Goal: Task Accomplishment & Management: Manage account settings

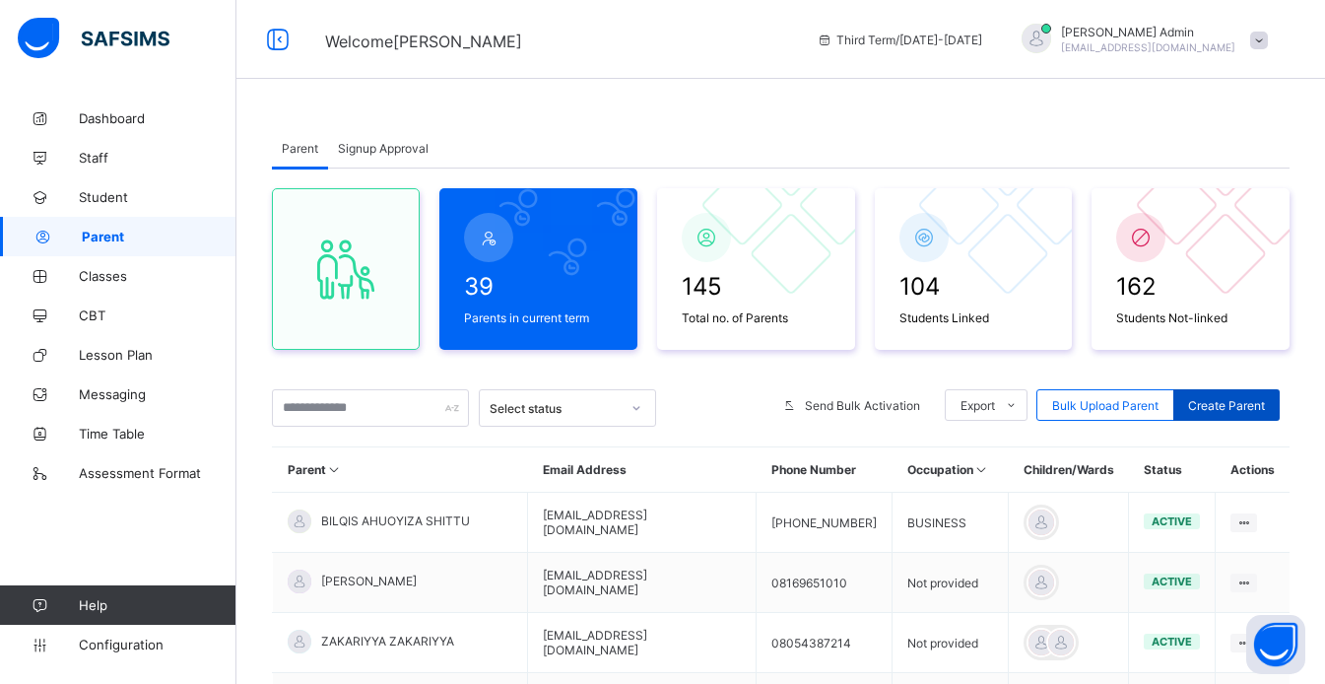
click at [1260, 411] on span "Create Parent" at bounding box center [1226, 405] width 77 height 15
select select "**"
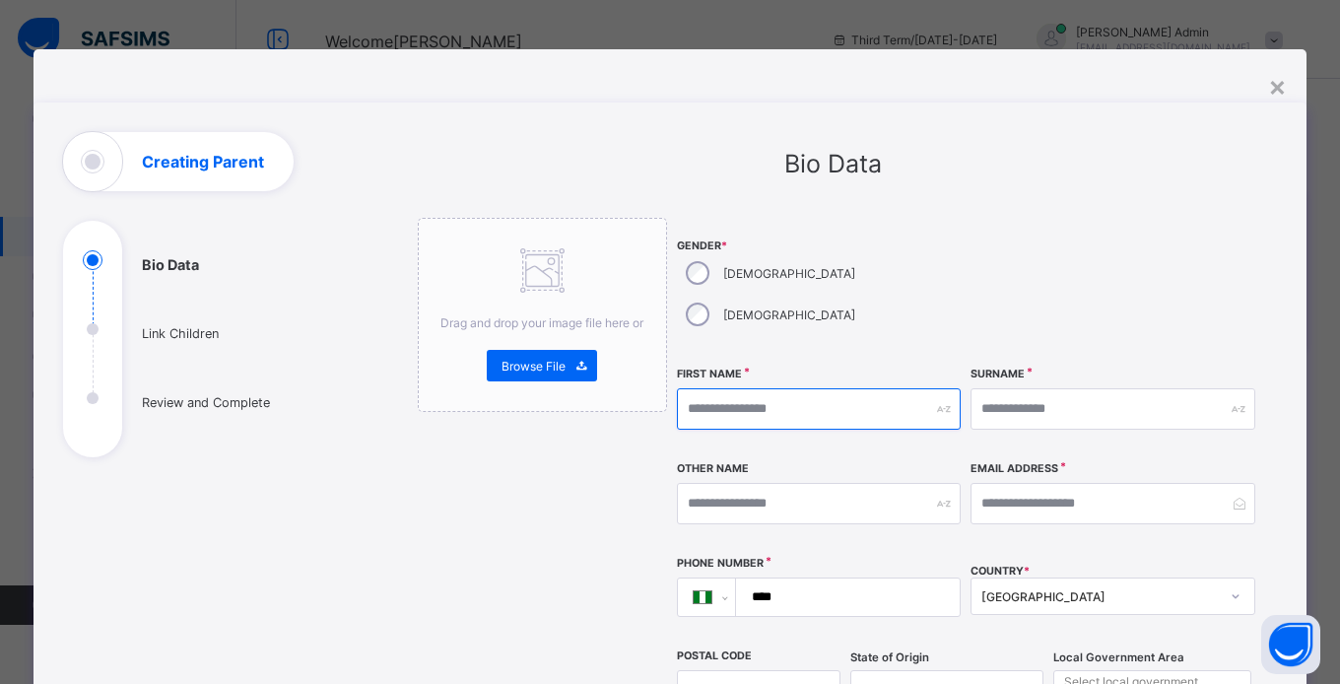
click at [750, 388] on input "text" at bounding box center [819, 408] width 285 height 41
type input "*"
type input "*******"
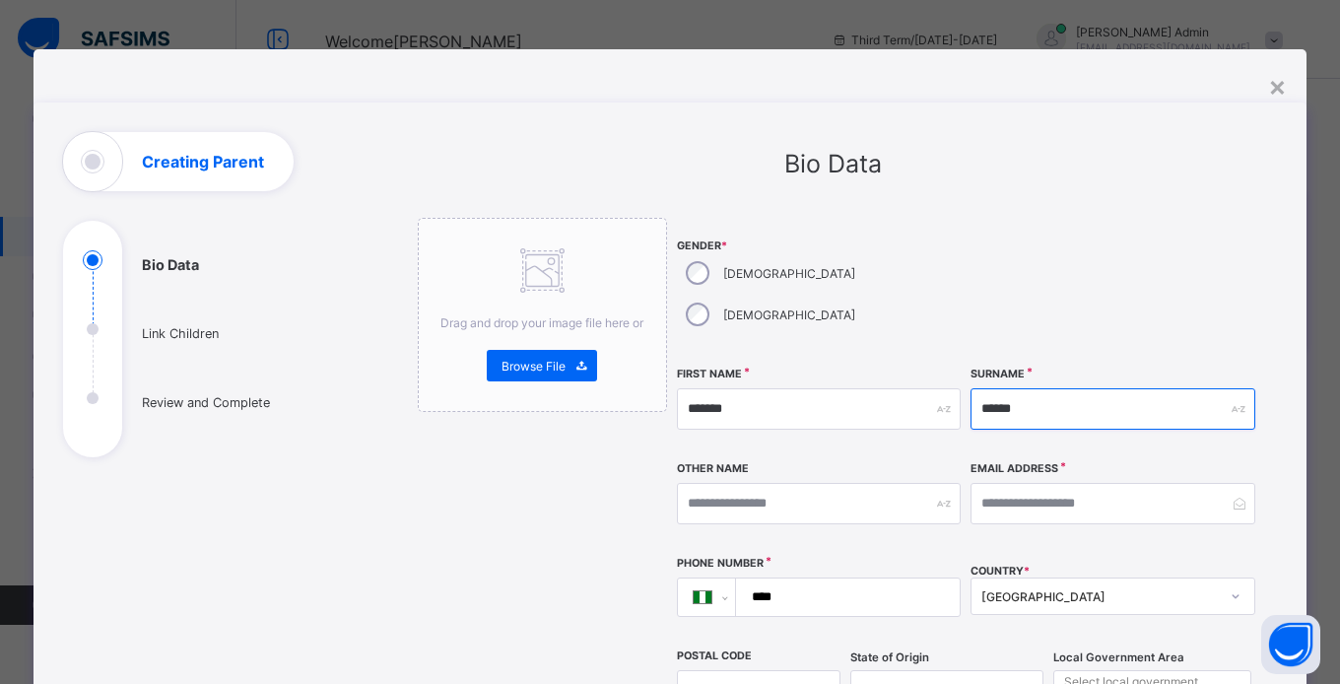
type input "******"
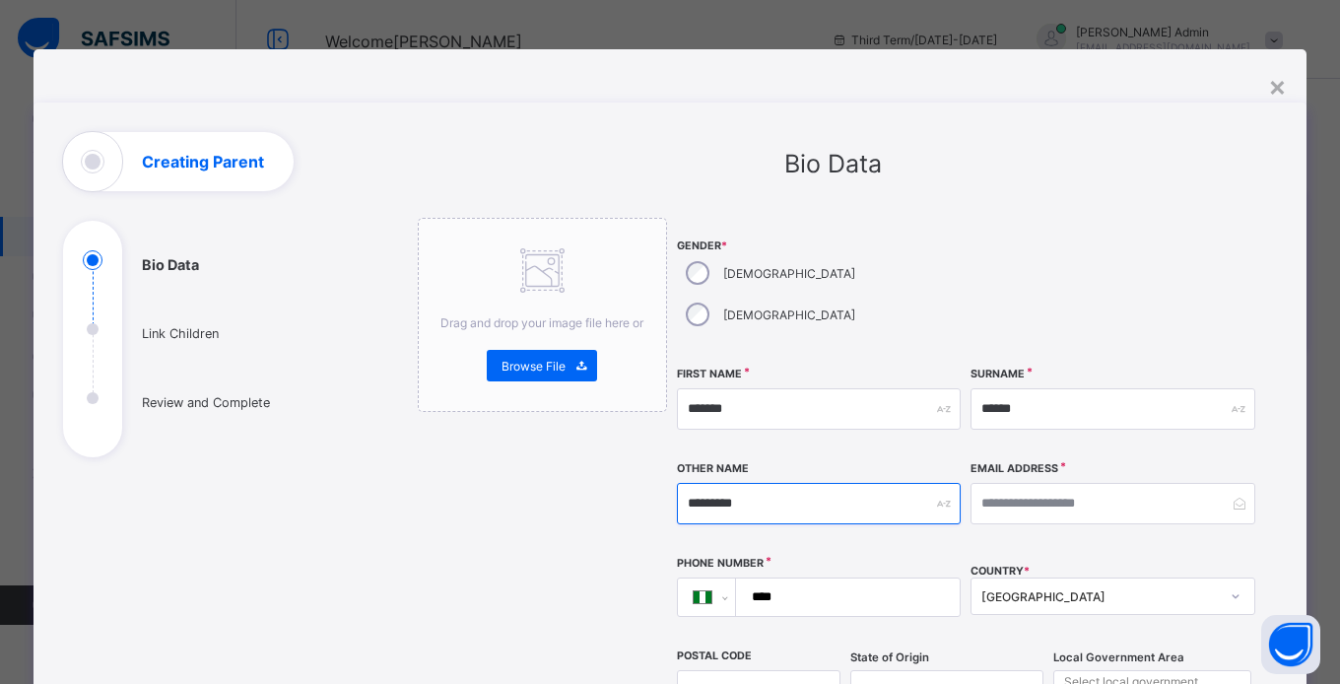
type input "*********"
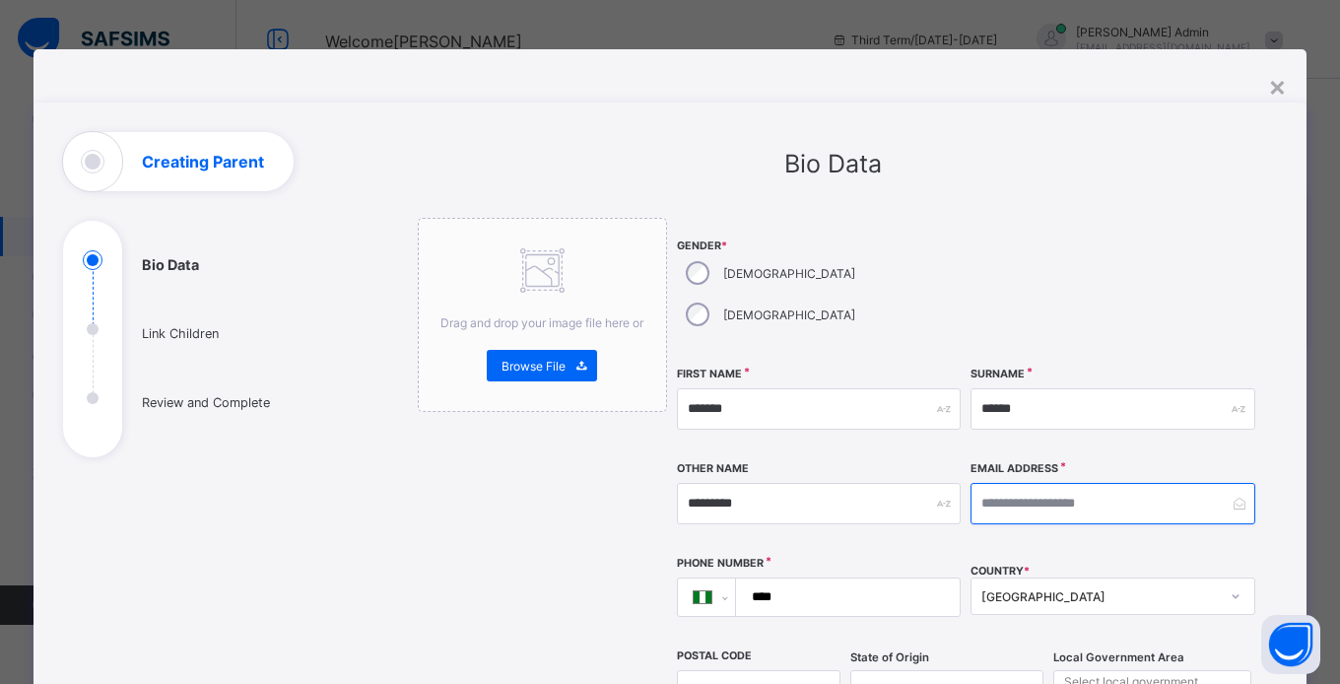
click at [1059, 483] on input "email" at bounding box center [1112, 503] width 285 height 41
type input "**********"
click at [837, 578] on input "****" at bounding box center [844, 596] width 208 height 37
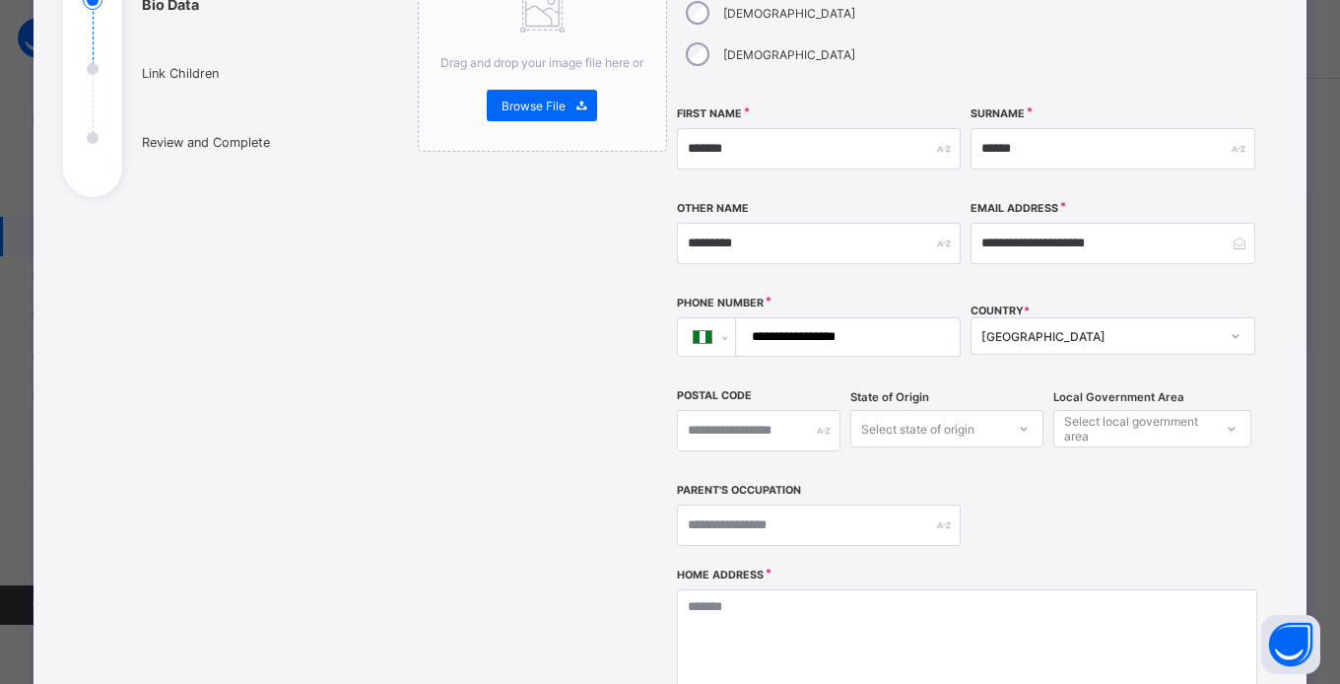
scroll to position [267, 0]
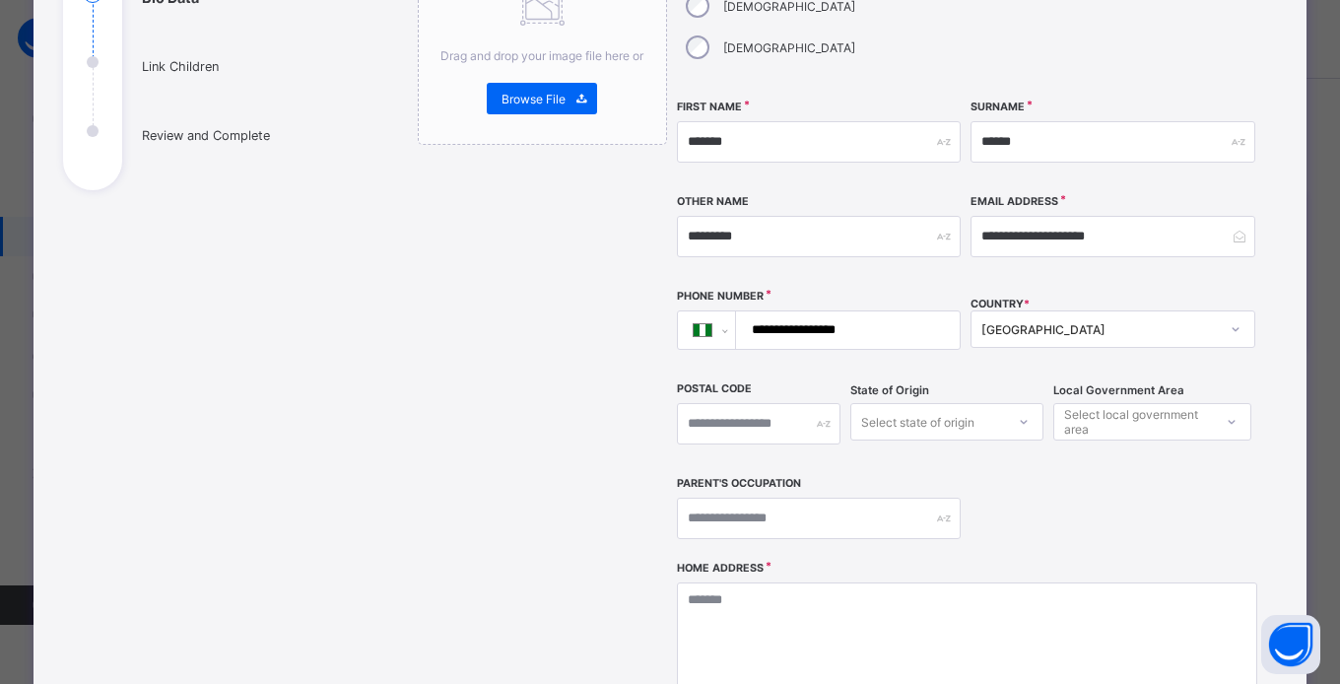
type input "**********"
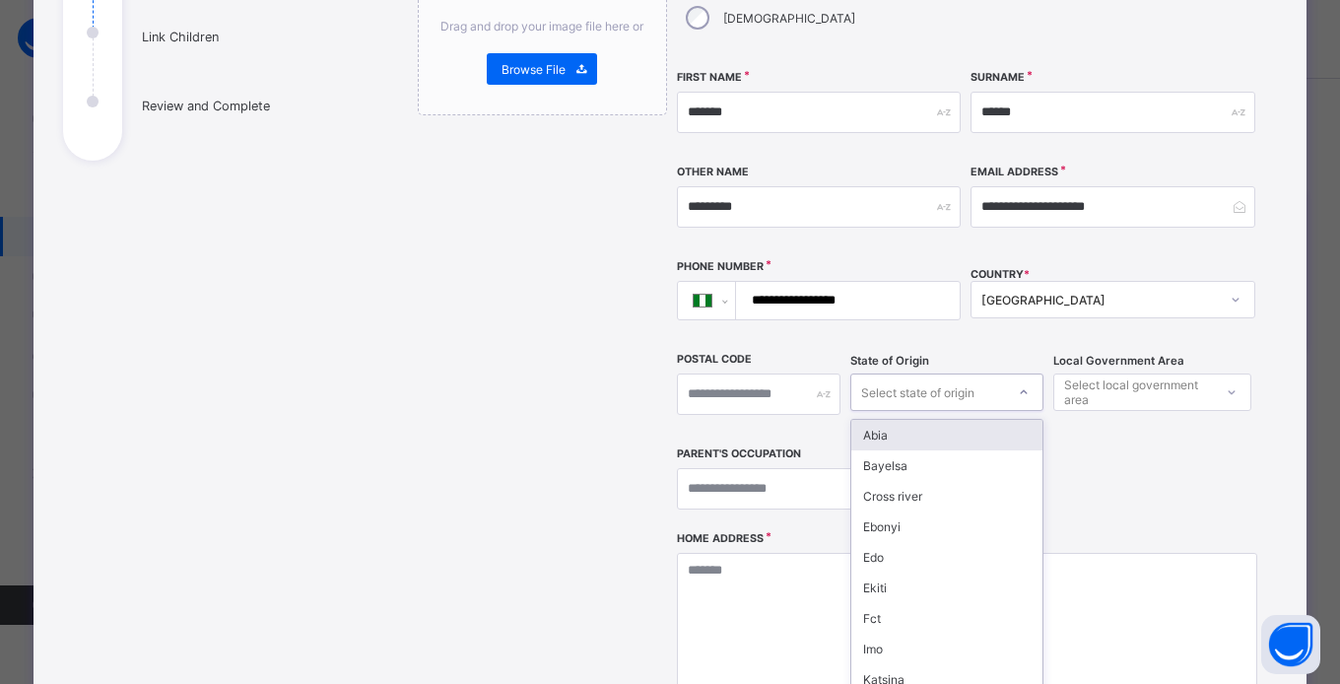
click at [1003, 392] on div "option Abia focused, 1 of 37. 37 results available. Use Up and Down to choose o…" at bounding box center [946, 391] width 192 height 37
type input "**"
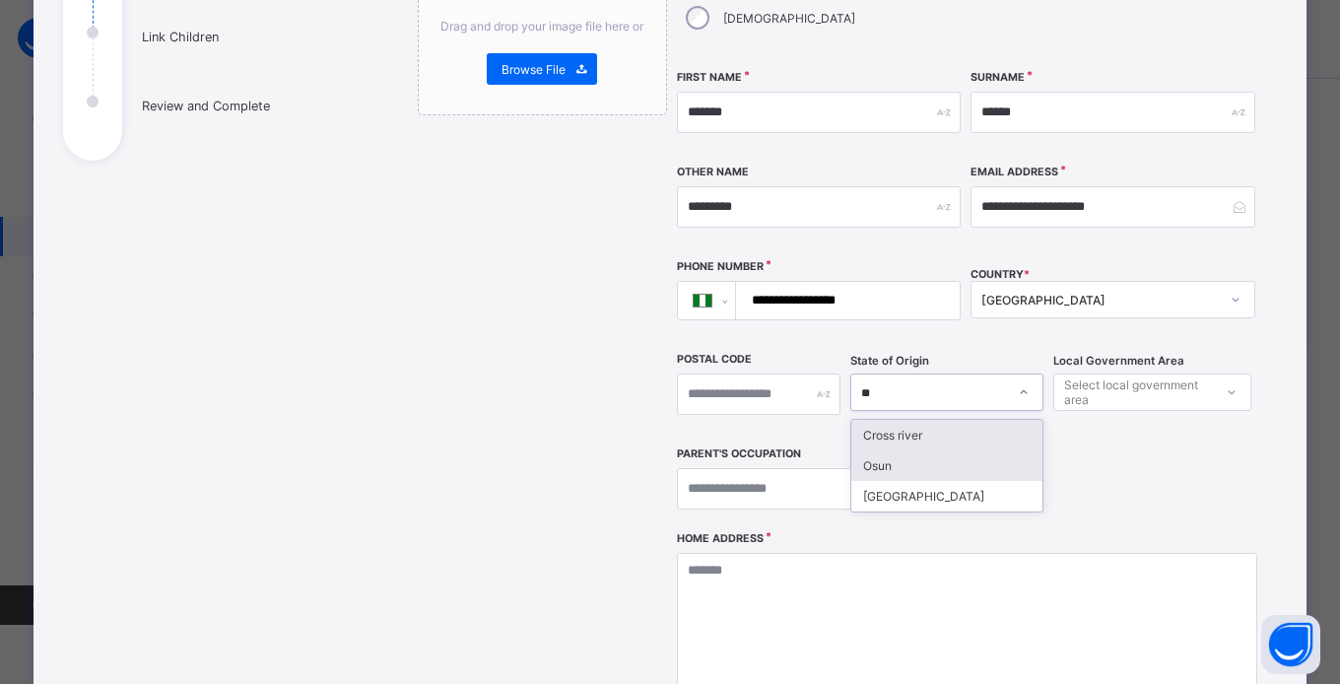
click at [918, 450] on div "Osun" at bounding box center [946, 465] width 190 height 31
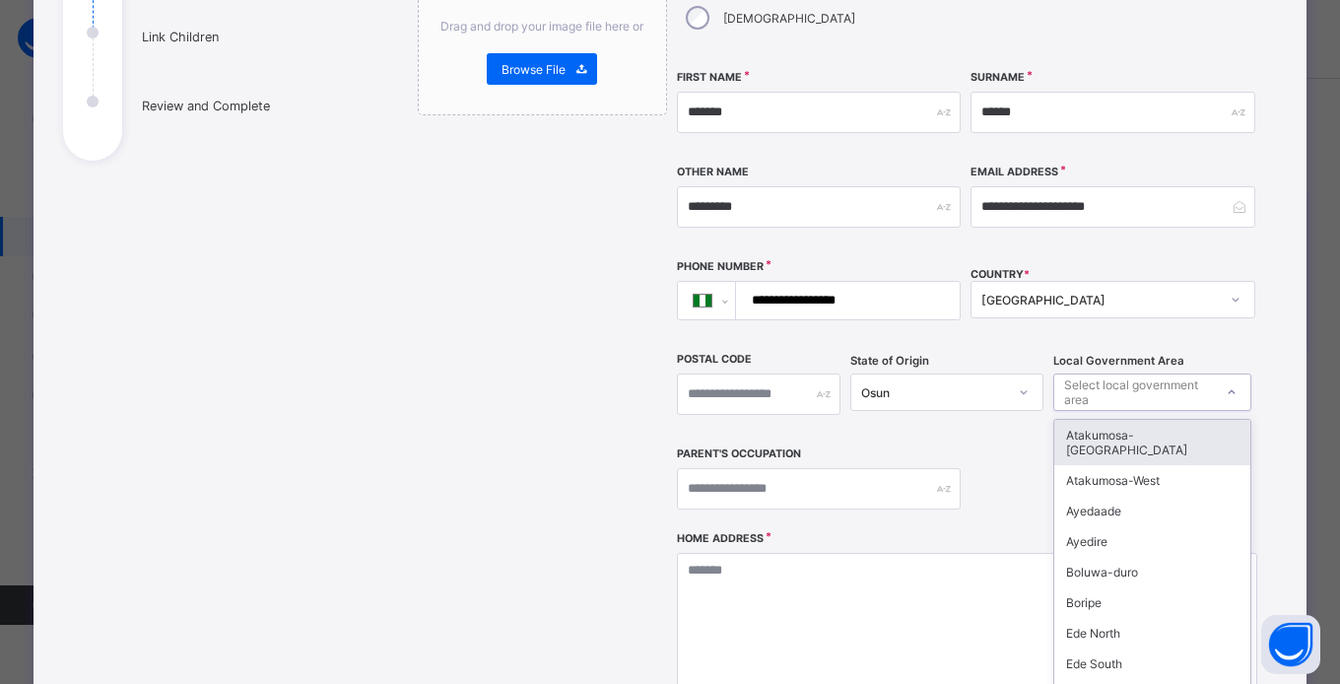
click at [1203, 373] on div "Select local government area" at bounding box center [1137, 391] width 147 height 37
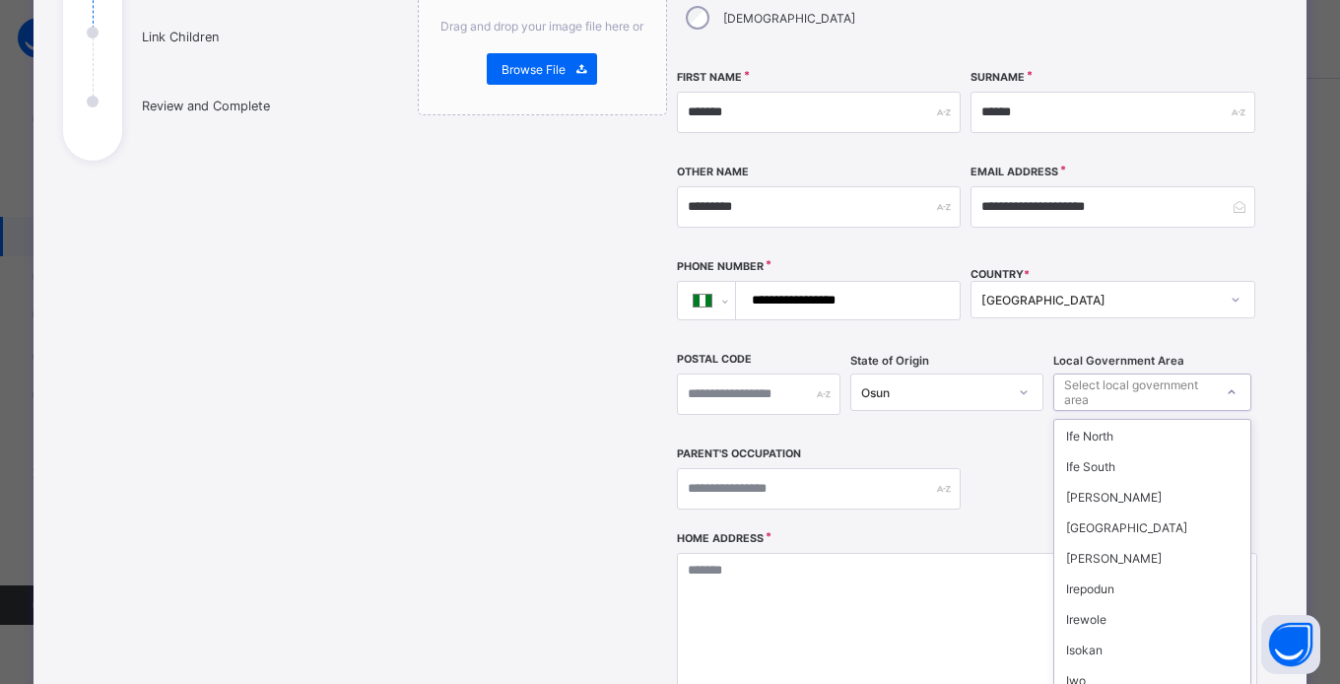
scroll to position [442, 0]
click at [1115, 664] on div "Iwo" at bounding box center [1152, 679] width 196 height 31
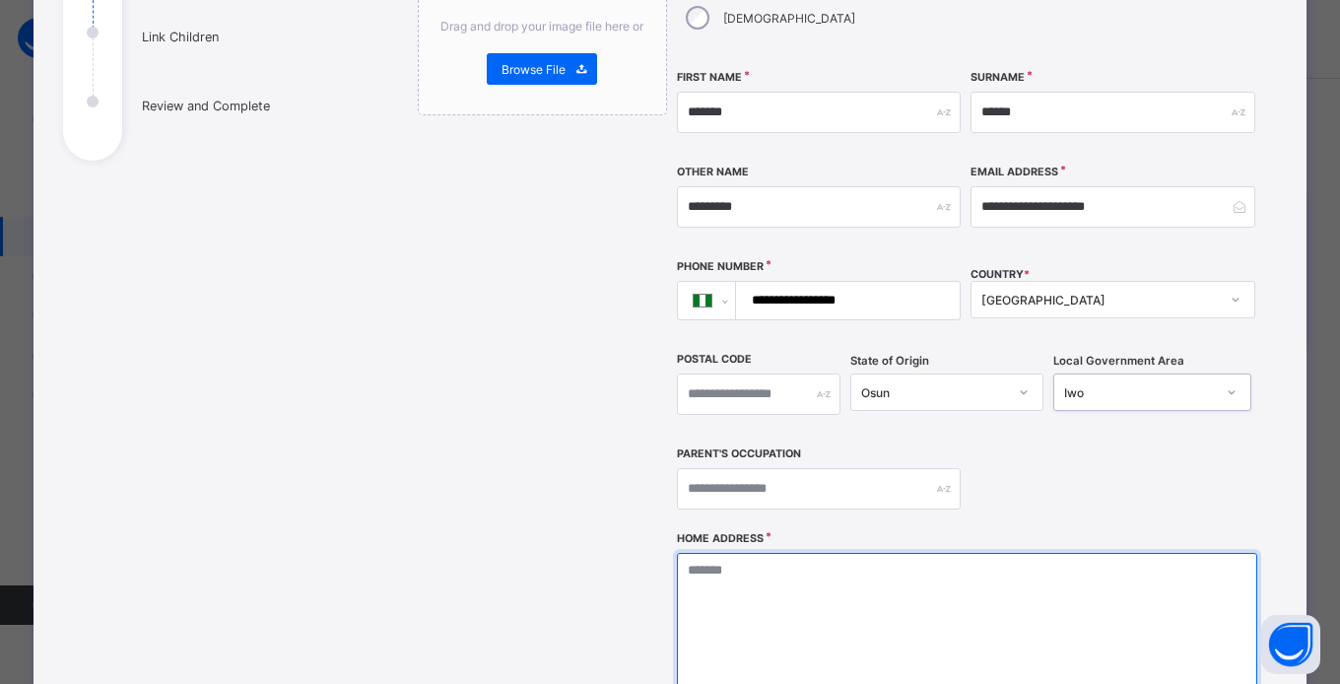
click at [912, 558] on textarea at bounding box center [967, 651] width 580 height 197
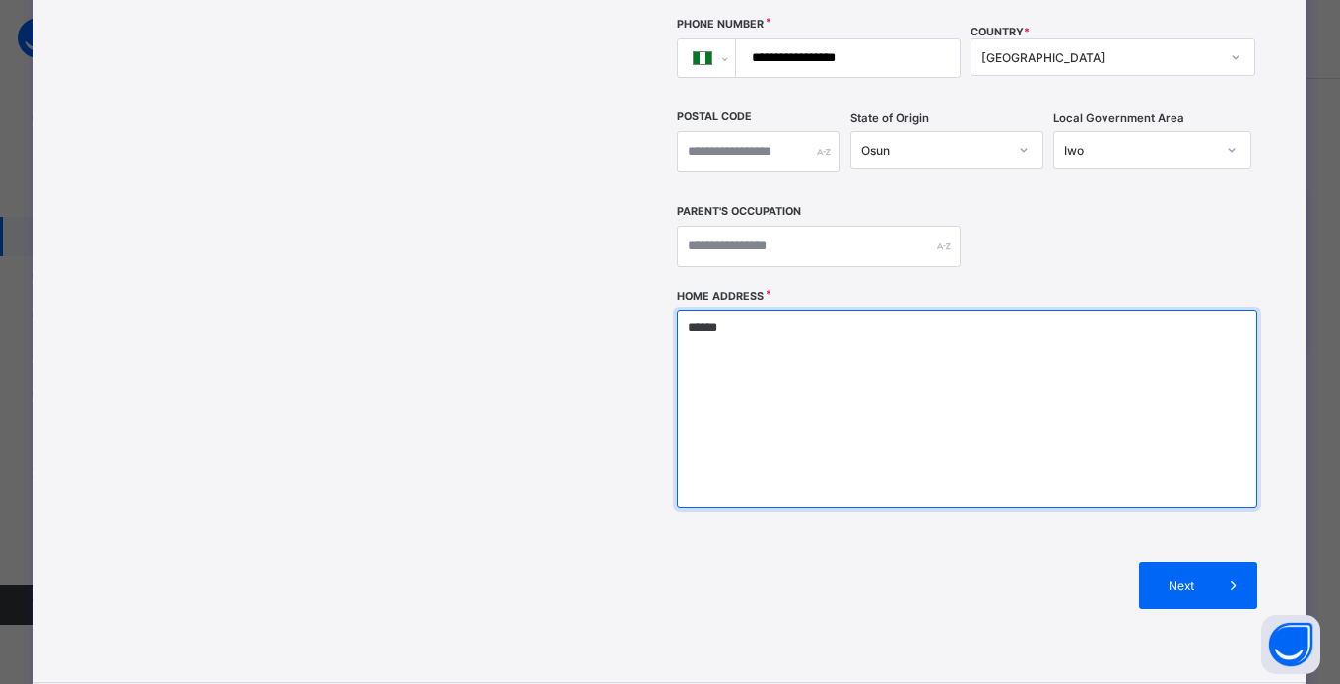
scroll to position [637, 0]
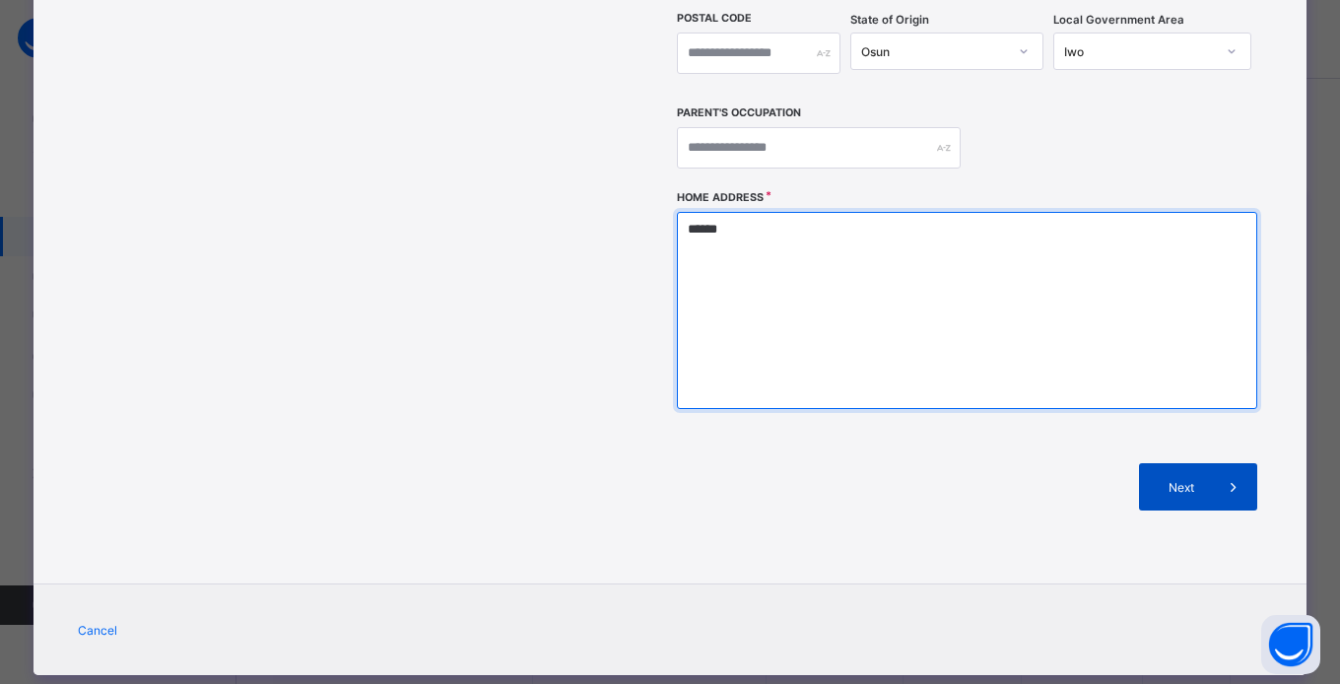
type textarea "******"
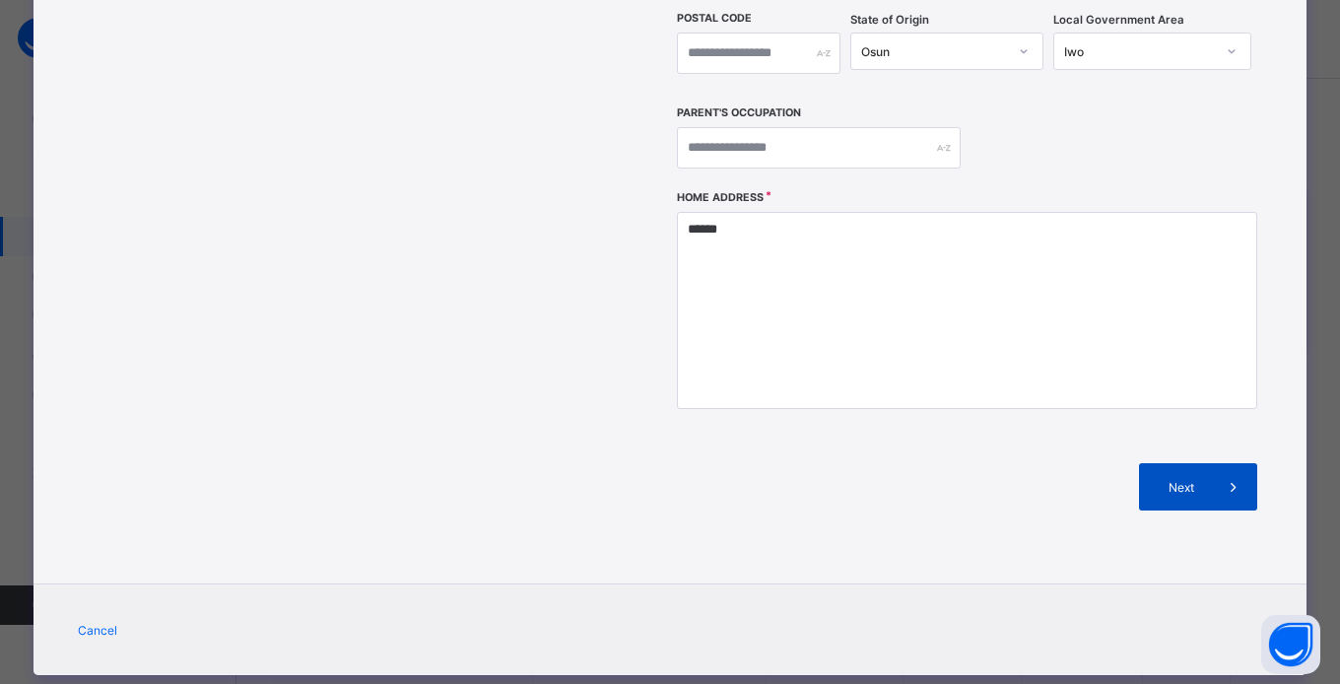
click at [1210, 463] on span at bounding box center [1233, 486] width 47 height 47
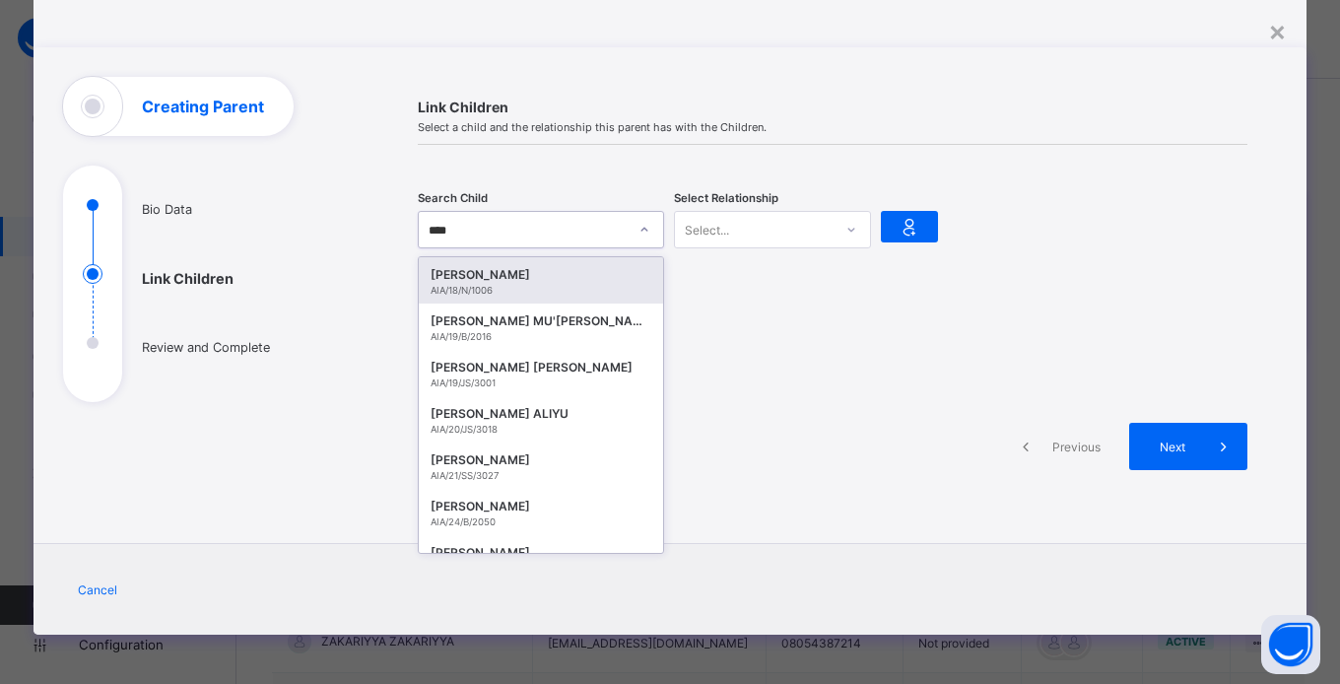
type input "*****"
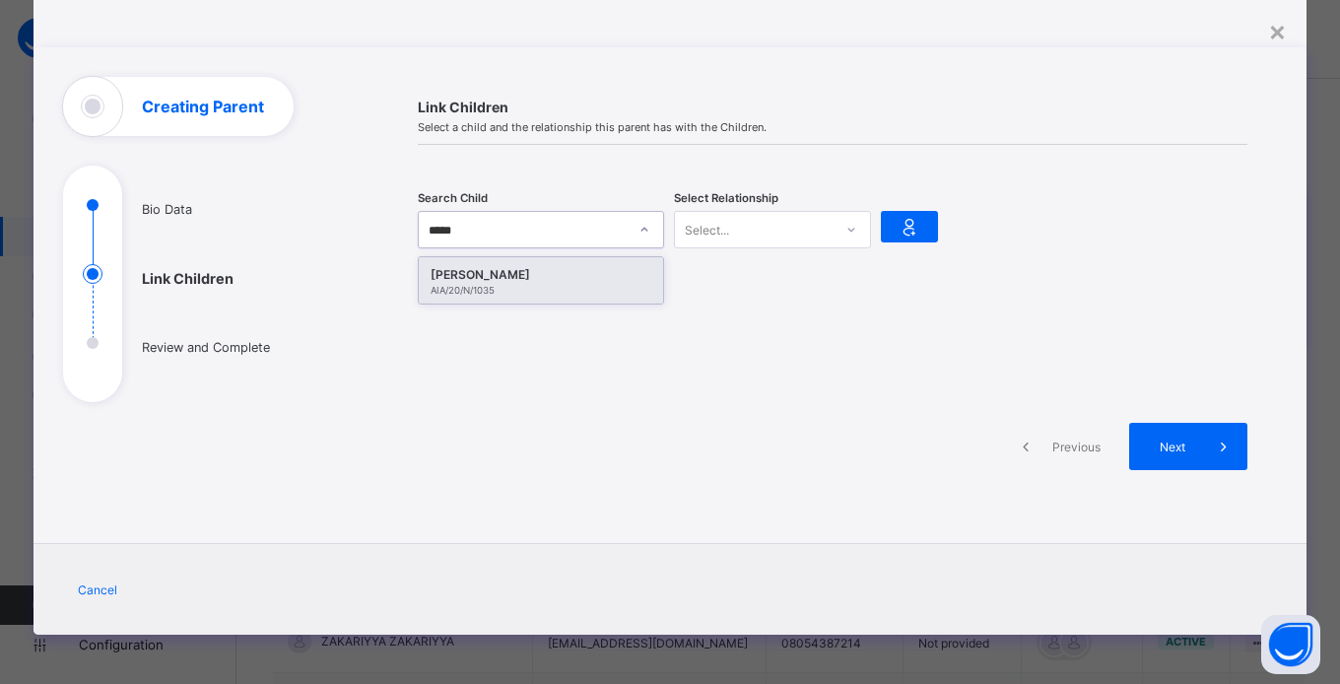
click at [564, 283] on div "ALIYAT MOPELOLA IBRAHIM" at bounding box center [541, 275] width 221 height 20
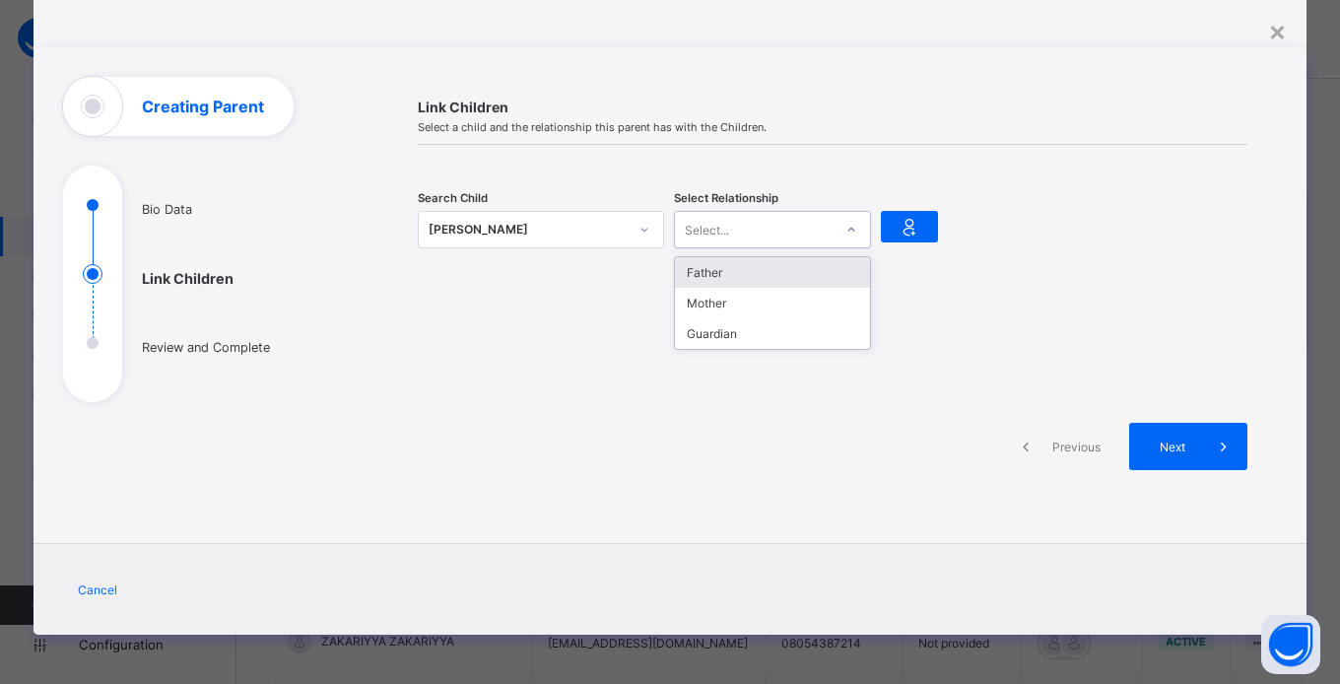
click at [768, 276] on div "Father" at bounding box center [772, 272] width 195 height 31
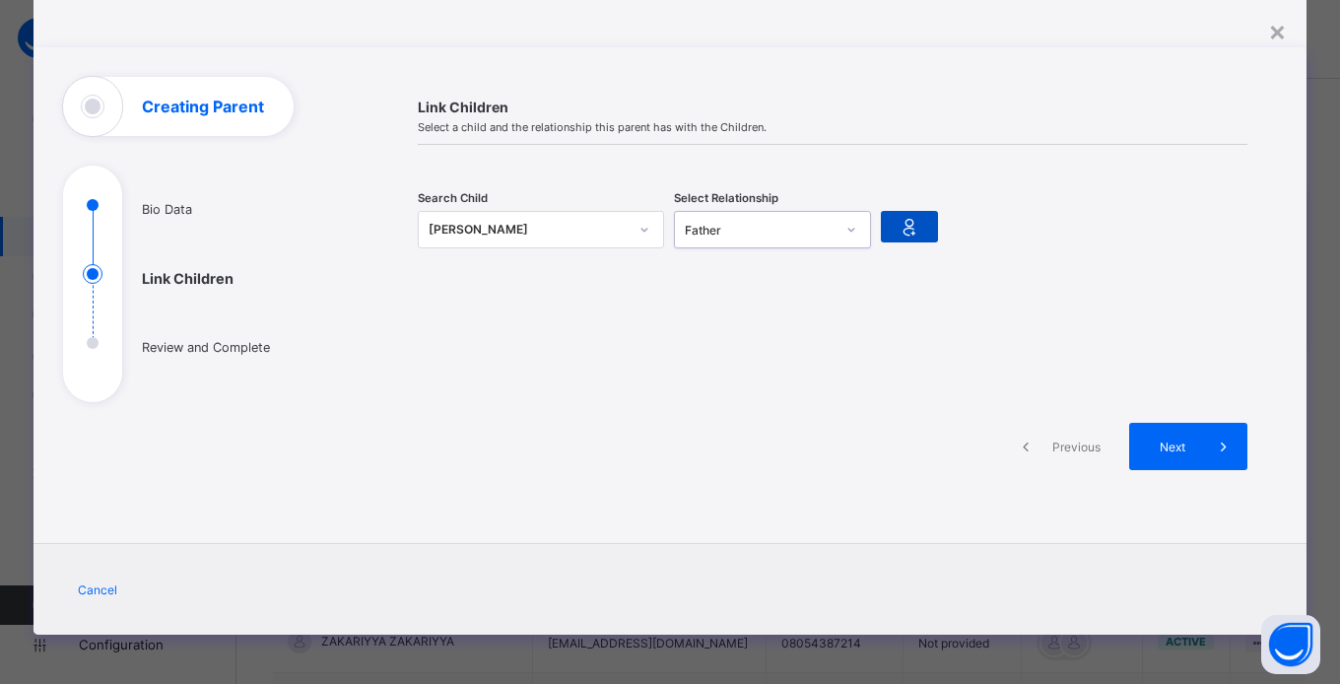
click at [913, 234] on icon at bounding box center [910, 227] width 28 height 24
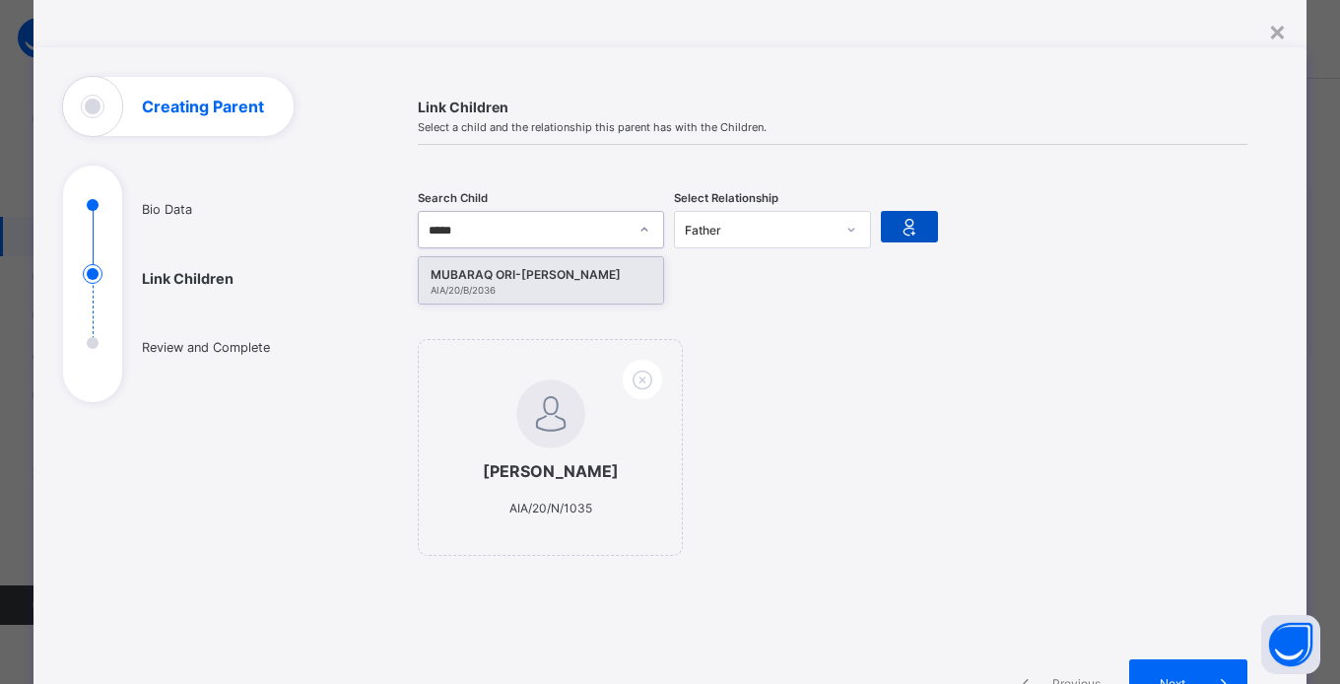
type input "******"
click at [582, 274] on div "MUBARAQ ORI-OLA IBRAHIM" at bounding box center [541, 275] width 221 height 20
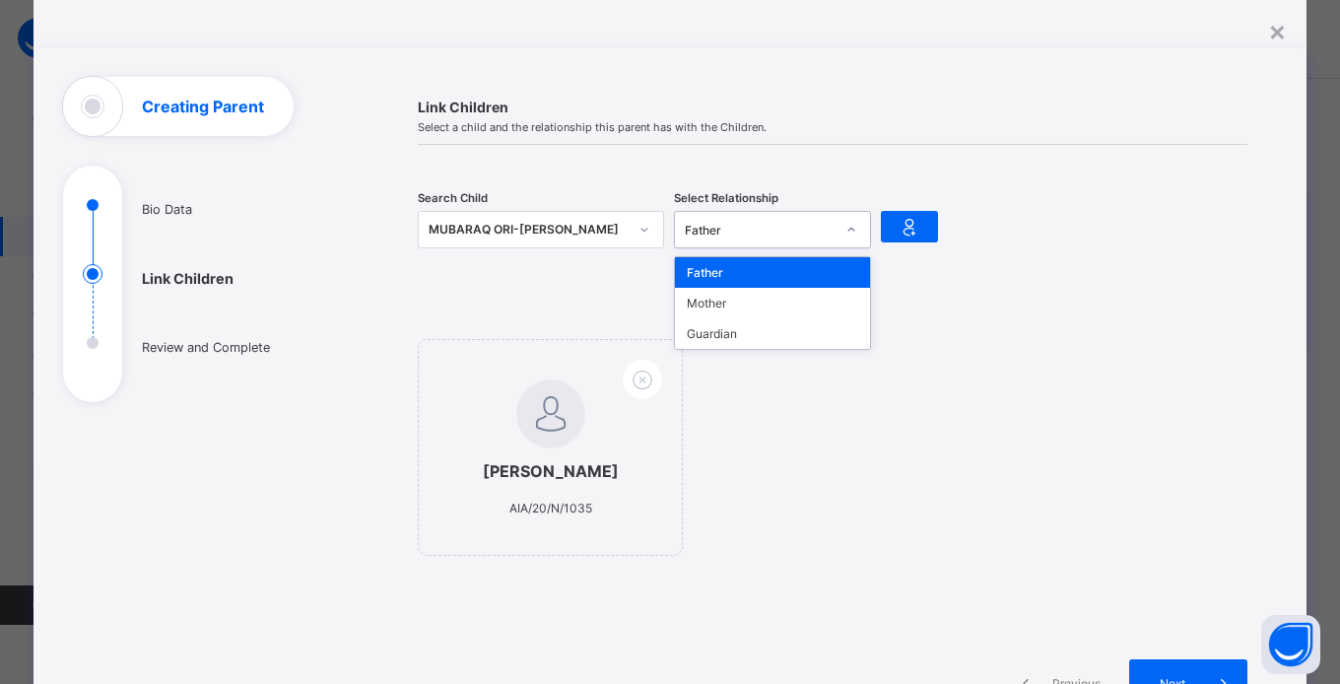
click at [804, 270] on div "Father" at bounding box center [772, 272] width 195 height 31
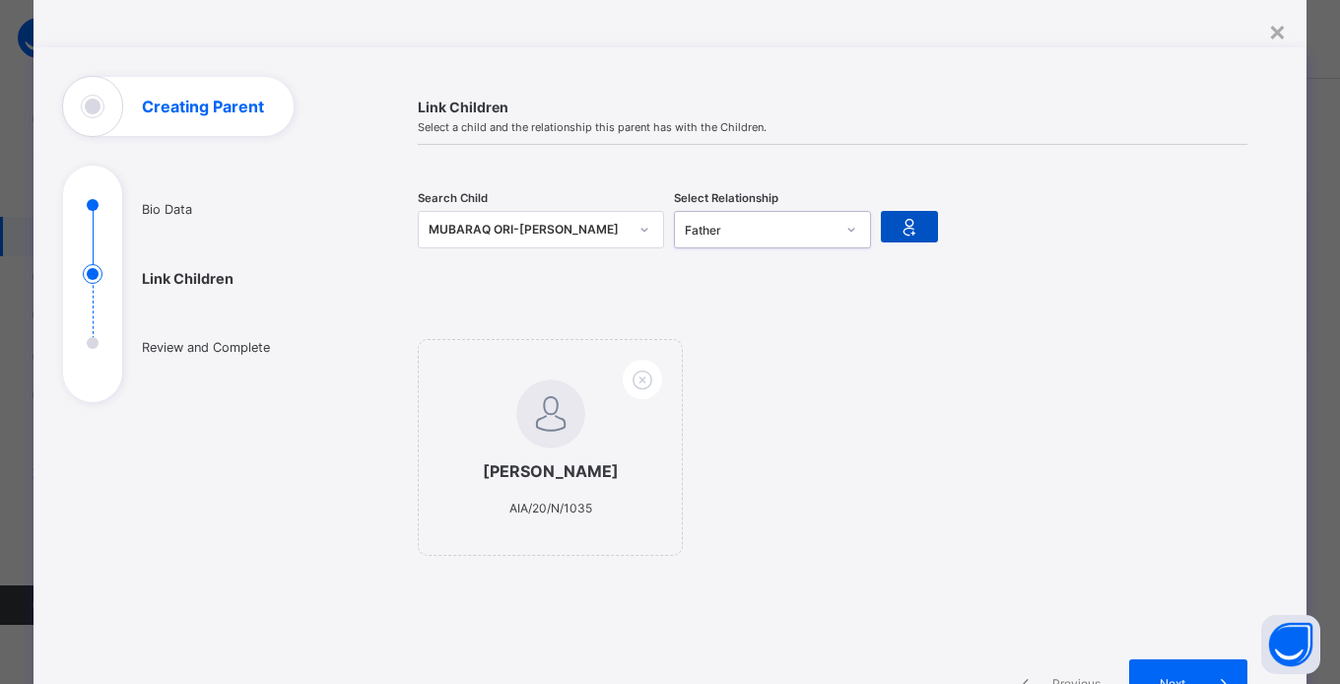
click at [905, 230] on icon at bounding box center [910, 227] width 28 height 24
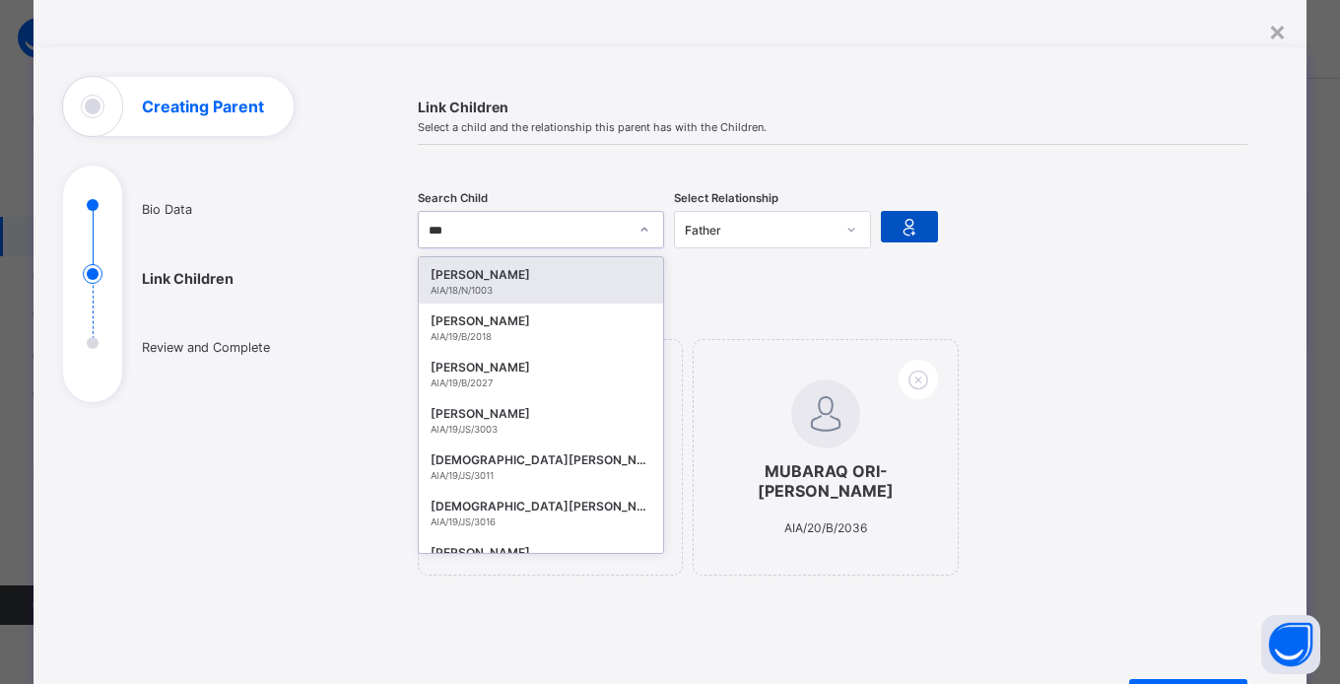
type input "****"
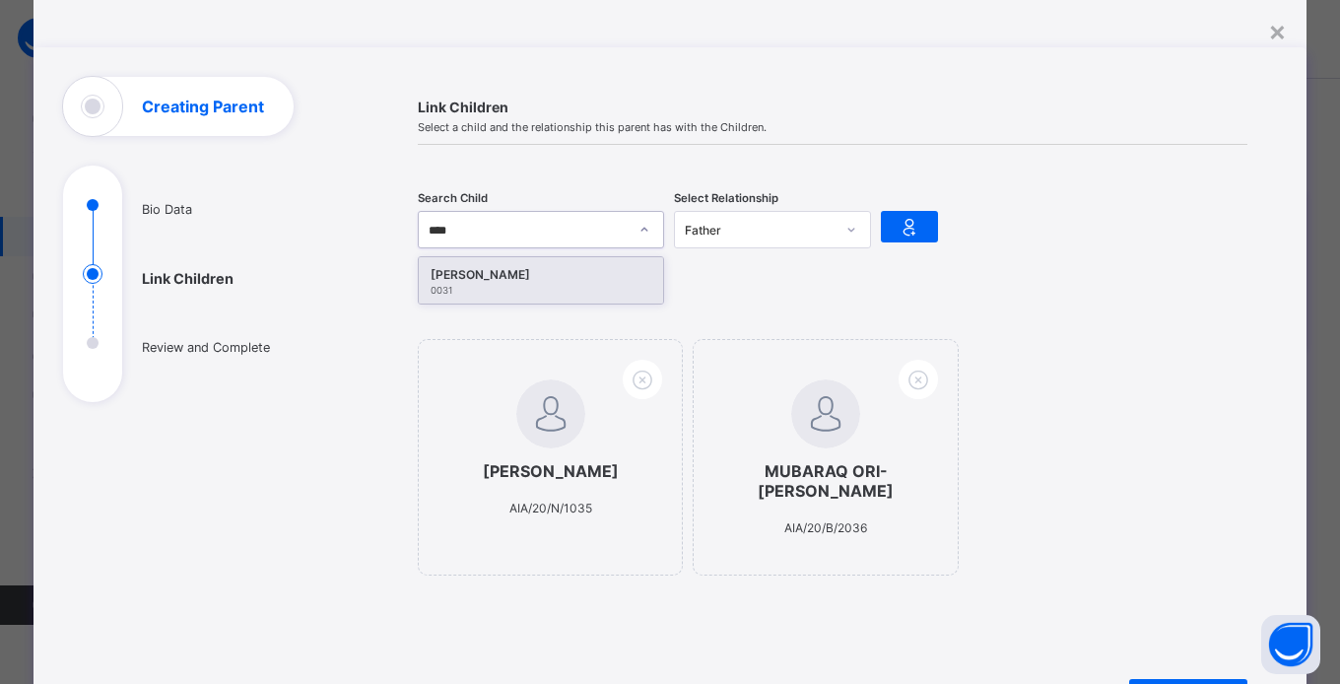
click at [572, 278] on div "MUHIDEEN IBRAHIM" at bounding box center [541, 275] width 221 height 20
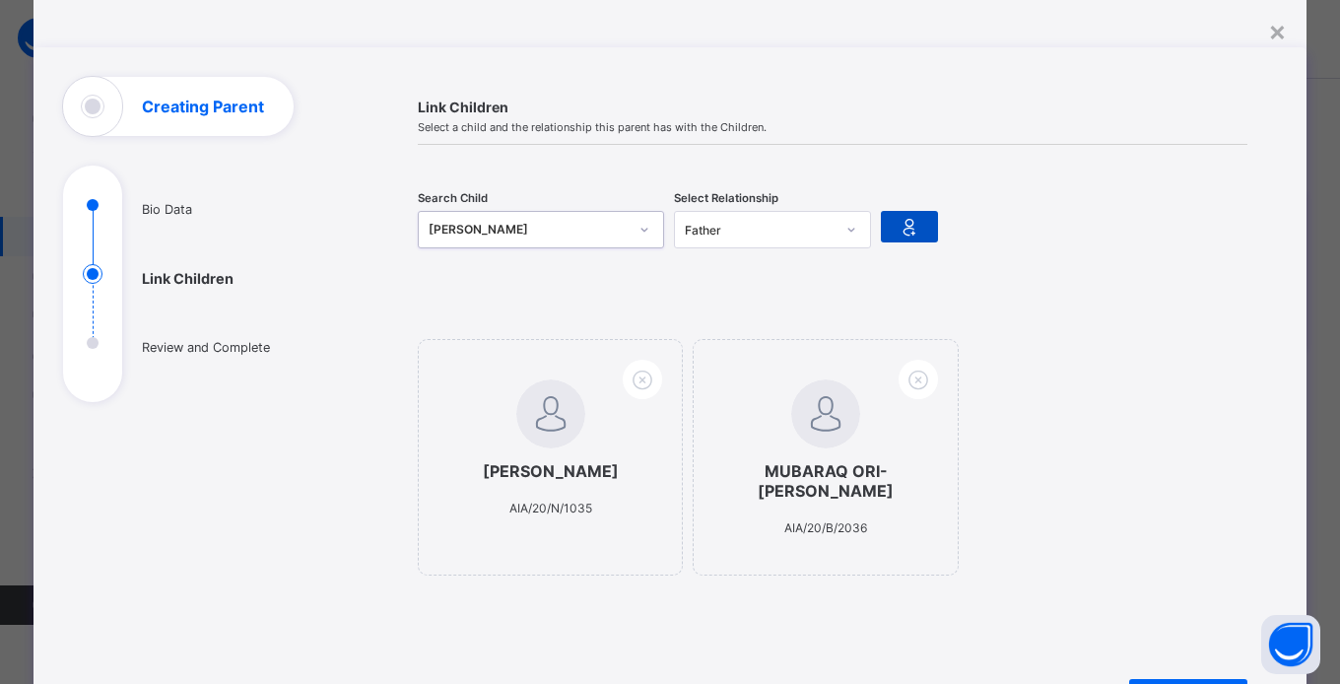
click at [910, 230] on icon at bounding box center [910, 227] width 28 height 24
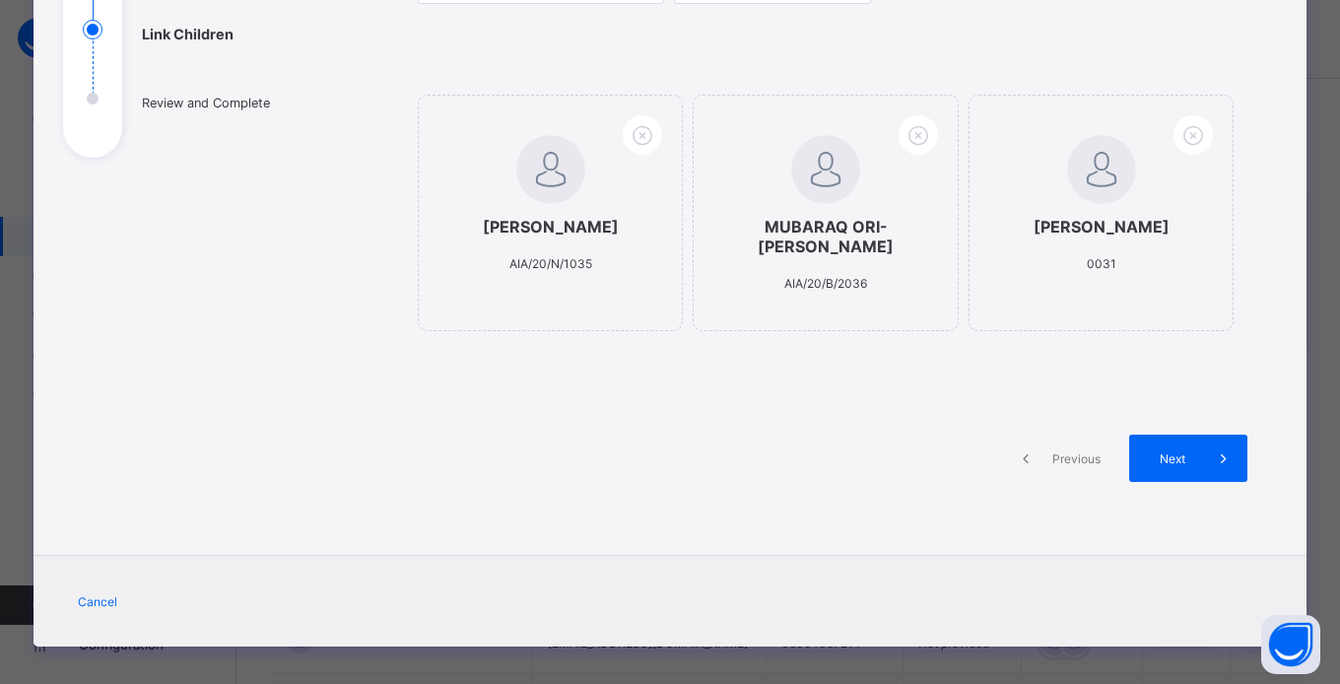
scroll to position [311, 0]
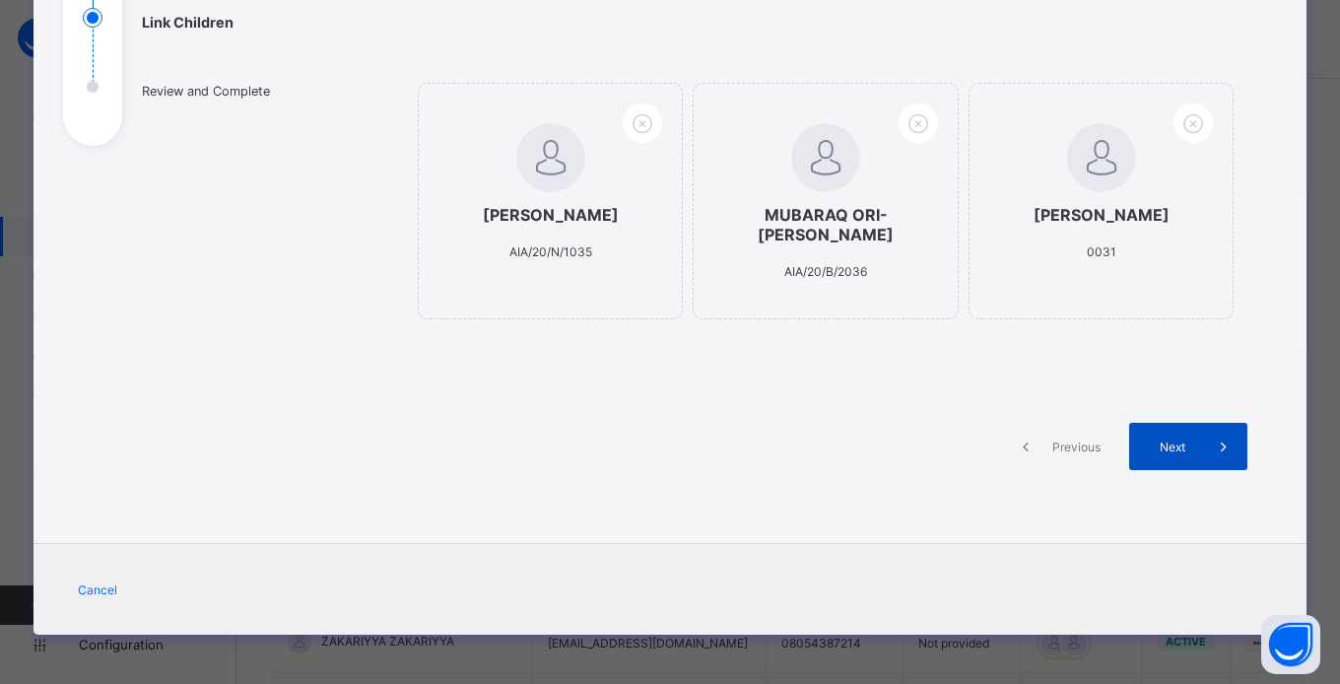
click at [1188, 449] on span "Next" at bounding box center [1172, 446] width 56 height 15
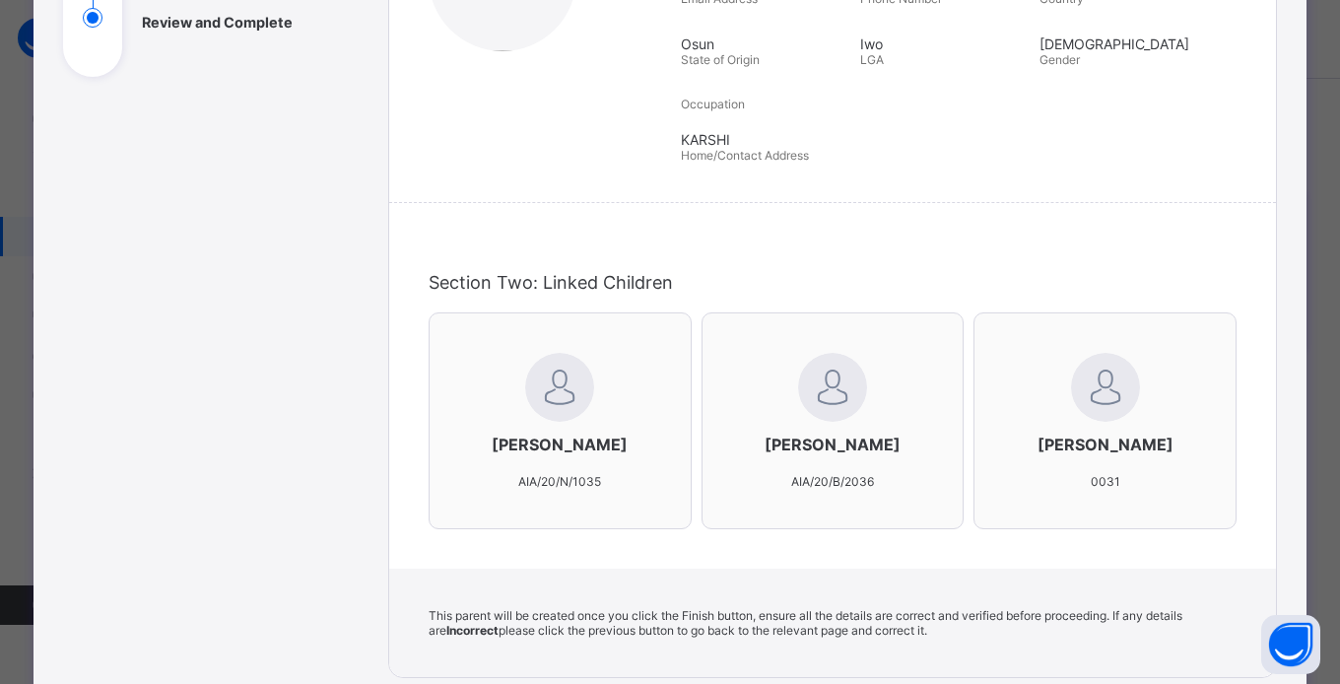
scroll to position [673, 0]
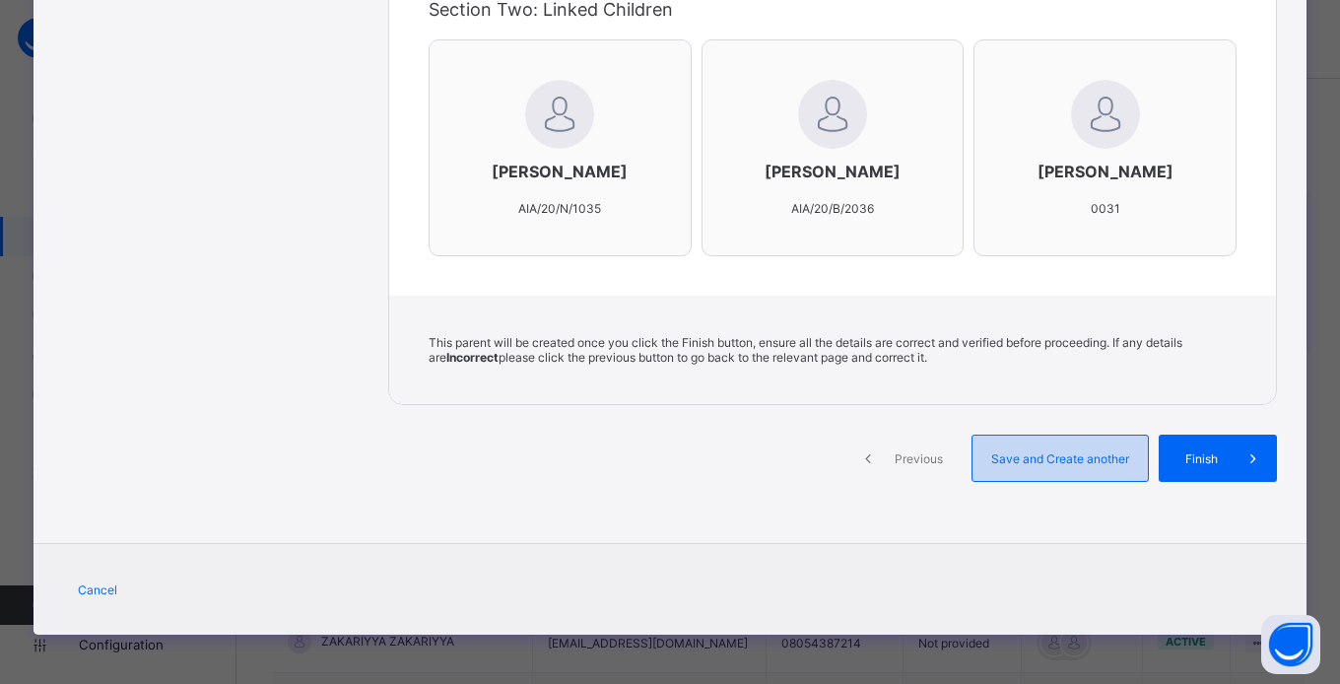
click at [1080, 472] on div "Save and Create another" at bounding box center [1059, 457] width 177 height 47
select select "**"
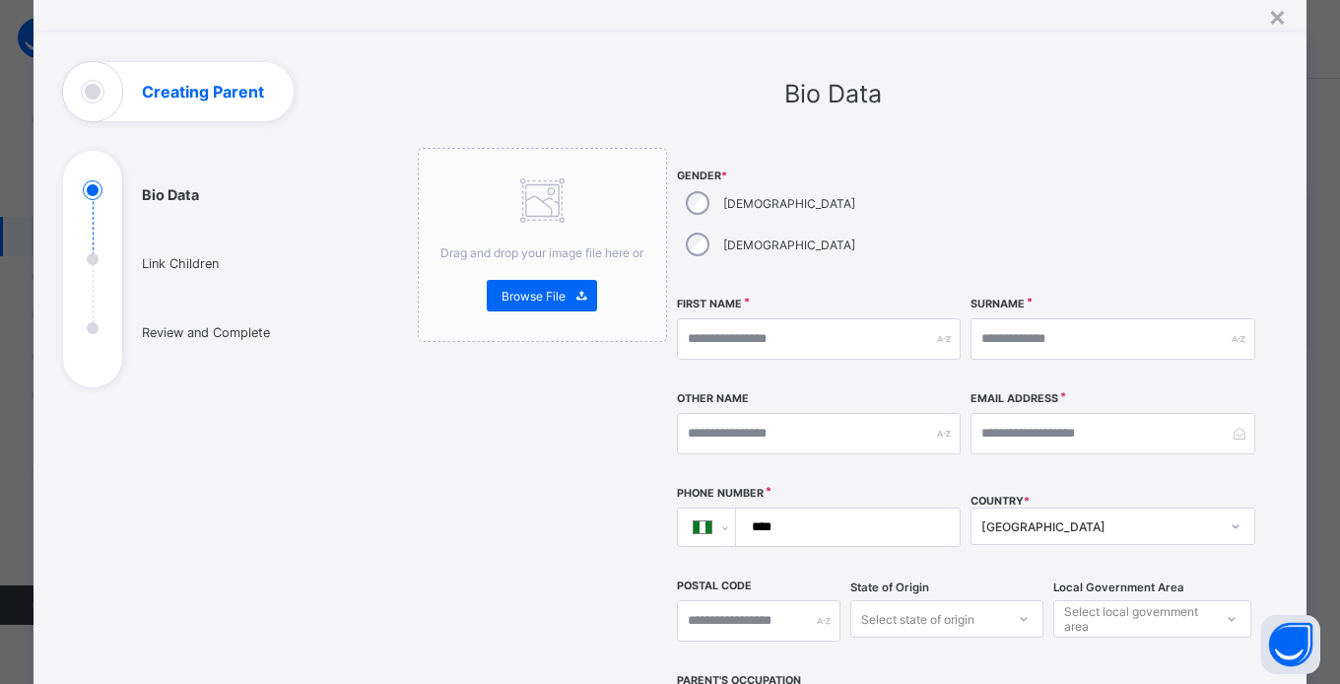
scroll to position [68, 0]
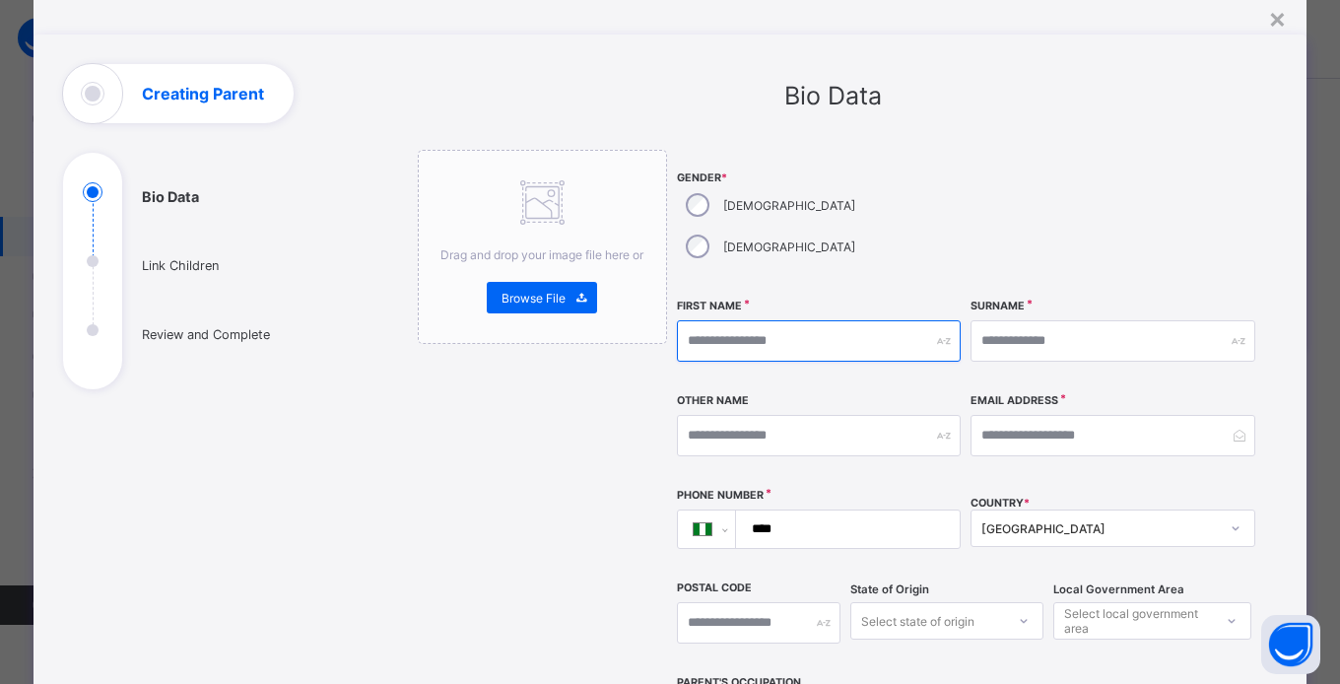
click at [828, 320] on input "text" at bounding box center [819, 340] width 285 height 41
type input "******"
click at [842, 510] on input "****" at bounding box center [844, 528] width 208 height 37
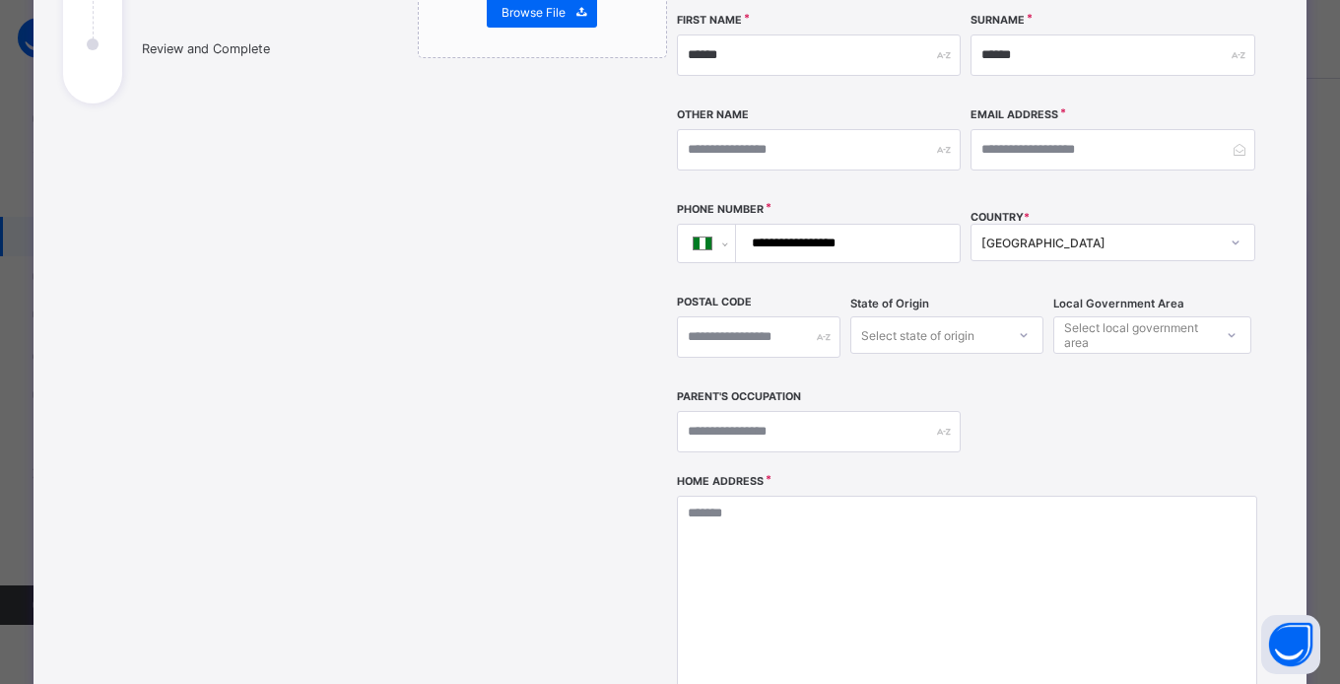
scroll to position [355, 0]
type input "**********"
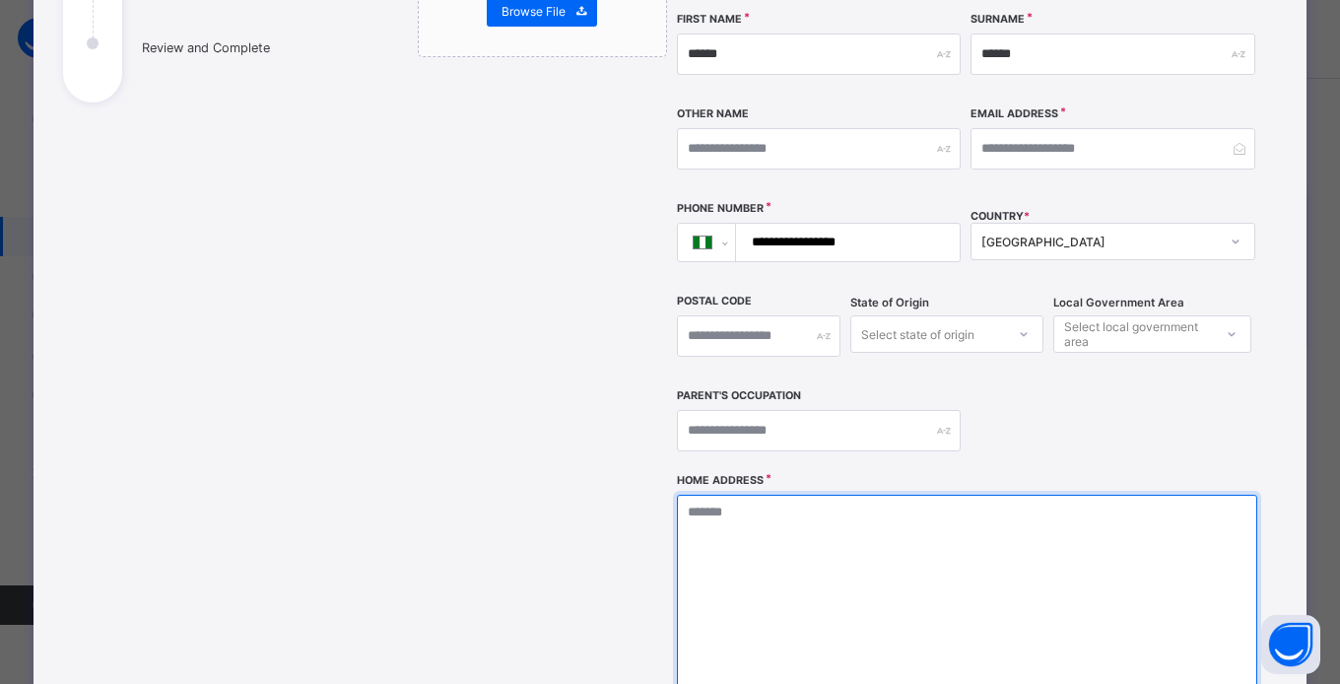
click at [889, 504] on textarea at bounding box center [967, 593] width 580 height 197
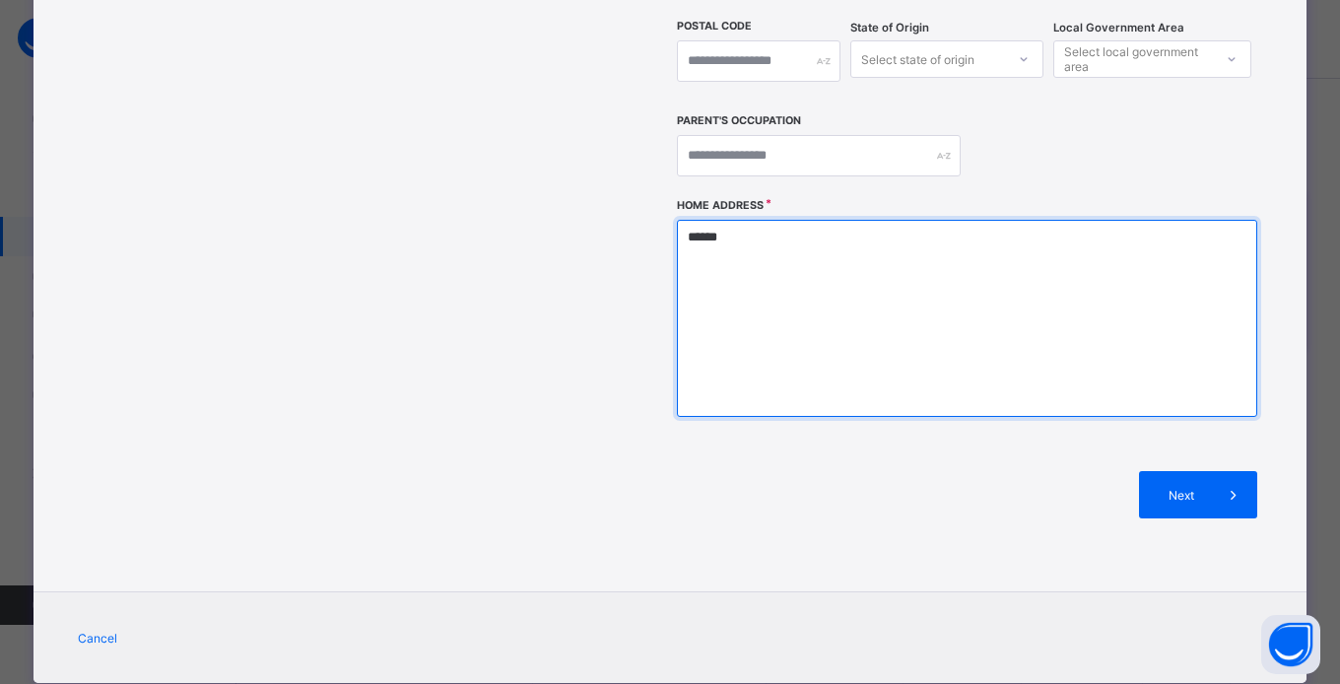
scroll to position [637, 0]
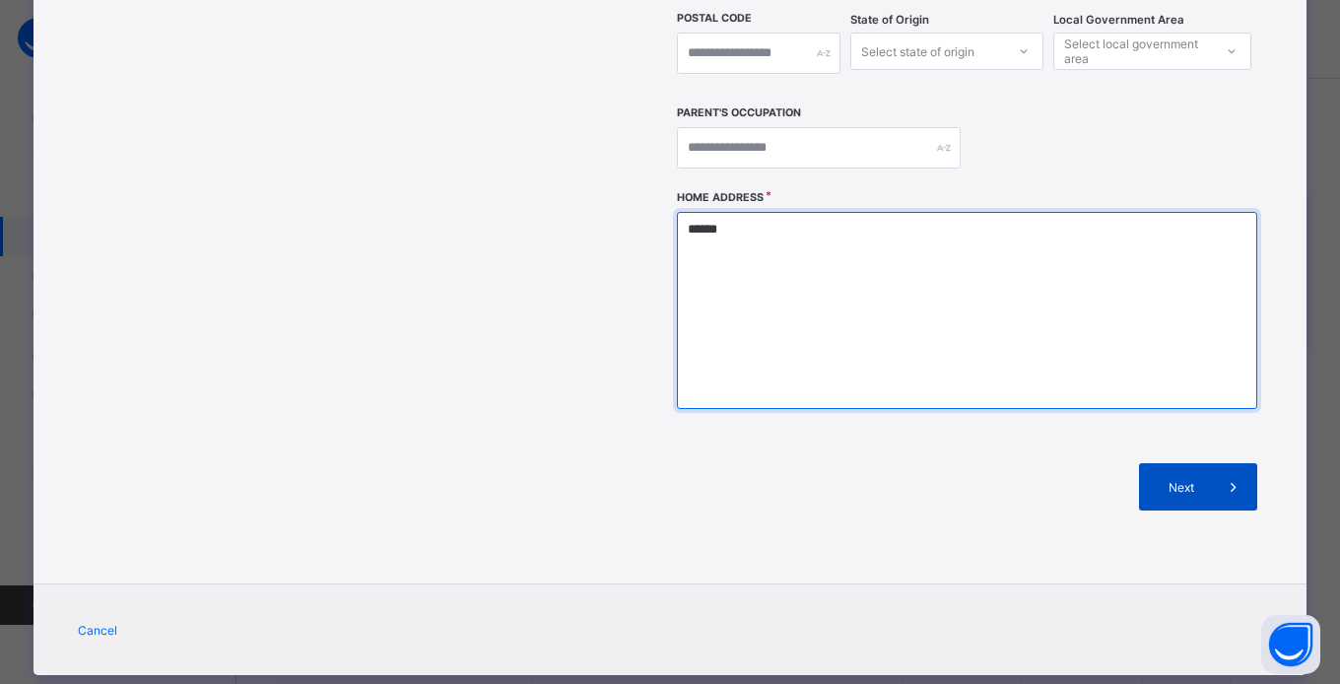
type textarea "******"
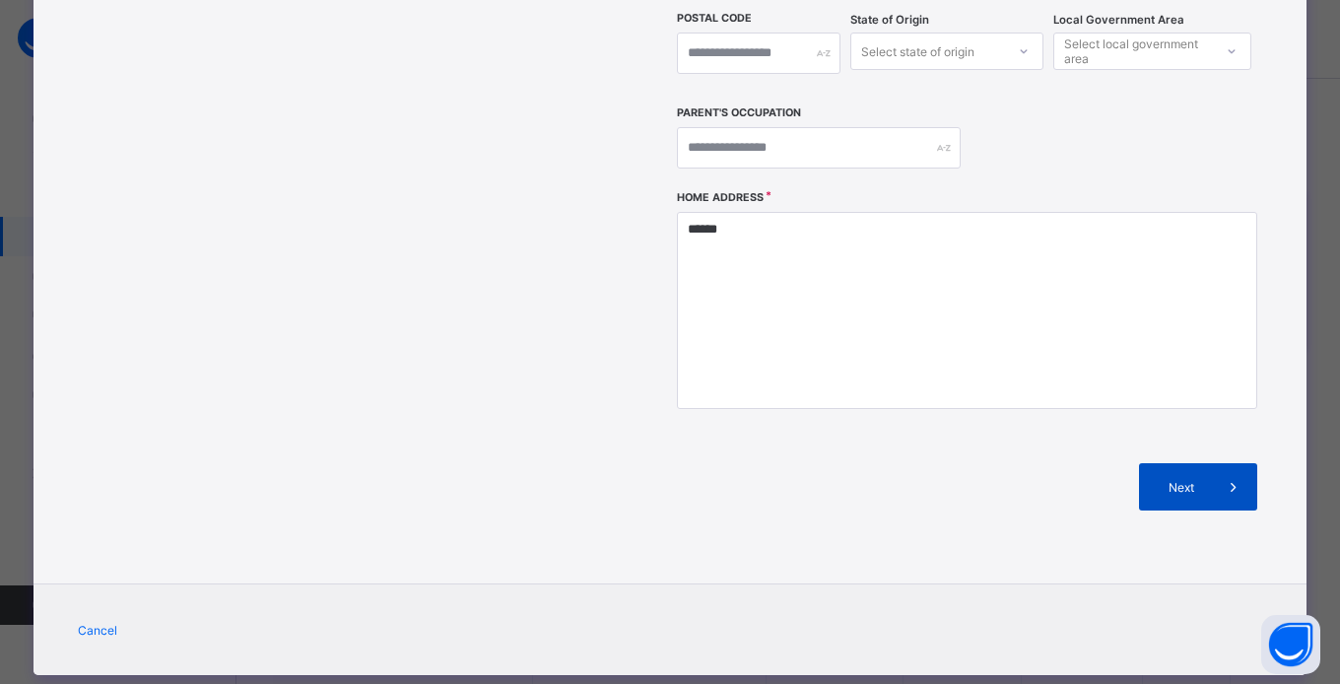
click at [1202, 480] on span "Next" at bounding box center [1182, 487] width 56 height 15
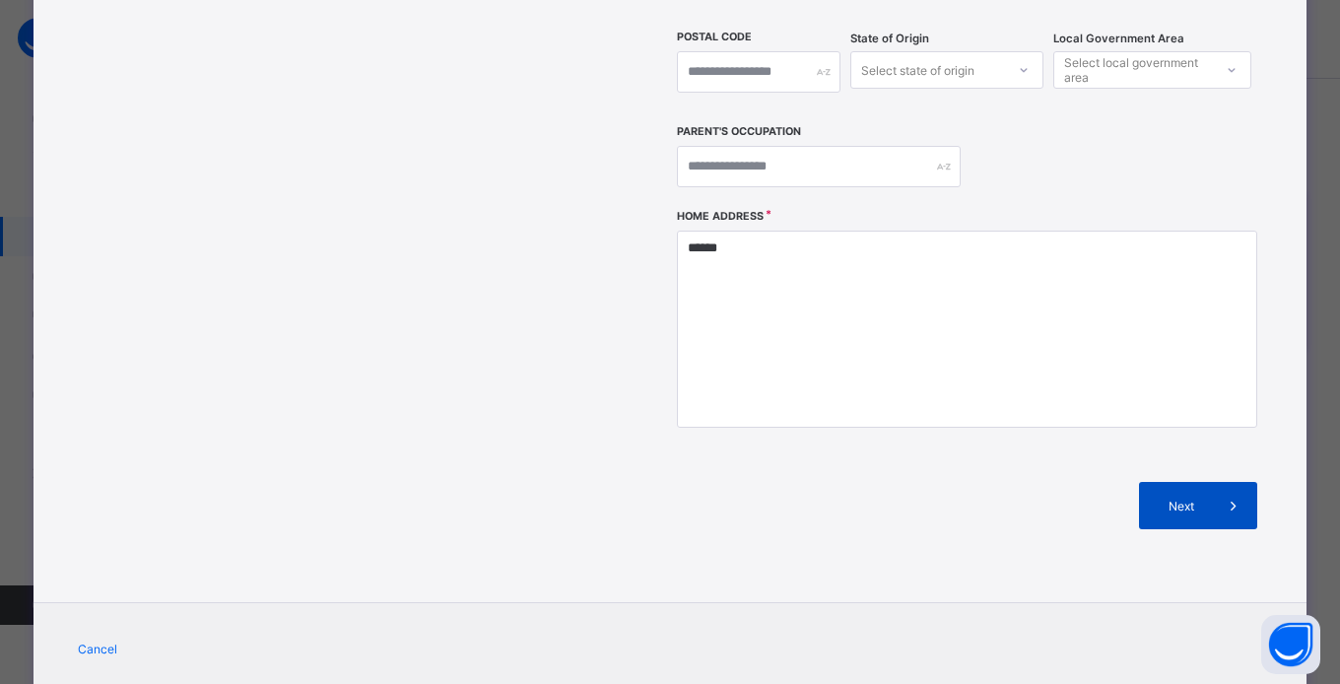
click at [1202, 482] on div "Next" at bounding box center [1198, 505] width 118 height 47
click at [1196, 482] on div "Next" at bounding box center [1198, 505] width 118 height 47
click at [1154, 482] on div "Next" at bounding box center [1198, 505] width 118 height 47
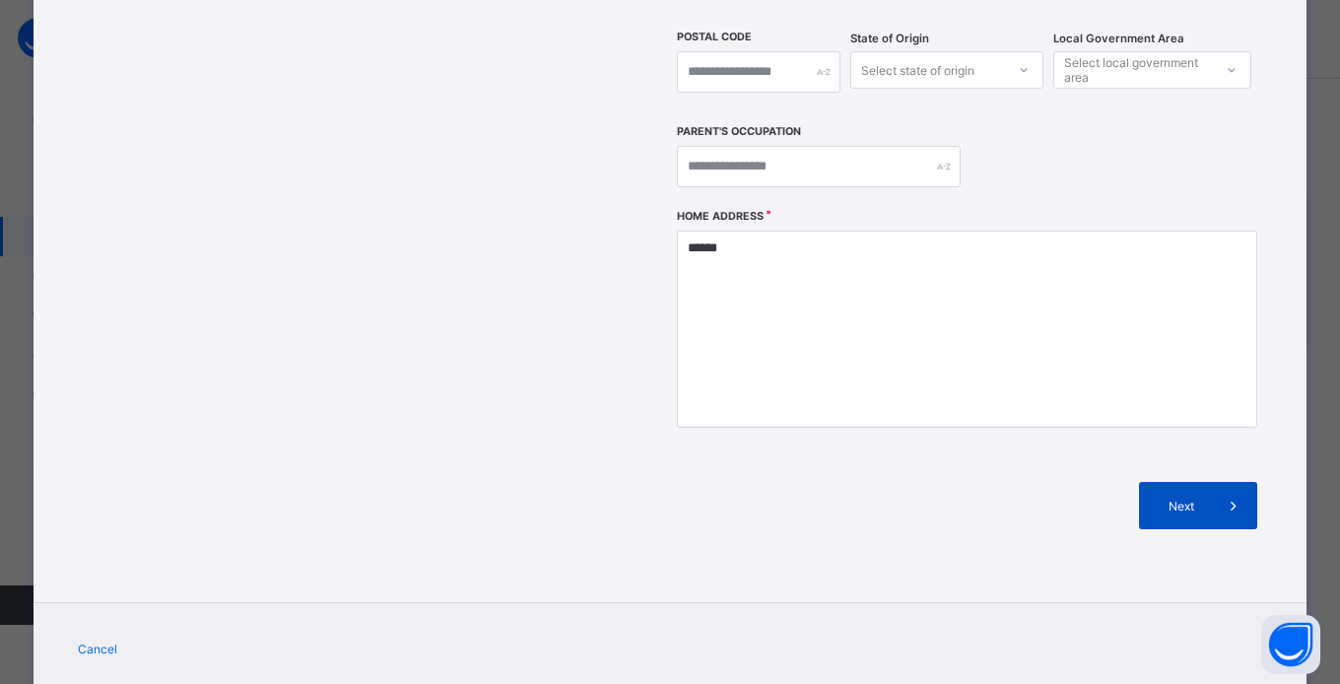
click at [1210, 482] on span at bounding box center [1233, 505] width 47 height 47
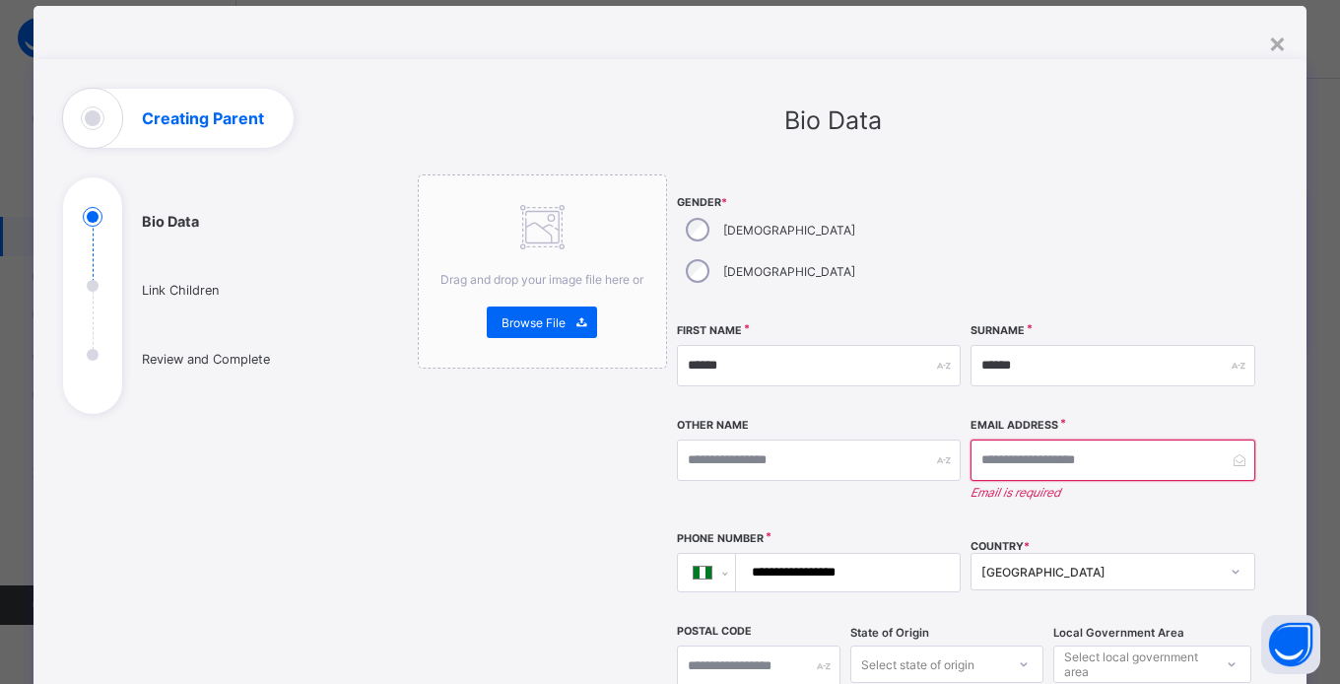
scroll to position [0, 0]
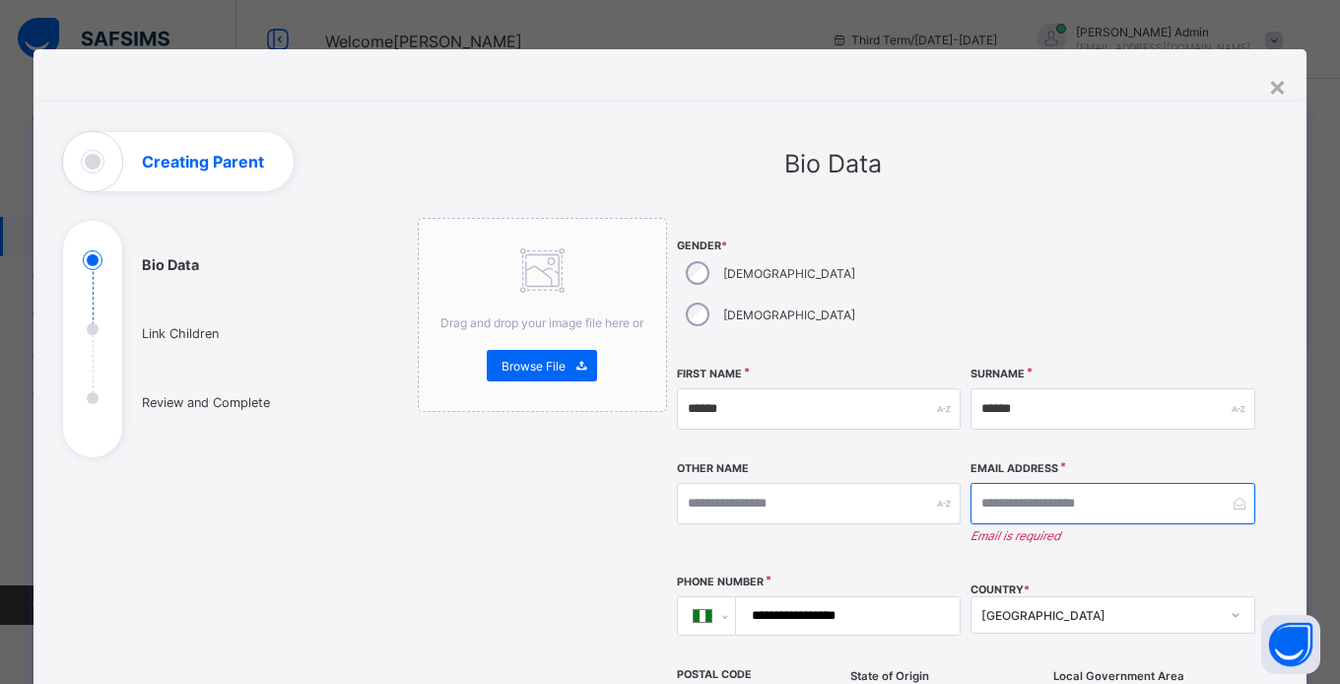
click at [1064, 483] on input "email" at bounding box center [1112, 503] width 285 height 41
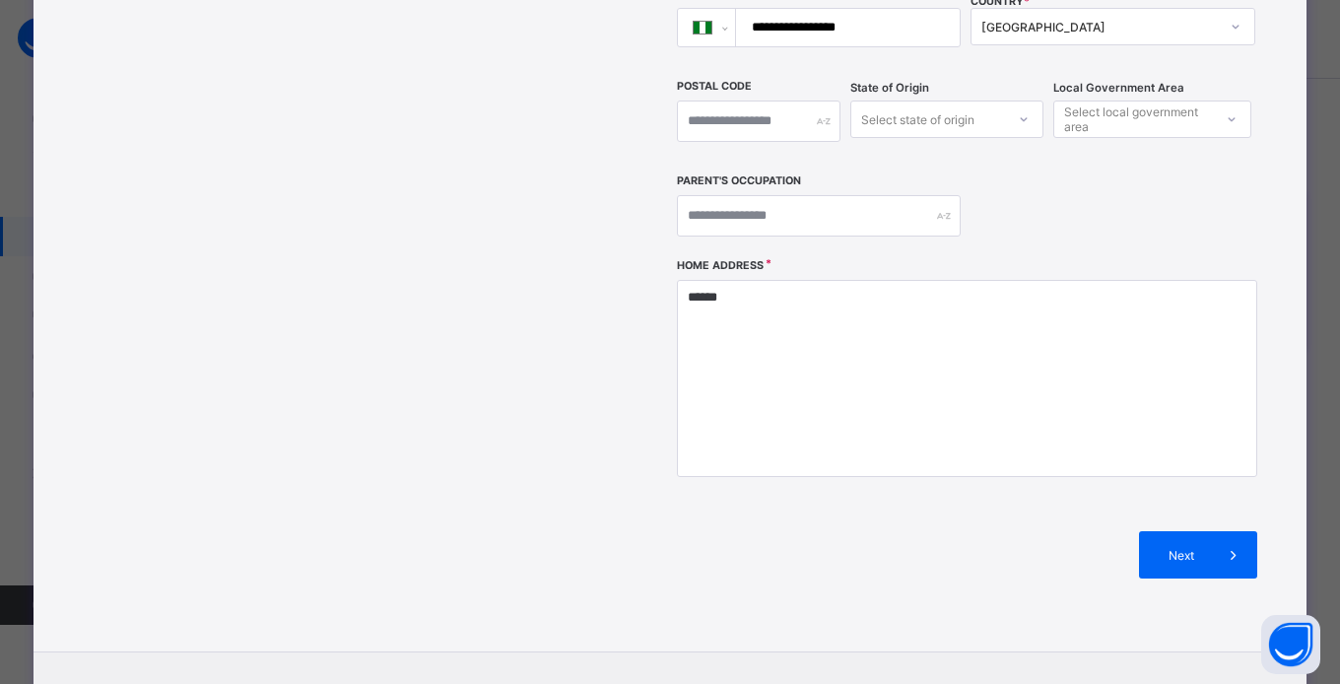
scroll to position [572, 0]
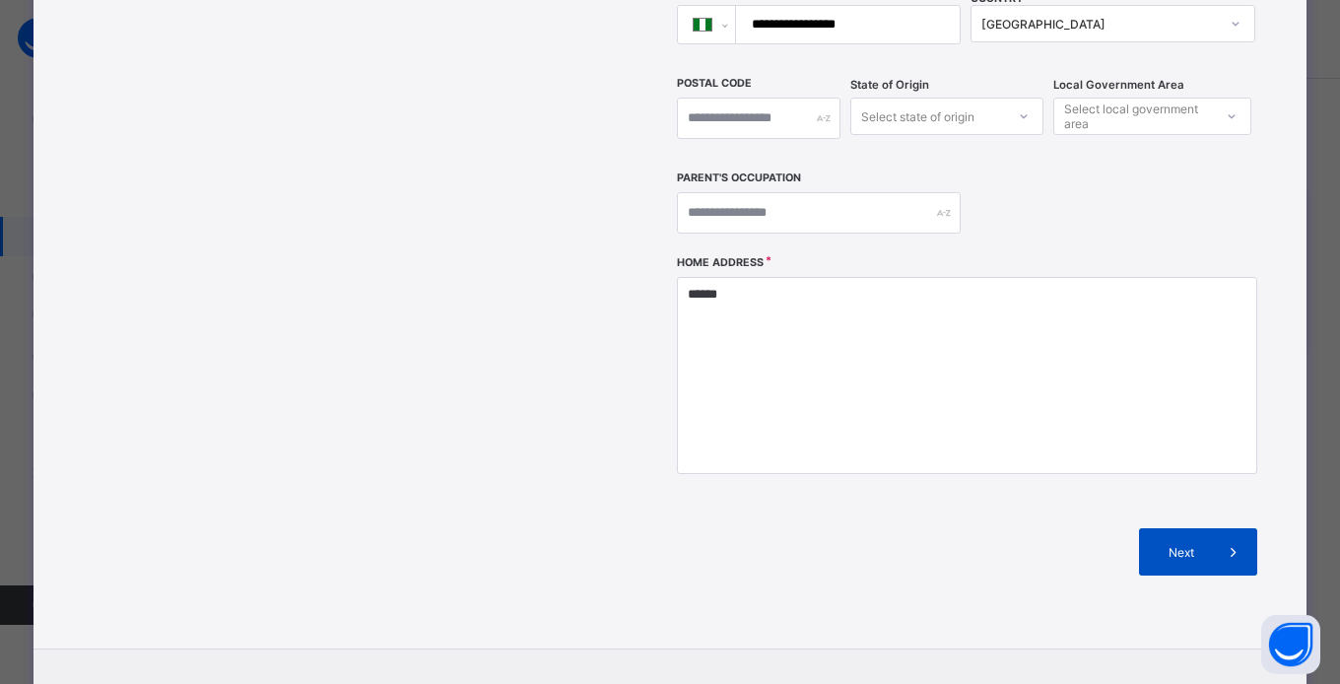
type input "**********"
click at [1223, 542] on icon at bounding box center [1234, 552] width 22 height 20
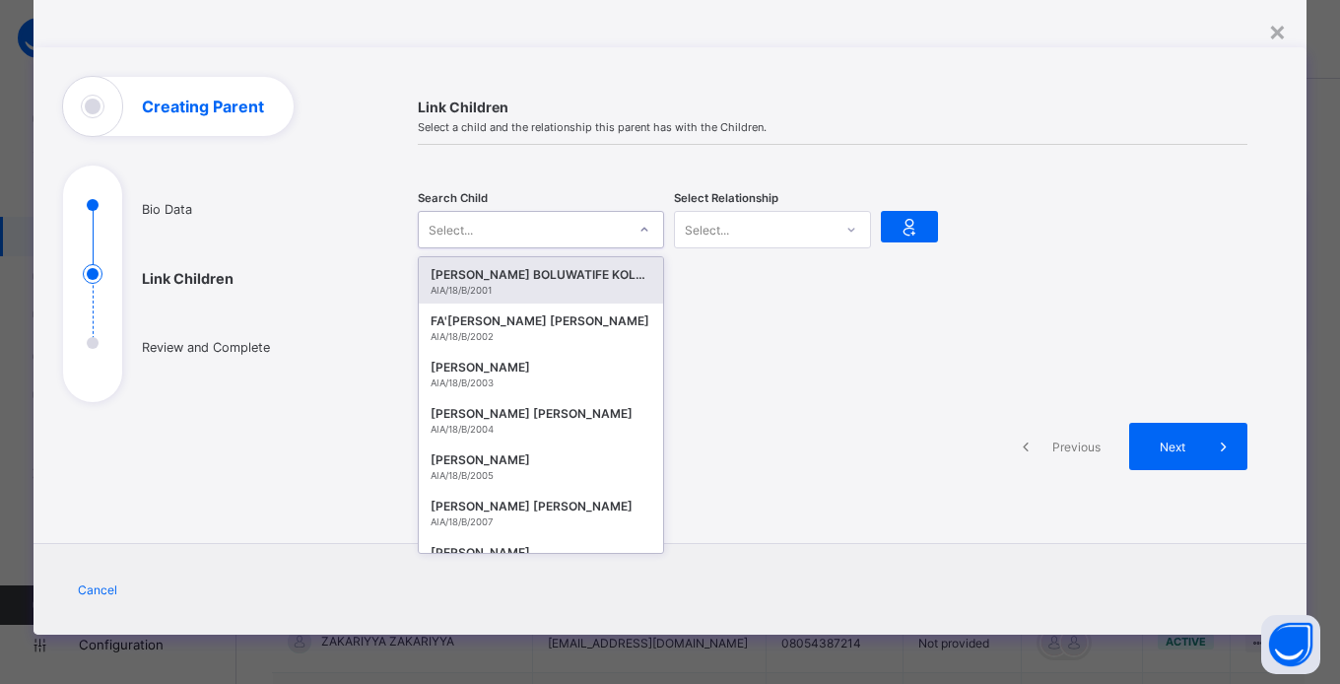
click at [628, 232] on div at bounding box center [644, 230] width 33 height 32
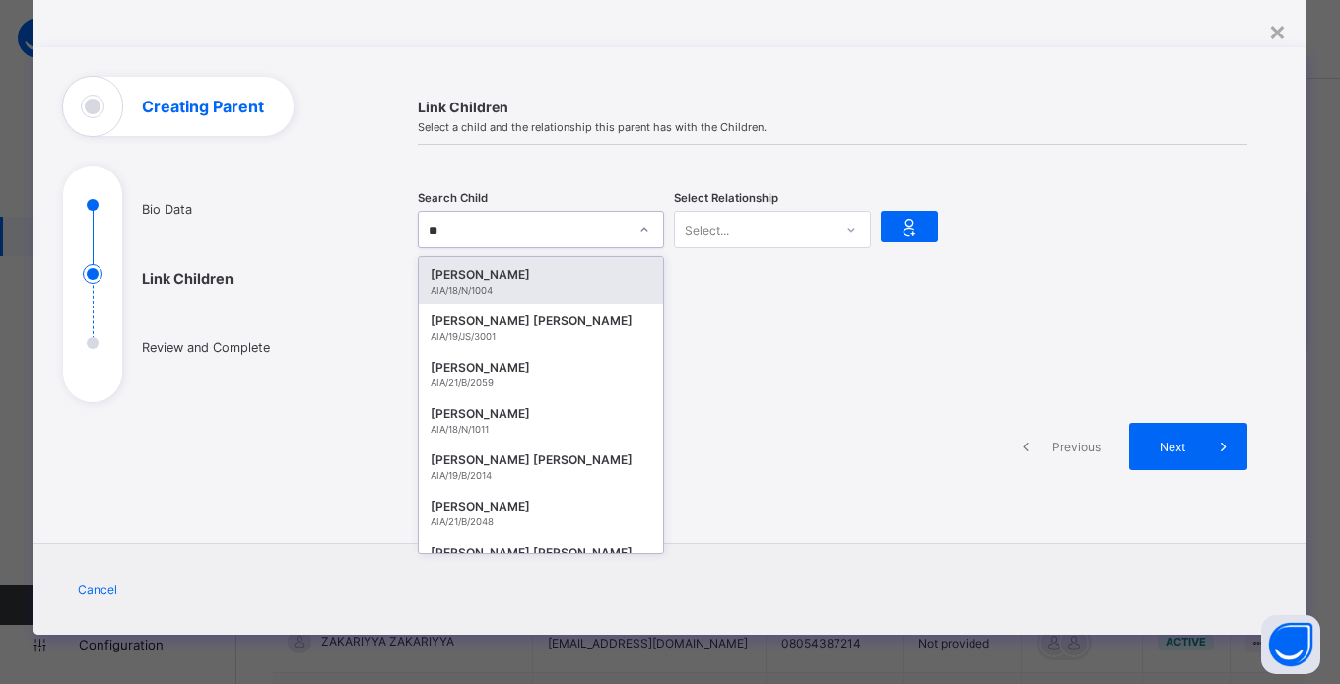
type input "*"
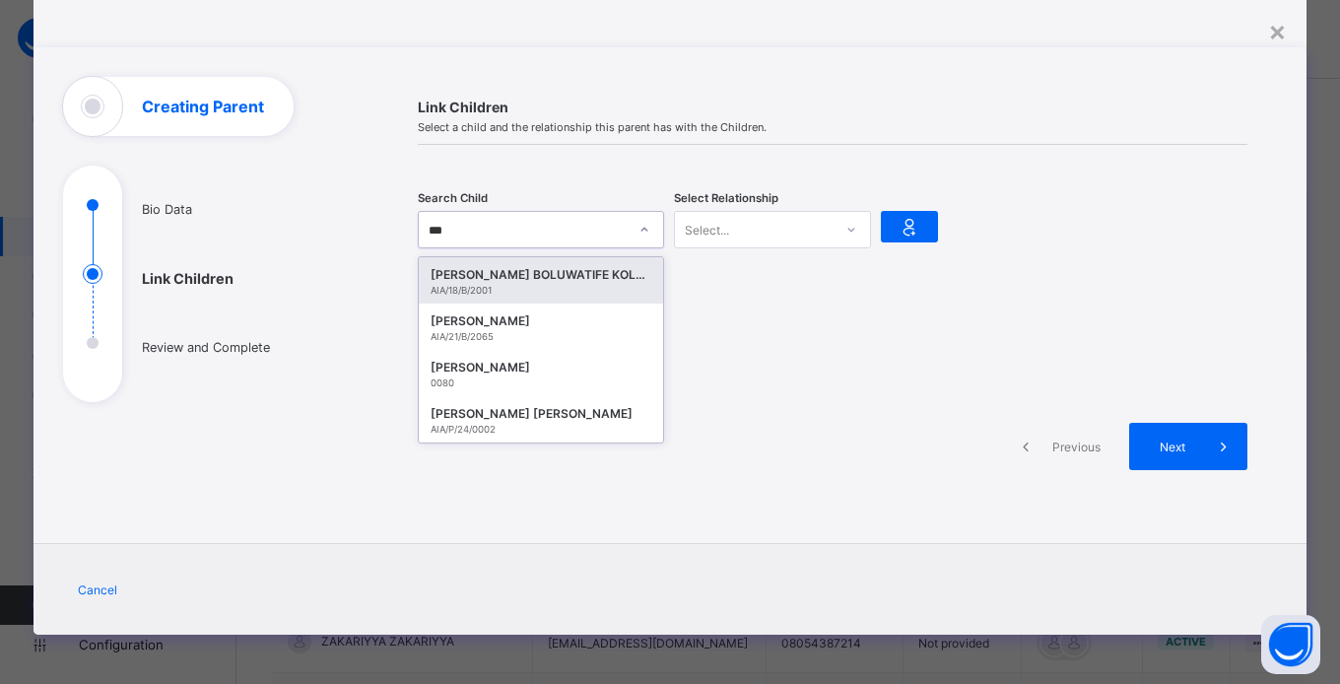
type input "****"
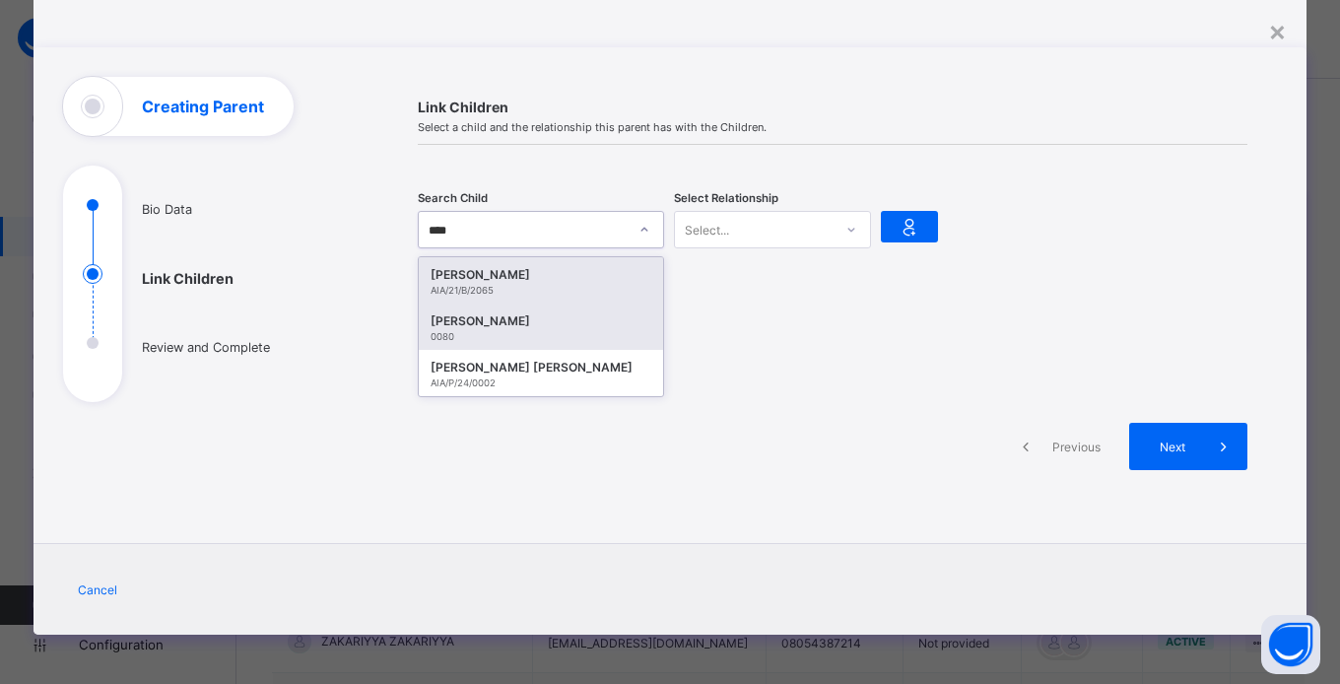
click at [559, 339] on div "0080" at bounding box center [541, 336] width 221 height 11
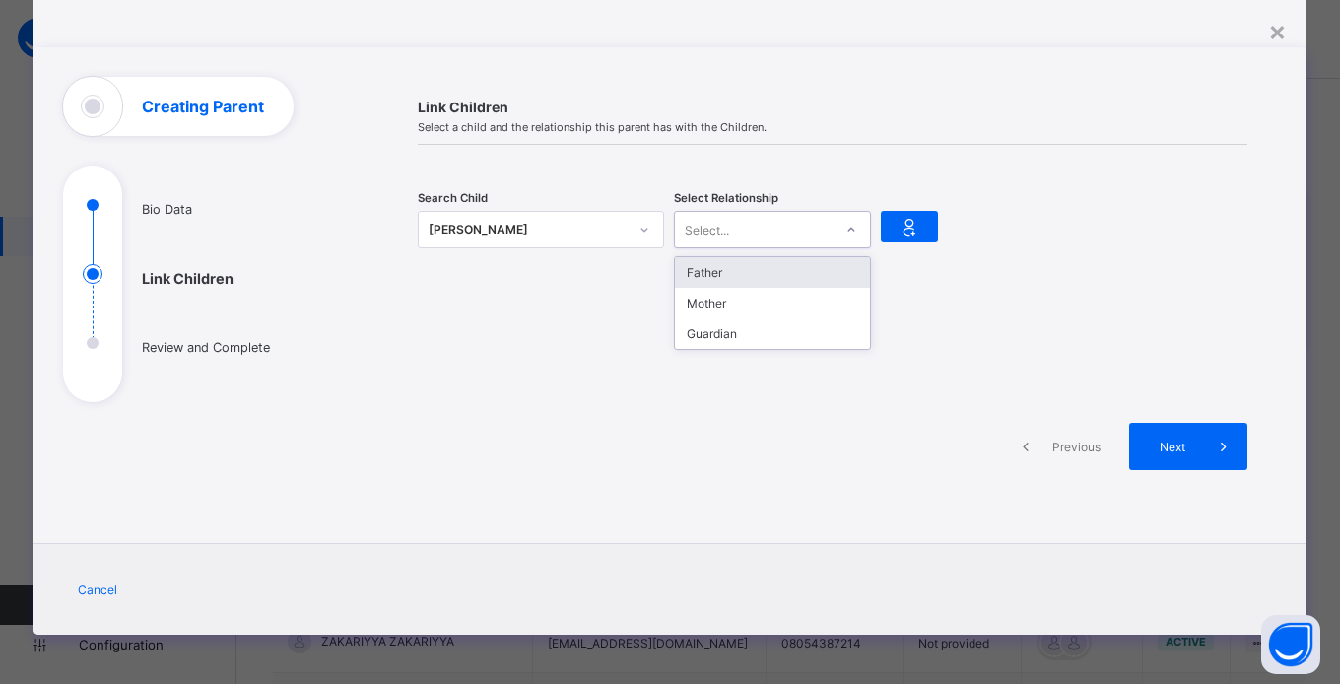
click at [778, 274] on div "Father" at bounding box center [772, 272] width 195 height 31
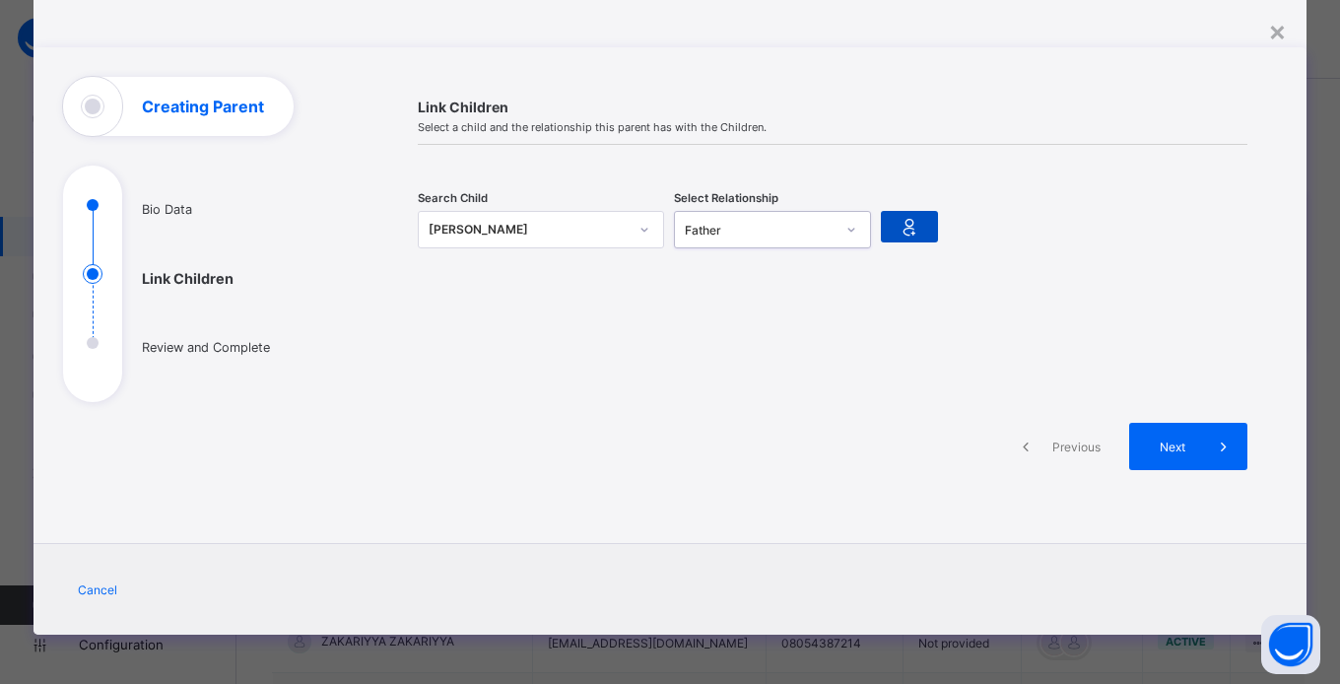
click at [905, 224] on icon at bounding box center [910, 227] width 28 height 24
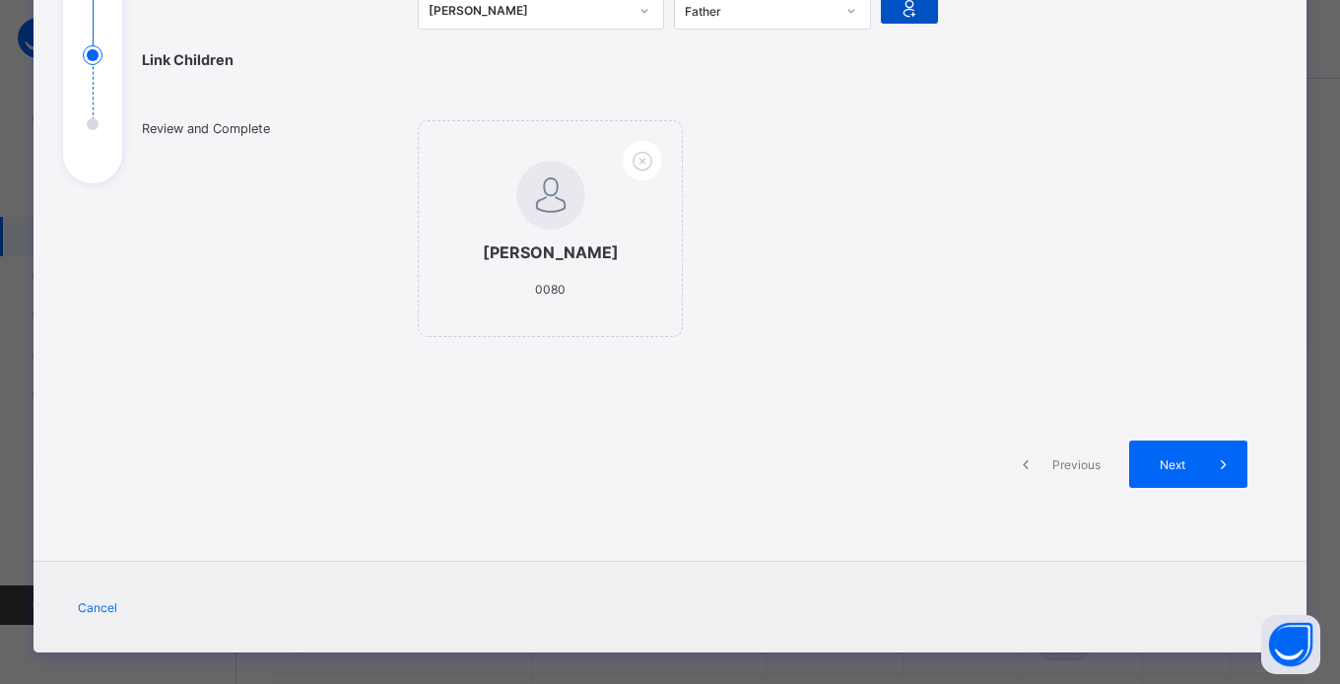
scroll to position [292, 0]
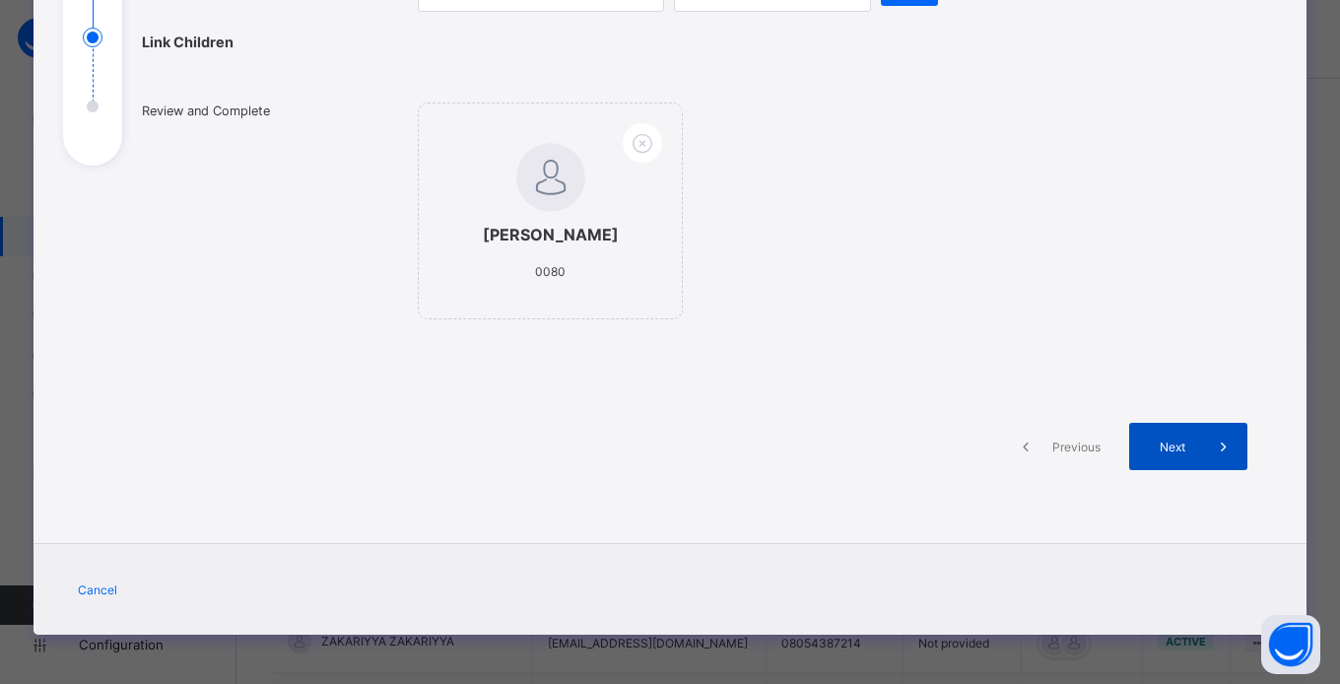
click at [1200, 458] on span at bounding box center [1223, 446] width 47 height 47
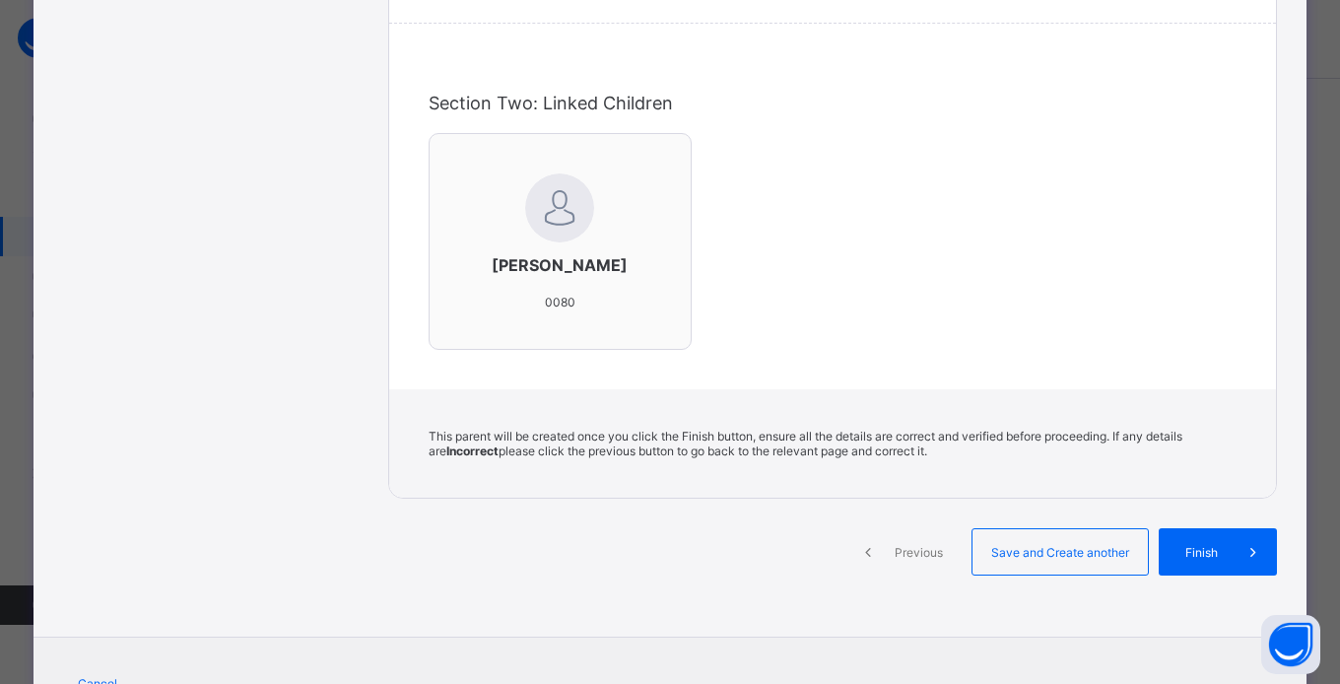
scroll to position [609, 0]
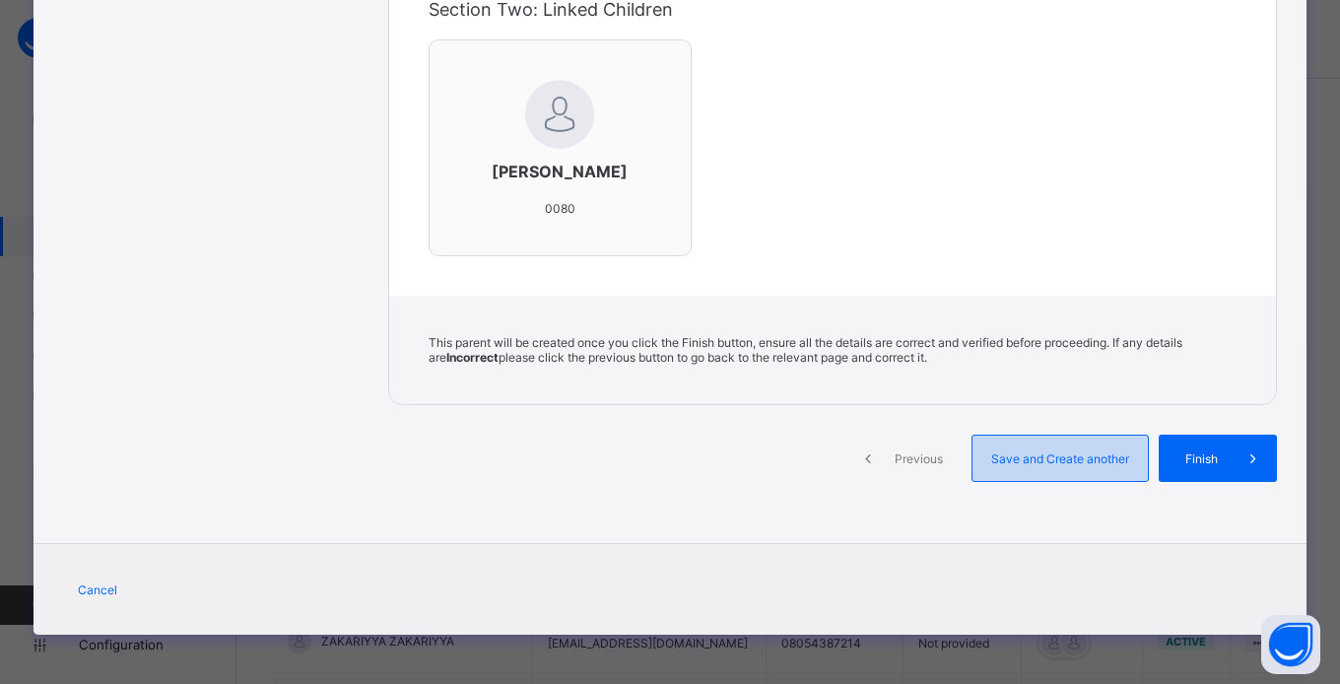
click at [1073, 464] on span "Save and Create another" at bounding box center [1060, 458] width 146 height 15
select select "**"
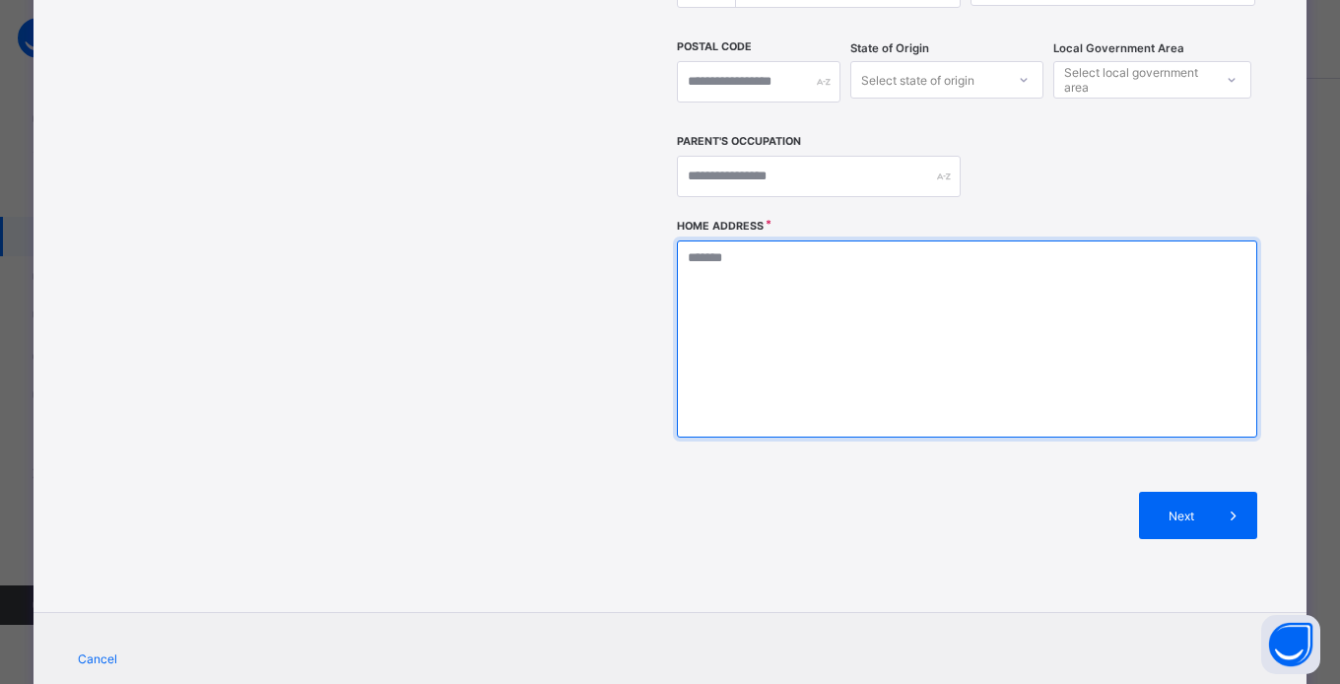
click at [795, 240] on textarea at bounding box center [967, 338] width 580 height 197
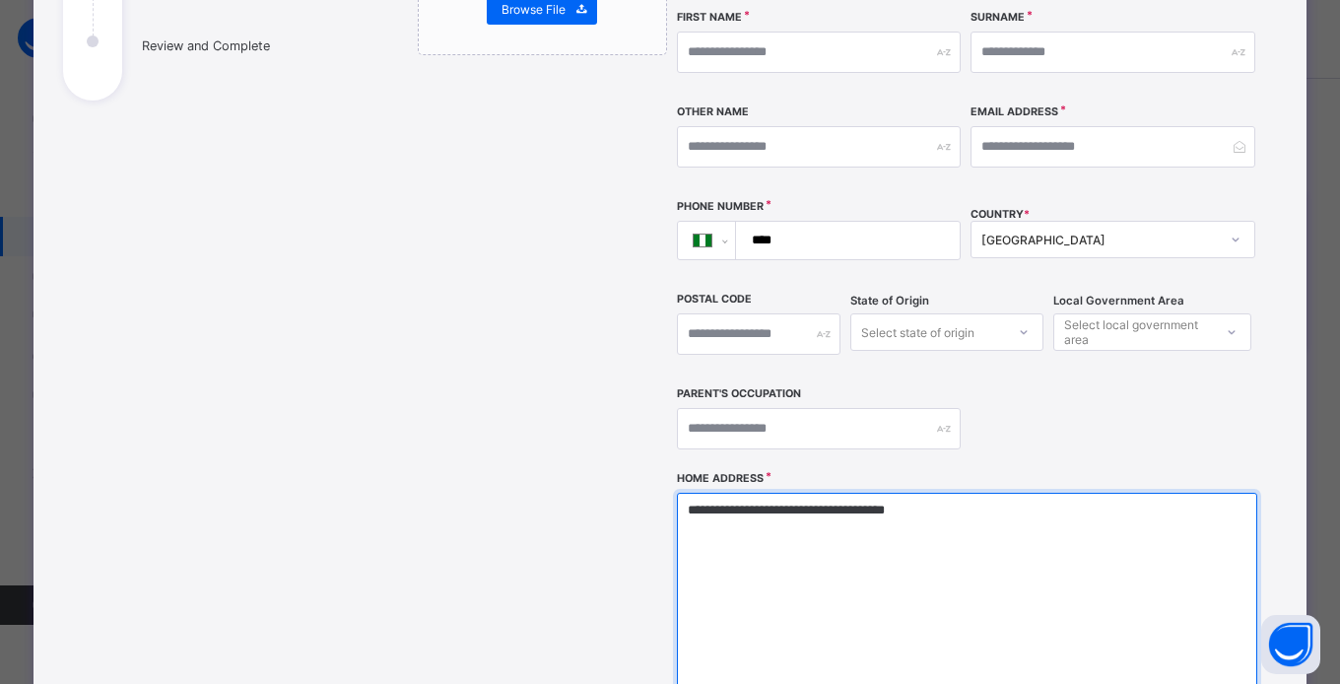
scroll to position [356, 0]
type textarea "**********"
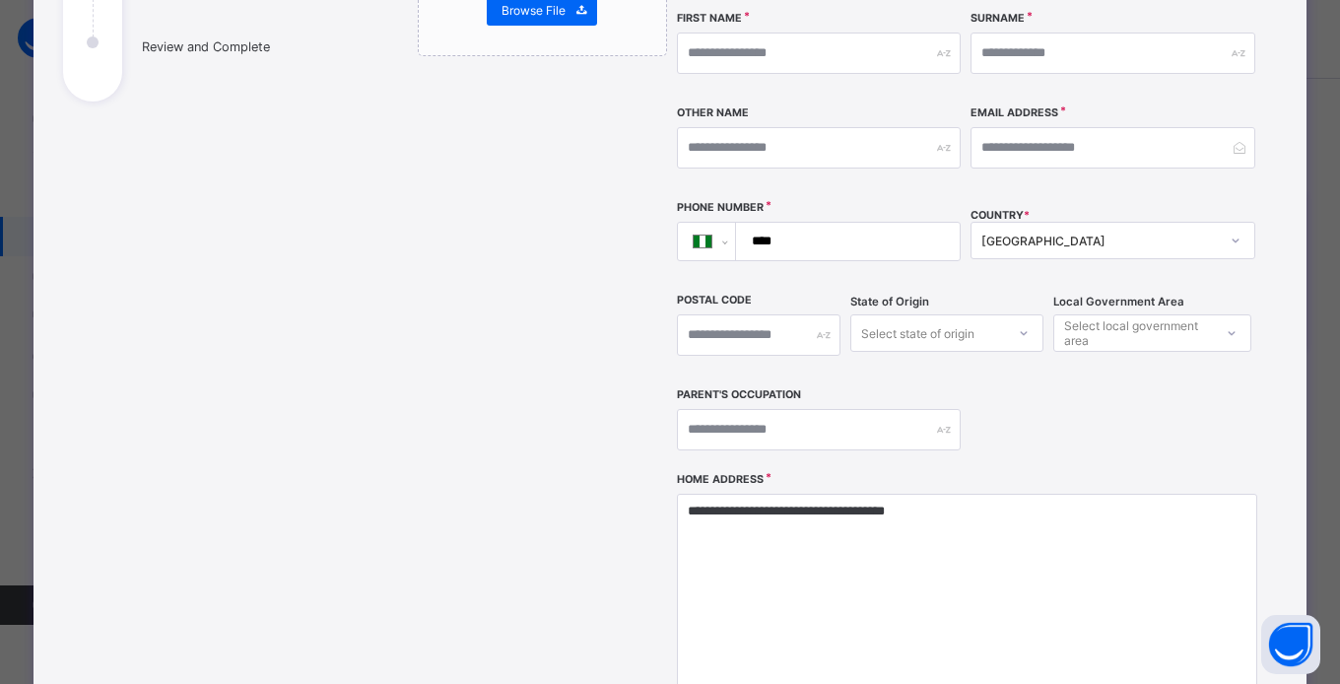
click at [849, 223] on input "****" at bounding box center [844, 241] width 208 height 37
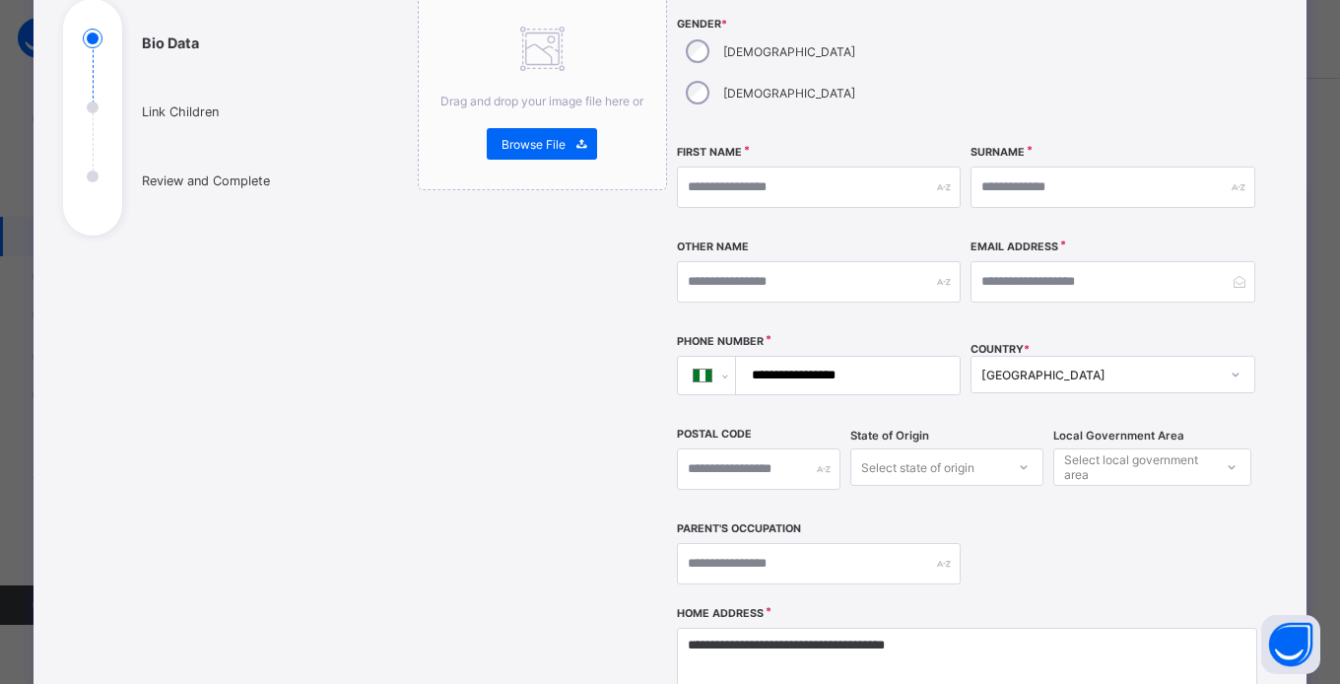
scroll to position [218, 0]
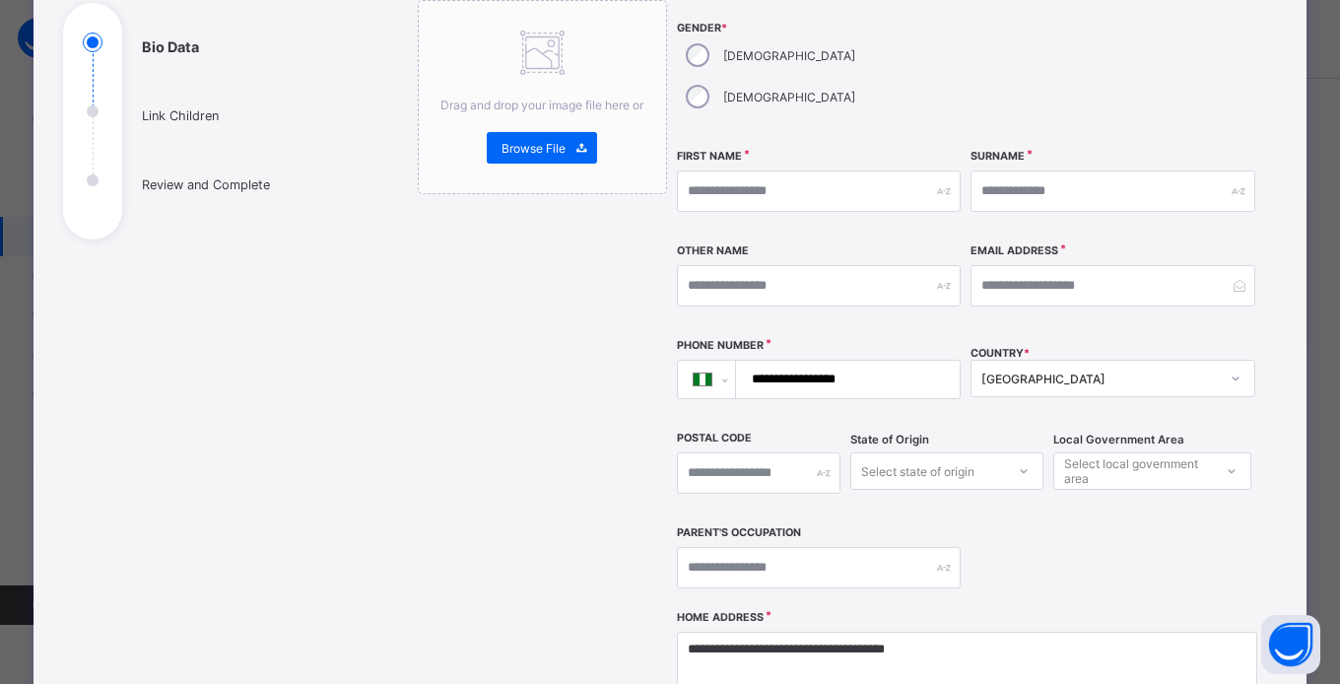
type input "**********"
click at [1107, 265] on input "email" at bounding box center [1112, 285] width 285 height 41
type input "**********"
click at [789, 170] on input "text" at bounding box center [819, 190] width 285 height 41
type input "******"
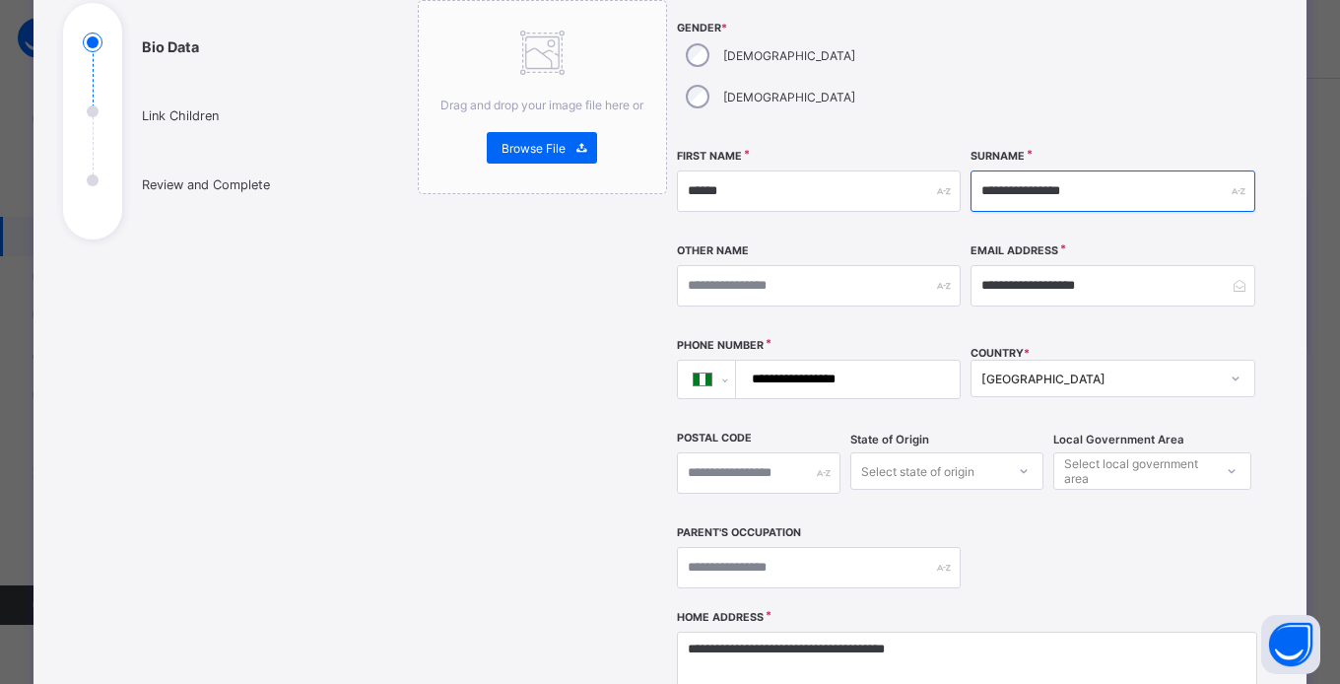
type input "**********"
click at [792, 76] on div "Female" at bounding box center [768, 96] width 183 height 41
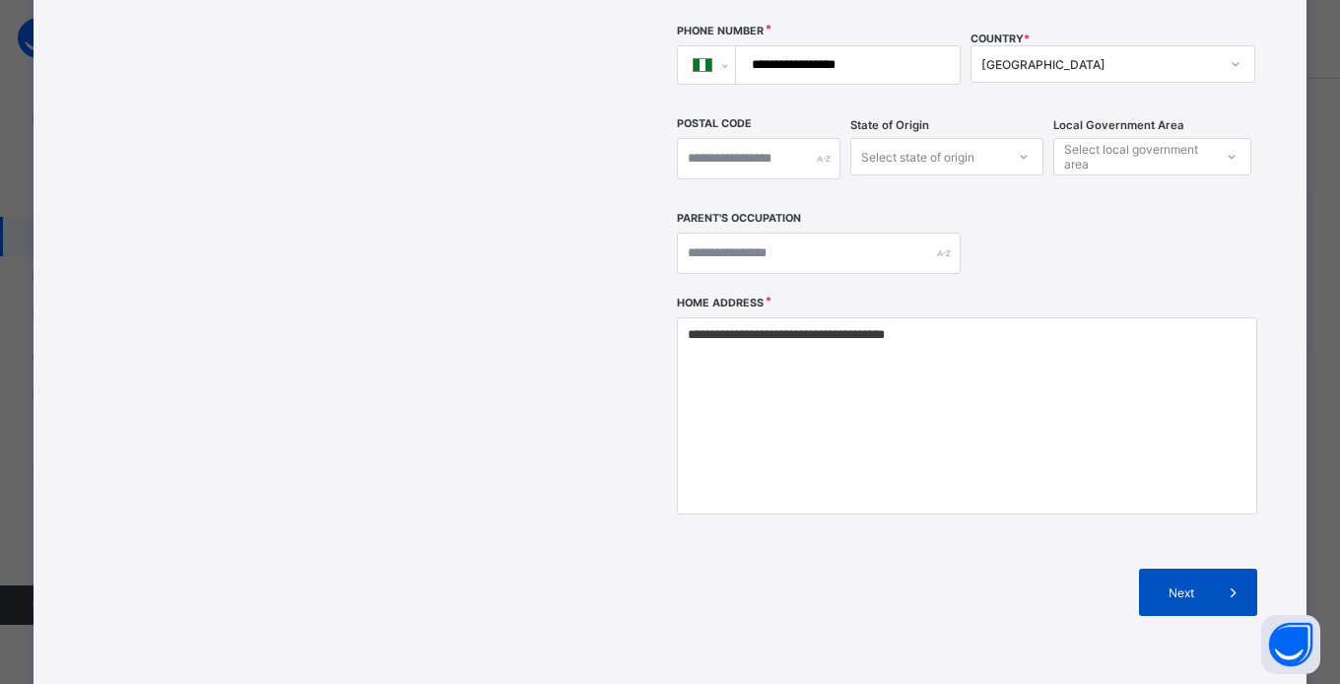
click at [1196, 568] on div "Next" at bounding box center [1198, 591] width 118 height 47
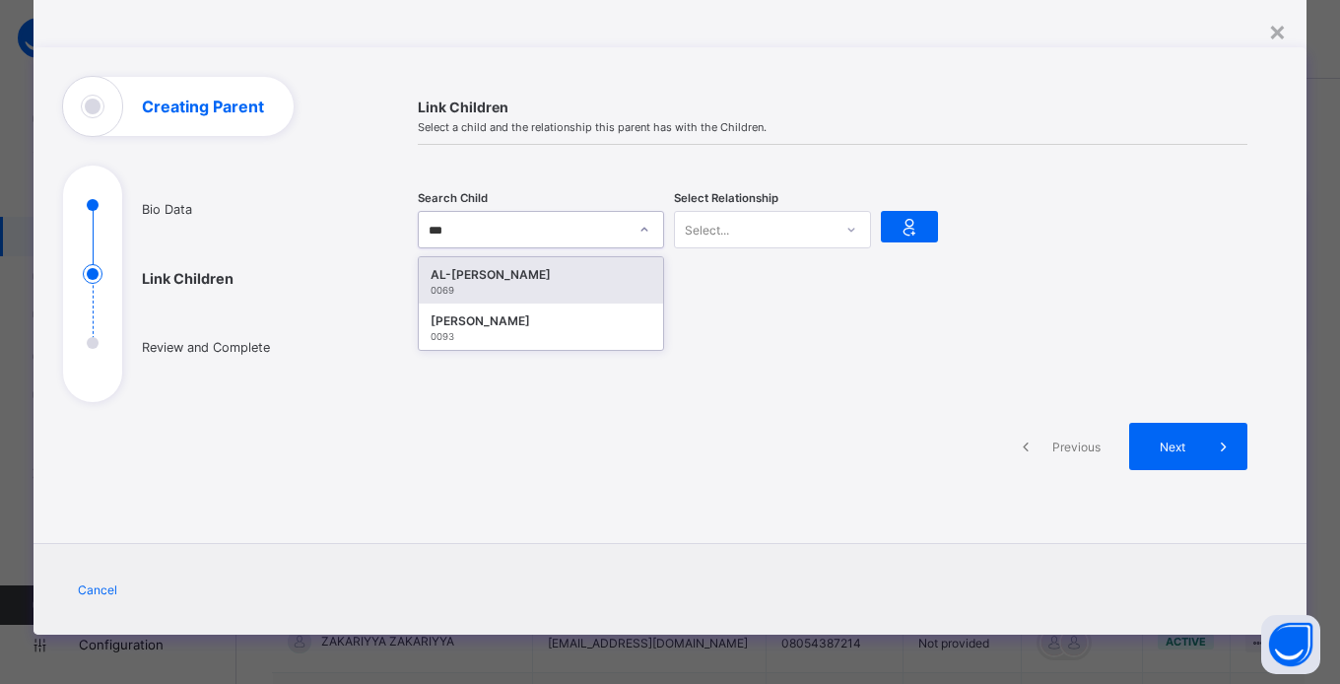
type input "****"
click at [584, 324] on div "ABDULRAHIM AYOOLA" at bounding box center [541, 321] width 221 height 20
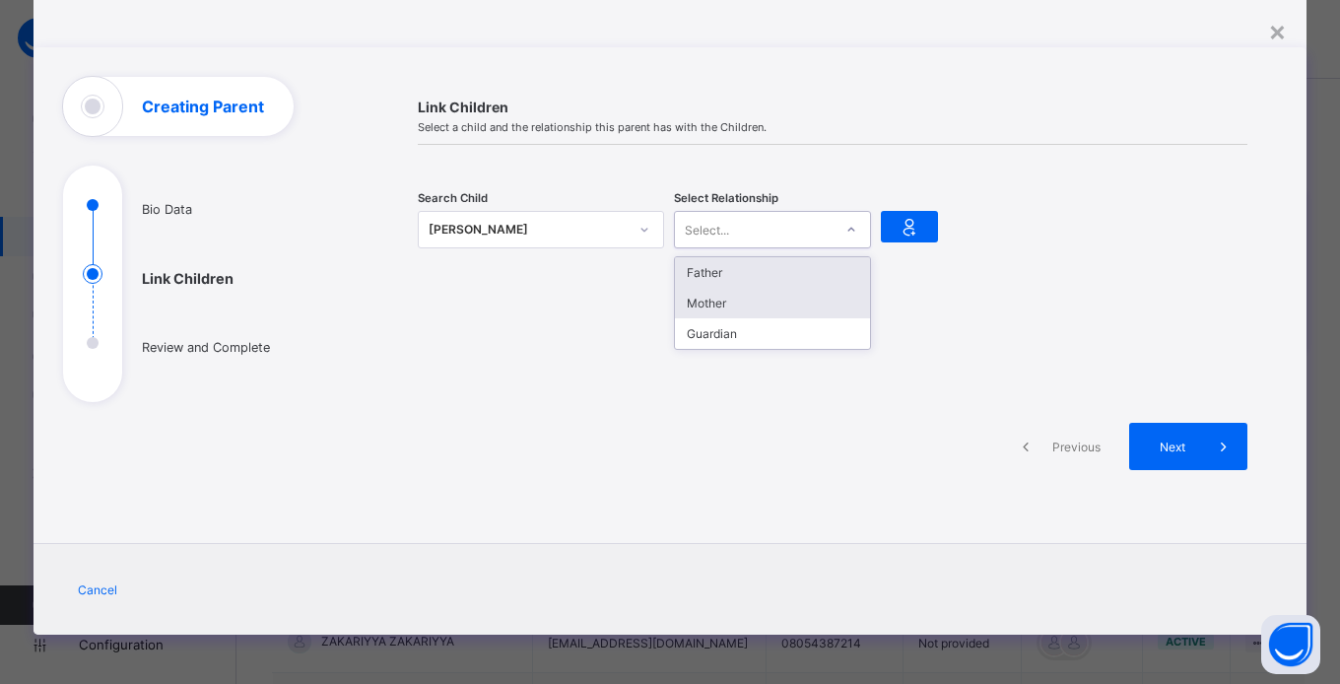
click at [766, 302] on div "Mother" at bounding box center [772, 303] width 195 height 31
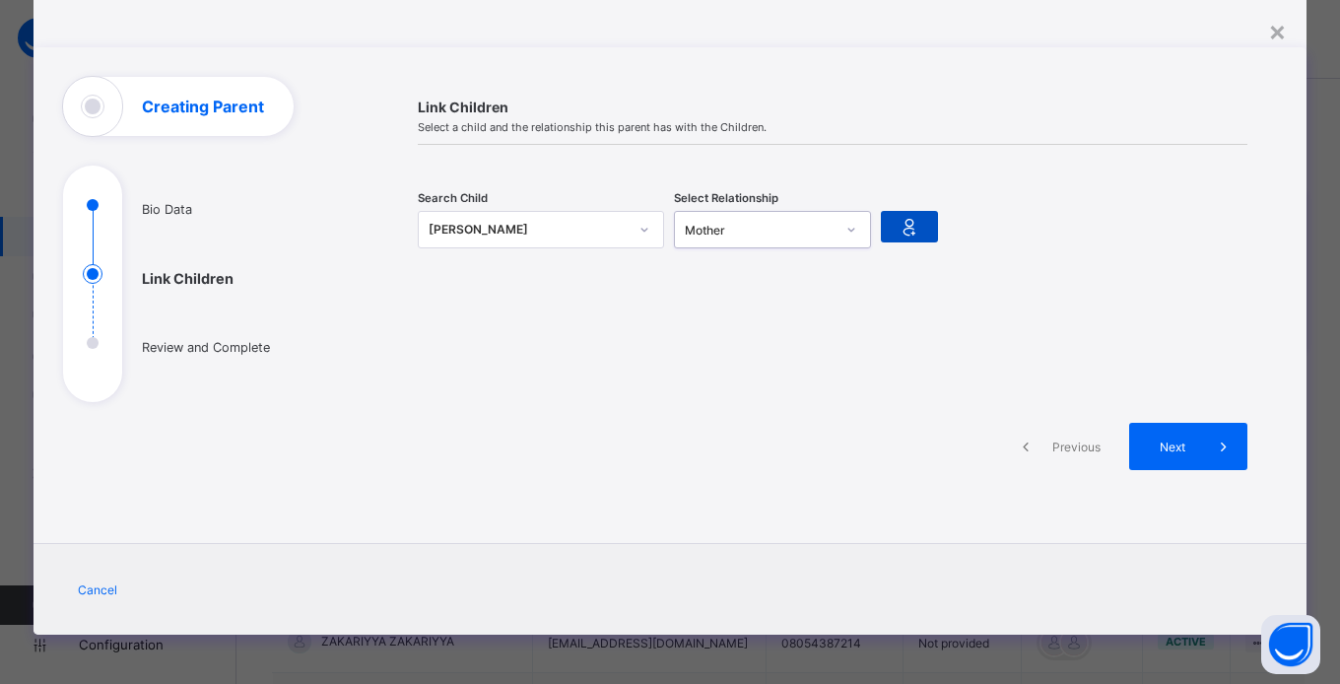
click at [913, 233] on icon at bounding box center [910, 227] width 28 height 24
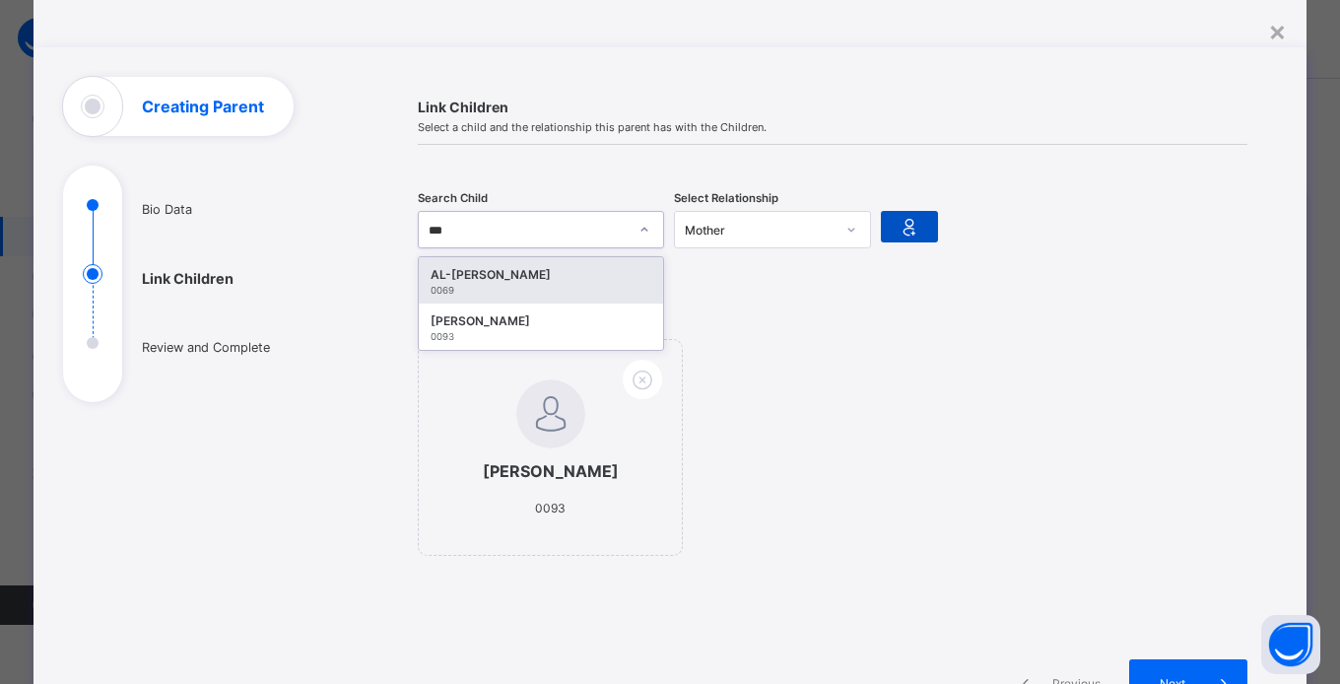
type input "****"
click at [599, 280] on div "AL-AMEEN AYOOLA" at bounding box center [541, 275] width 221 height 20
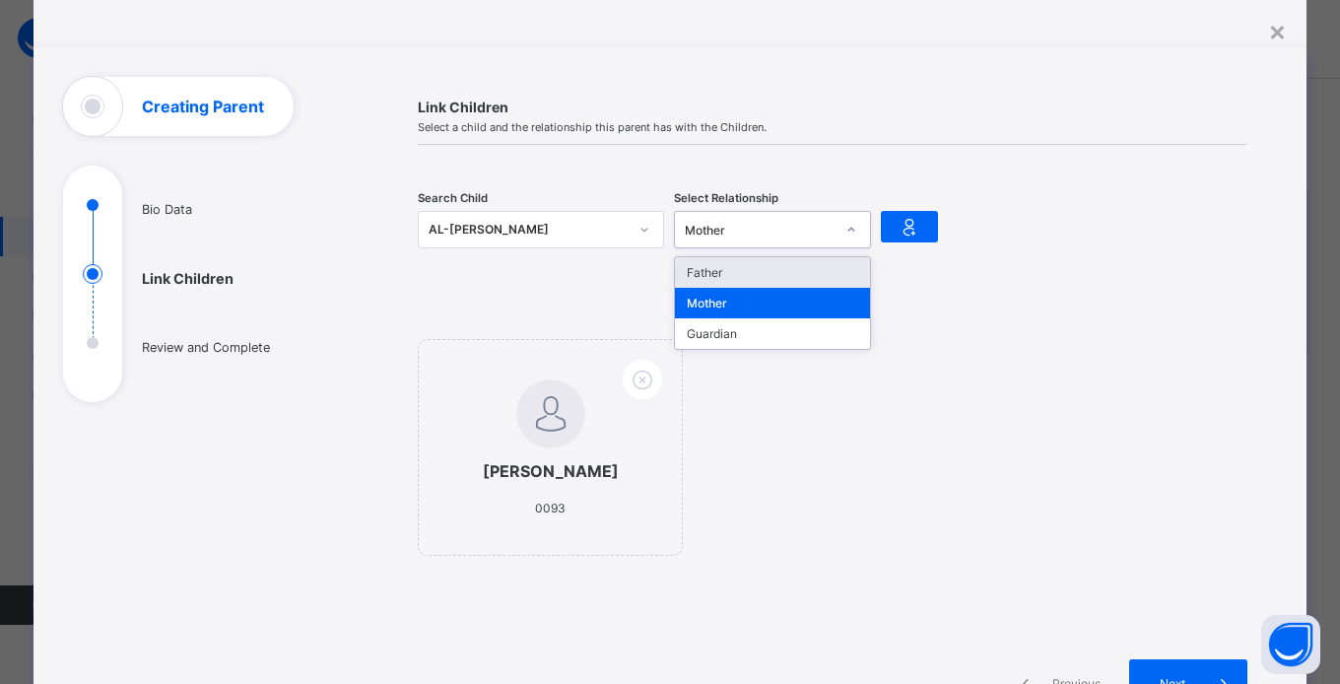
click at [934, 292] on div "Link Children Select a child and the relationship this parent has with the Chil…" at bounding box center [832, 415] width 889 height 676
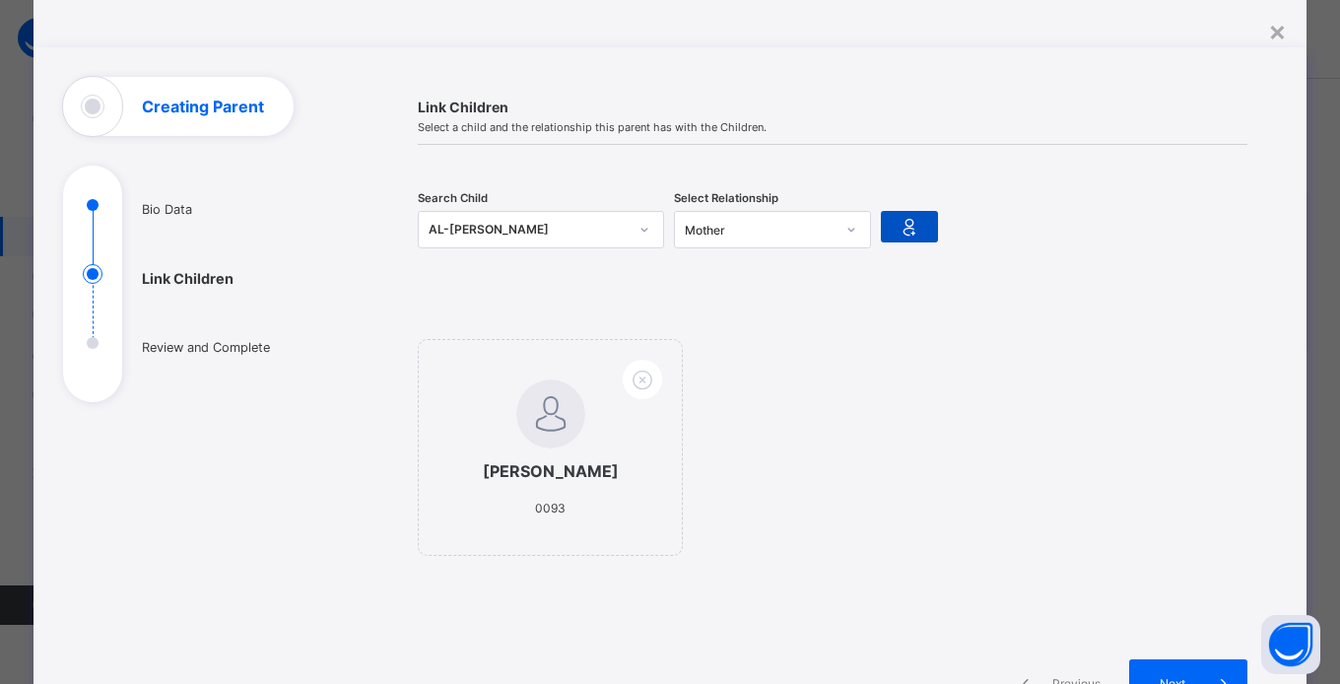
click at [911, 228] on icon at bounding box center [910, 227] width 28 height 24
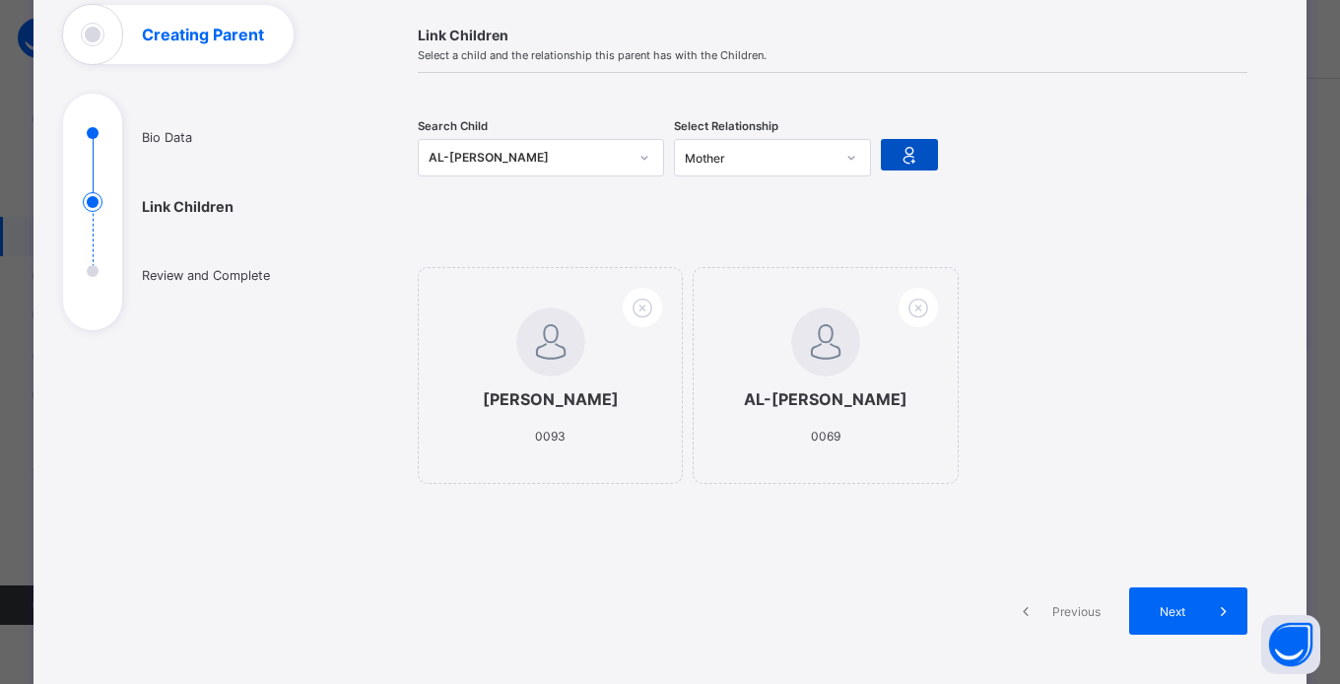
scroll to position [292, 0]
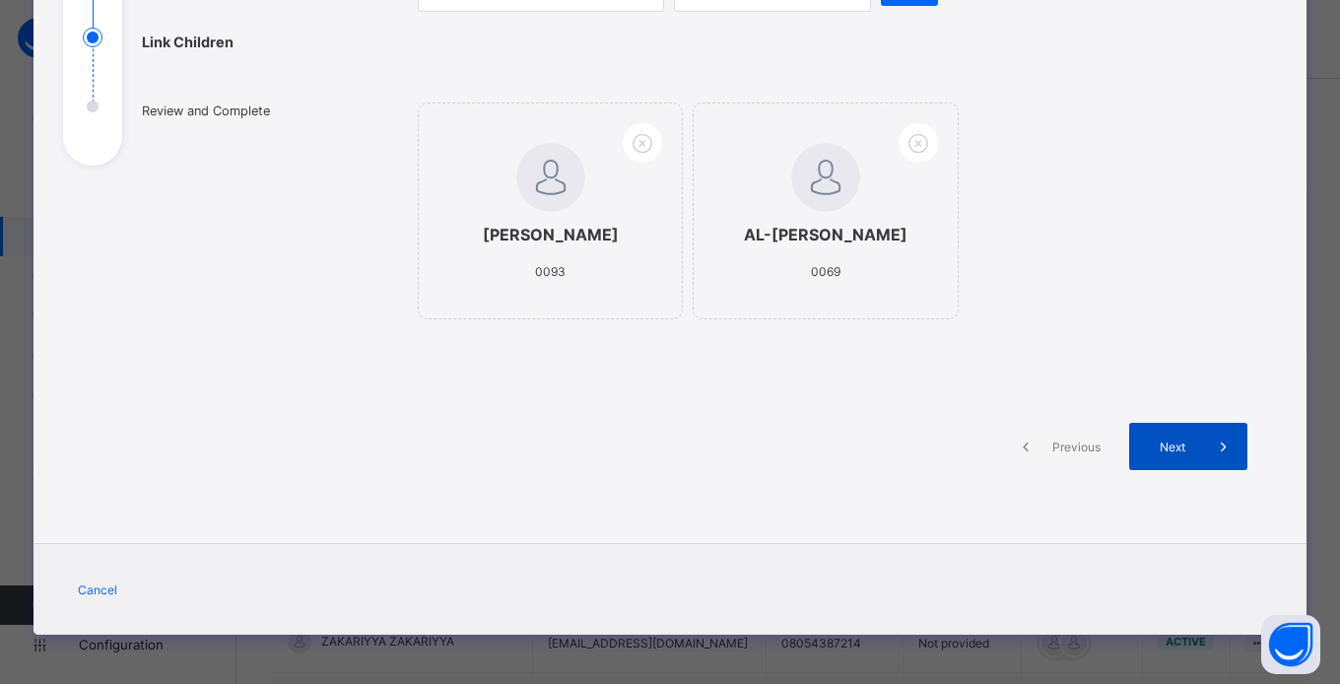
click at [1213, 451] on icon at bounding box center [1224, 446] width 22 height 20
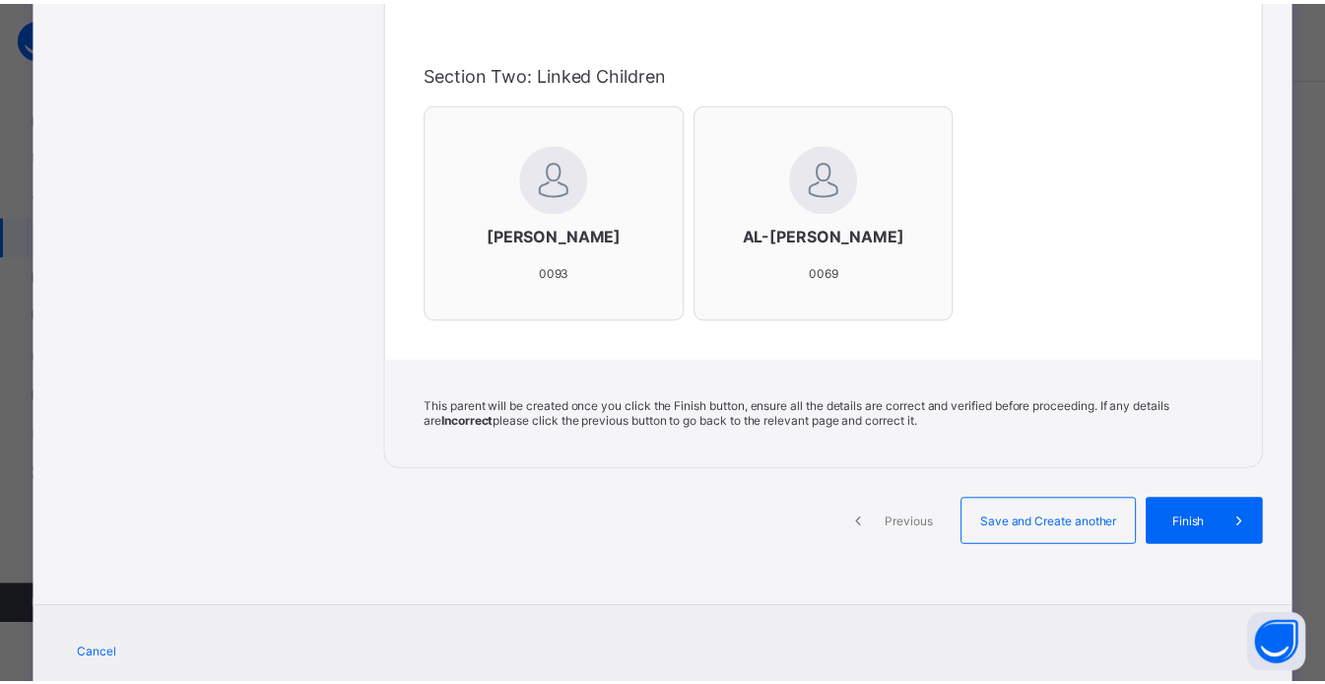
scroll to position [546, 0]
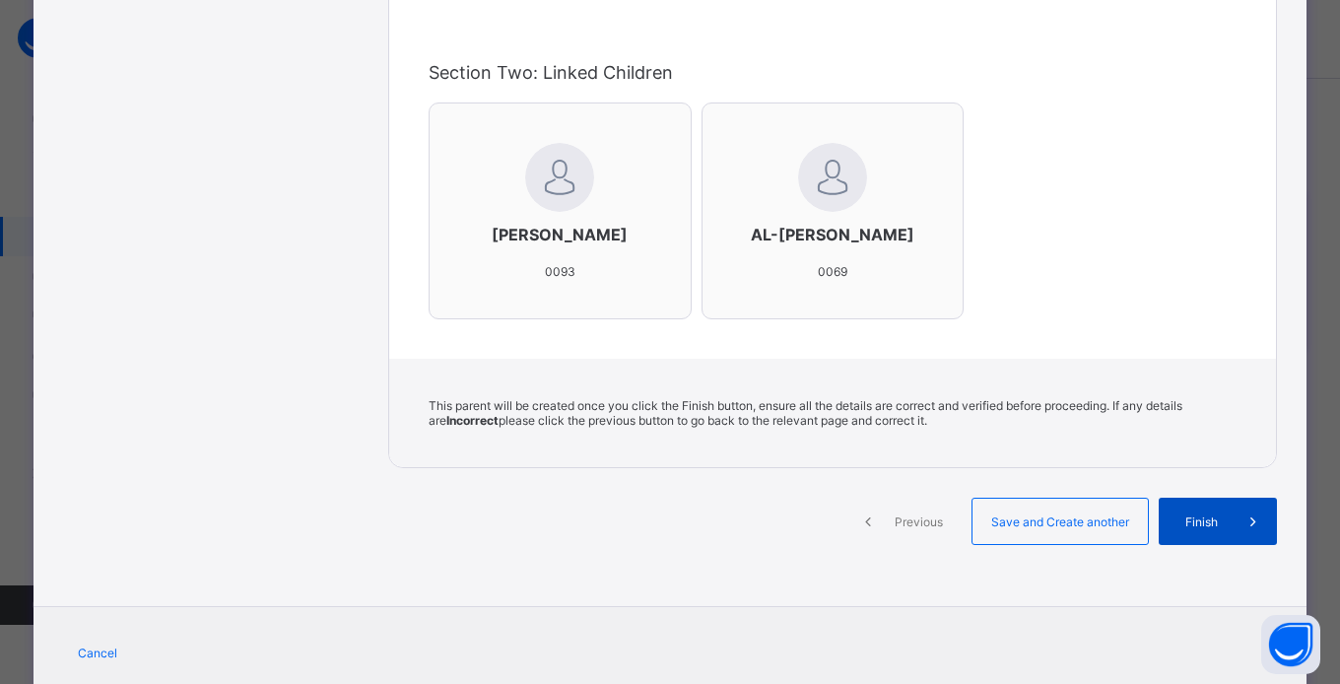
click at [1217, 523] on span "Finish" at bounding box center [1201, 521] width 56 height 15
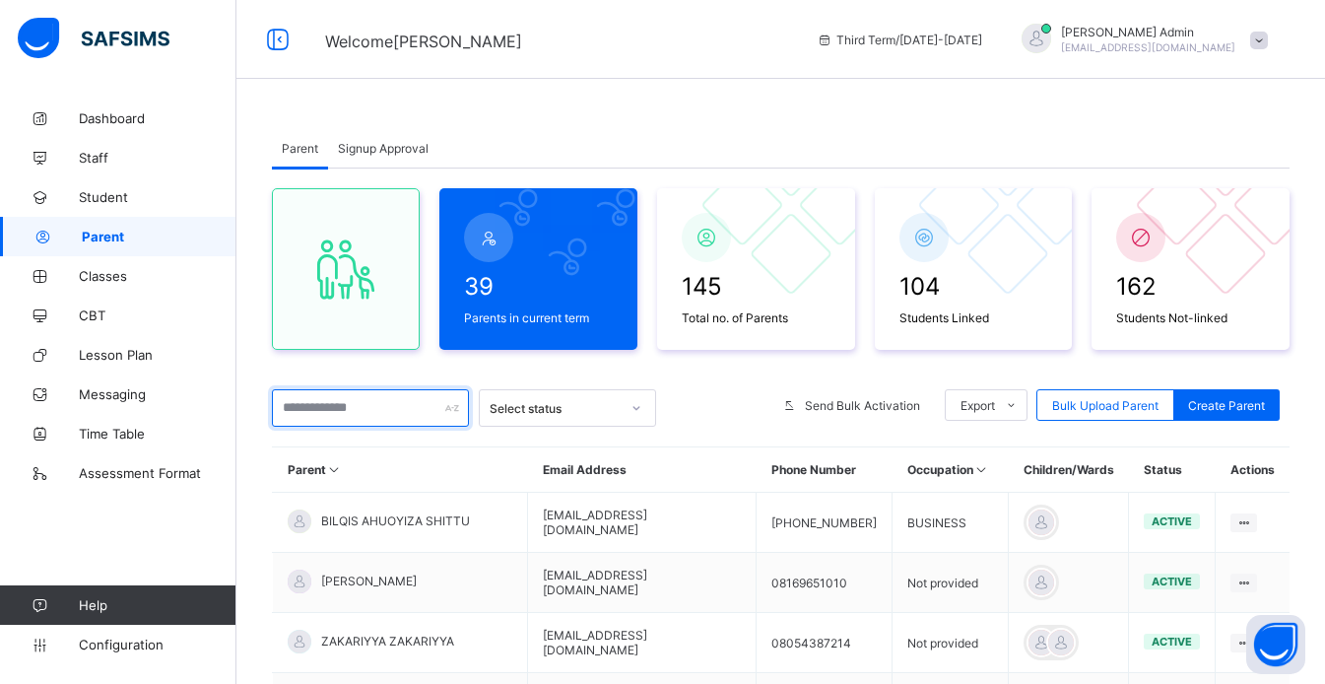
click at [400, 403] on input "text" at bounding box center [370, 407] width 197 height 37
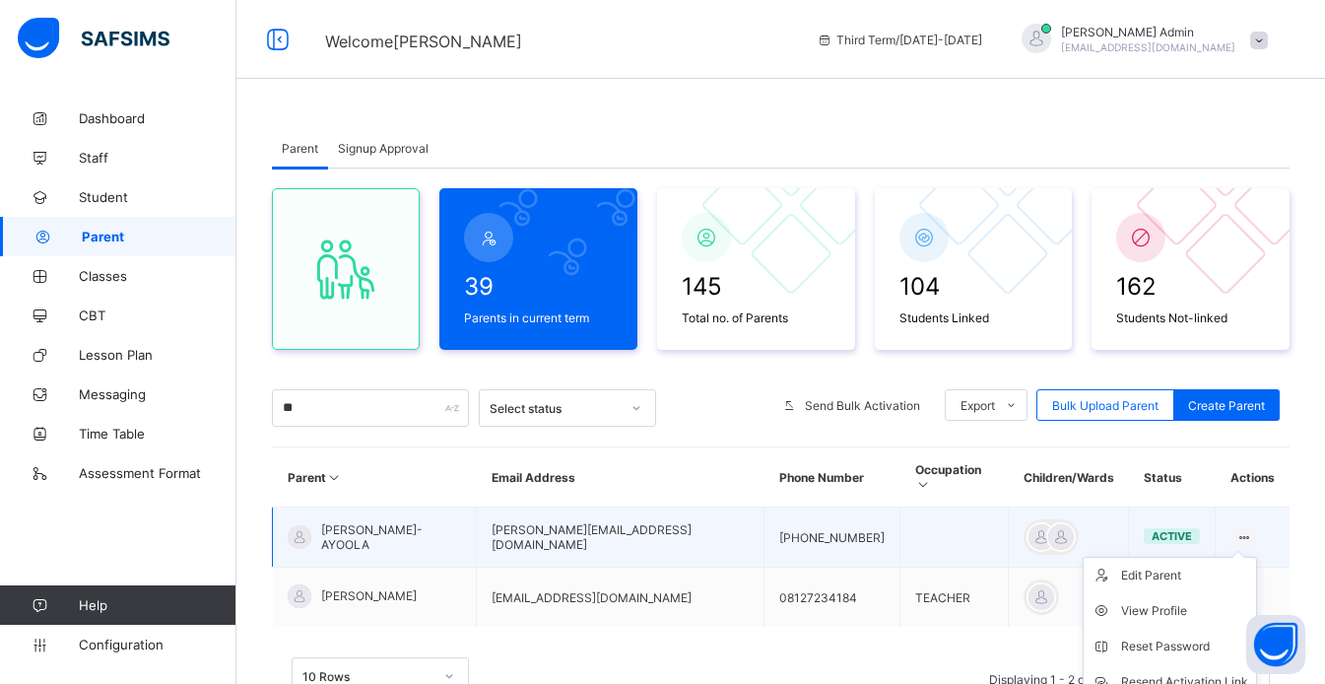
click at [1257, 557] on ul "Edit Parent View Profile Reset Password Resend Activation Link Change Email Lin…" at bounding box center [1170, 682] width 174 height 250
click at [1188, 672] on div "Resend Activation Link" at bounding box center [1184, 682] width 127 height 20
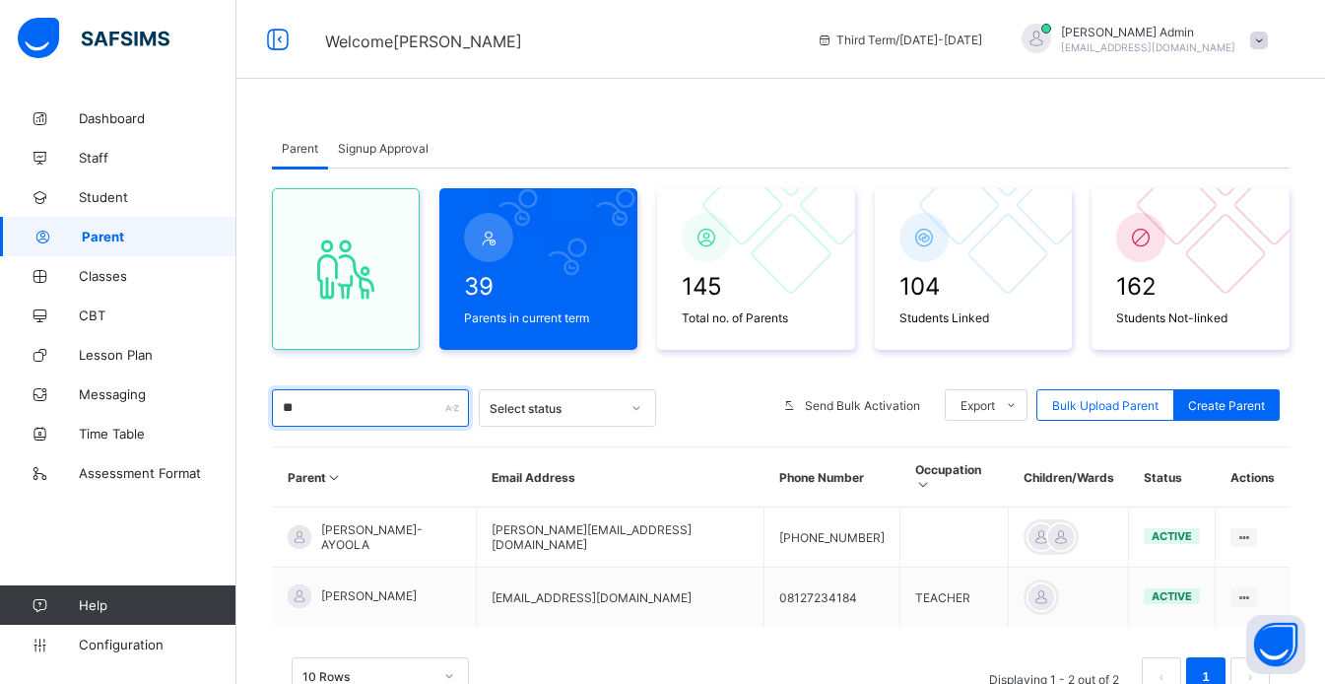
click at [403, 401] on input "**" at bounding box center [370, 407] width 197 height 37
type input "*"
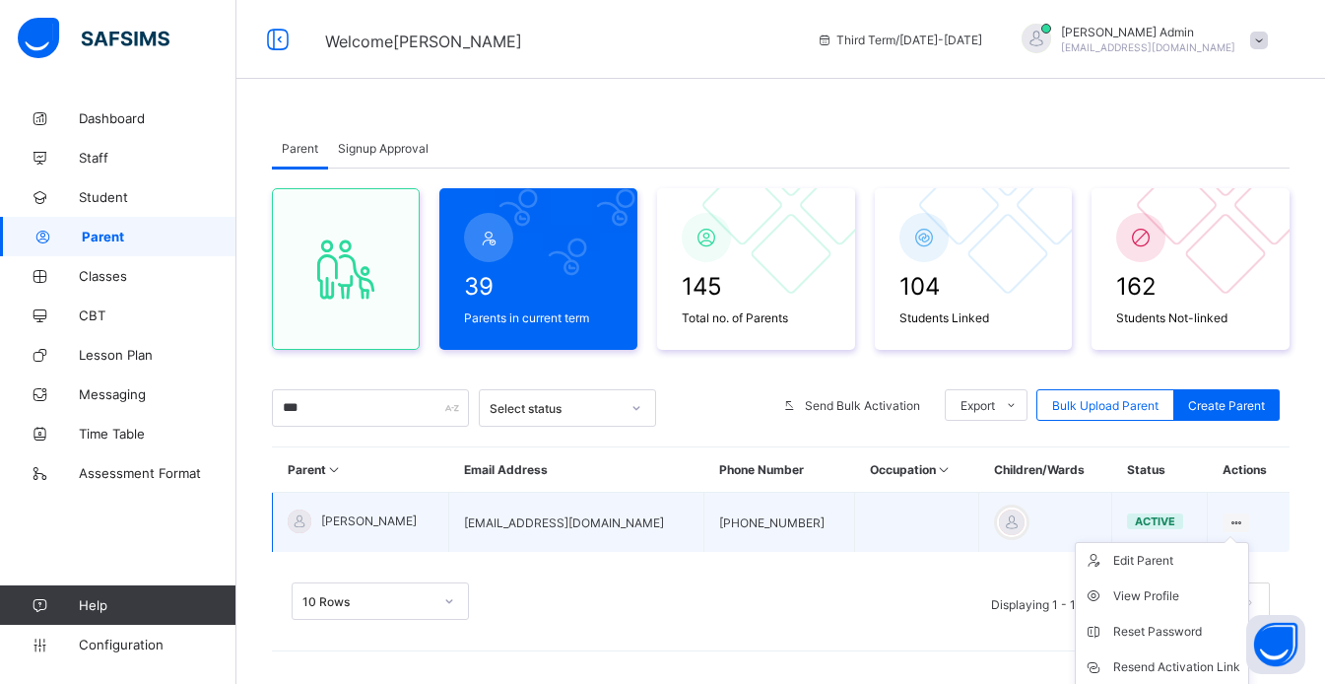
click at [1244, 518] on icon at bounding box center [1236, 522] width 17 height 15
click at [1207, 666] on div "Resend Activation Link" at bounding box center [1176, 667] width 127 height 20
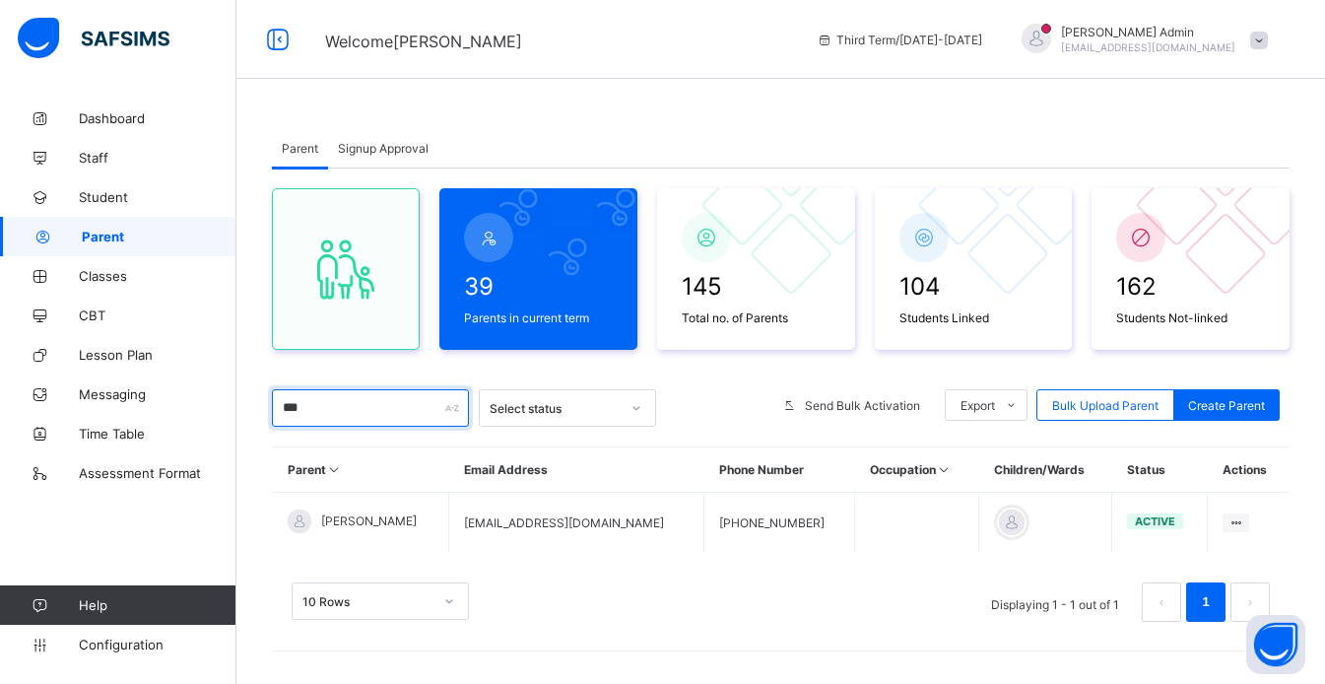
click at [388, 414] on input "***" at bounding box center [370, 407] width 197 height 37
type input "*"
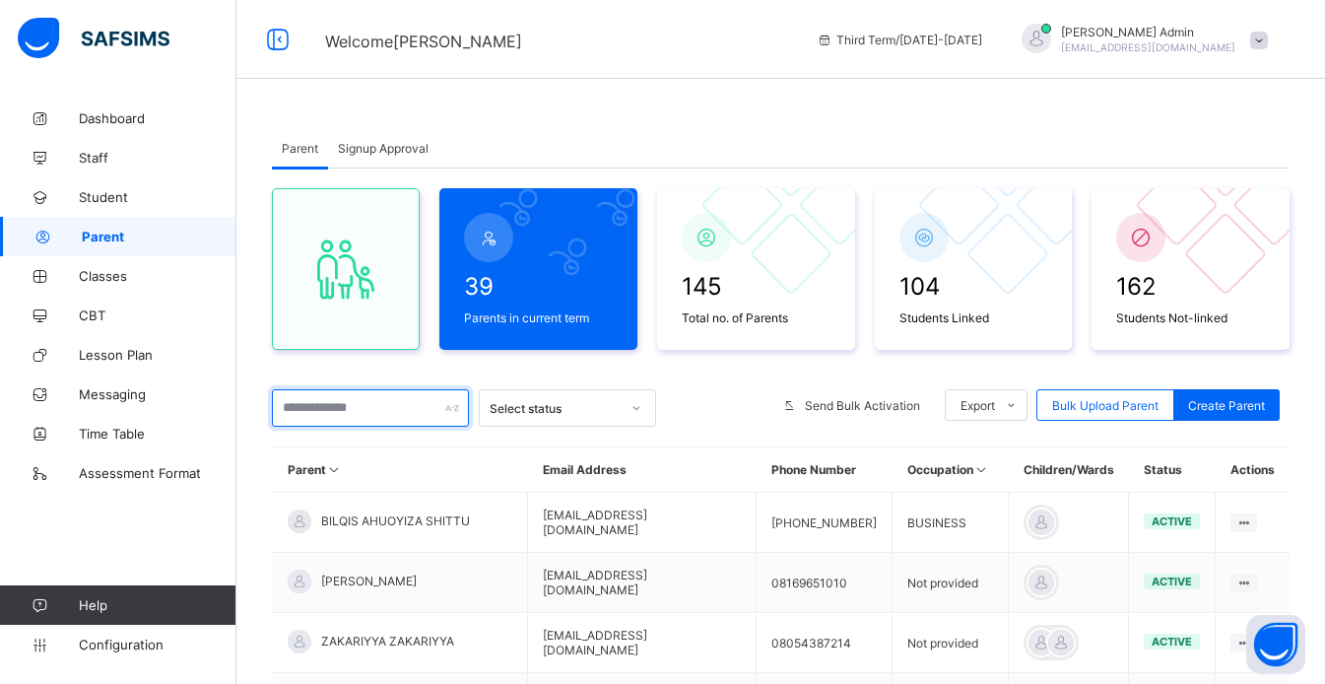
click at [366, 413] on input "text" at bounding box center [370, 407] width 197 height 37
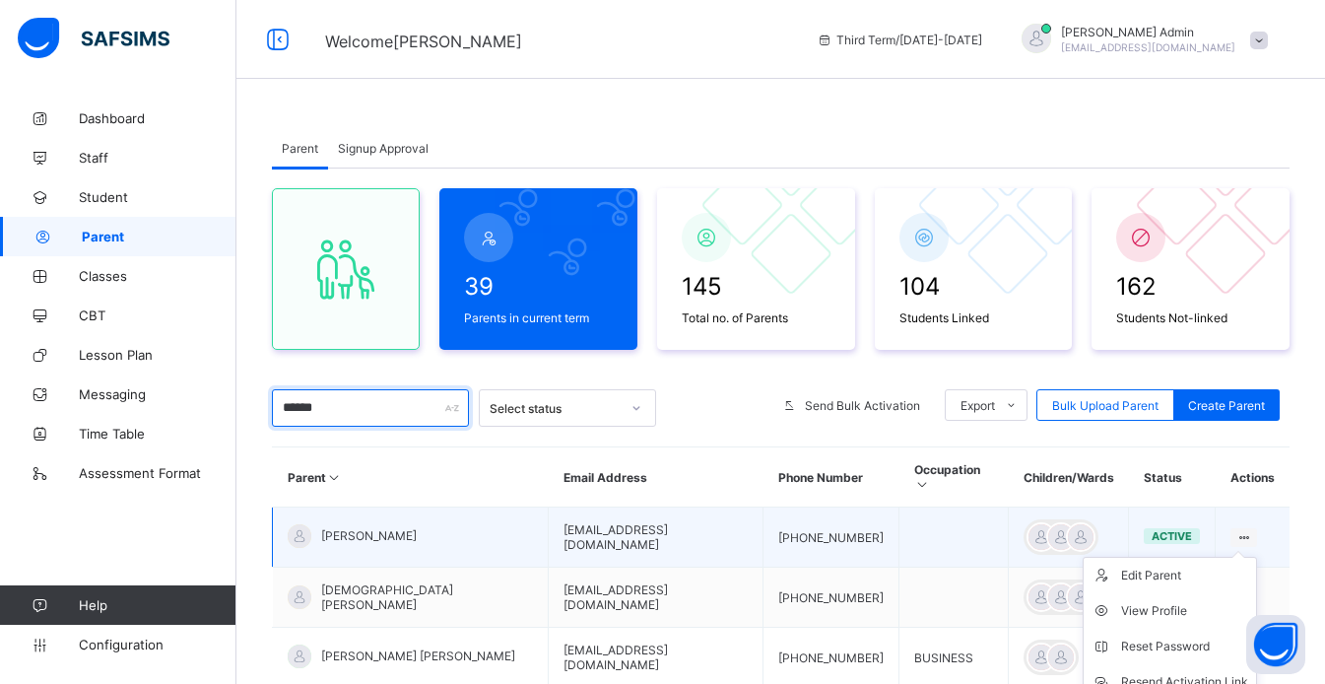
type input "******"
click at [1251, 557] on ul "Edit Parent View Profile Reset Password Resend Activation Link Change Email Lin…" at bounding box center [1170, 682] width 174 height 250
click at [1200, 672] on div "Resend Activation Link" at bounding box center [1184, 682] width 127 height 20
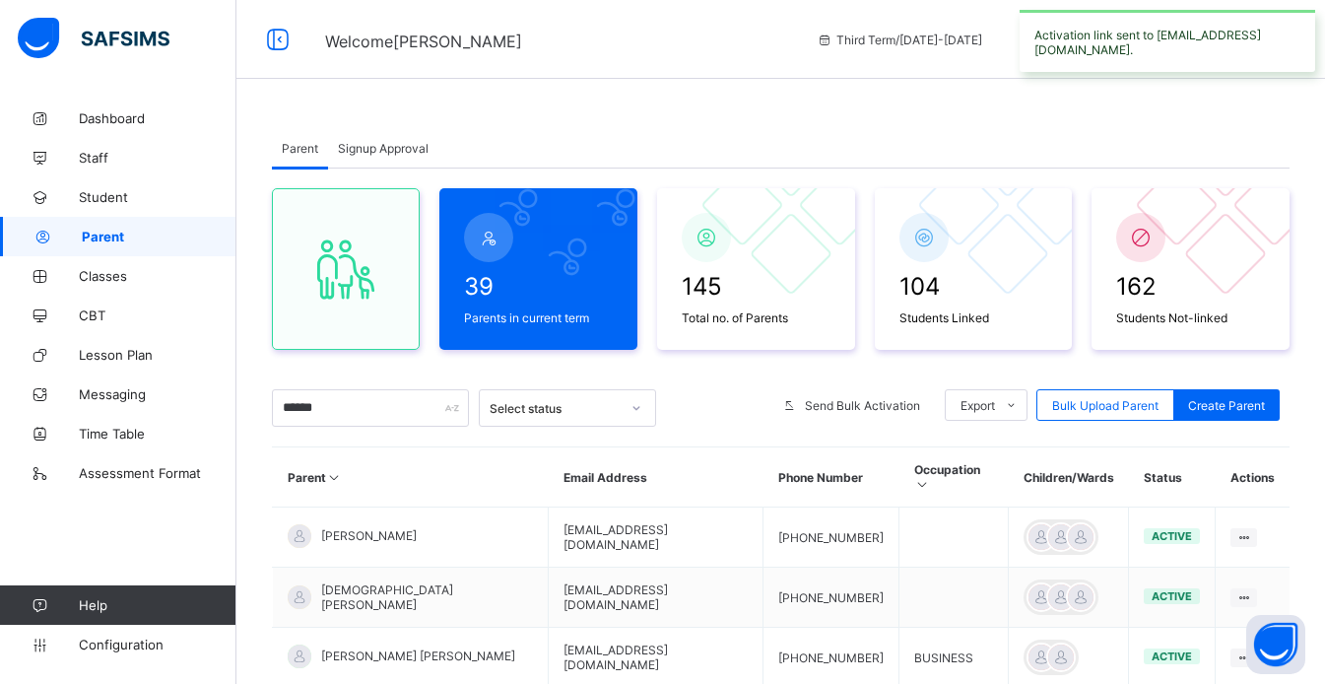
click at [377, 148] on span "Signup Approval" at bounding box center [383, 148] width 91 height 15
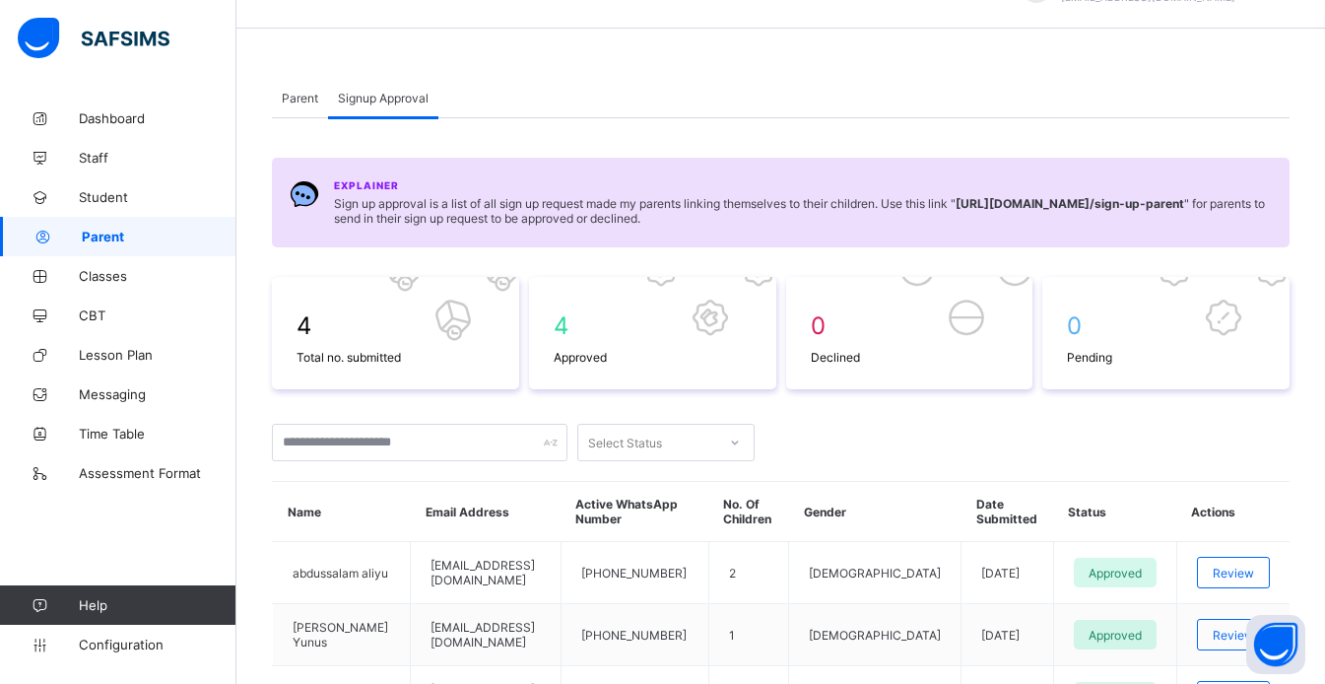
scroll to position [0, 0]
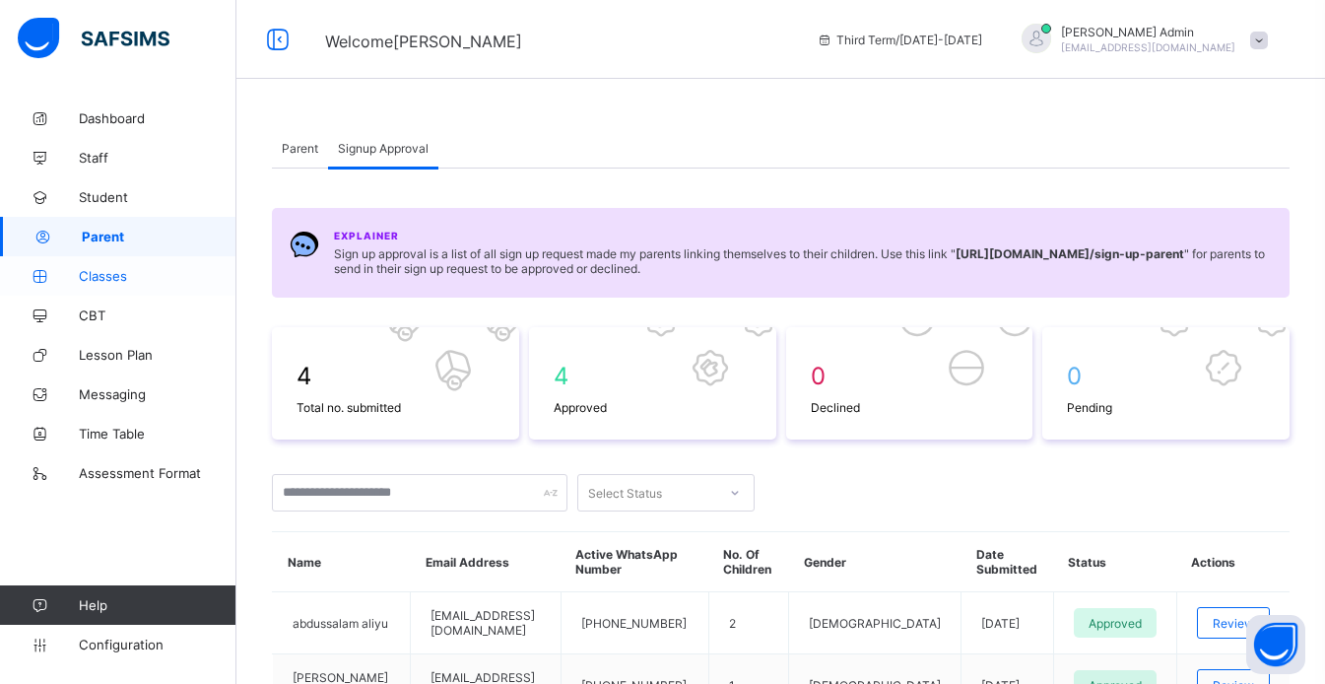
click at [140, 280] on span "Classes" at bounding box center [158, 276] width 158 height 16
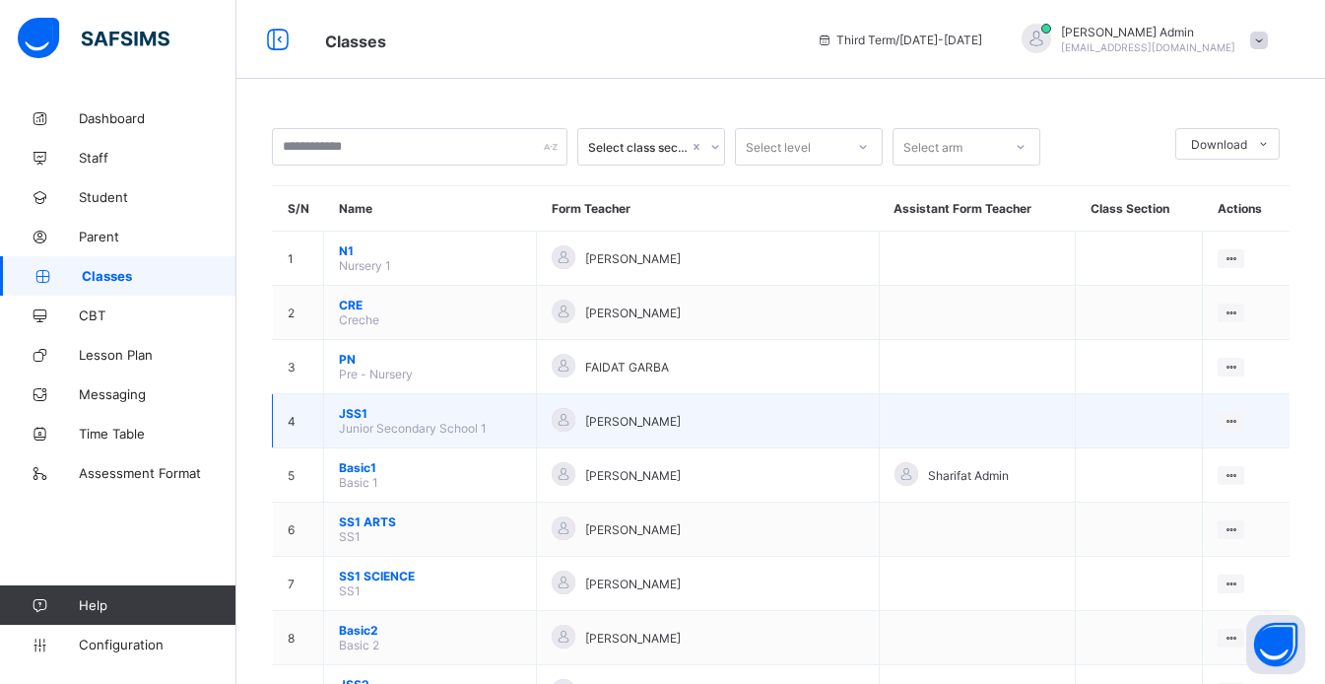
click at [369, 418] on span "JSS1" at bounding box center [430, 413] width 182 height 15
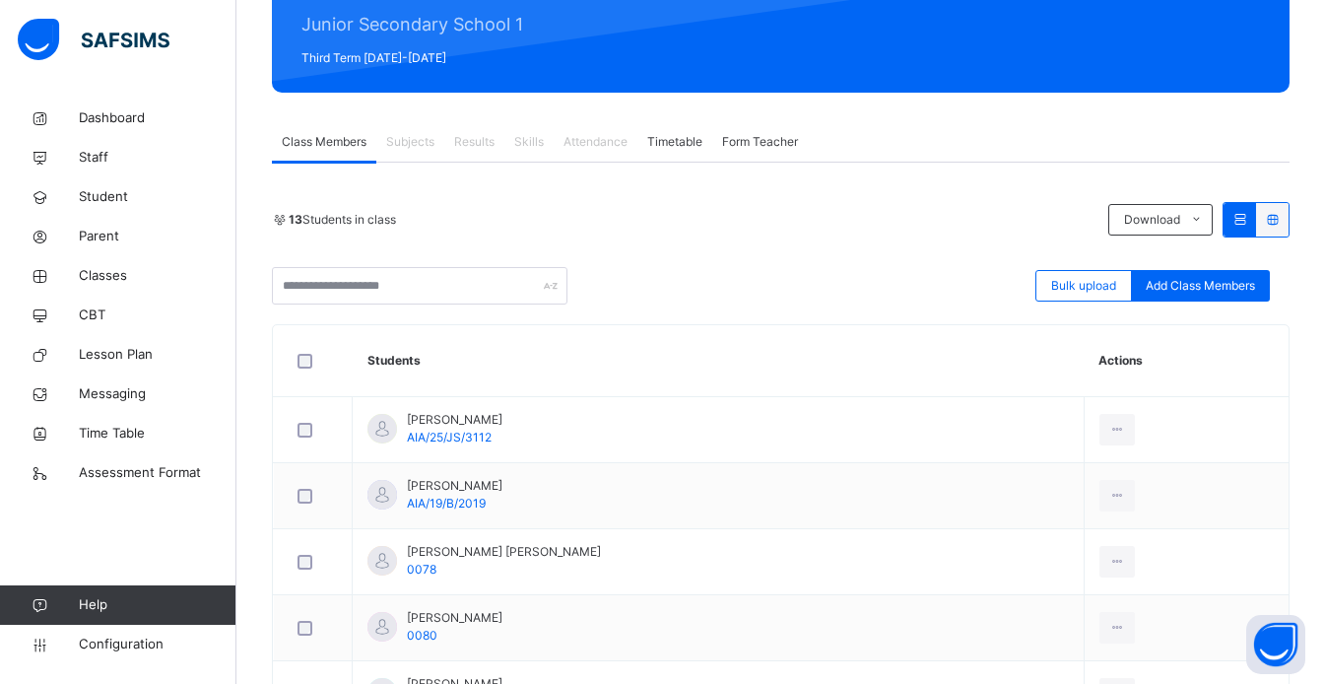
scroll to position [245, 0]
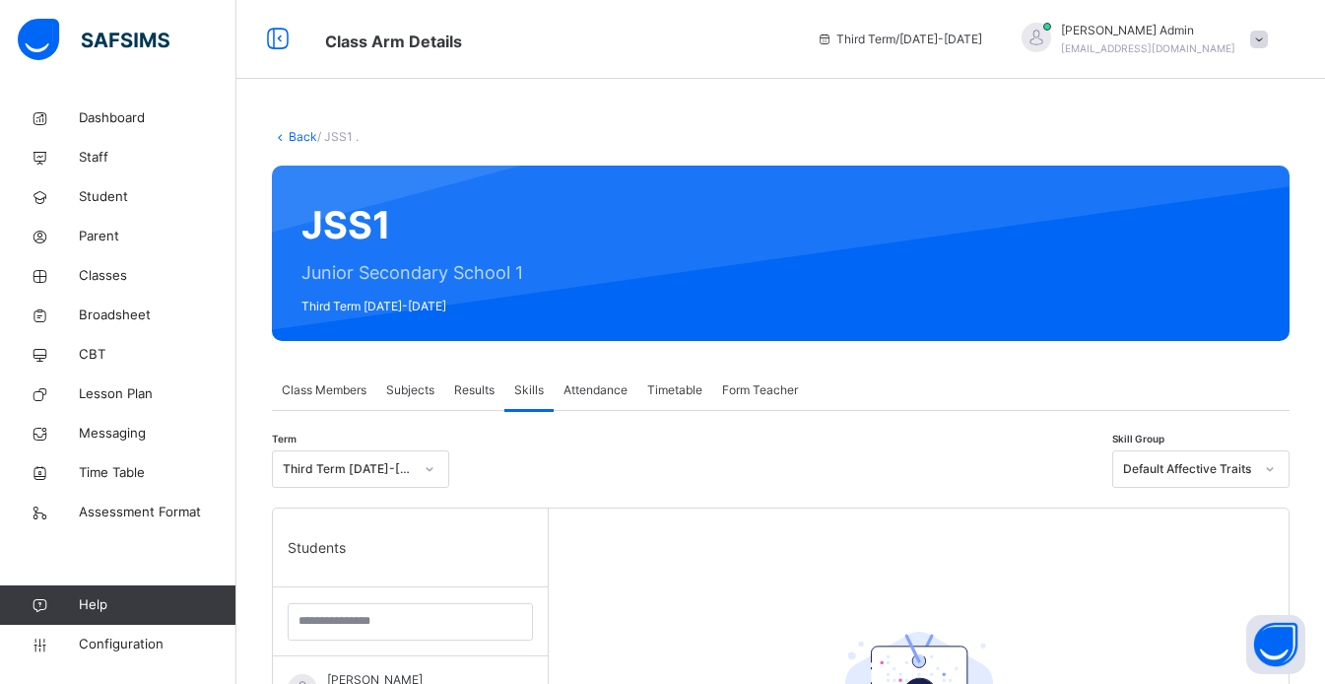
scroll to position [240, 0]
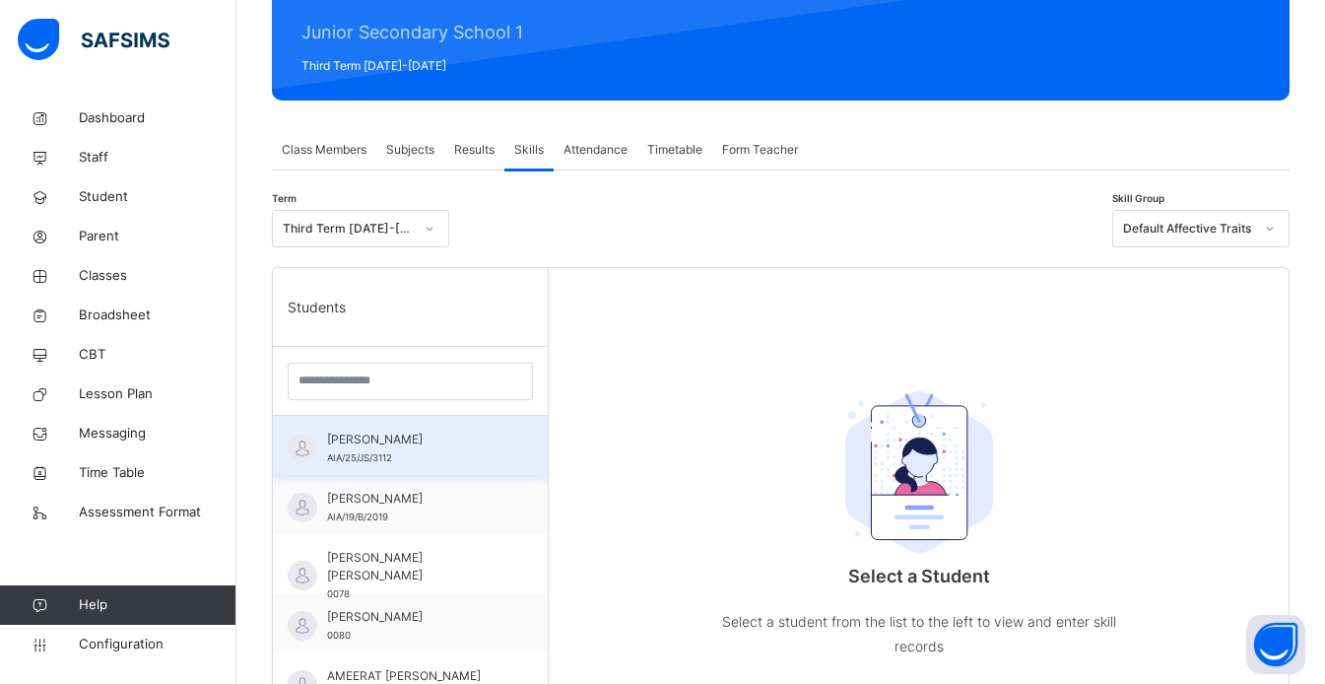
click at [379, 455] on span "AIA/25/JS/3112" at bounding box center [359, 457] width 65 height 11
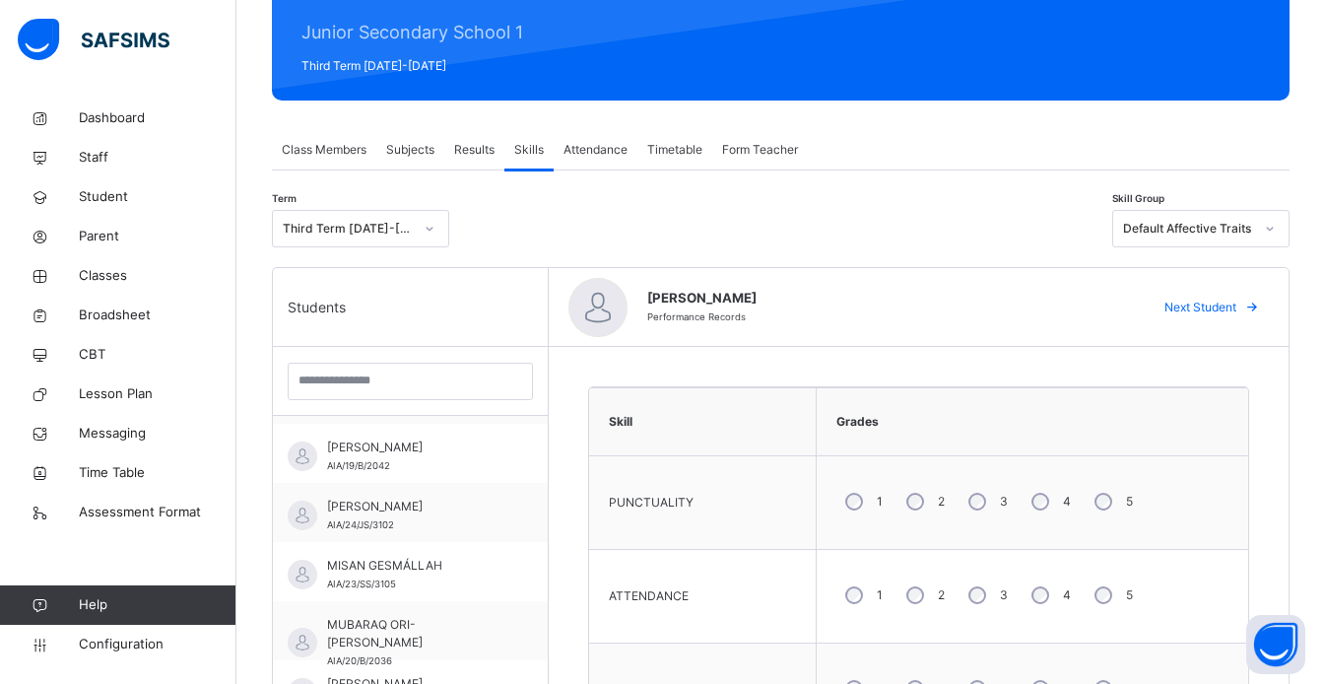
scroll to position [388, 0]
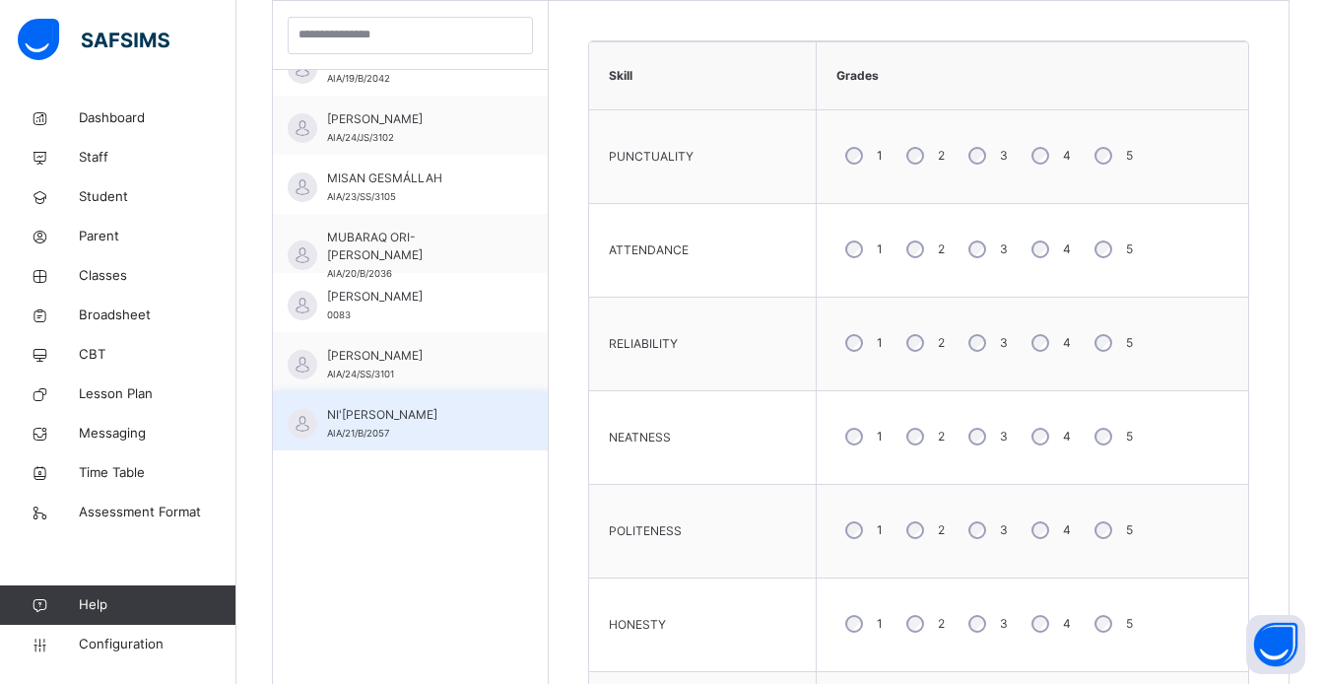
click at [449, 425] on div "NI'IMATALLAH SAHEED AIA/21/B/2057" at bounding box center [415, 423] width 176 height 35
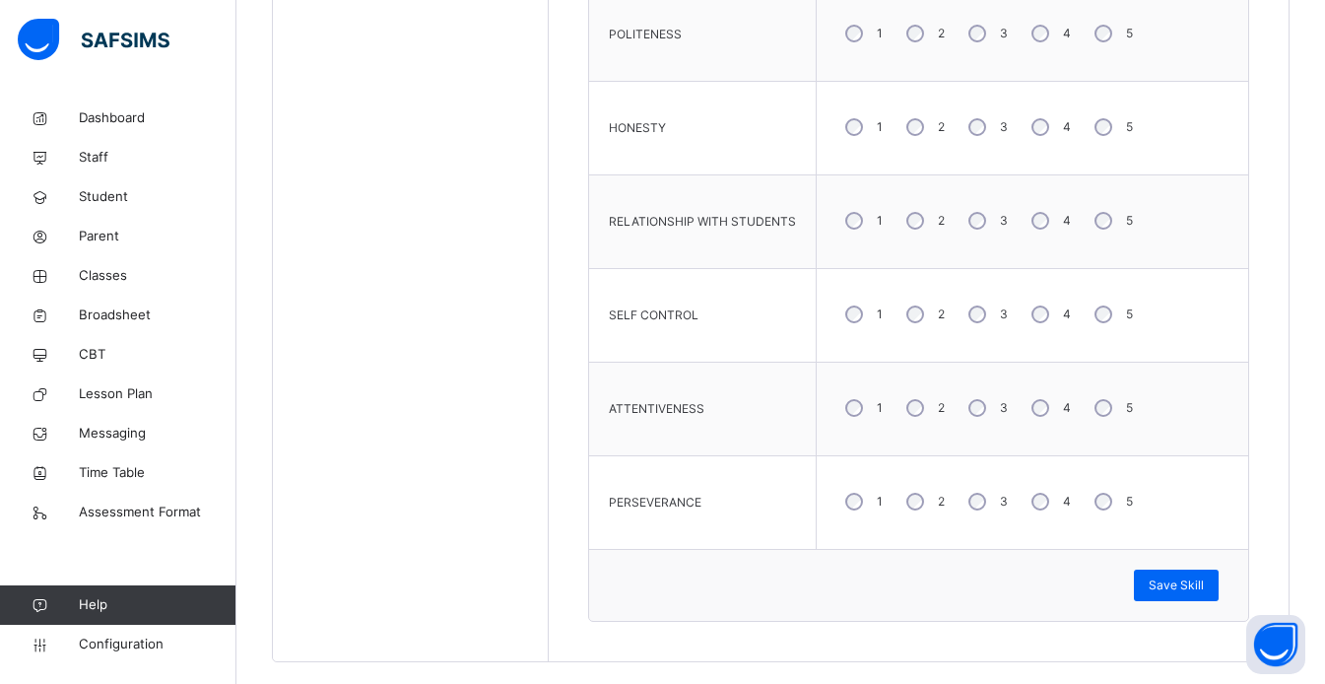
scroll to position [1090, 0]
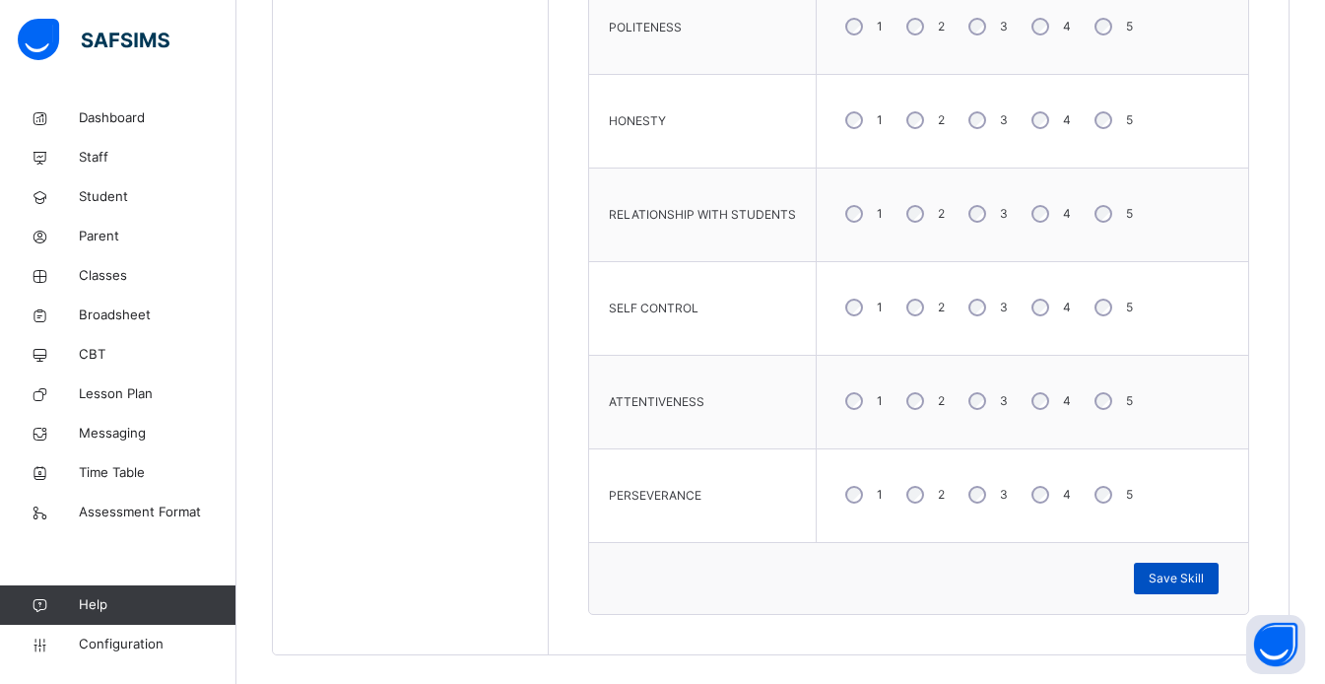
click at [1192, 587] on div "Save Skill" at bounding box center [1176, 579] width 85 height 32
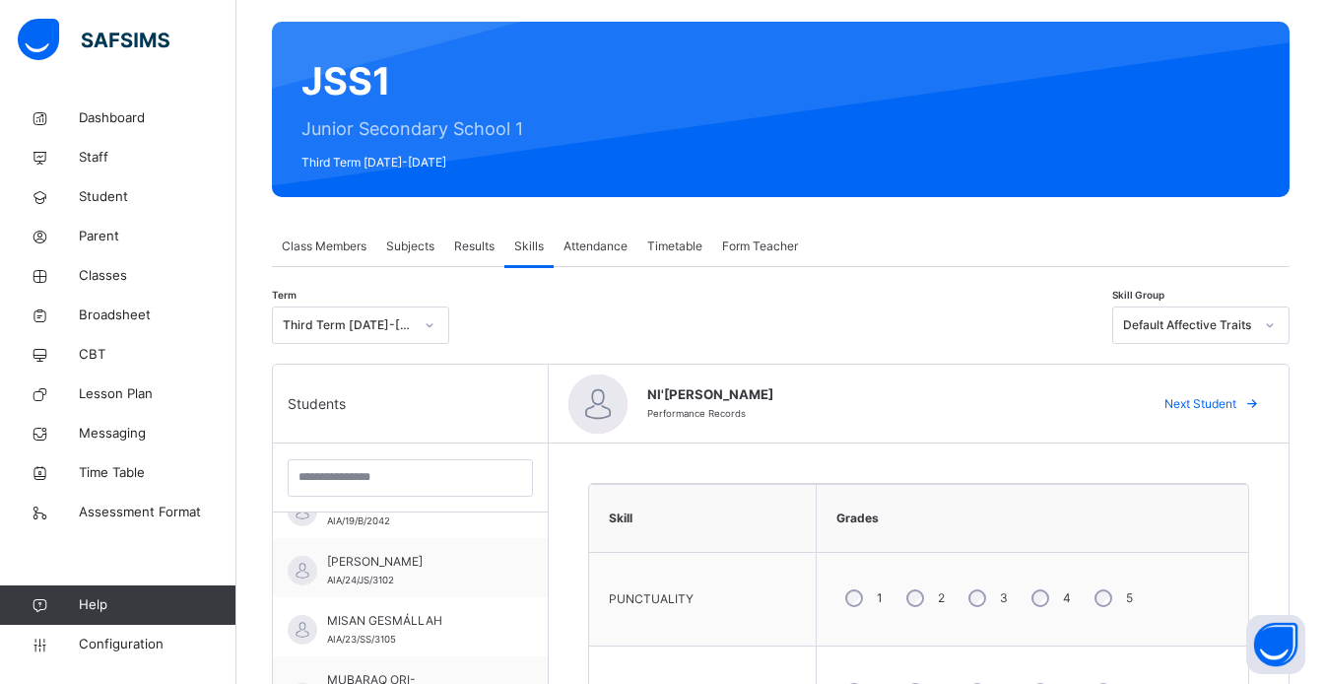
scroll to position [115, 0]
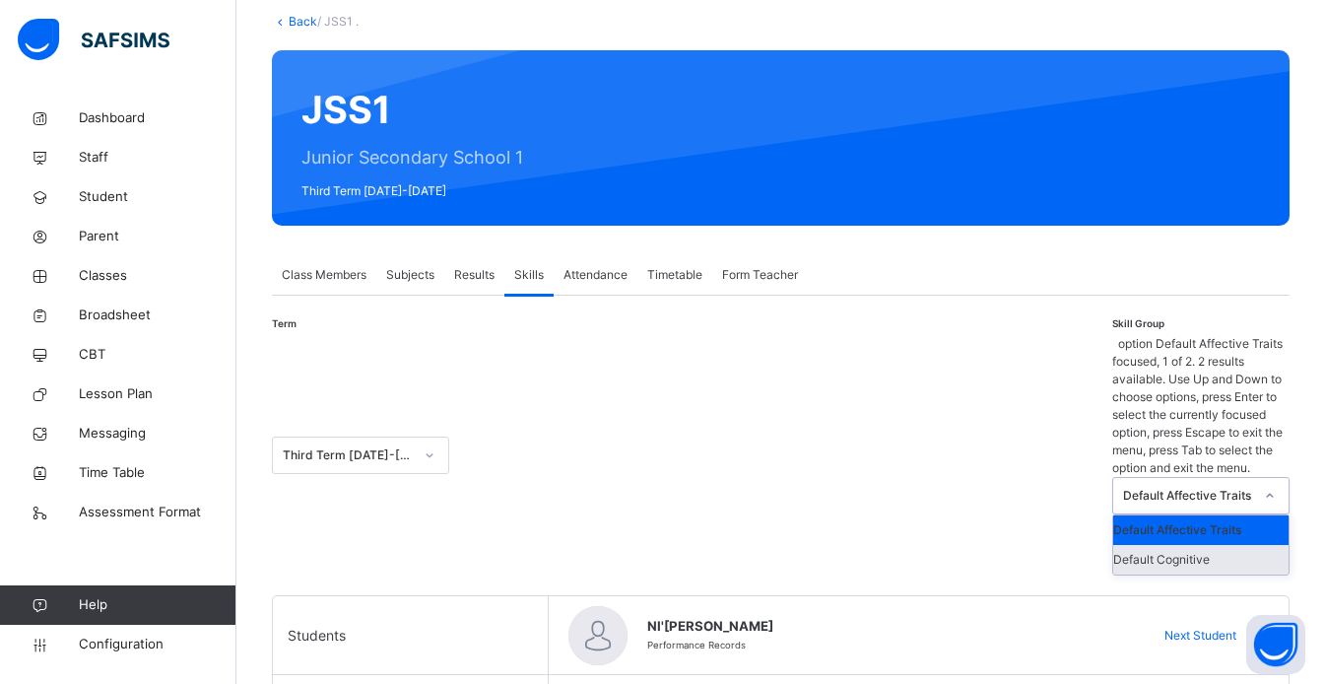
click at [1232, 545] on div "Default Cognitive" at bounding box center [1200, 560] width 175 height 30
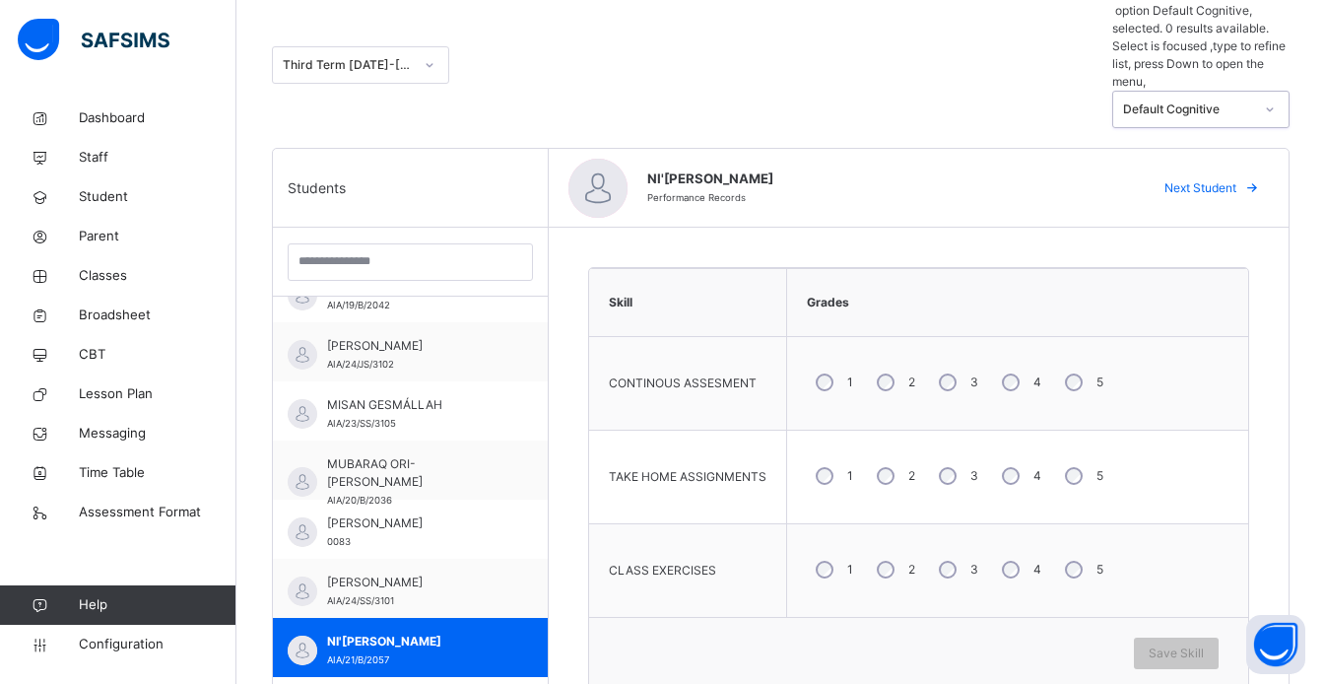
scroll to position [559, 0]
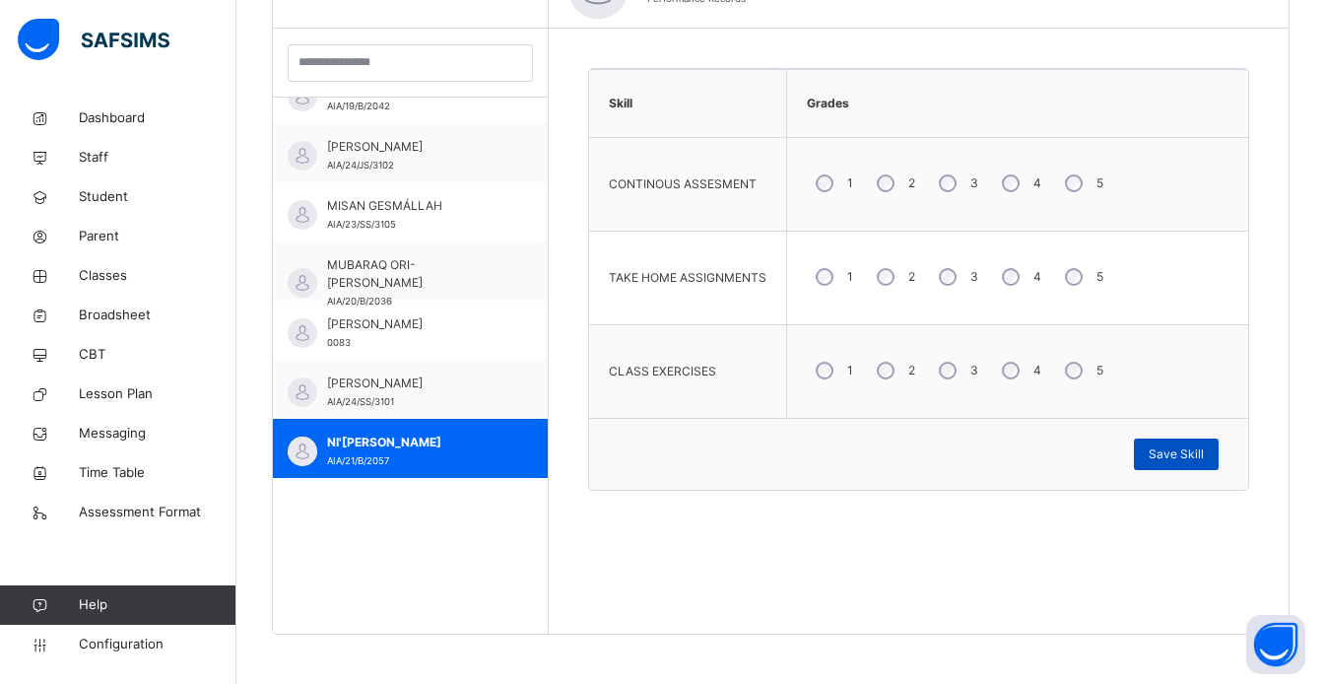
click at [1197, 465] on div "Save Skill" at bounding box center [1176, 454] width 85 height 32
click at [1218, 465] on div "Save Skill" at bounding box center [1176, 454] width 85 height 32
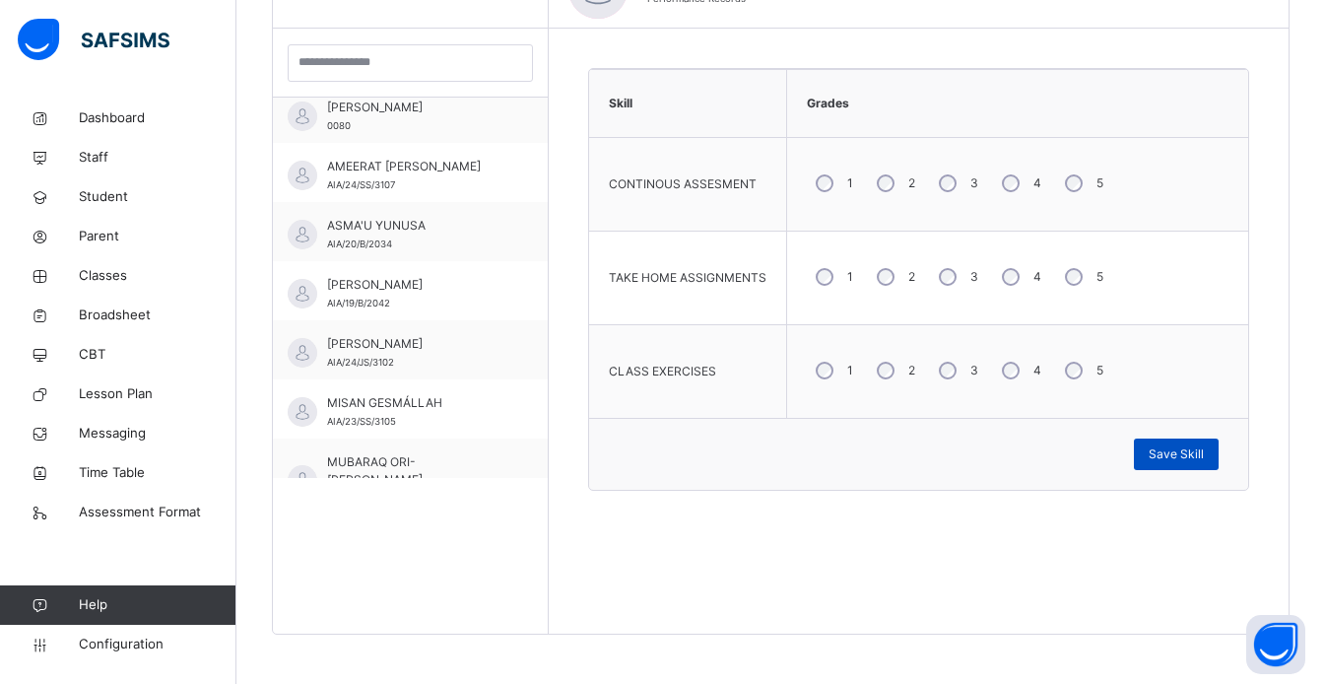
scroll to position [388, 0]
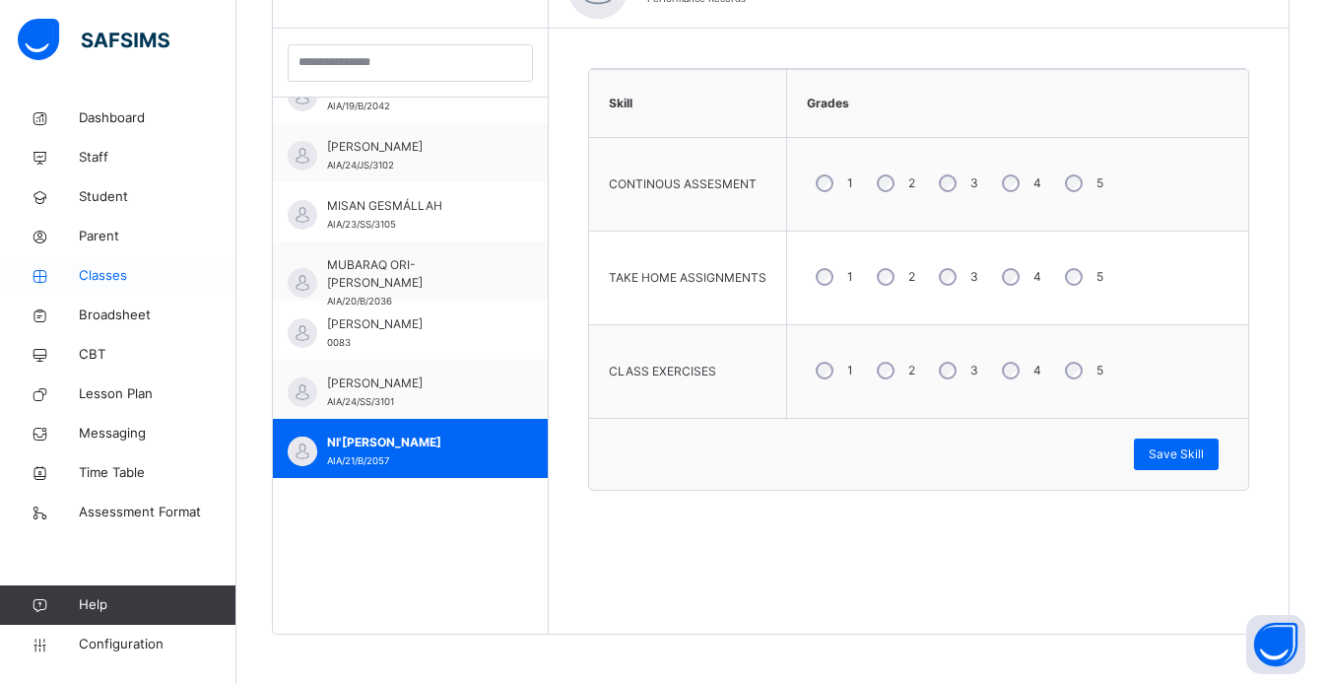
click at [98, 280] on span "Classes" at bounding box center [158, 276] width 158 height 20
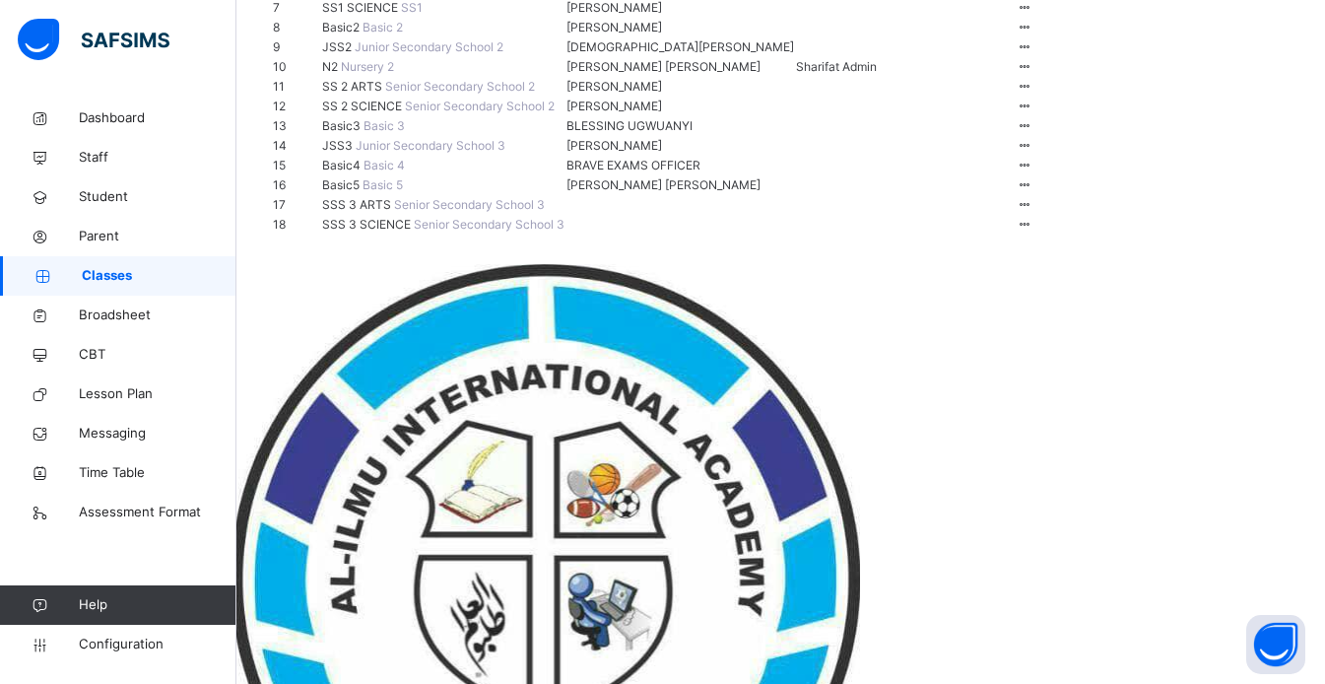
scroll to position [434, 0]
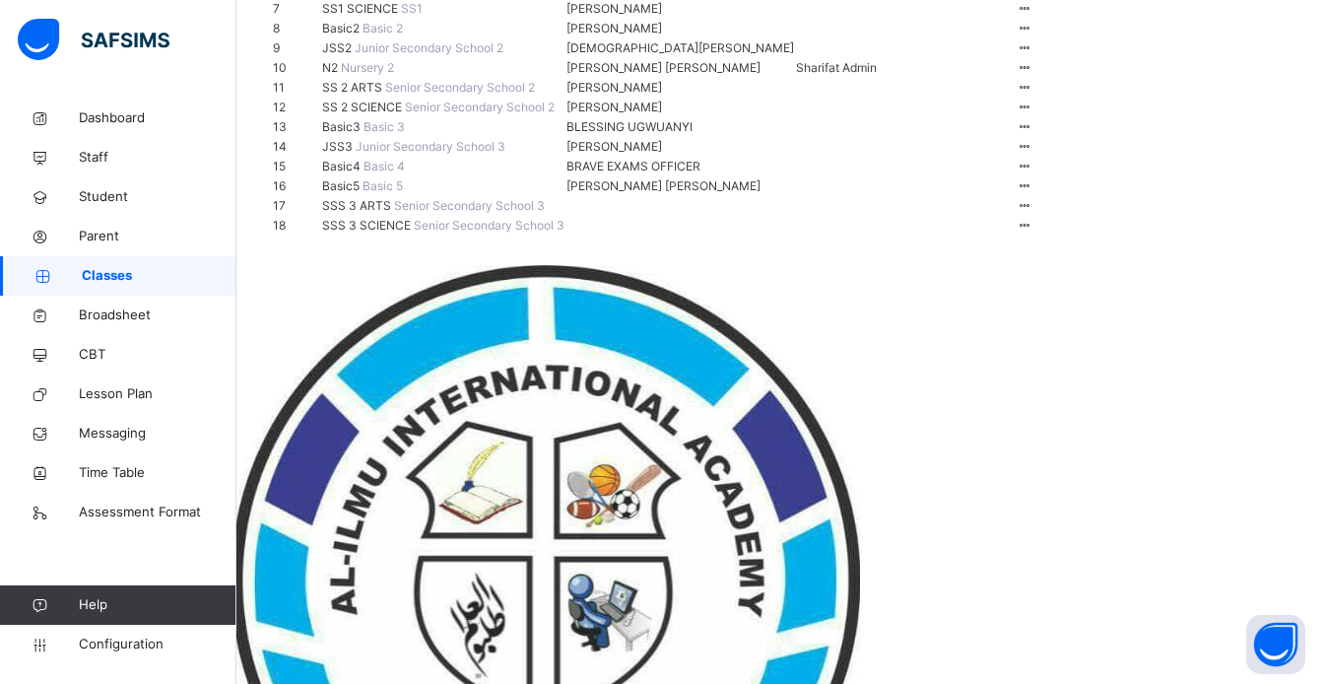
click at [376, 16] on span "SS1 SCIENCE" at bounding box center [361, 8] width 79 height 15
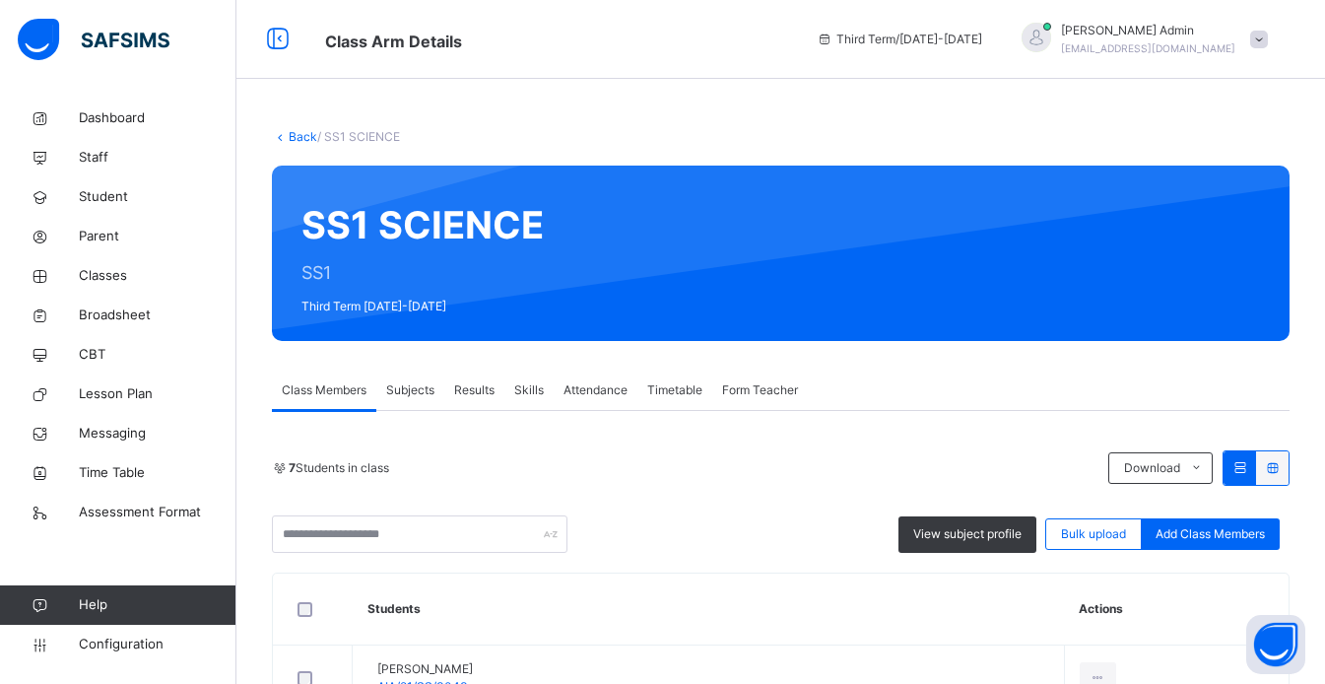
click at [538, 390] on span "Skills" at bounding box center [529, 390] width 30 height 18
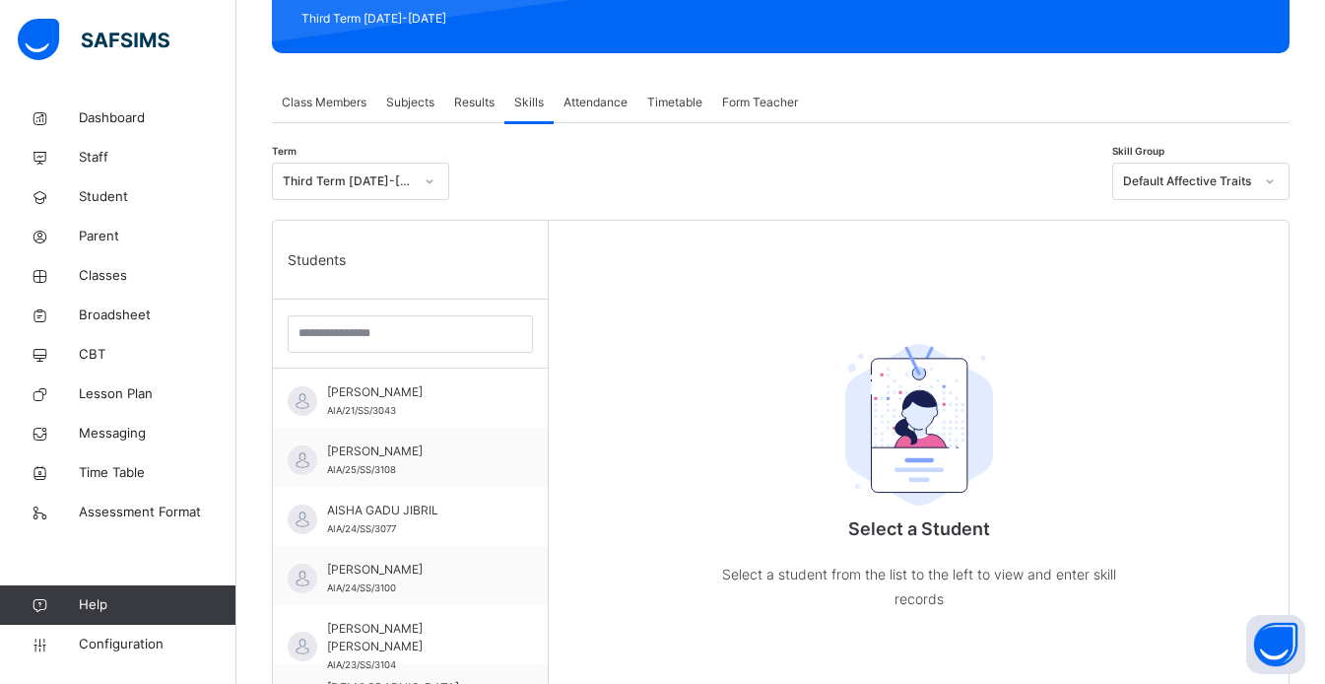
scroll to position [293, 0]
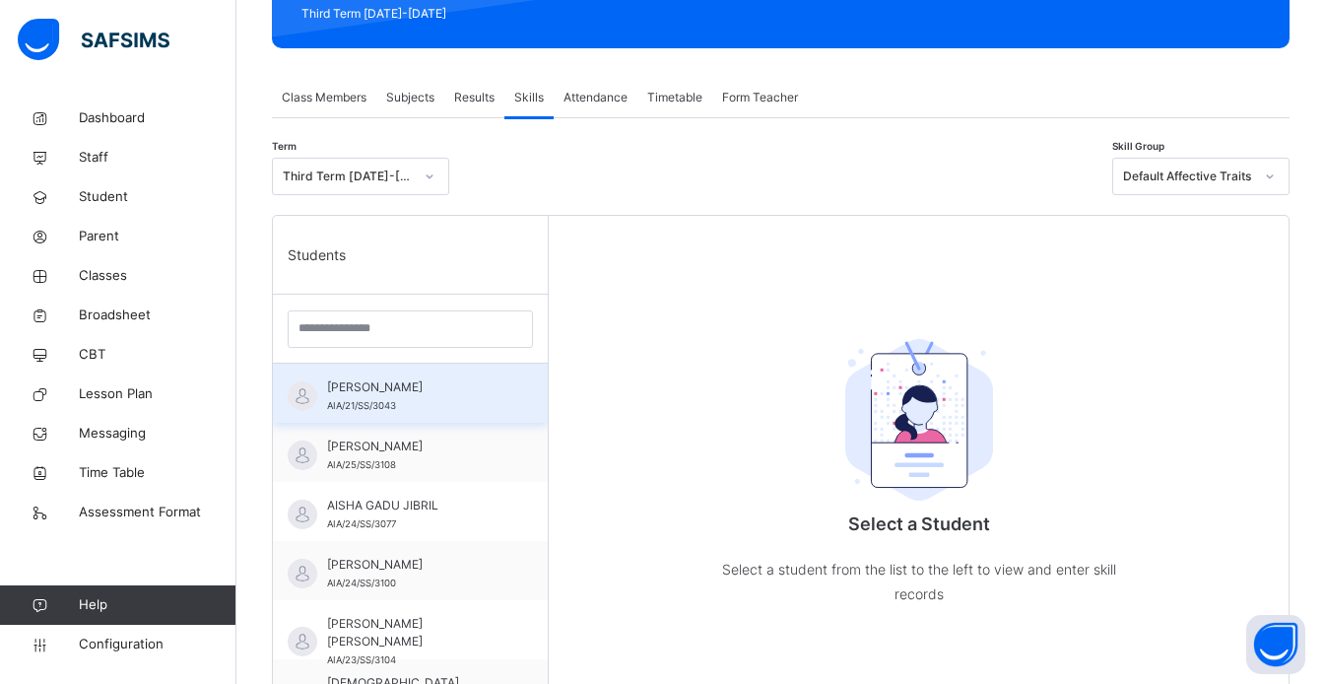
click at [408, 413] on div "[PERSON_NAME] AIA/21/SS/3043" at bounding box center [415, 395] width 176 height 35
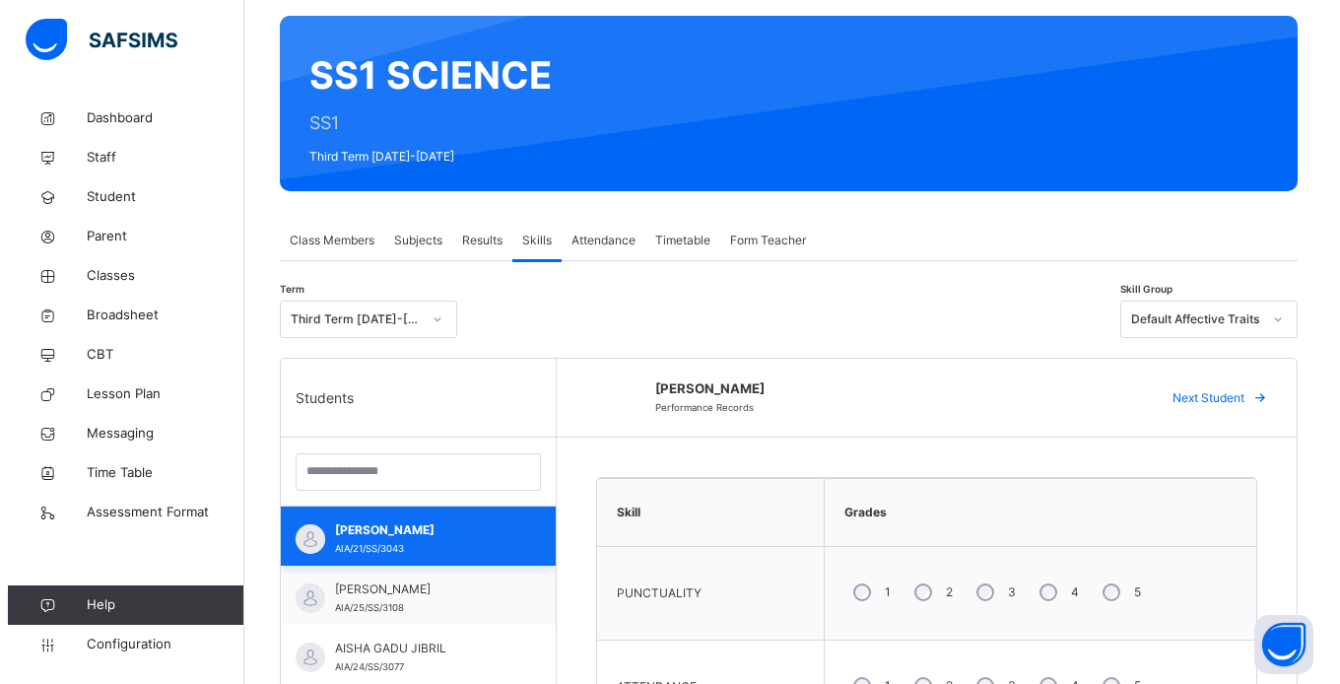
scroll to position [149, 0]
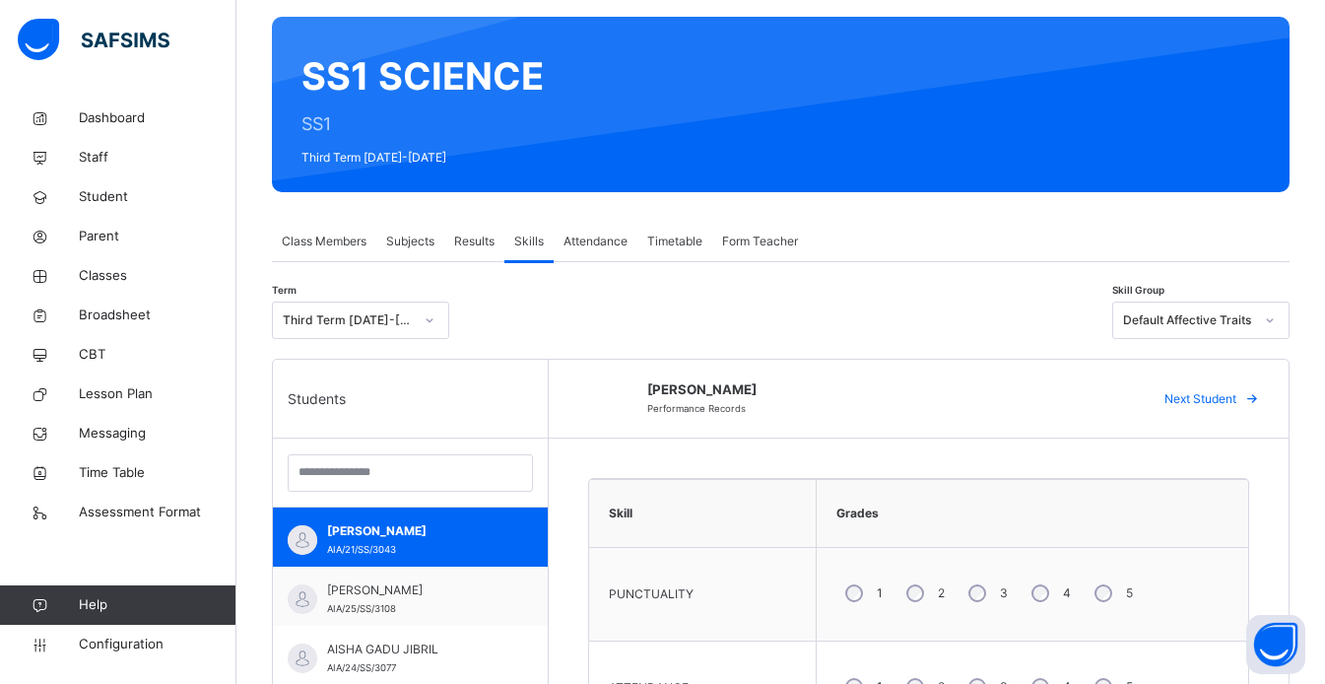
click at [771, 244] on span "Form Teacher" at bounding box center [760, 242] width 76 height 18
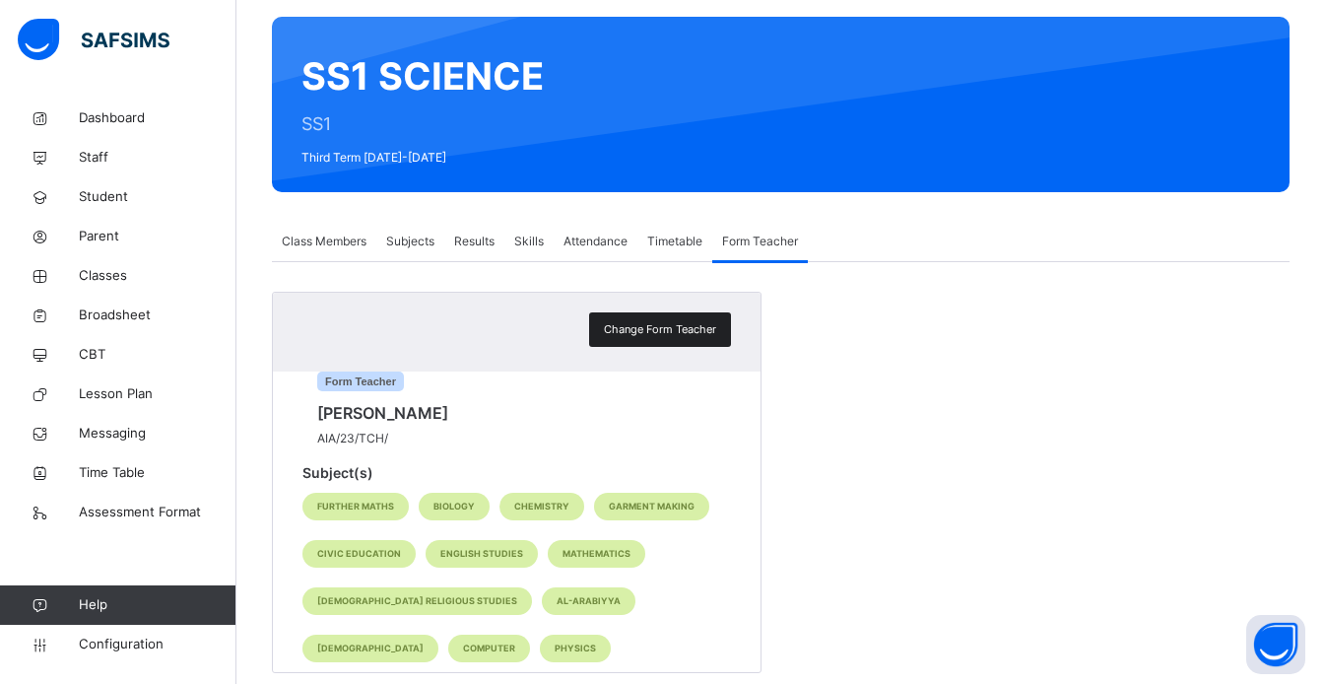
click at [690, 331] on span "Change Form Teacher" at bounding box center [660, 329] width 112 height 17
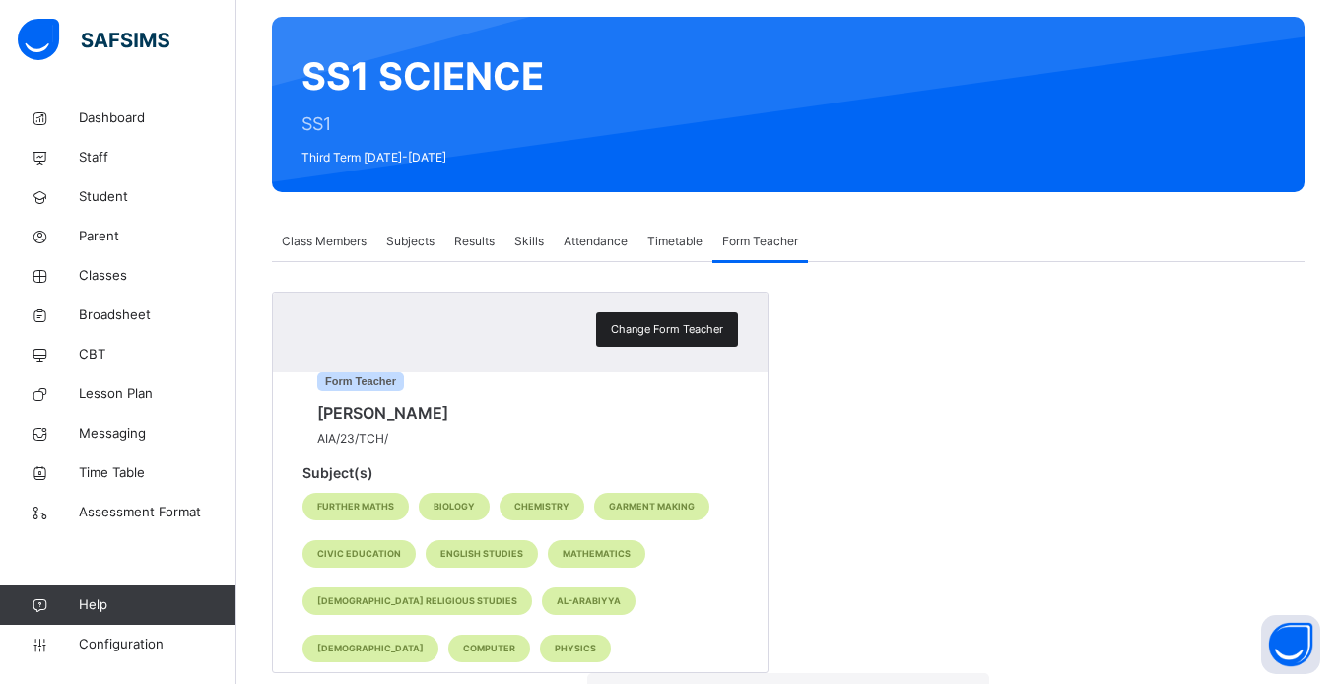
type input "*"
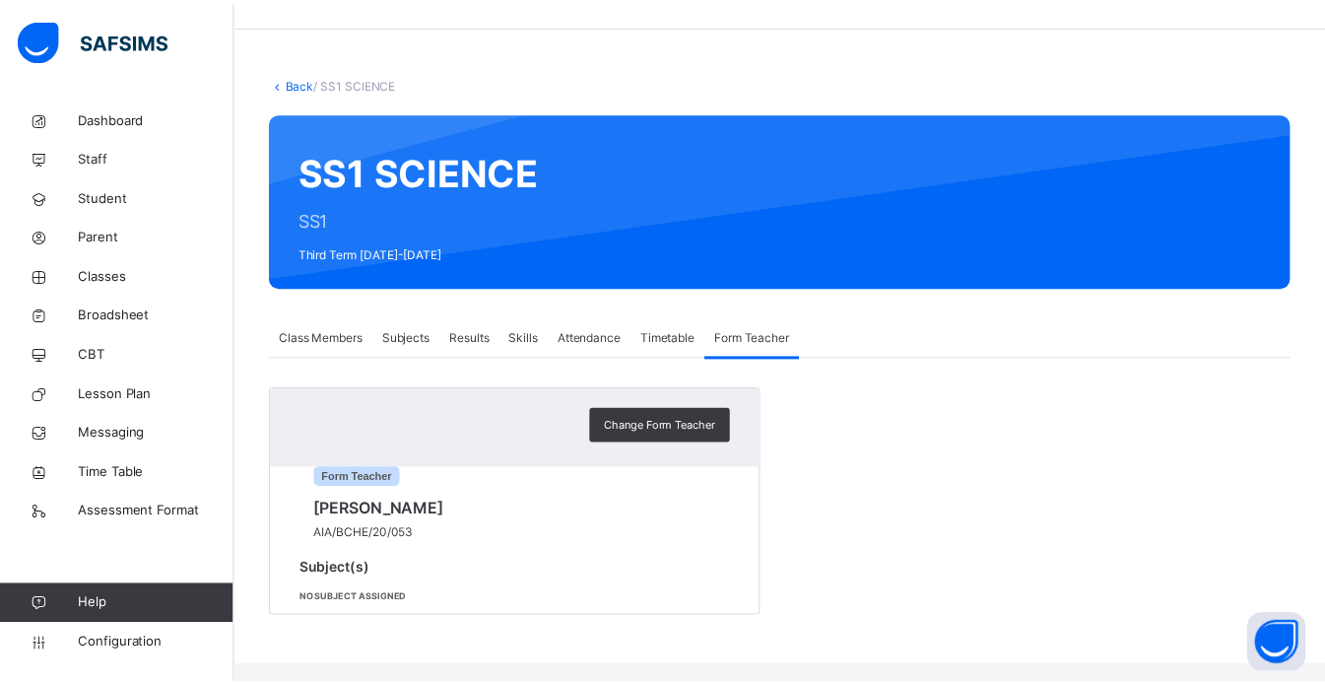
scroll to position [73, 0]
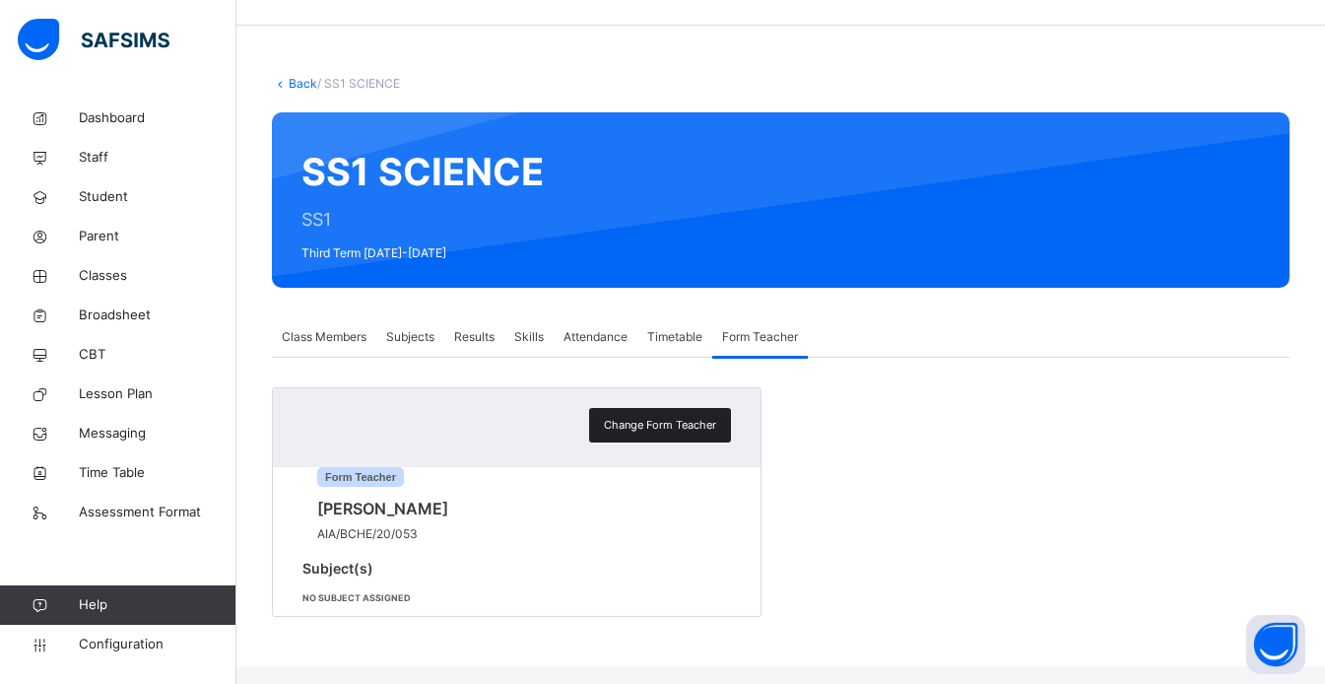
click at [681, 417] on span "Change Form Teacher" at bounding box center [660, 425] width 112 height 17
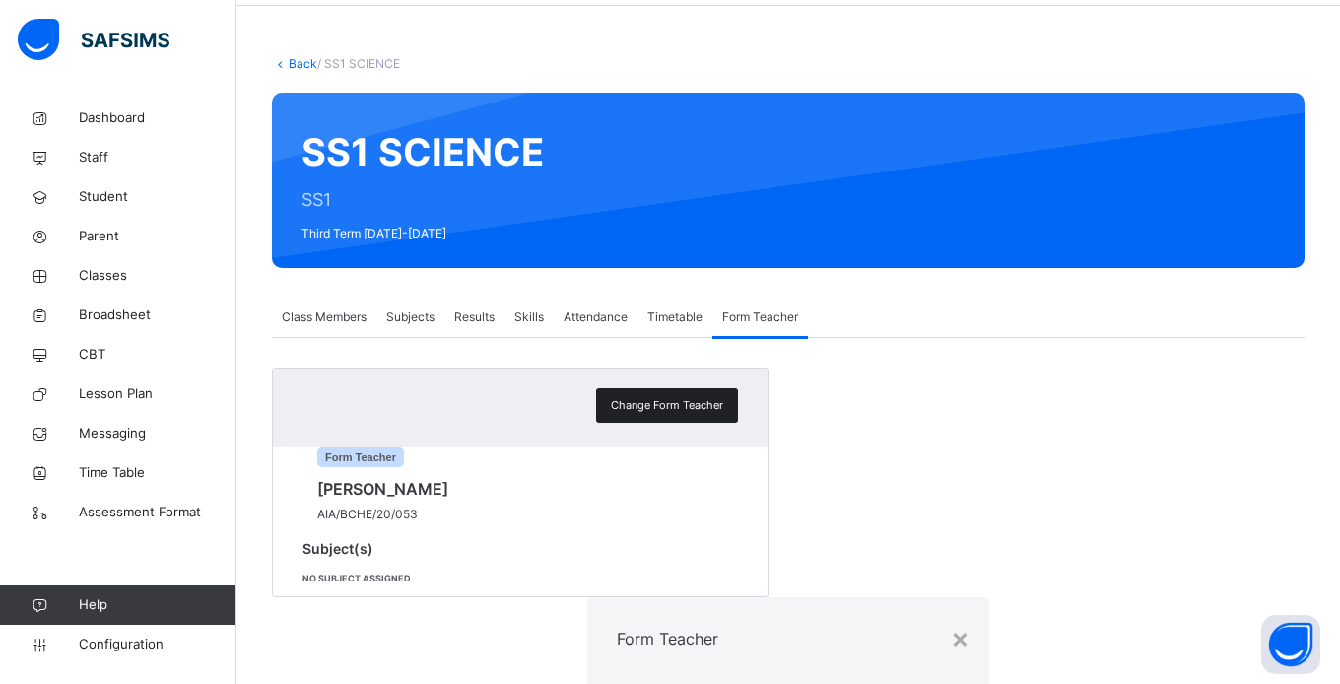
type input "***"
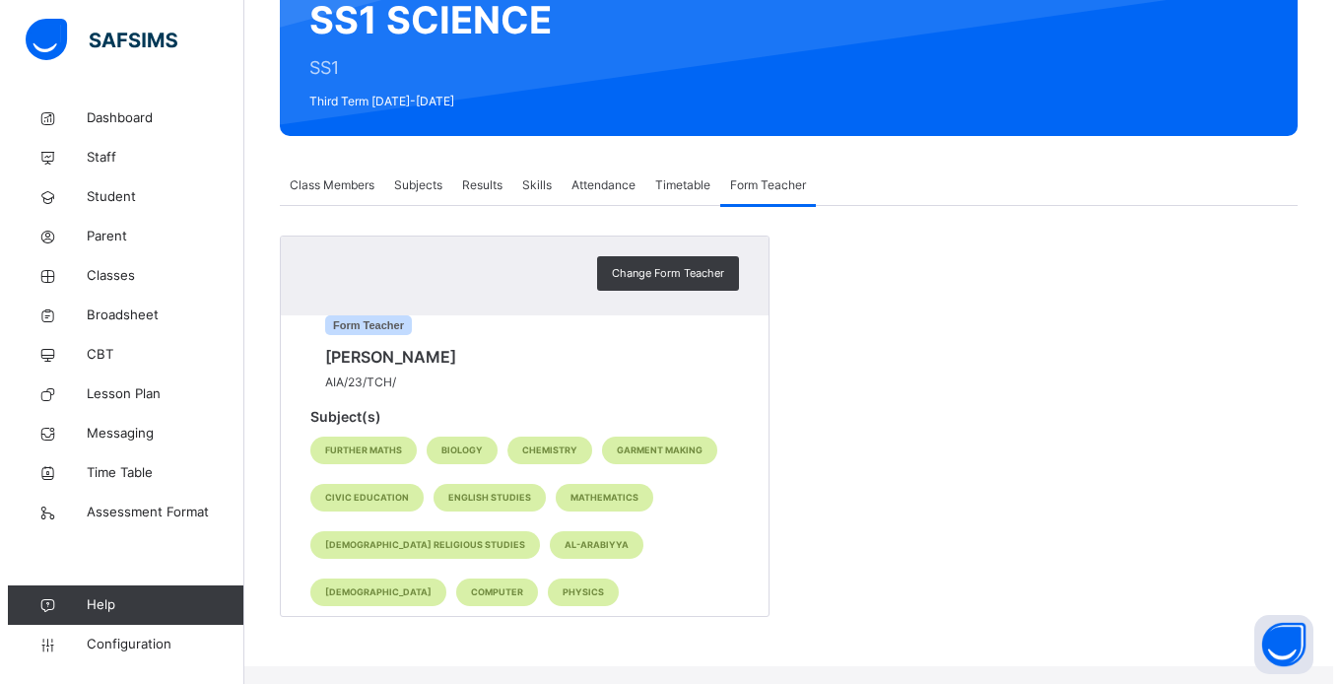
scroll to position [225, 0]
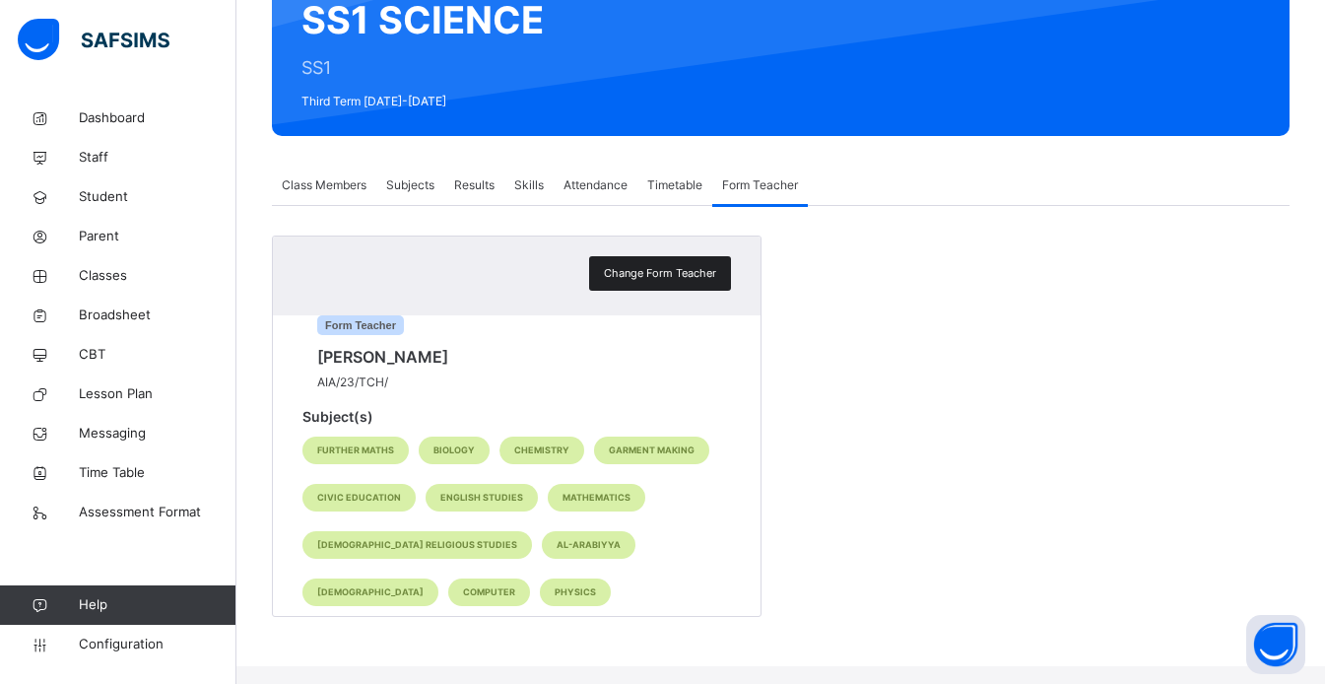
click at [695, 265] on span "Change Form Teacher" at bounding box center [660, 273] width 112 height 17
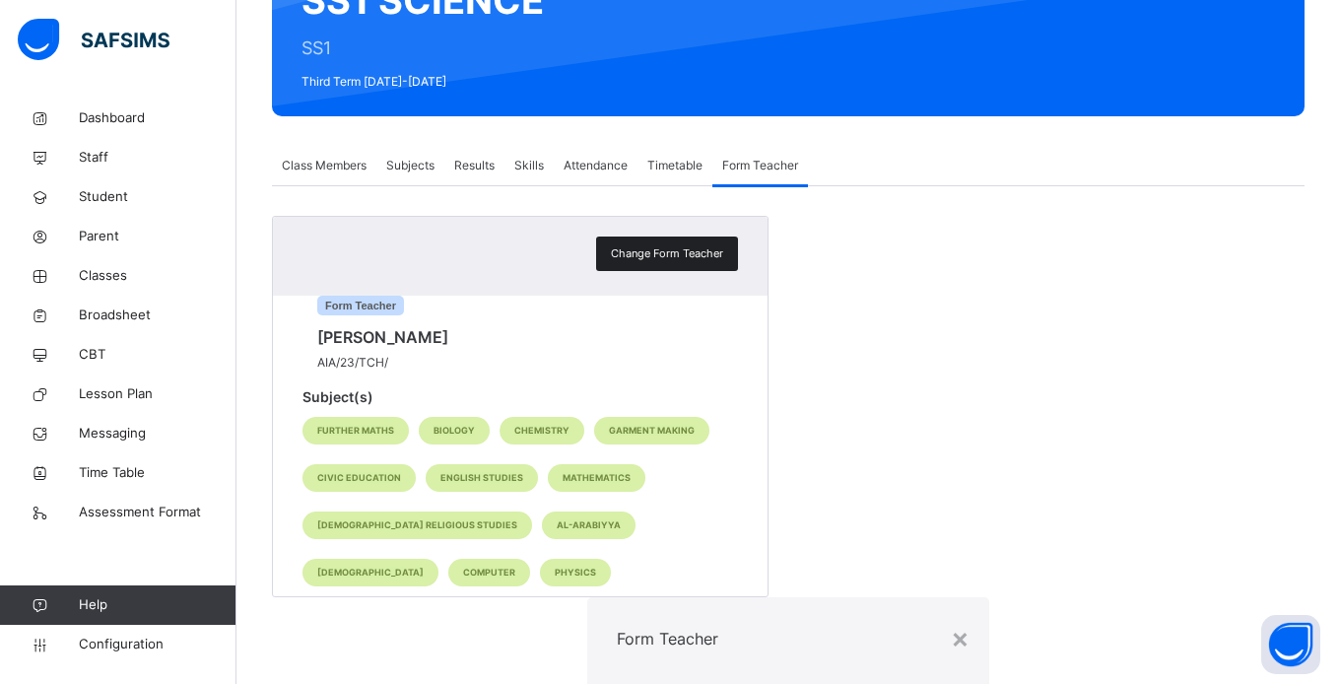
type input "****"
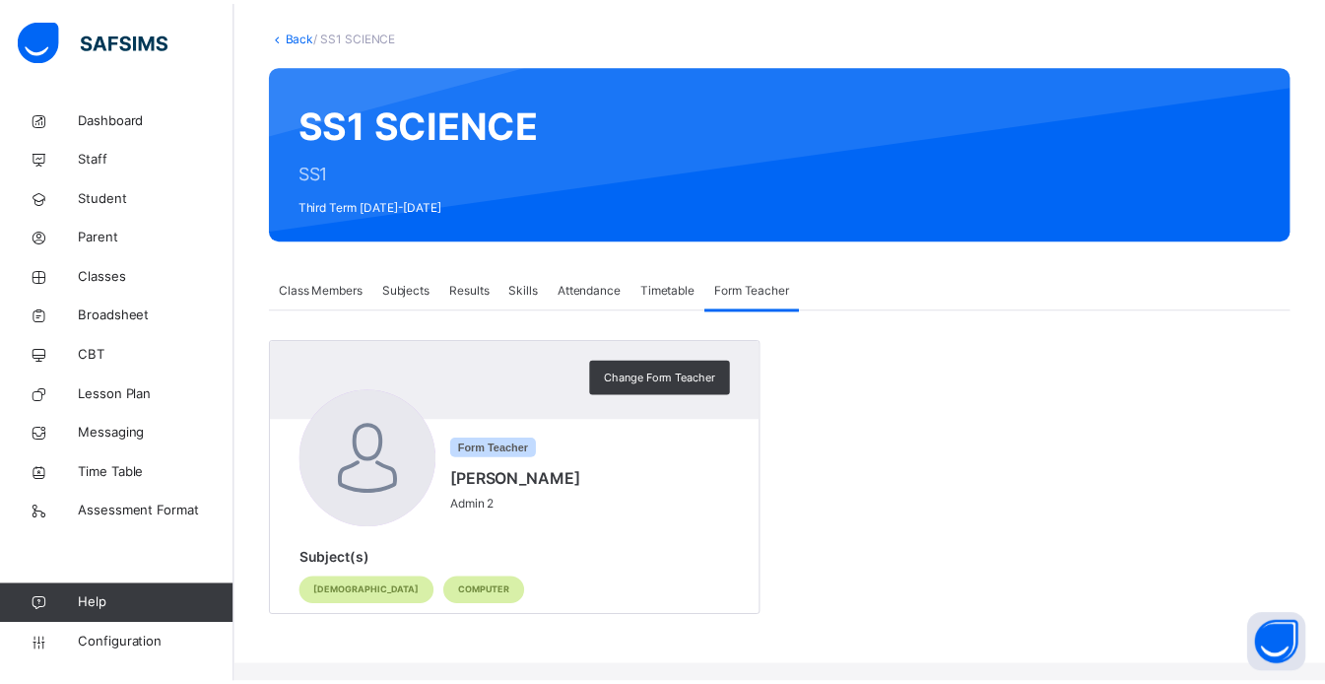
scroll to position [83, 0]
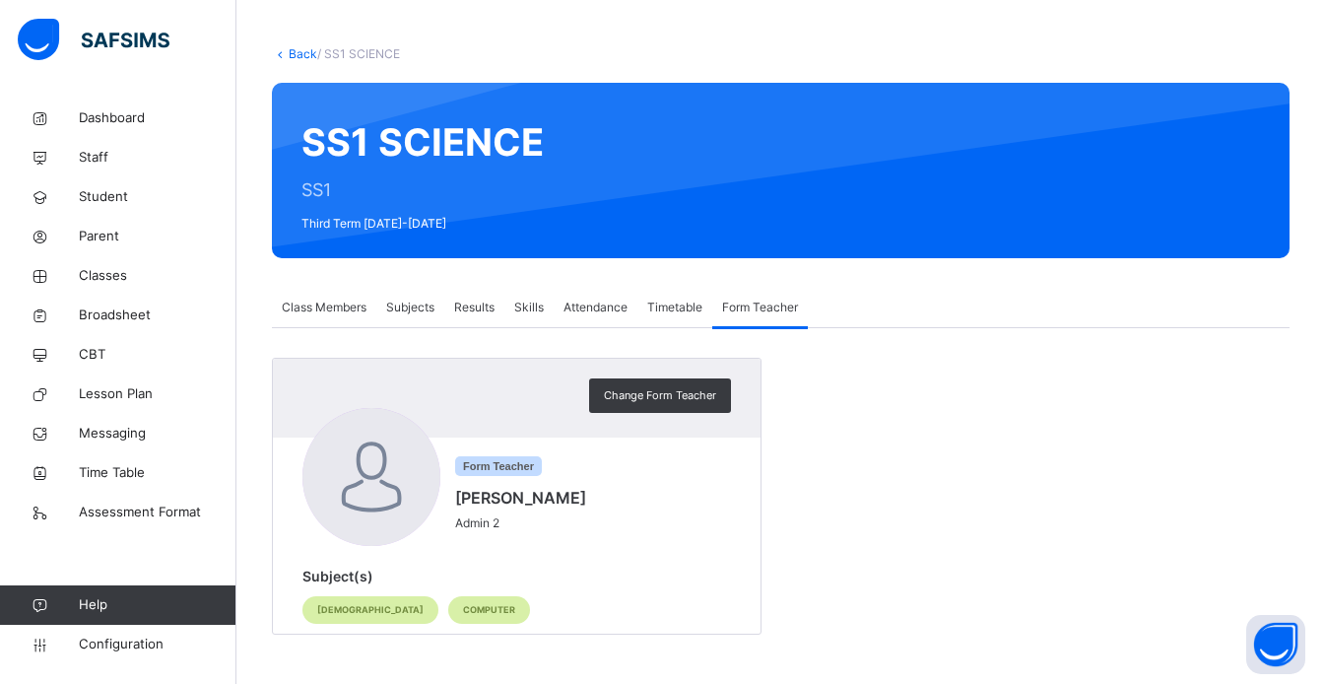
click at [539, 311] on span "Skills" at bounding box center [529, 308] width 30 height 18
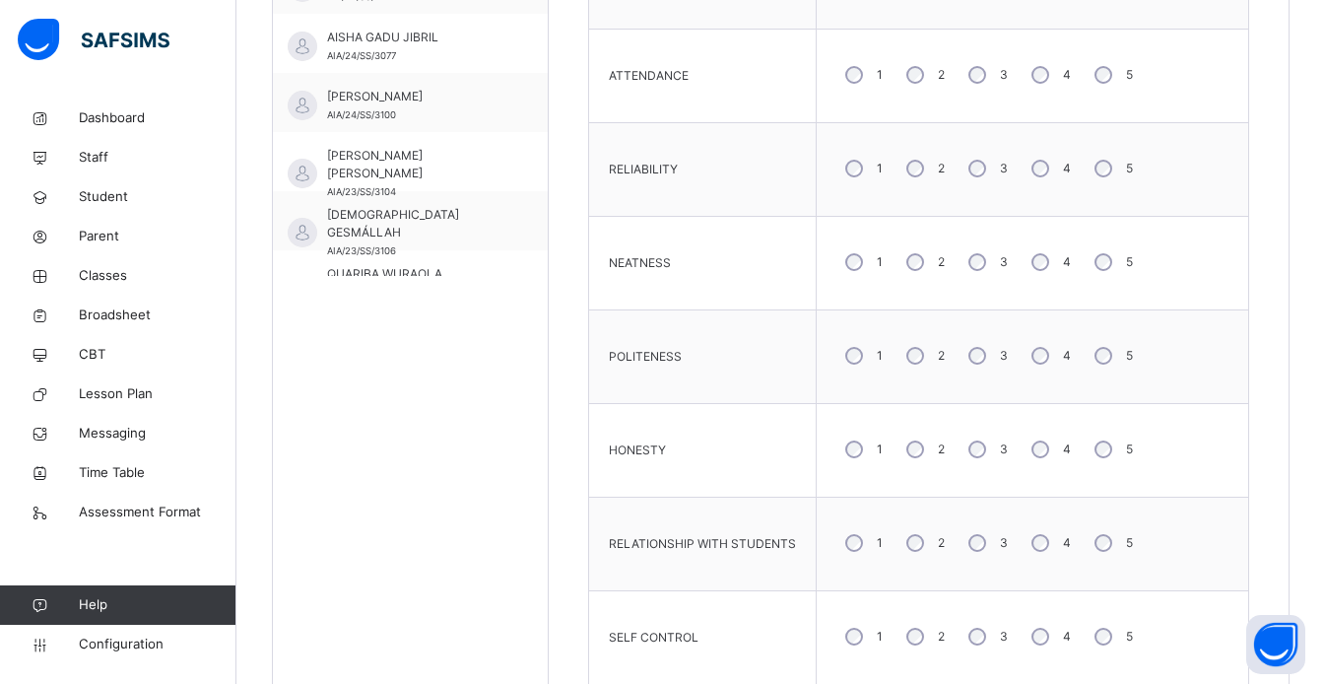
scroll to position [755, 0]
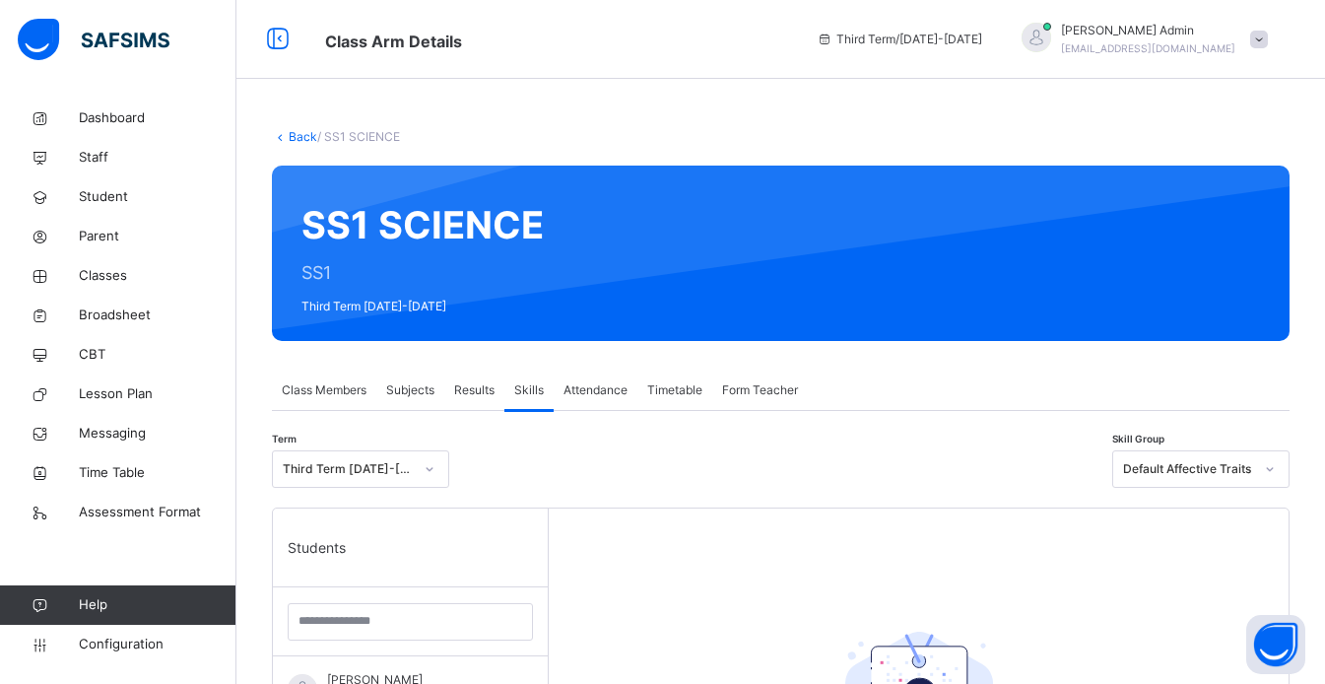
scroll to position [162, 0]
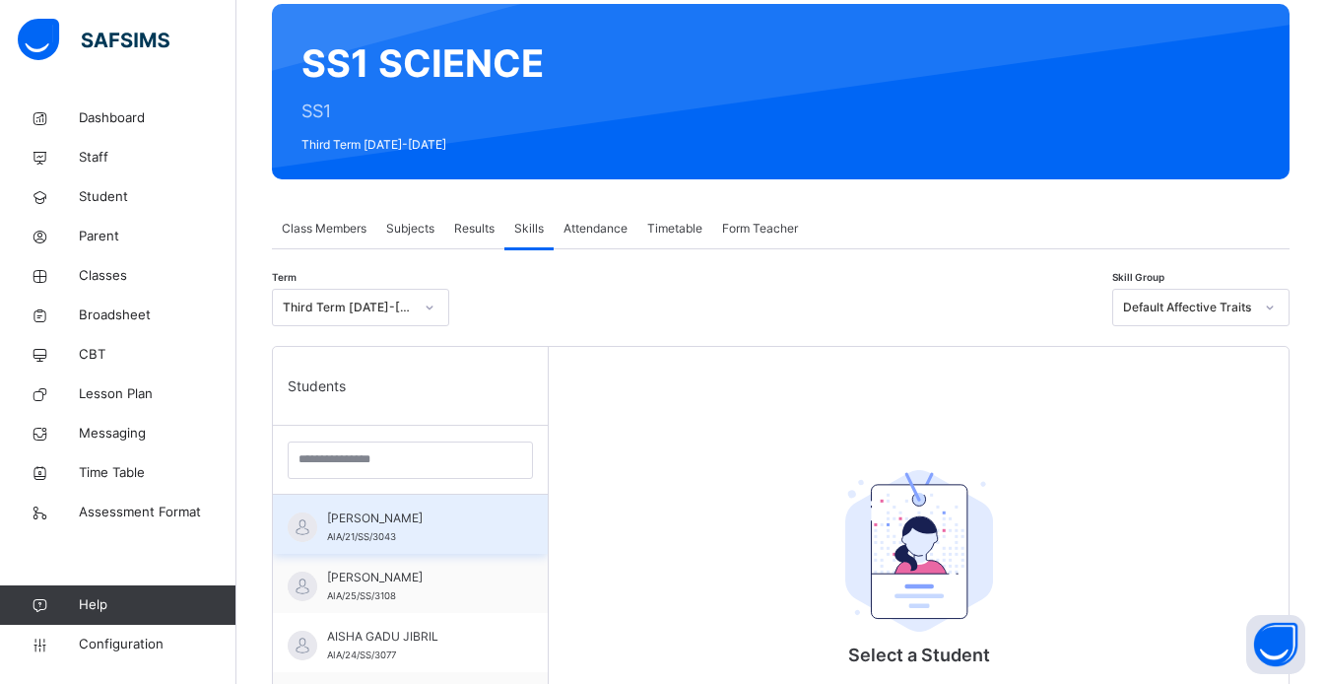
click at [413, 537] on div "[PERSON_NAME] AIA/21/SS/3043" at bounding box center [415, 526] width 176 height 35
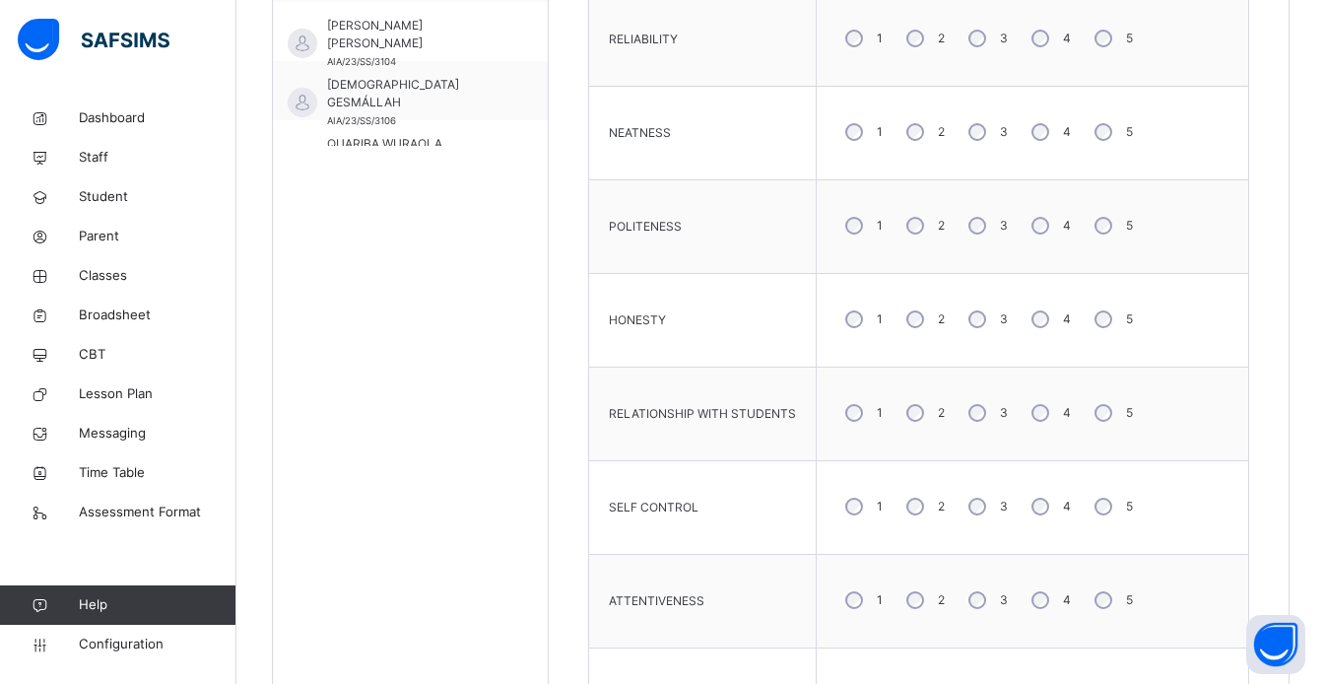
scroll to position [1038, 0]
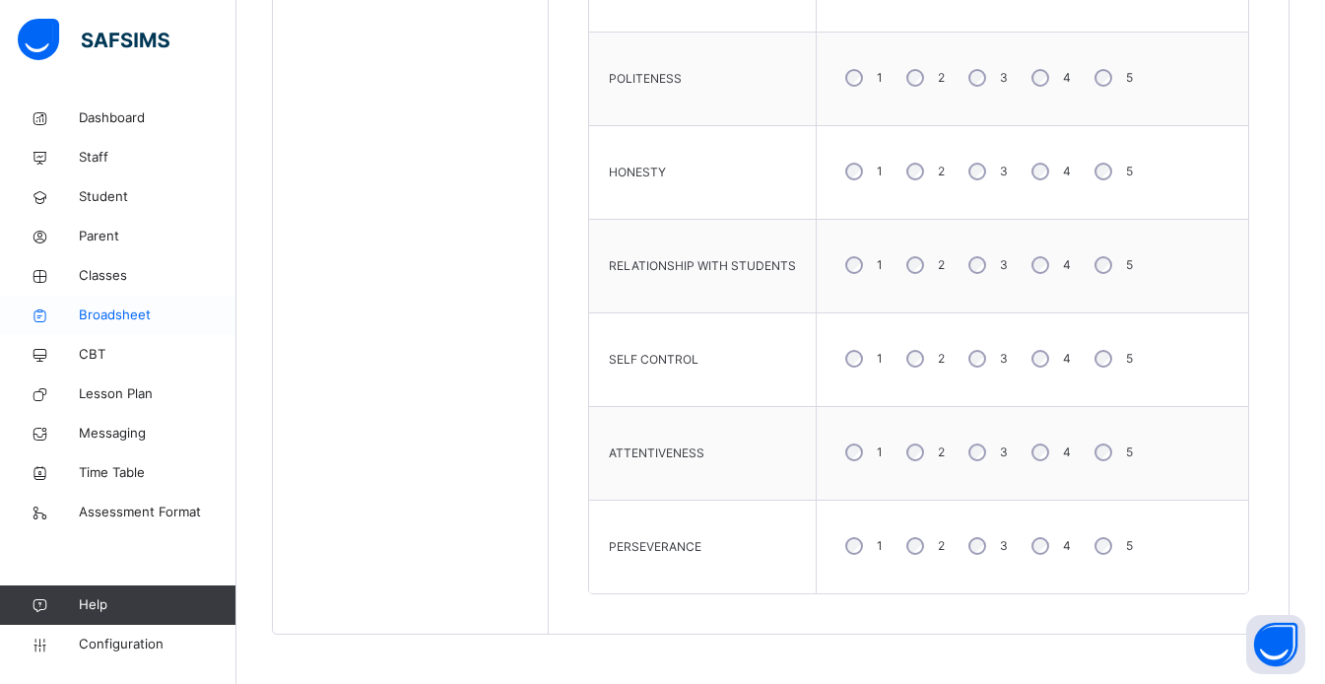
click at [117, 303] on link "Broadsheet" at bounding box center [118, 315] width 236 height 39
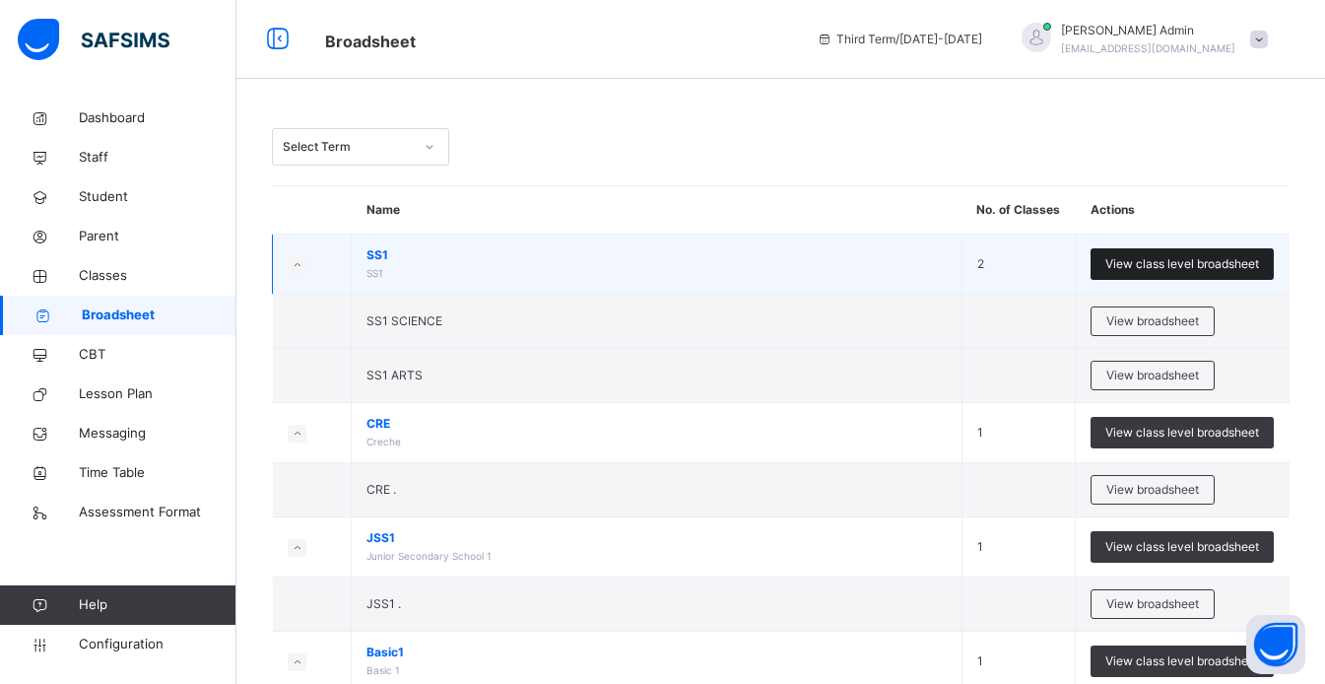
click at [1215, 275] on div "View class level broadsheet" at bounding box center [1182, 264] width 183 height 32
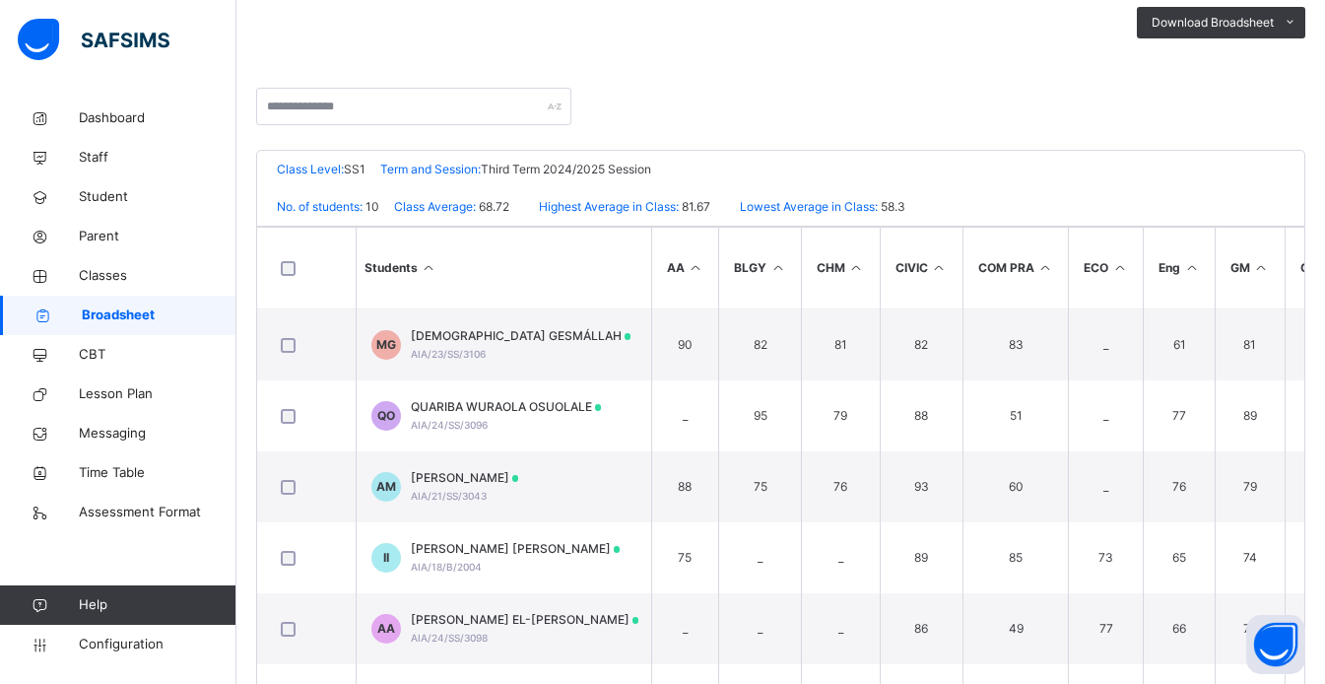
scroll to position [353, 0]
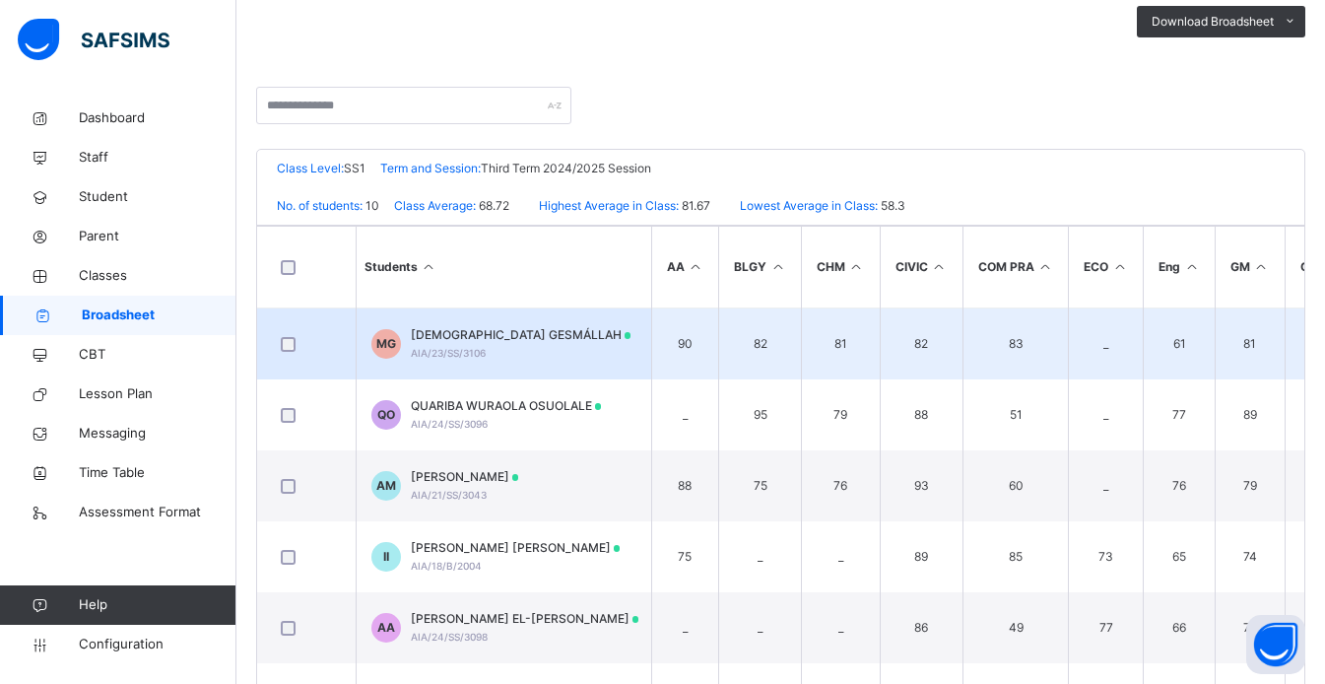
click at [499, 352] on div "MOZAFAR GESMÁLLAH AIA/23/SS/3106" at bounding box center [521, 343] width 221 height 35
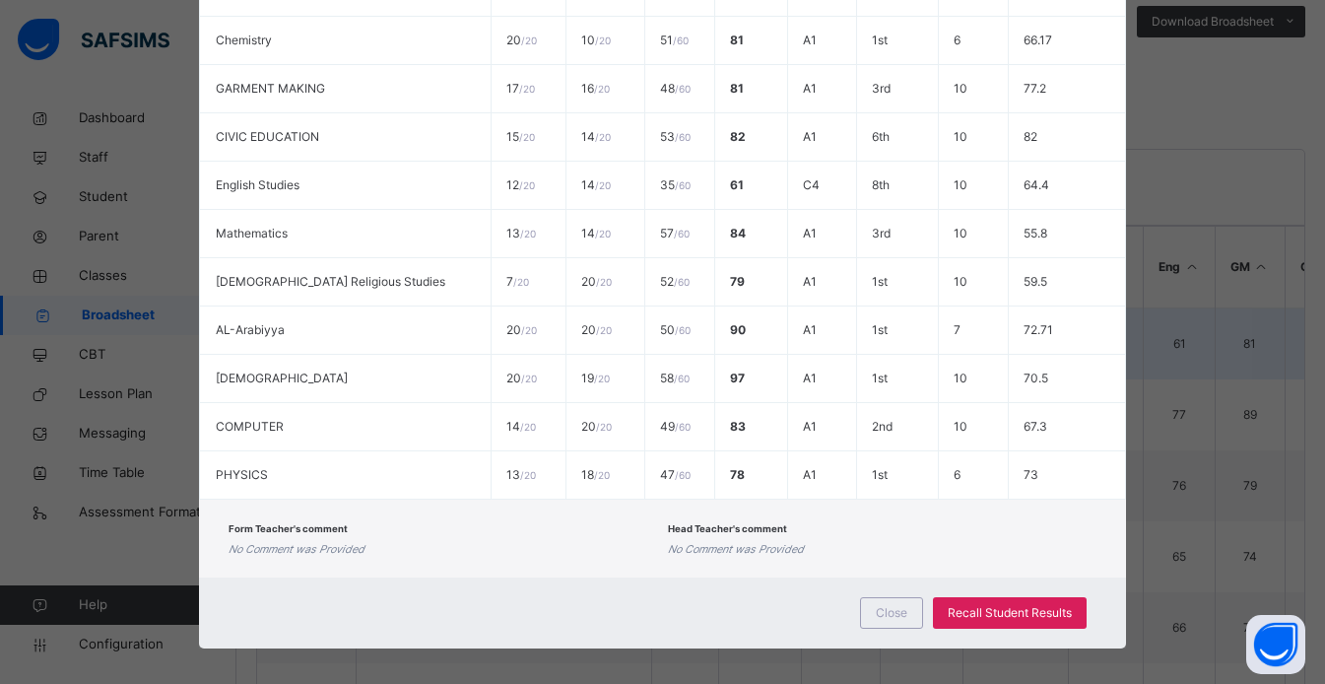
scroll to position [617, 0]
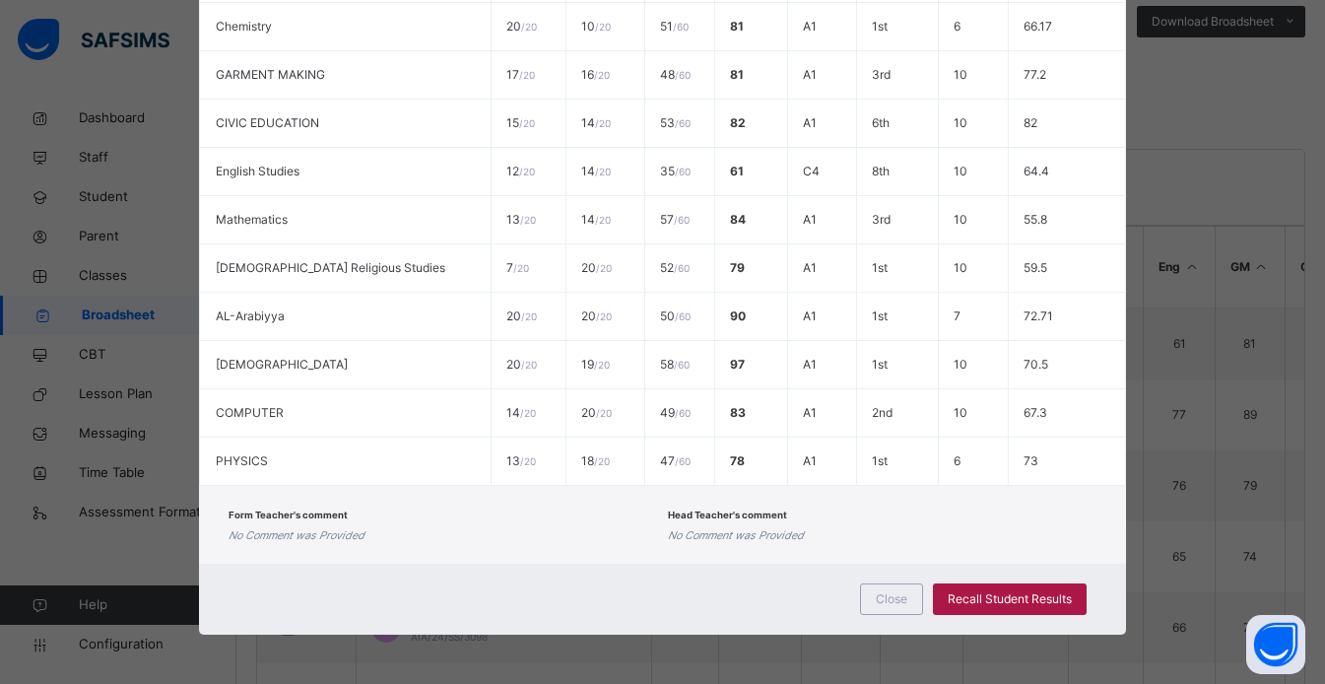
click at [1009, 601] on span "Recall Student Results" at bounding box center [1010, 599] width 124 height 18
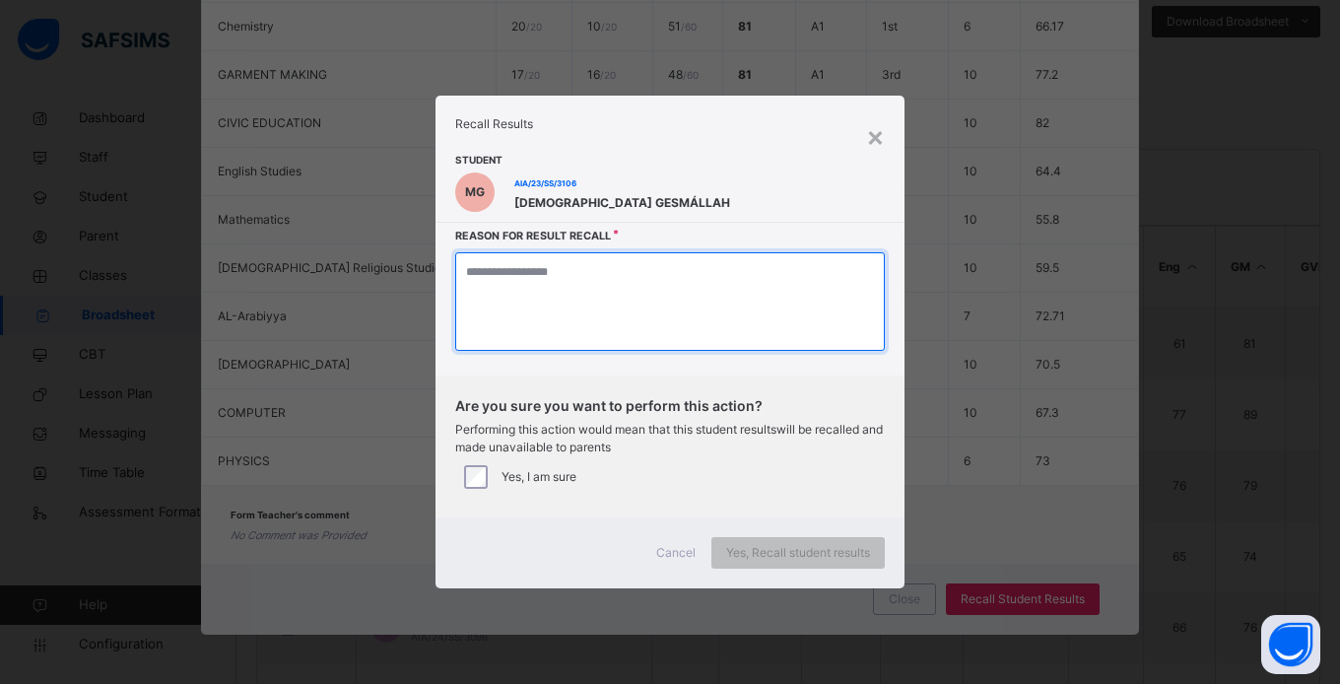
click at [577, 291] on textarea at bounding box center [670, 301] width 430 height 99
type textarea "**********"
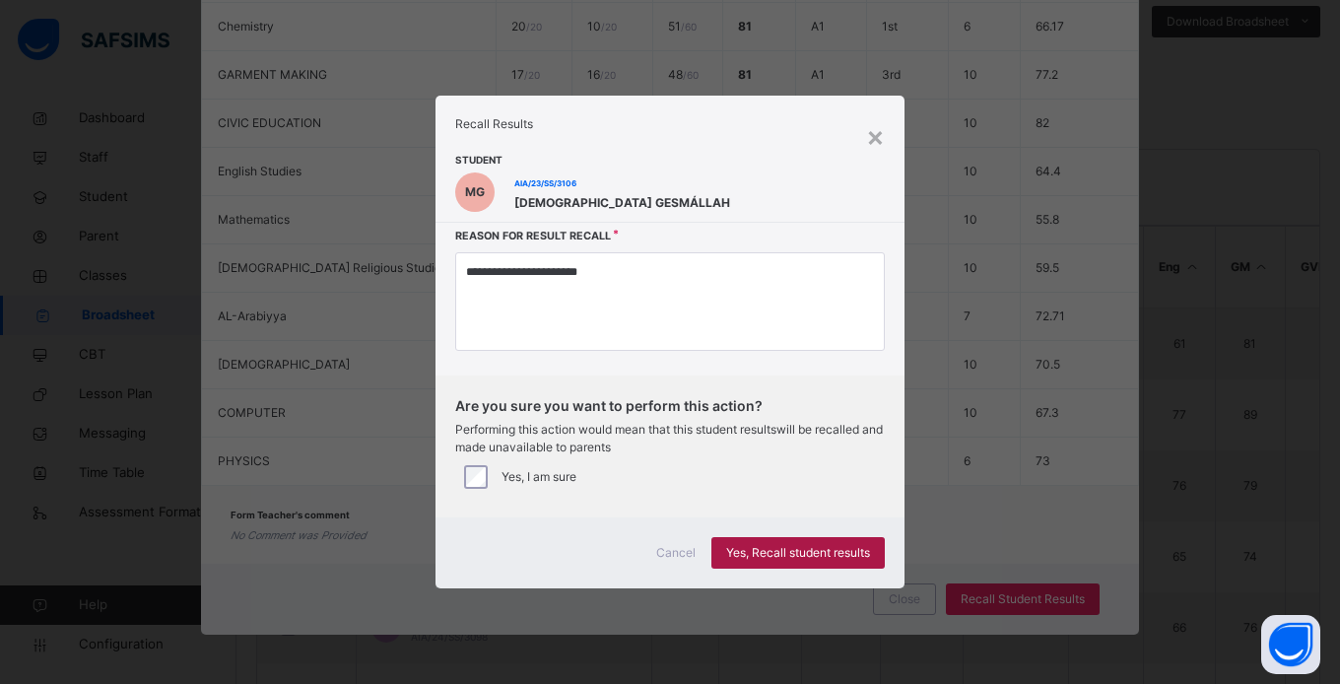
click at [830, 556] on span "Yes, Recall student results" at bounding box center [798, 553] width 144 height 18
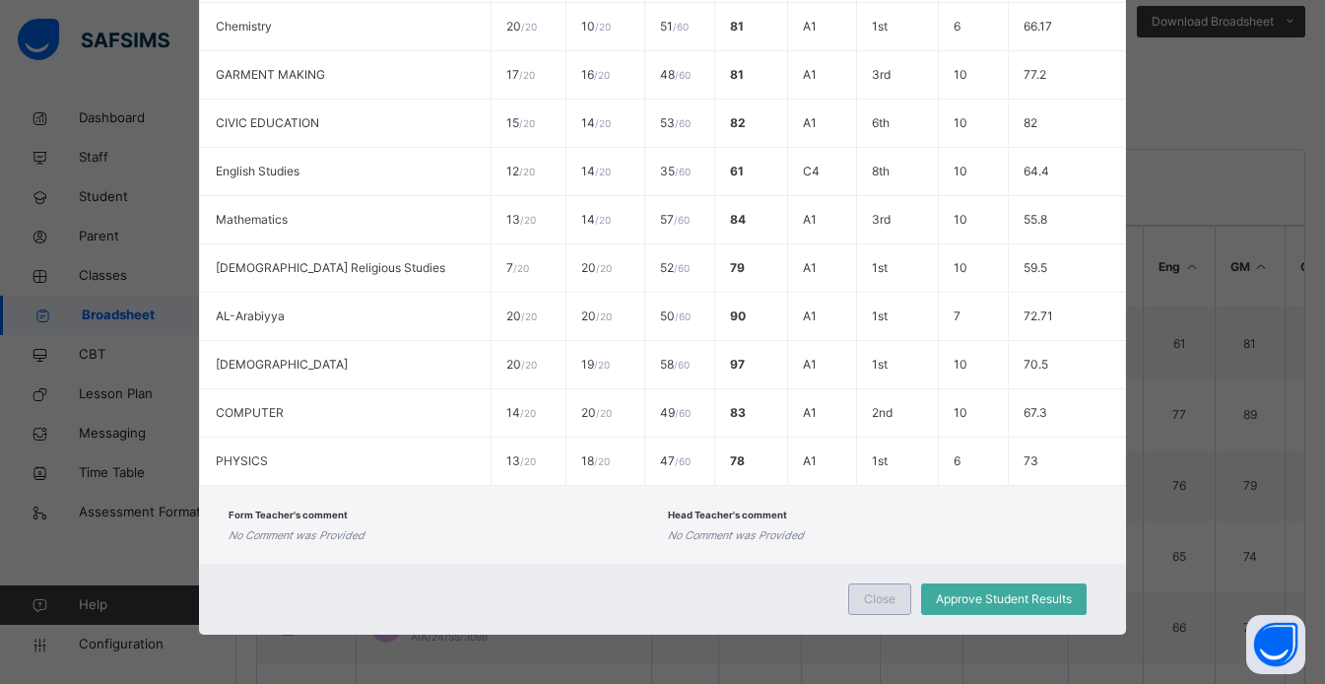
click at [881, 597] on span "Close" at bounding box center [880, 599] width 32 height 18
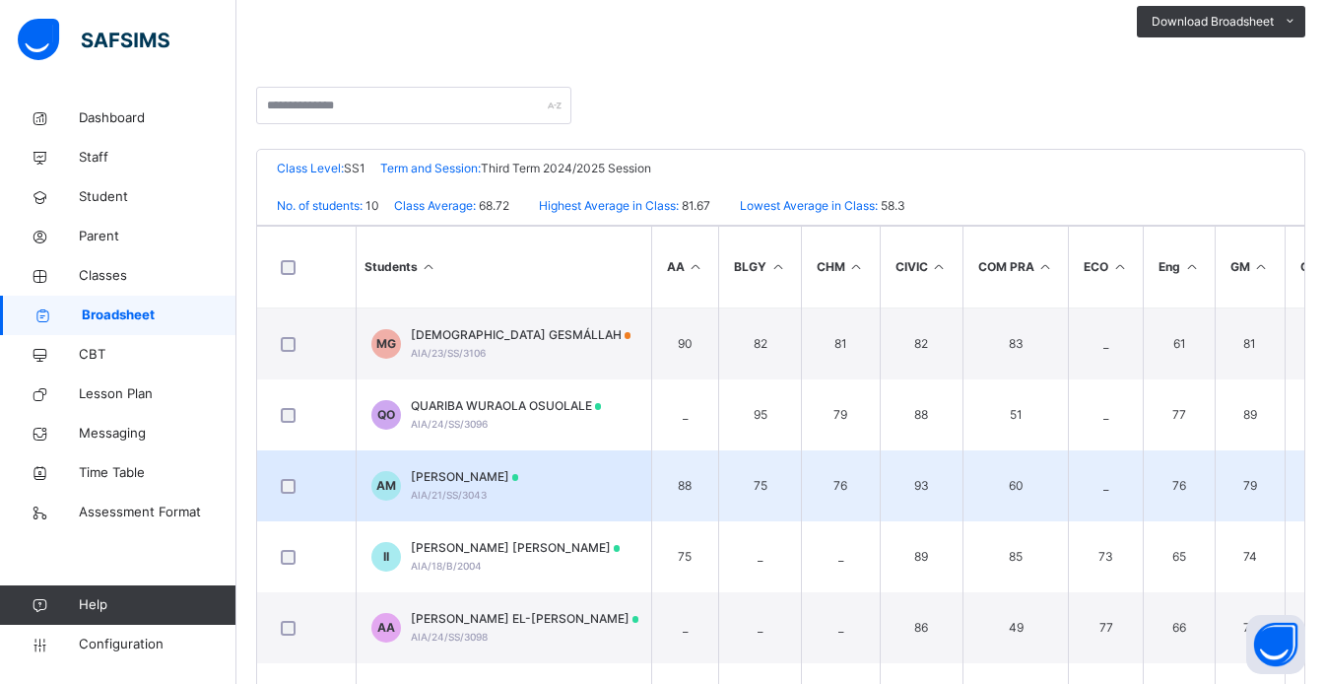
click at [461, 486] on div "[PERSON_NAME] AIA/21/SS/3043" at bounding box center [465, 485] width 108 height 35
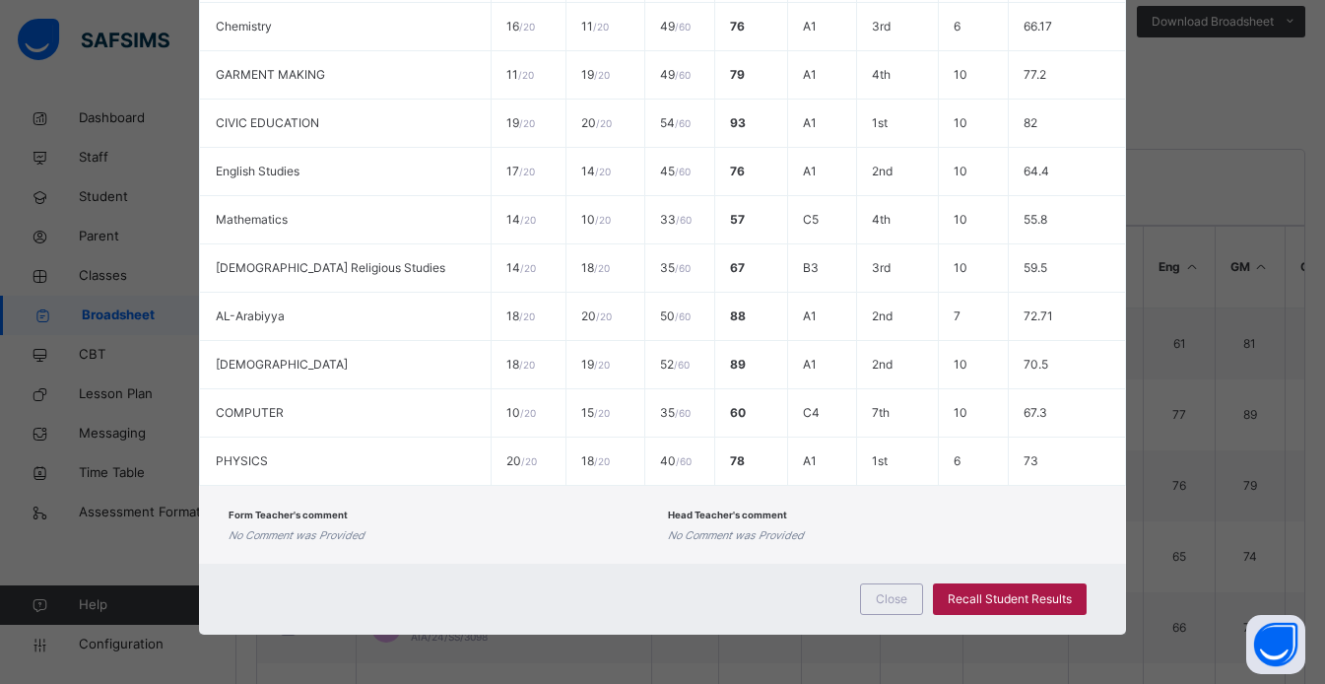
click at [1013, 603] on span "Recall Student Results" at bounding box center [1010, 599] width 124 height 18
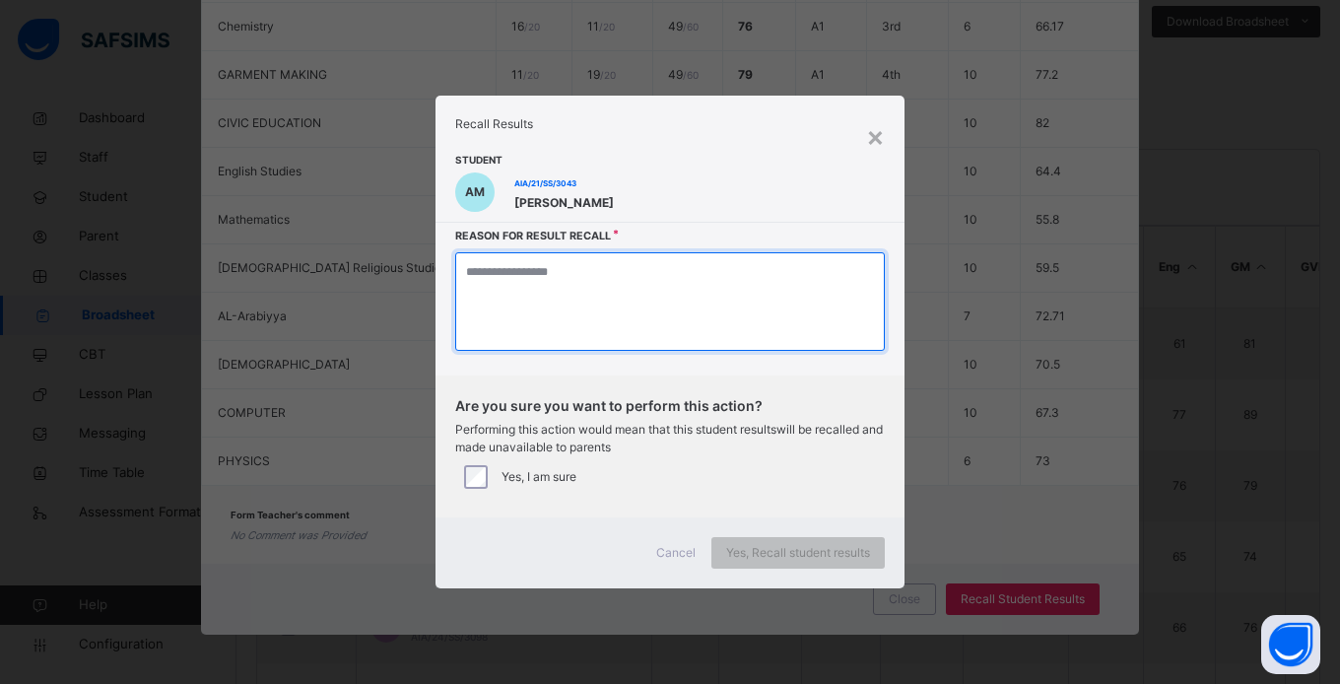
click at [602, 279] on textarea at bounding box center [670, 301] width 430 height 99
type textarea "**********"
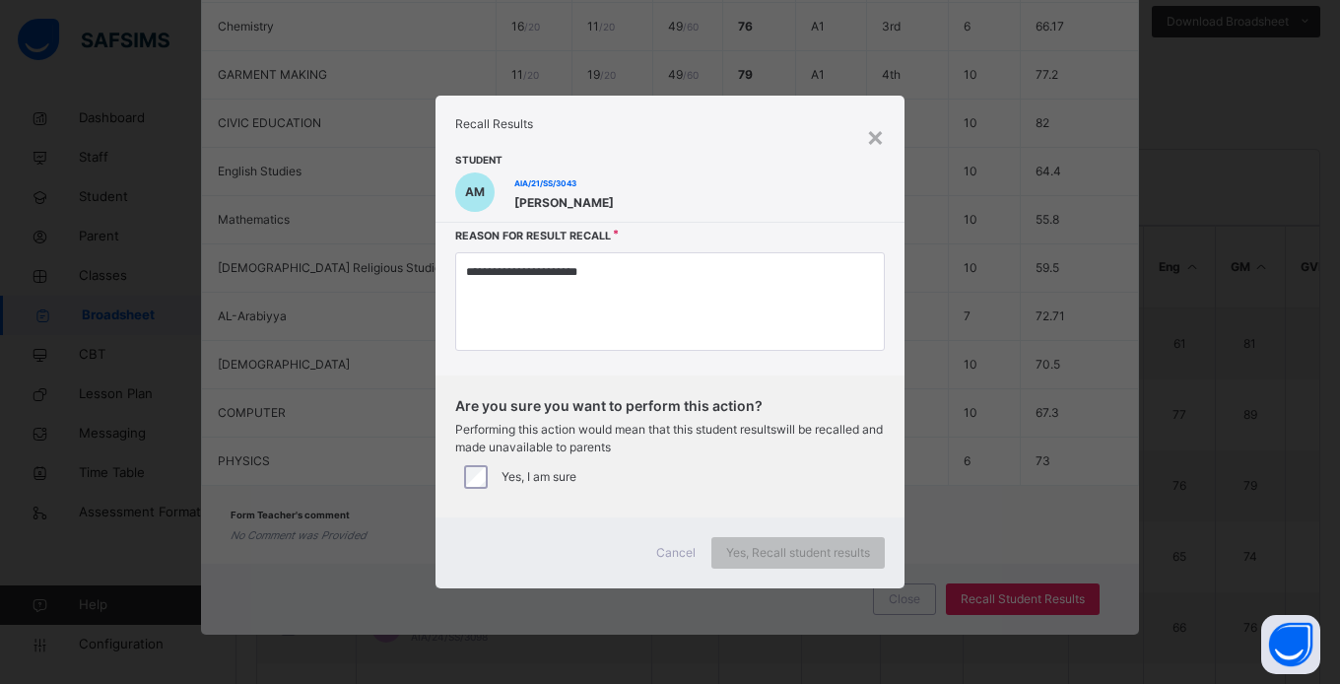
click at [520, 472] on label "Yes, I am sure" at bounding box center [538, 477] width 75 height 18
click at [806, 561] on span "Yes, Recall student results" at bounding box center [798, 553] width 144 height 18
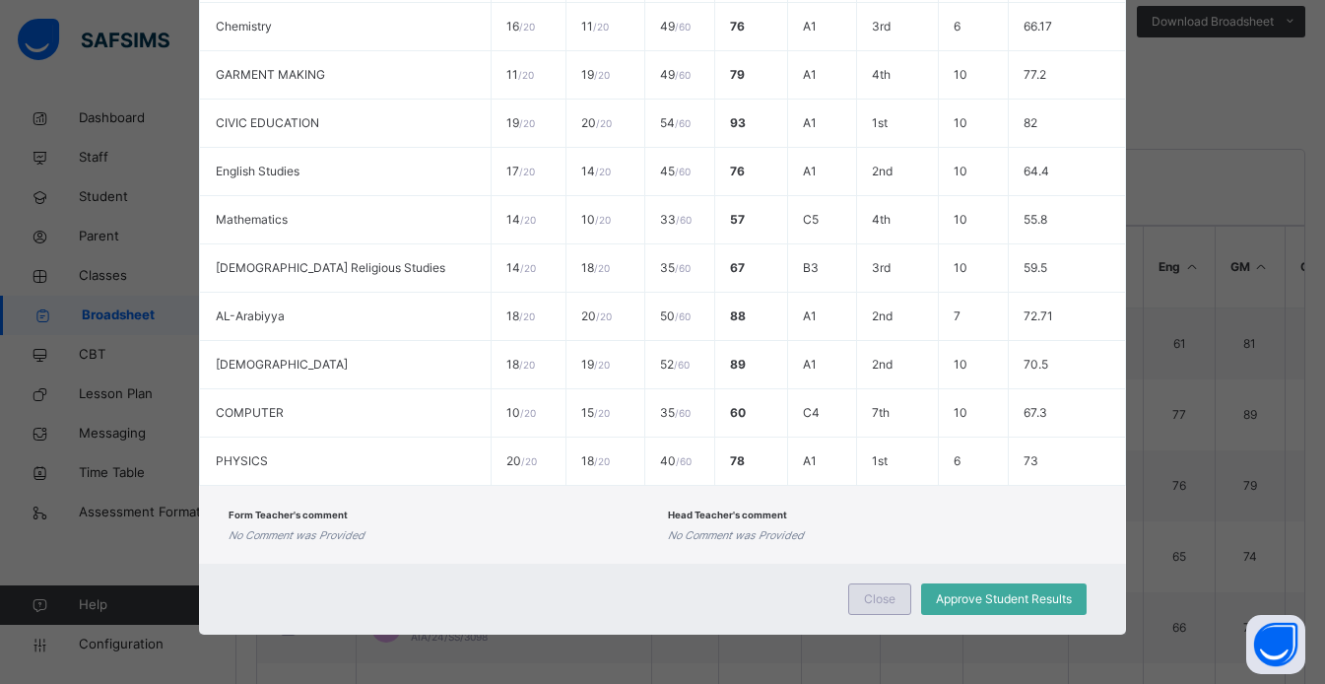
click at [890, 602] on span "Close" at bounding box center [880, 599] width 32 height 18
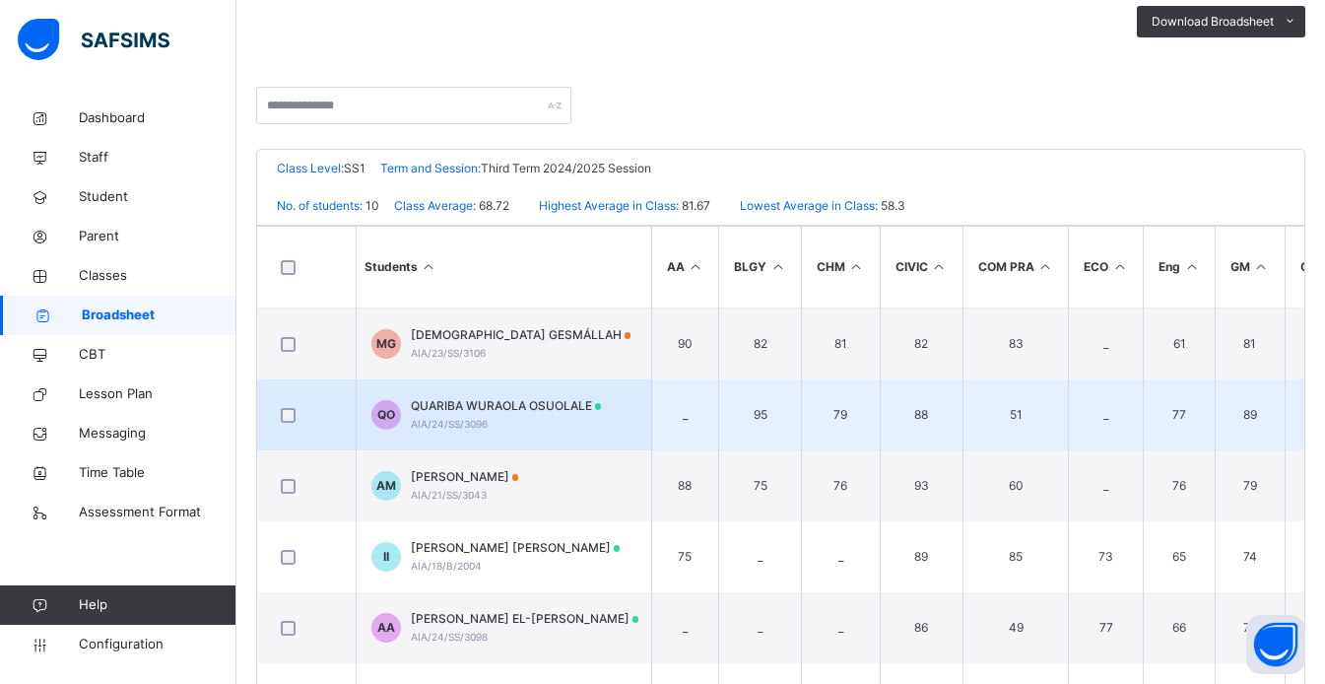
click at [503, 420] on div "QUARIBA WURAOLA OSUOLALE AIA/24/SS/3096" at bounding box center [506, 414] width 191 height 35
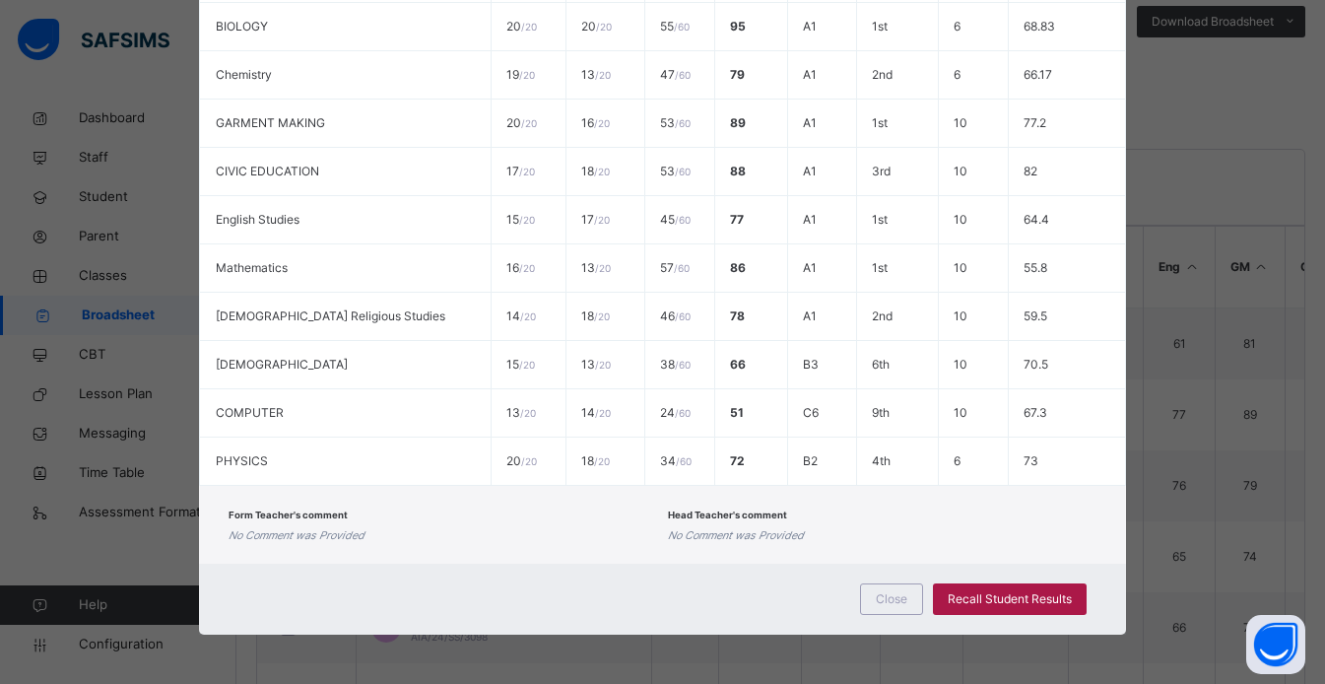
click at [1019, 612] on div "Recall Student Results" at bounding box center [1010, 599] width 154 height 32
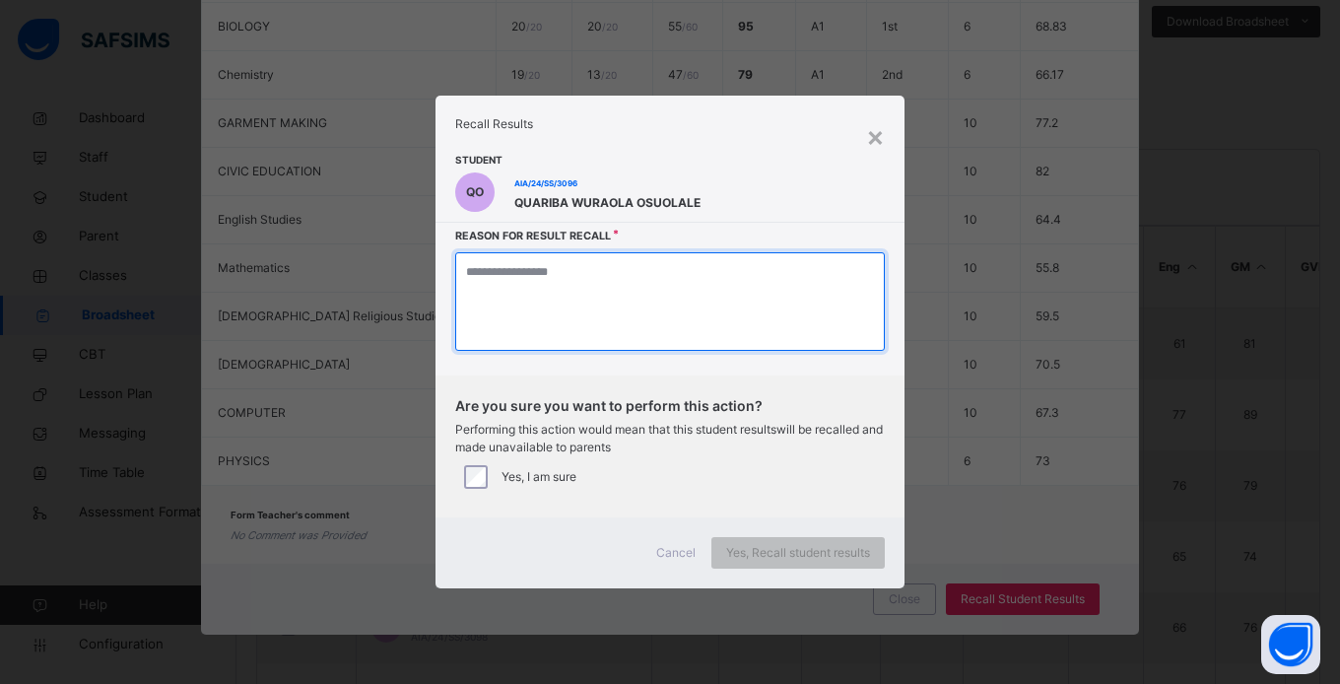
click at [563, 279] on textarea at bounding box center [670, 301] width 430 height 99
type textarea "**********"
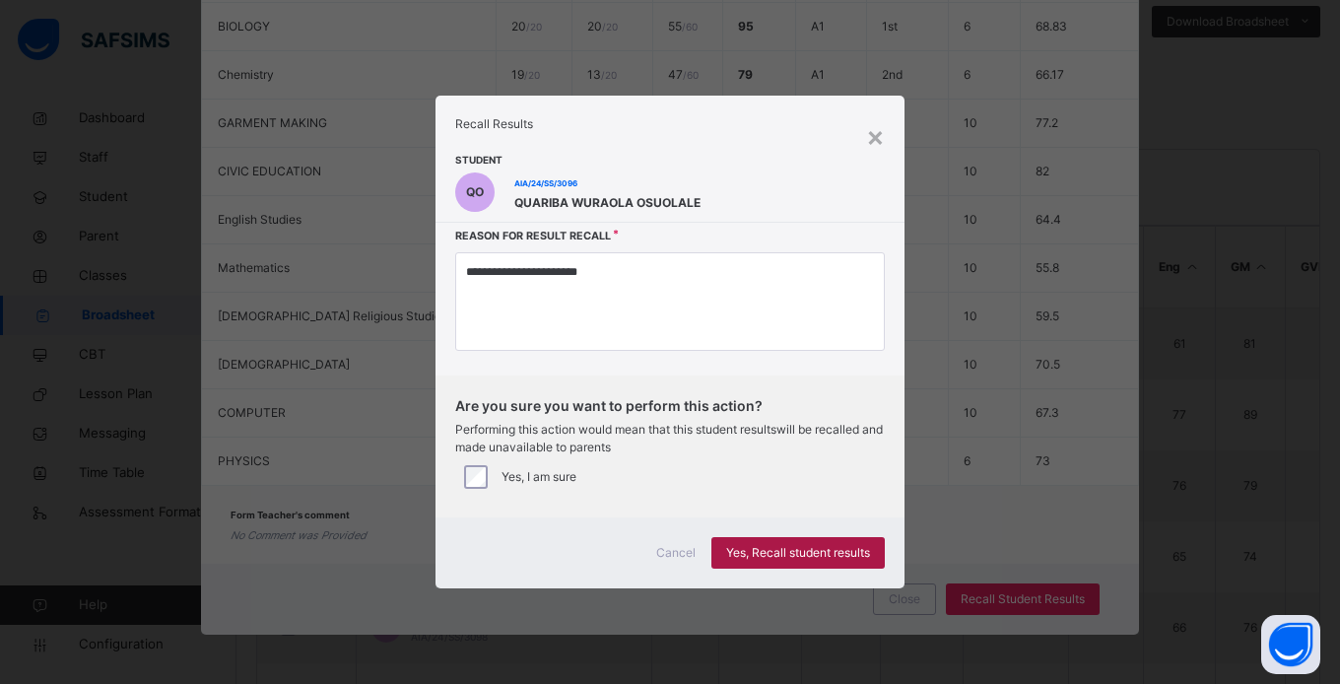
click at [816, 555] on span "Yes, Recall student results" at bounding box center [798, 553] width 144 height 18
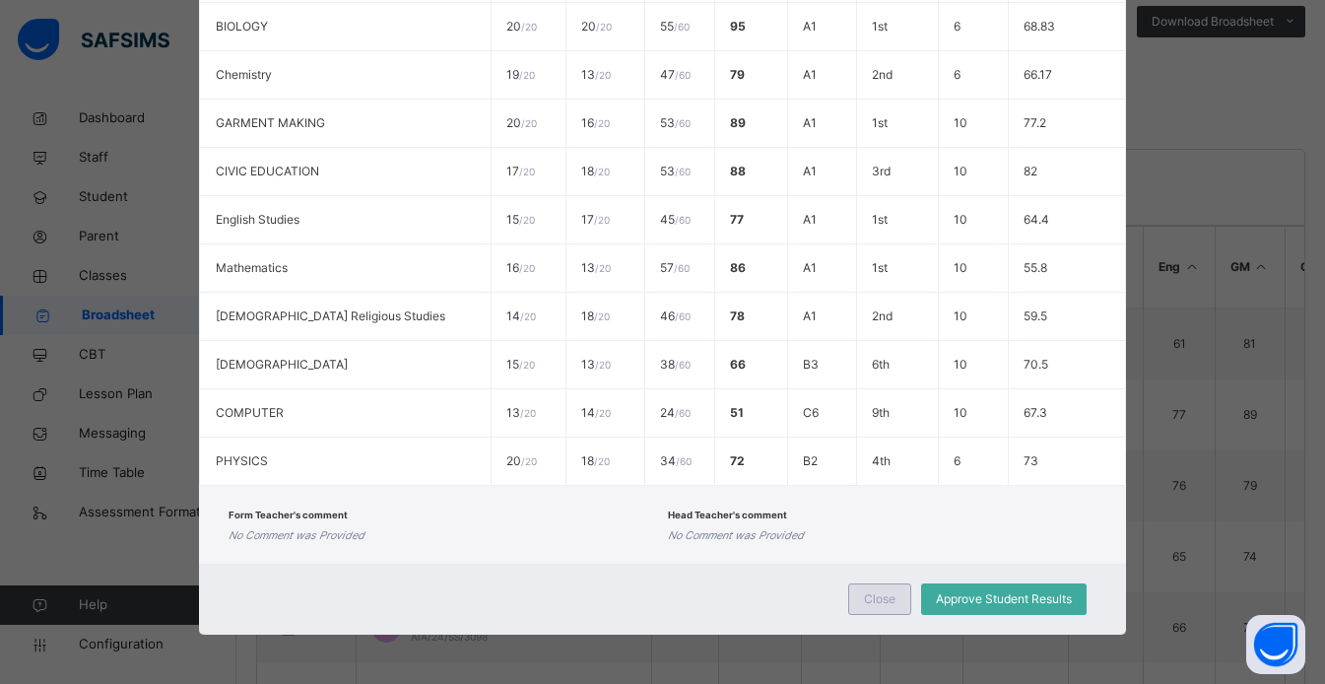
click at [884, 604] on span "Close" at bounding box center [880, 599] width 32 height 18
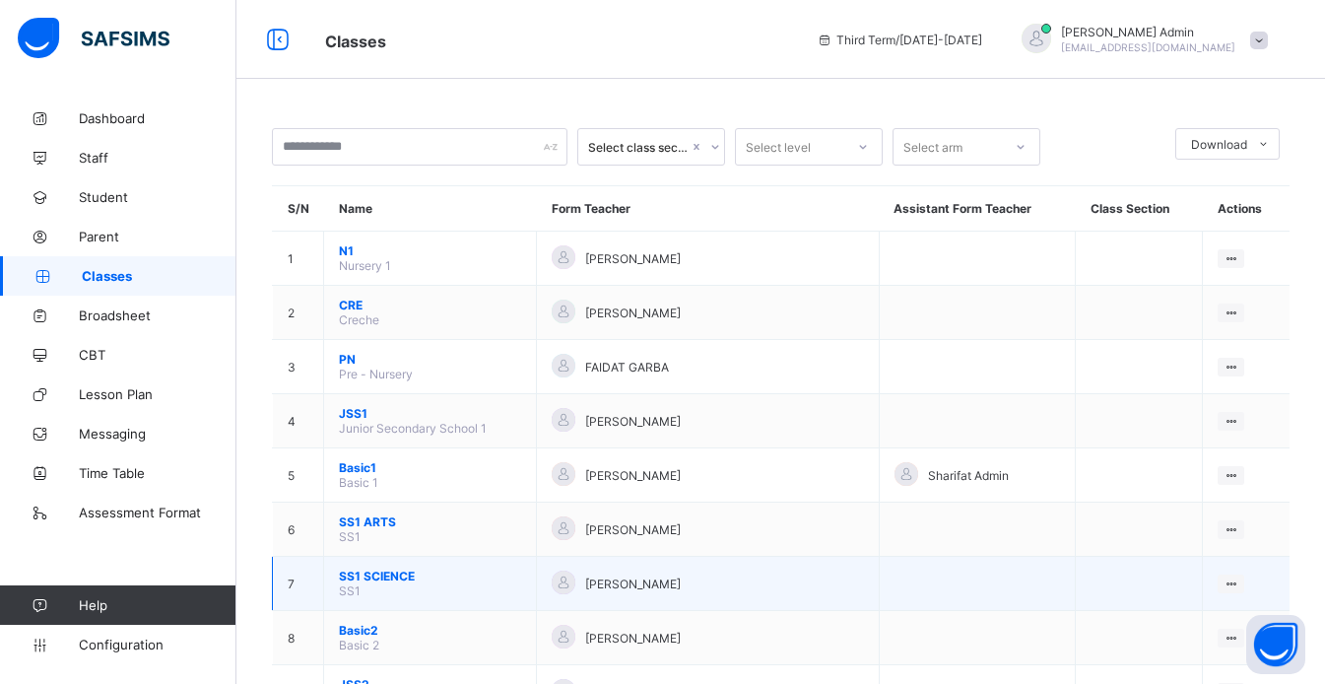
click at [363, 577] on span "SS1 SCIENCE" at bounding box center [430, 575] width 182 height 15
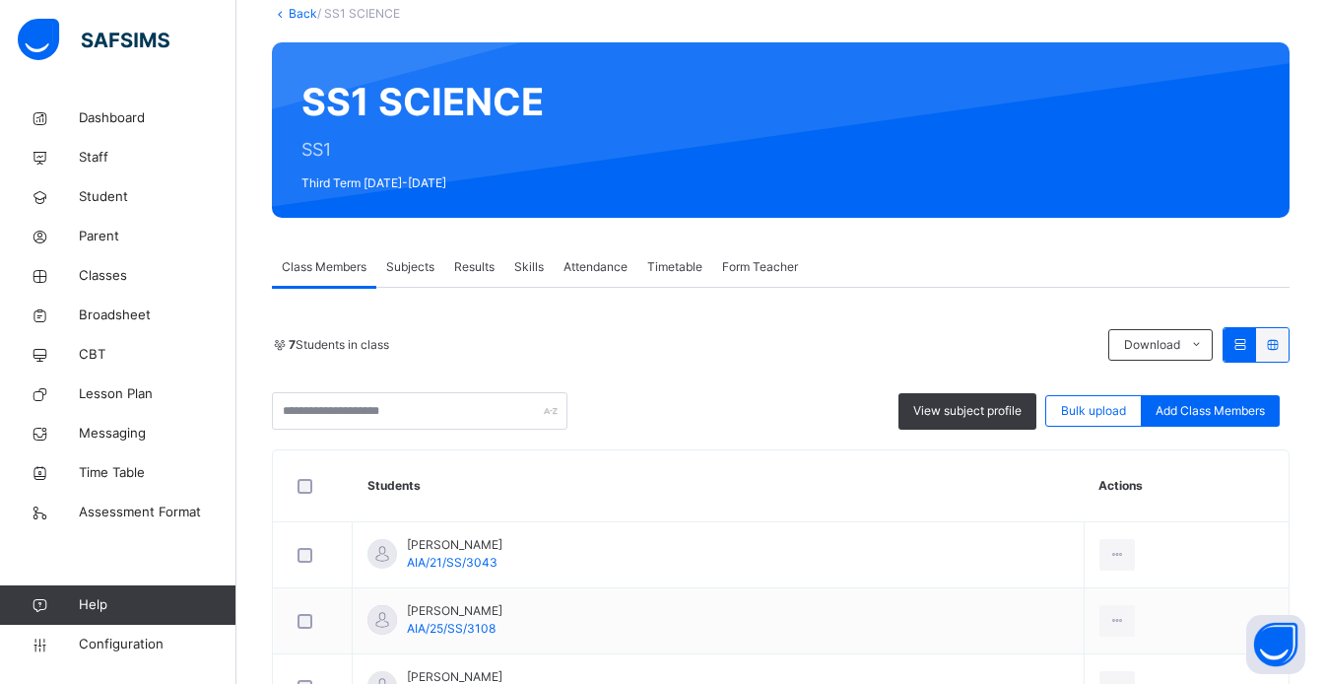
scroll to position [143, 0]
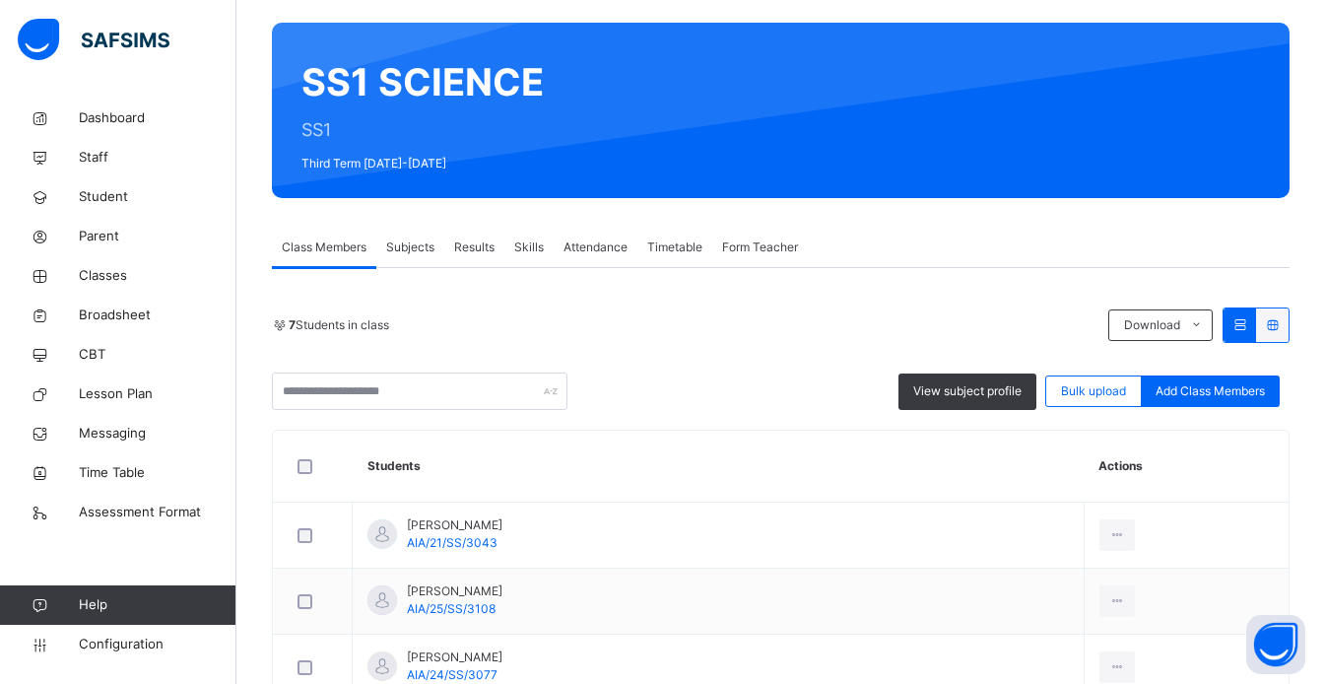
click at [521, 233] on div "Skills" at bounding box center [528, 247] width 49 height 39
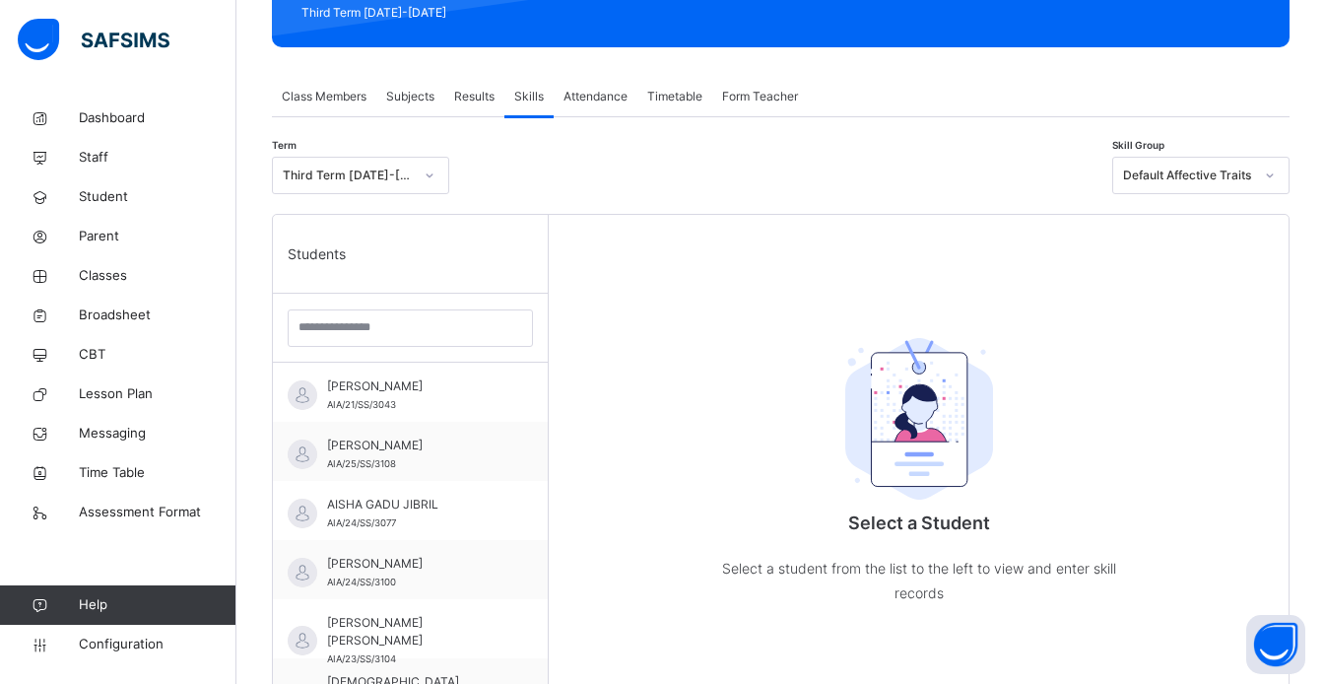
scroll to position [305, 0]
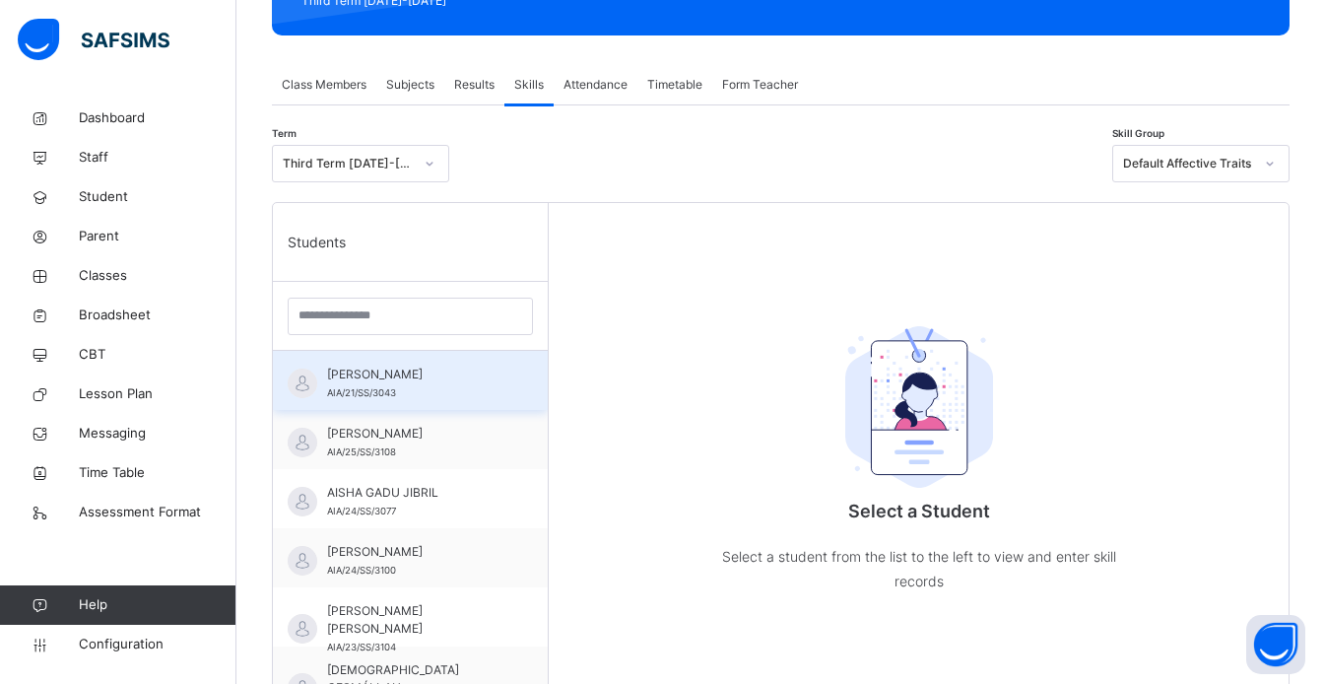
click at [403, 392] on div "[PERSON_NAME] AIA/21/SS/3043" at bounding box center [415, 383] width 176 height 35
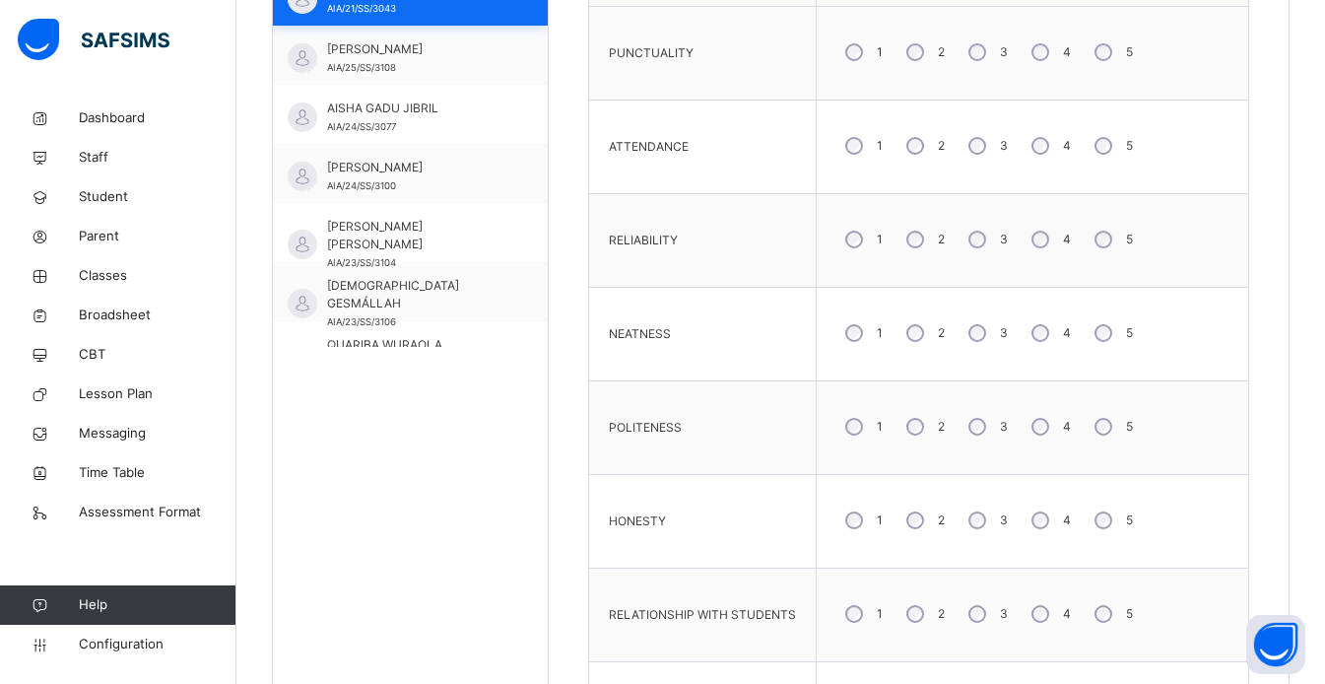
scroll to position [695, 0]
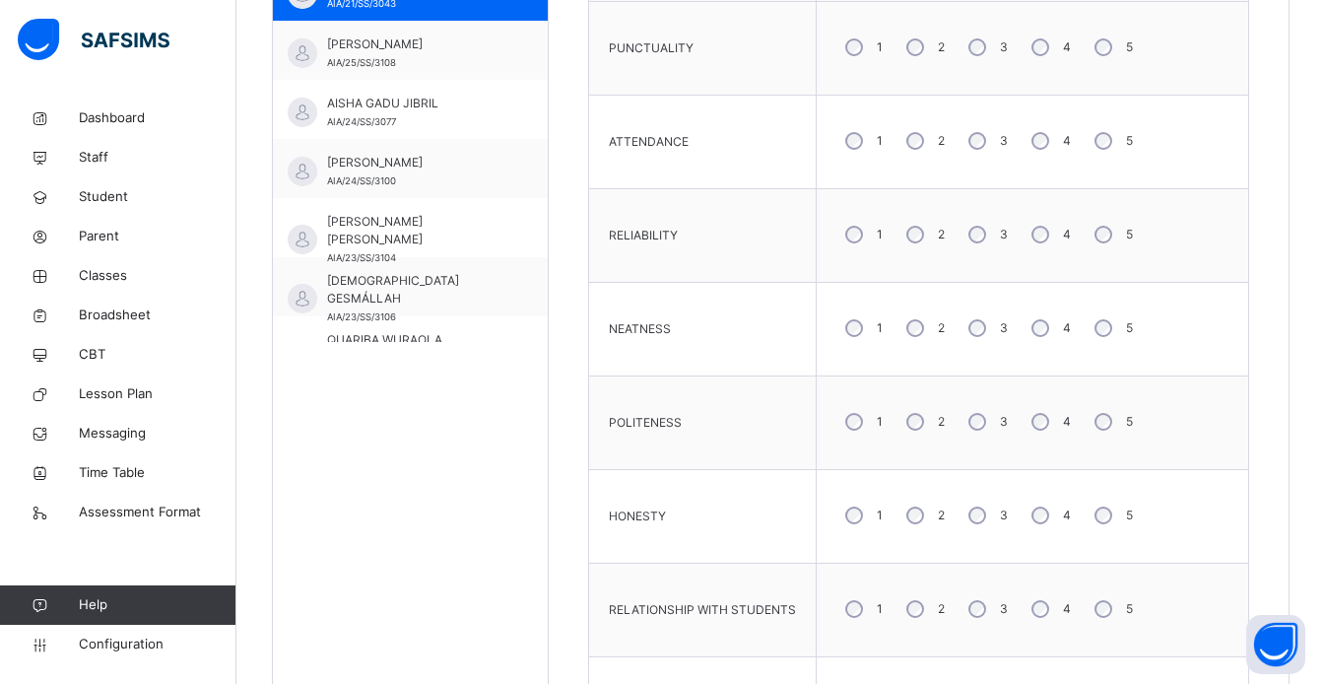
click at [982, 523] on div "3" at bounding box center [986, 515] width 53 height 41
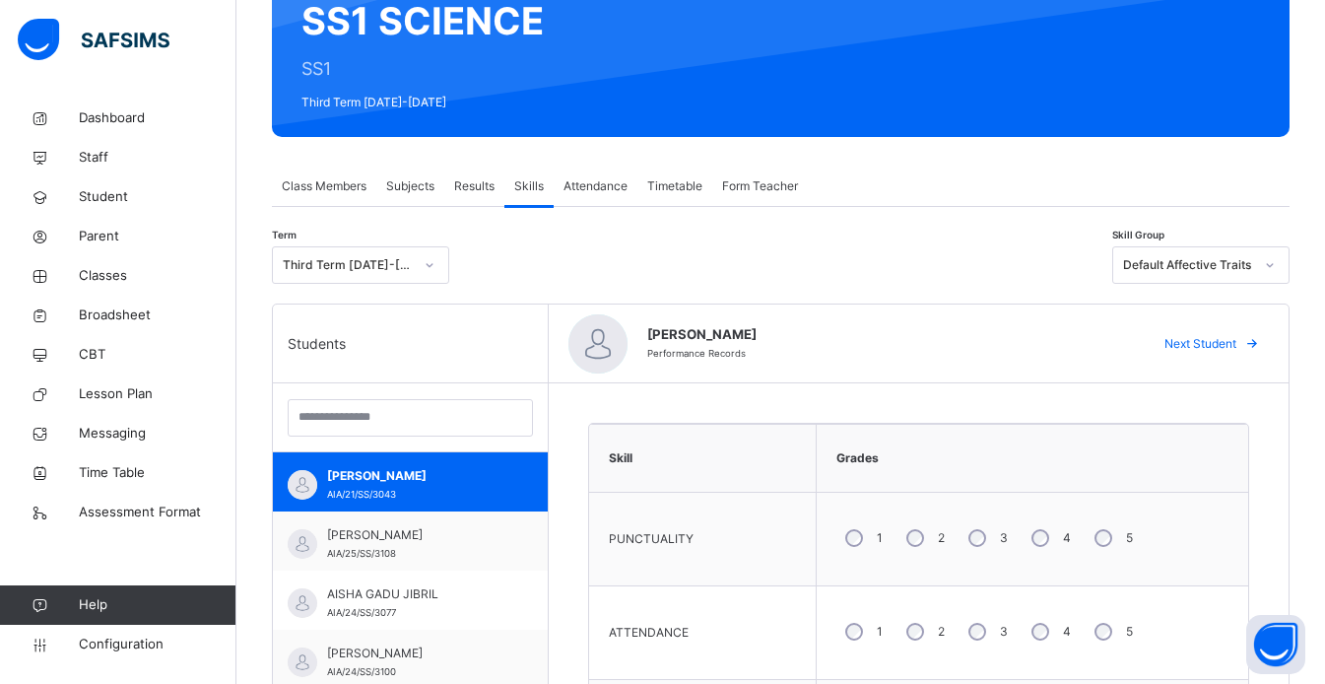
scroll to position [0, 0]
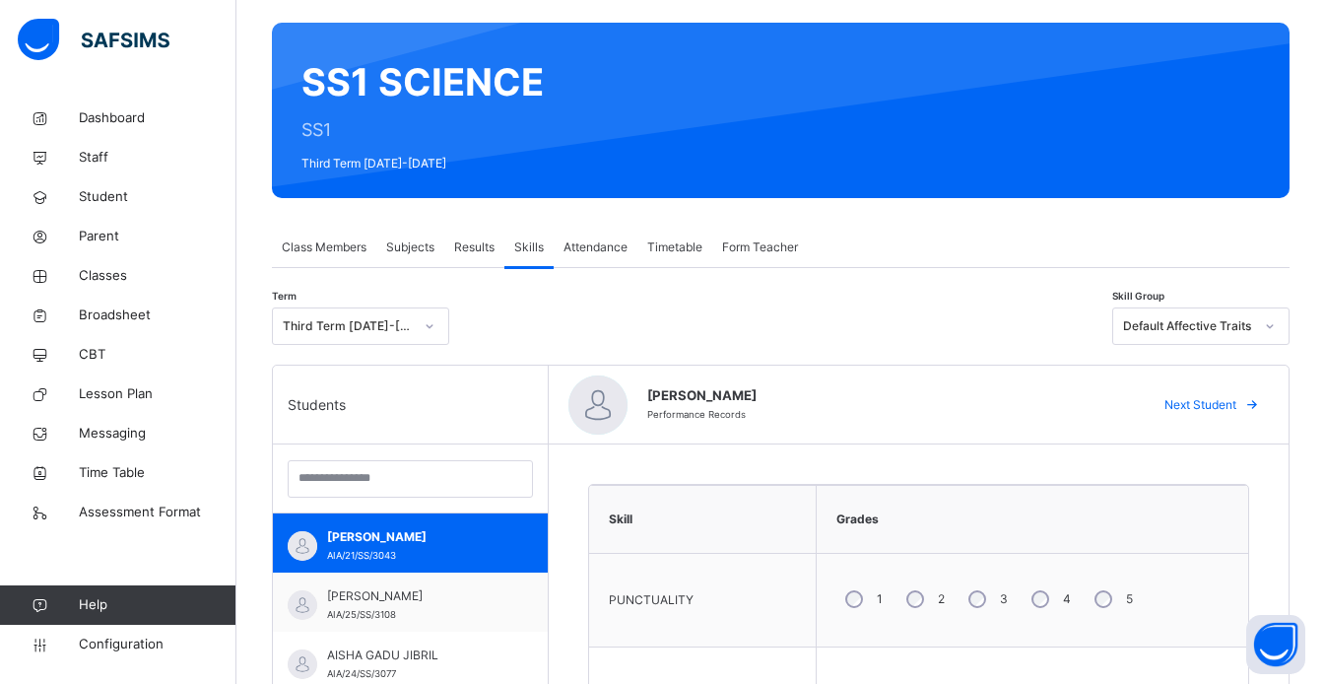
click at [780, 242] on span "Form Teacher" at bounding box center [760, 247] width 76 height 18
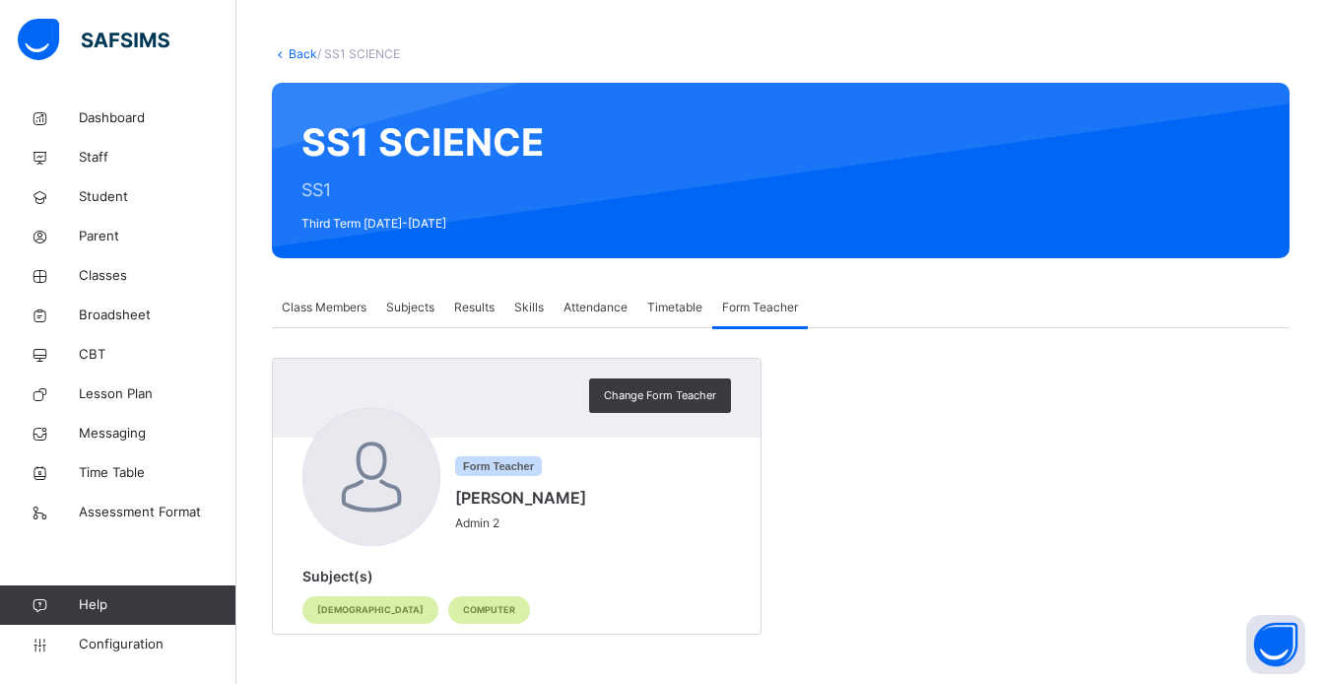
click at [534, 310] on span "Skills" at bounding box center [529, 308] width 30 height 18
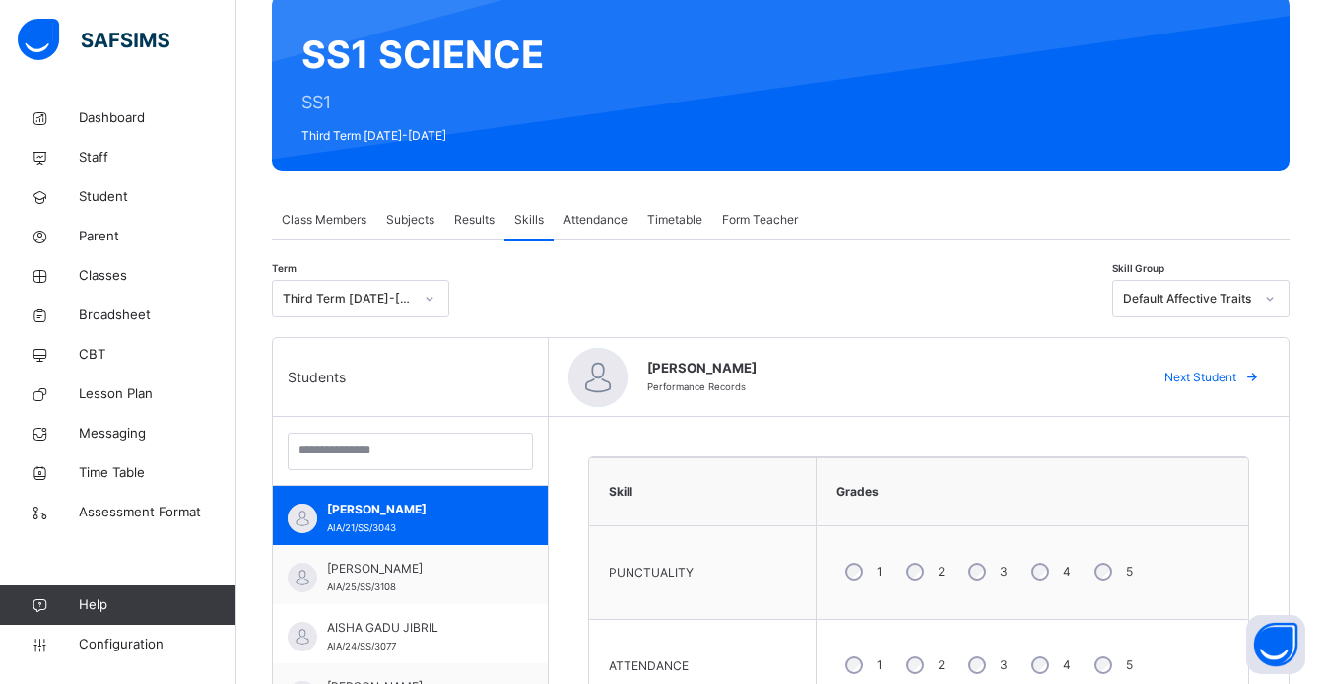
scroll to position [169, 0]
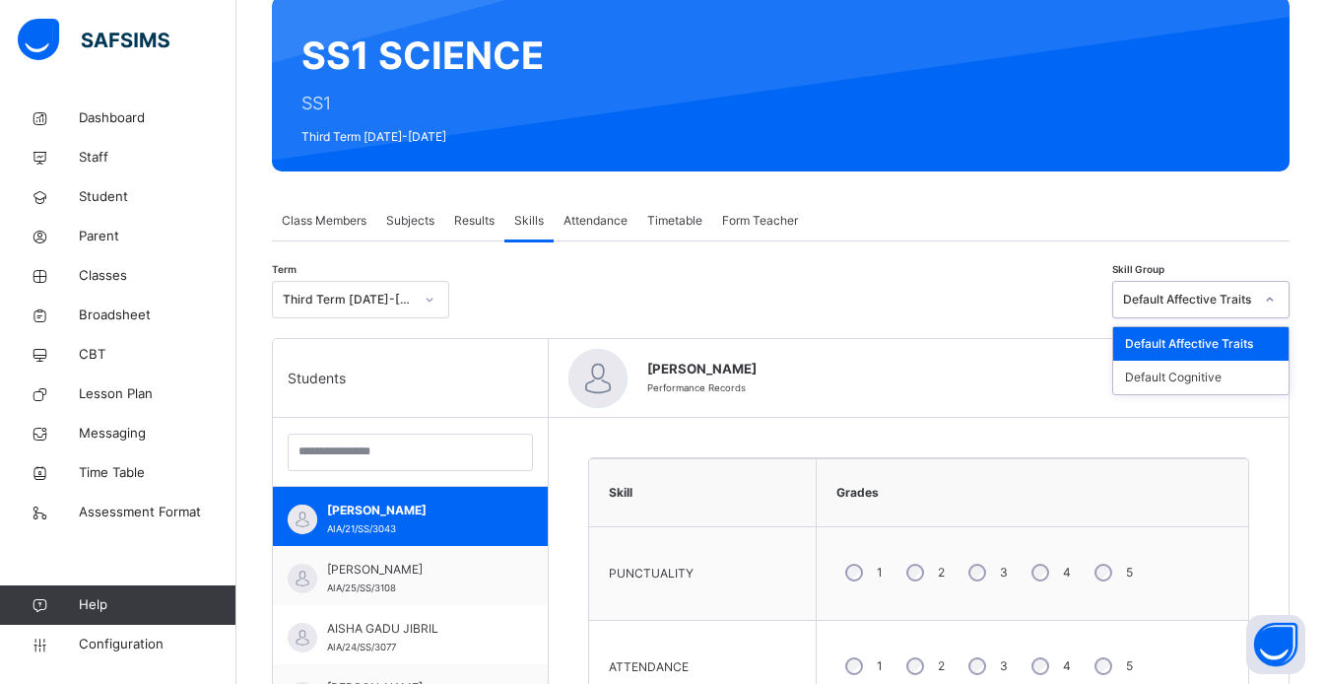
click at [1261, 345] on div "Default Affective Traits" at bounding box center [1200, 343] width 175 height 33
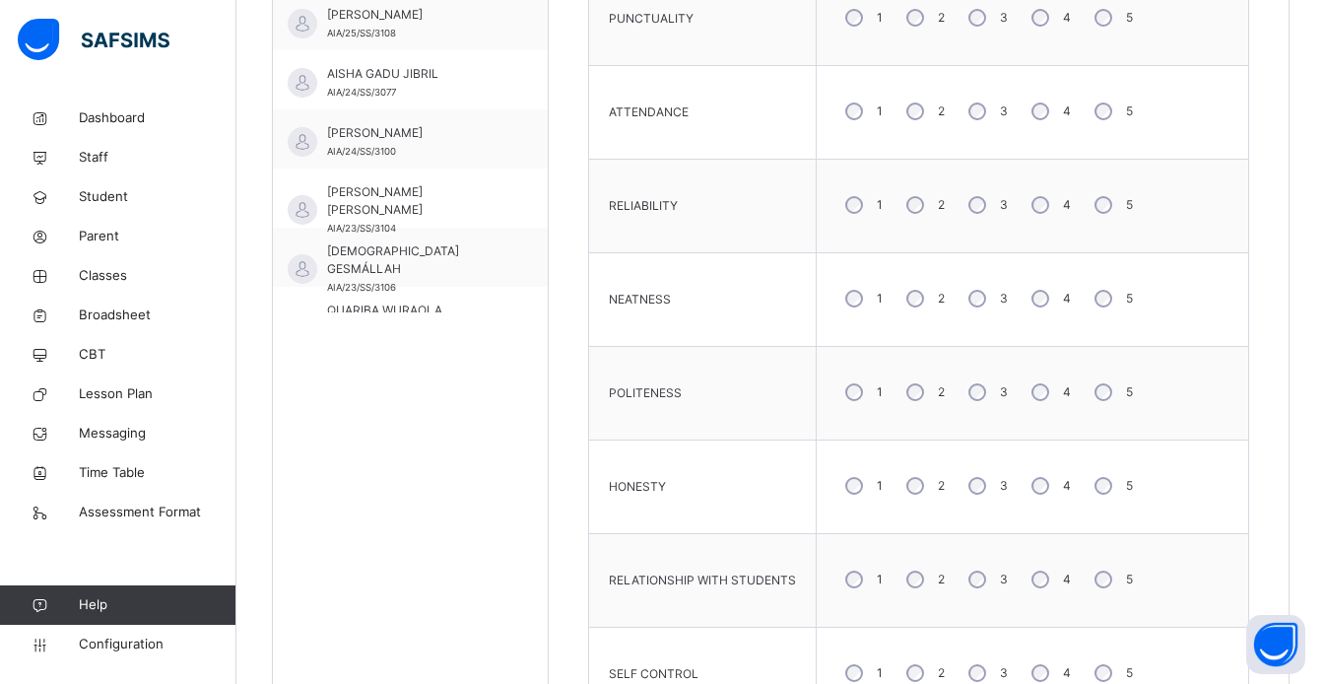
scroll to position [732, 0]
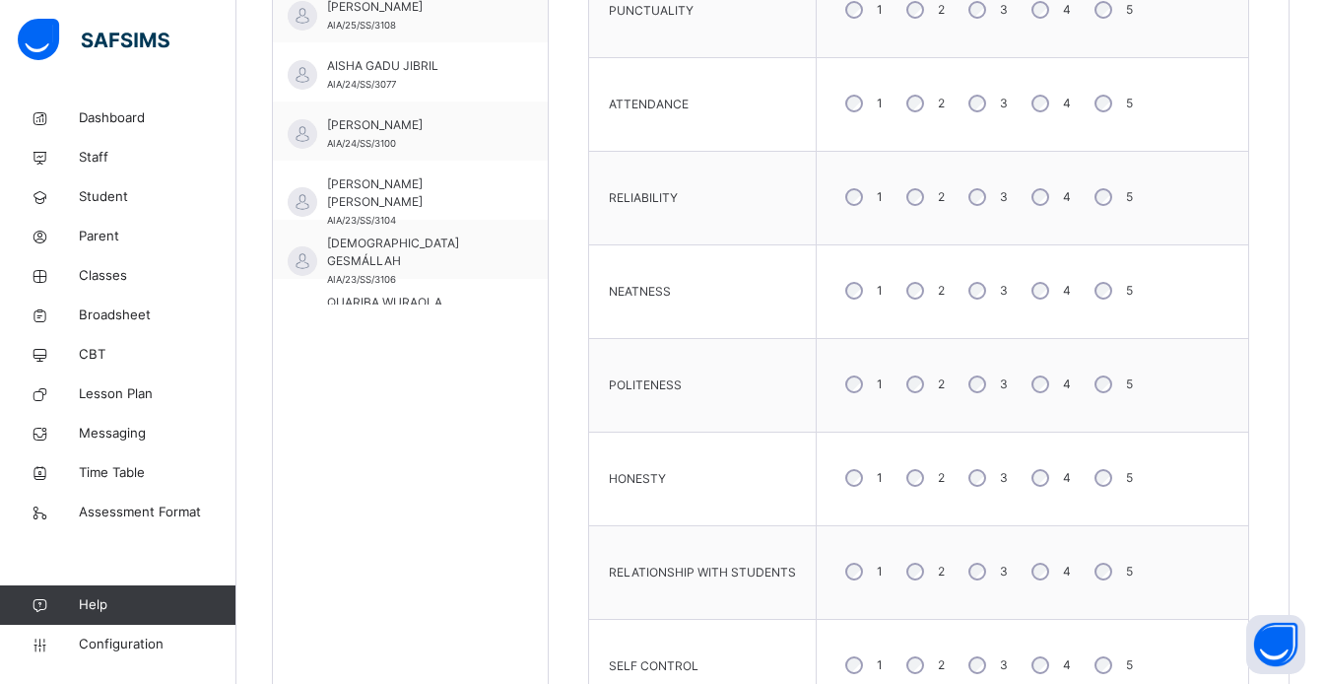
click at [1063, 189] on label "4" at bounding box center [1067, 197] width 8 height 18
click at [1107, 297] on div "5" at bounding box center [1112, 290] width 52 height 41
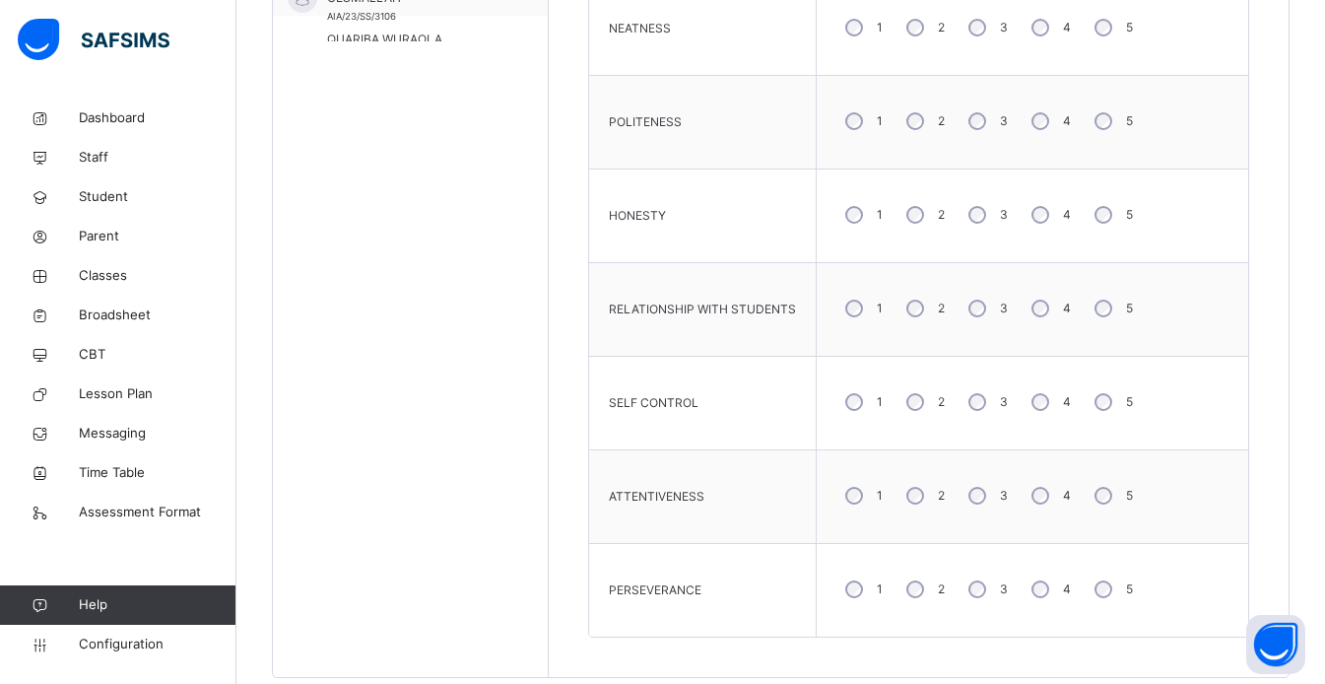
scroll to position [1038, 0]
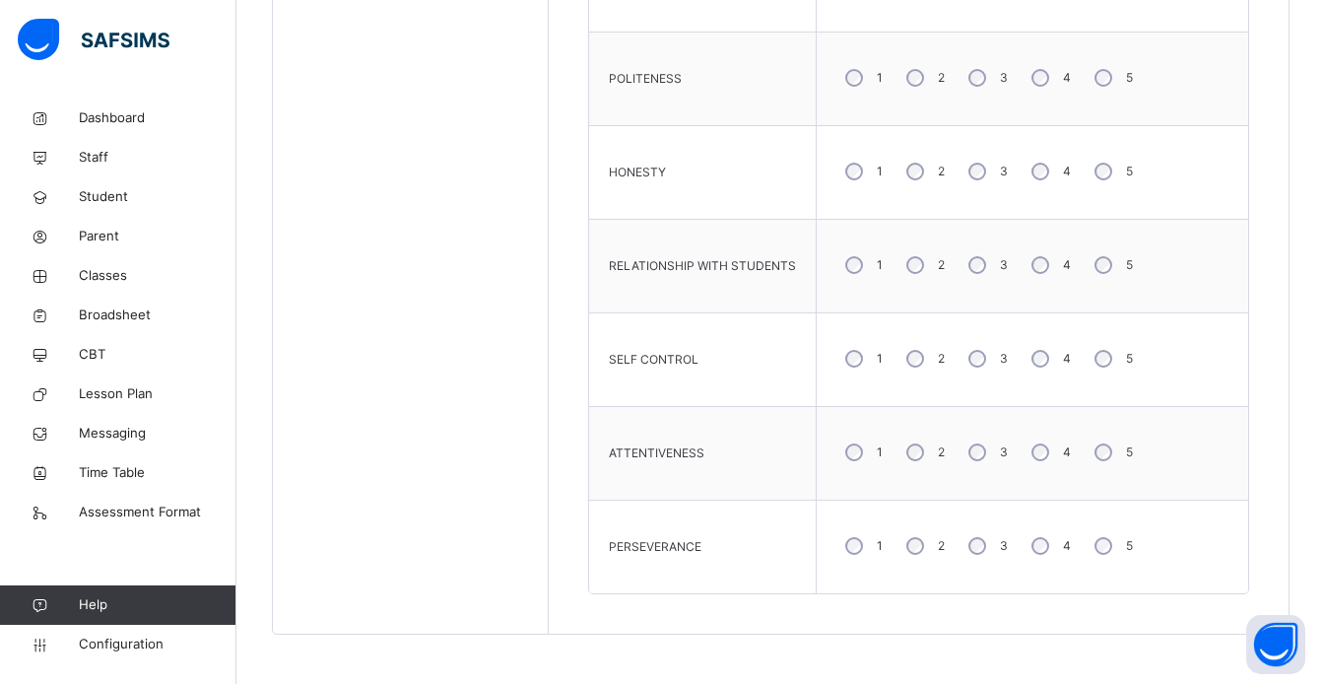
click at [1046, 554] on div "4" at bounding box center [1049, 545] width 53 height 41
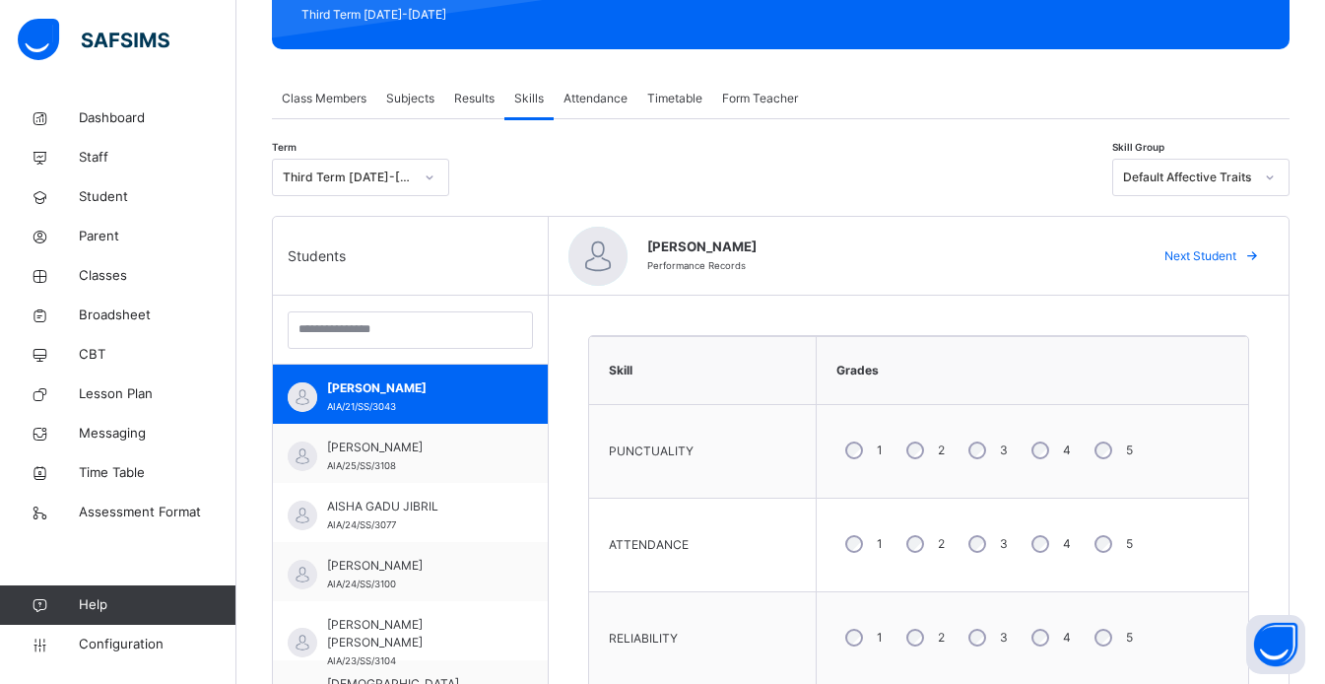
scroll to position [344, 0]
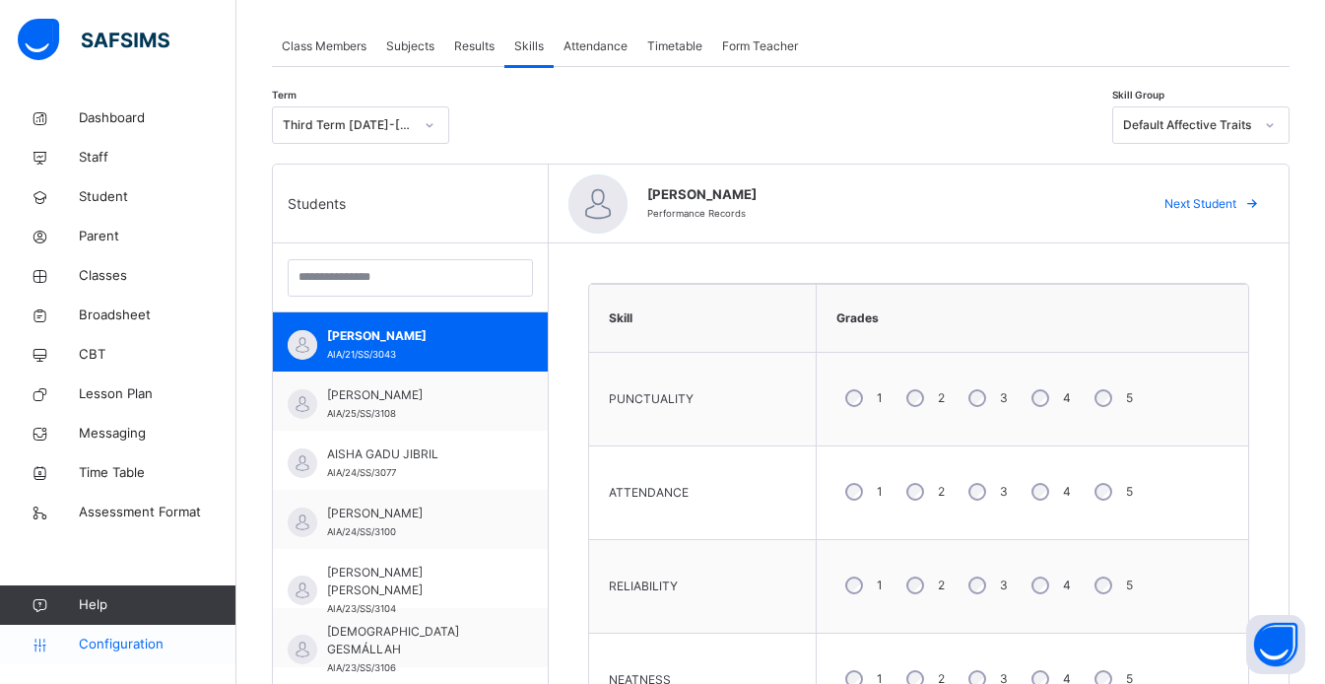
click at [106, 652] on span "Configuration" at bounding box center [157, 644] width 157 height 20
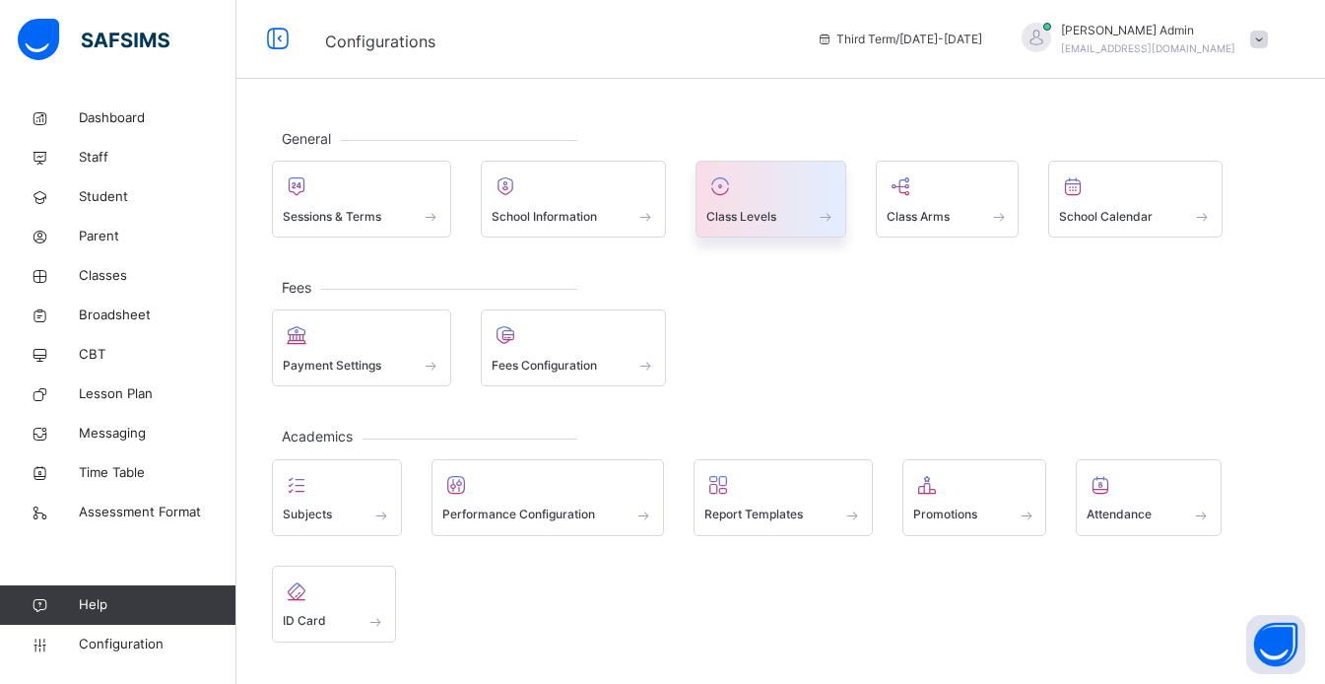
click at [786, 201] on span at bounding box center [770, 203] width 129 height 5
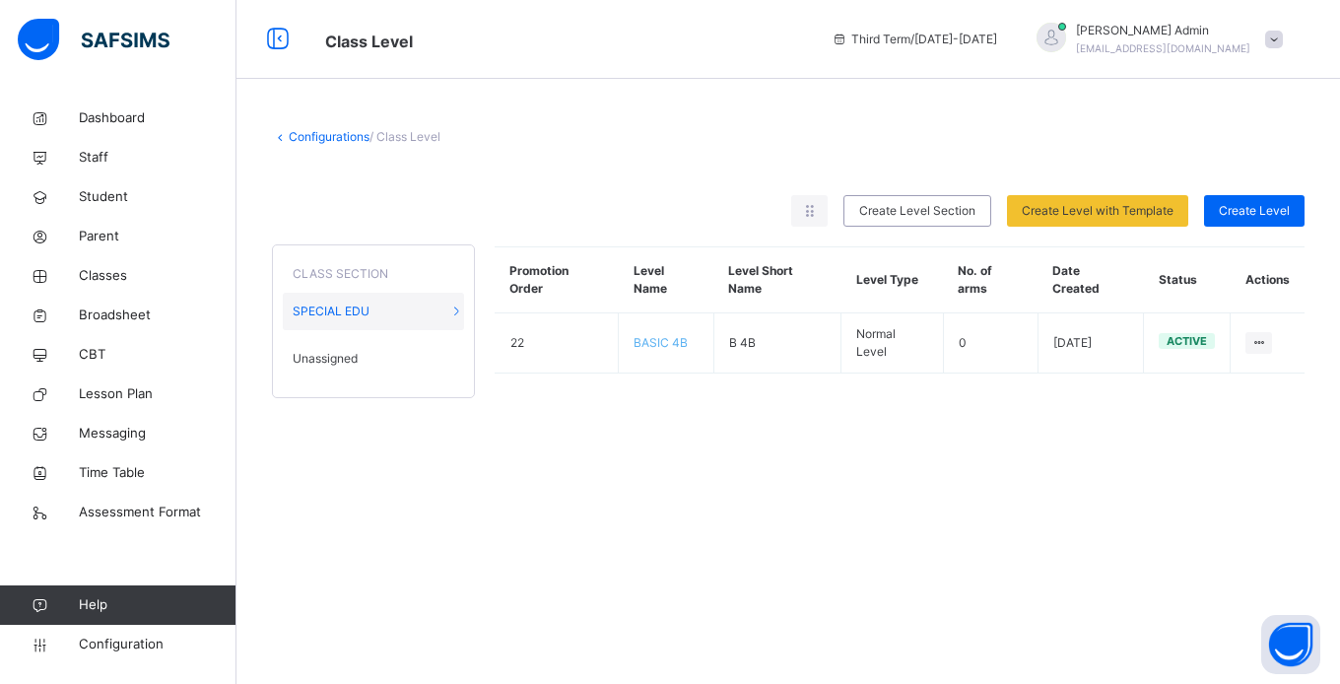
click at [374, 369] on div "Unassigned" at bounding box center [373, 358] width 181 height 37
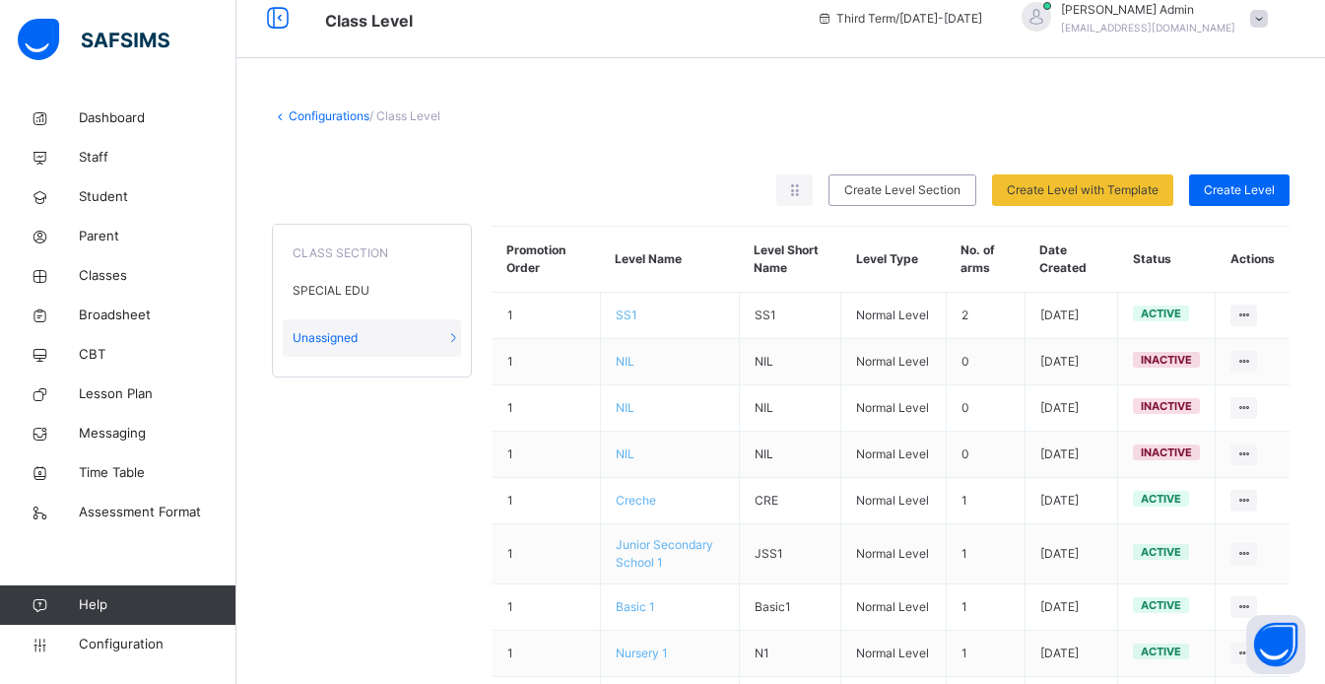
scroll to position [27, 0]
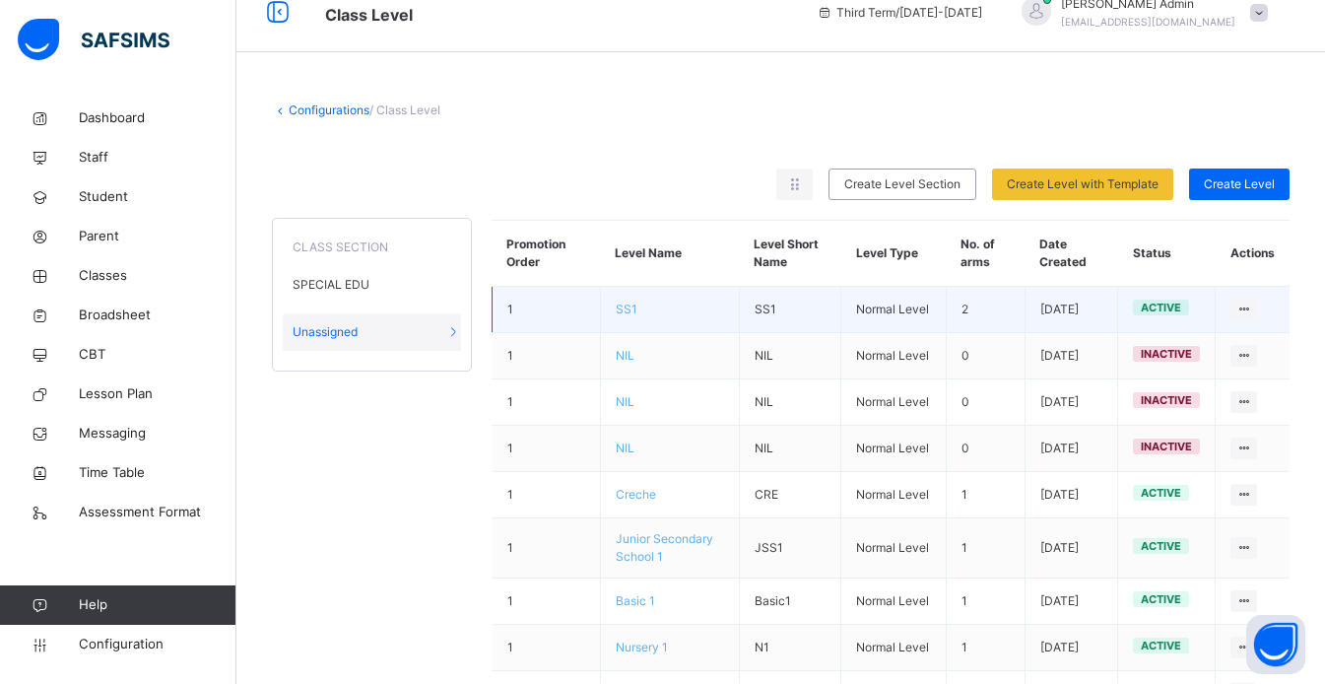
click at [637, 316] on span "SS1" at bounding box center [627, 308] width 22 height 15
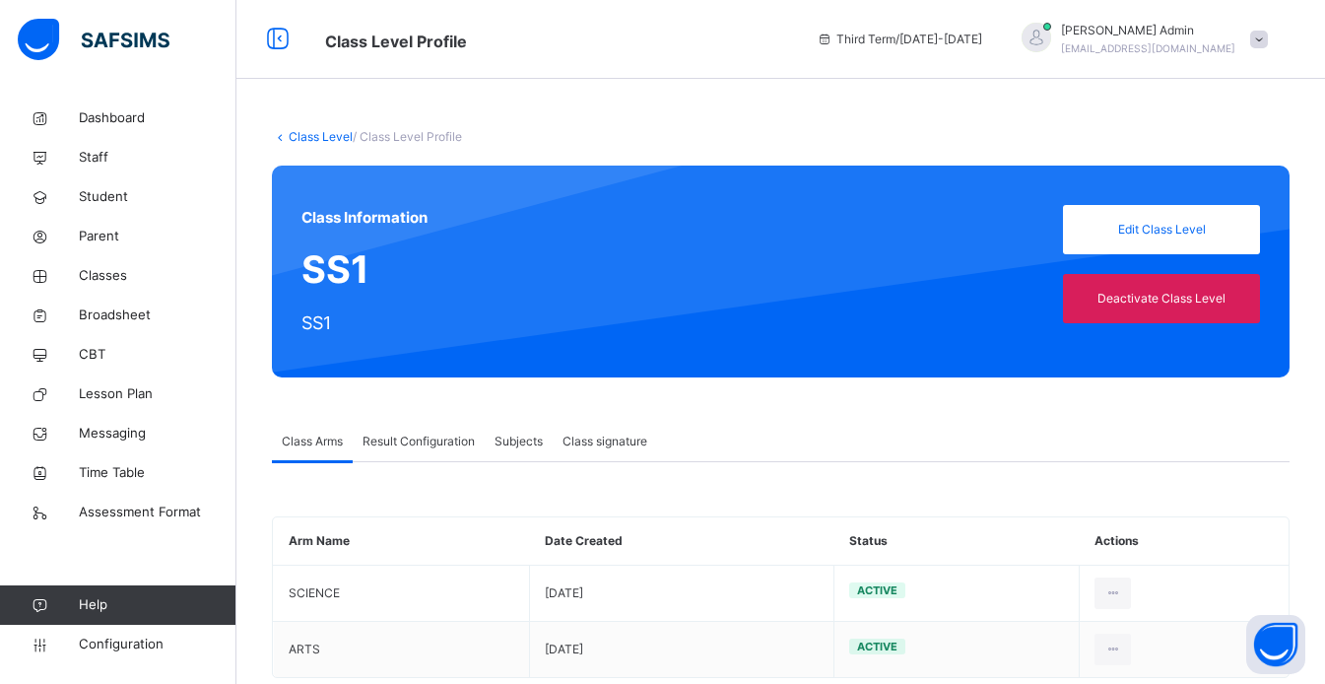
scroll to position [43, 0]
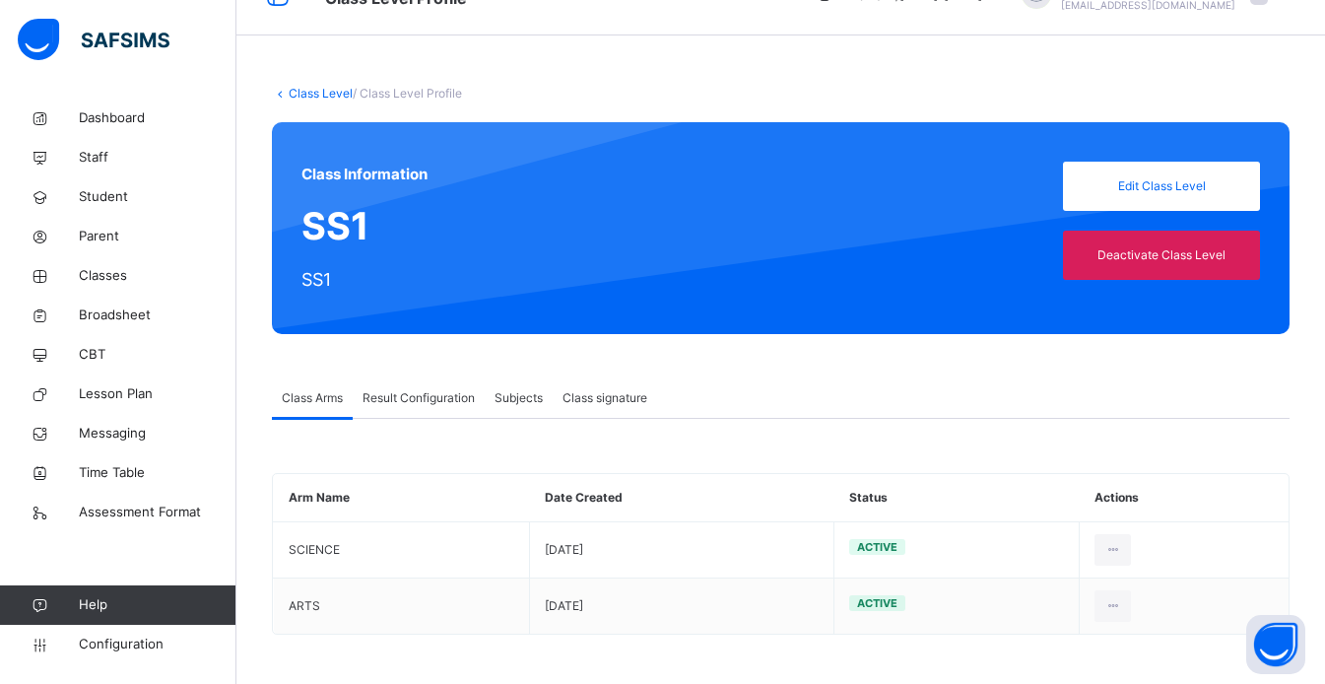
click at [408, 406] on span "Result Configuration" at bounding box center [419, 398] width 112 height 18
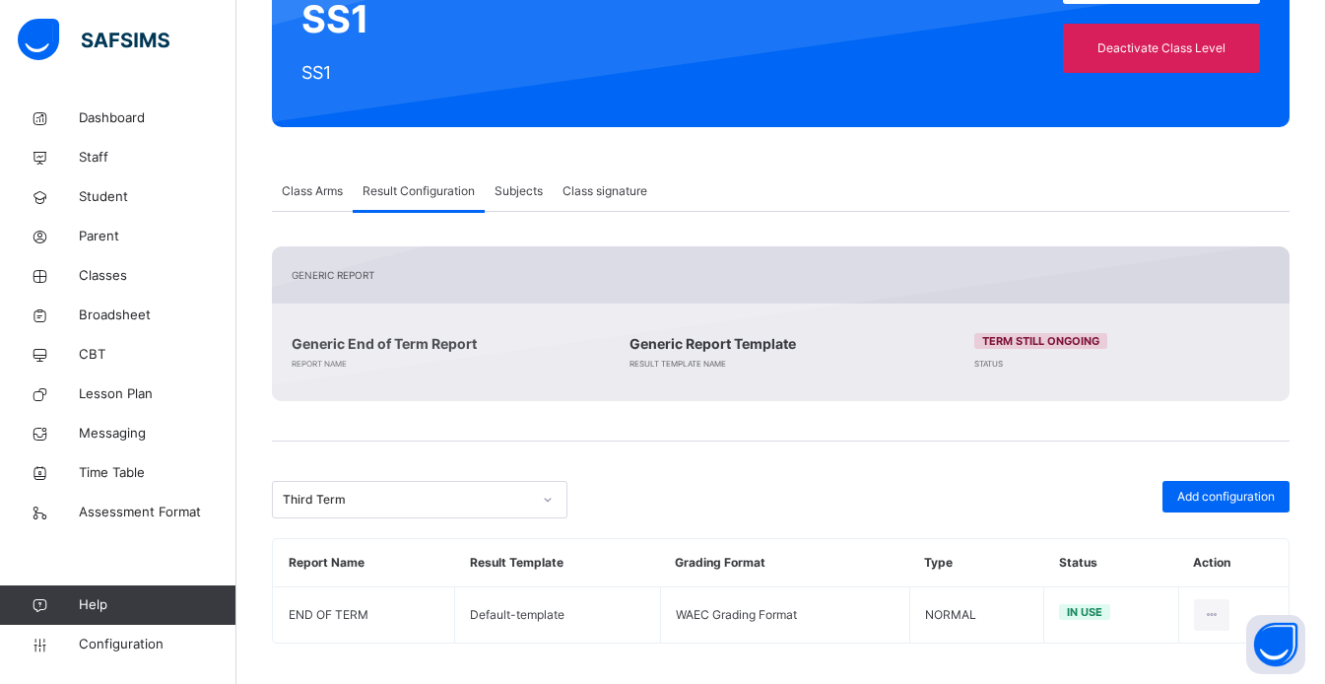
scroll to position [259, 0]
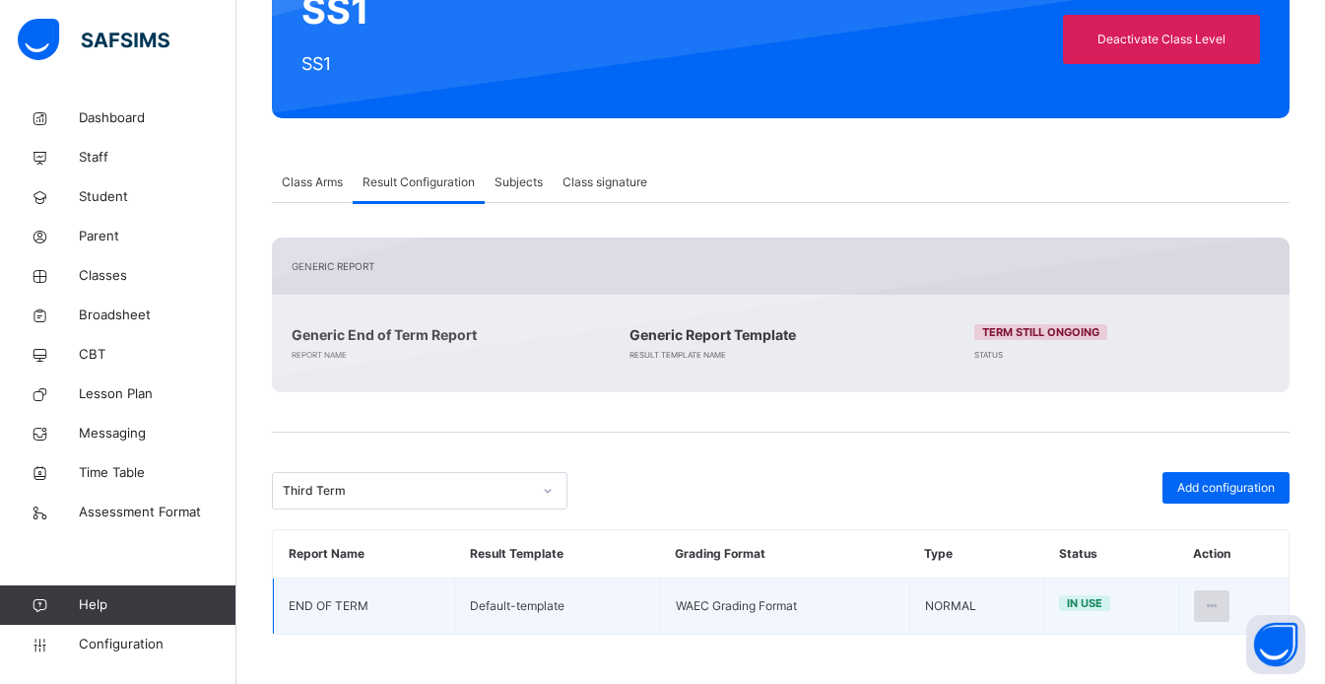
click at [1215, 610] on div at bounding box center [1212, 606] width 36 height 32
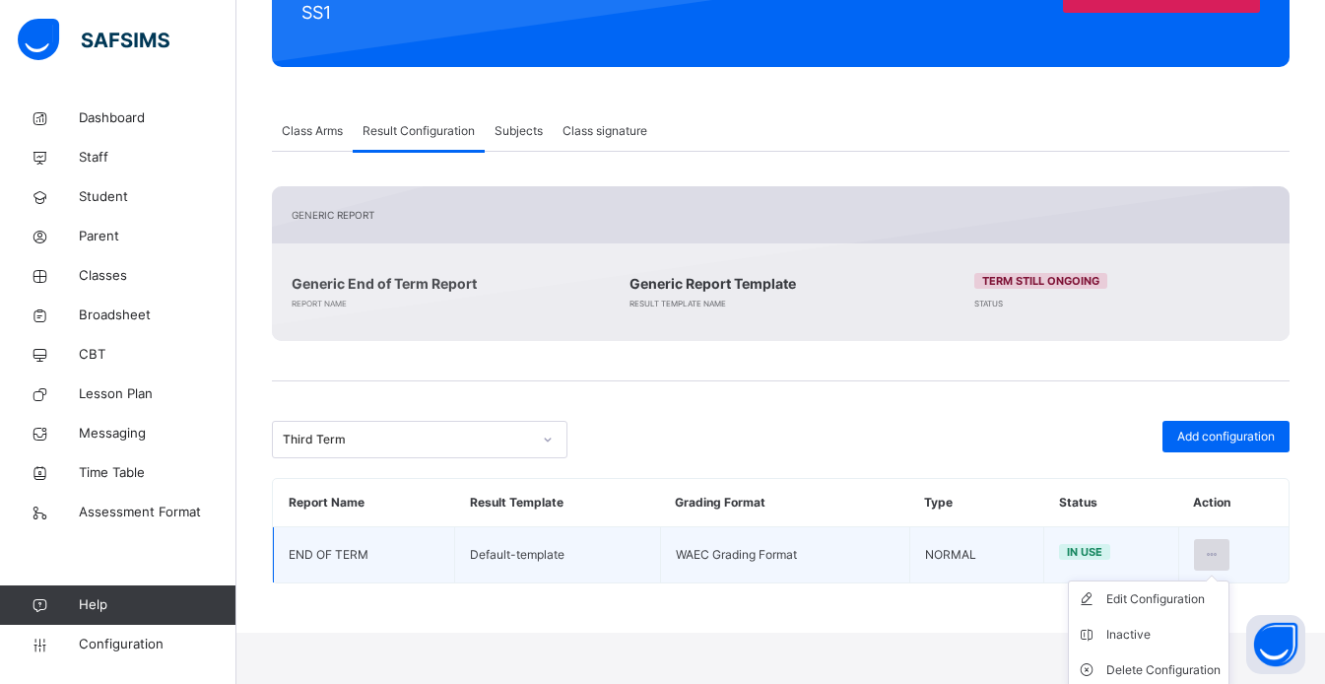
scroll to position [315, 0]
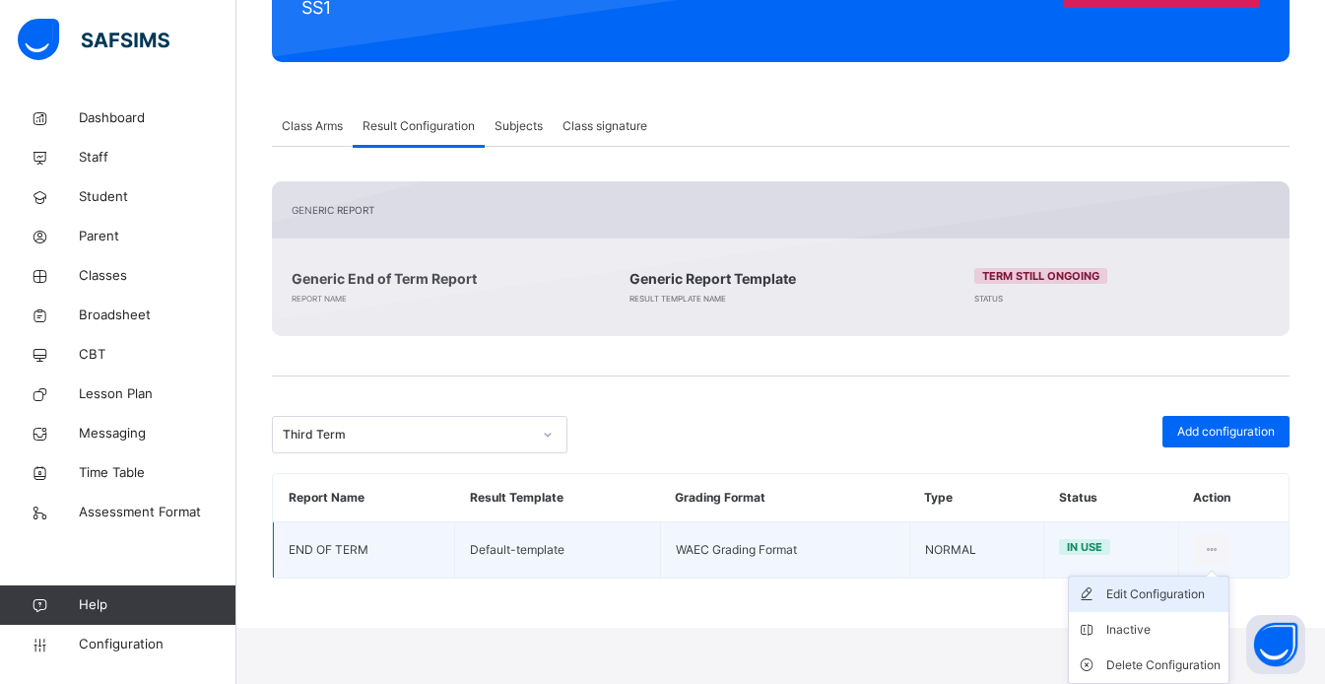
click at [1184, 594] on div "Edit Configuration" at bounding box center [1163, 594] width 114 height 20
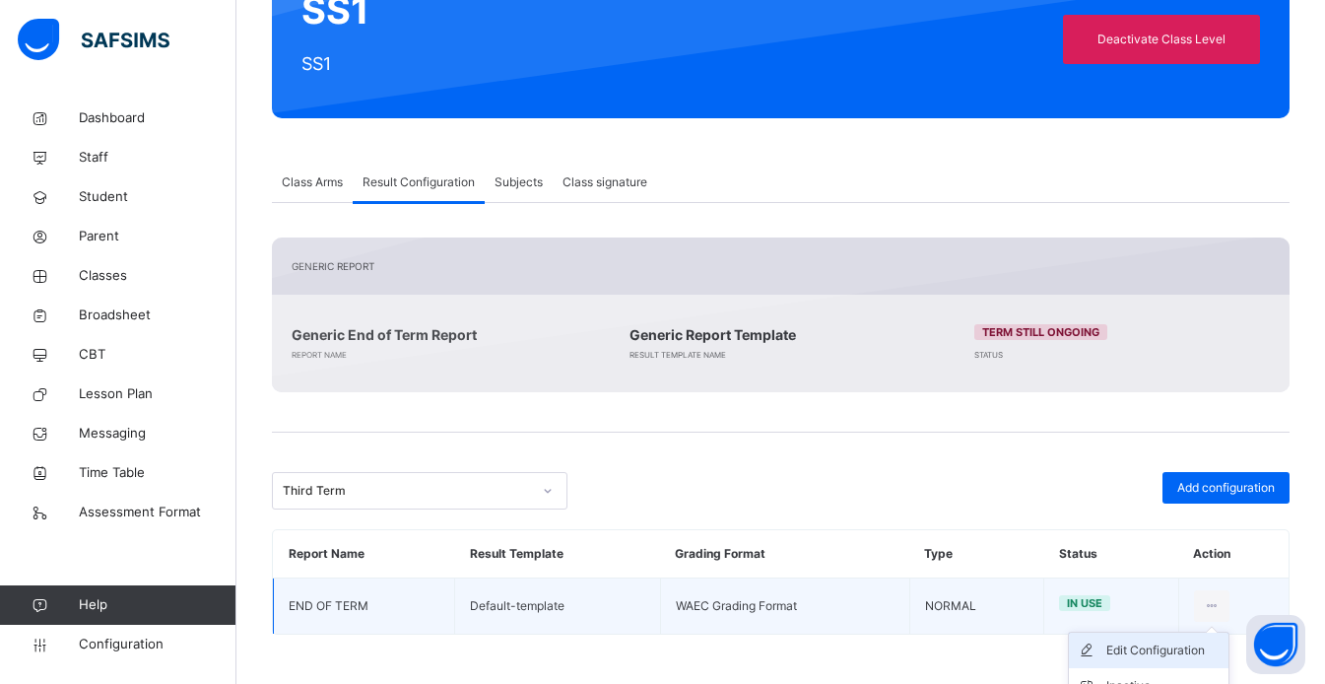
type input "**********"
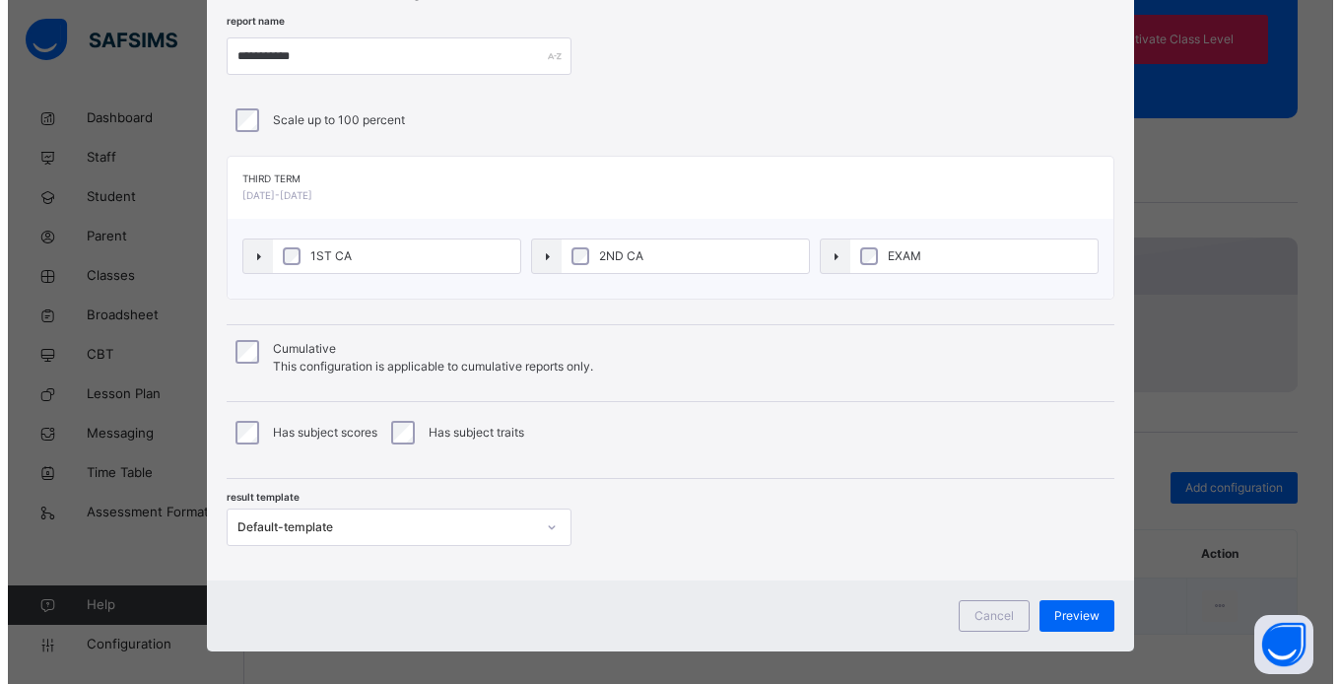
scroll to position [106, 0]
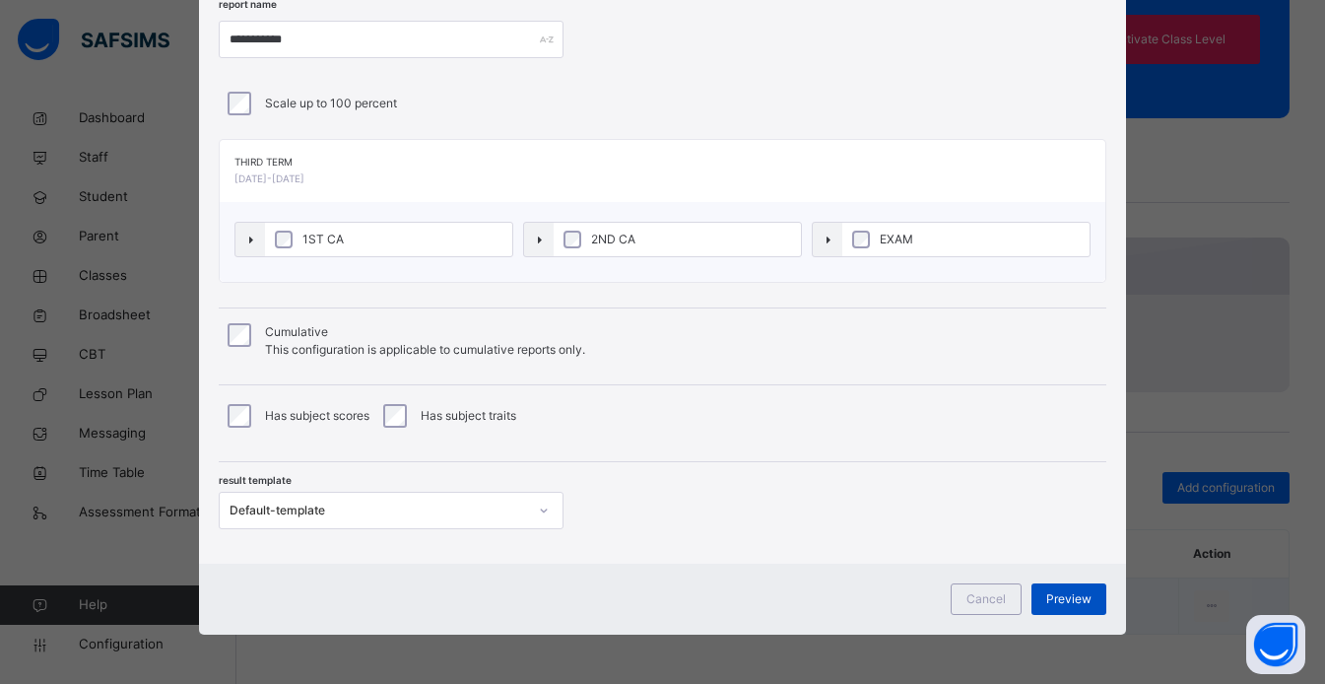
click at [1089, 604] on span "Preview" at bounding box center [1068, 599] width 45 height 18
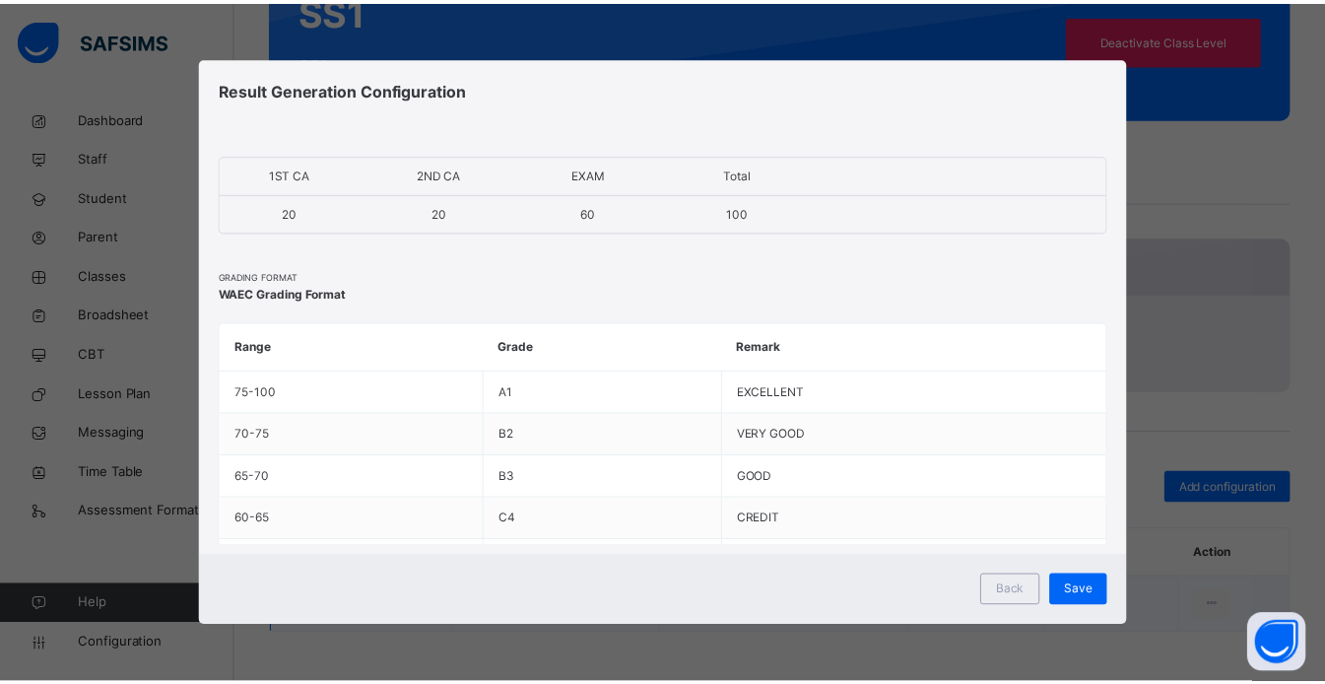
scroll to position [0, 0]
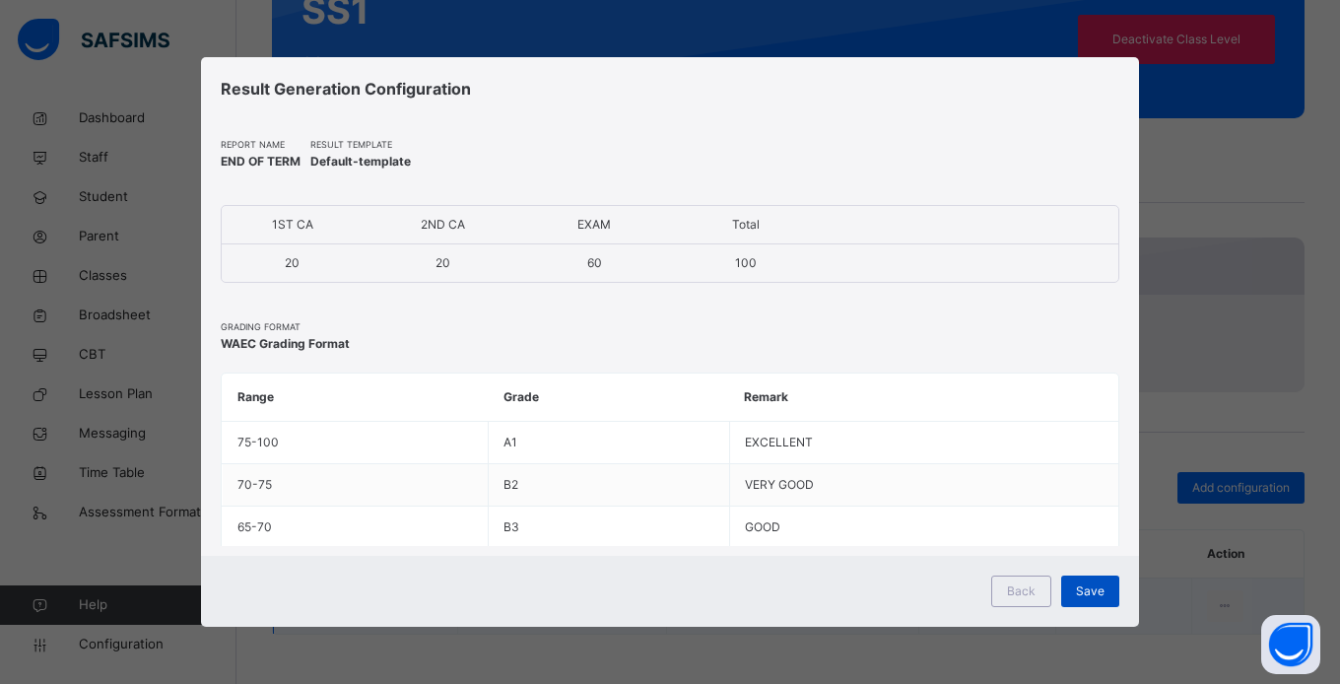
click at [1097, 595] on span "Save" at bounding box center [1090, 591] width 29 height 18
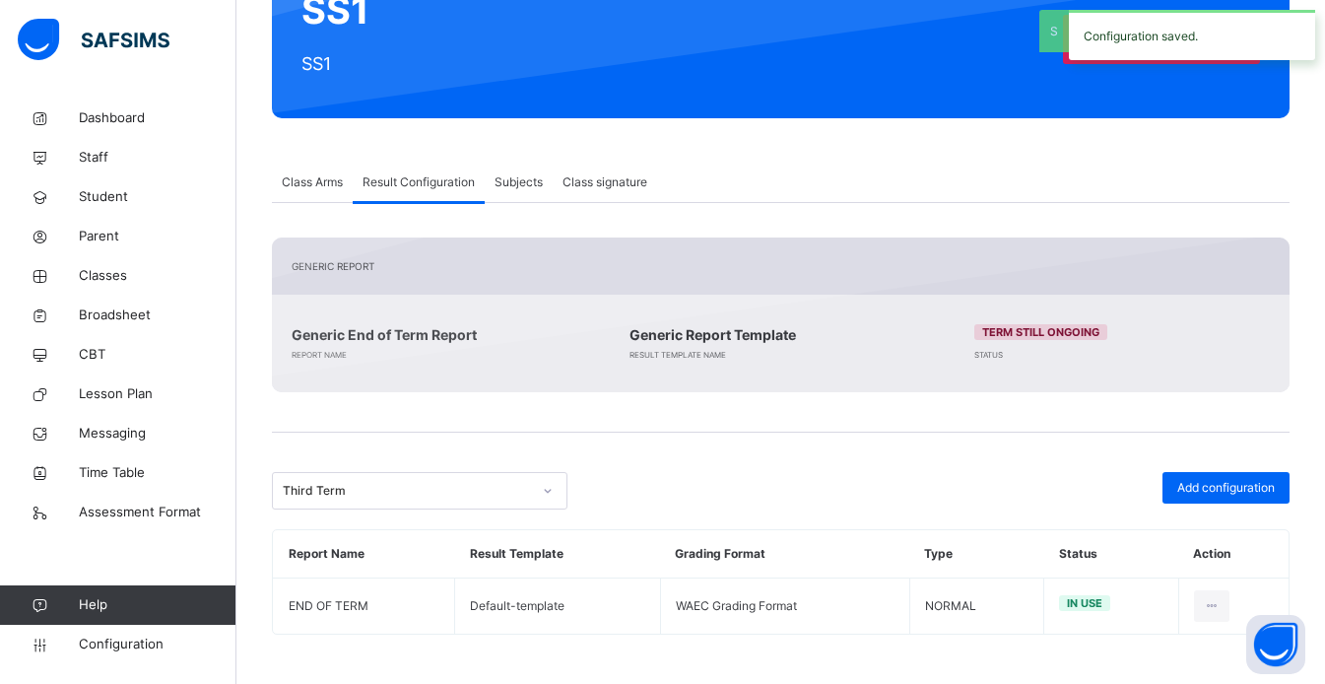
click at [530, 186] on span "Subjects" at bounding box center [519, 182] width 48 height 18
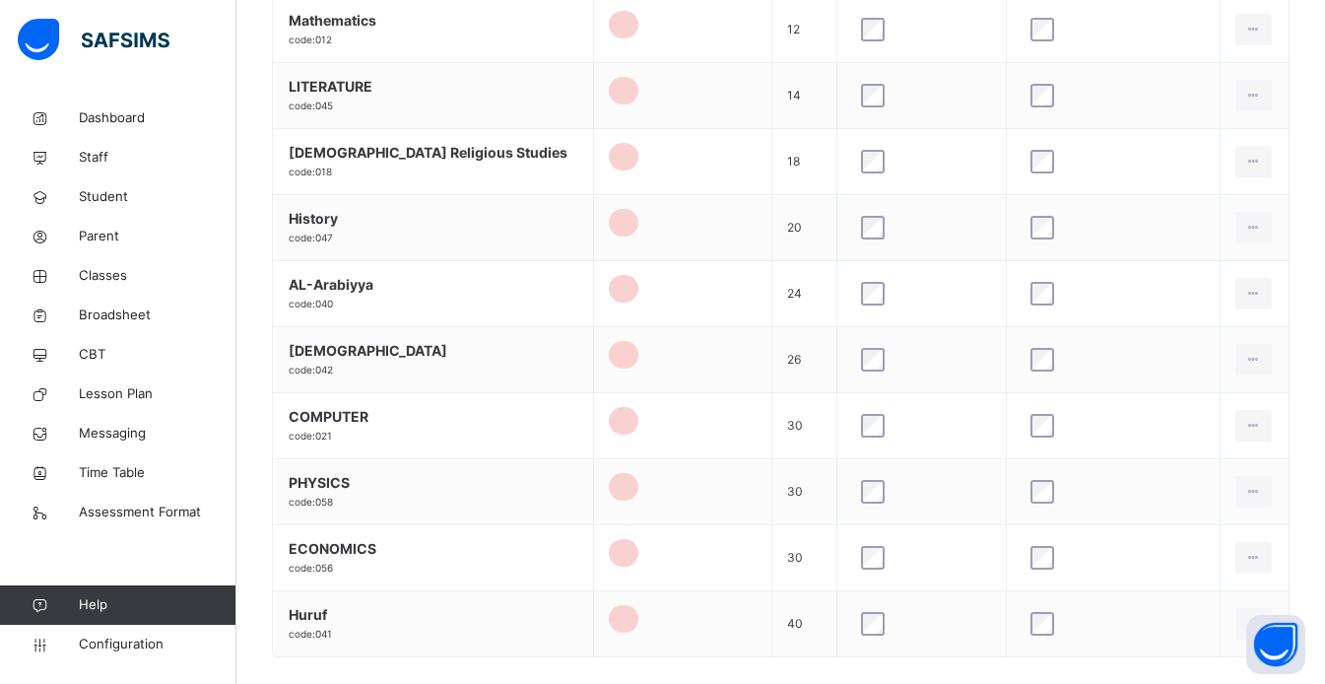
scroll to position [1485, 0]
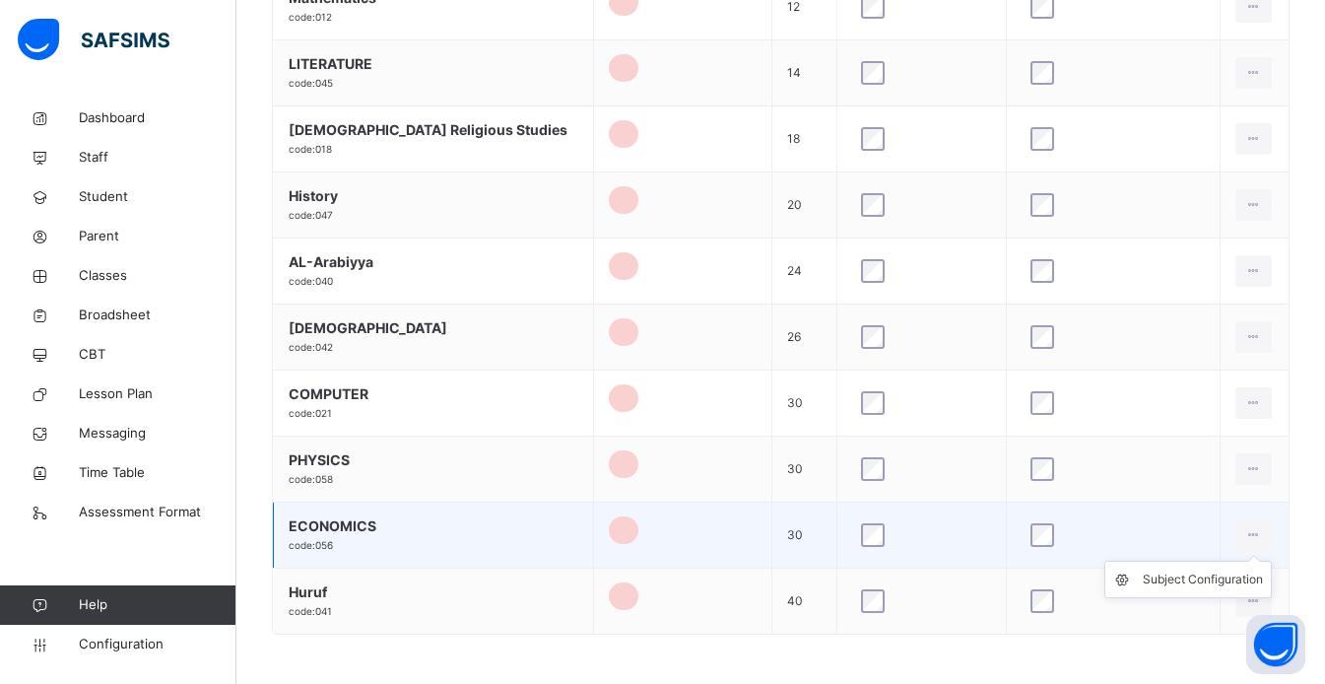
click at [1263, 561] on ul "Subject Configuration" at bounding box center [1187, 579] width 167 height 37
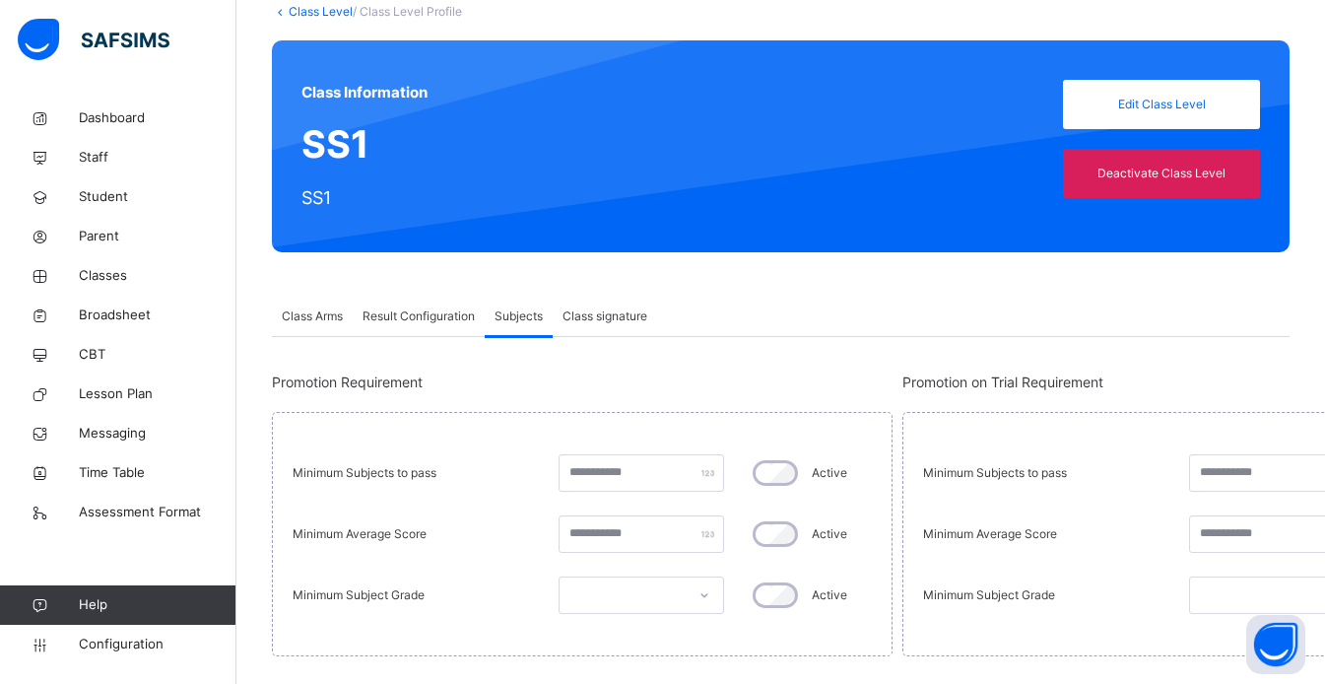
scroll to position [124, 0]
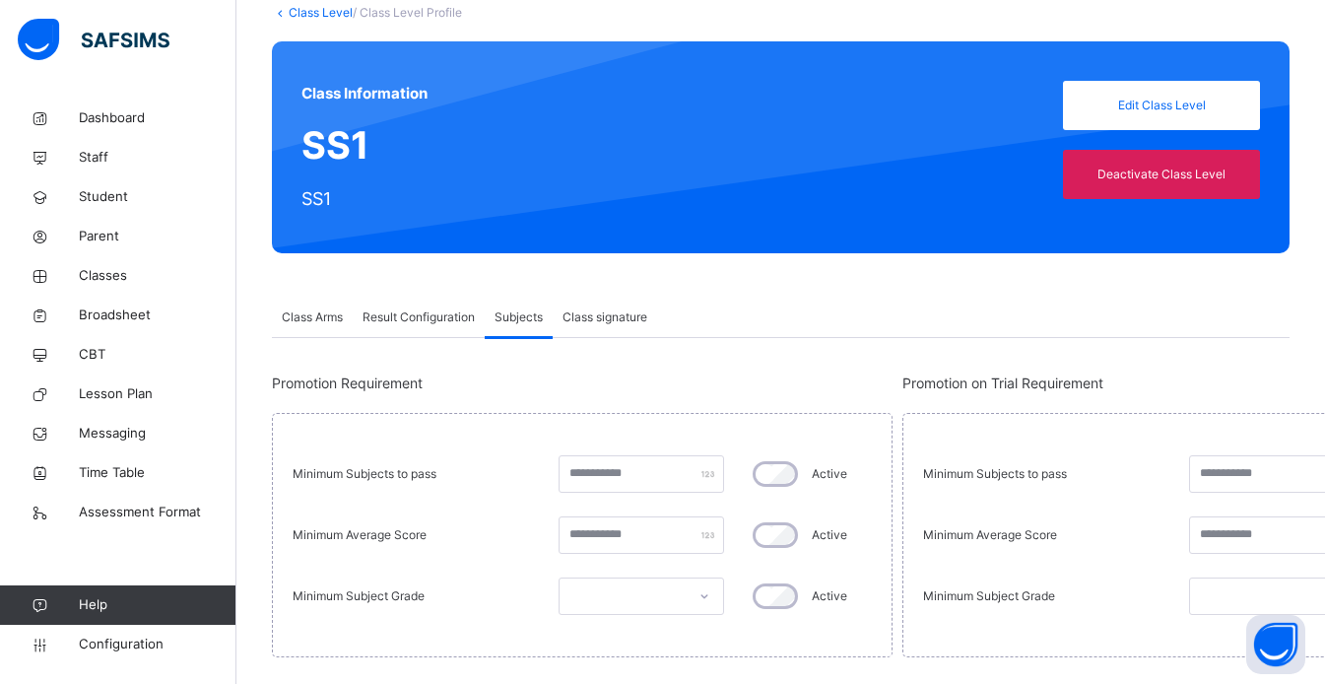
click at [631, 325] on span "Class signature" at bounding box center [605, 317] width 85 height 18
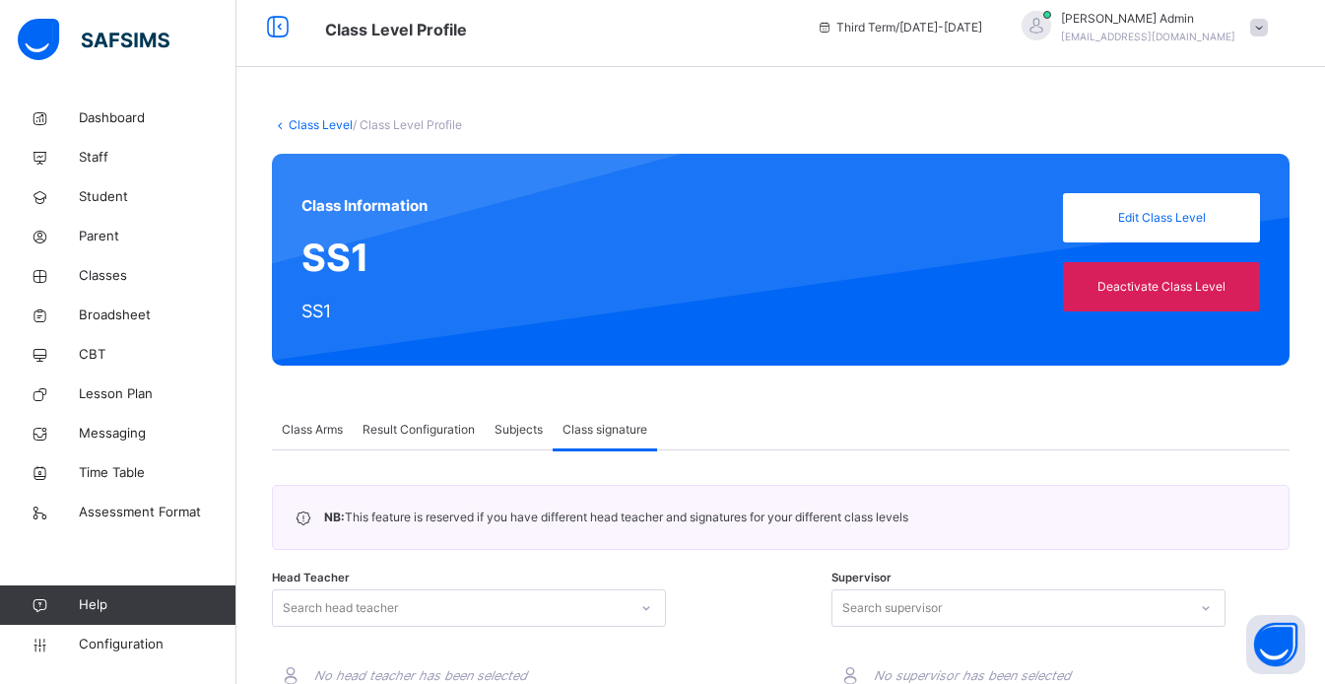
scroll to position [0, 0]
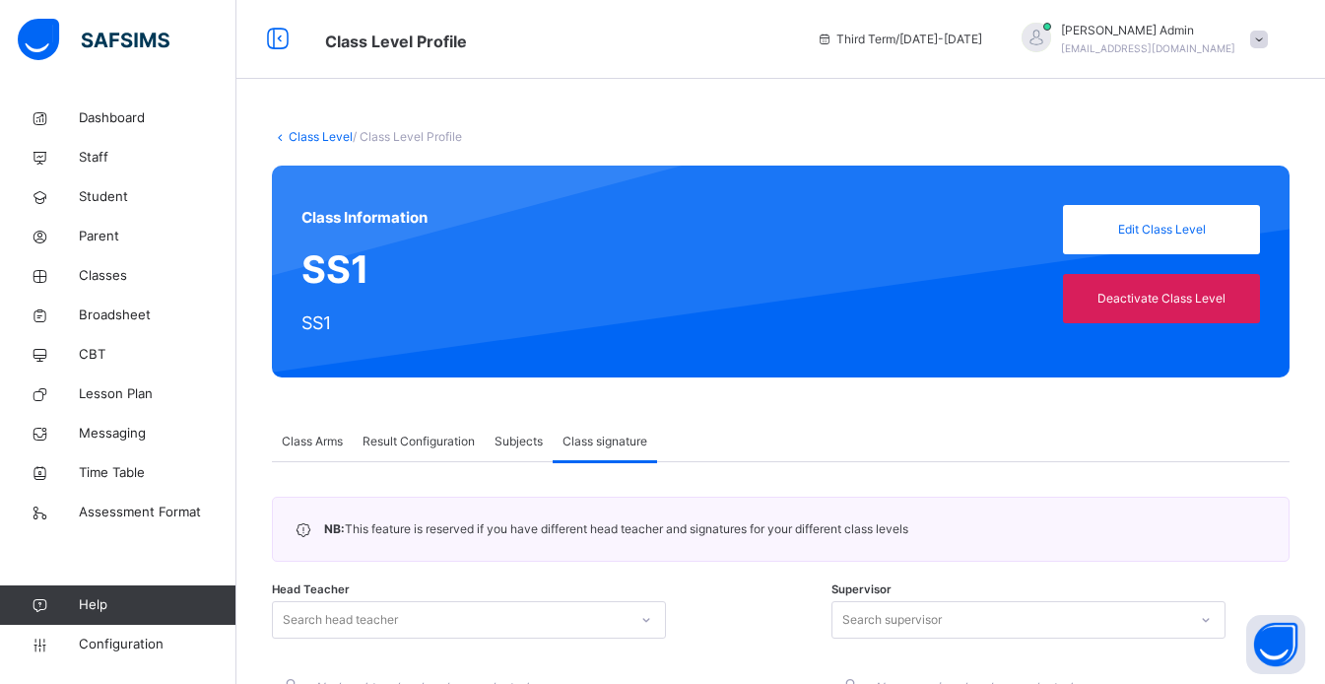
click at [442, 132] on span "/ Class Level Profile" at bounding box center [407, 136] width 109 height 15
click at [413, 145] on div "Class Level / Class Level Profile" at bounding box center [781, 137] width 1018 height 18
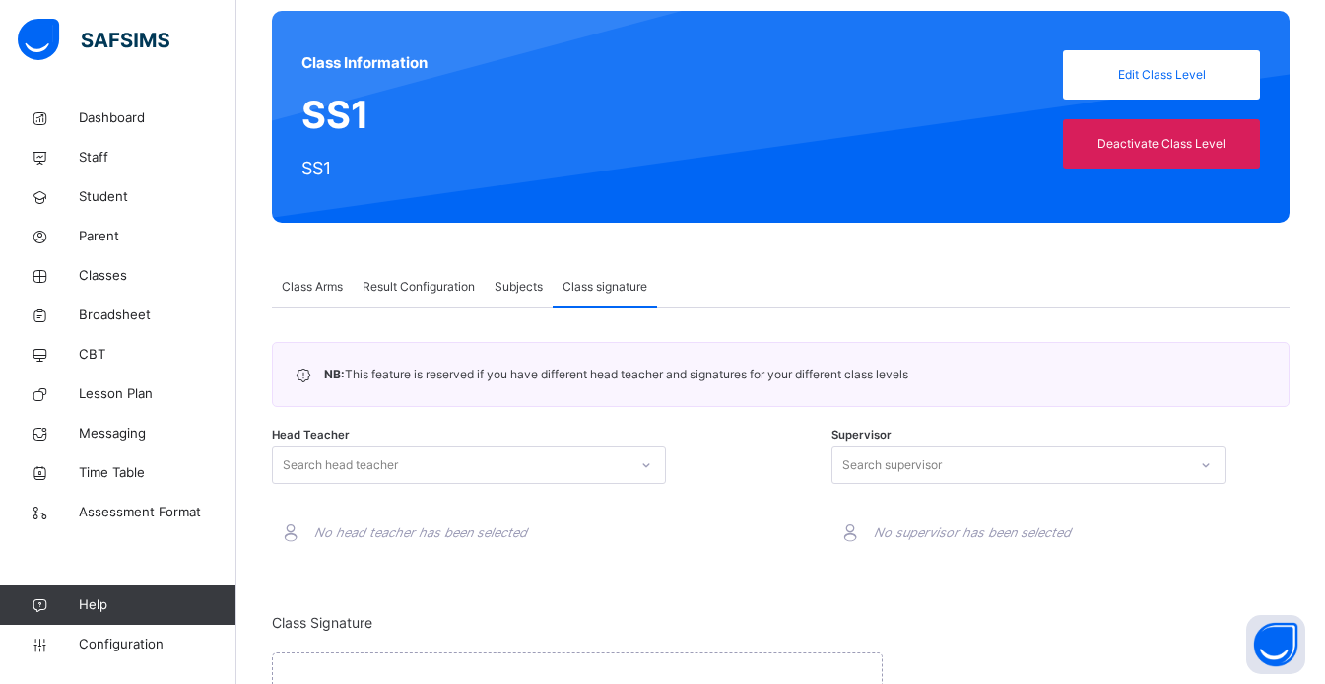
scroll to position [156, 0]
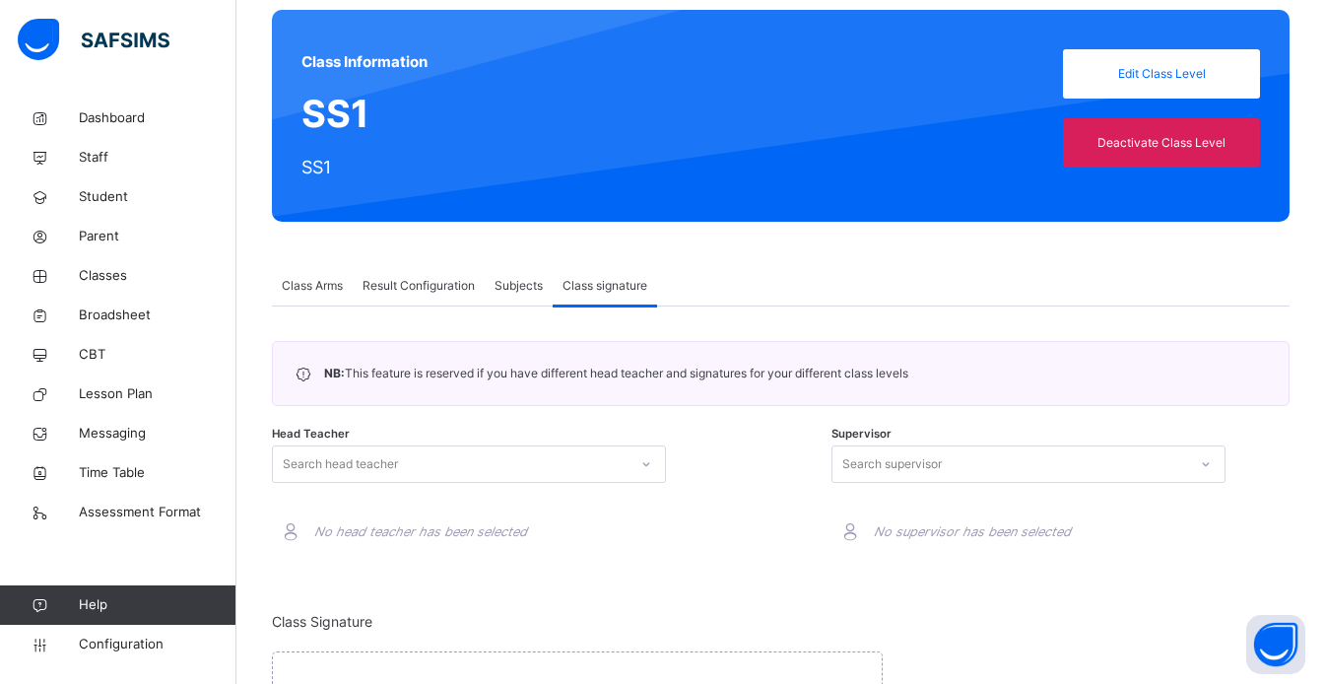
click at [521, 300] on div "Subjects" at bounding box center [519, 285] width 68 height 39
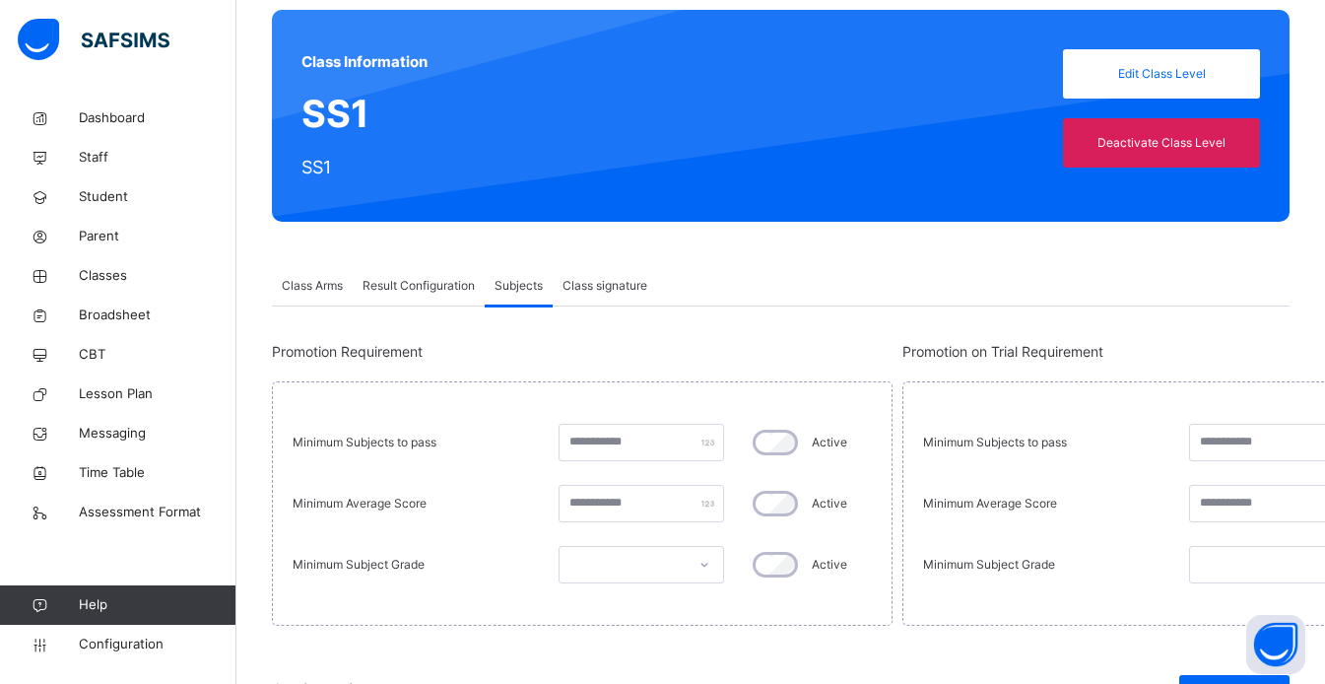
click at [440, 293] on span "Result Configuration" at bounding box center [419, 286] width 112 height 18
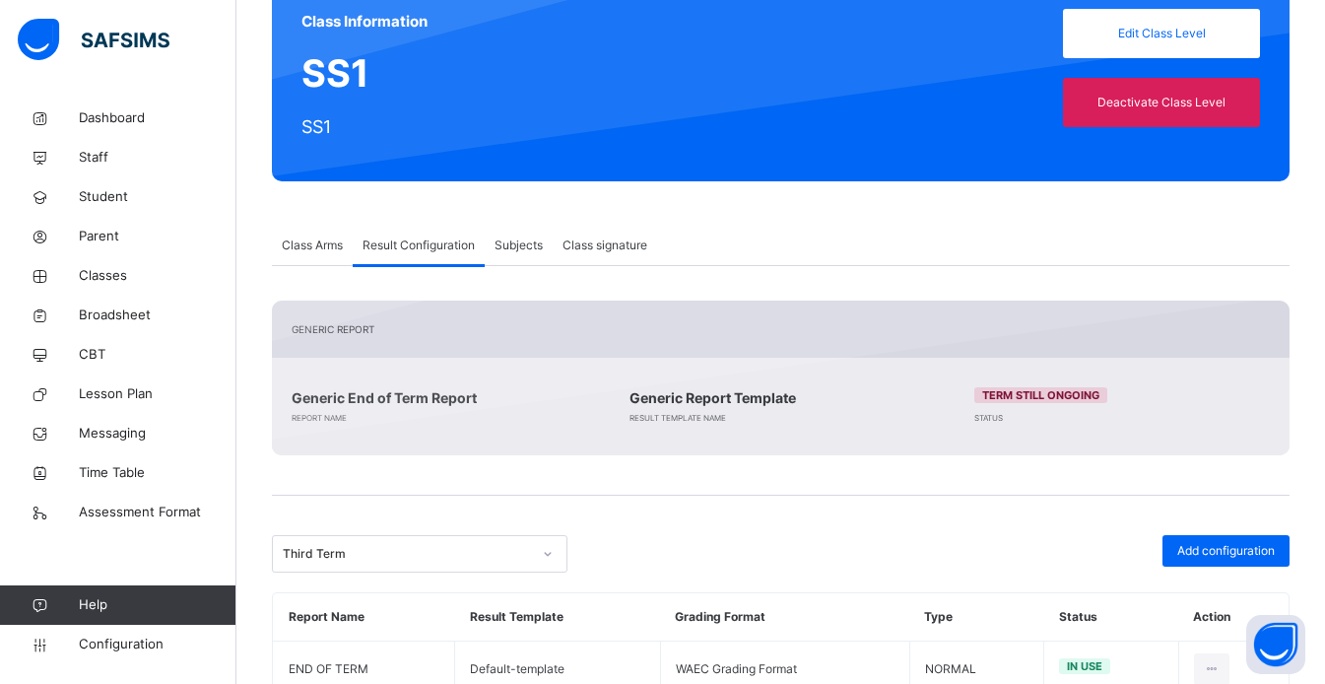
scroll to position [259, 0]
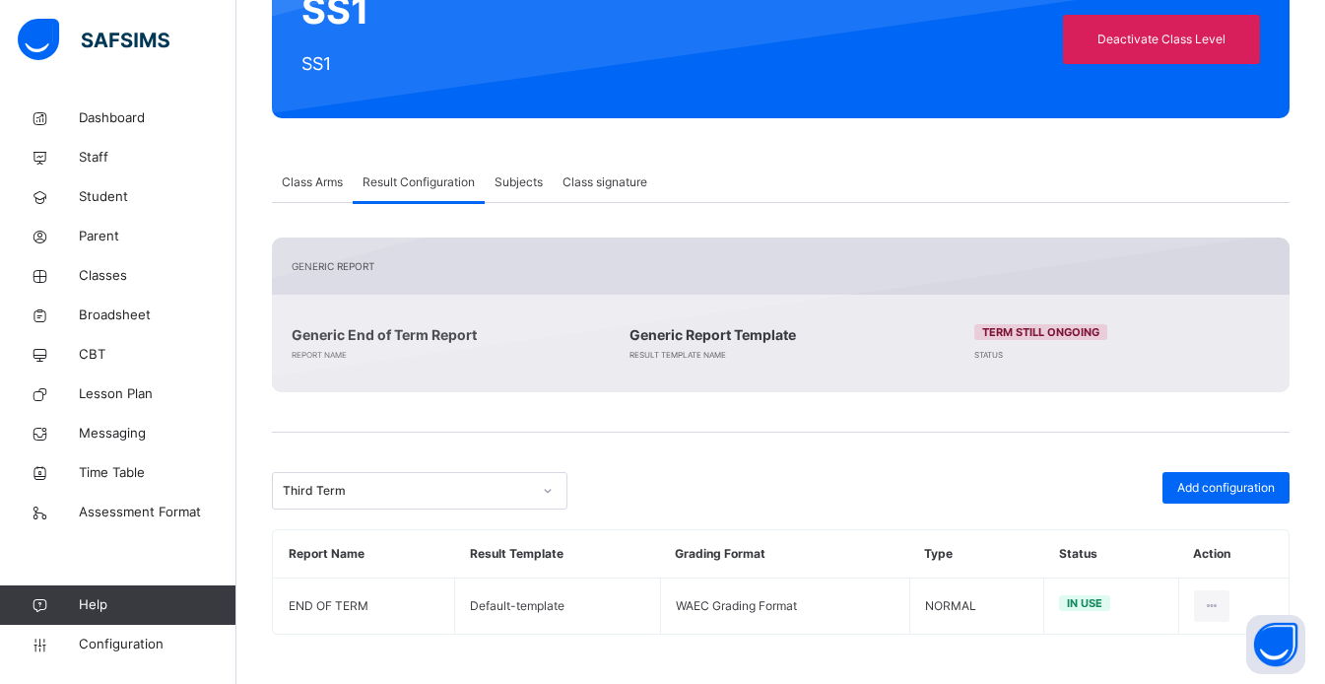
click at [328, 187] on span "Class Arms" at bounding box center [312, 182] width 61 height 18
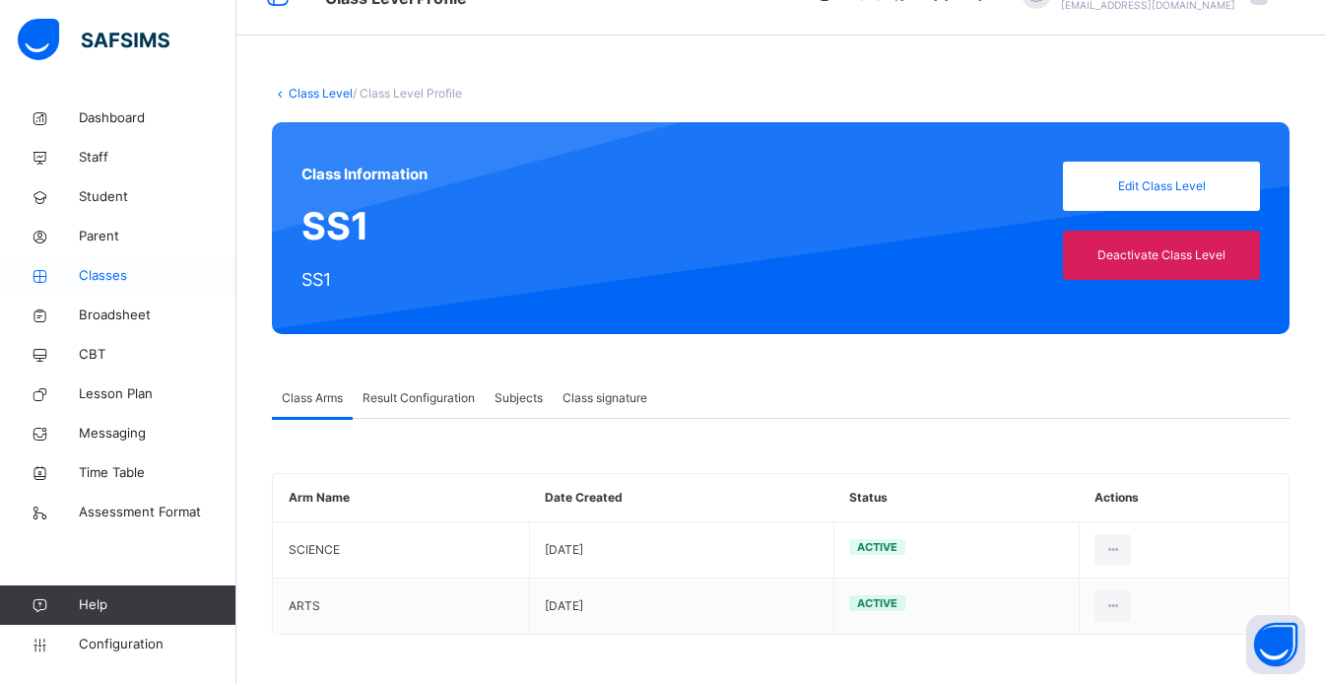
click at [125, 278] on span "Classes" at bounding box center [158, 276] width 158 height 20
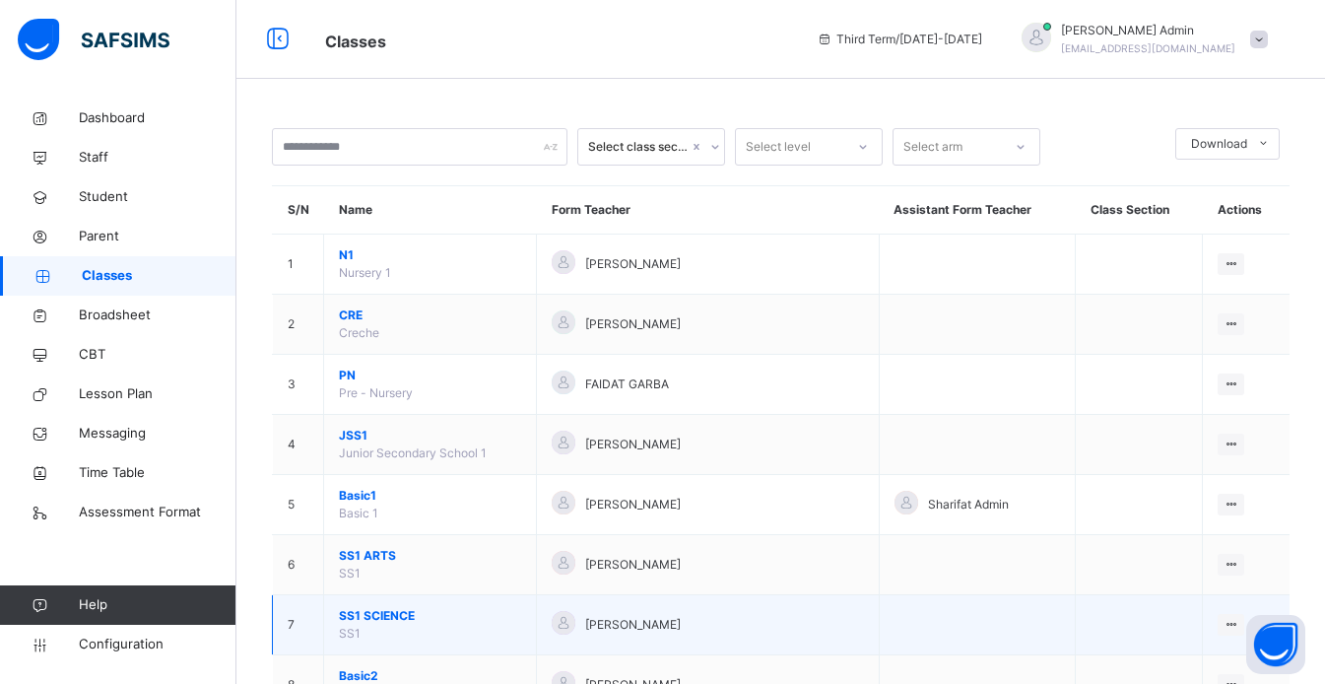
click at [391, 616] on span "SS1 SCIENCE" at bounding box center [430, 616] width 182 height 18
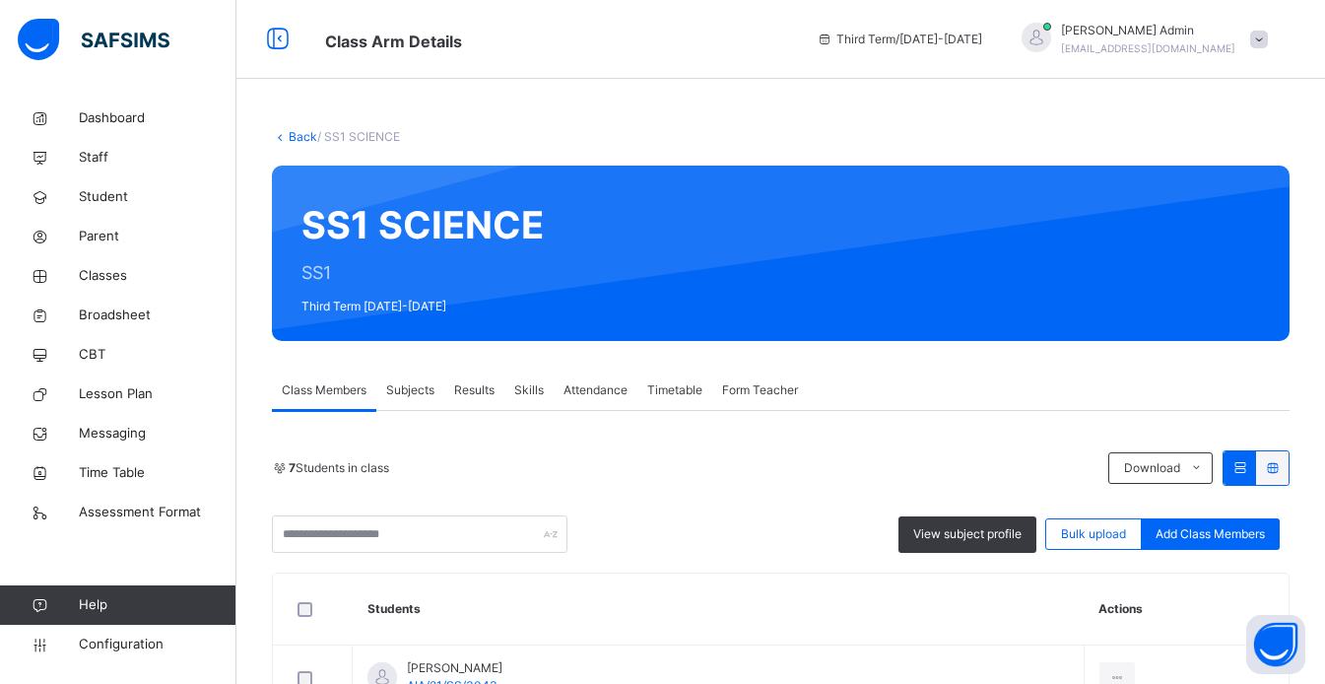
click at [531, 397] on span "Skills" at bounding box center [529, 390] width 30 height 18
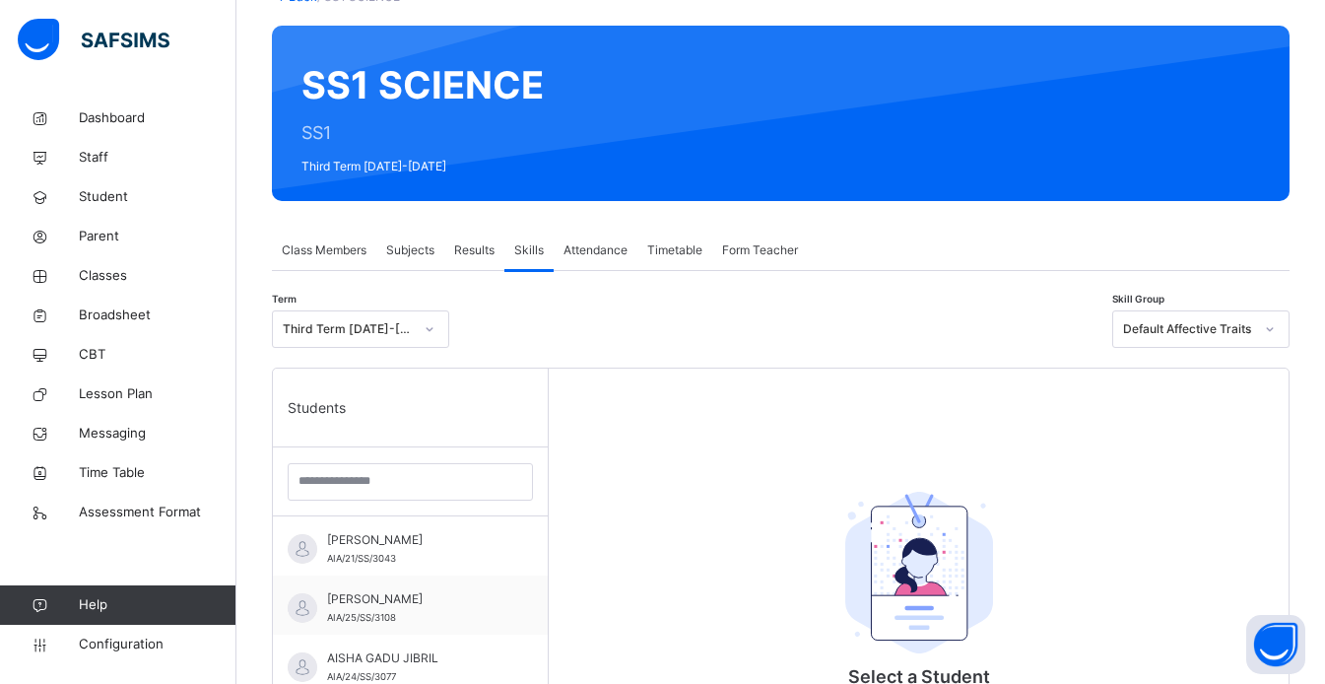
scroll to position [141, 0]
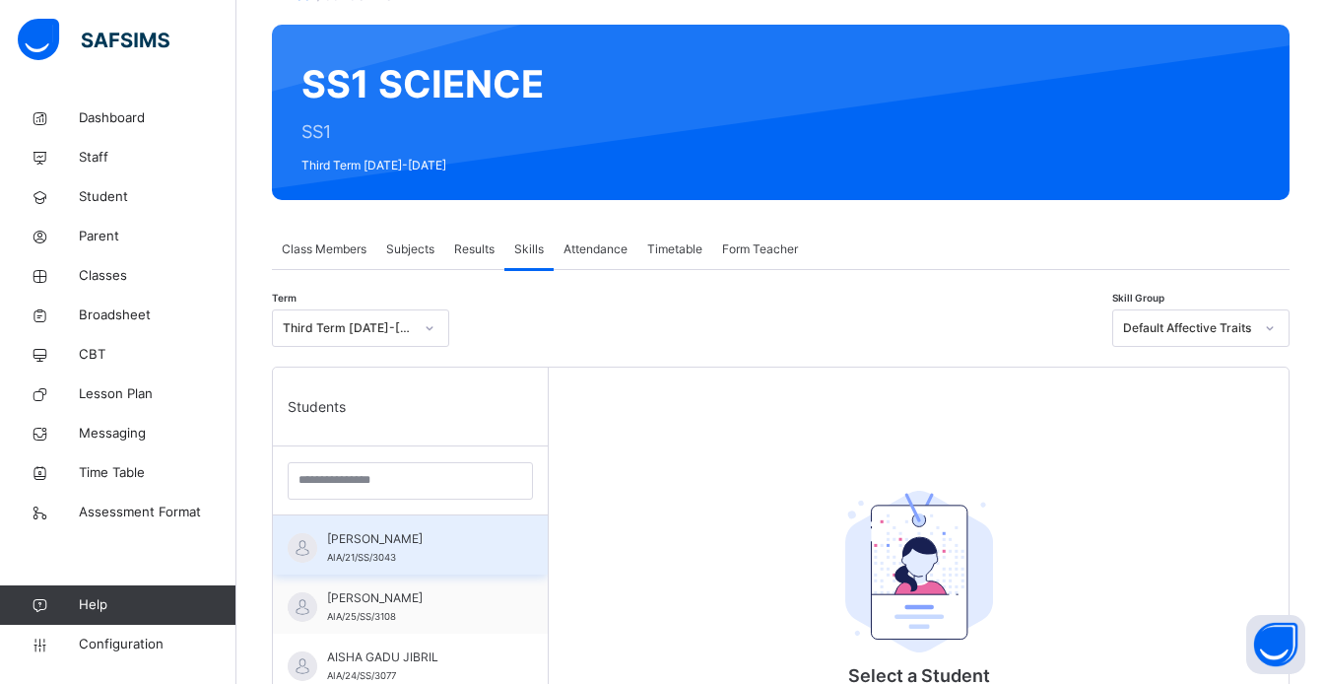
click at [425, 552] on div "ABDULAZIZ MARYAM AIA/21/SS/3043" at bounding box center [415, 547] width 176 height 35
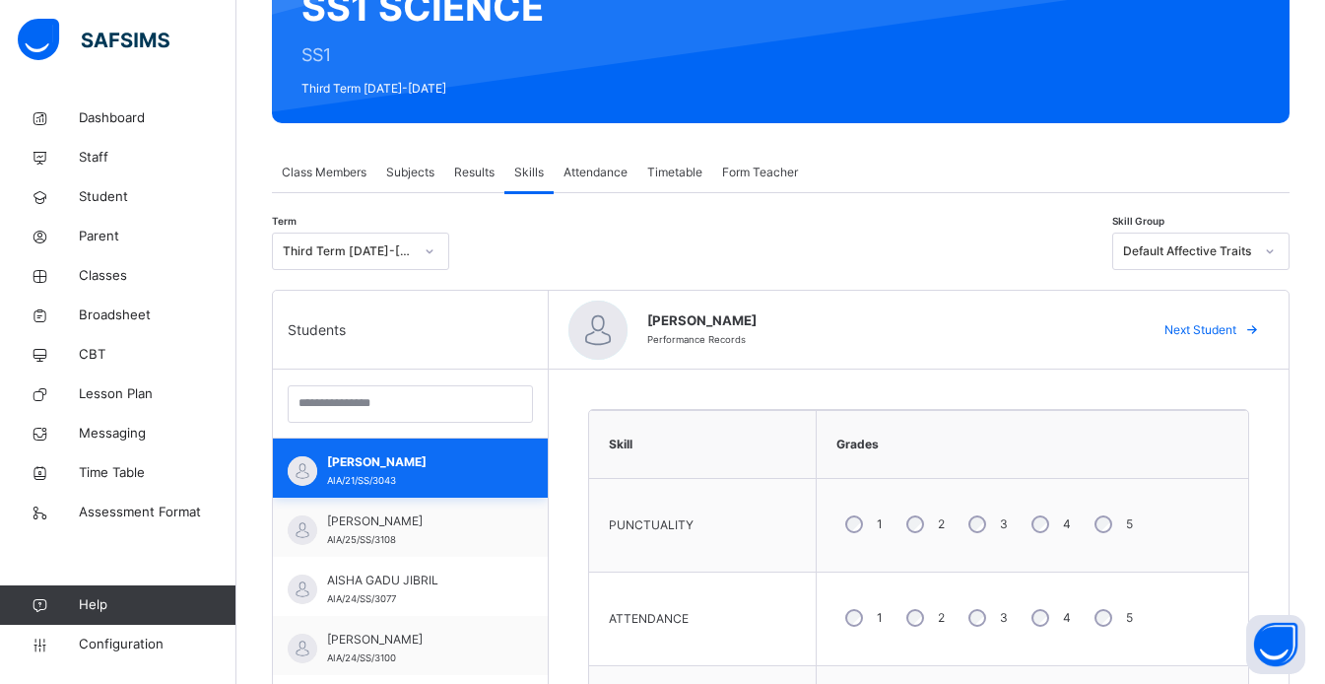
scroll to position [217, 0]
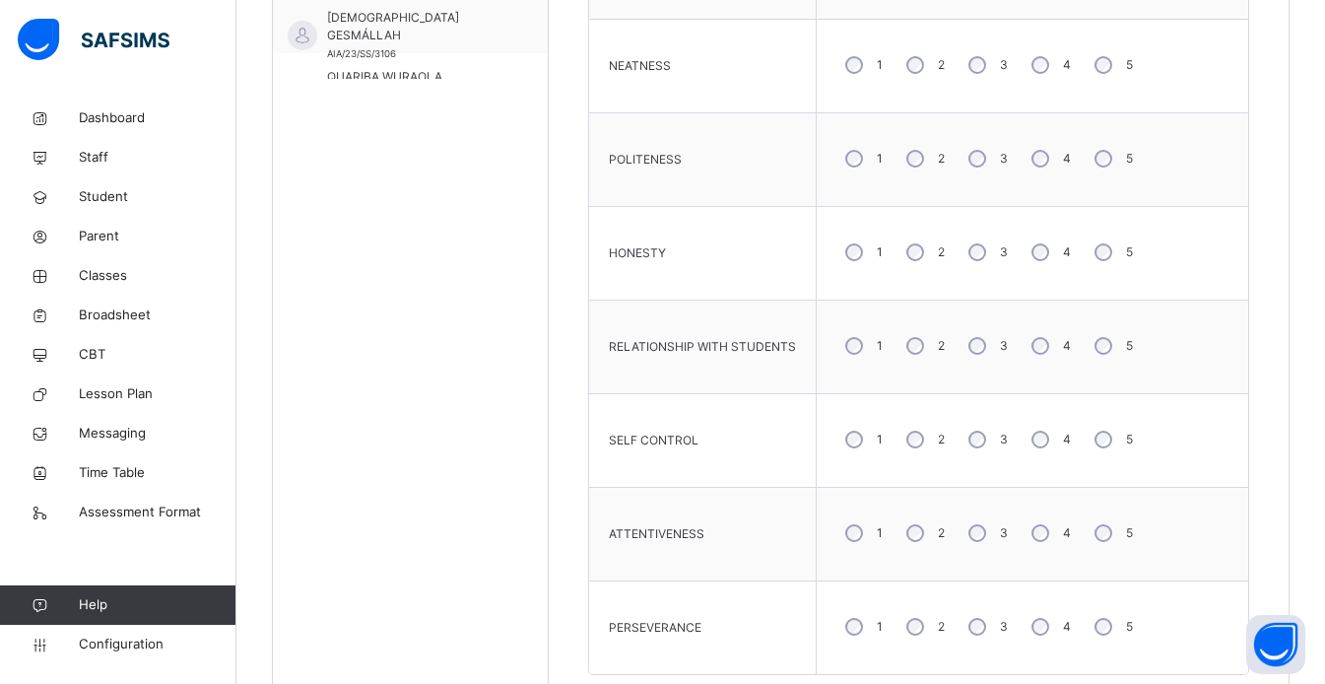
scroll to position [1038, 0]
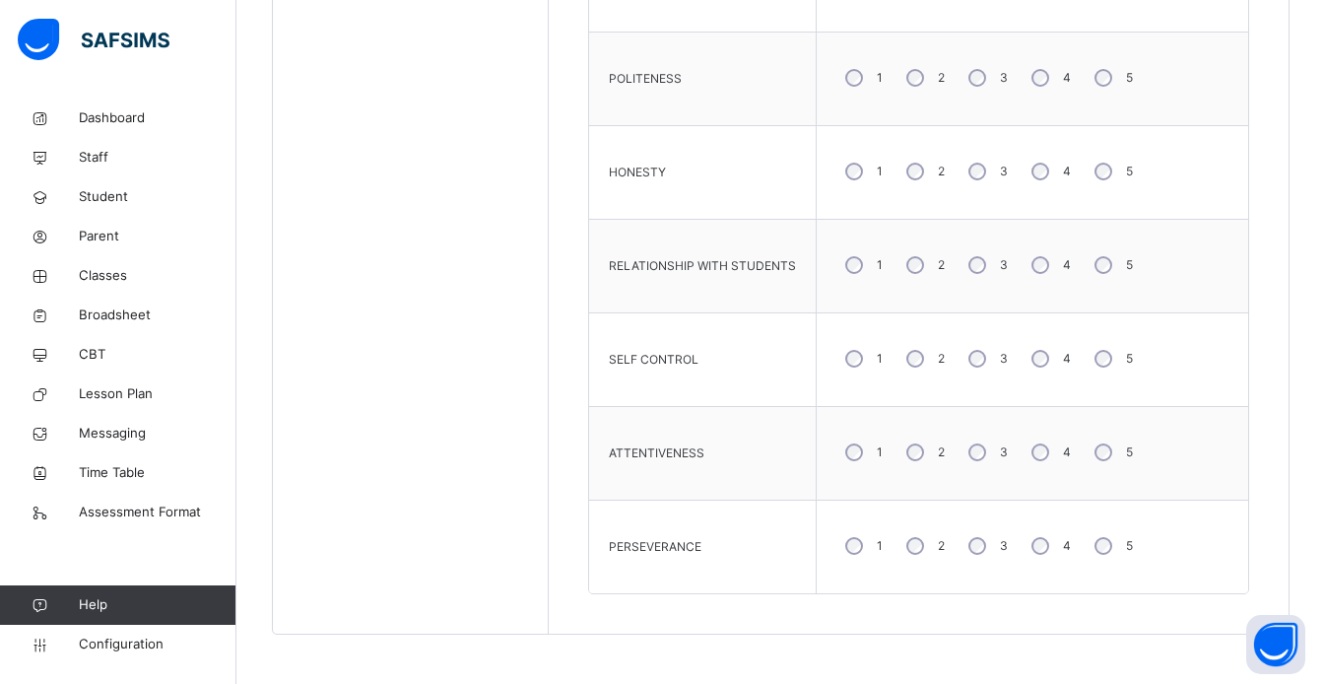
click at [374, 379] on div "Students ABDULAZIZ MARYAM AIA/21/SS/3043 ABDULBASIT LAWANI AIA/25/SS/3108 AISHA…" at bounding box center [411, 52] width 276 height 1164
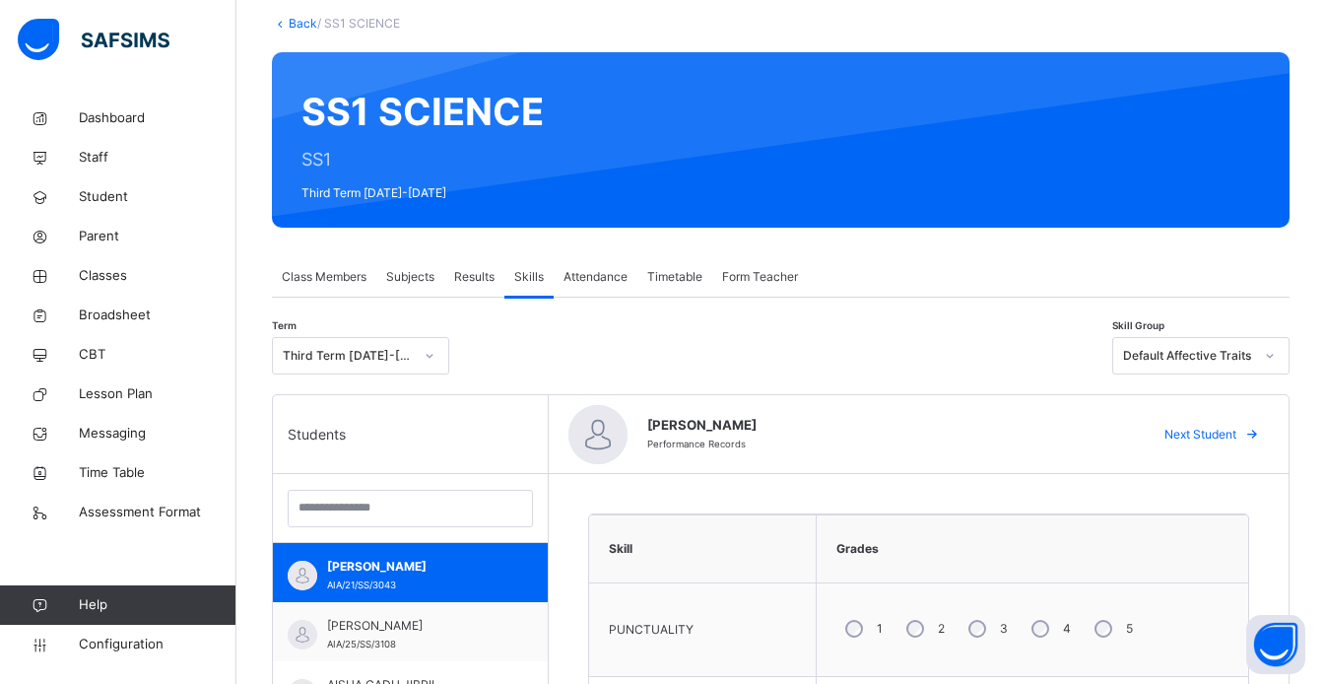
scroll to position [0, 0]
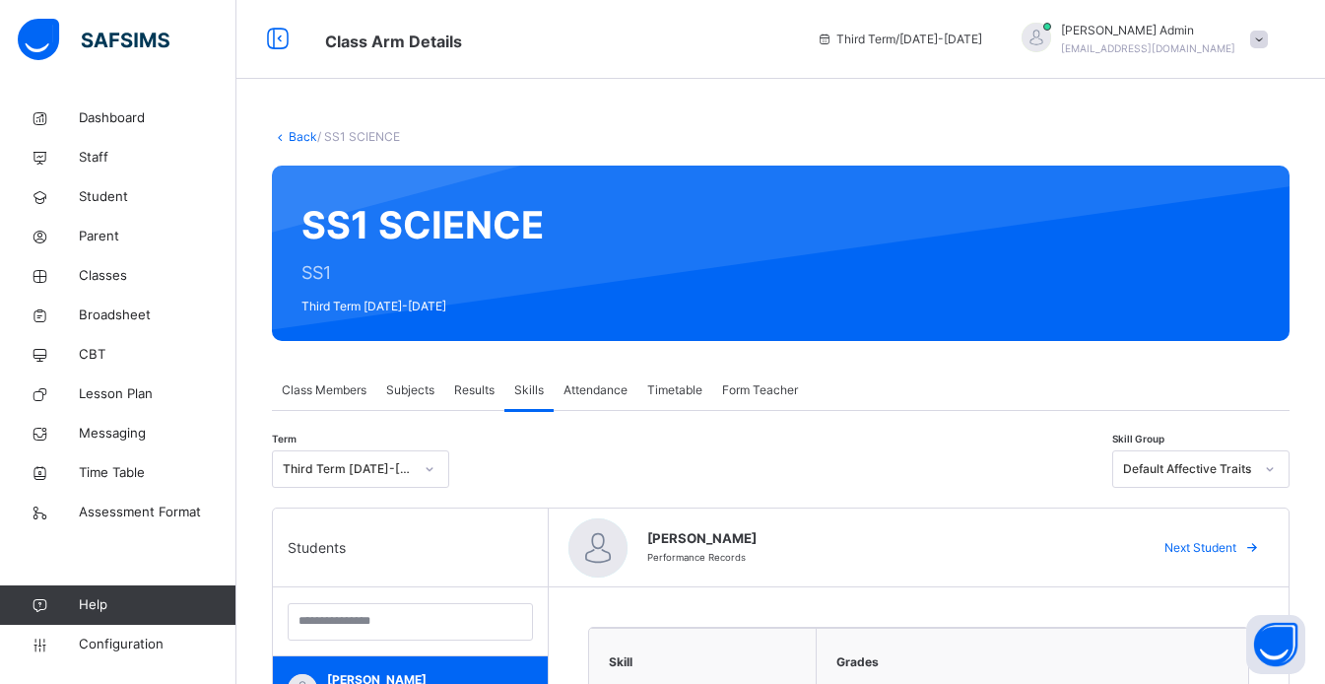
click at [324, 396] on span "Class Members" at bounding box center [324, 390] width 85 height 18
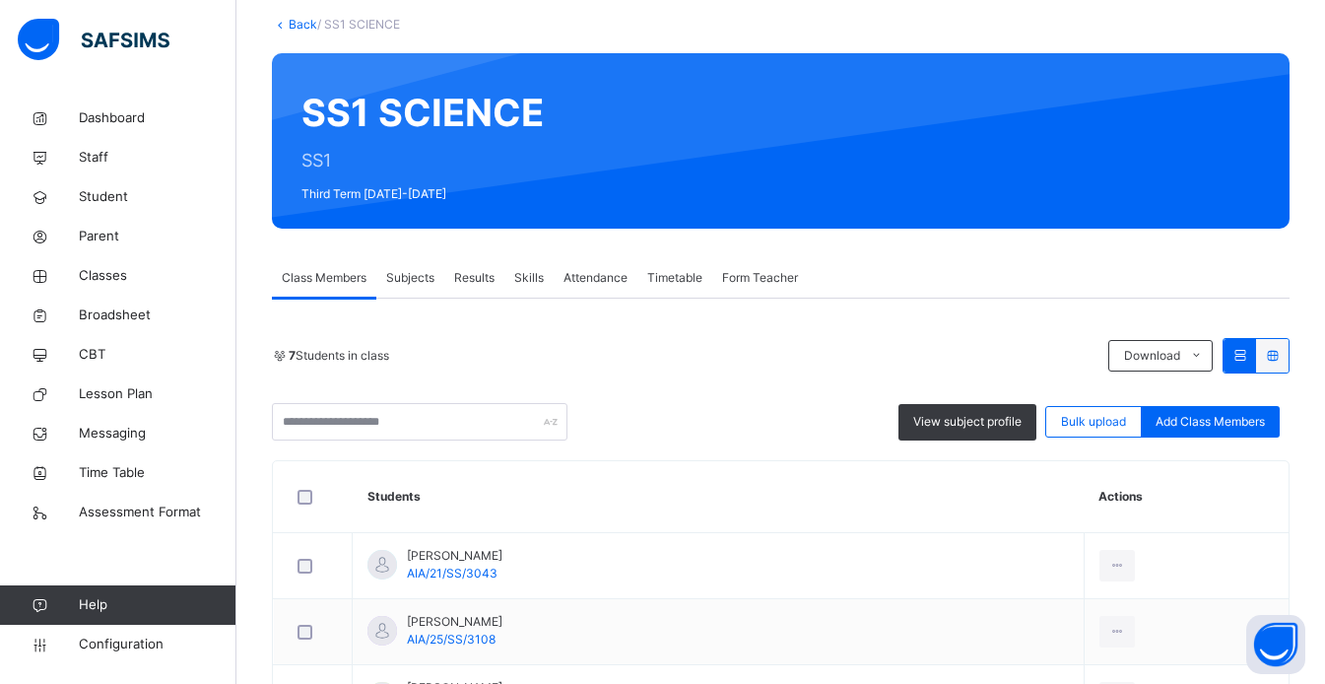
scroll to position [115, 0]
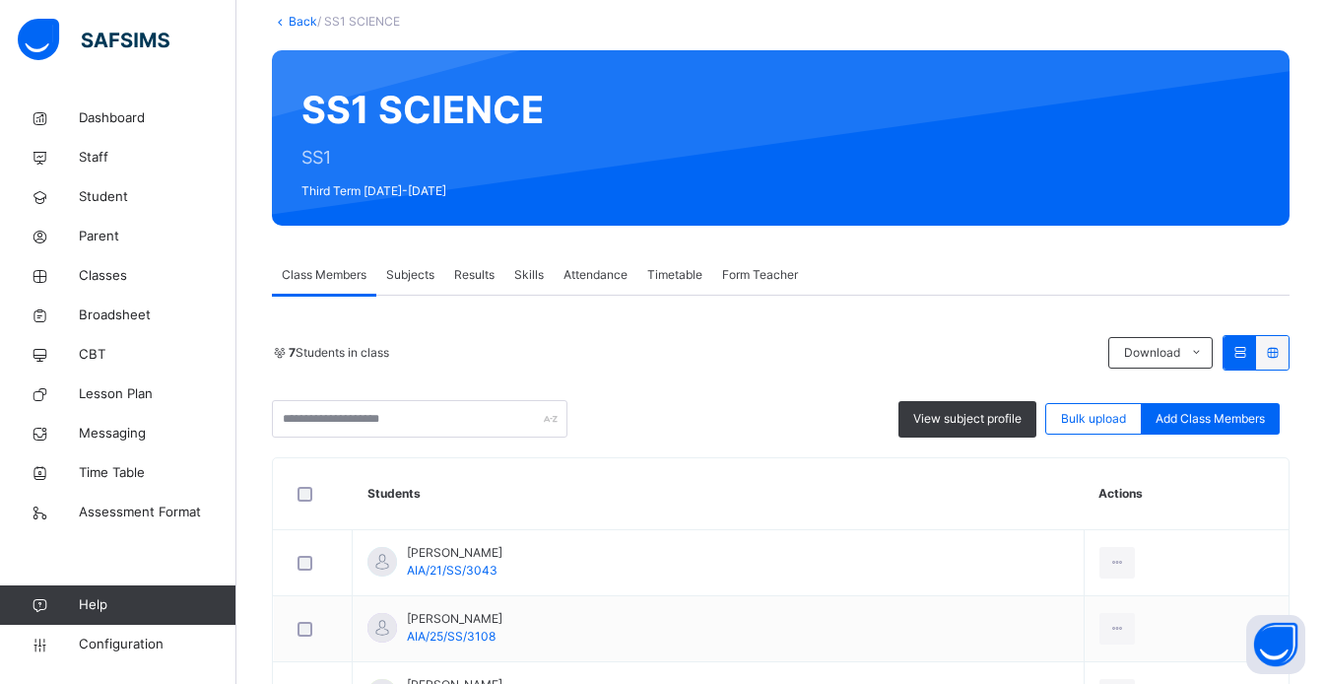
click at [541, 275] on span "Skills" at bounding box center [529, 275] width 30 height 18
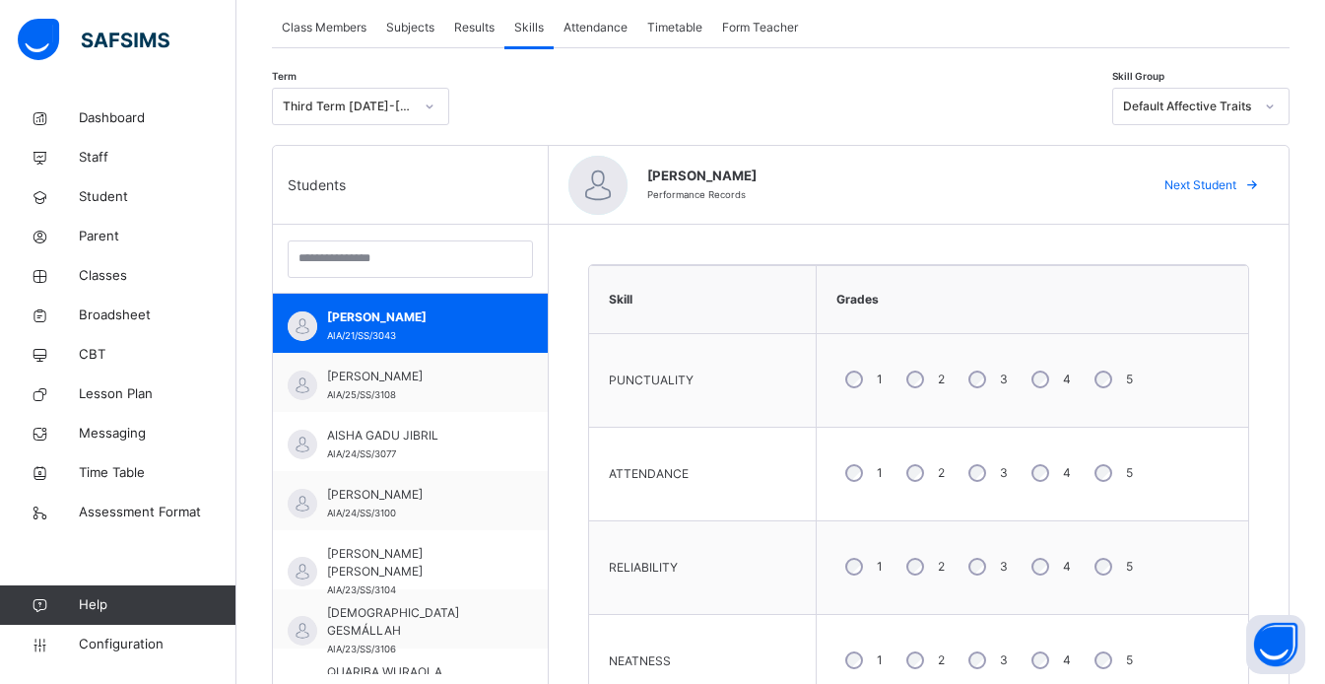
scroll to position [0, 0]
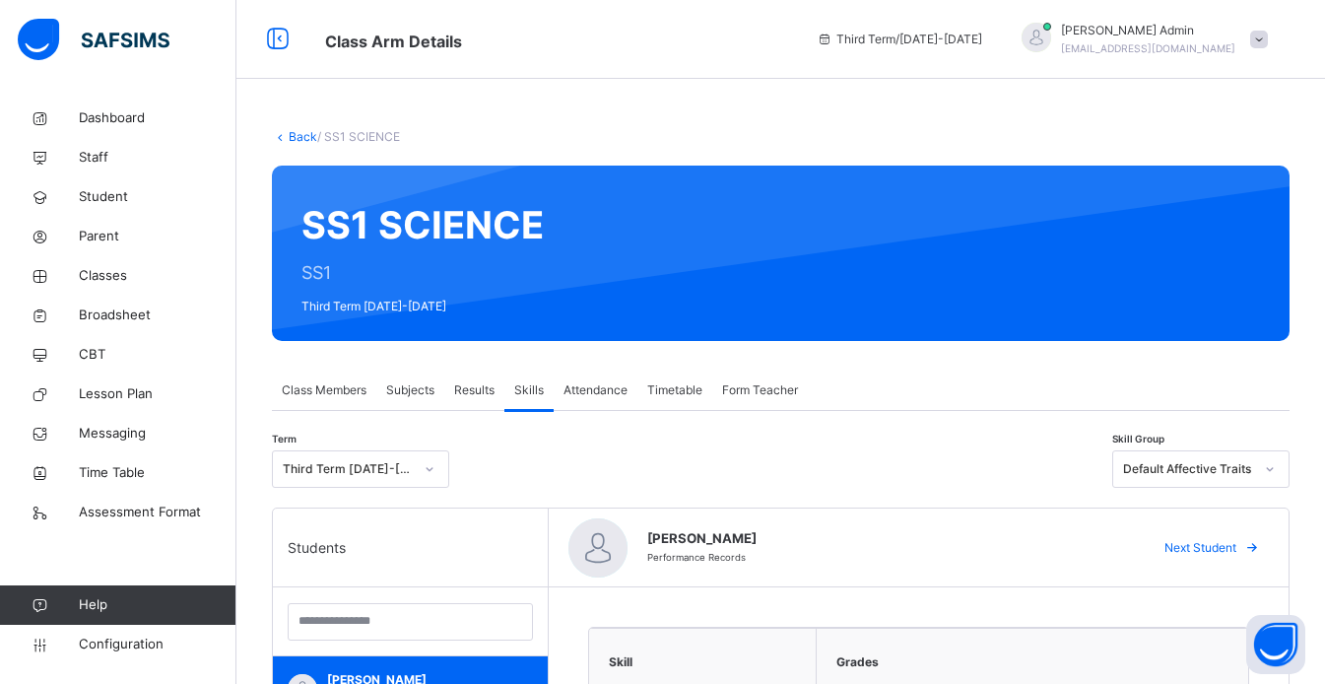
click at [298, 137] on link "Back" at bounding box center [303, 136] width 29 height 15
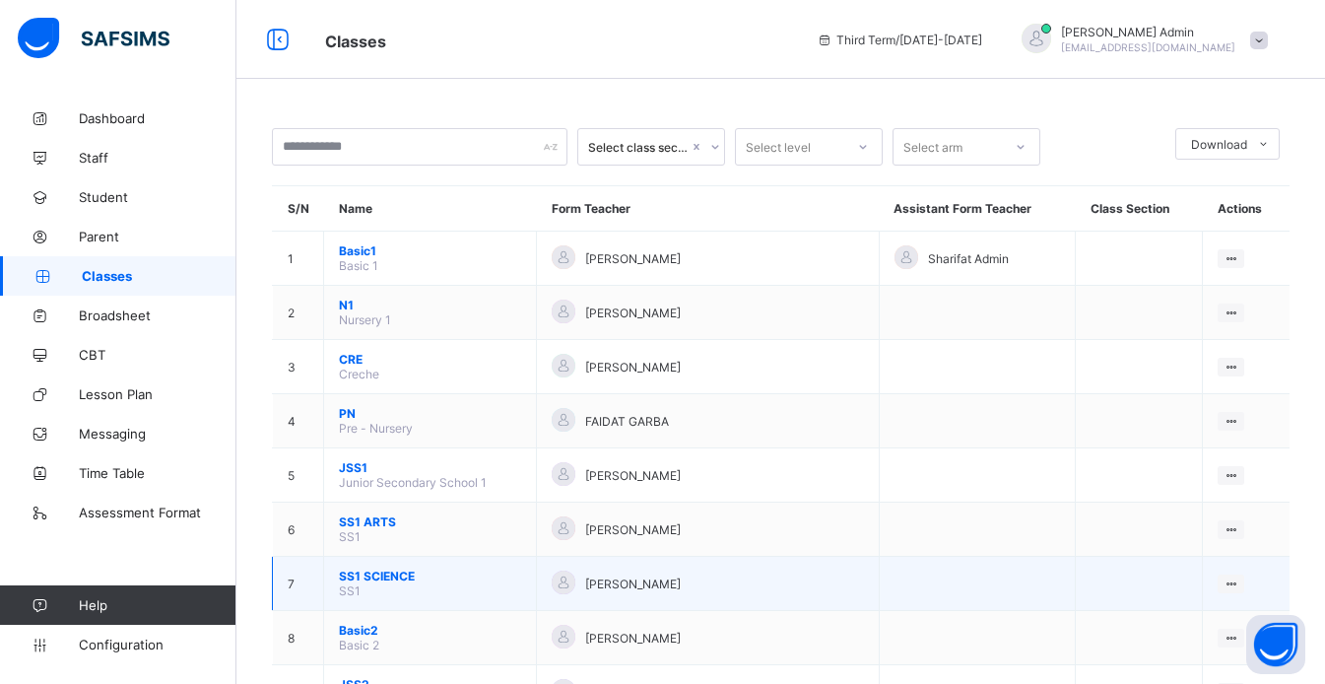
click at [389, 582] on span "SS1 SCIENCE" at bounding box center [430, 575] width 182 height 15
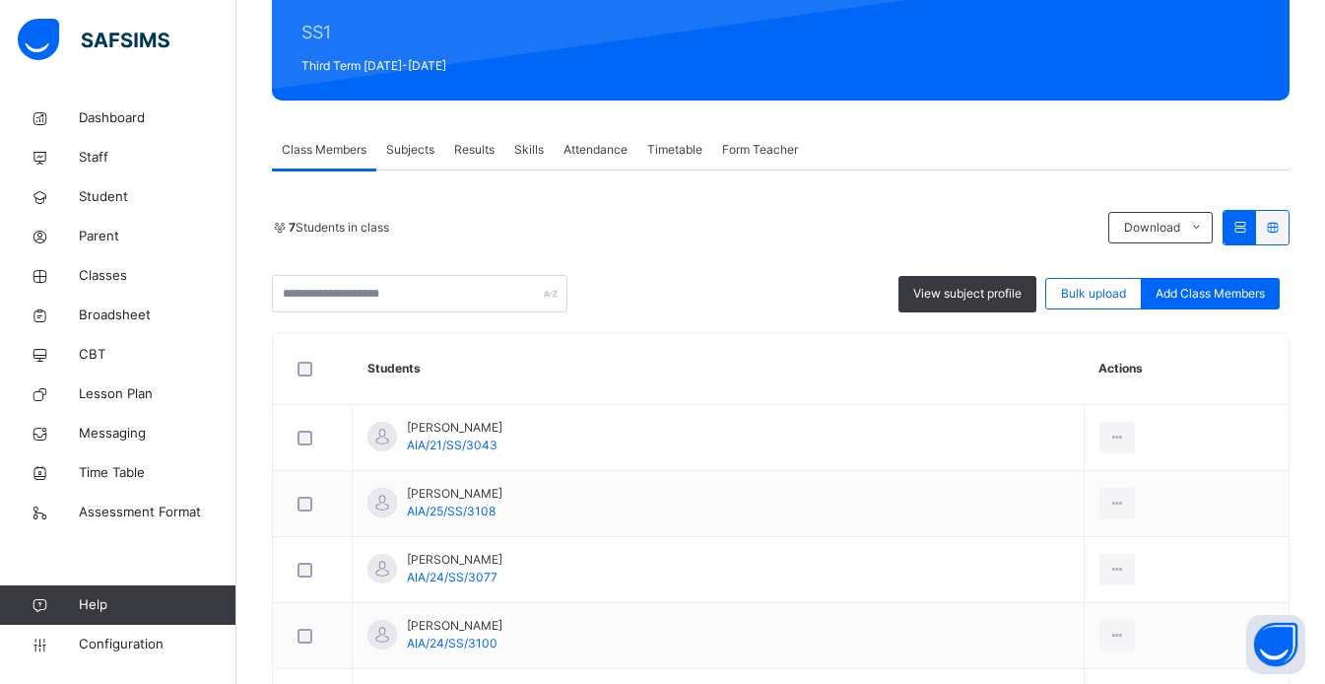
scroll to position [241, 0]
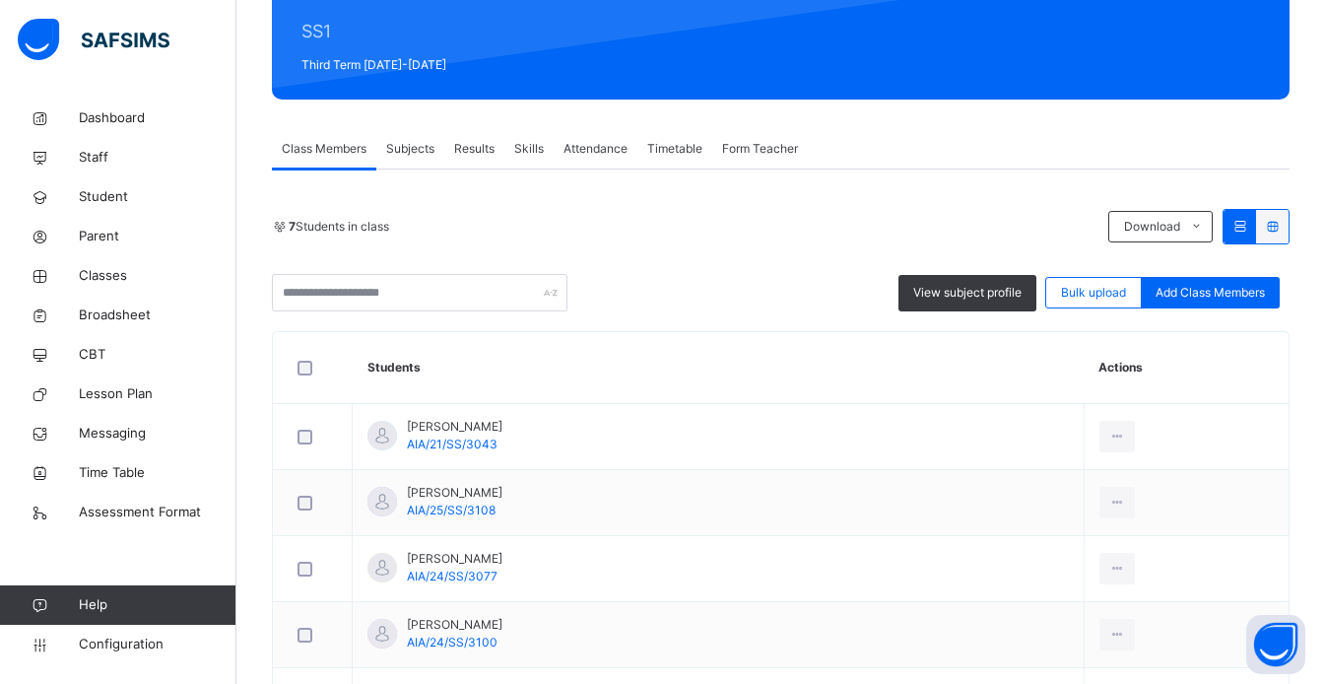
click at [534, 150] on span "Skills" at bounding box center [529, 149] width 30 height 18
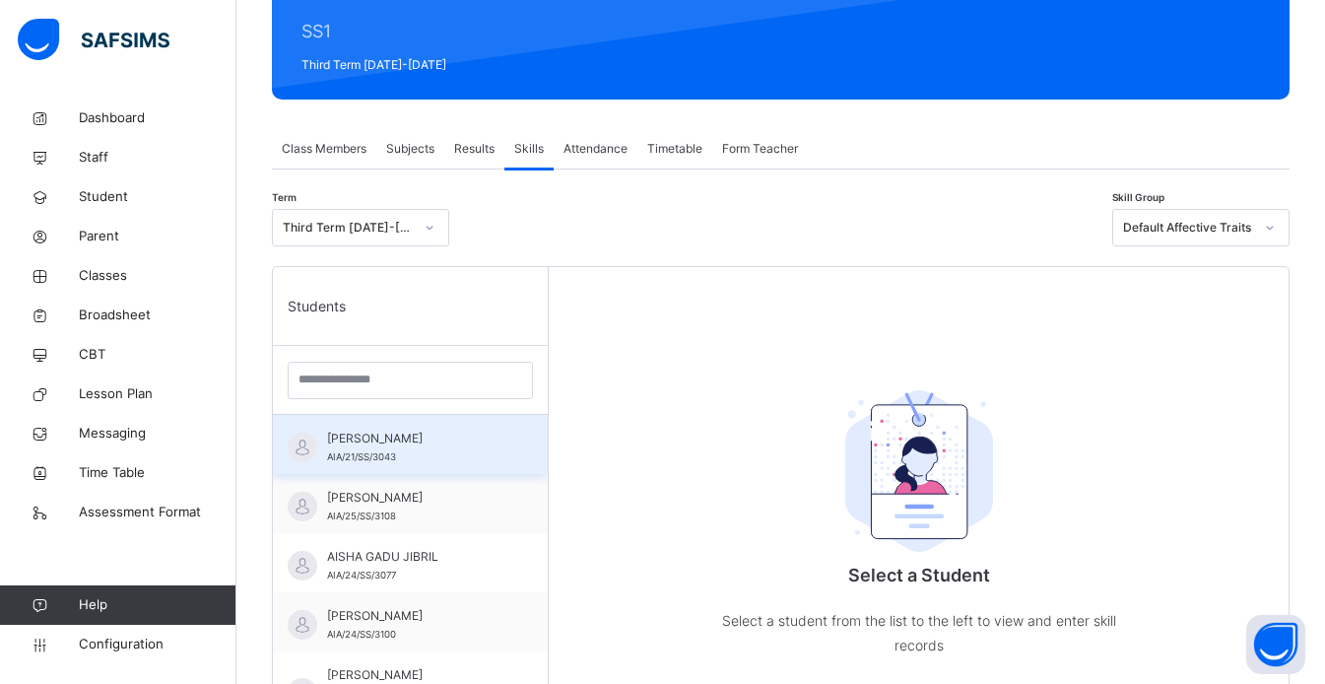
click at [433, 433] on span "ABDULAZIZ MARYAM" at bounding box center [415, 439] width 176 height 18
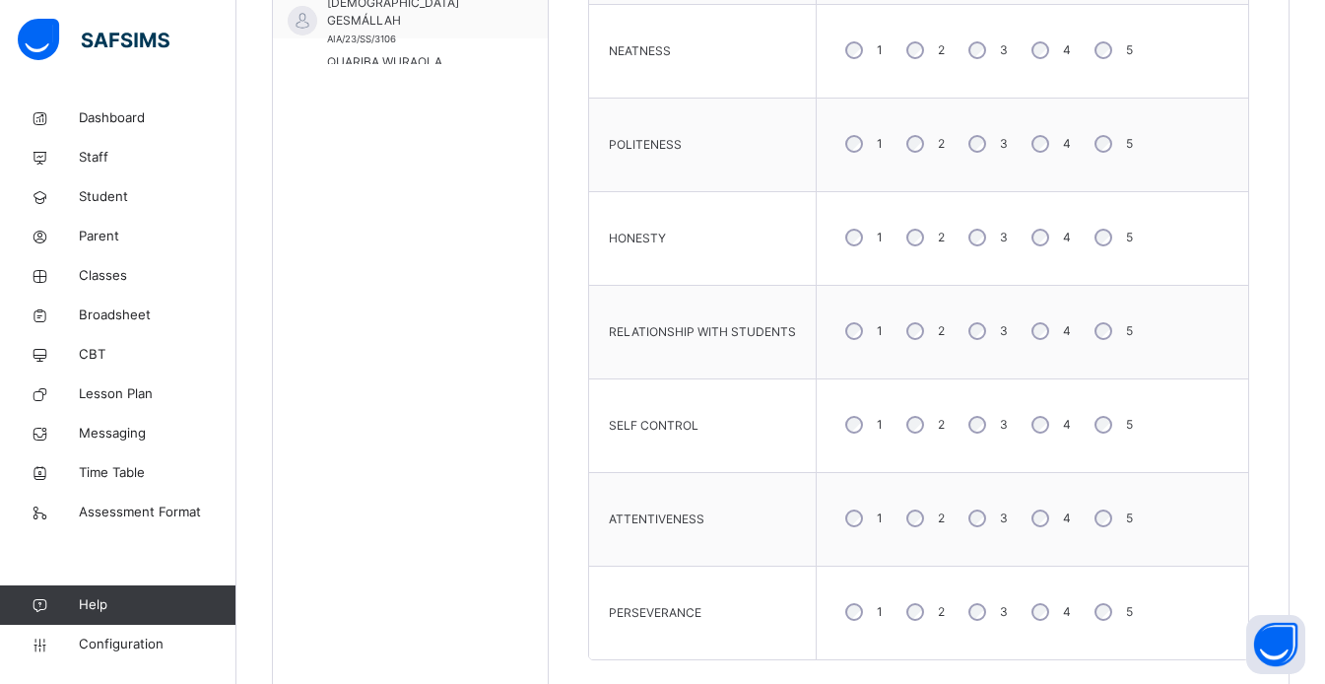
scroll to position [1038, 0]
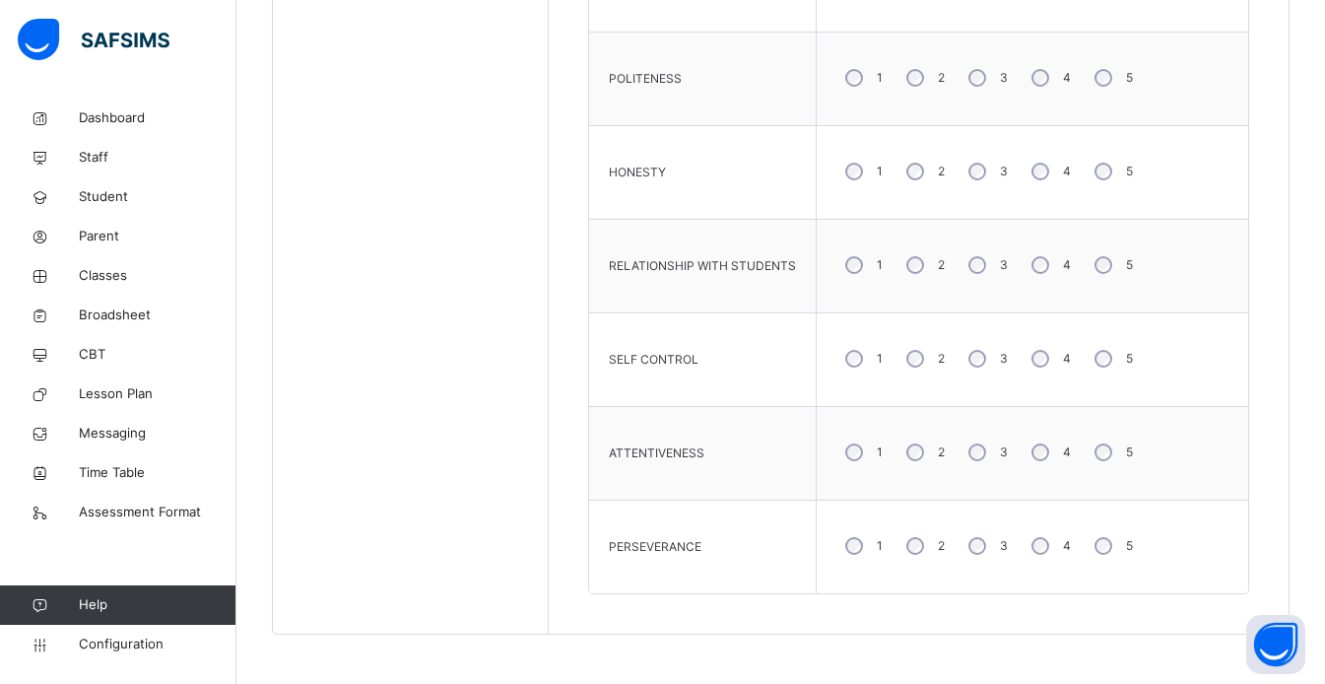
click at [1238, 553] on div "1 2 3 4 5" at bounding box center [1033, 545] width 412 height 71
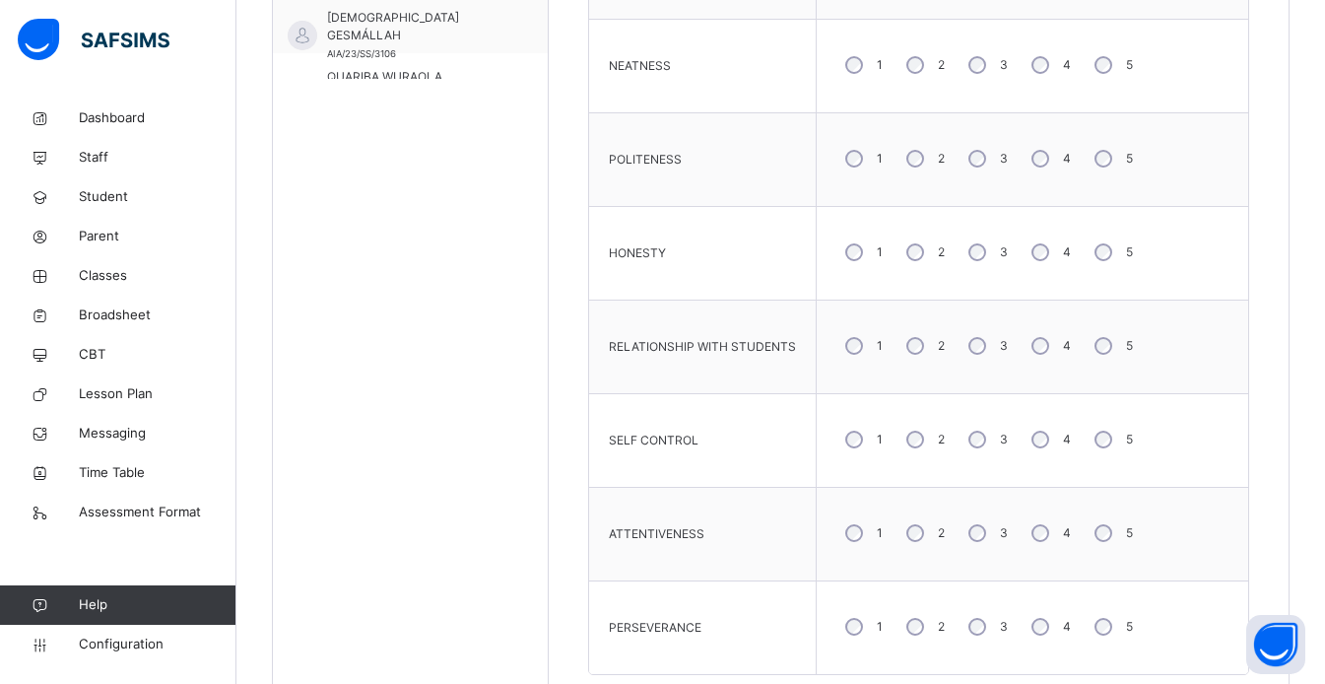
scroll to position [993, 0]
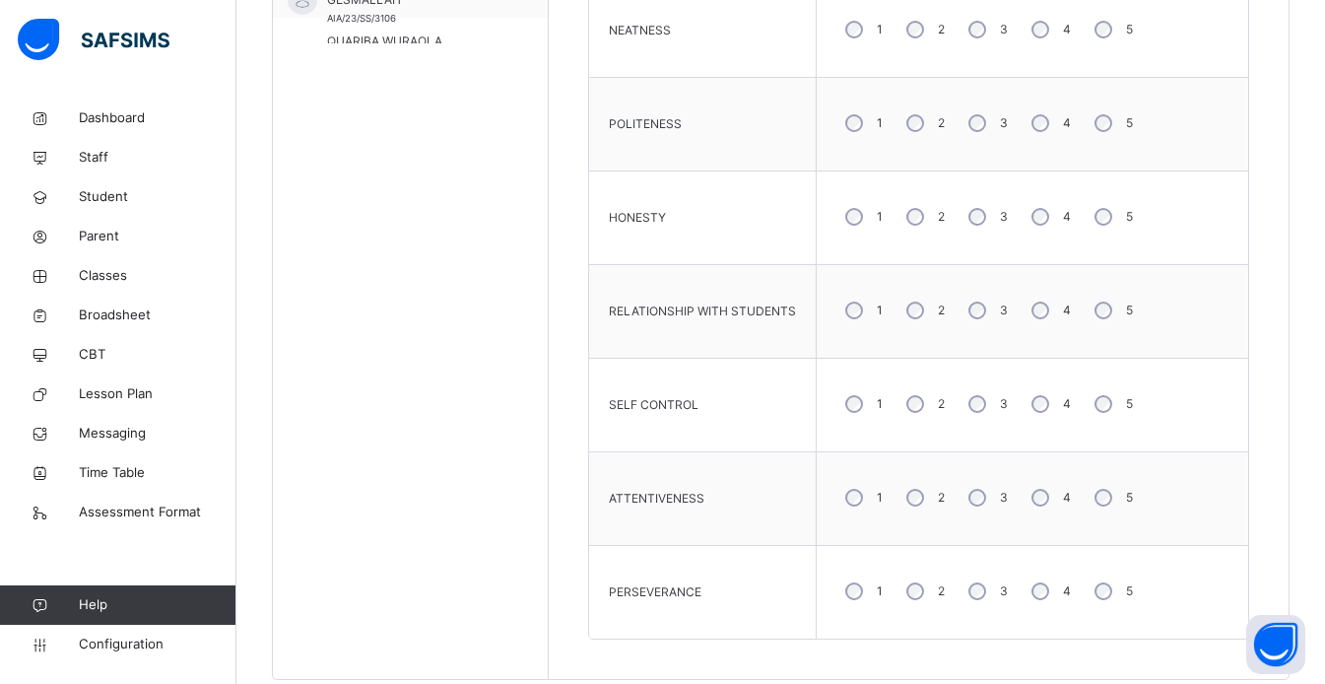
scroll to position [1038, 0]
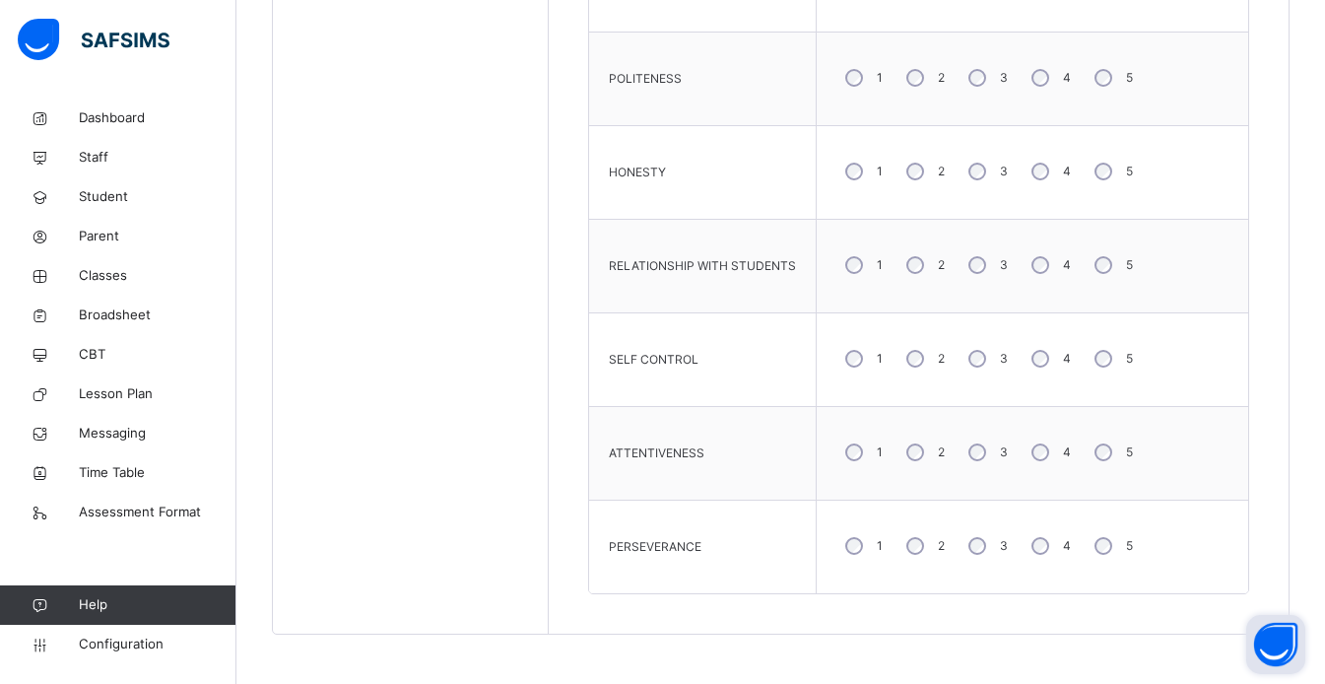
click at [1284, 645] on button "Open asap" at bounding box center [1275, 644] width 59 height 59
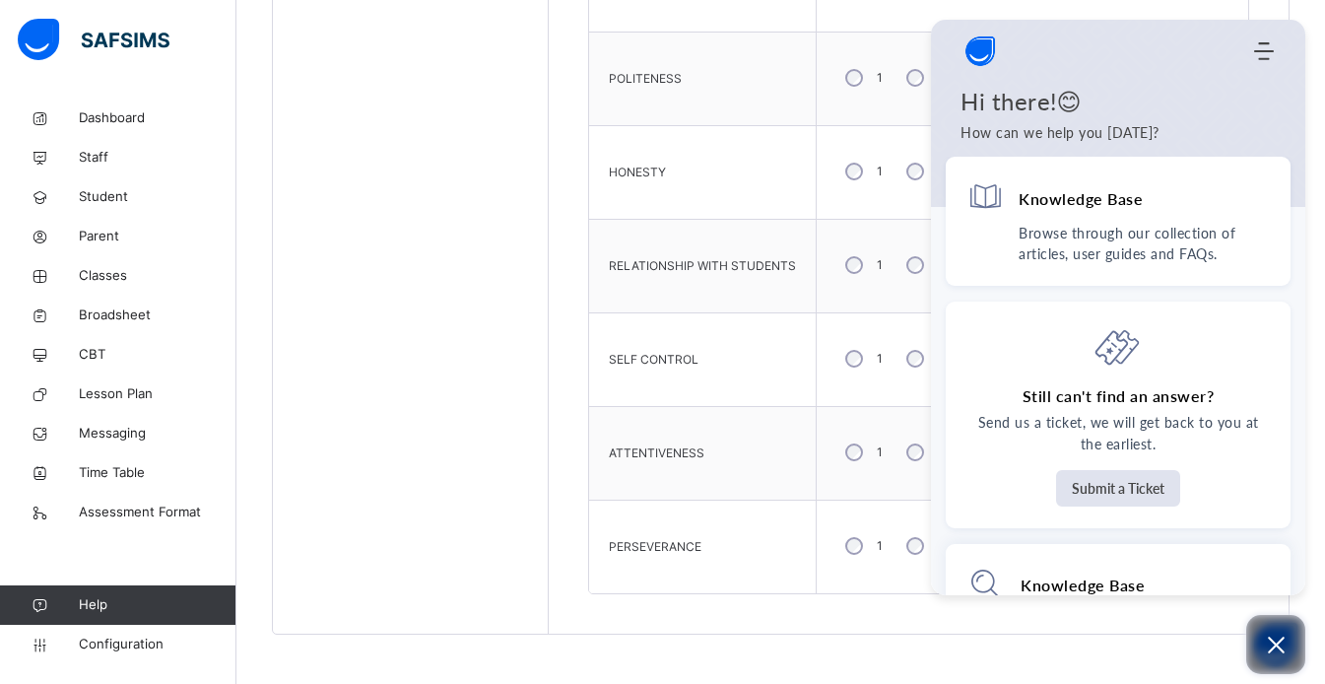
scroll to position [0, 0]
click at [1289, 655] on button "Open asap" at bounding box center [1275, 644] width 59 height 59
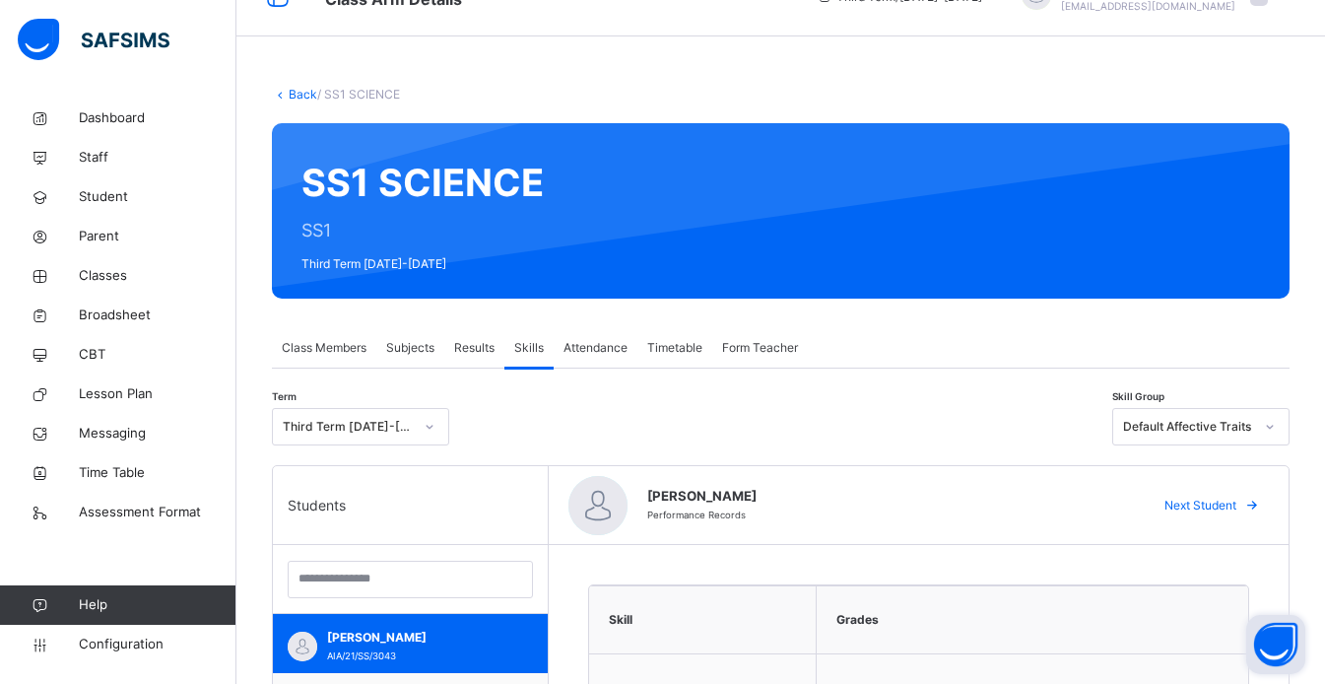
scroll to position [37, 0]
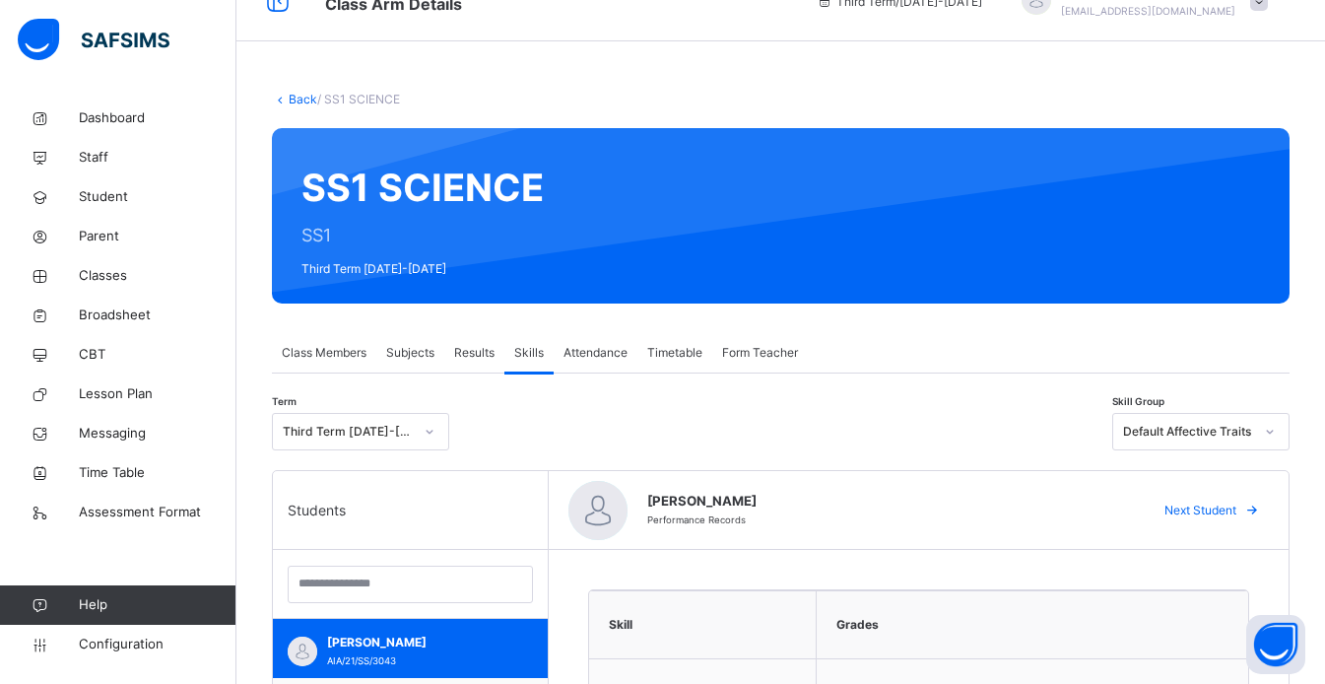
click at [1255, 503] on span at bounding box center [1252, 511] width 32 height 32
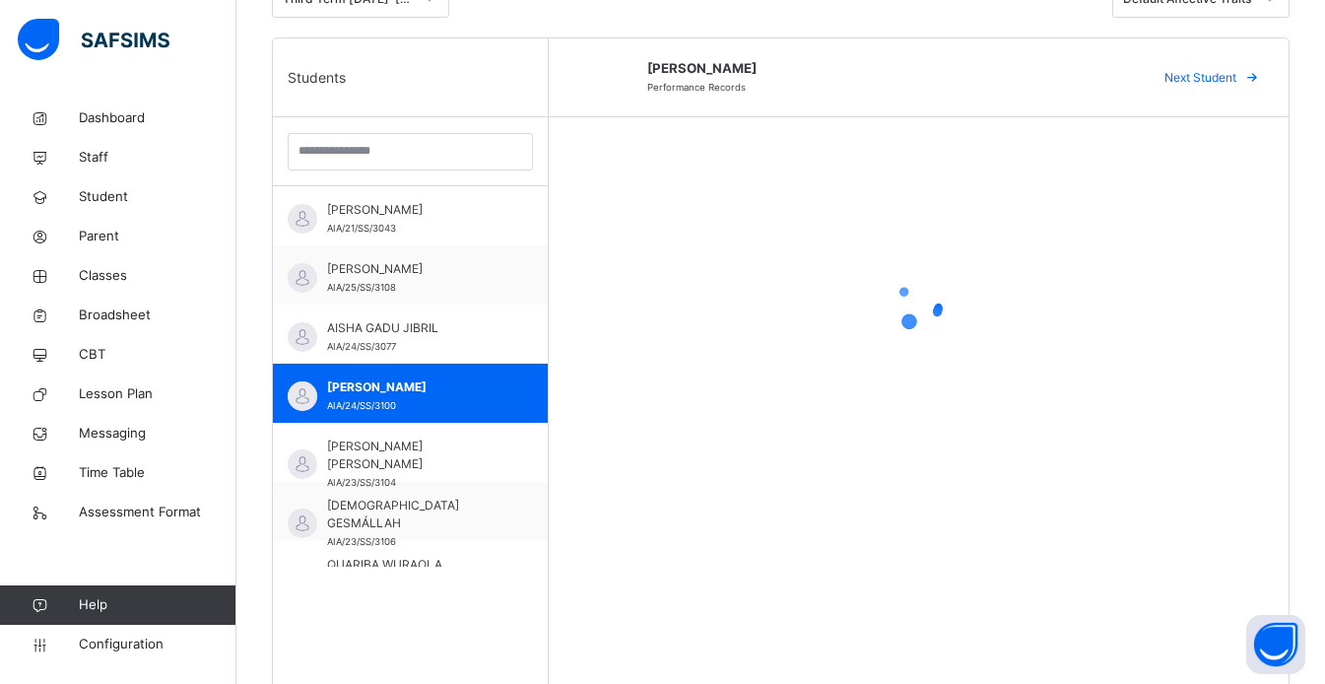
scroll to position [478, 0]
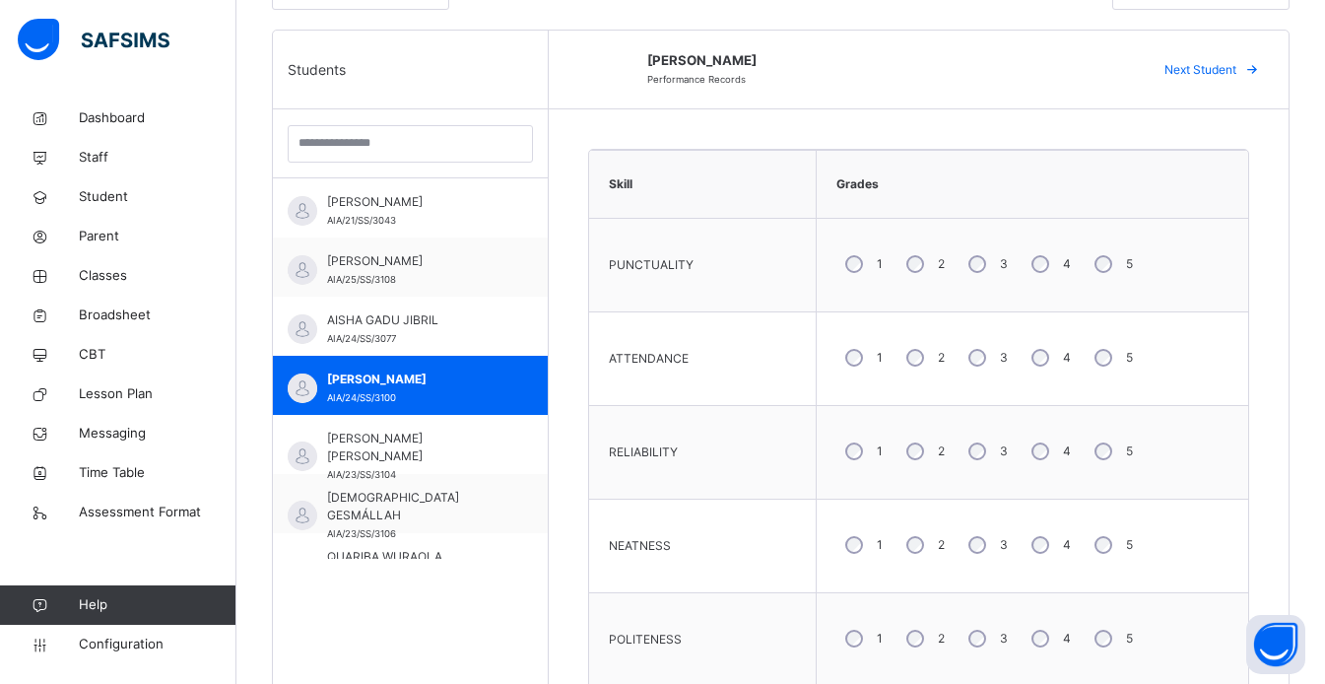
click at [1045, 271] on div "4" at bounding box center [1049, 263] width 53 height 41
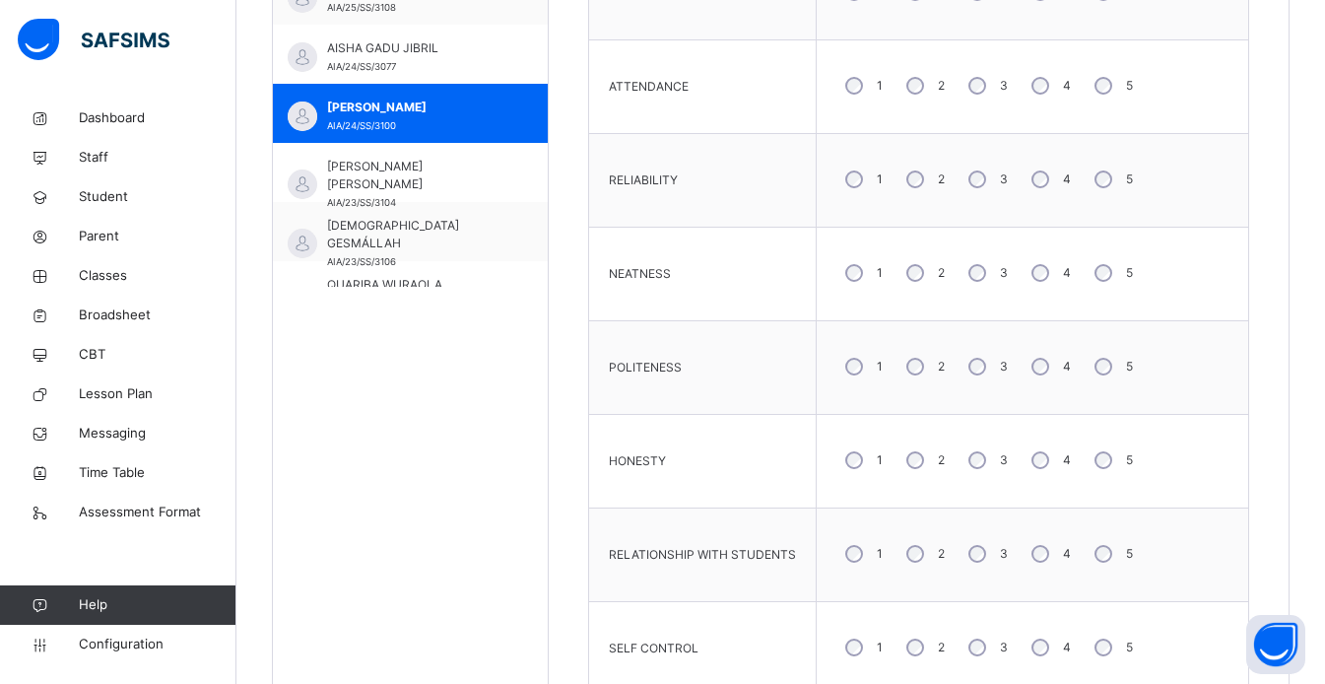
scroll to position [752, 0]
click at [1122, 372] on div "5" at bounding box center [1112, 364] width 52 height 41
click at [1046, 554] on div "4" at bounding box center [1049, 551] width 53 height 41
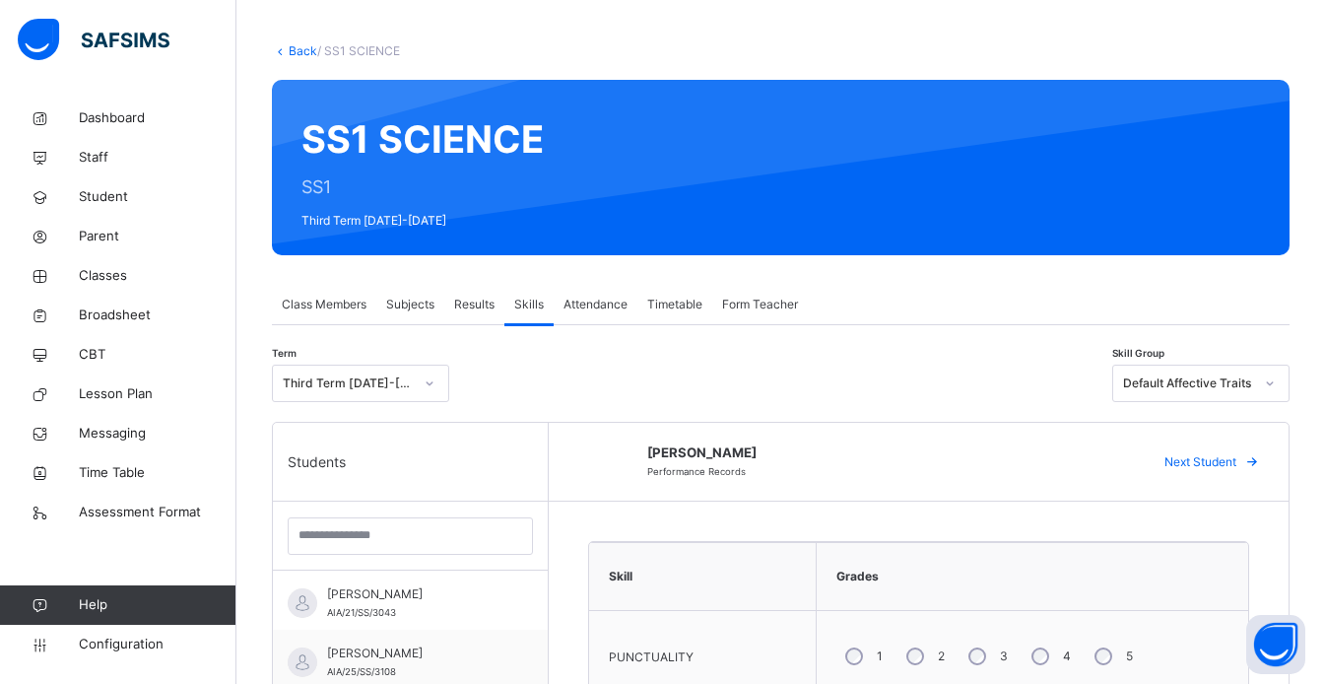
scroll to position [55, 0]
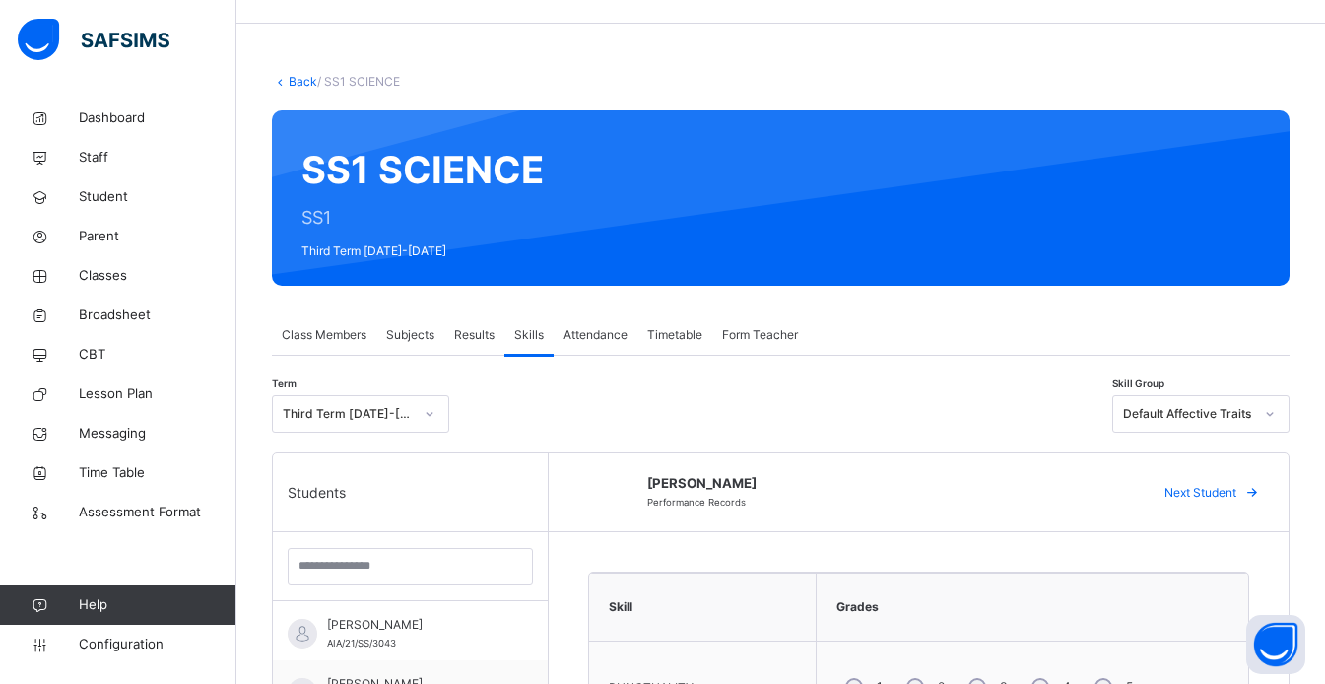
click at [1248, 501] on div "Next Student" at bounding box center [1209, 493] width 120 height 32
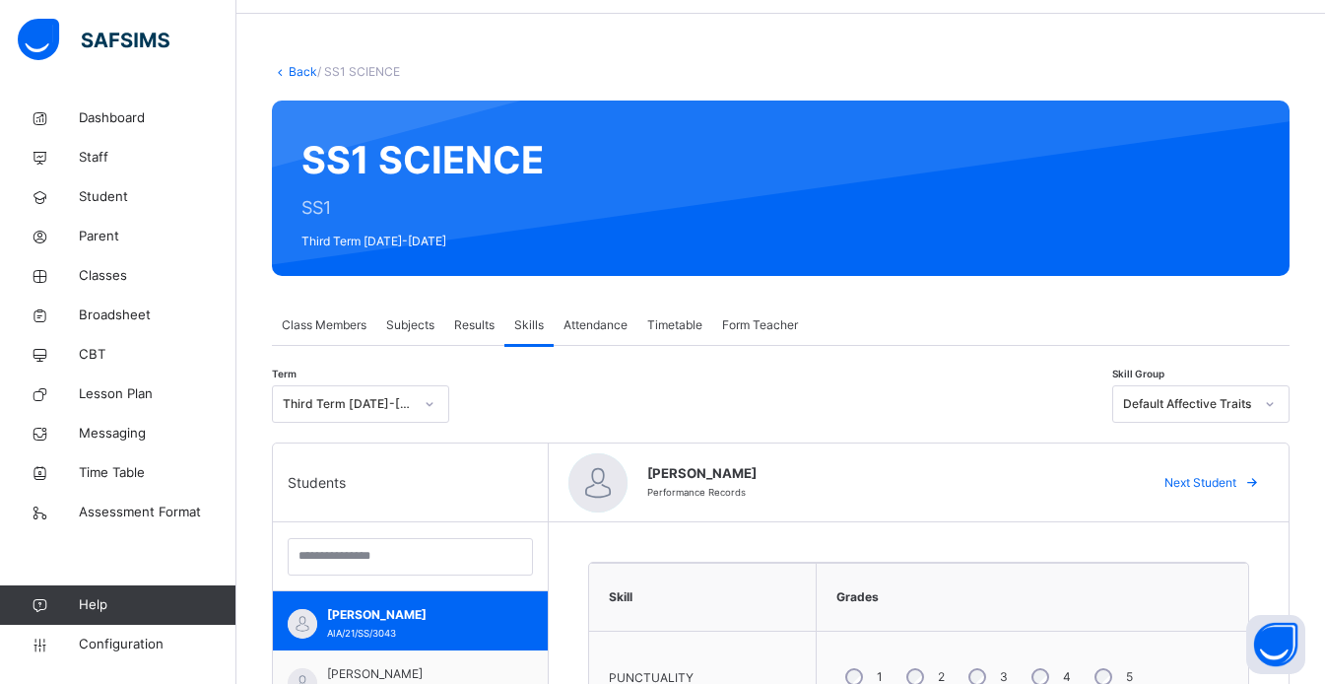
scroll to position [0, 0]
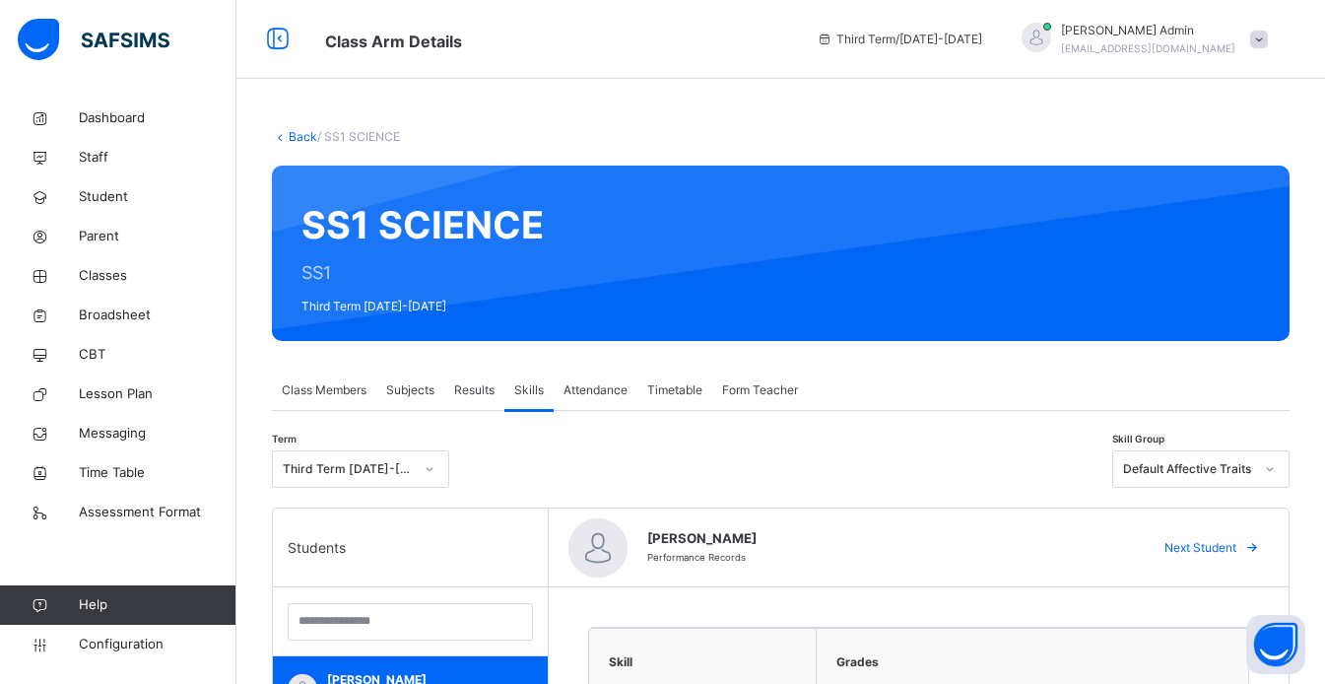
click at [308, 143] on link "Back" at bounding box center [303, 136] width 29 height 15
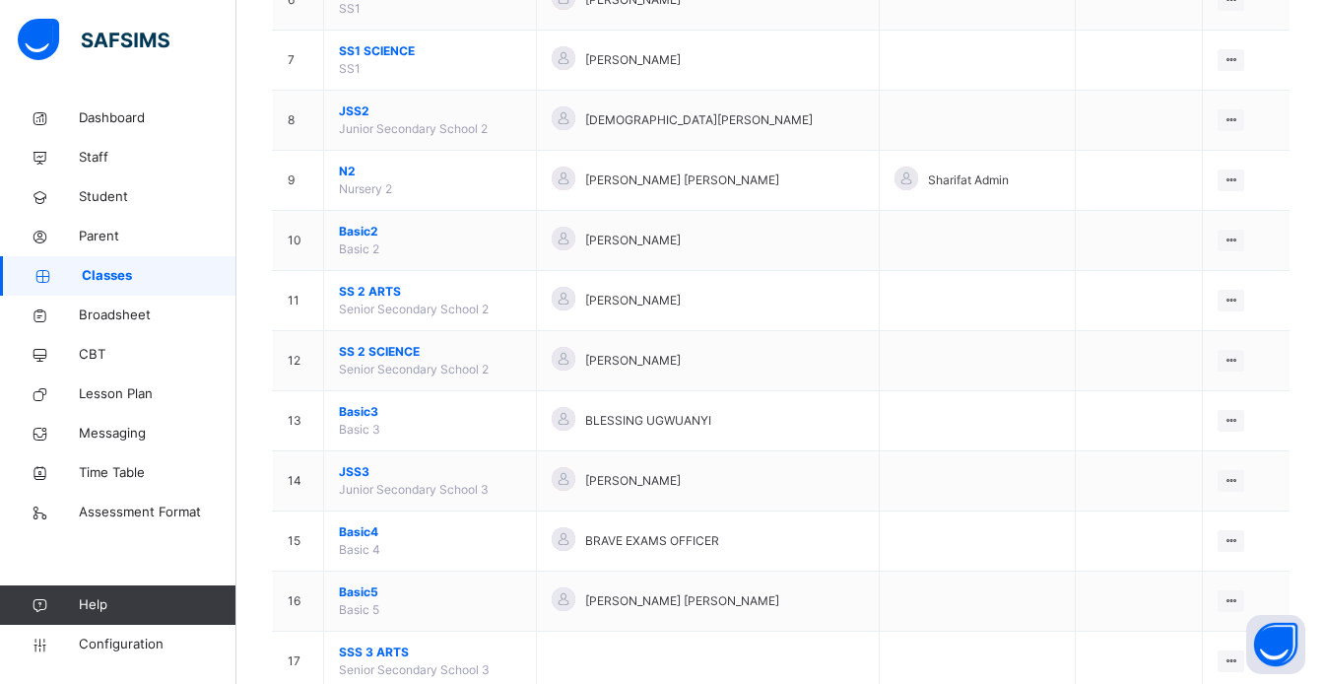
scroll to position [563, 0]
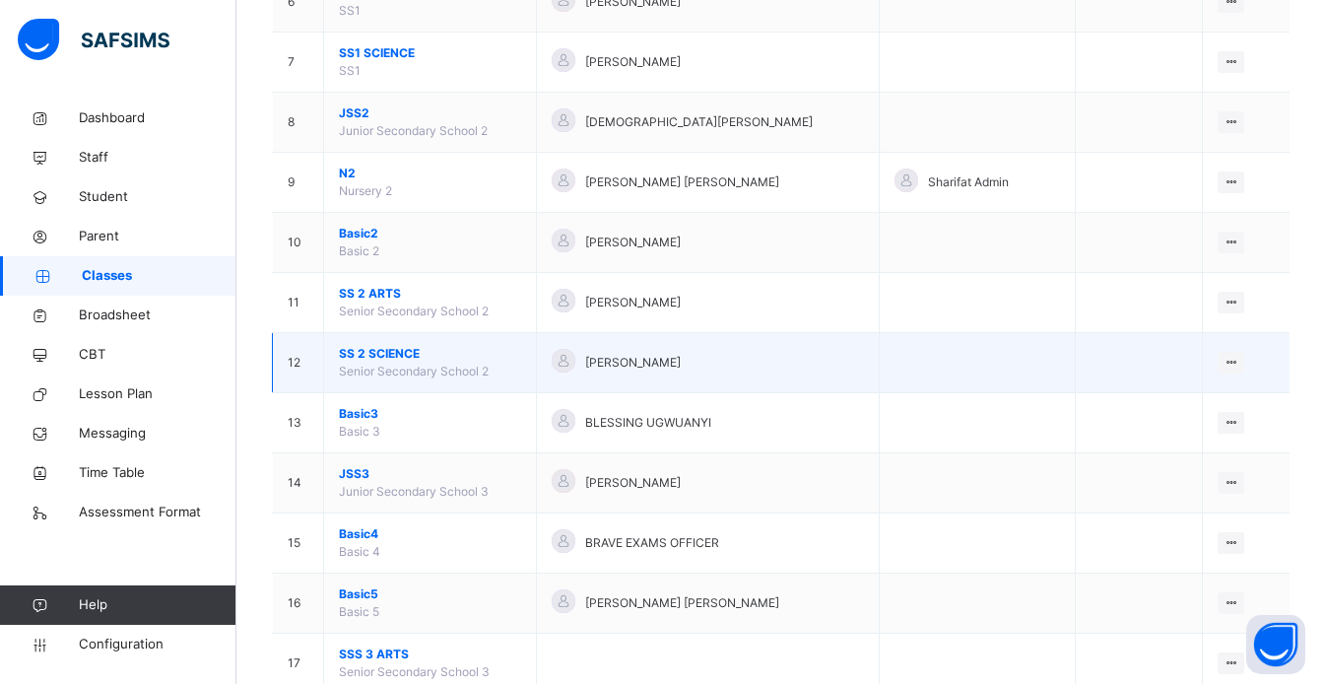
click at [403, 359] on span "SS 2 SCIENCE" at bounding box center [430, 354] width 182 height 18
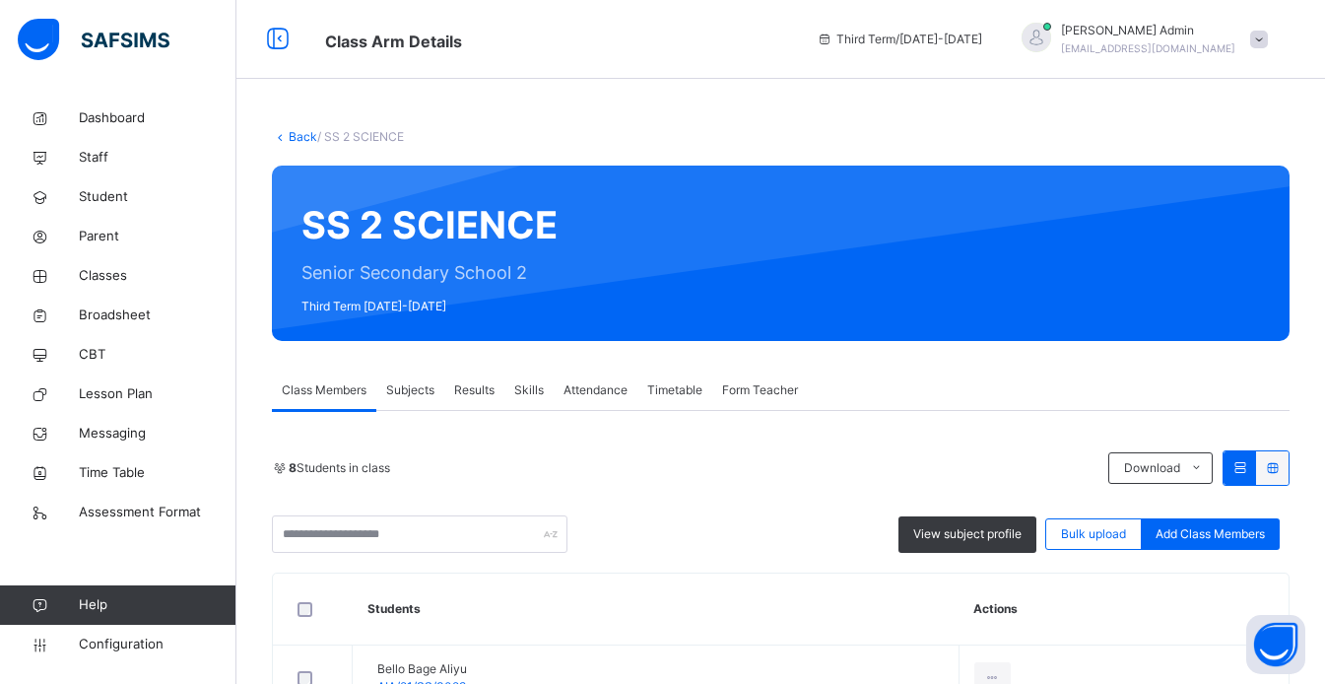
click at [770, 396] on span "Form Teacher" at bounding box center [760, 390] width 76 height 18
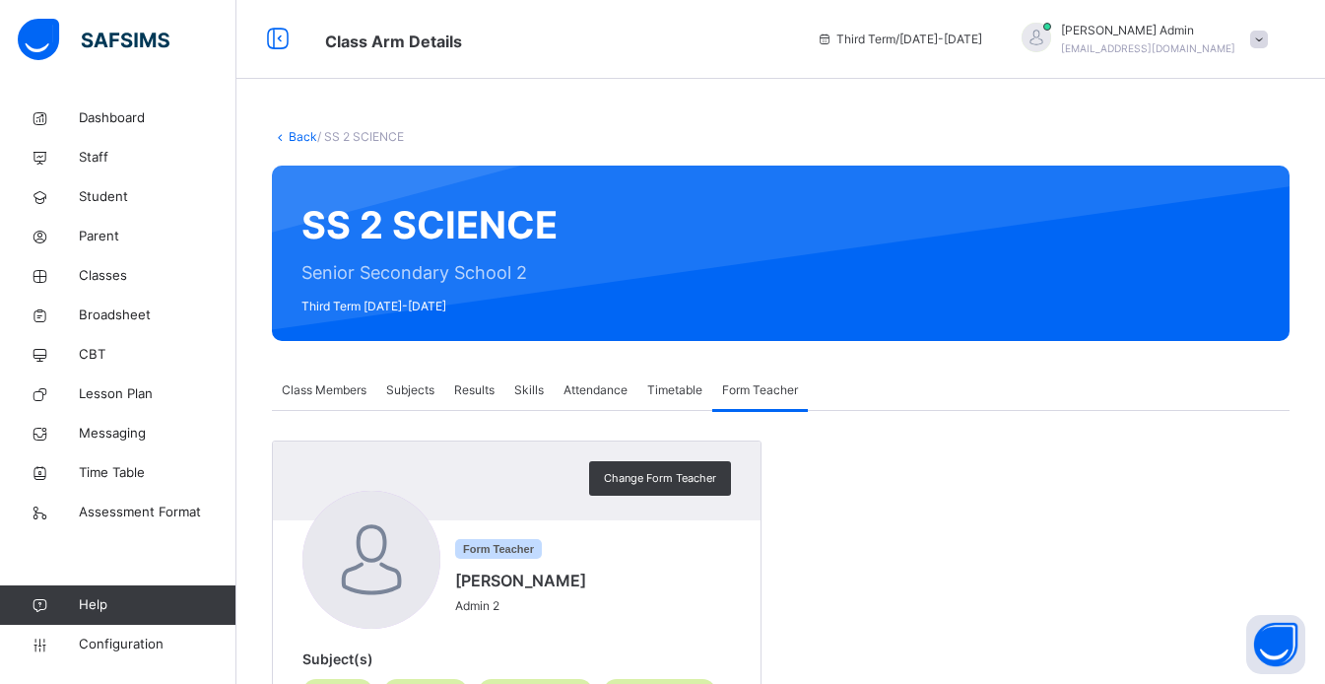
click at [538, 399] on div "Skills" at bounding box center [528, 389] width 49 height 39
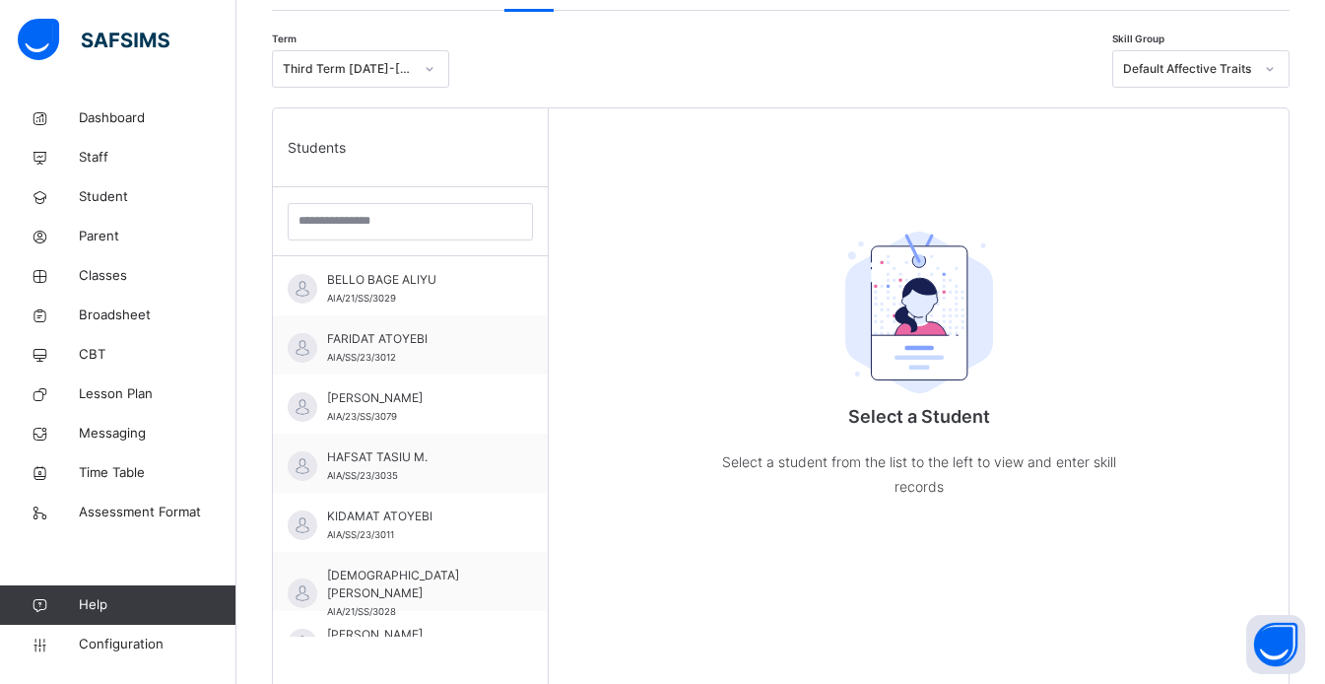
scroll to position [425, 0]
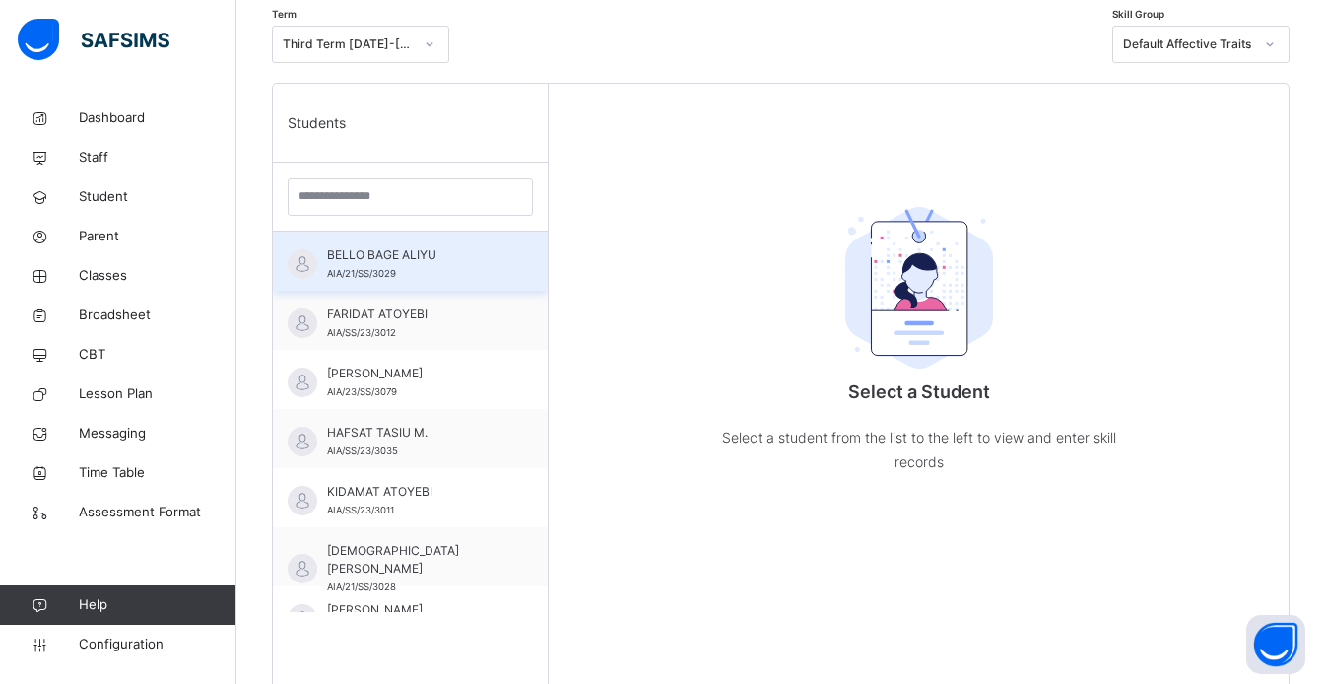
click at [428, 266] on div "BELLO BAGE ALIYU AIA/21/SS/3029" at bounding box center [415, 263] width 176 height 35
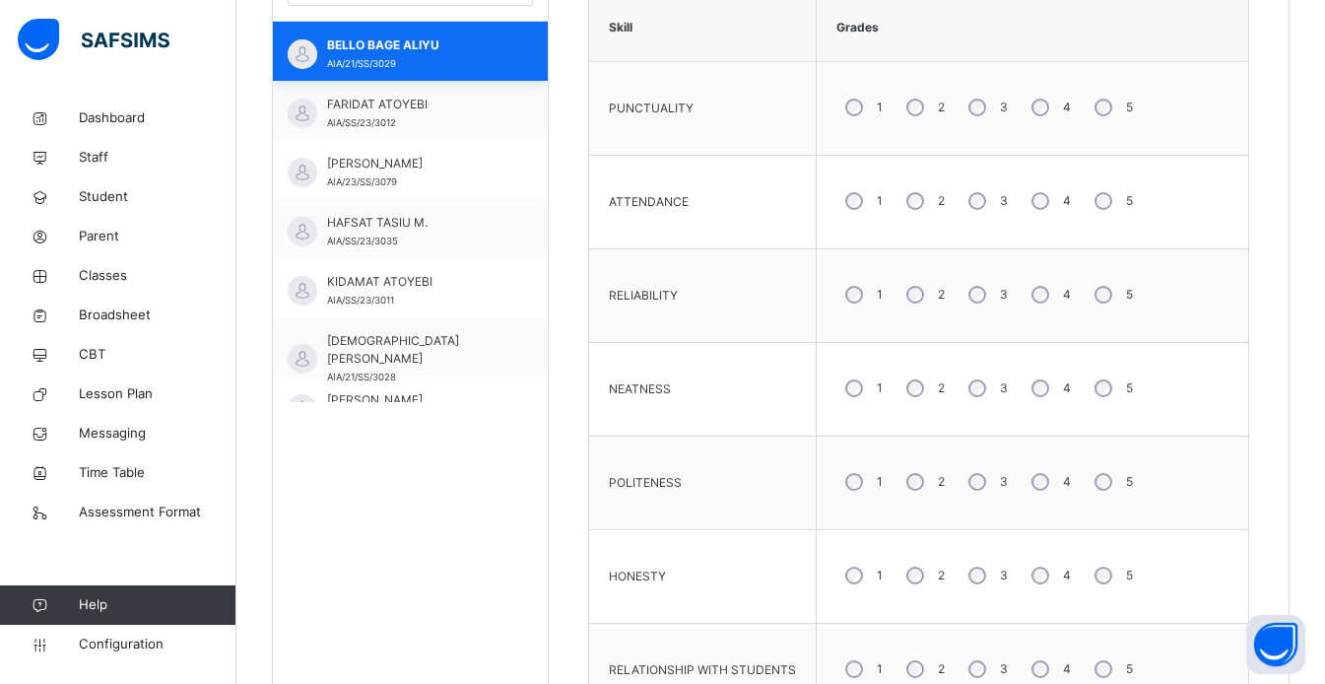
scroll to position [567, 0]
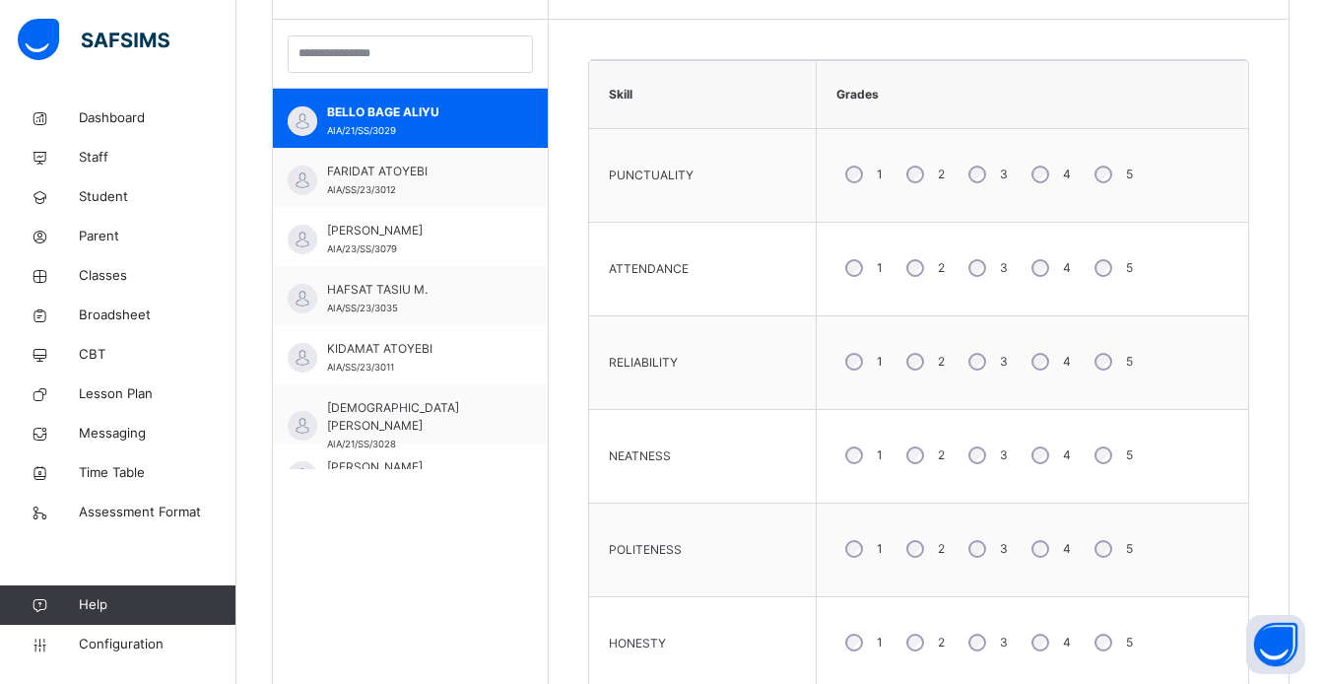
click at [1046, 176] on div "4" at bounding box center [1049, 174] width 53 height 41
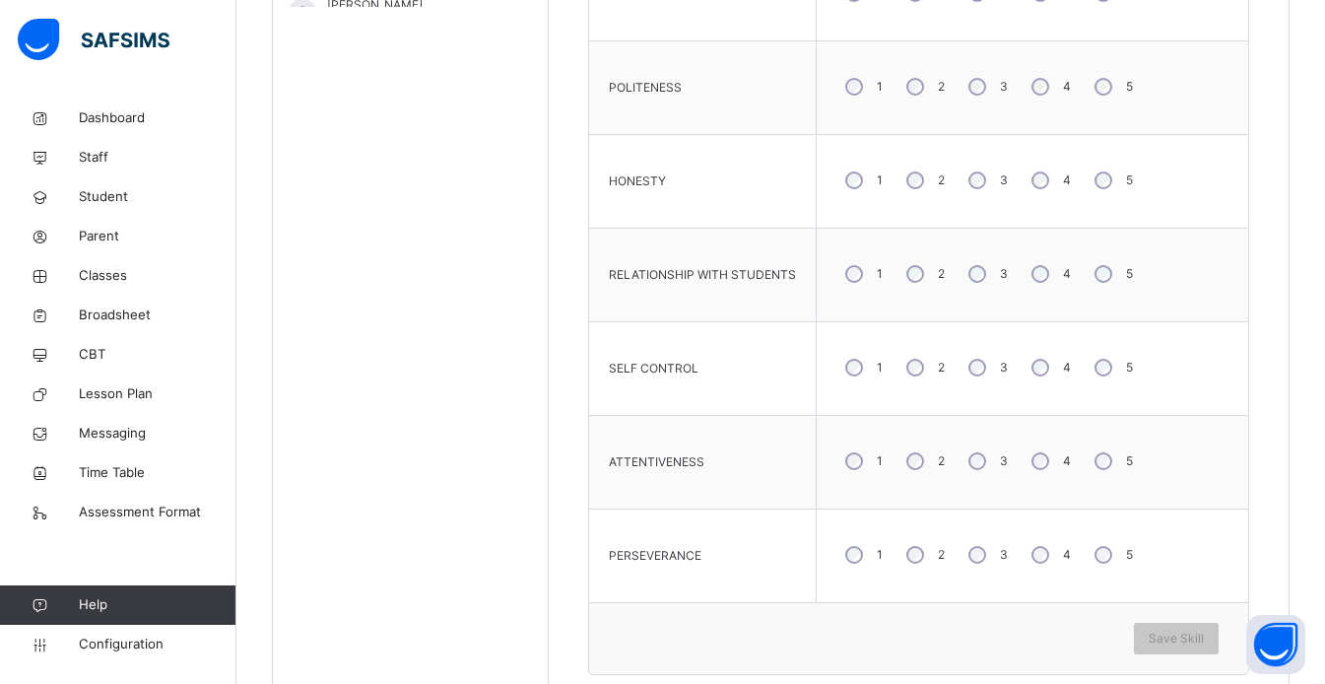
scroll to position [1080, 0]
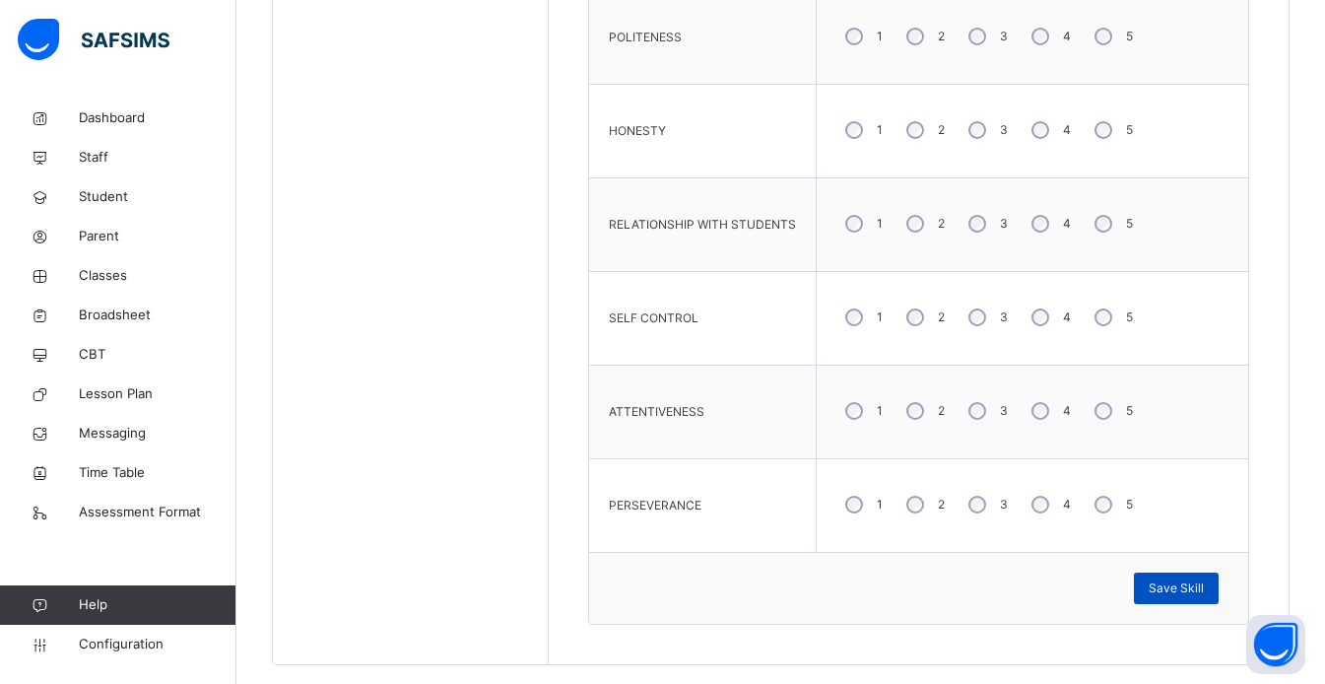
click at [1204, 593] on span "Save Skill" at bounding box center [1176, 588] width 55 height 18
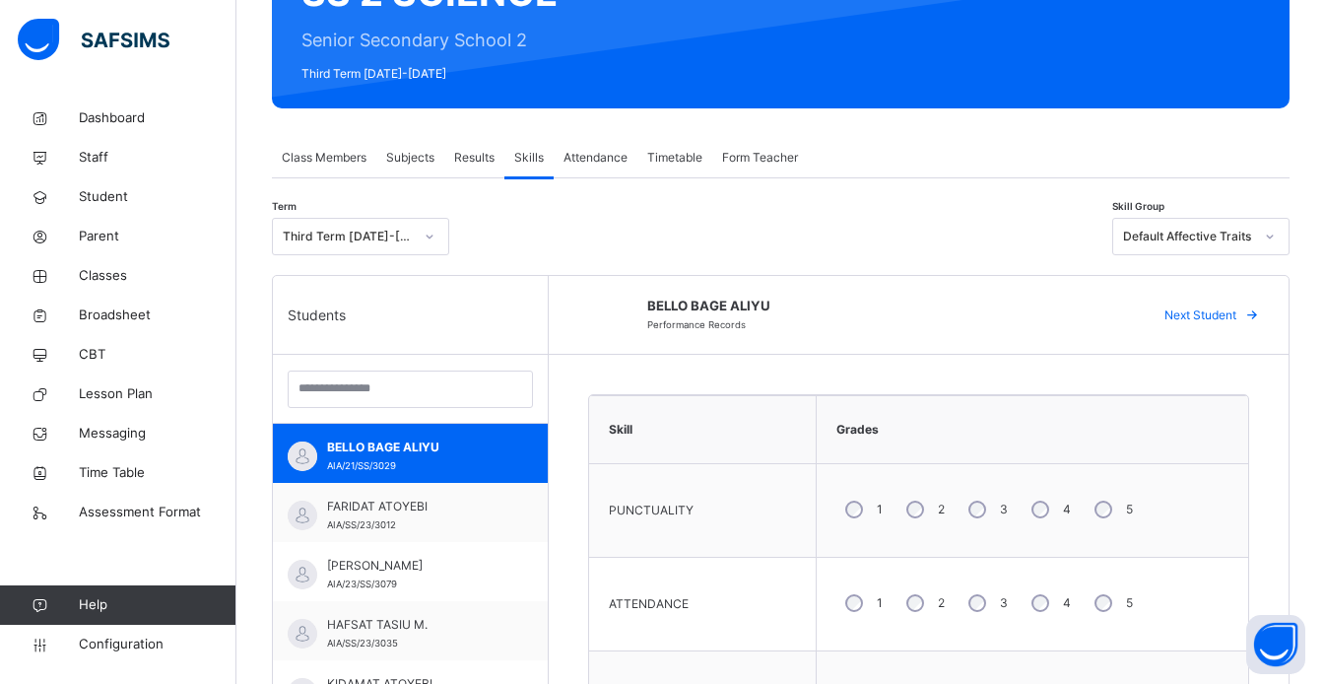
scroll to position [228, 0]
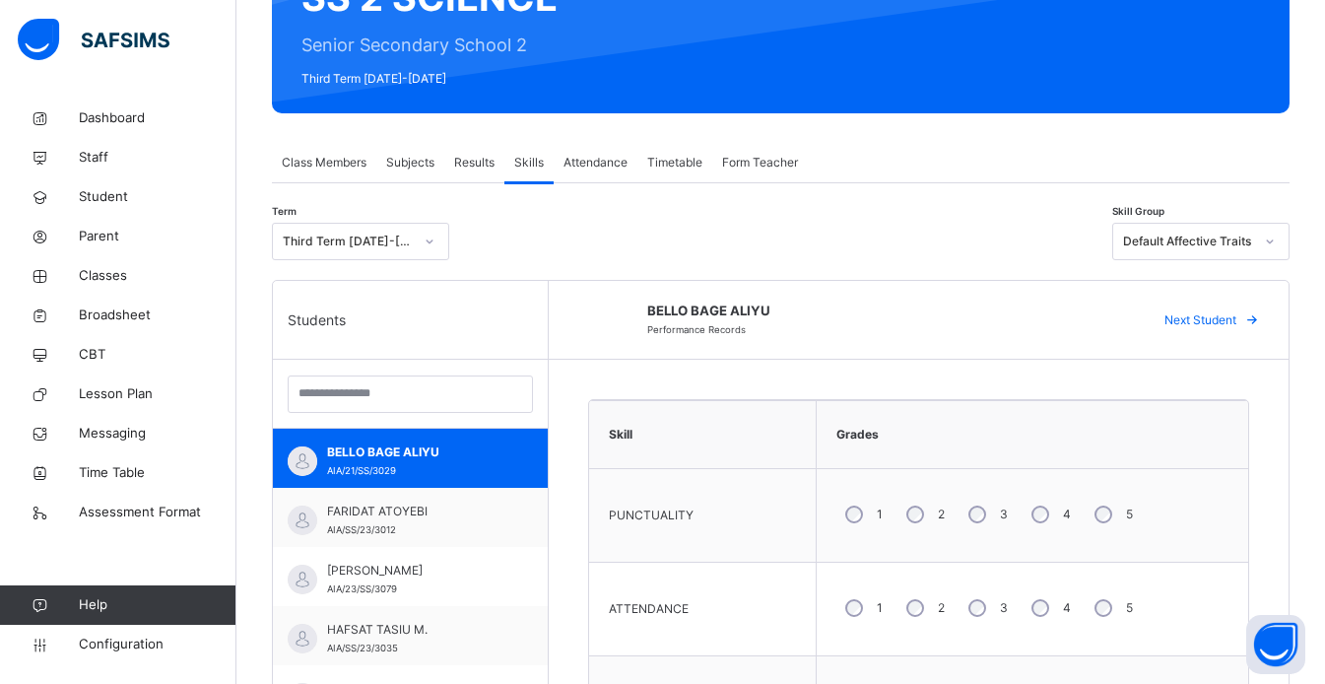
click at [1251, 318] on span at bounding box center [1252, 320] width 32 height 32
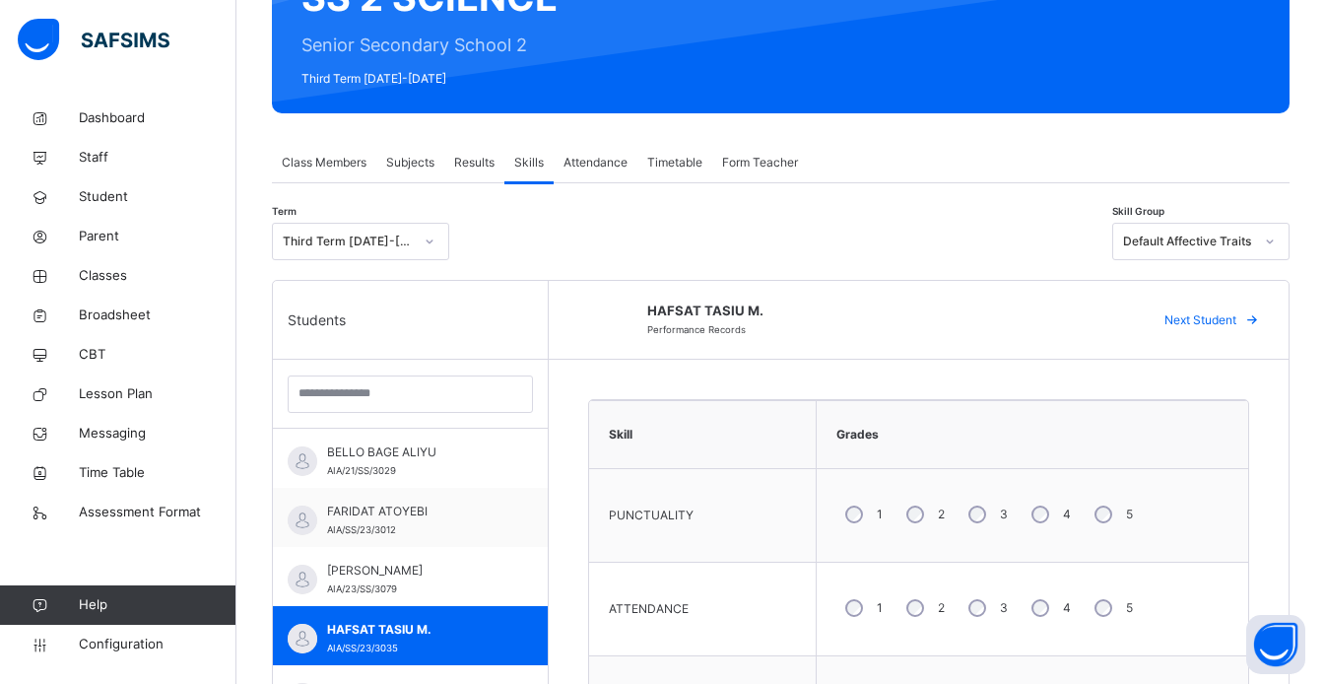
click at [1109, 512] on div "5" at bounding box center [1112, 514] width 52 height 41
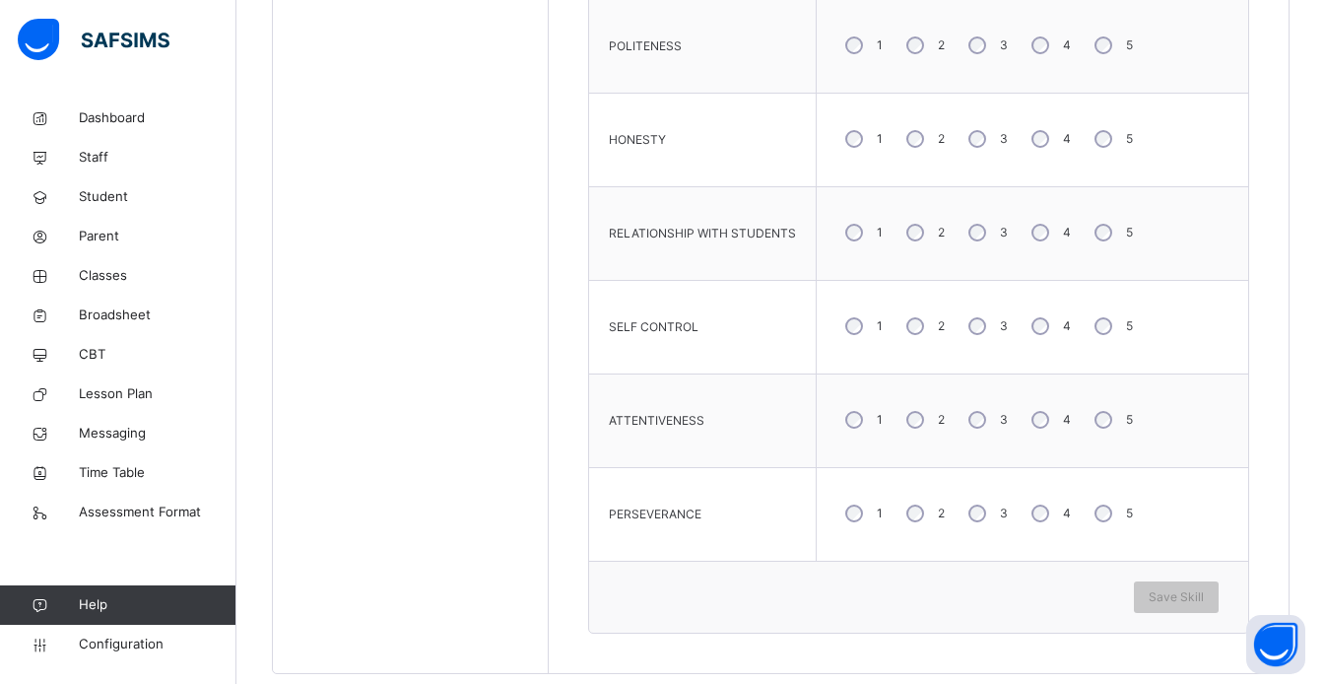
scroll to position [1077, 0]
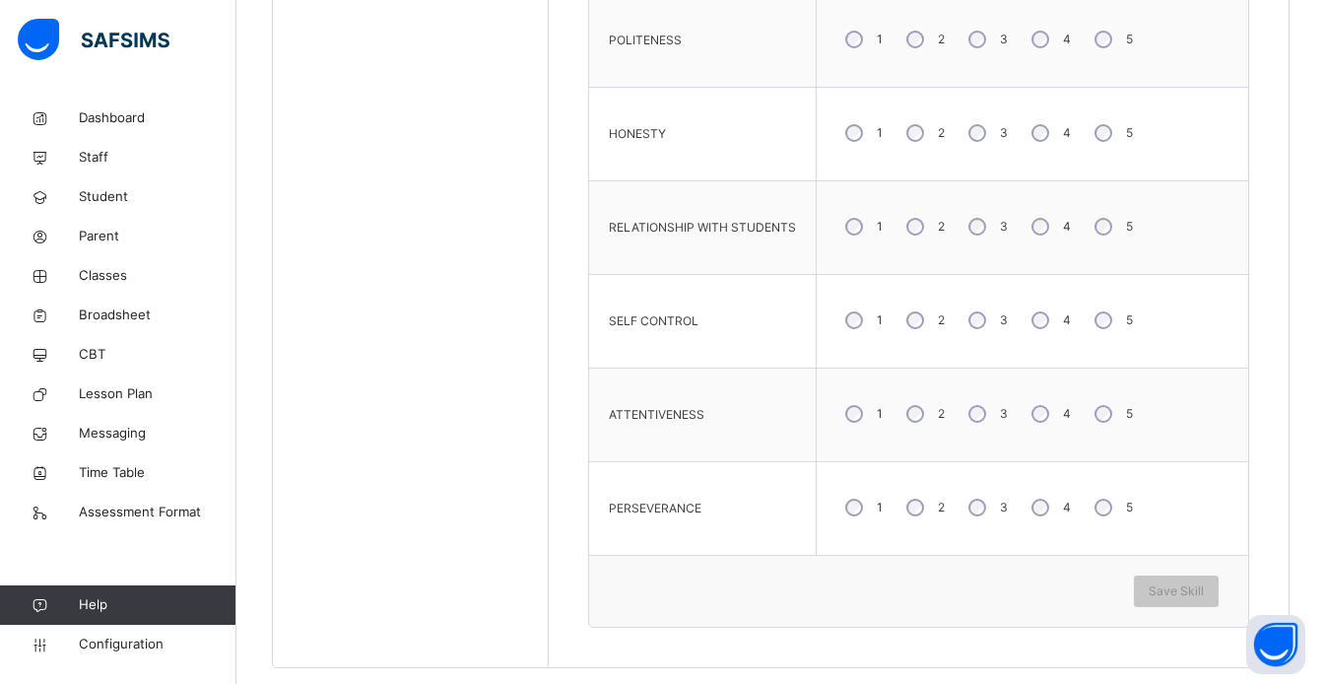
click at [1046, 416] on div "4" at bounding box center [1049, 413] width 53 height 41
click at [1197, 598] on span "Save Skill" at bounding box center [1176, 591] width 55 height 18
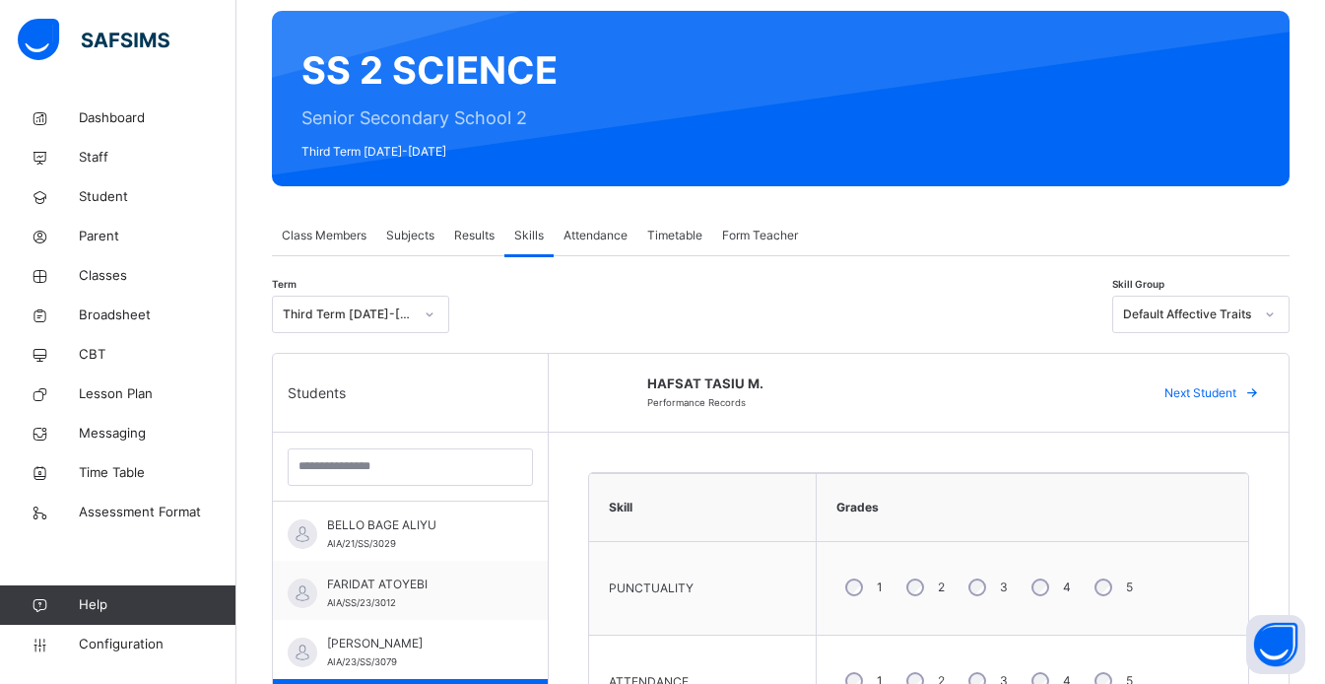
scroll to position [0, 0]
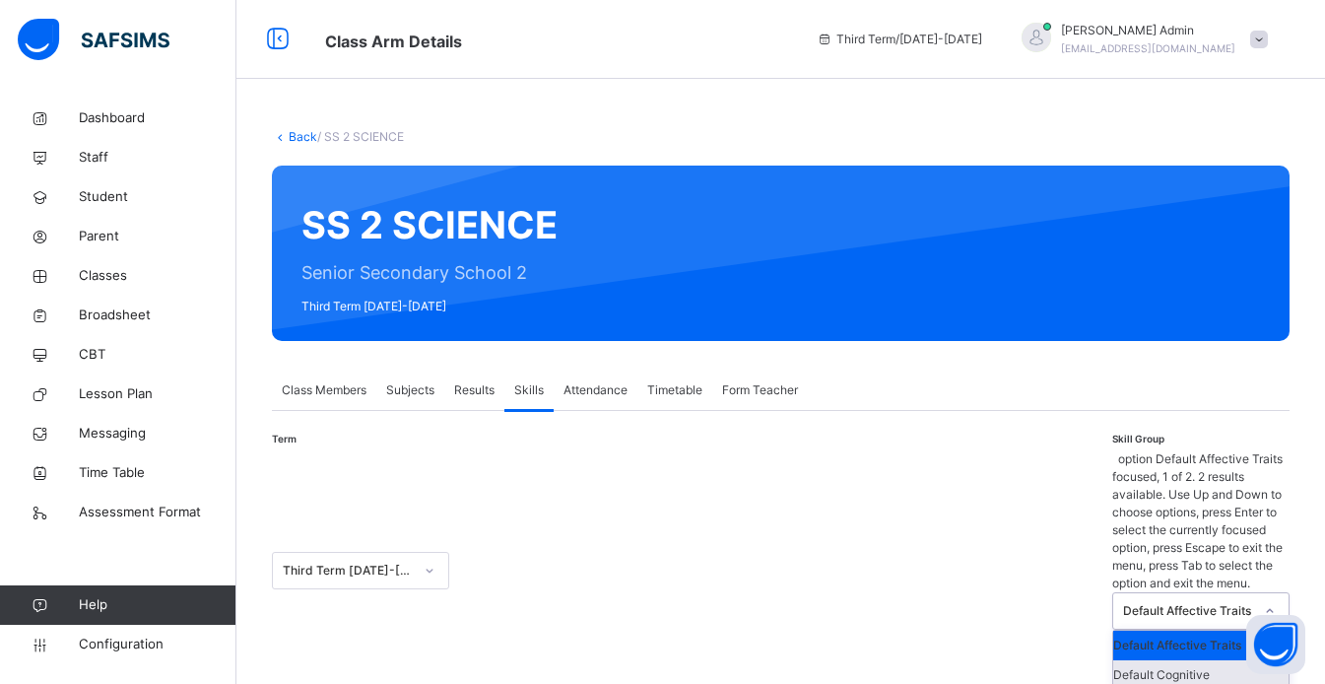
click at [1232, 660] on div "Default Cognitive" at bounding box center [1200, 675] width 175 height 30
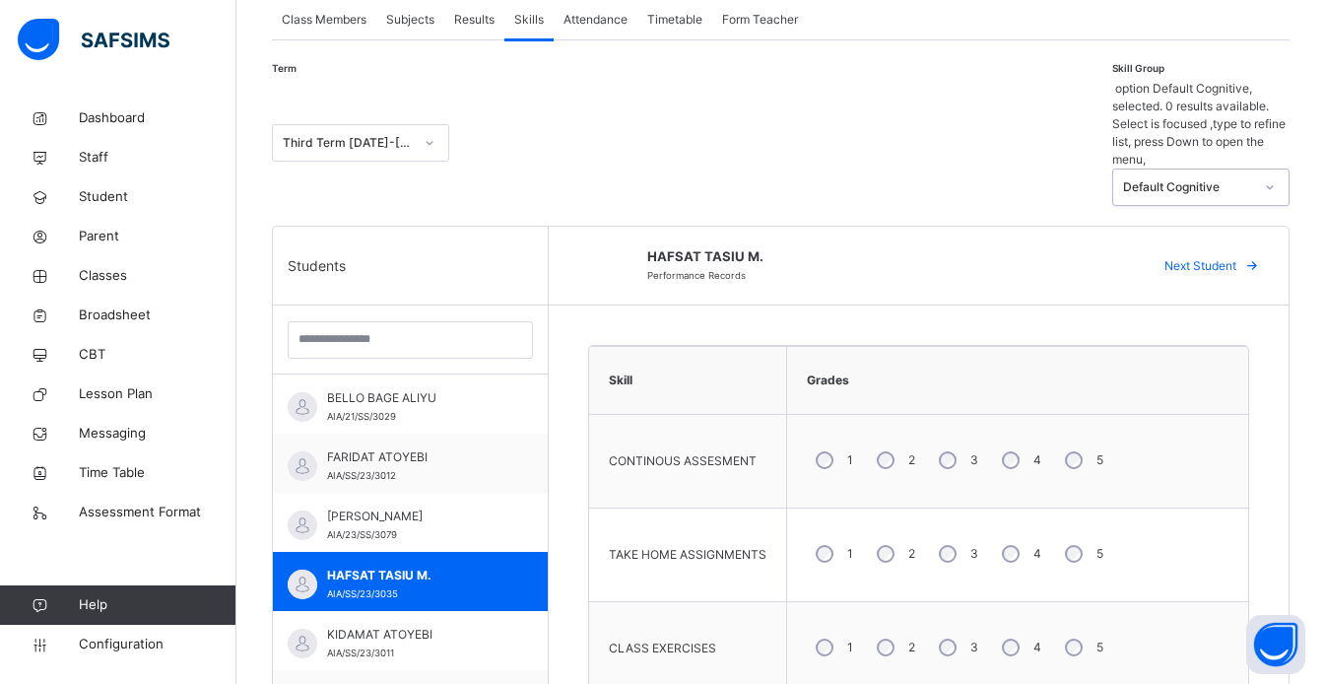
scroll to position [373, 0]
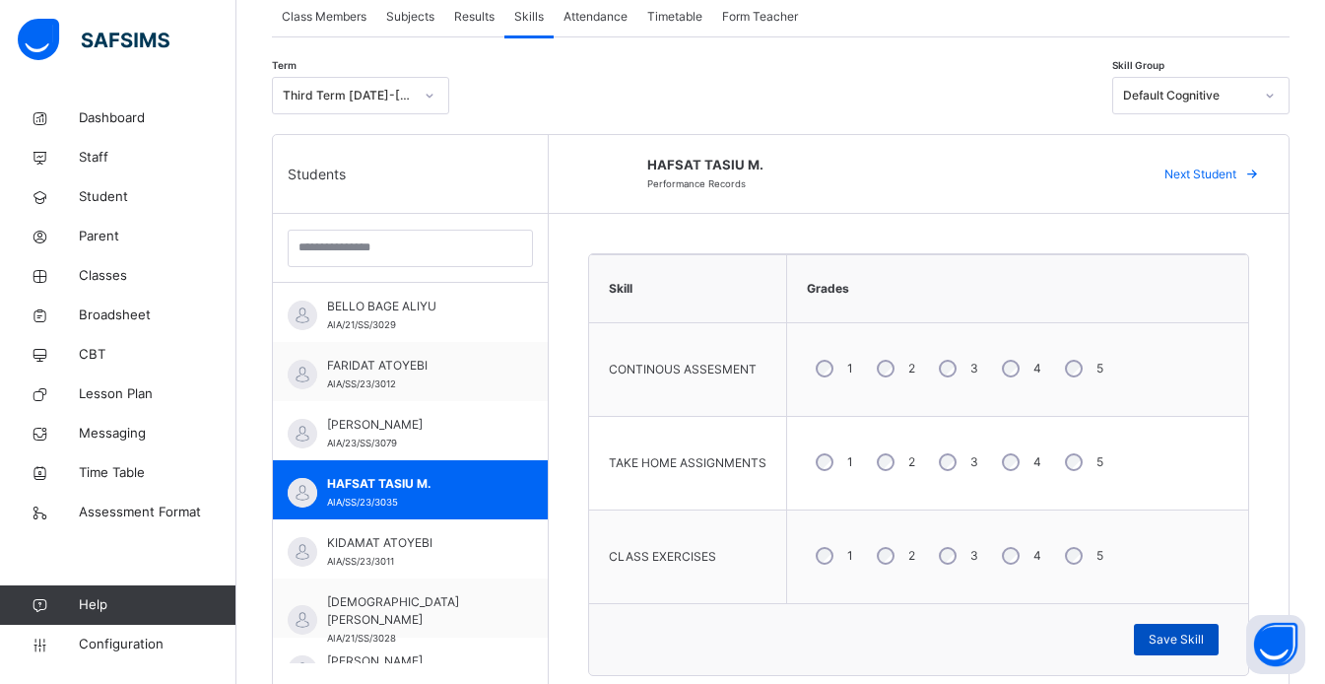
click at [1204, 647] on span "Save Skill" at bounding box center [1176, 640] width 55 height 18
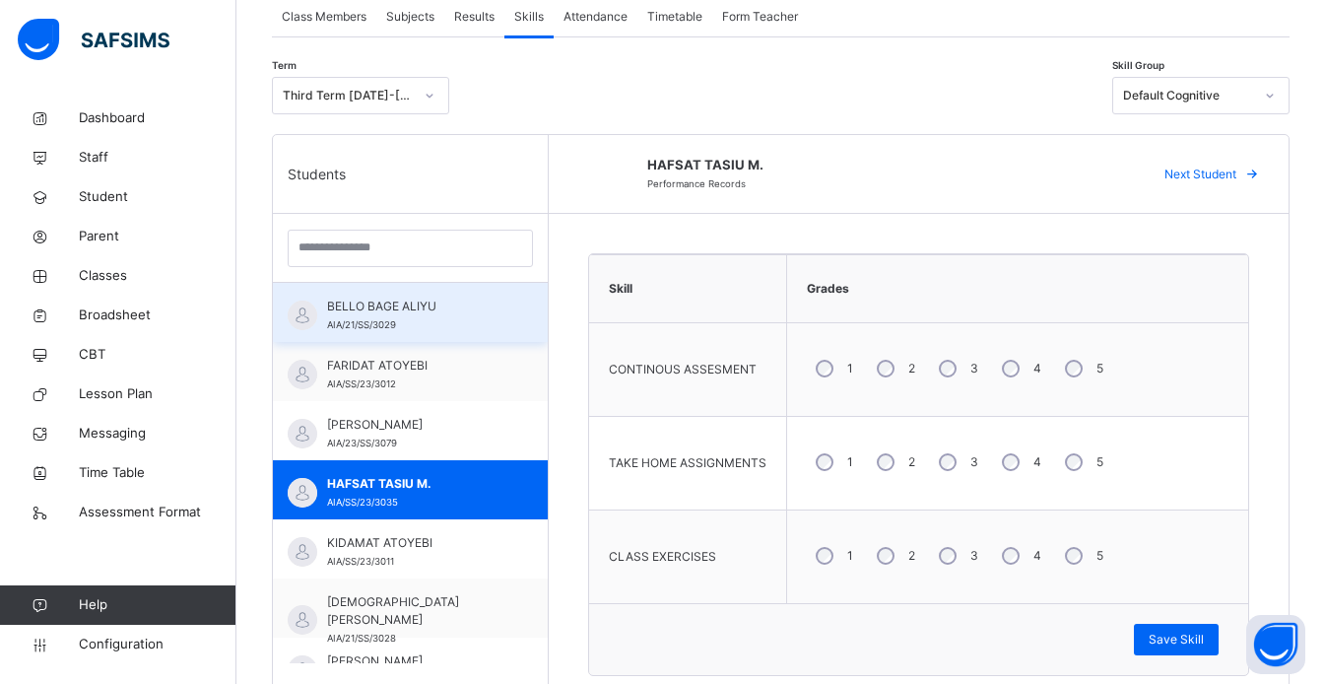
click at [441, 309] on span "BELLO BAGE ALIYU" at bounding box center [415, 307] width 176 height 18
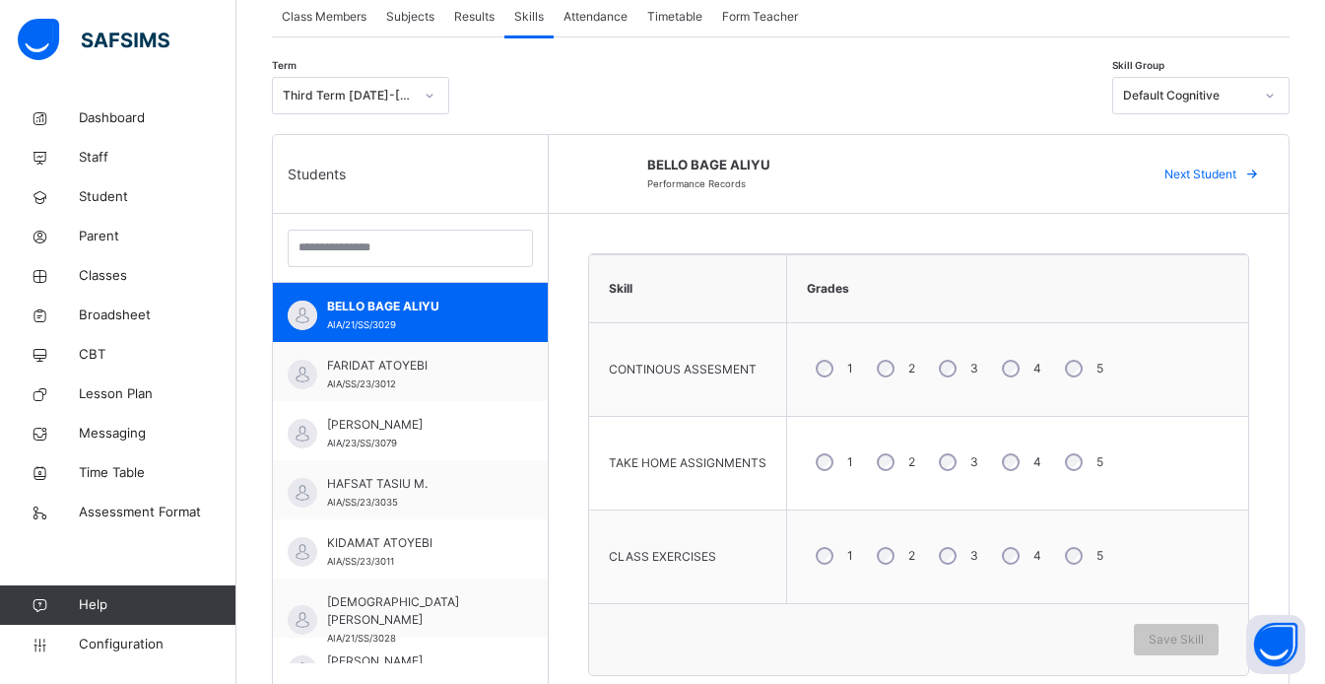
click at [1016, 376] on div "4" at bounding box center [1019, 368] width 53 height 41
click at [1204, 647] on span "Save Skill" at bounding box center [1176, 640] width 55 height 18
click at [1251, 174] on span at bounding box center [1252, 175] width 32 height 32
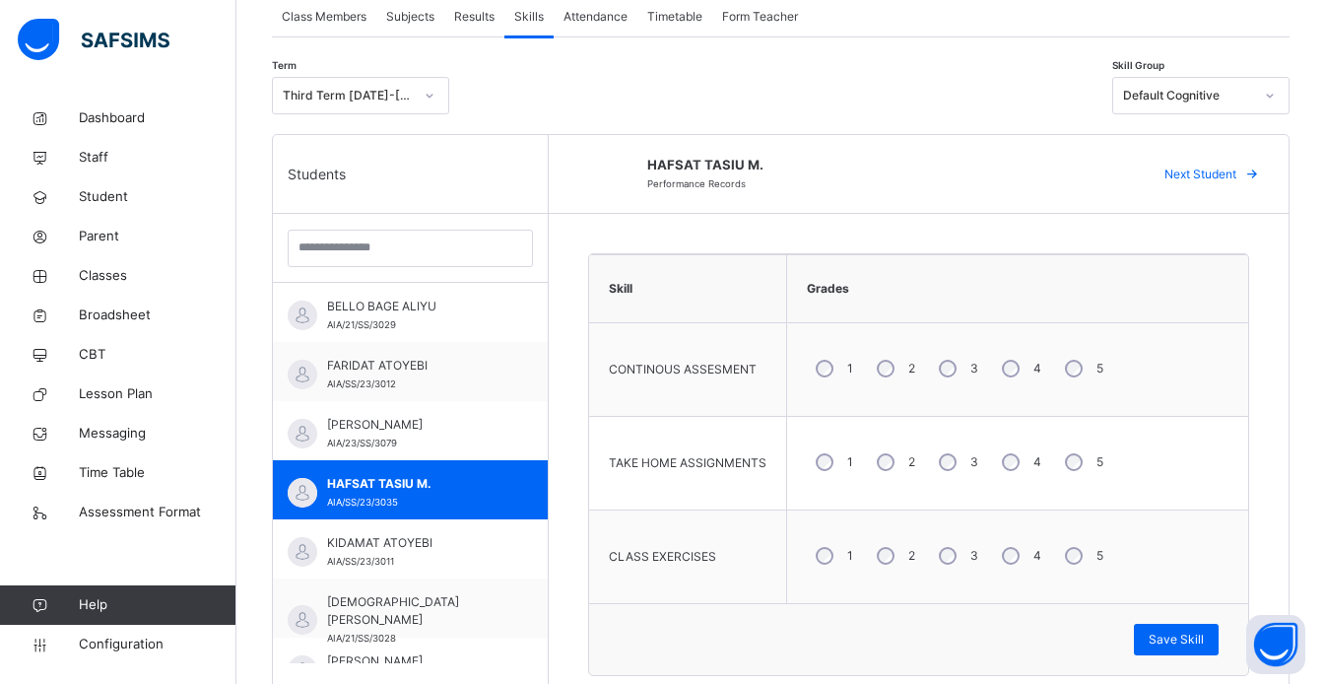
click at [1235, 179] on span "Next Student" at bounding box center [1201, 175] width 72 height 18
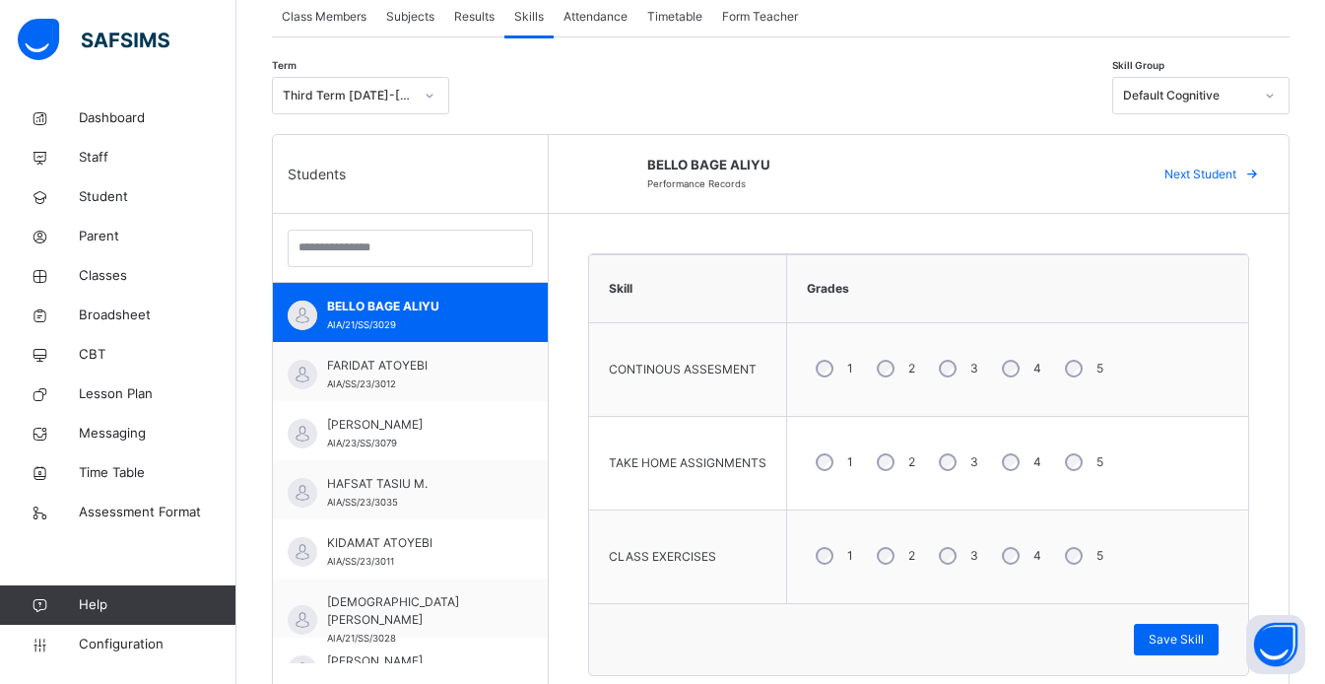
click at [1236, 176] on span "Next Student" at bounding box center [1201, 175] width 72 height 18
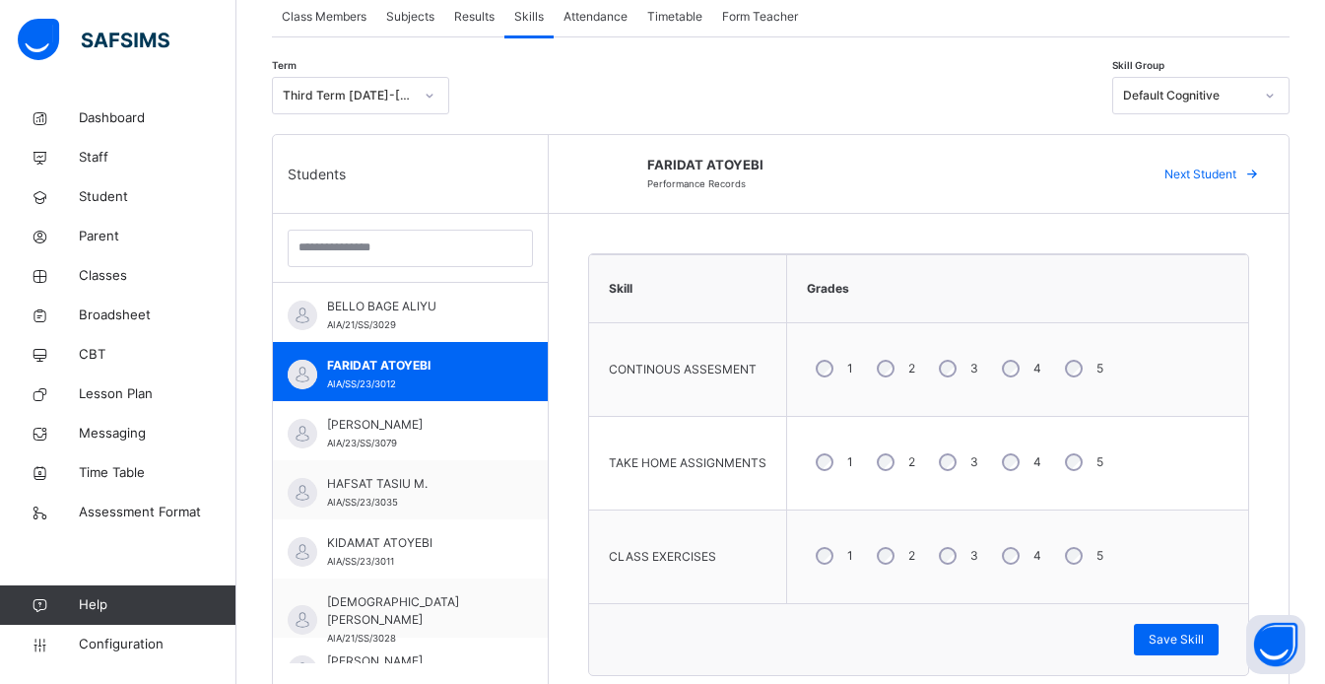
click at [956, 559] on div "3" at bounding box center [956, 555] width 53 height 41
click at [1204, 640] on span "Save Skill" at bounding box center [1176, 640] width 55 height 18
click at [1260, 170] on icon at bounding box center [1252, 175] width 15 height 16
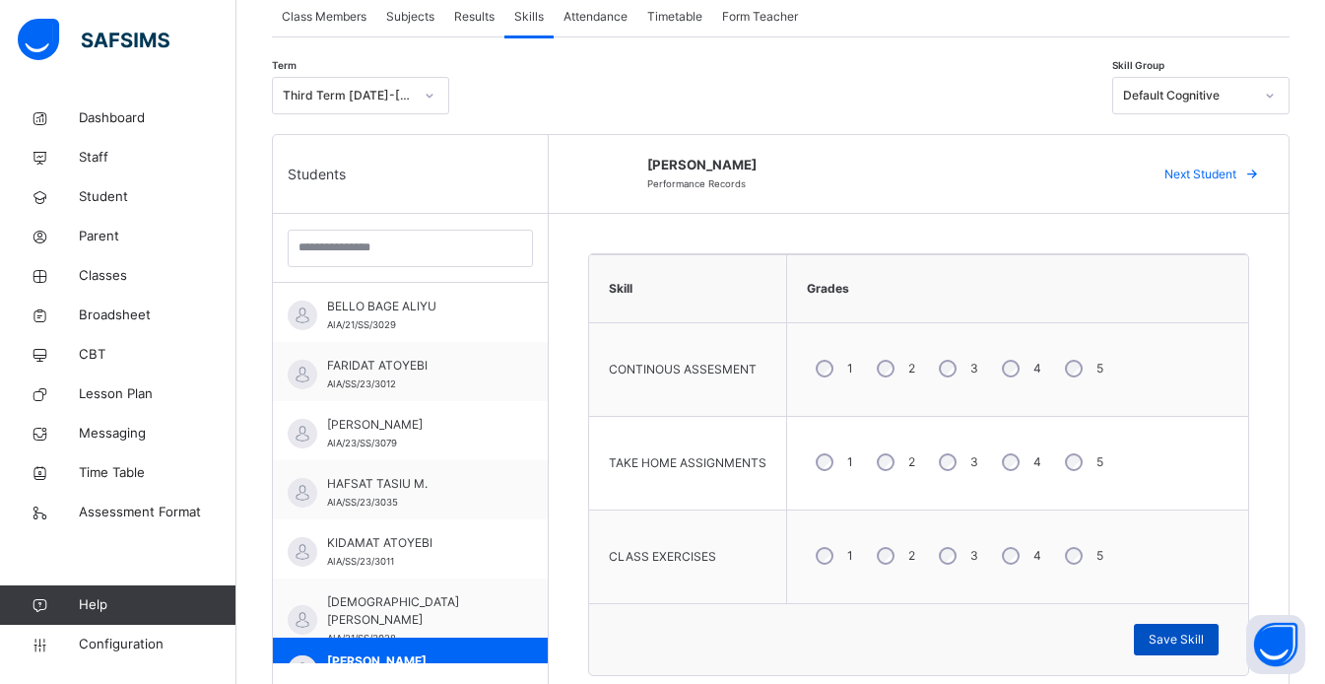
click at [1204, 647] on span "Save Skill" at bounding box center [1176, 640] width 55 height 18
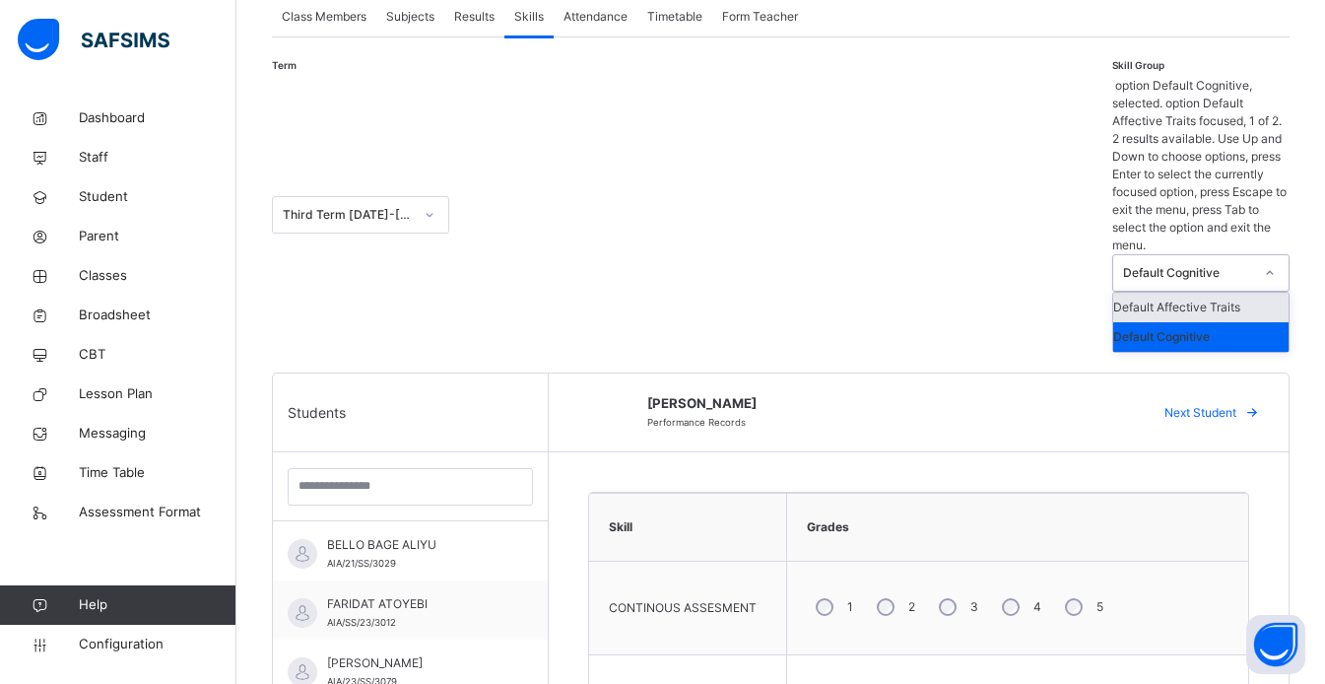
click at [1245, 293] on div "Default Affective Traits" at bounding box center [1200, 308] width 175 height 30
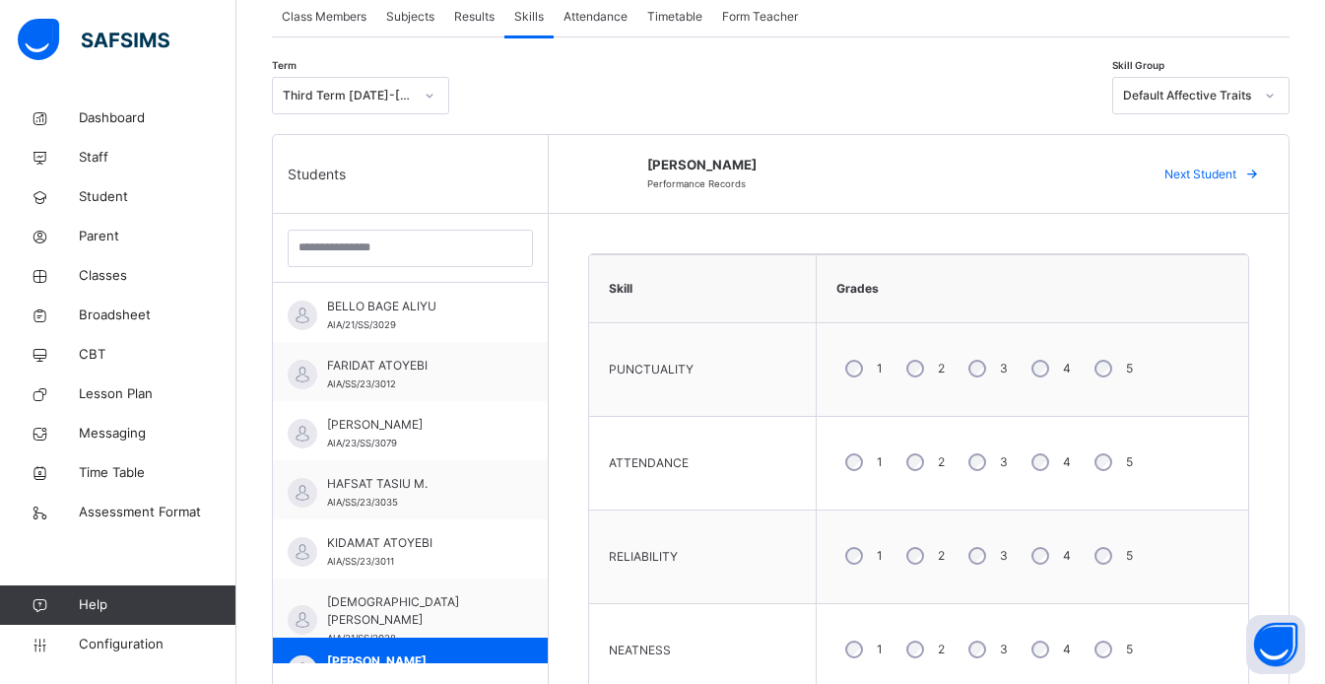
click at [1044, 468] on div "4" at bounding box center [1049, 461] width 53 height 41
click at [1046, 552] on div "4" at bounding box center [1049, 555] width 53 height 41
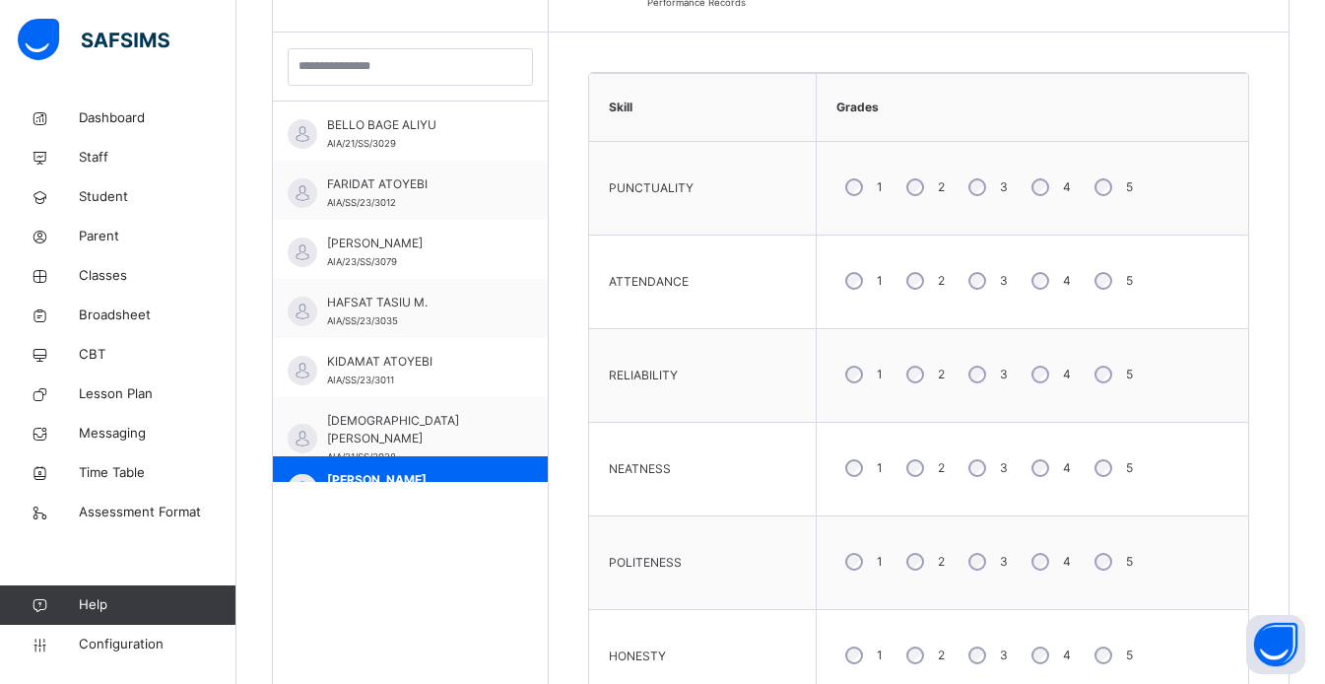
scroll to position [569, 0]
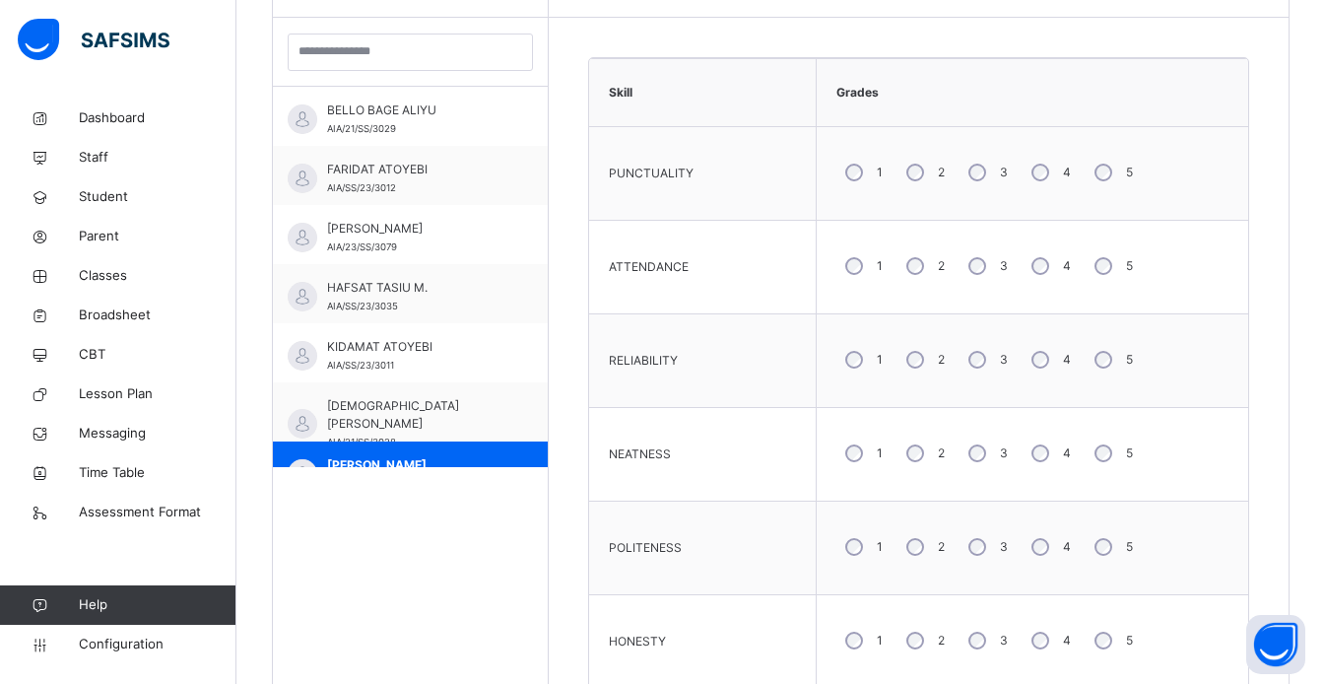
click at [1109, 548] on div "5" at bounding box center [1112, 546] width 52 height 41
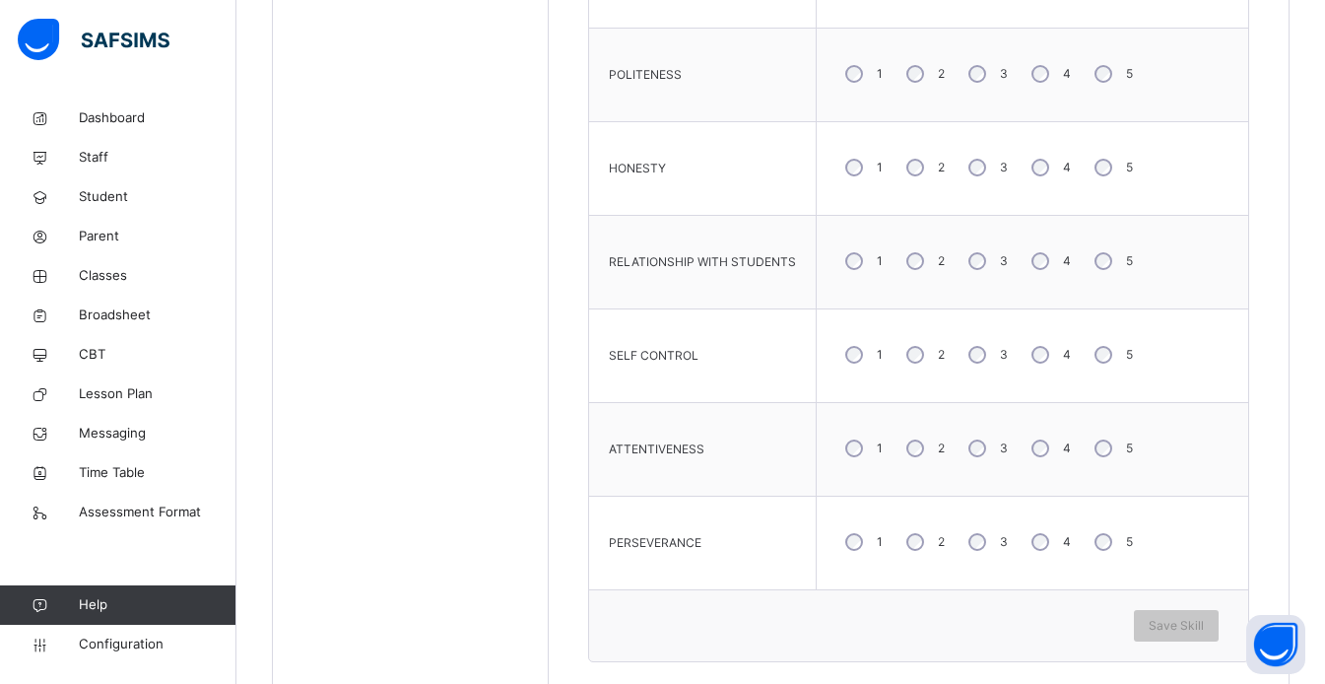
scroll to position [1043, 0]
click at [1046, 449] on div "4" at bounding box center [1049, 447] width 53 height 41
click at [1204, 627] on span "Save Skill" at bounding box center [1176, 625] width 55 height 18
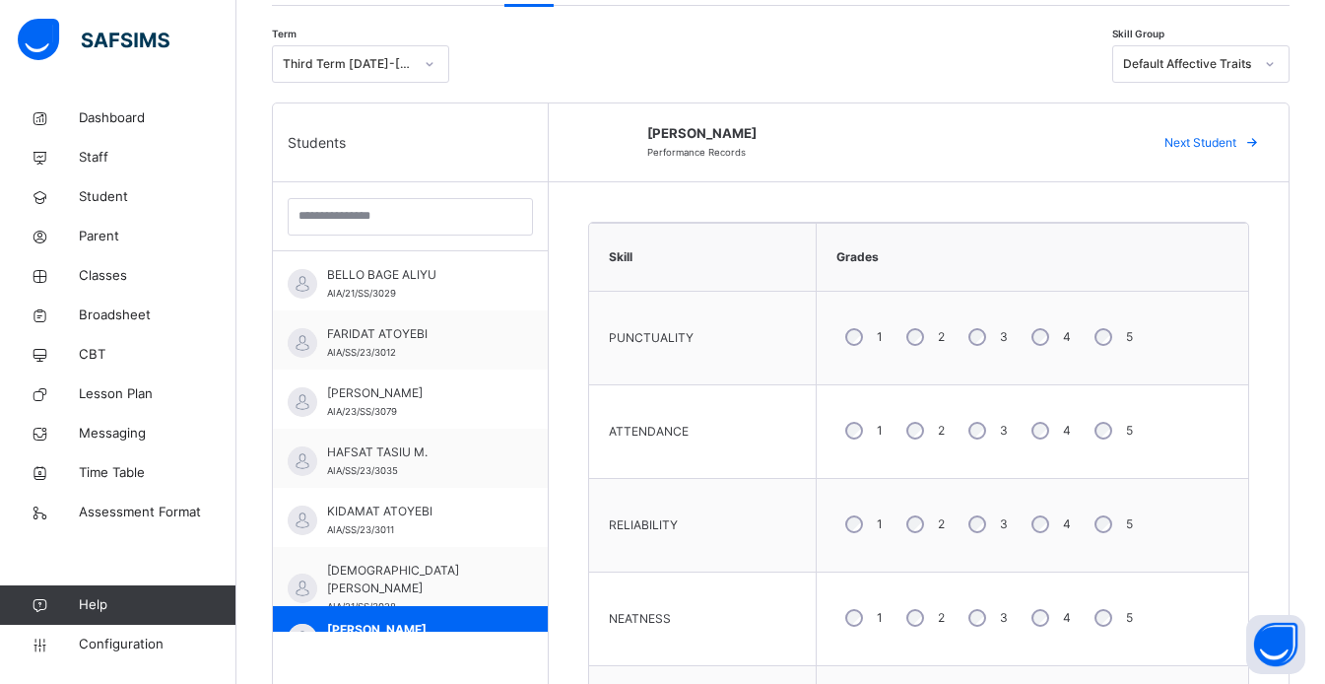
scroll to position [390, 0]
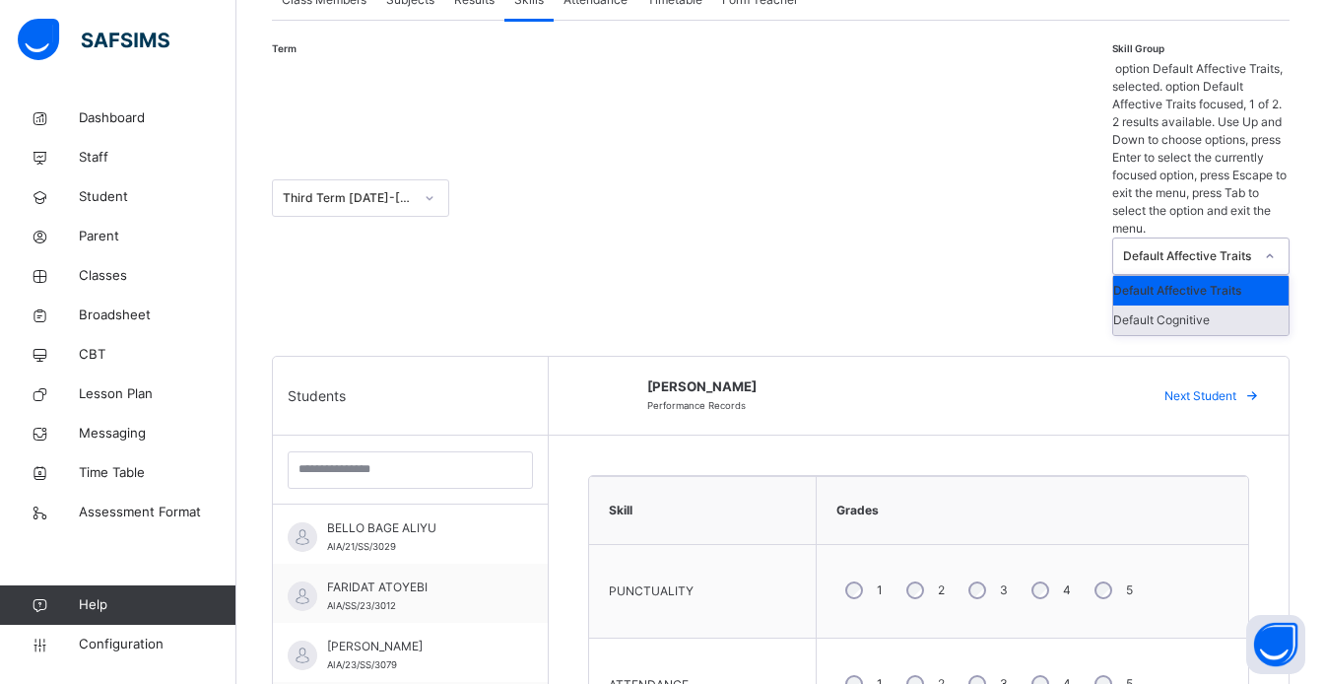
click at [1235, 305] on div "Default Cognitive" at bounding box center [1200, 320] width 175 height 30
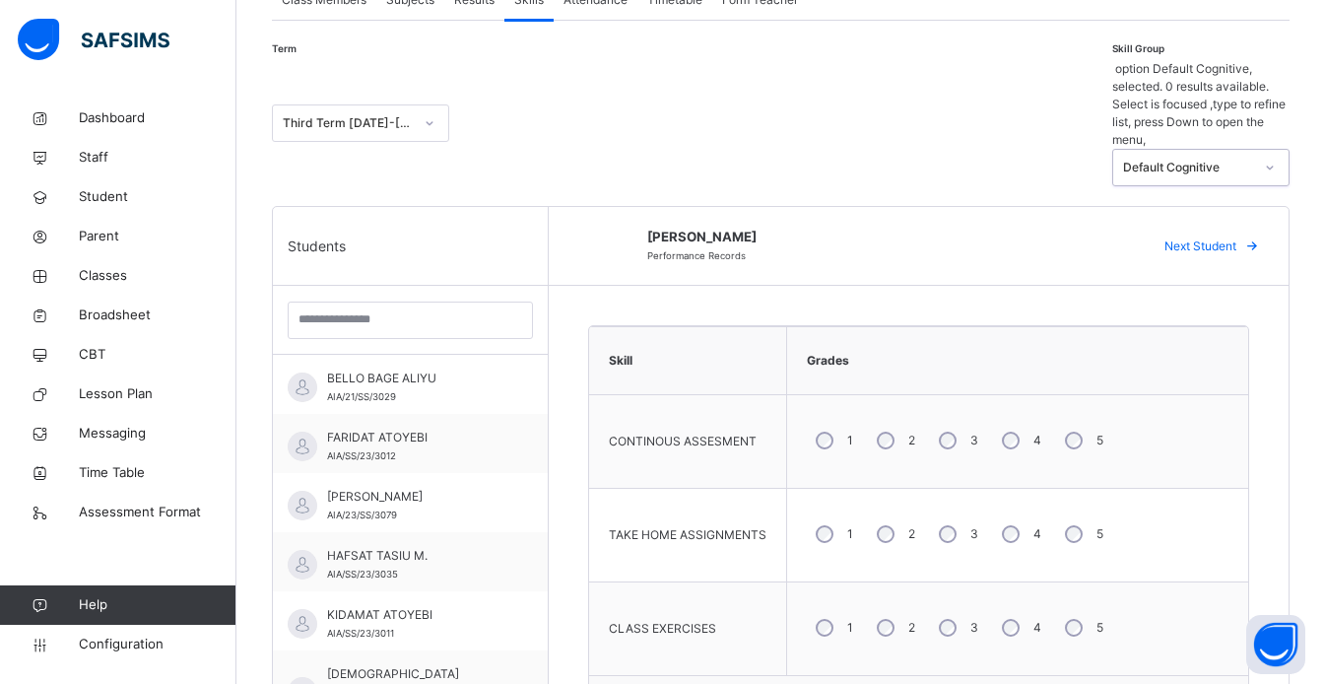
click at [1236, 237] on span "Next Student" at bounding box center [1201, 246] width 72 height 18
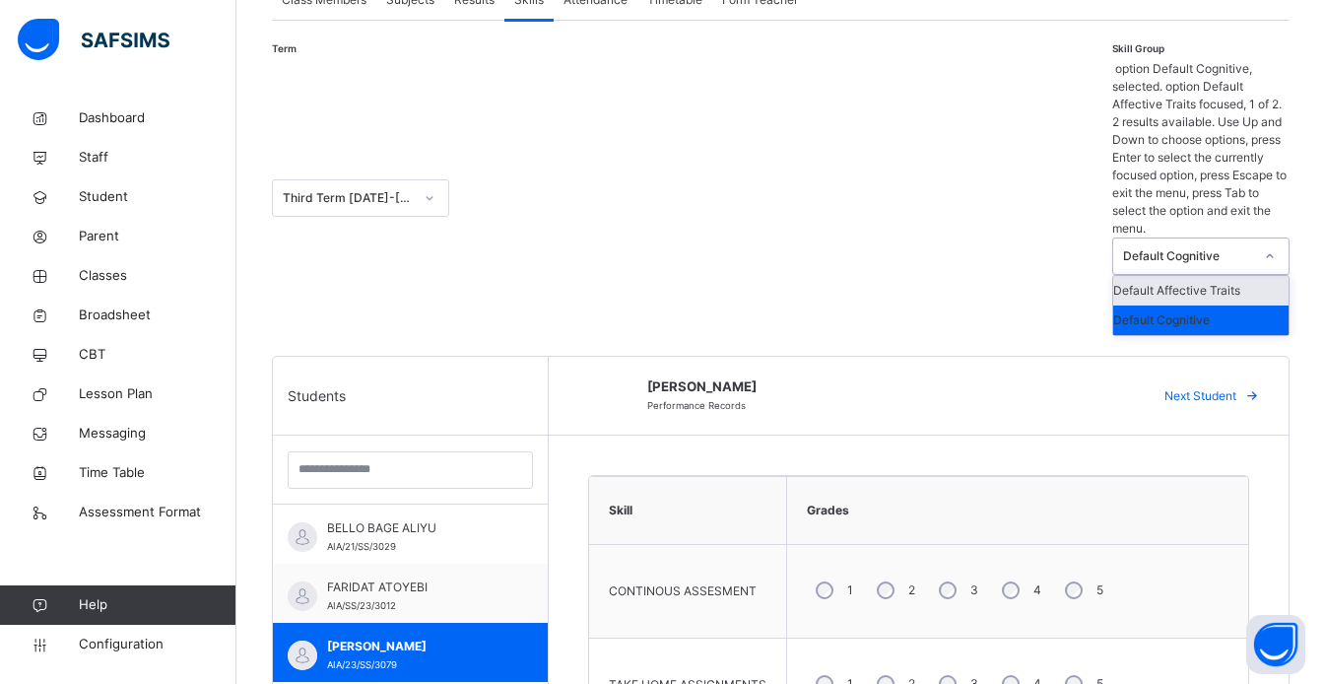
click at [1236, 276] on div "Default Affective Traits" at bounding box center [1200, 291] width 175 height 30
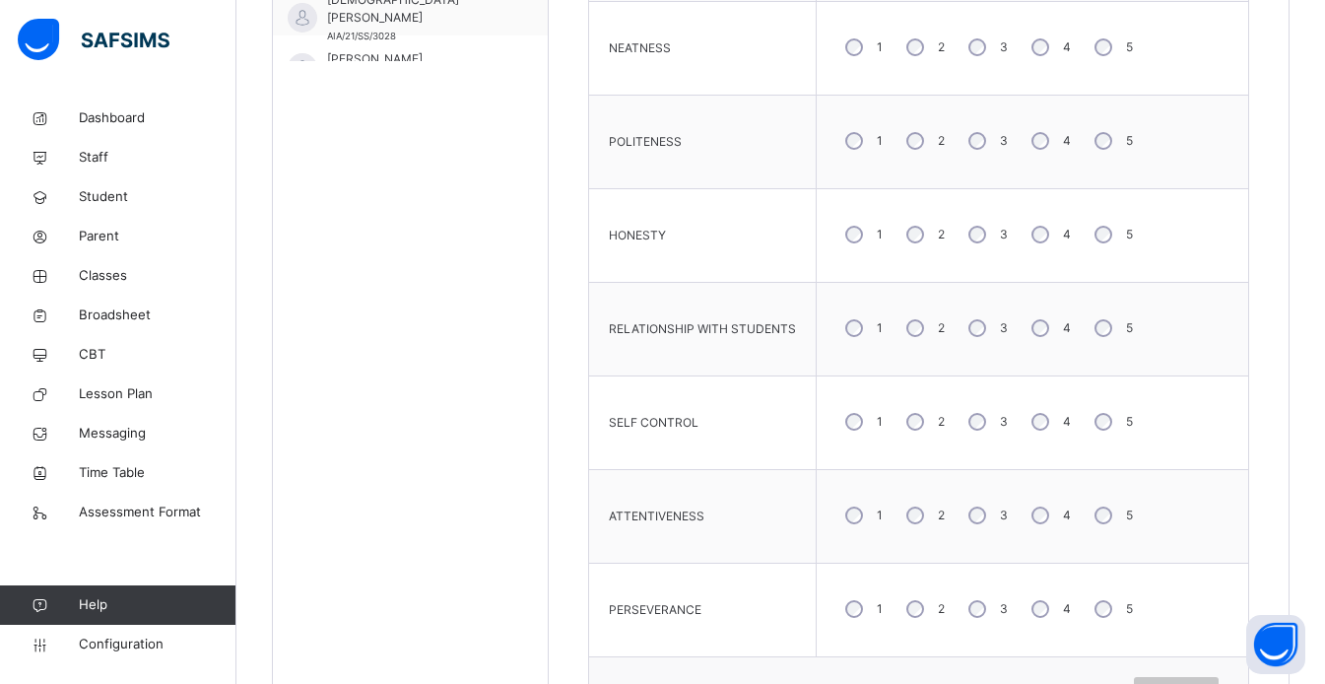
scroll to position [982, 0]
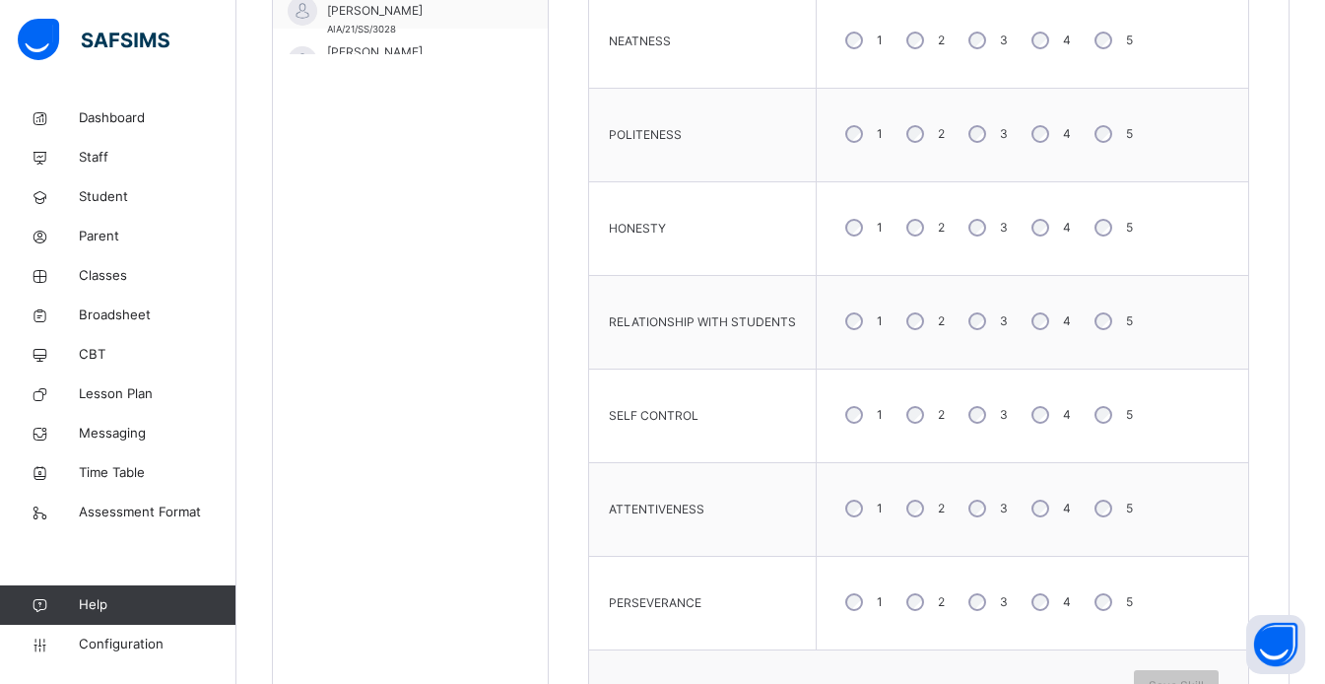
click at [1109, 506] on div "5" at bounding box center [1112, 508] width 52 height 41
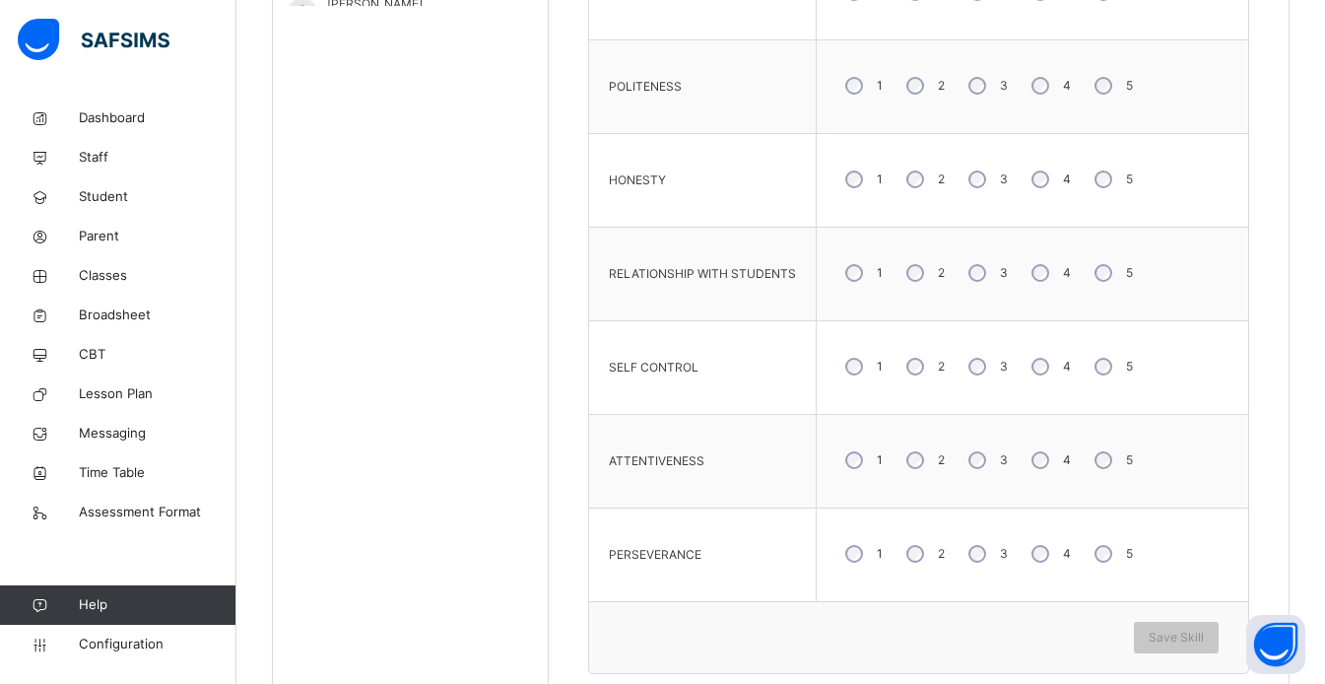
scroll to position [1110, 0]
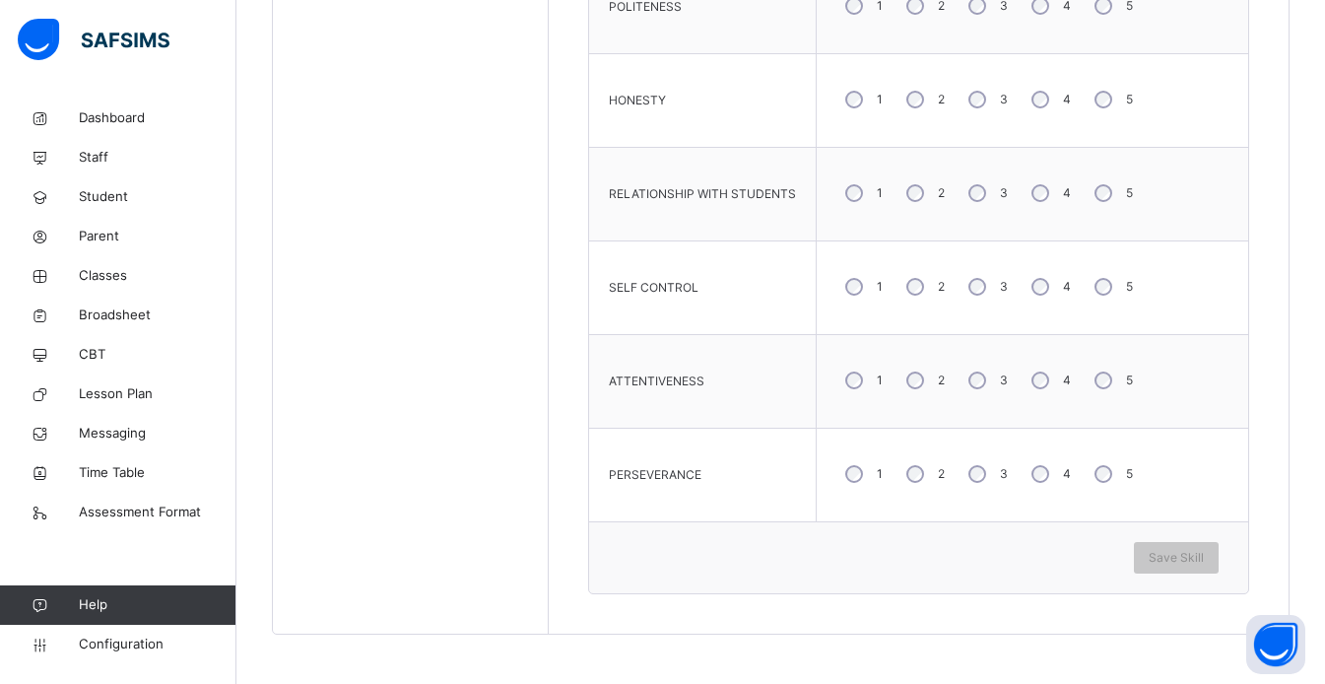
click at [1057, 473] on div "4" at bounding box center [1049, 473] width 53 height 41
click at [1204, 562] on span "Save Skill" at bounding box center [1176, 558] width 55 height 18
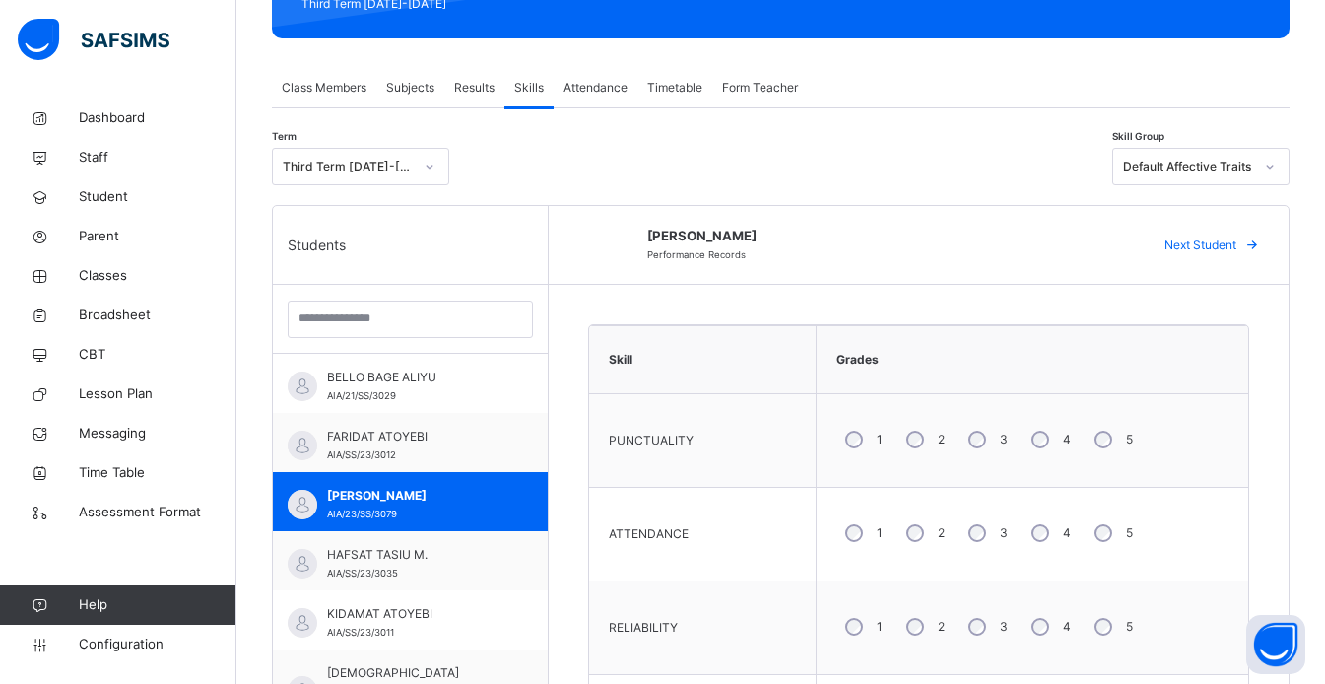
scroll to position [295, 0]
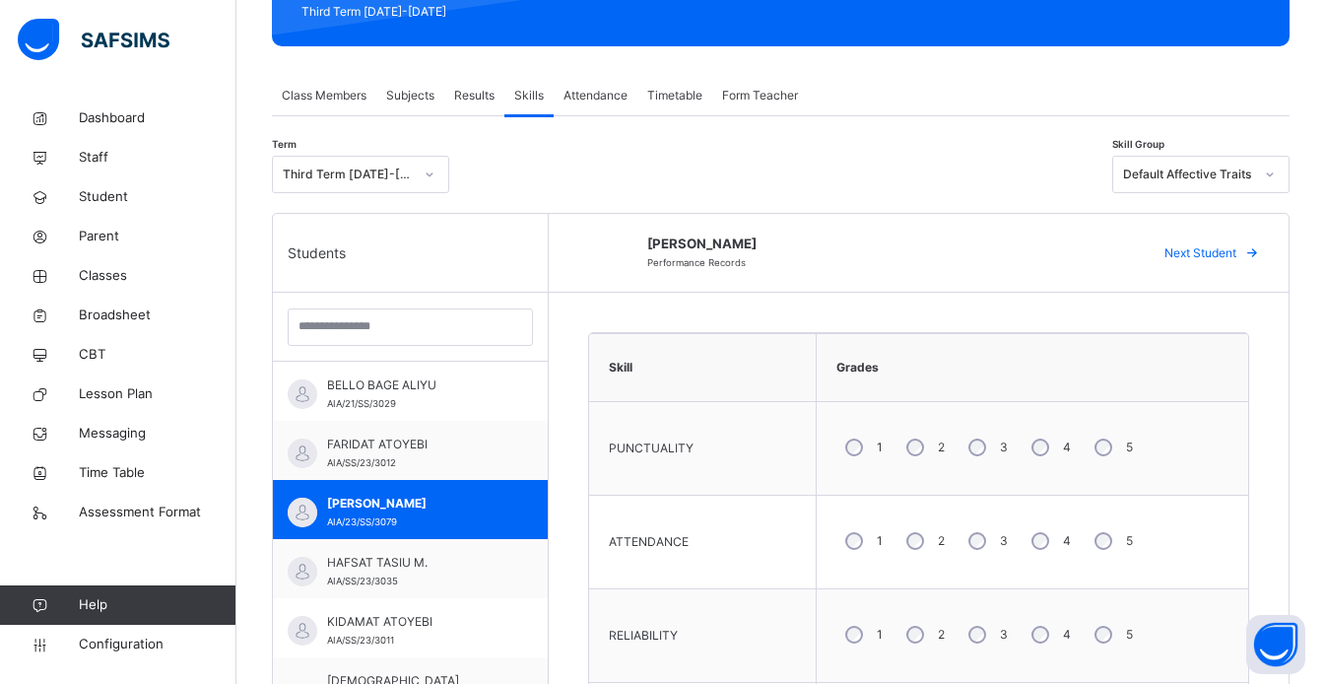
click at [1236, 258] on span "Next Student" at bounding box center [1201, 253] width 72 height 18
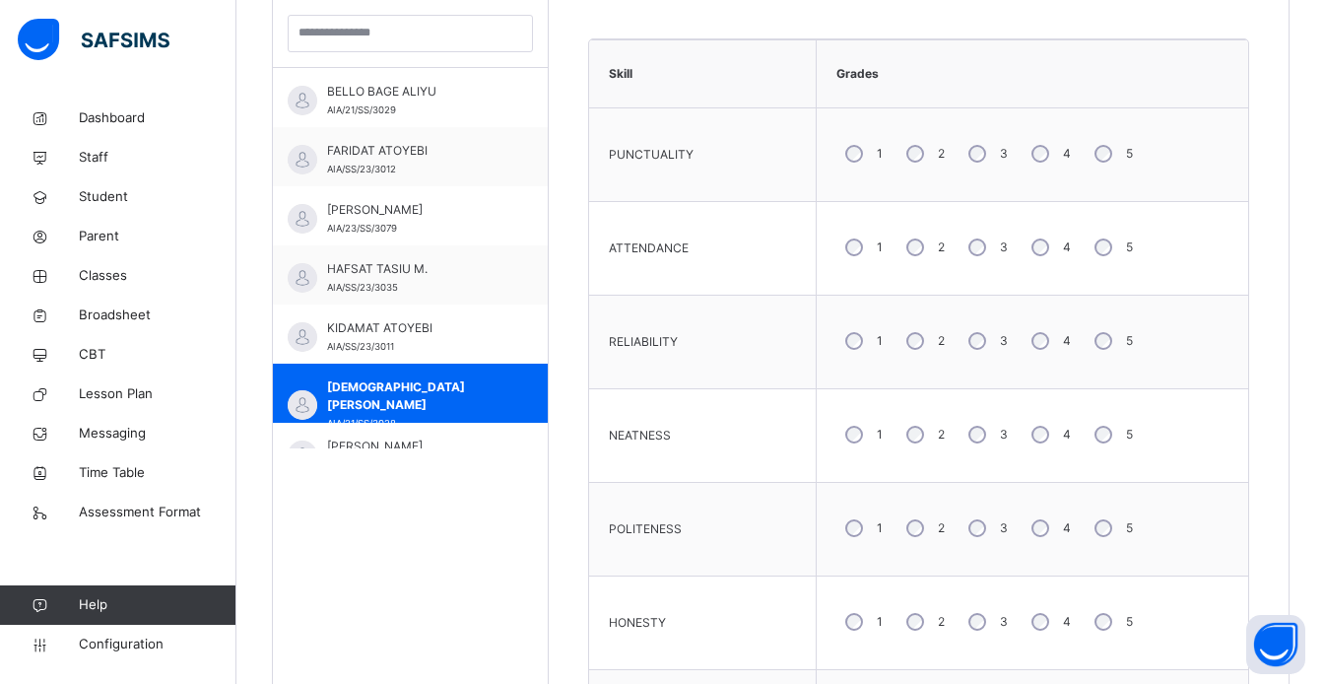
scroll to position [589, 0]
click at [1003, 440] on label "3" at bounding box center [1004, 434] width 8 height 18
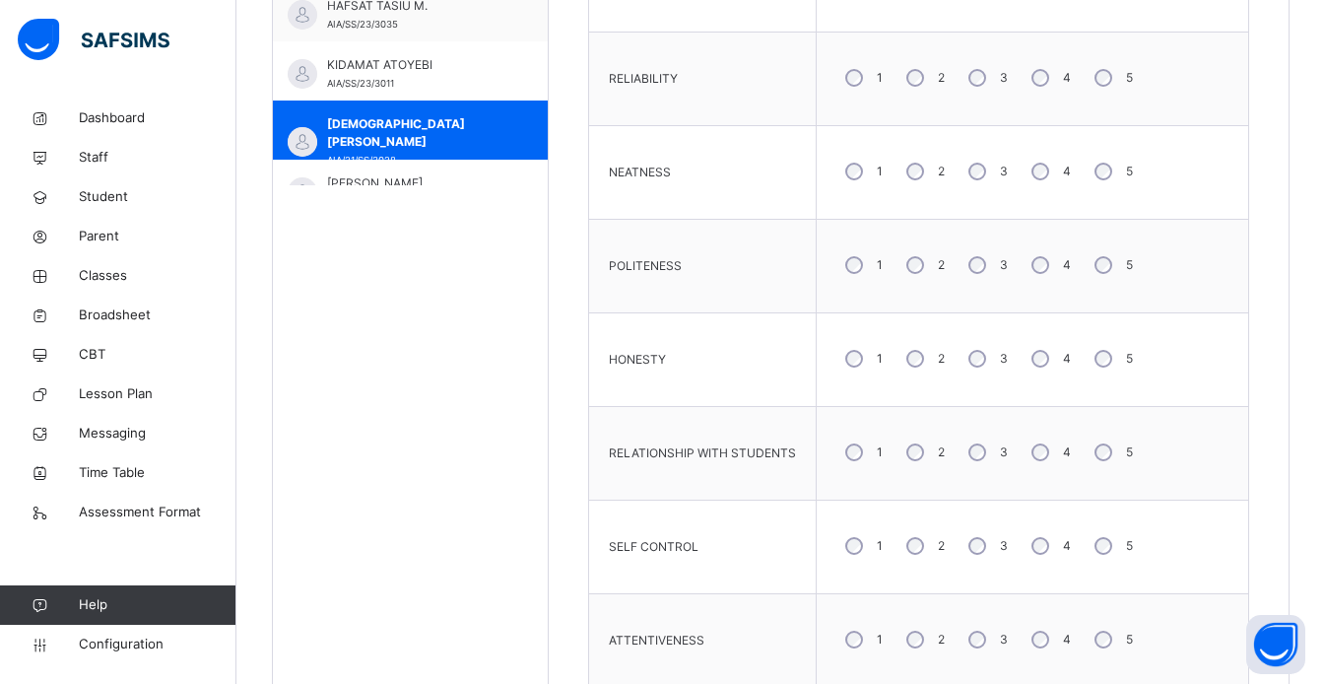
scroll to position [853, 0]
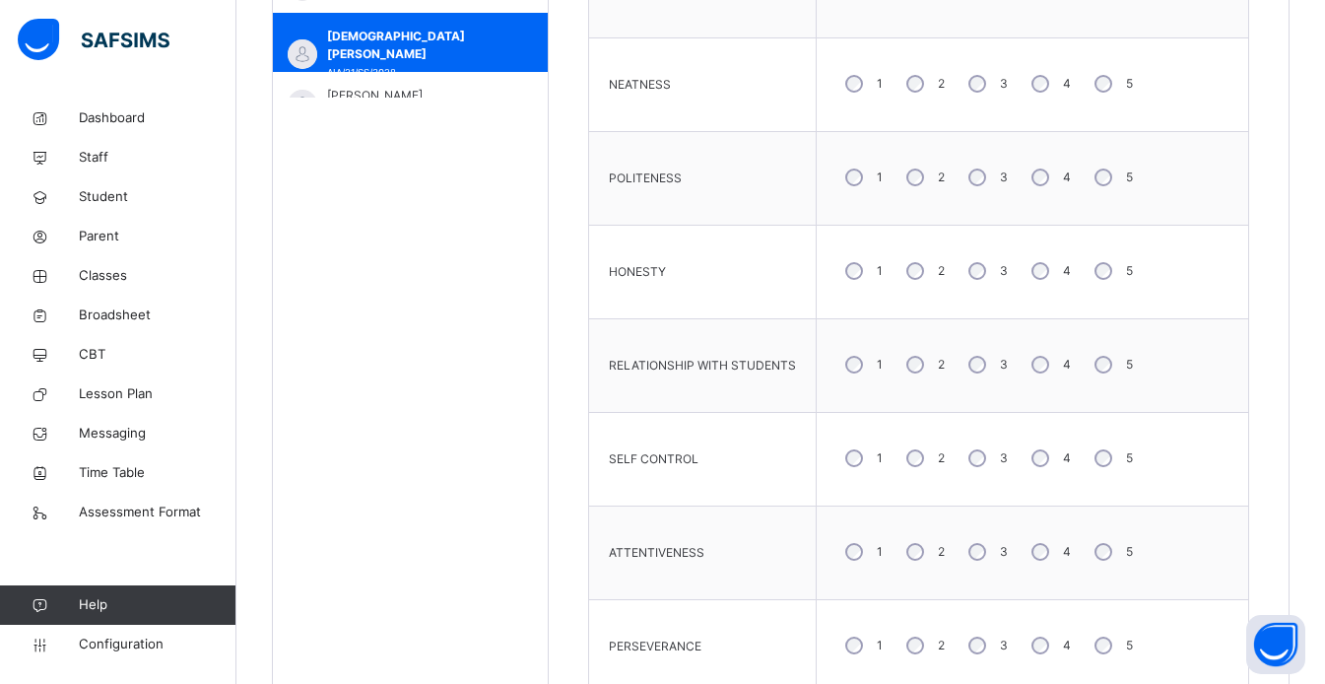
click at [1043, 559] on div "4" at bounding box center [1049, 551] width 53 height 41
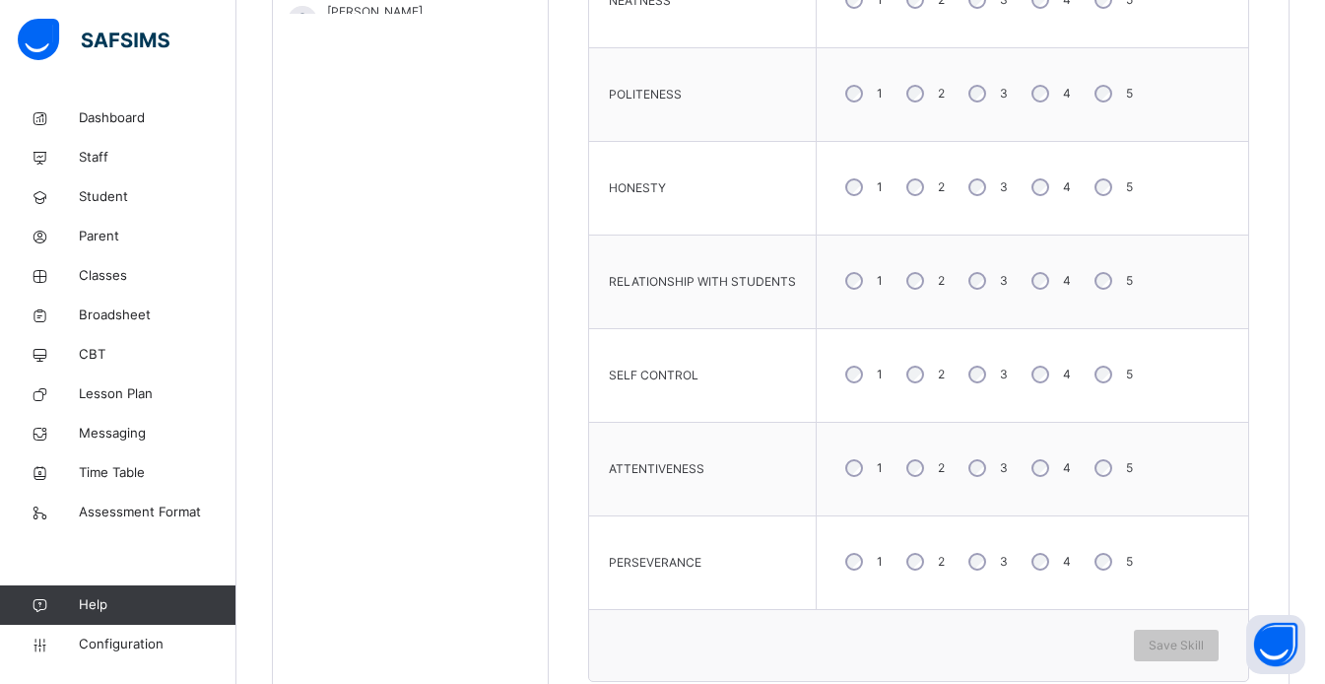
scroll to position [1025, 0]
click at [1197, 654] on div "Save Skill" at bounding box center [1176, 644] width 85 height 32
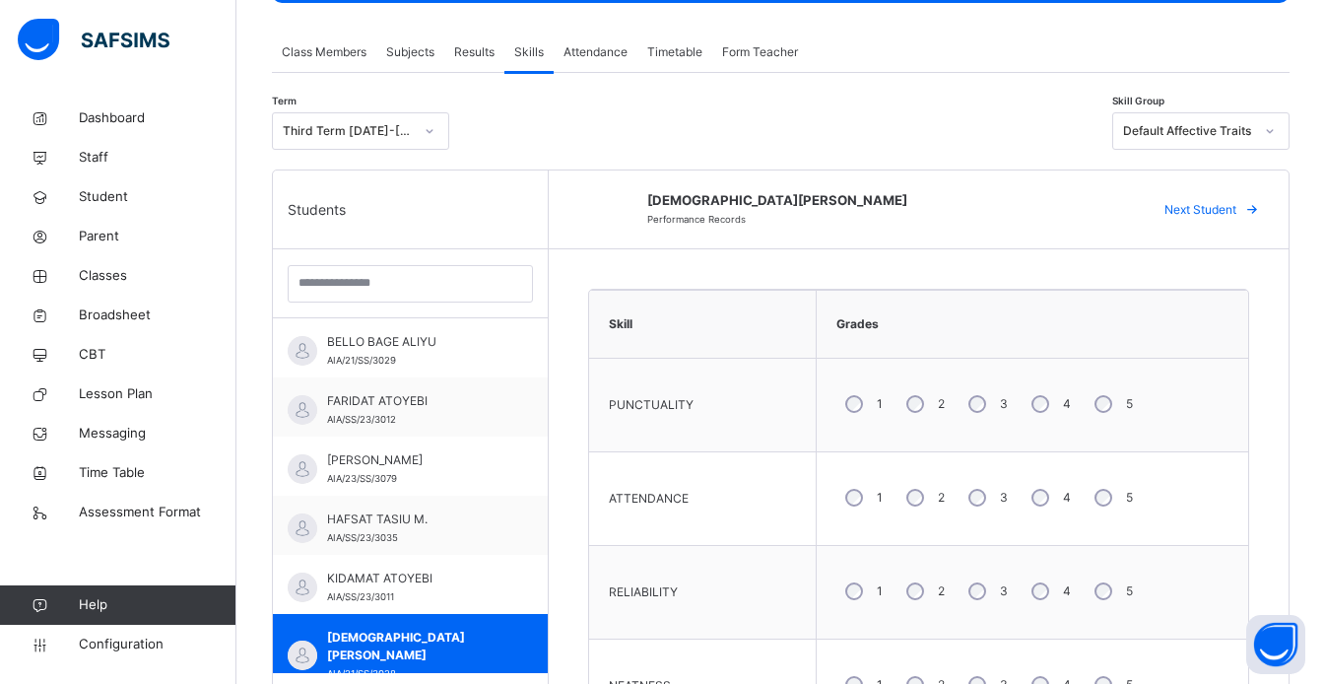
scroll to position [314, 0]
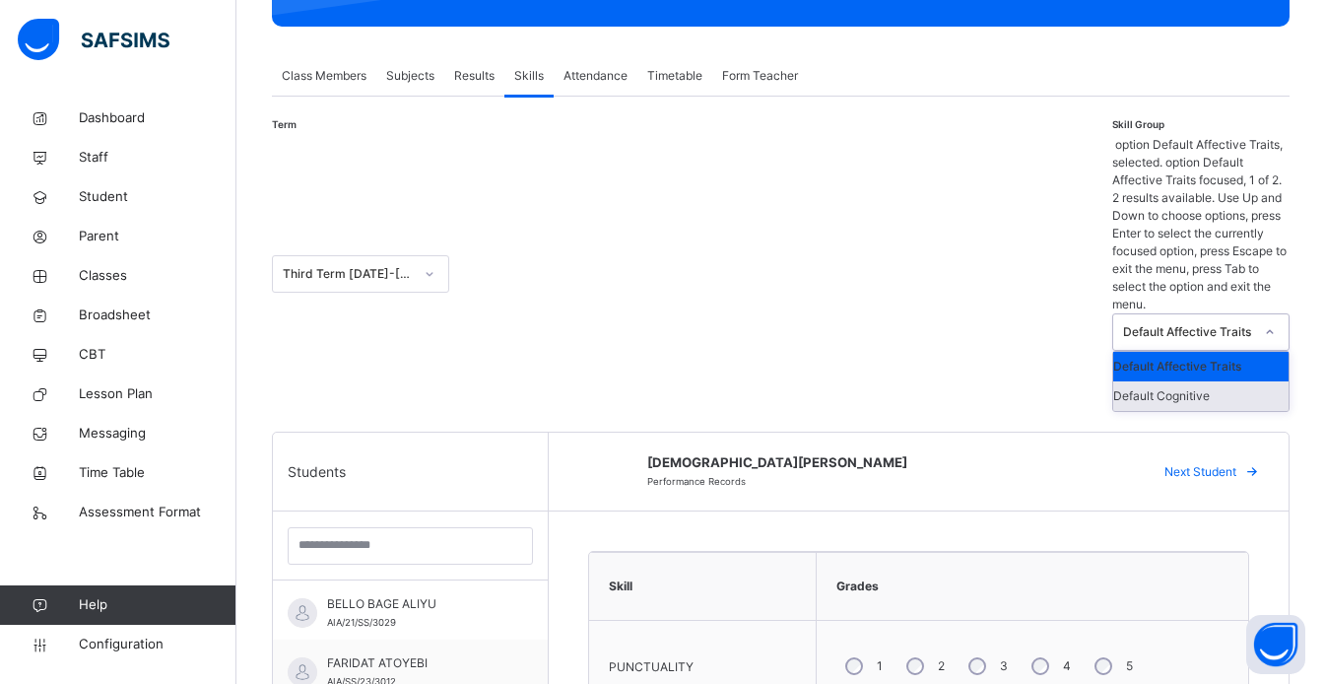
click at [1240, 381] on div "Default Cognitive" at bounding box center [1200, 396] width 175 height 30
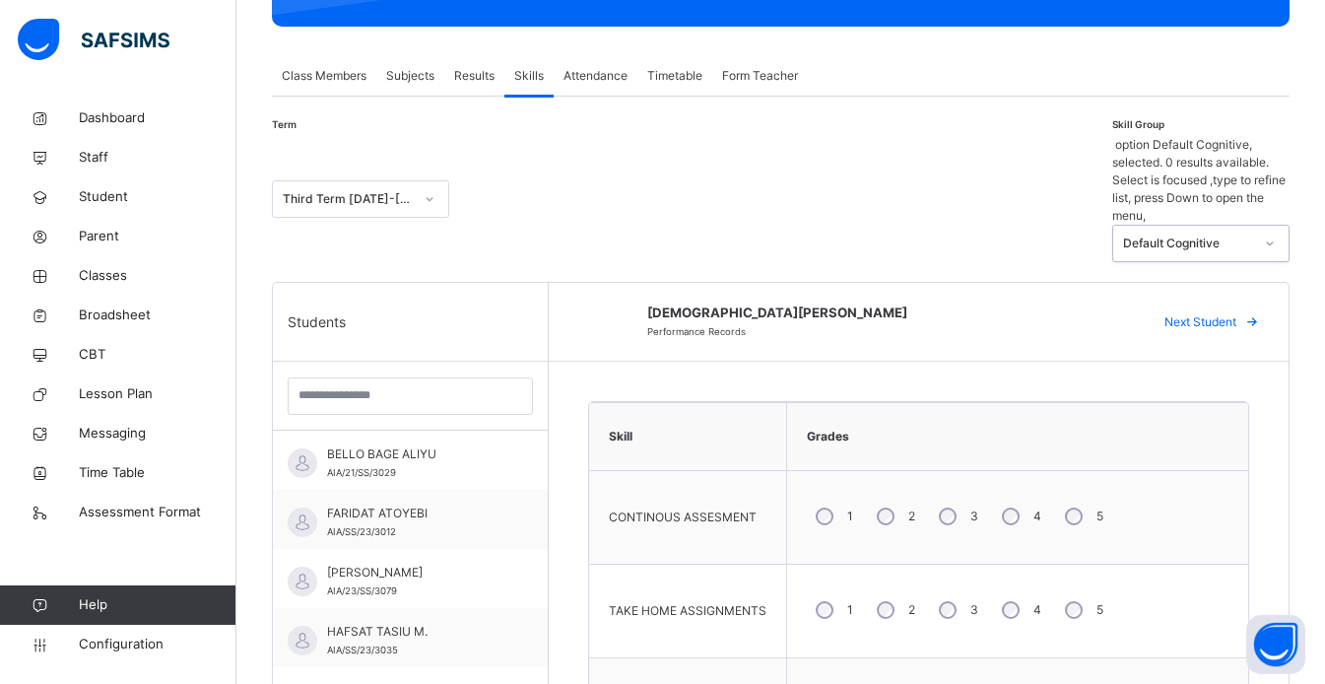
click at [1016, 496] on div "4" at bounding box center [1019, 516] width 53 height 41
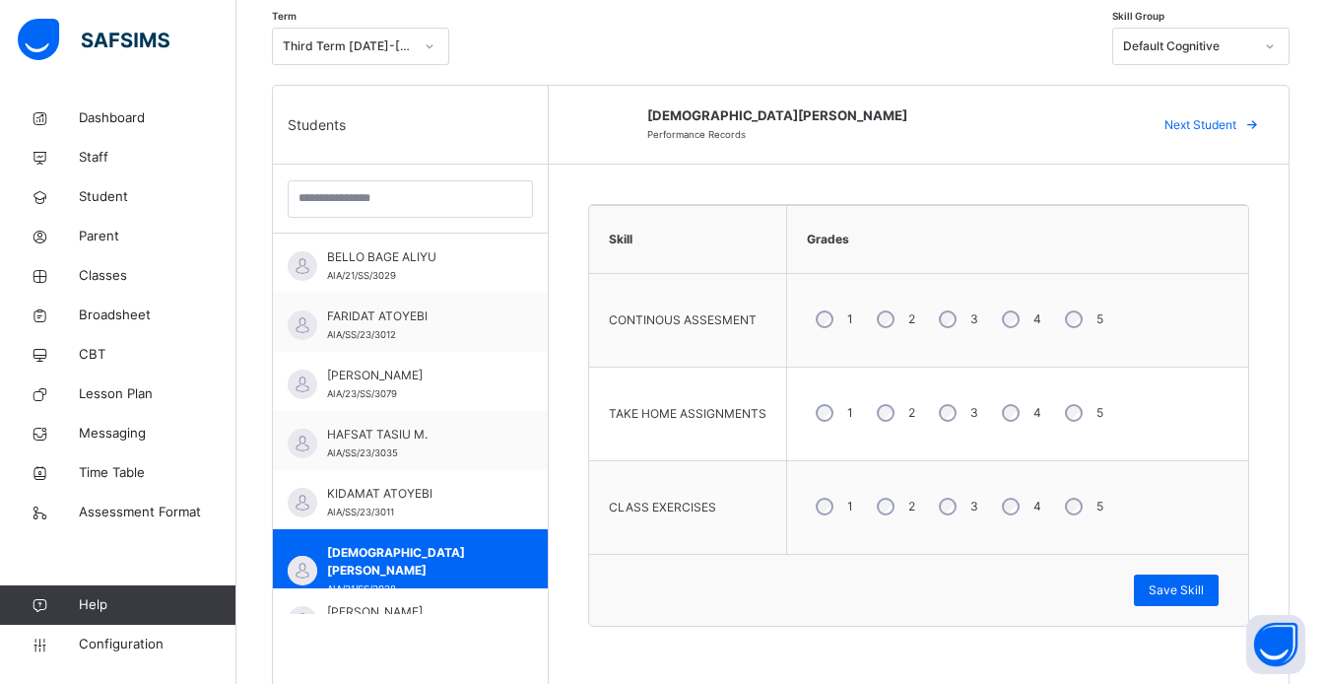
scroll to position [559, 0]
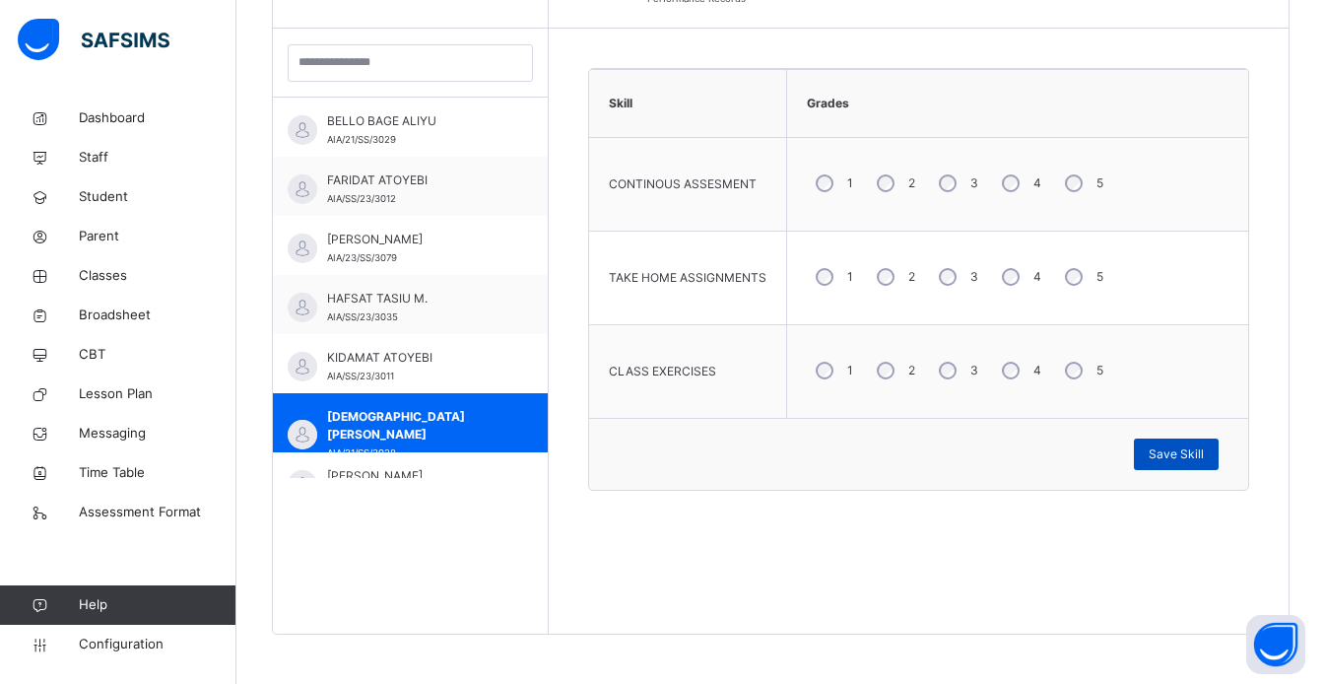
click at [1198, 460] on span "Save Skill" at bounding box center [1176, 454] width 55 height 18
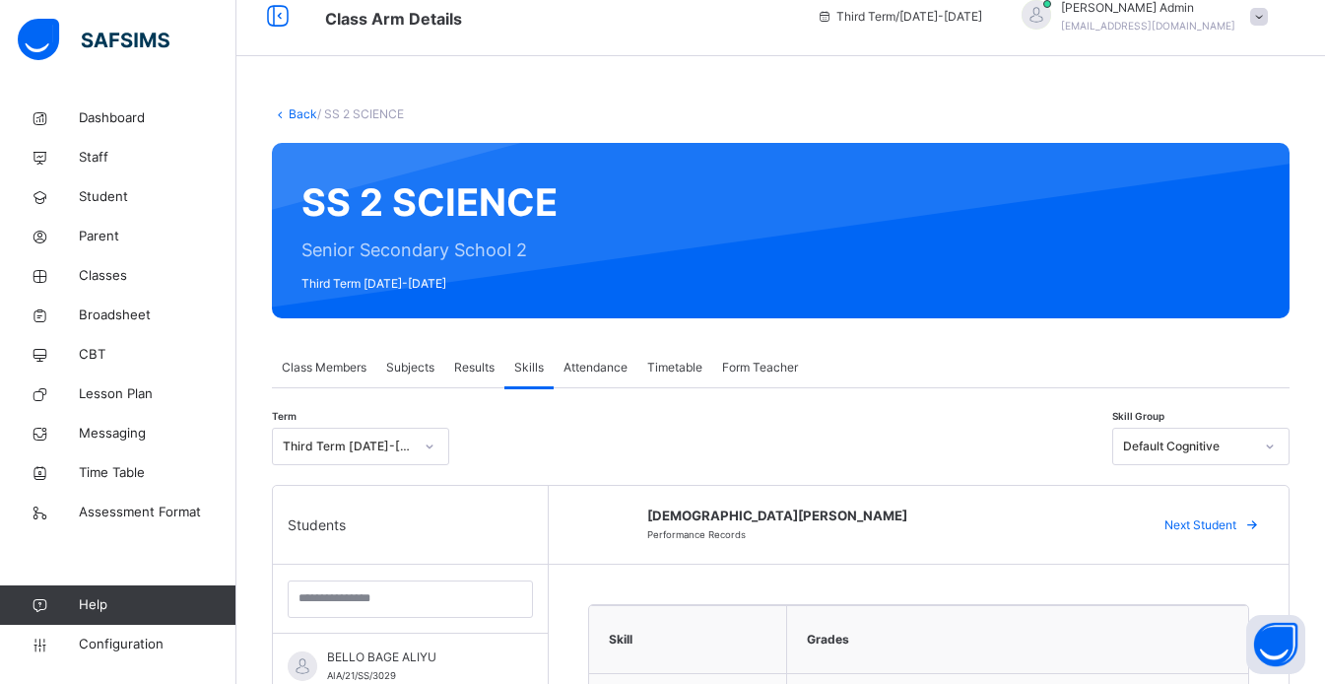
scroll to position [21, 0]
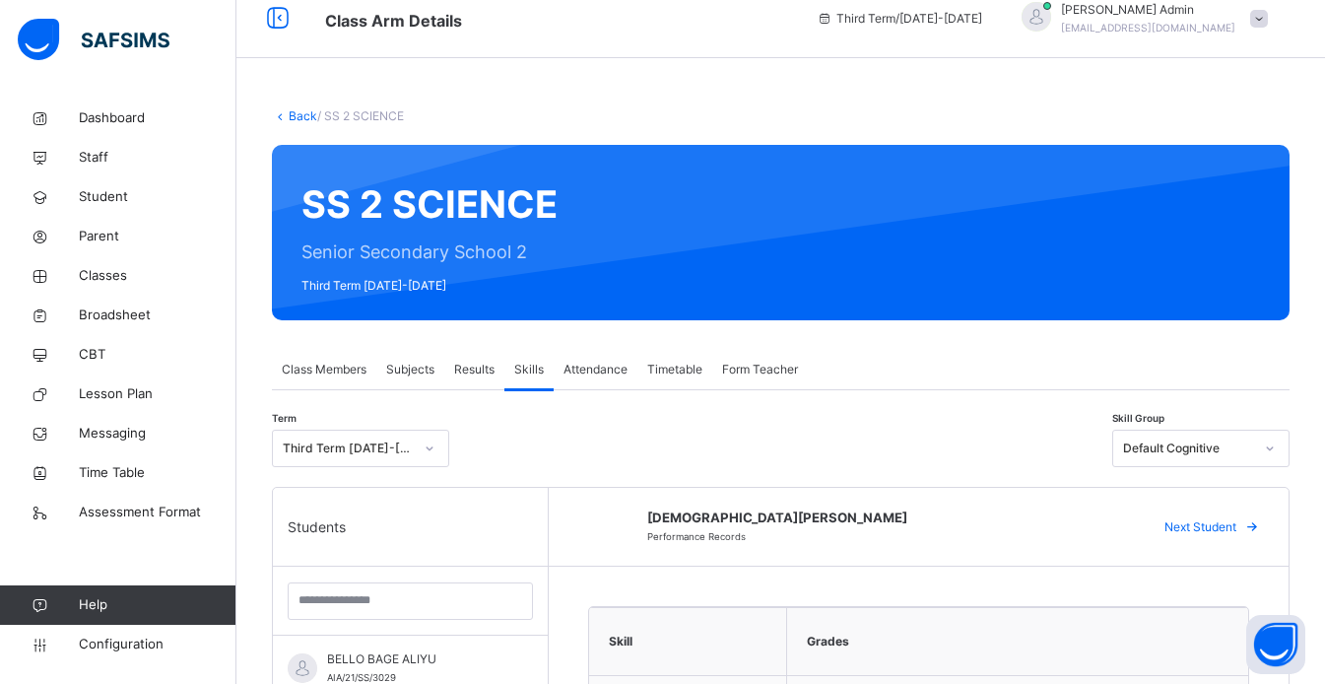
click at [1254, 525] on span at bounding box center [1252, 527] width 32 height 32
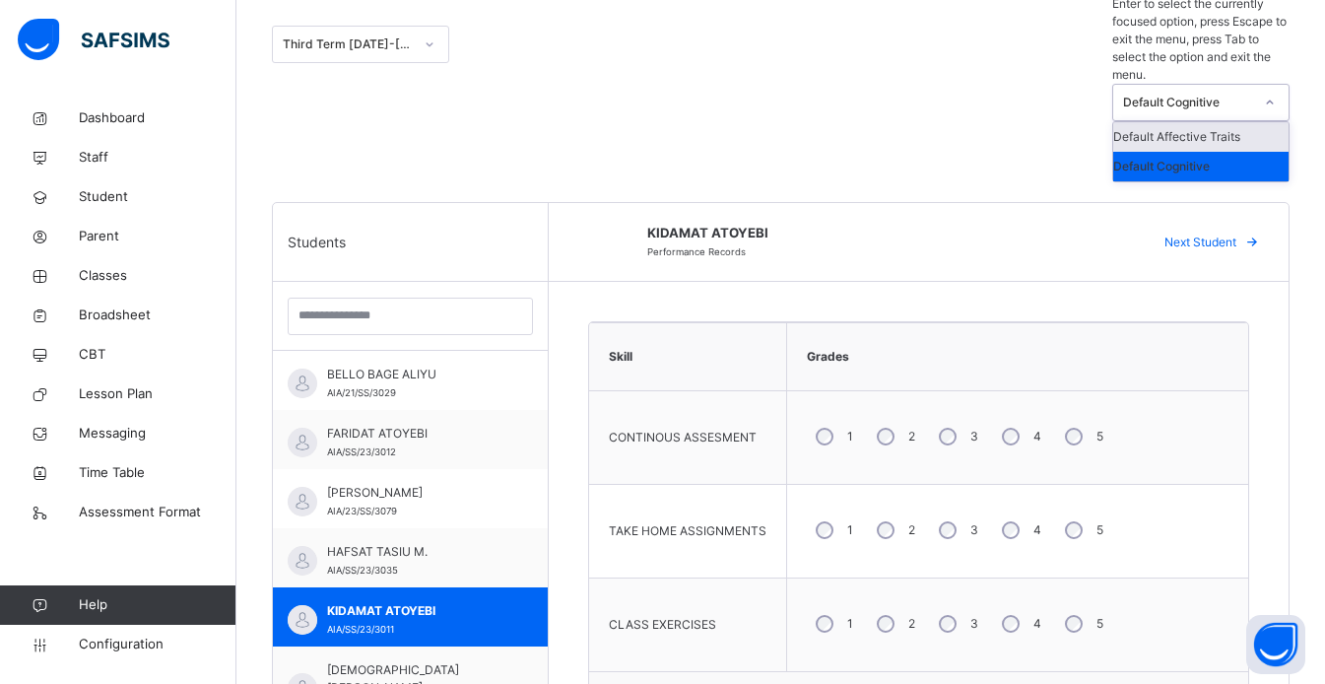
scroll to position [559, 0]
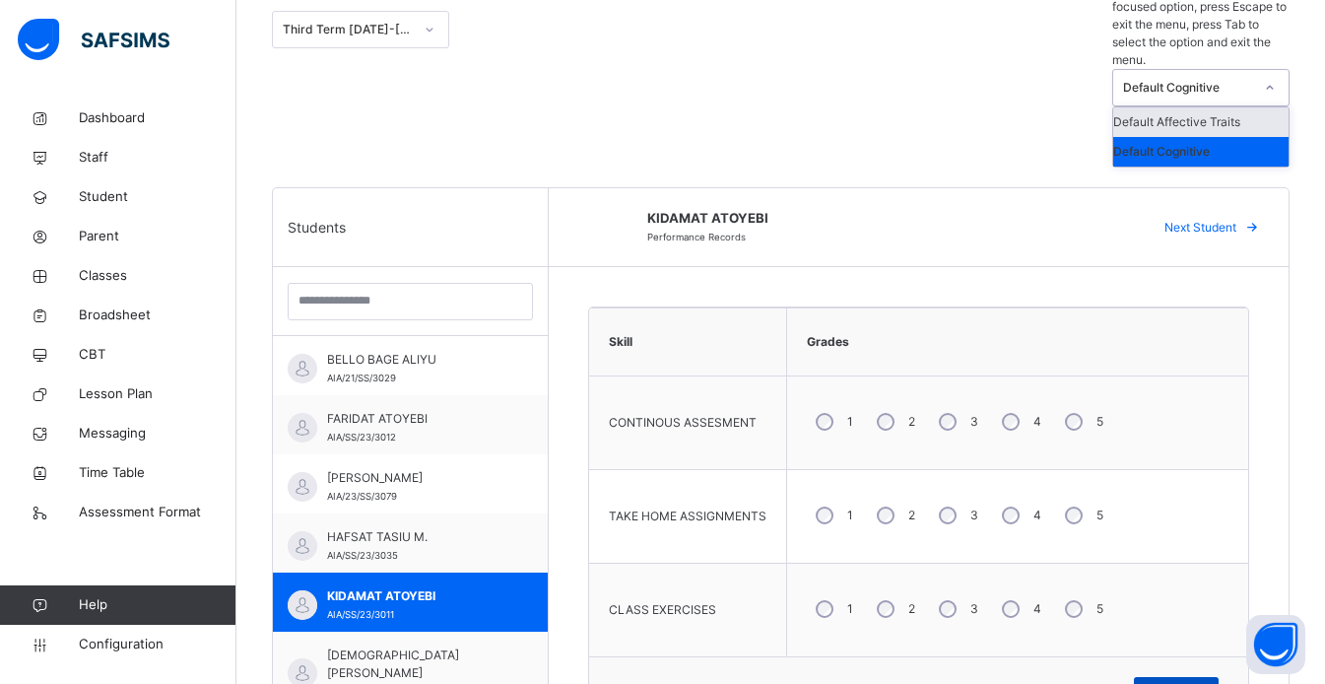
click at [1204, 683] on span "Save Skill" at bounding box center [1176, 693] width 55 height 18
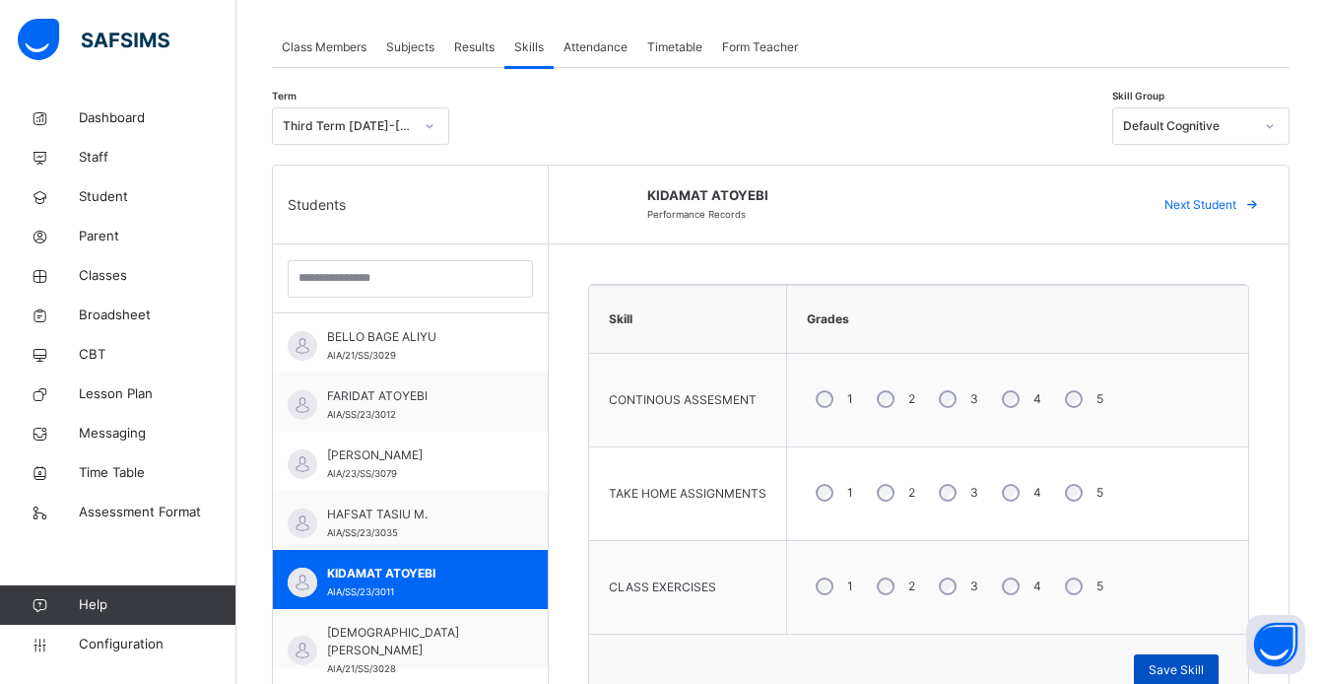
scroll to position [327, 0]
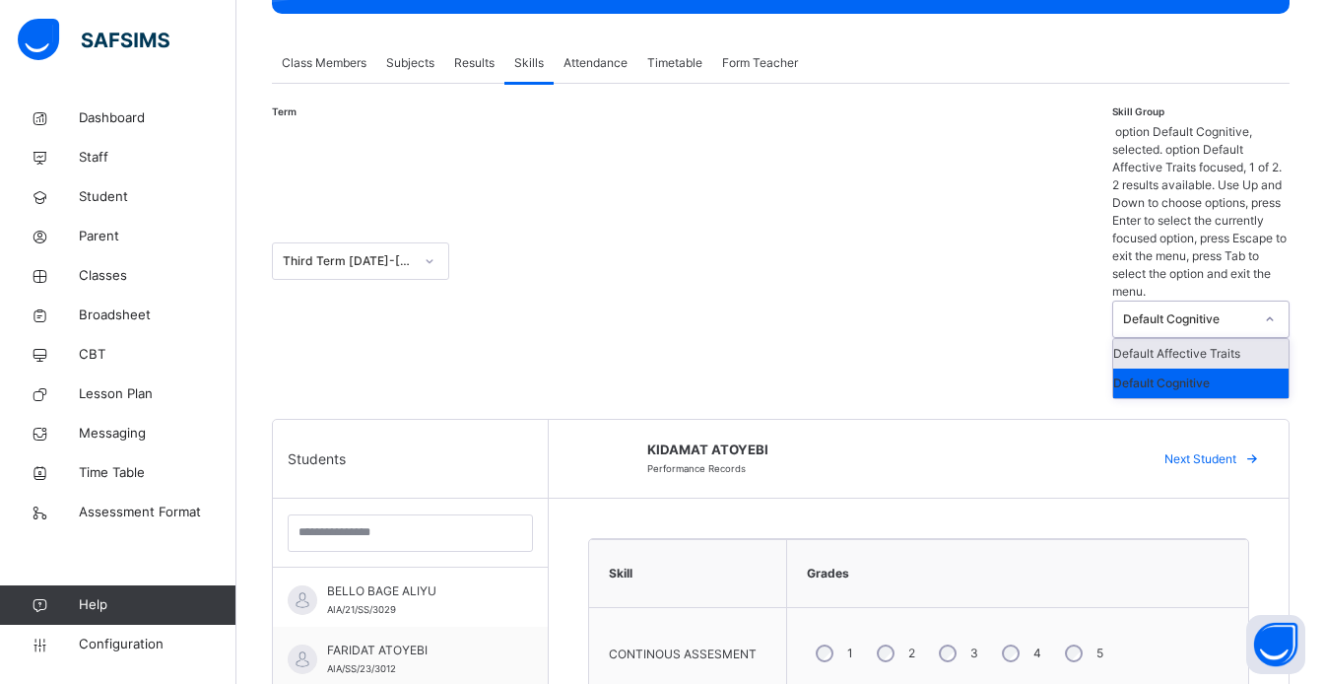
click at [1243, 339] on div "Default Affective Traits" at bounding box center [1200, 354] width 175 height 30
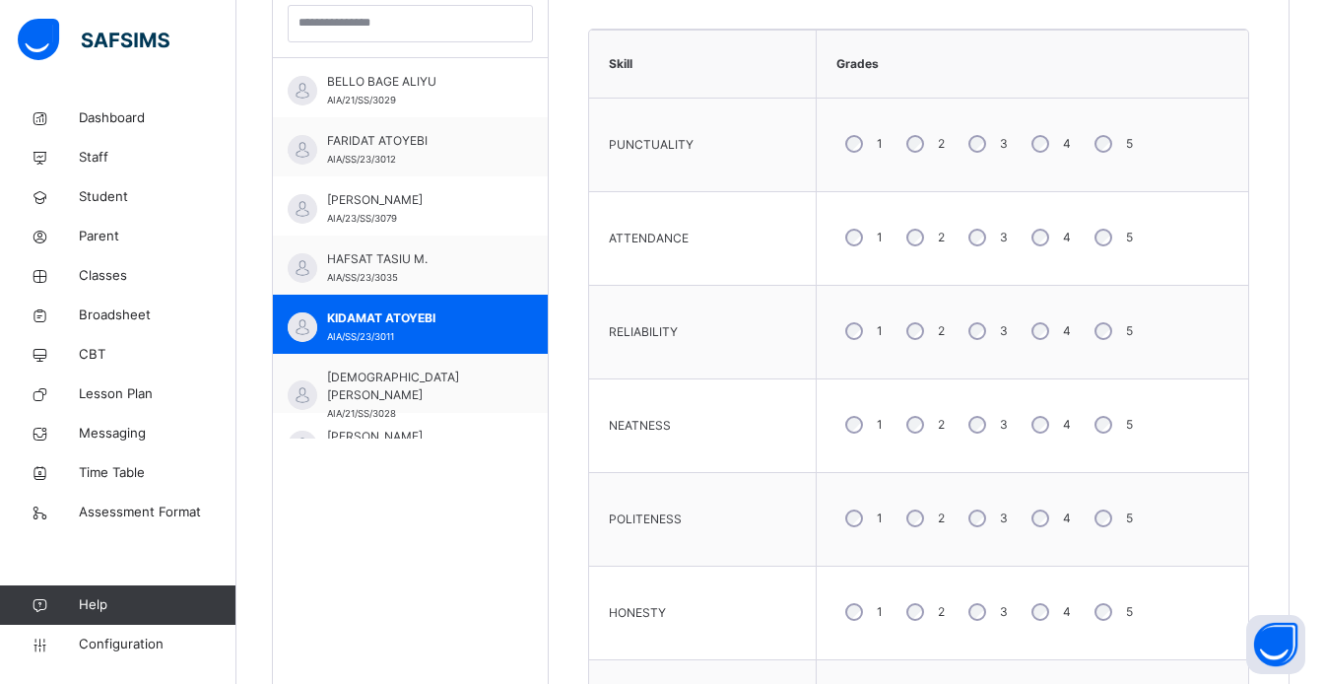
scroll to position [605, 0]
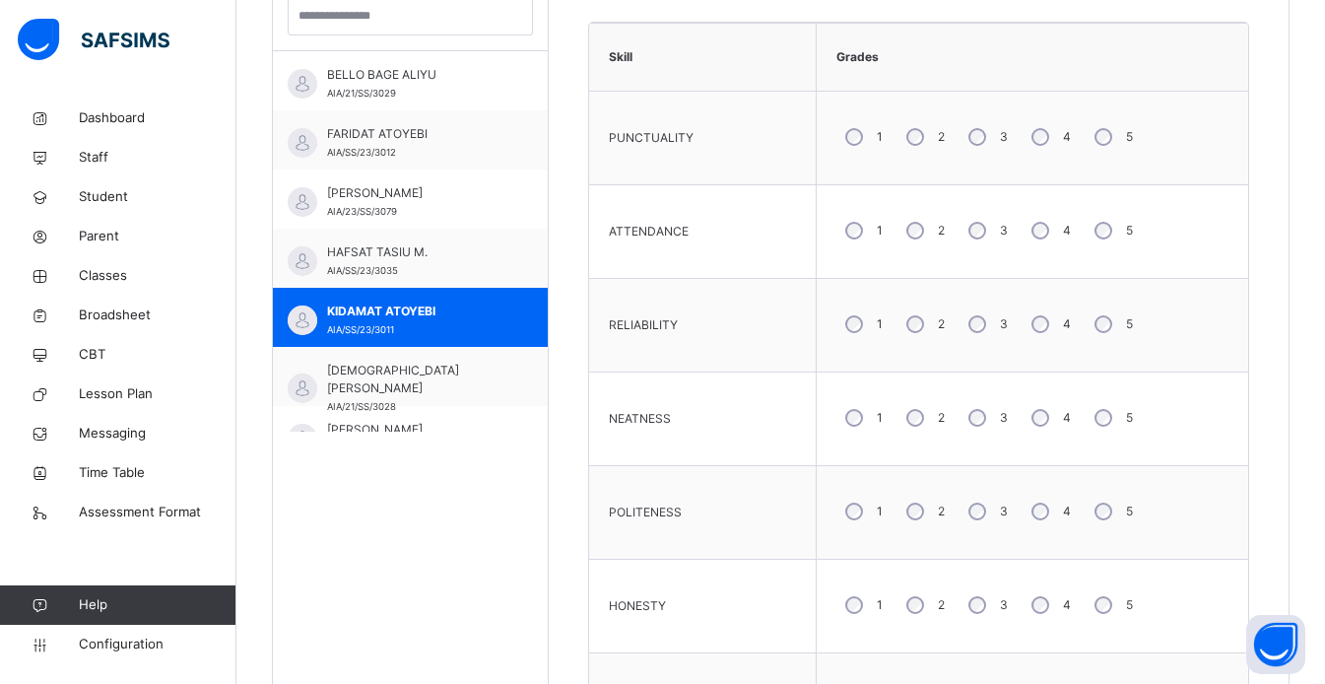
click at [997, 520] on div "3" at bounding box center [986, 511] width 53 height 41
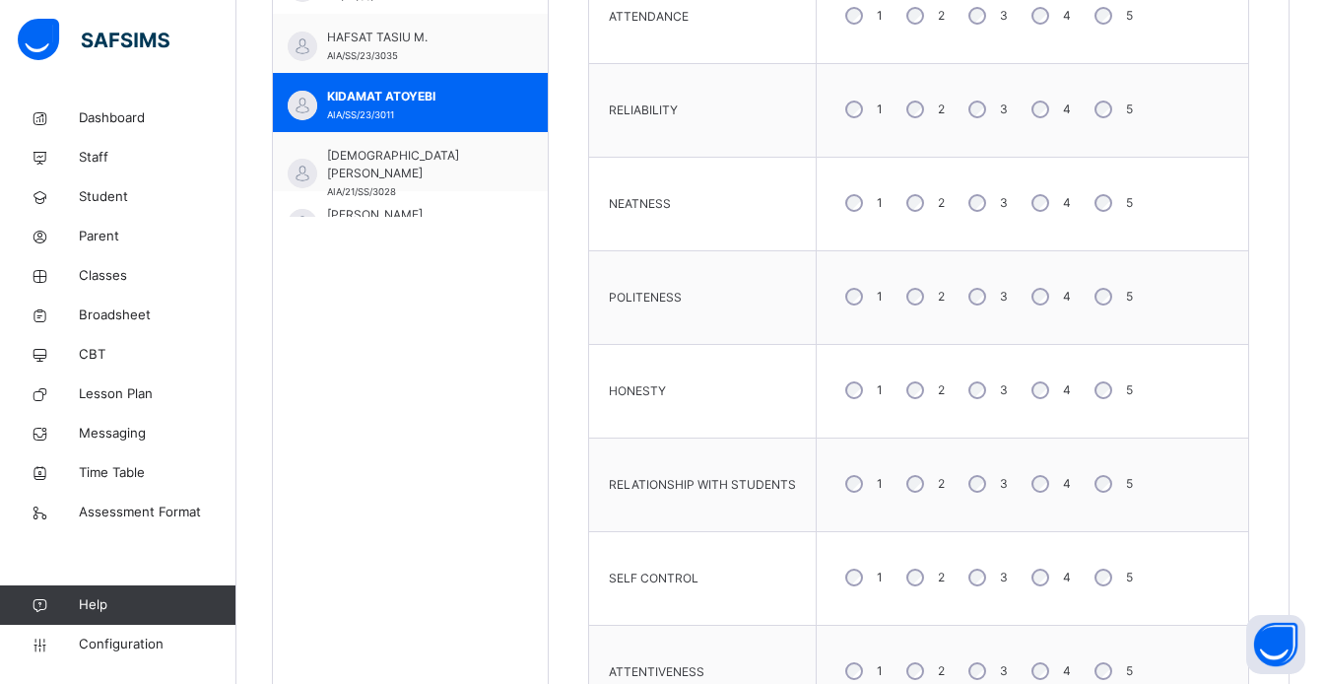
scroll to position [861, 0]
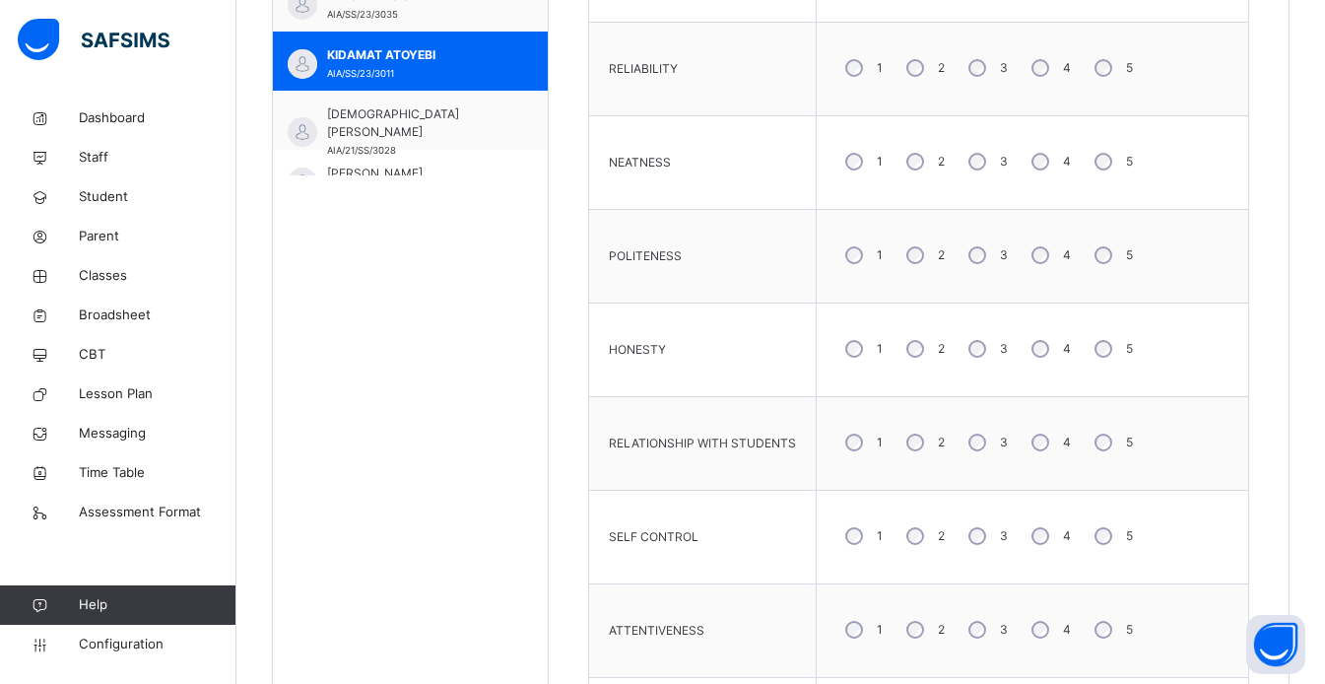
click at [1045, 543] on div "4" at bounding box center [1049, 535] width 53 height 41
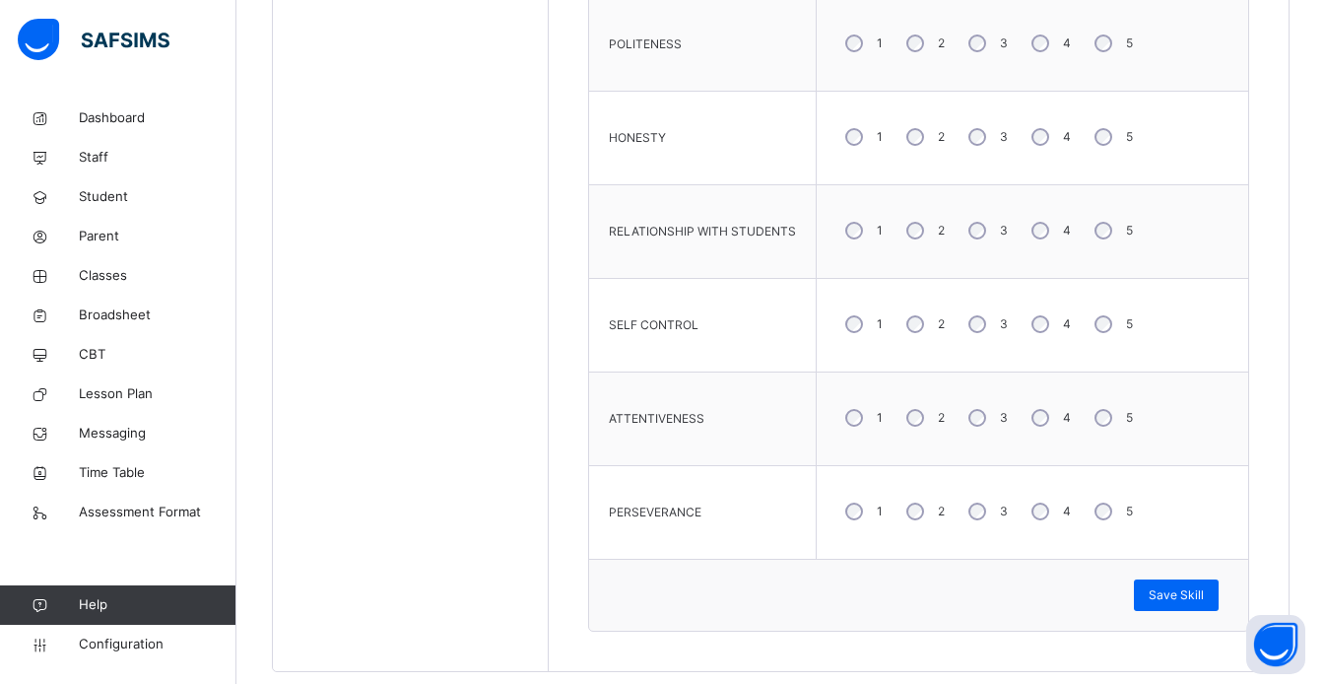
scroll to position [1110, 0]
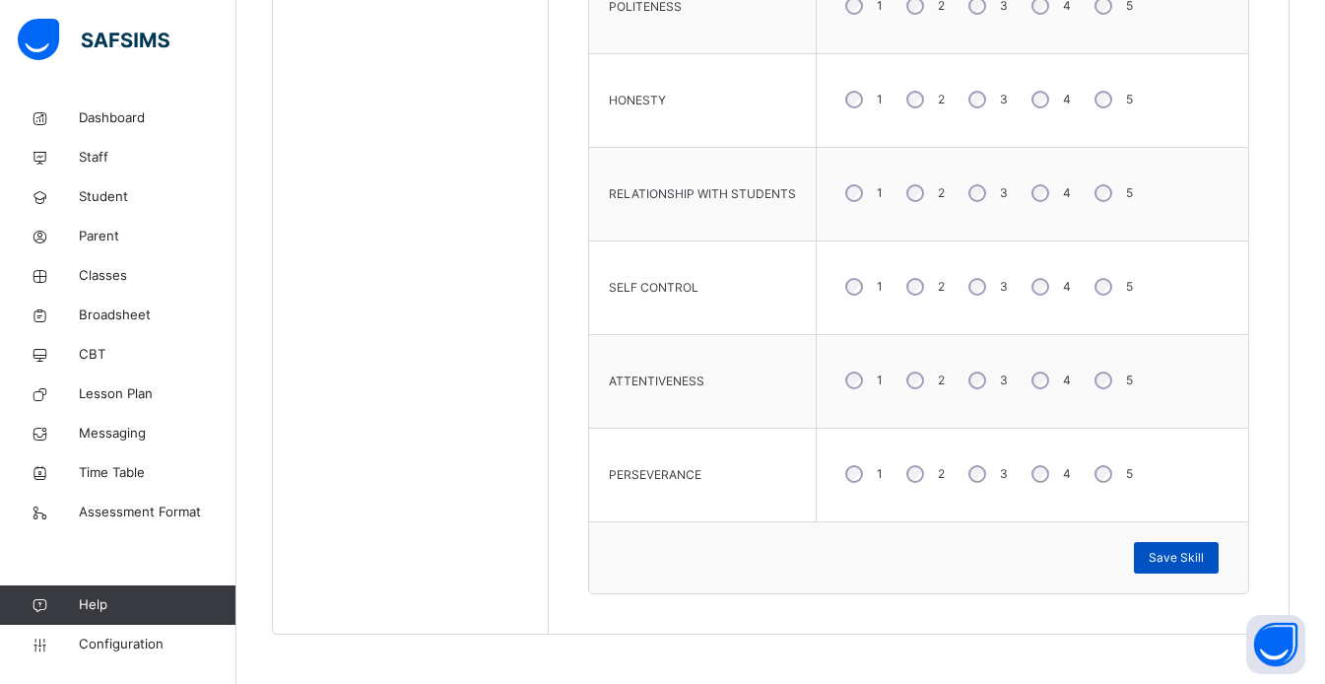
click at [1182, 566] on span "Save Skill" at bounding box center [1176, 558] width 55 height 18
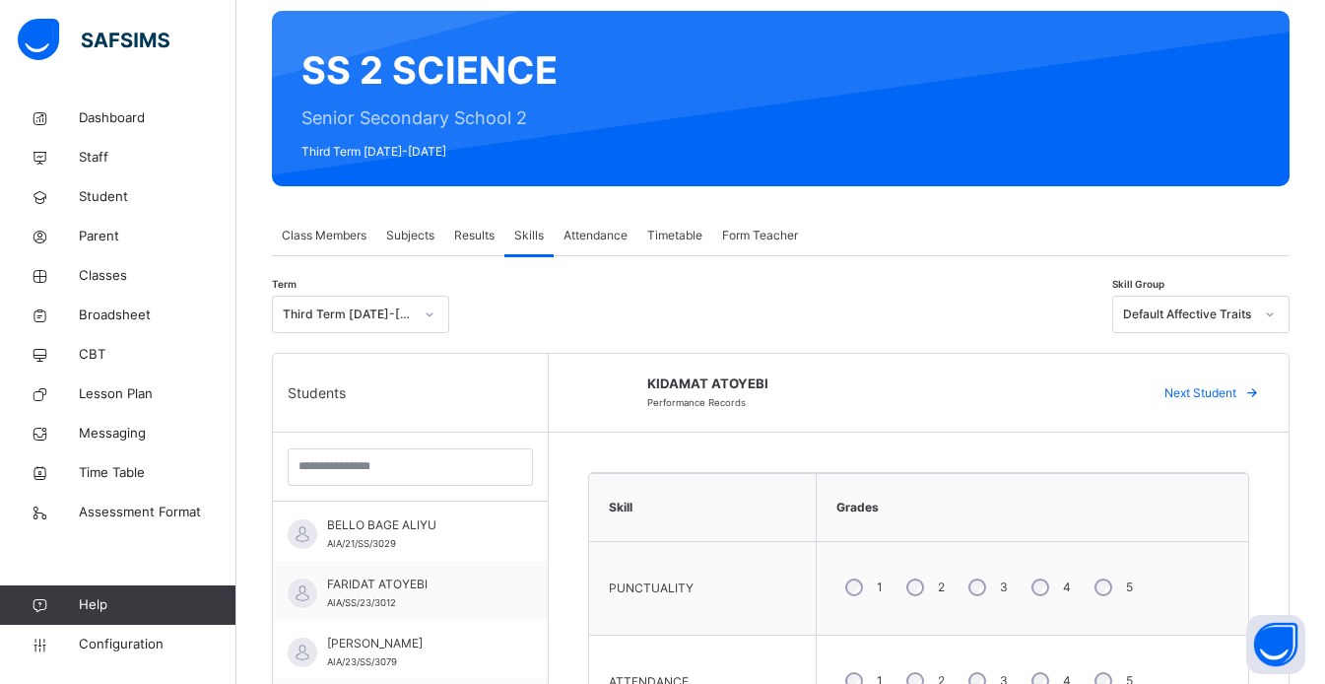
scroll to position [138, 0]
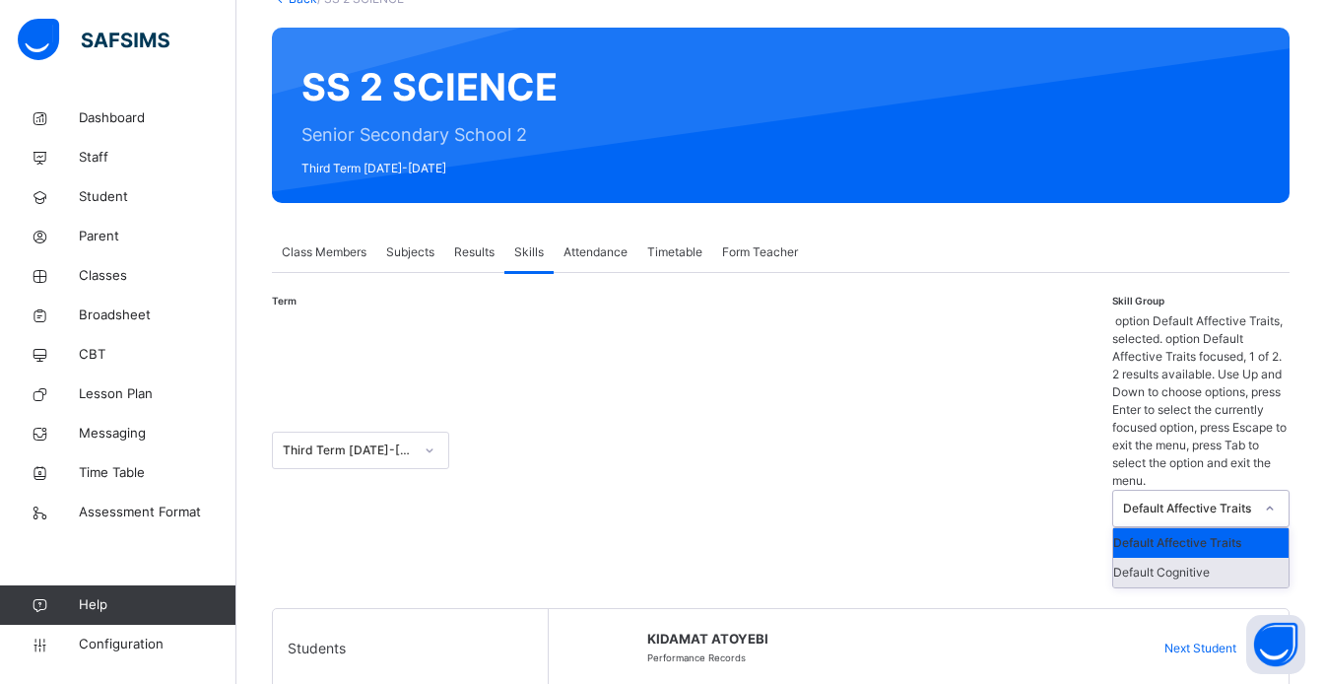
click at [1236, 558] on div "Default Cognitive" at bounding box center [1200, 573] width 175 height 30
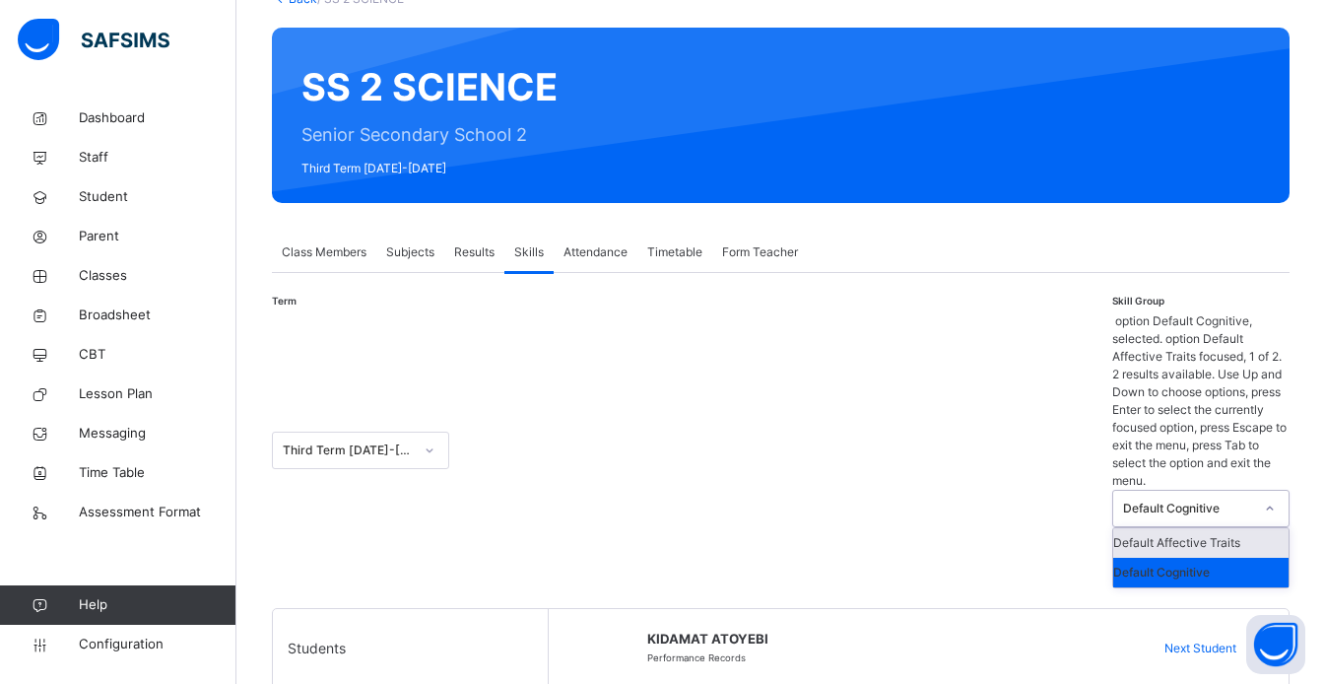
click at [1224, 528] on div "Default Affective Traits" at bounding box center [1200, 543] width 175 height 30
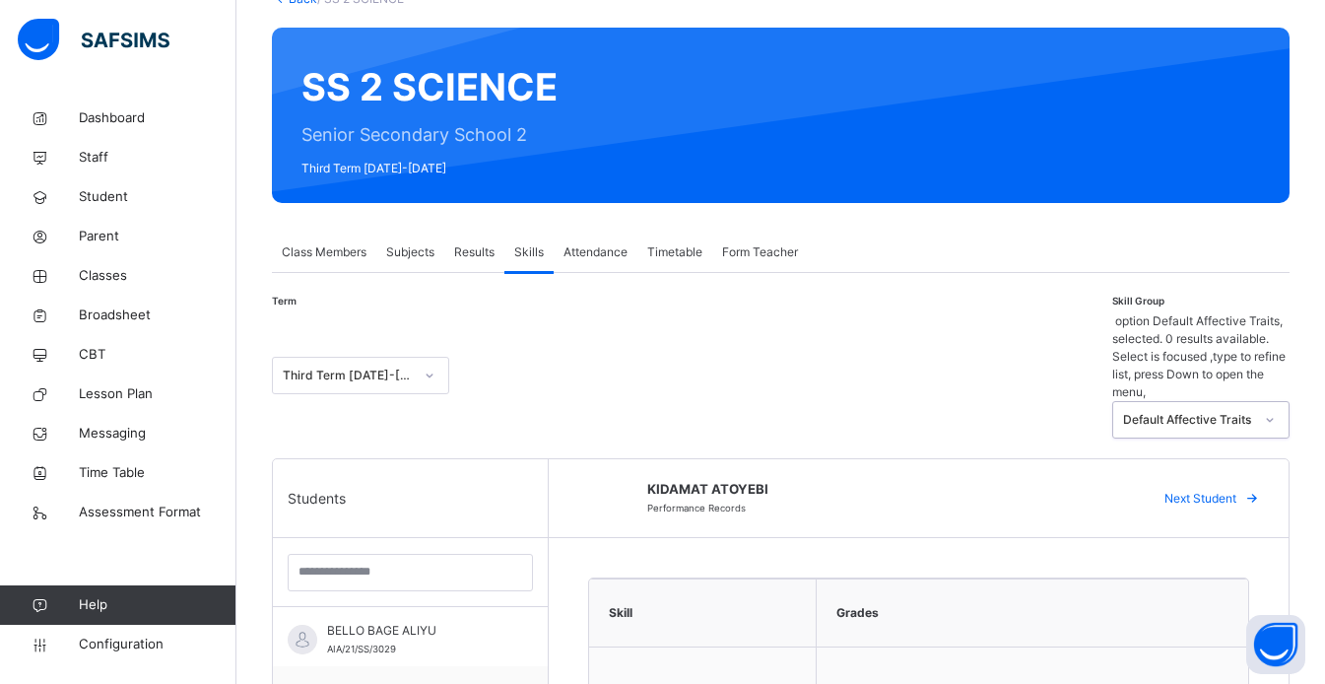
click at [1236, 490] on span "Next Student" at bounding box center [1201, 499] width 72 height 18
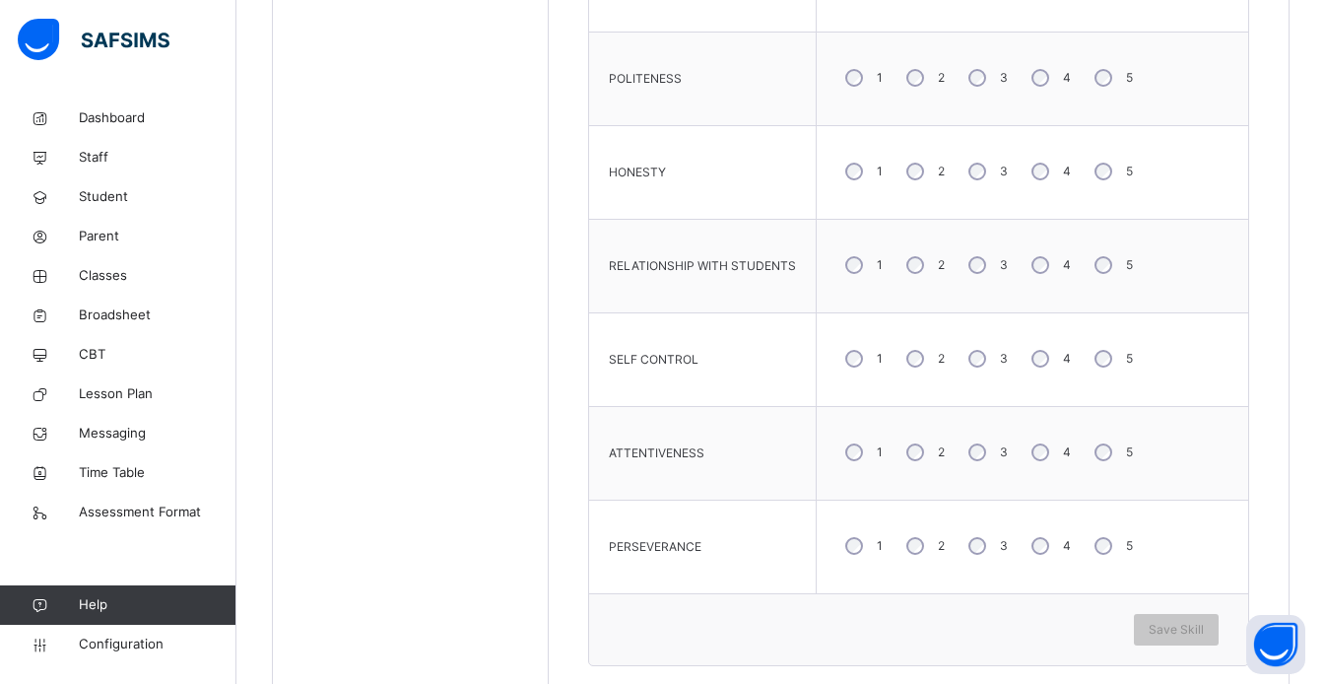
scroll to position [1110, 0]
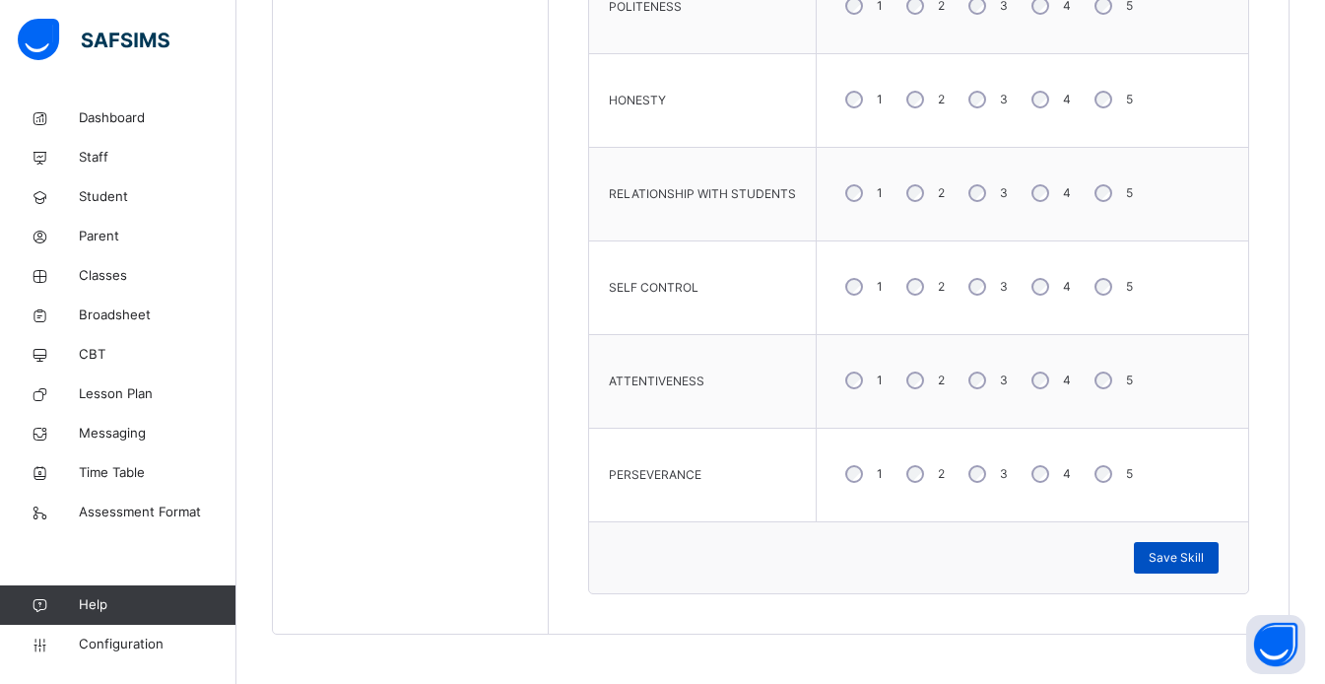
click at [1201, 561] on span "Save Skill" at bounding box center [1176, 558] width 55 height 18
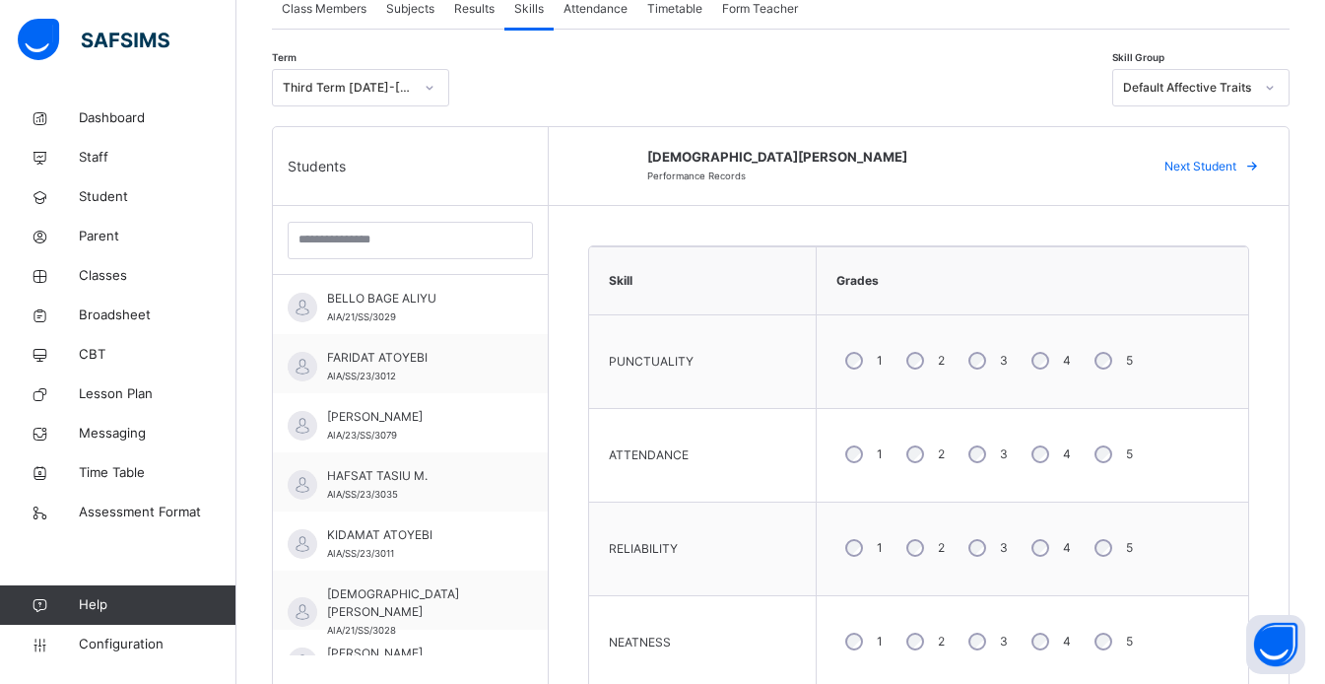
scroll to position [373, 0]
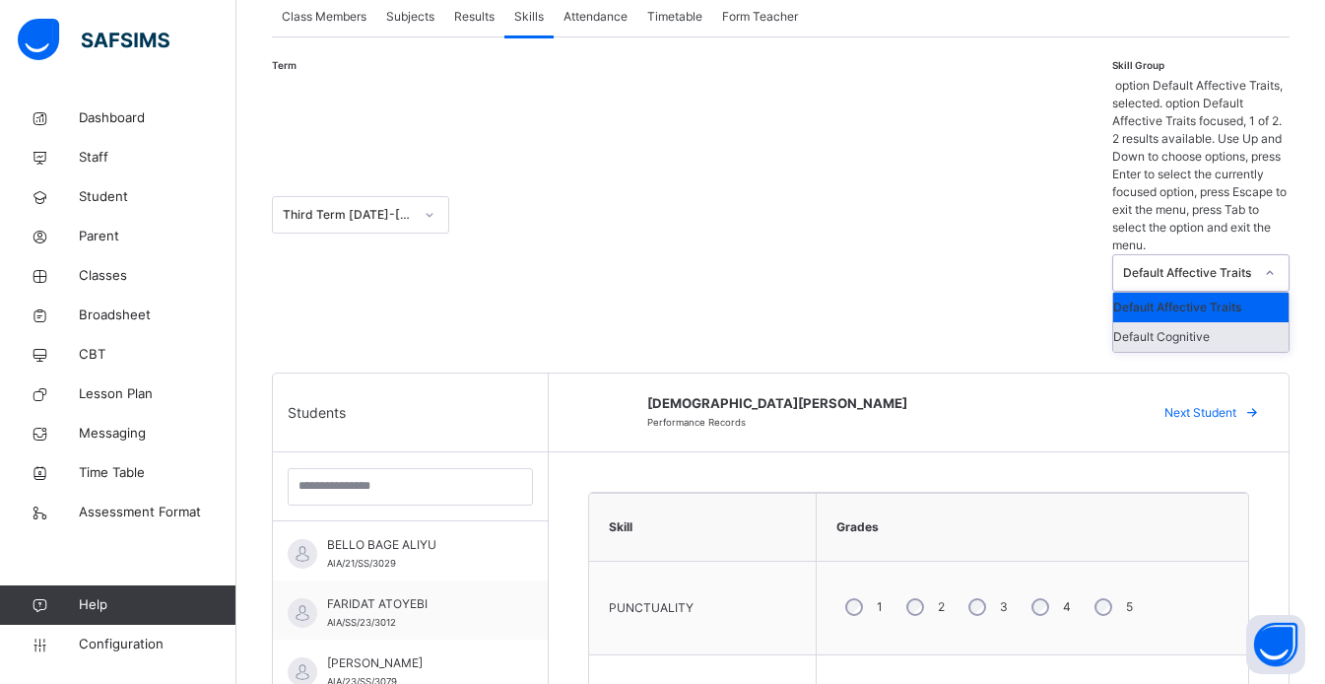
click at [1241, 322] on div "Default Cognitive" at bounding box center [1200, 337] width 175 height 30
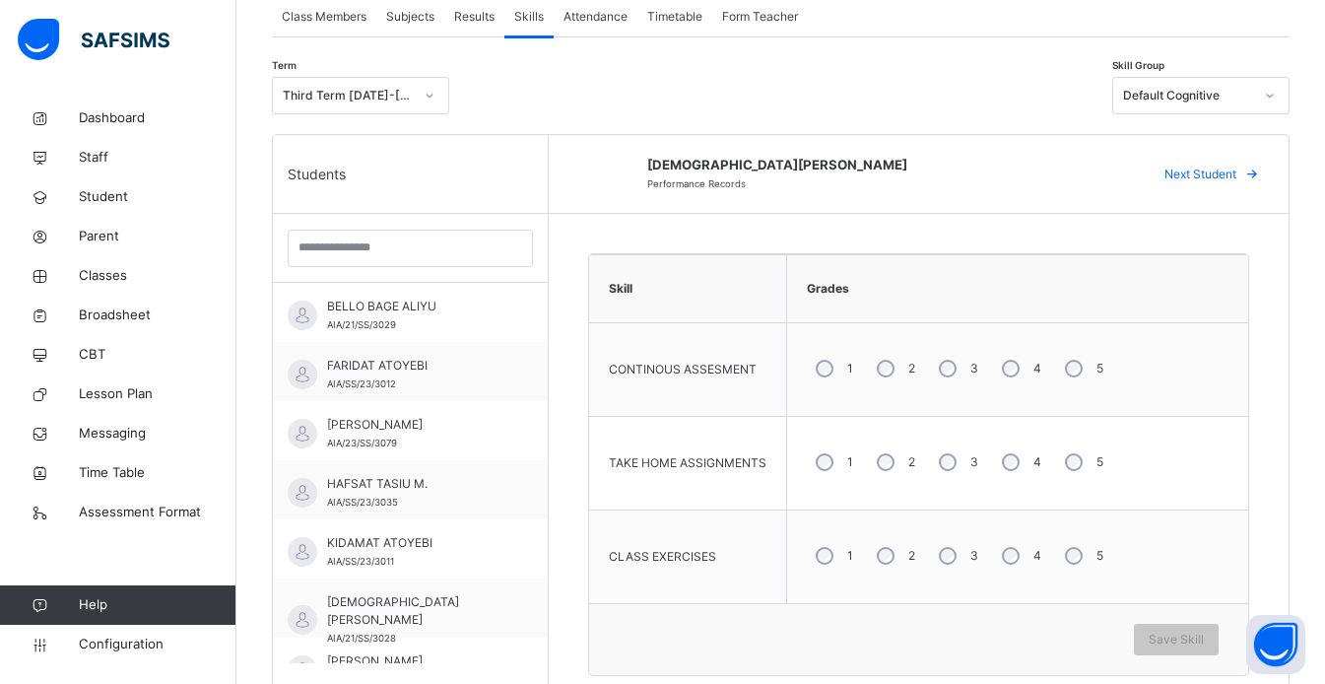
click at [953, 361] on div "3" at bounding box center [956, 368] width 53 height 41
click at [893, 470] on div "2" at bounding box center [894, 461] width 52 height 41
click at [1198, 644] on span "Save Skill" at bounding box center [1176, 640] width 55 height 18
click at [1236, 180] on span "Next Student" at bounding box center [1201, 175] width 72 height 18
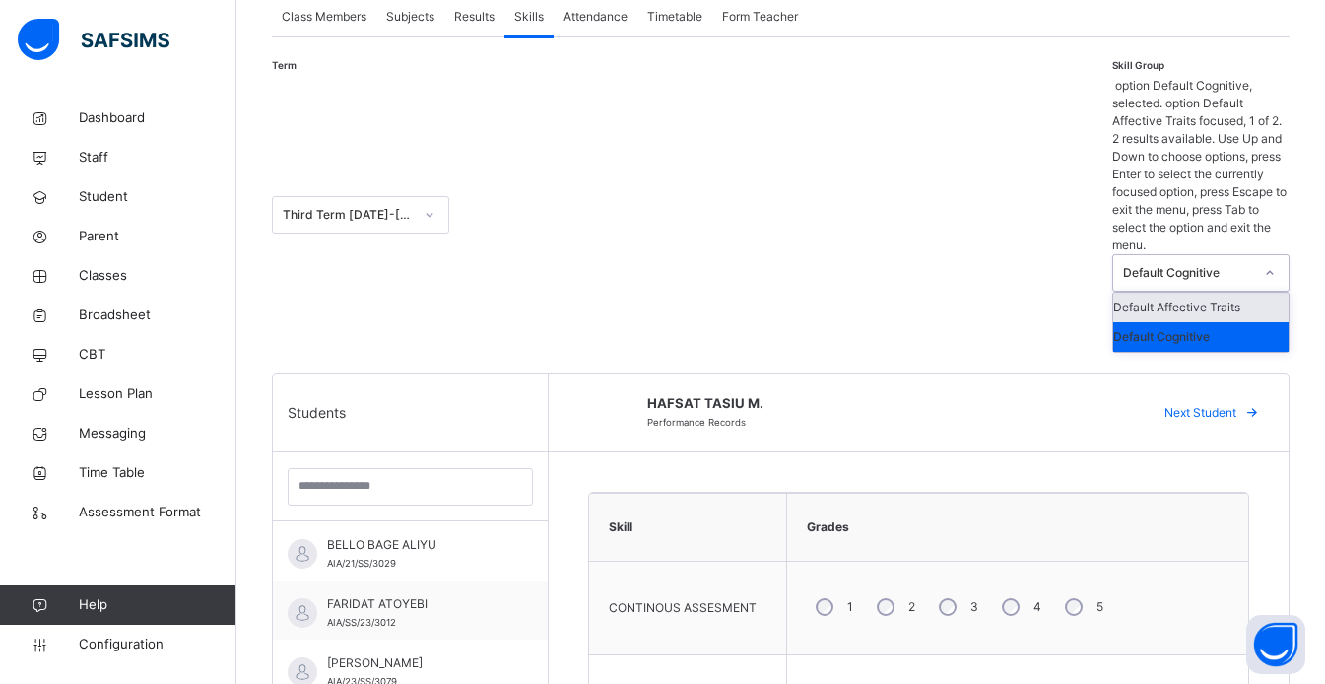
click at [1237, 293] on div "Default Affective Traits" at bounding box center [1200, 308] width 175 height 30
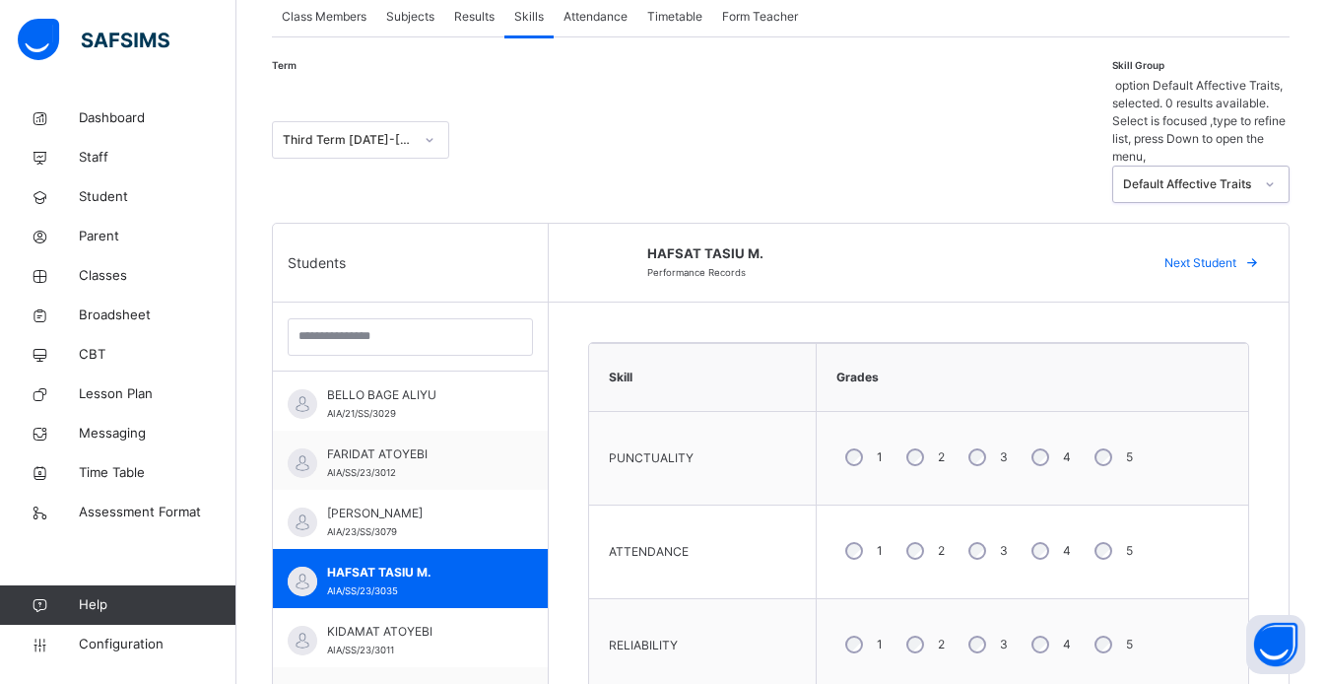
click at [1260, 255] on icon at bounding box center [1252, 263] width 15 height 16
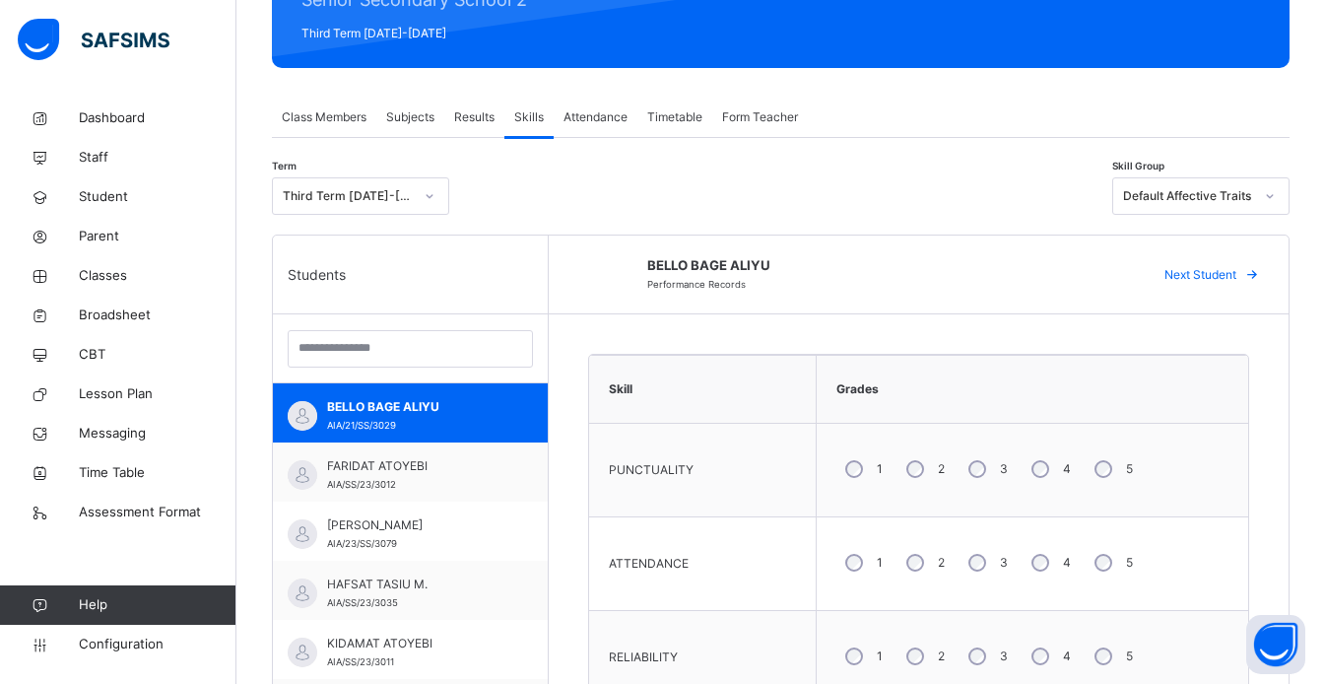
scroll to position [261, 0]
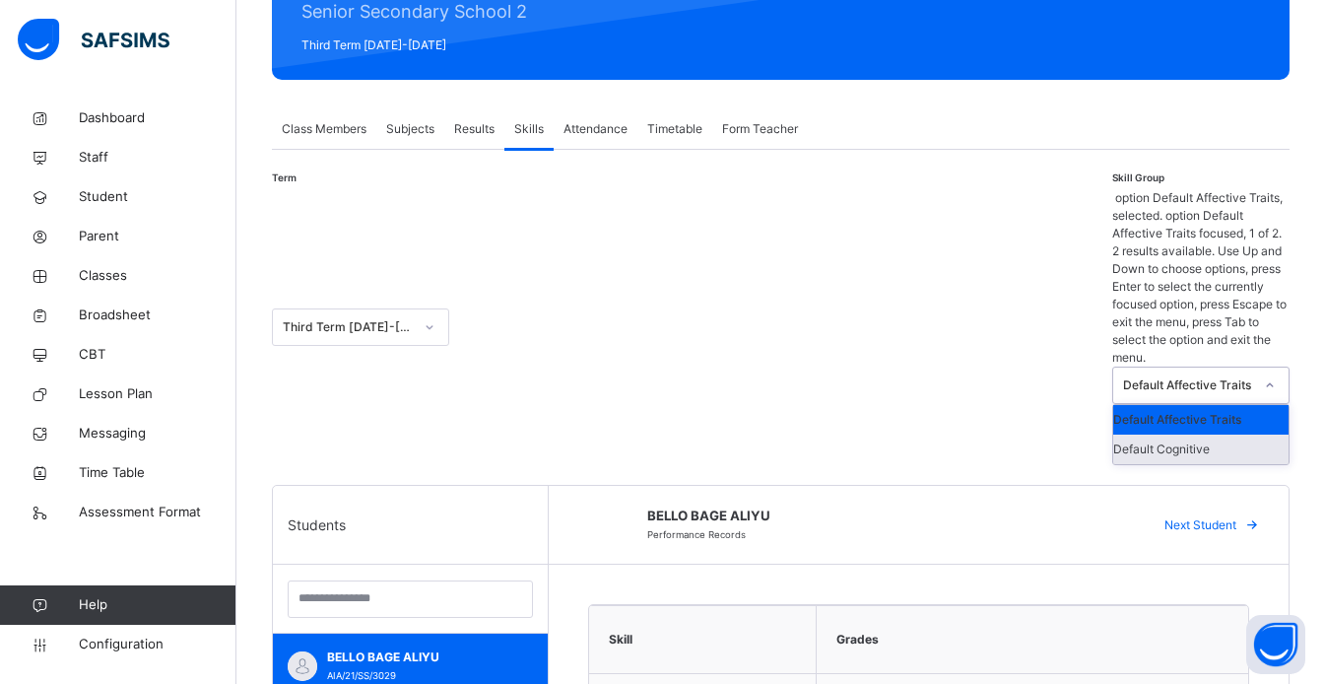
click at [1233, 434] on div "Default Cognitive" at bounding box center [1200, 449] width 175 height 30
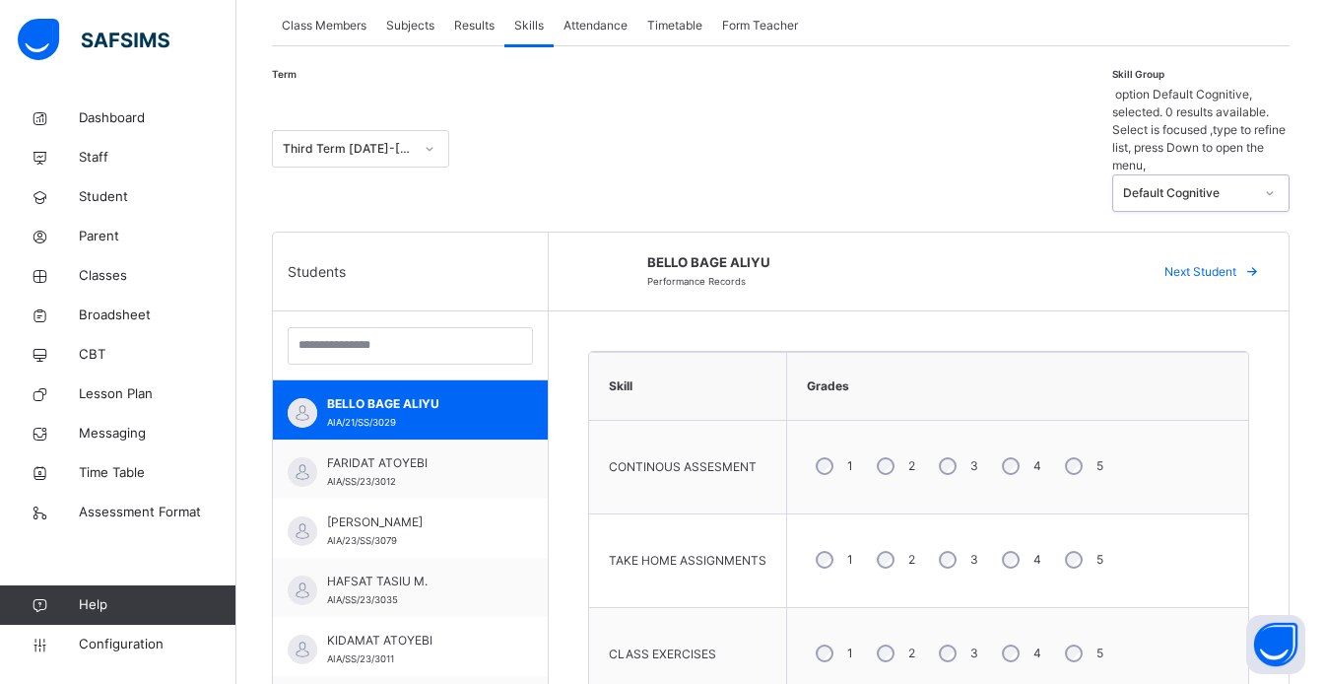
scroll to position [0, 0]
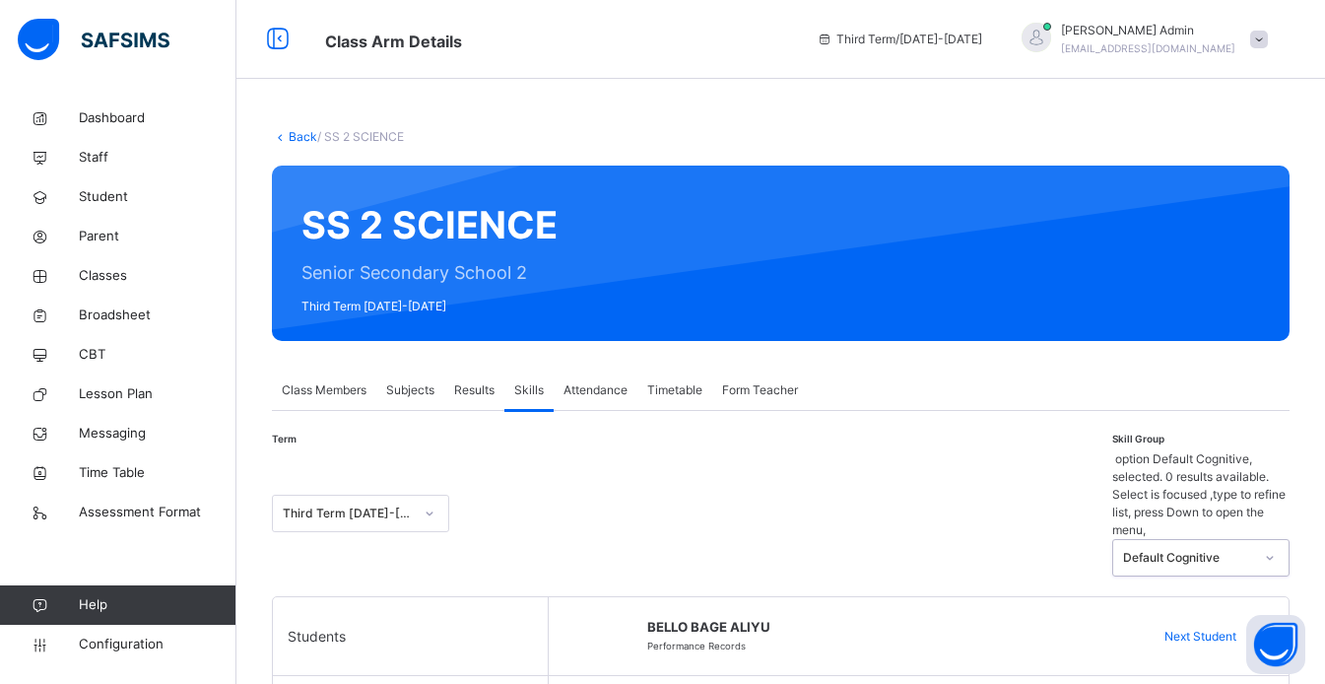
click at [1260, 629] on icon at bounding box center [1252, 637] width 15 height 16
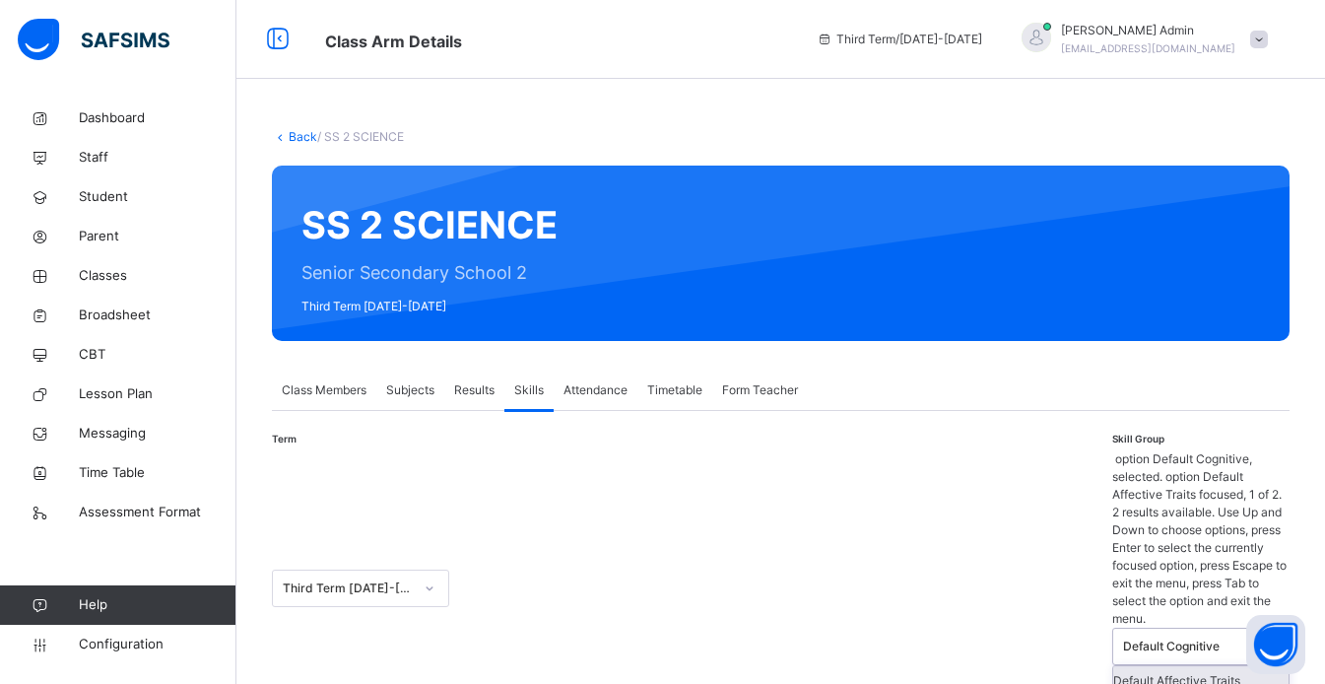
click at [1224, 666] on div "Default Affective Traits" at bounding box center [1200, 681] width 175 height 30
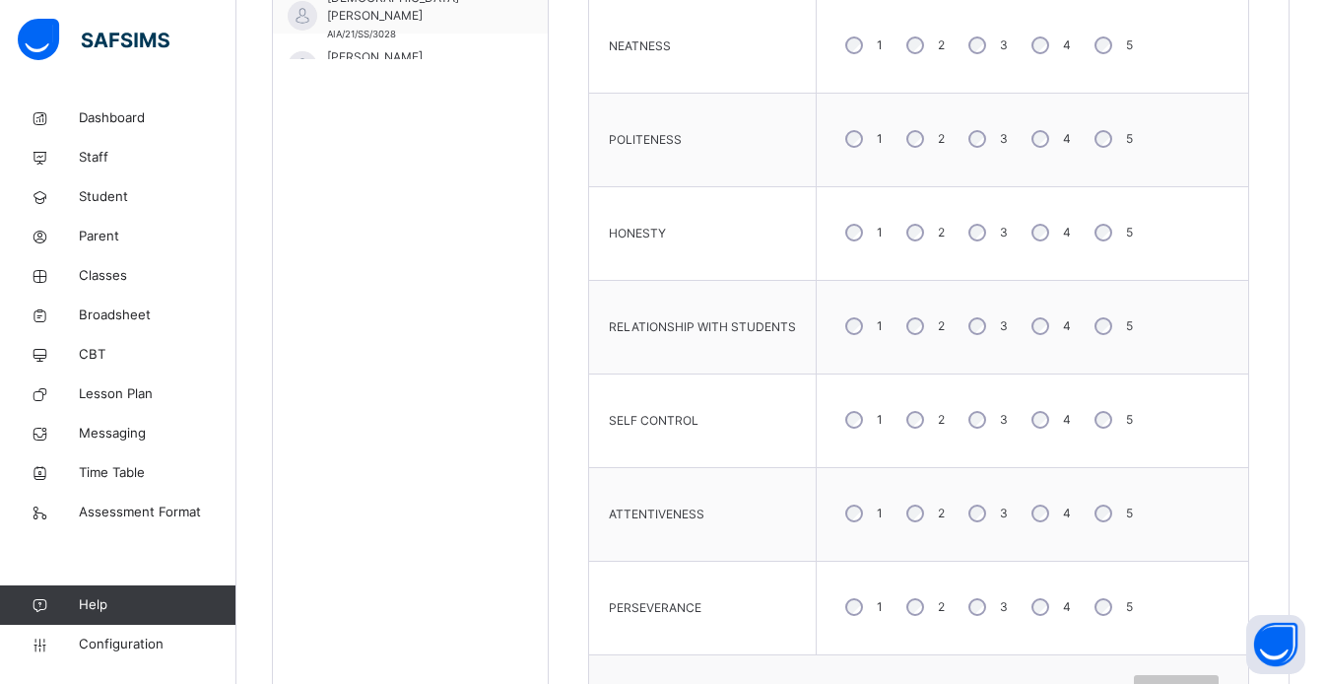
scroll to position [1048, 0]
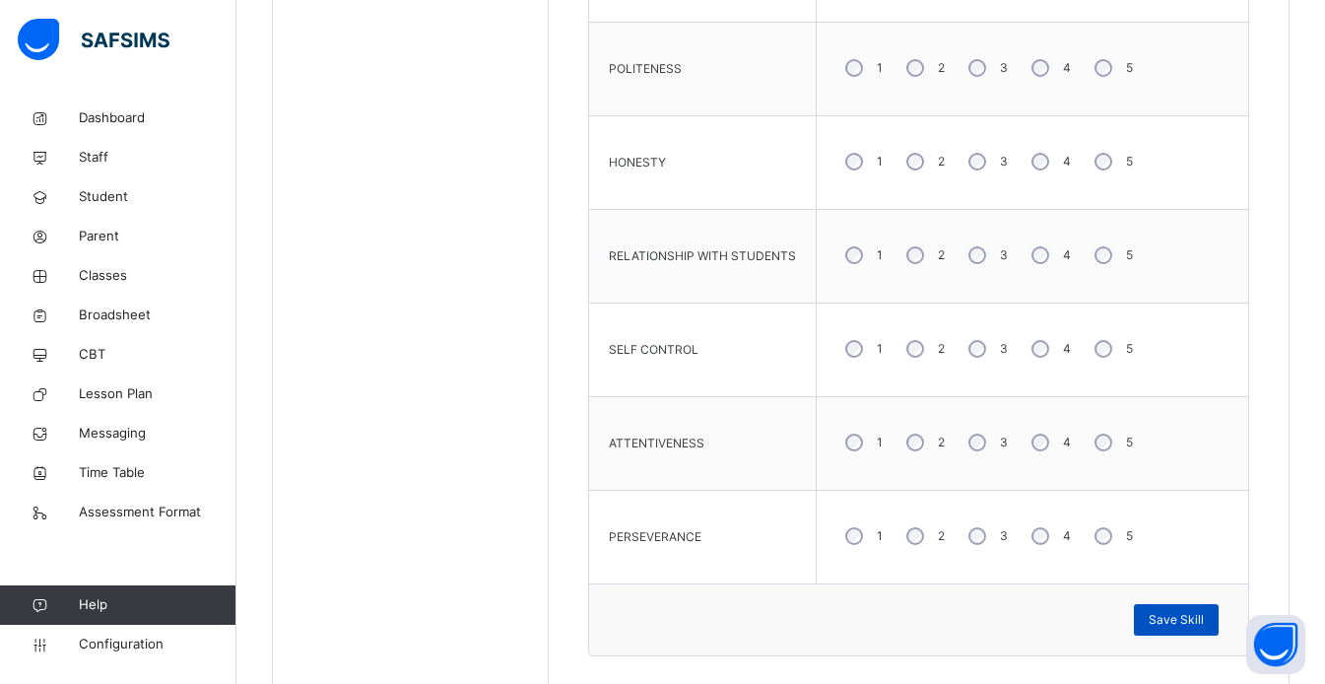
click at [1204, 621] on span "Save Skill" at bounding box center [1176, 620] width 55 height 18
click at [1213, 606] on div "Save Skill" at bounding box center [1176, 620] width 85 height 32
click at [1202, 609] on div "Save Skill" at bounding box center [1176, 620] width 85 height 32
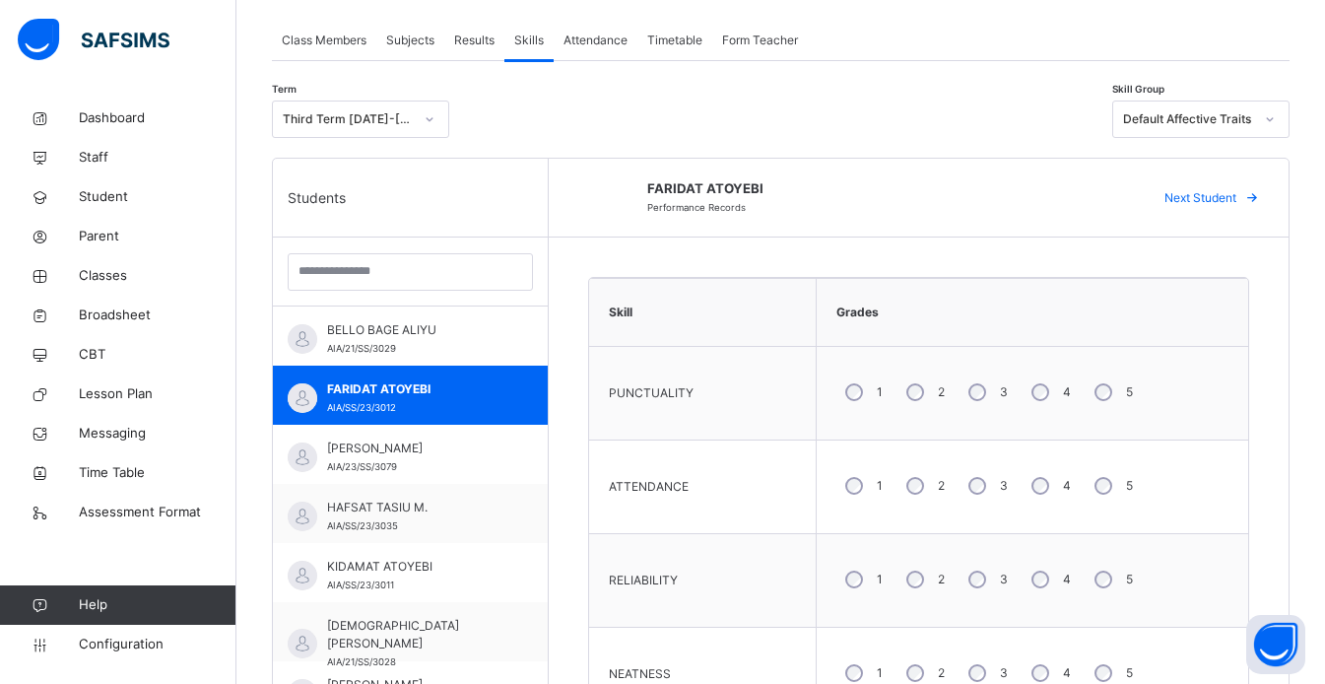
scroll to position [337, 0]
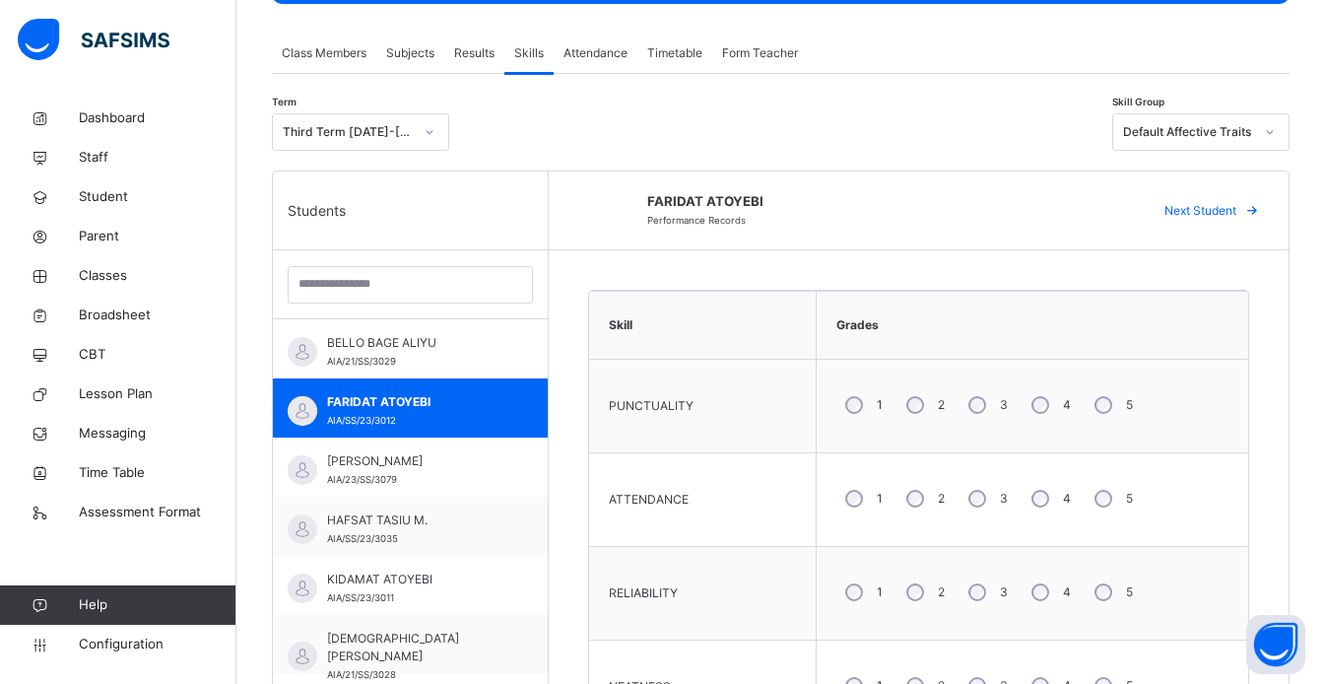
click at [1253, 207] on span at bounding box center [1252, 211] width 32 height 32
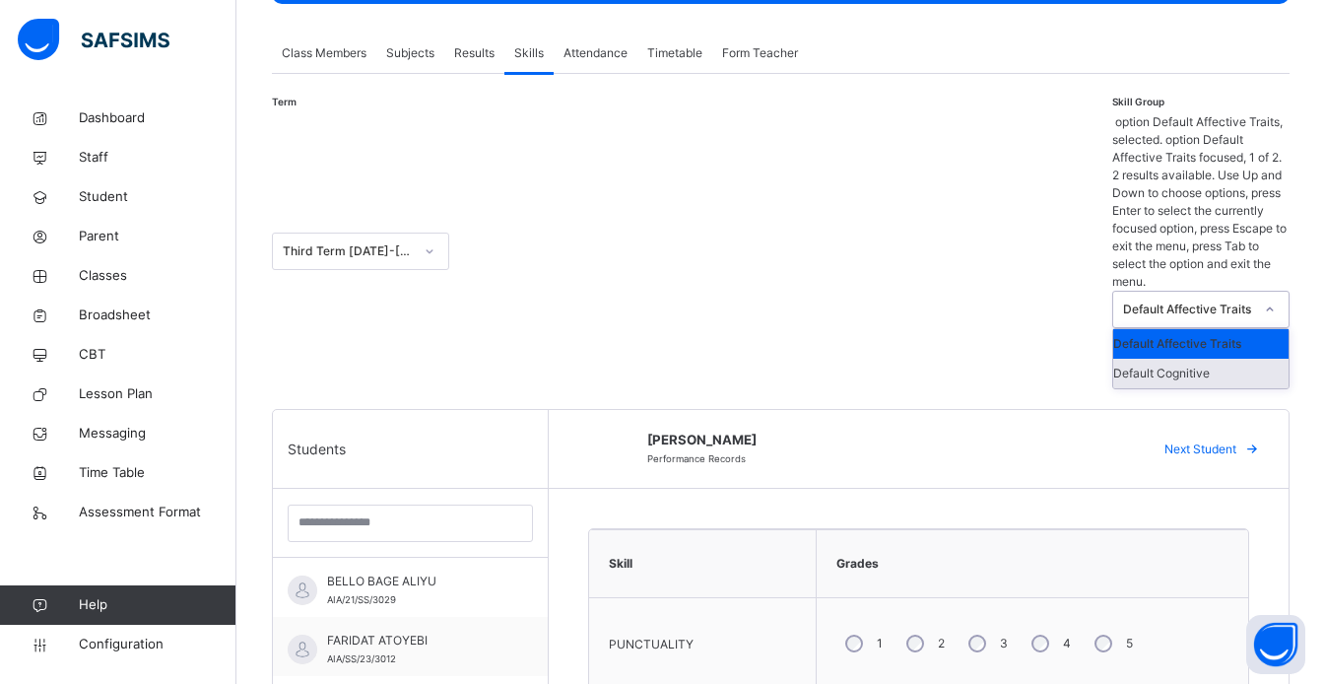
click at [1239, 359] on div "Default Cognitive" at bounding box center [1200, 374] width 175 height 30
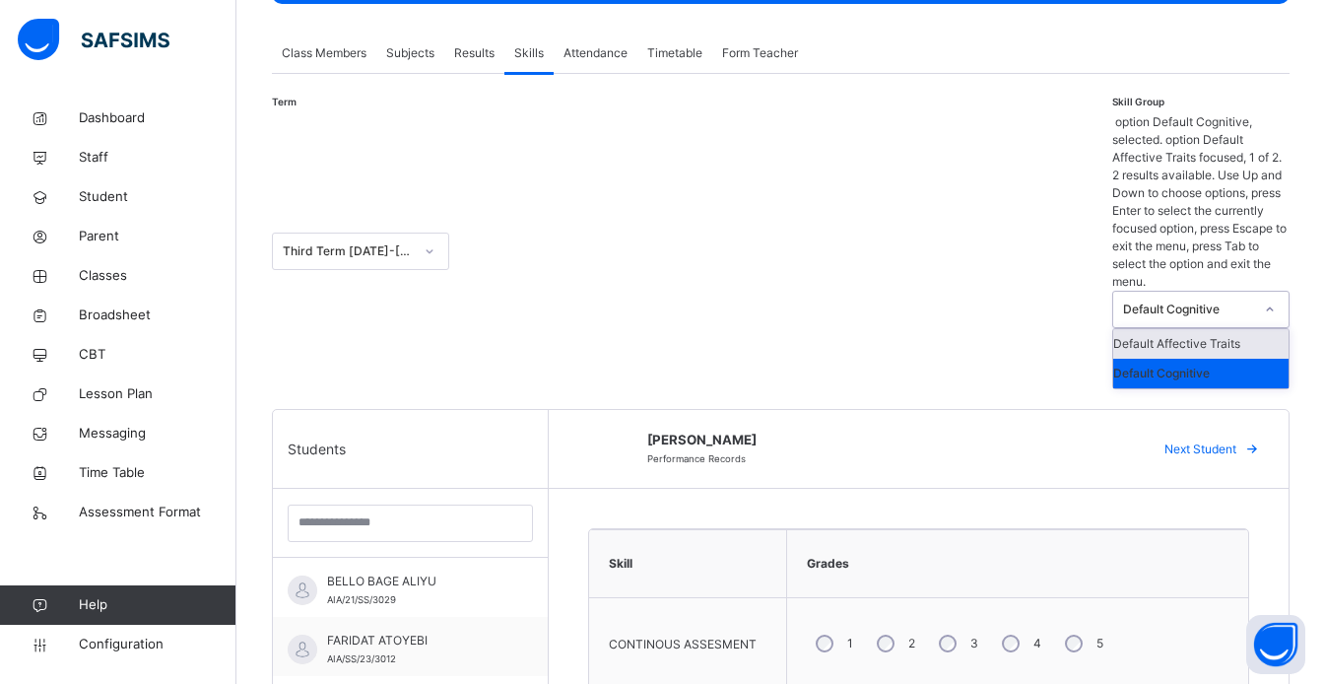
click at [1255, 329] on div "Default Affective Traits" at bounding box center [1200, 344] width 175 height 30
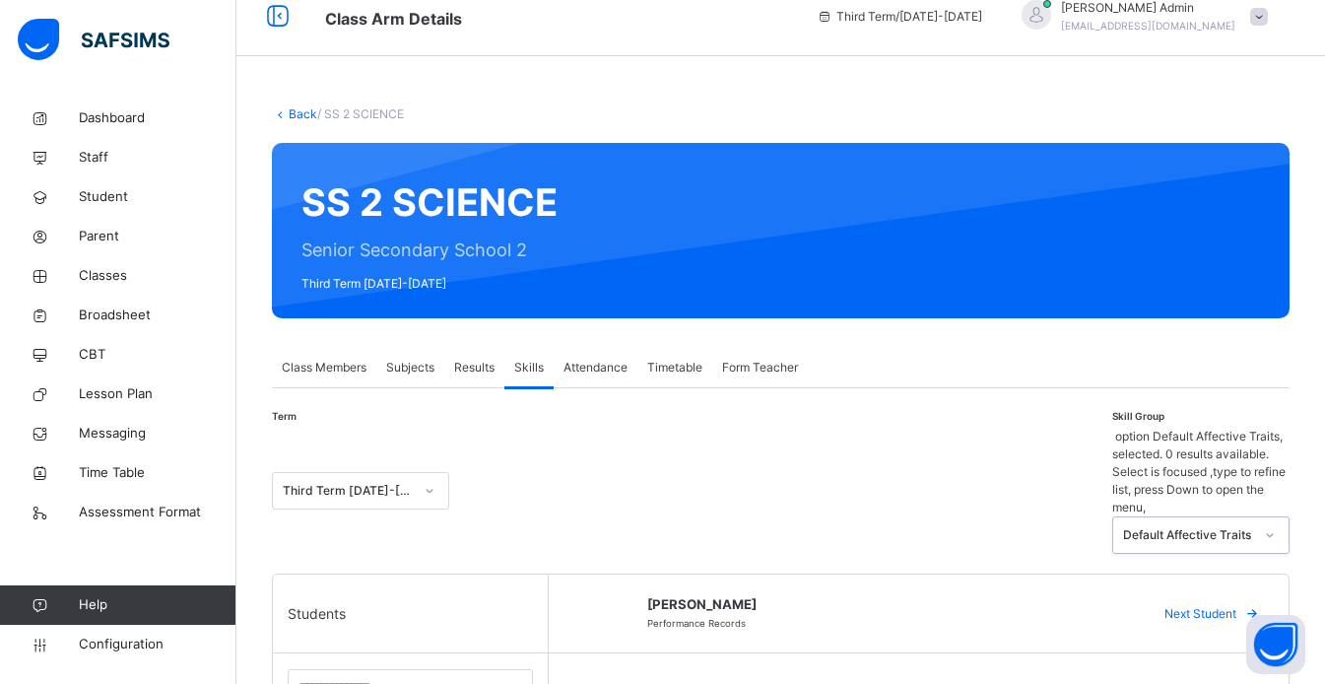
scroll to position [0, 0]
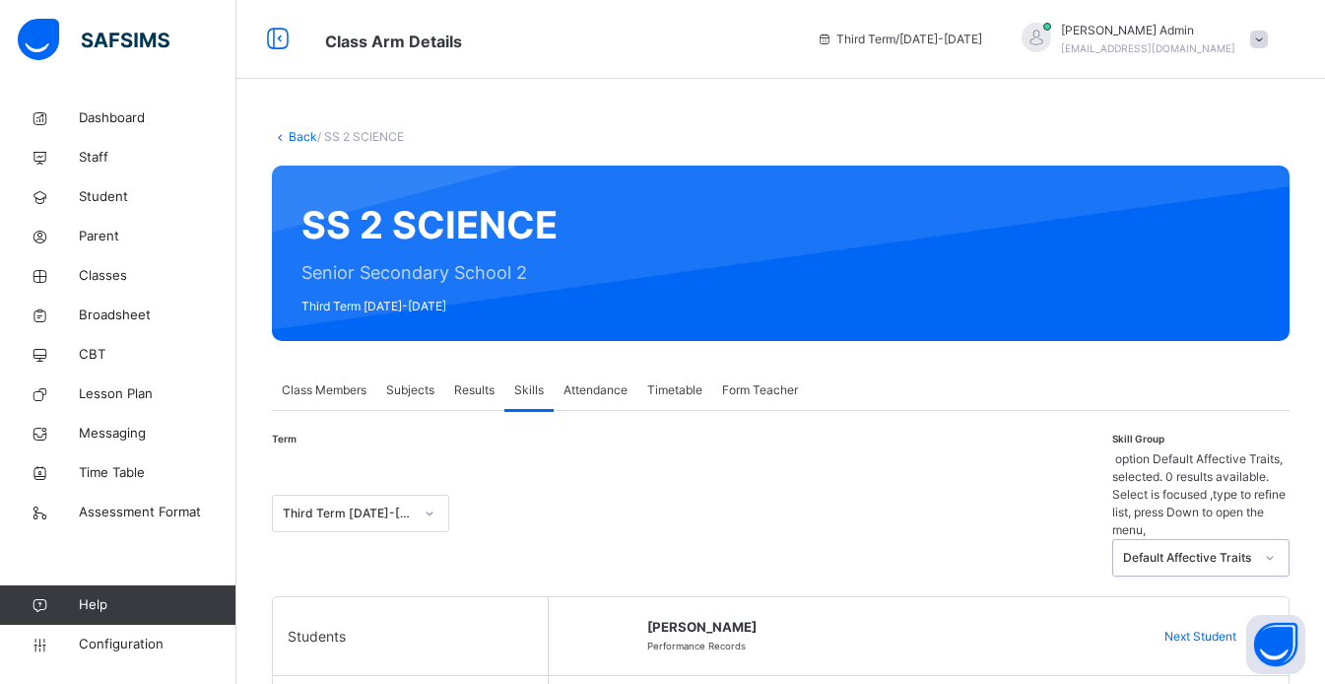
click at [1260, 629] on icon at bounding box center [1252, 637] width 15 height 16
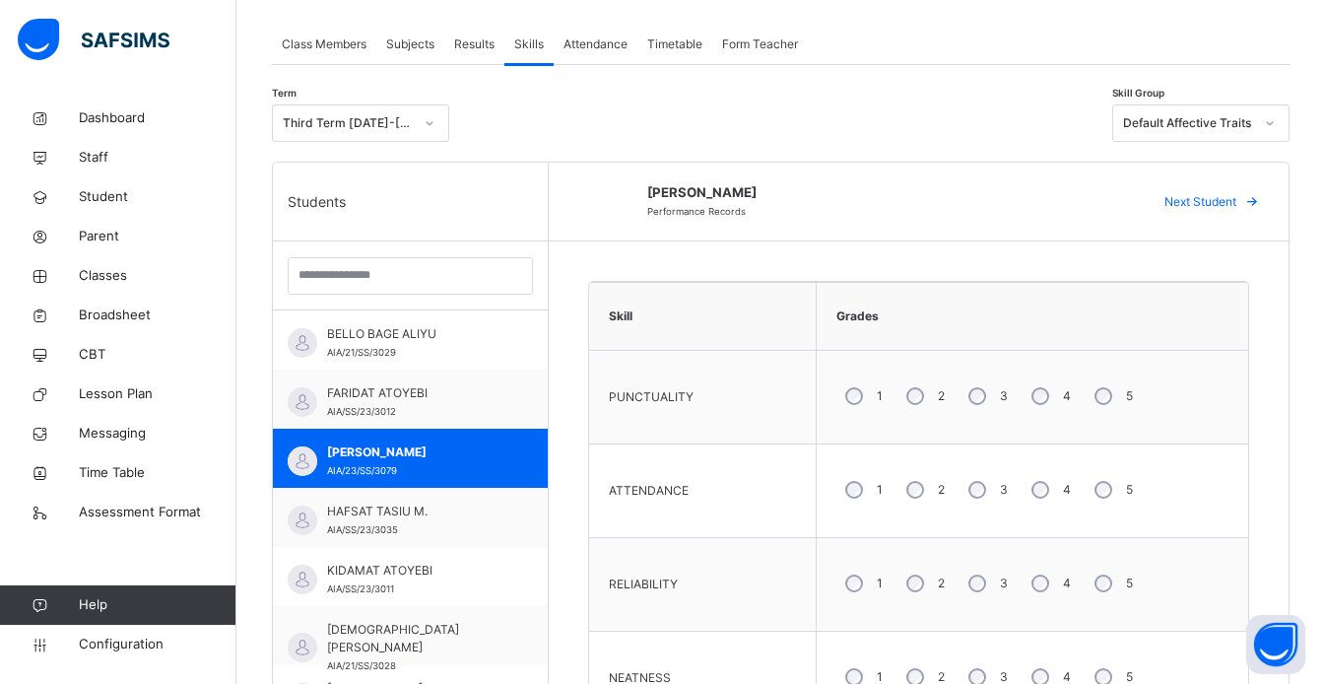
scroll to position [336, 0]
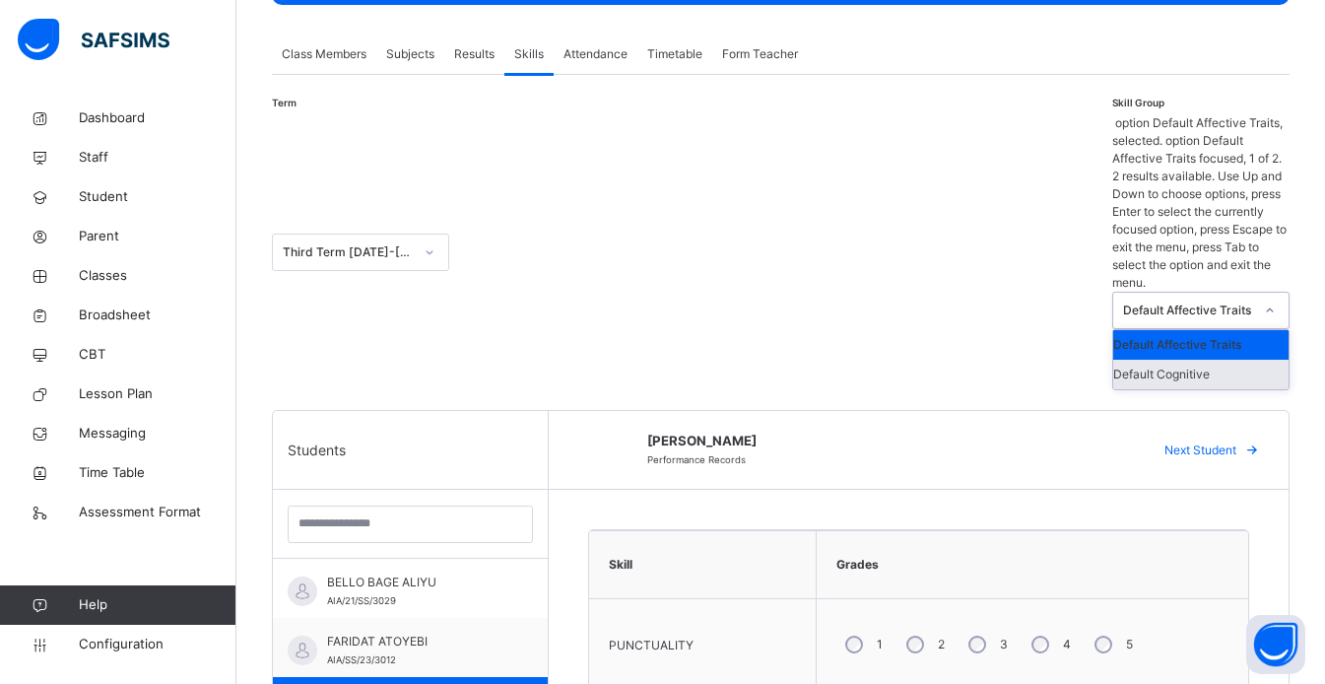
click at [1241, 360] on div "Default Cognitive" at bounding box center [1200, 375] width 175 height 30
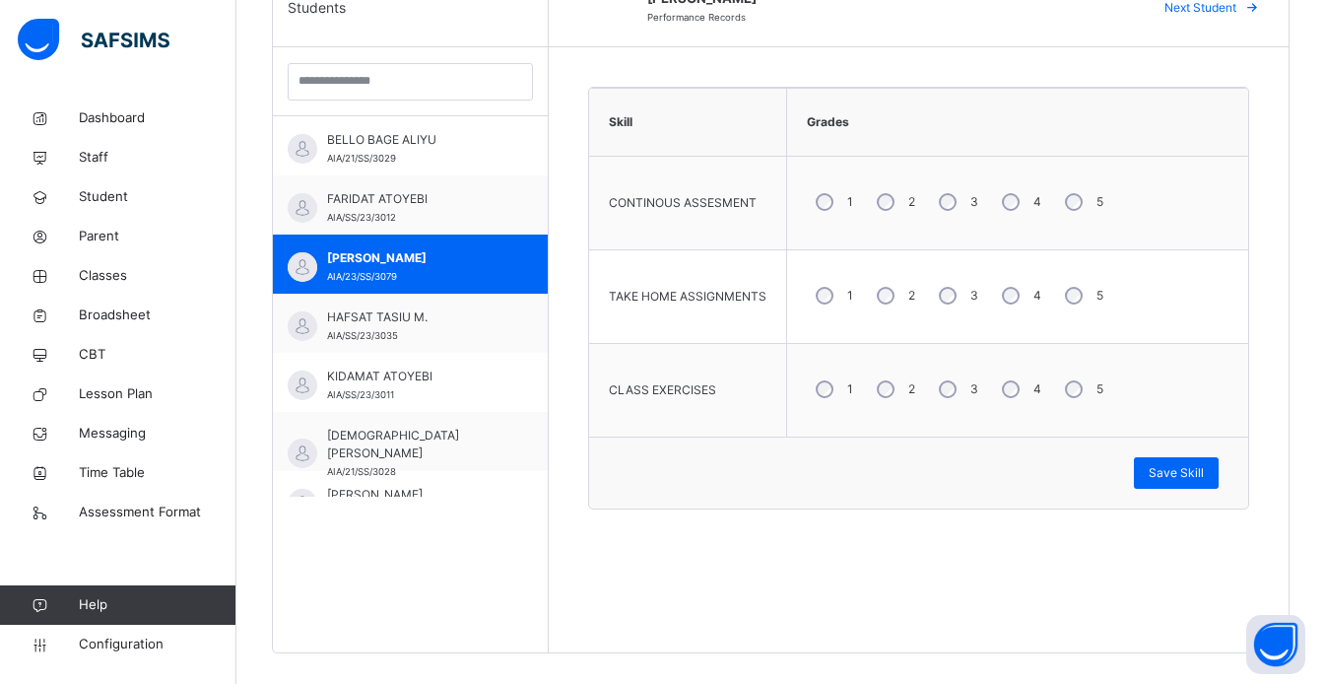
scroll to position [542, 0]
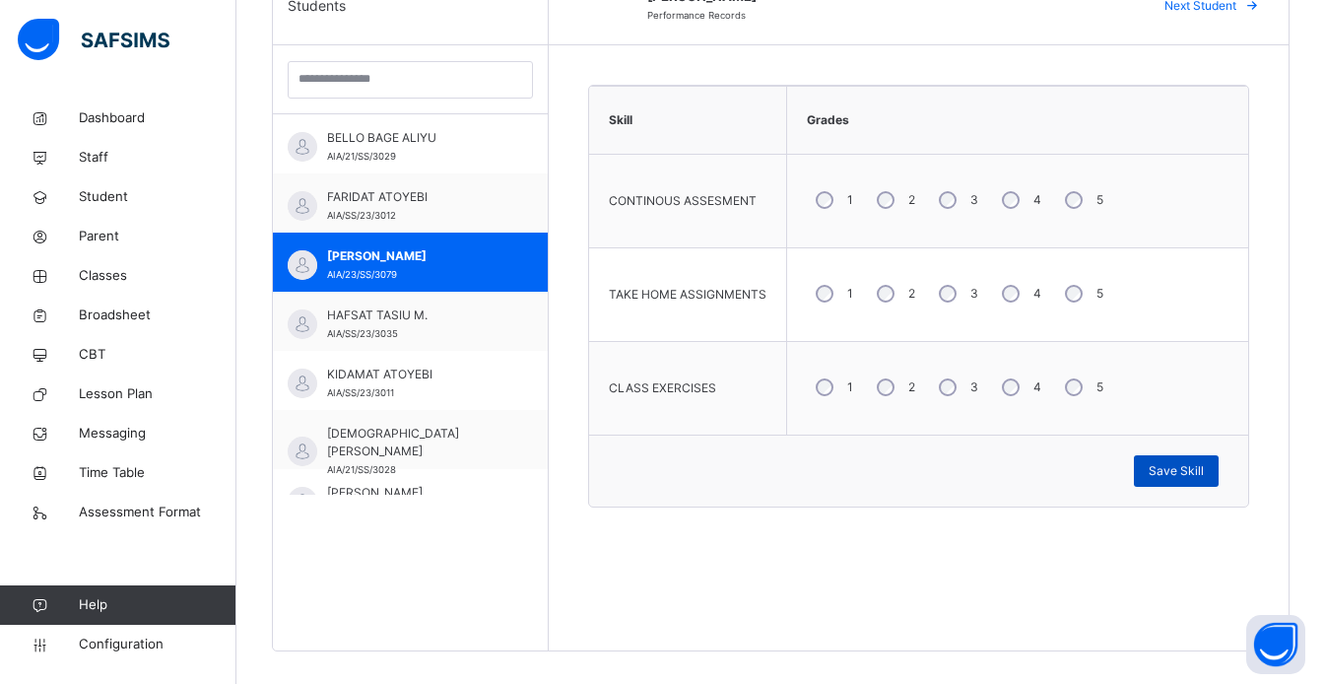
click at [1204, 469] on span "Save Skill" at bounding box center [1176, 471] width 55 height 18
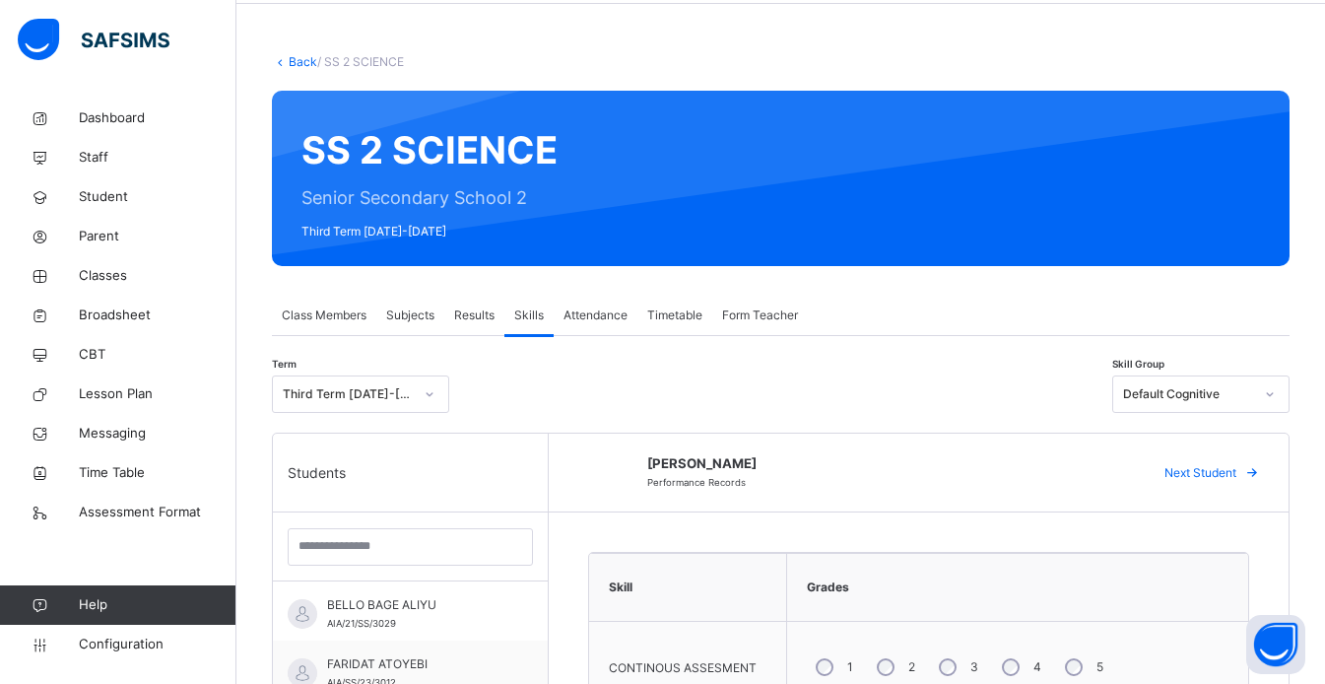
scroll to position [59, 0]
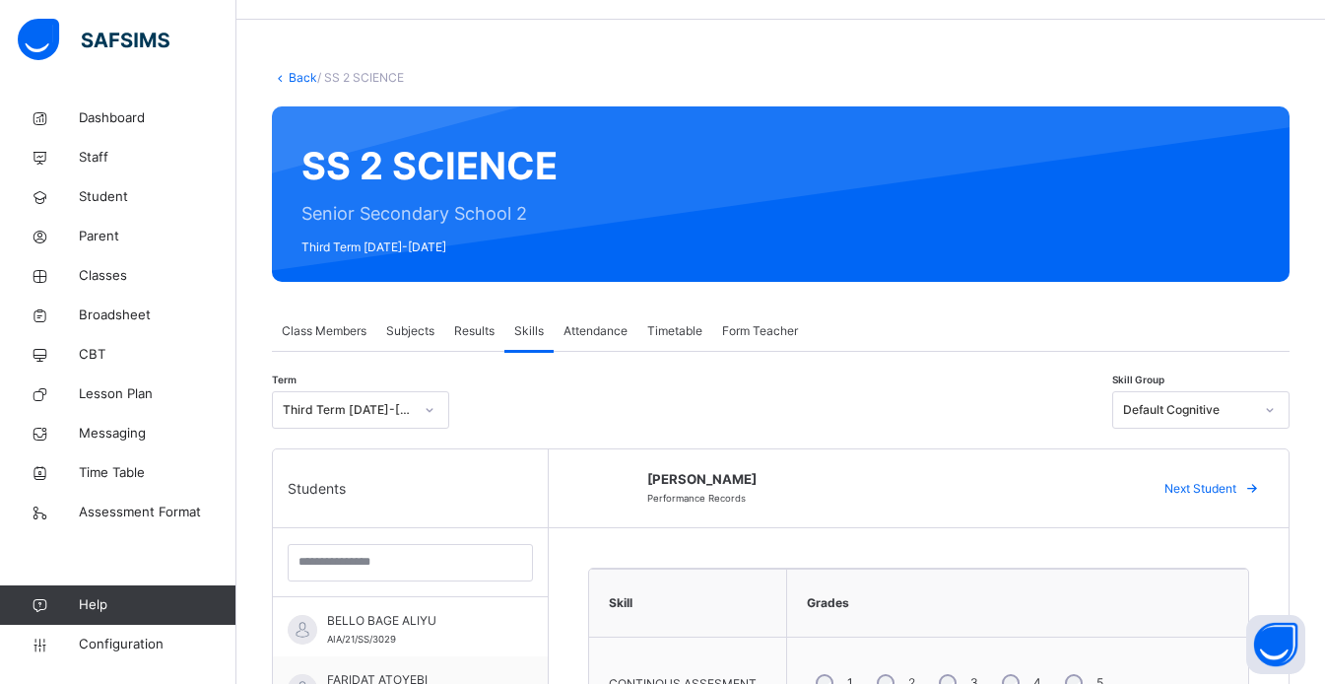
click at [1210, 577] on th "Grades" at bounding box center [1018, 603] width 462 height 68
click at [1249, 477] on div "Next Student" at bounding box center [1209, 489] width 120 height 32
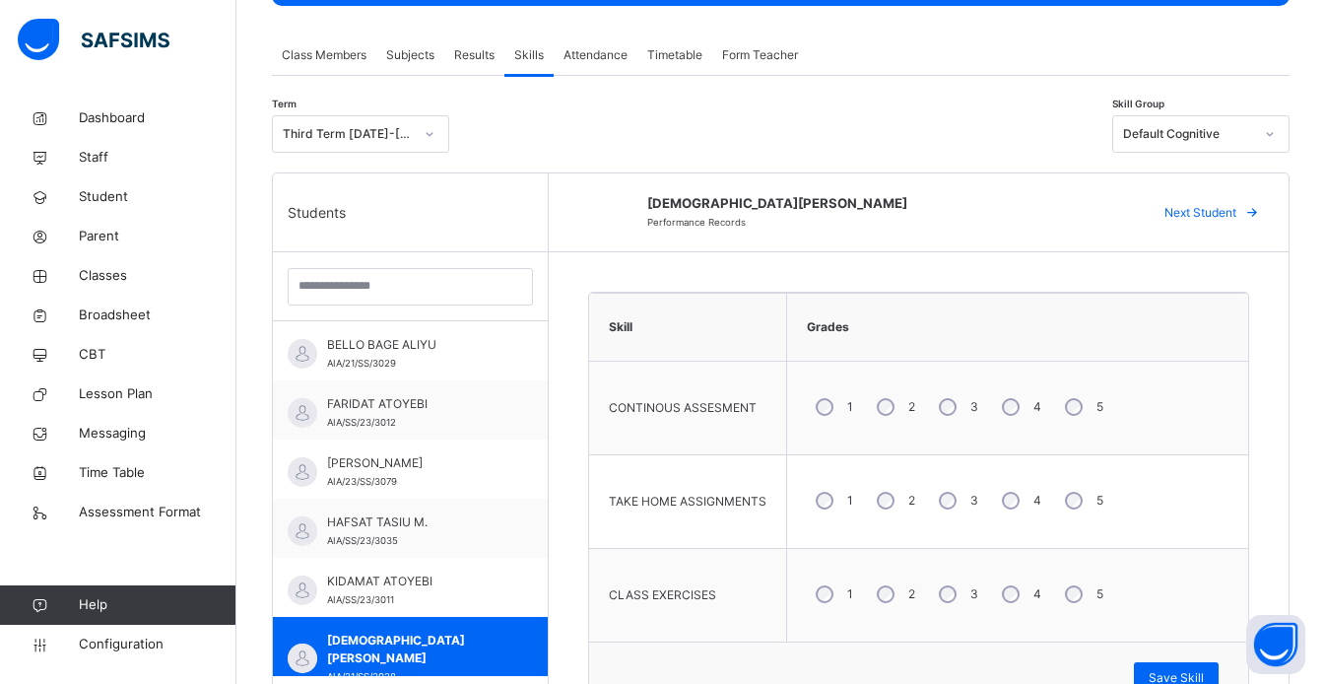
scroll to position [338, 0]
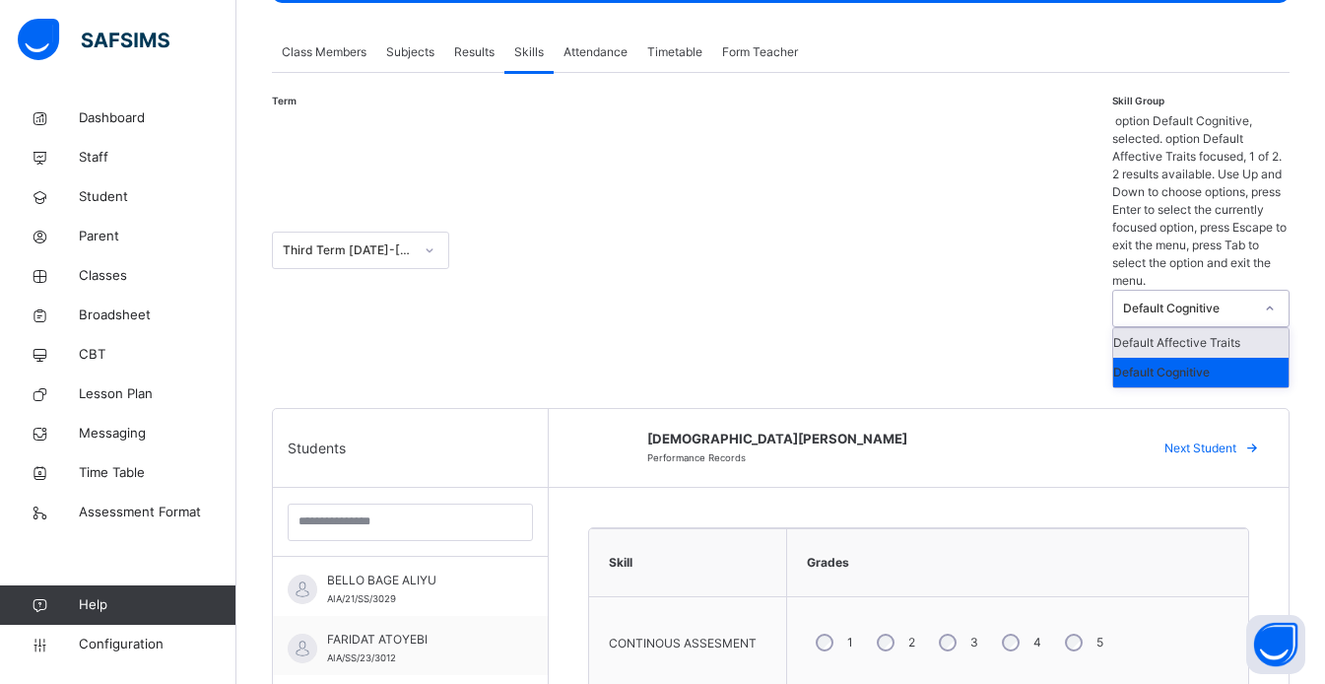
click at [1273, 328] on div "Default Affective Traits" at bounding box center [1200, 343] width 175 height 30
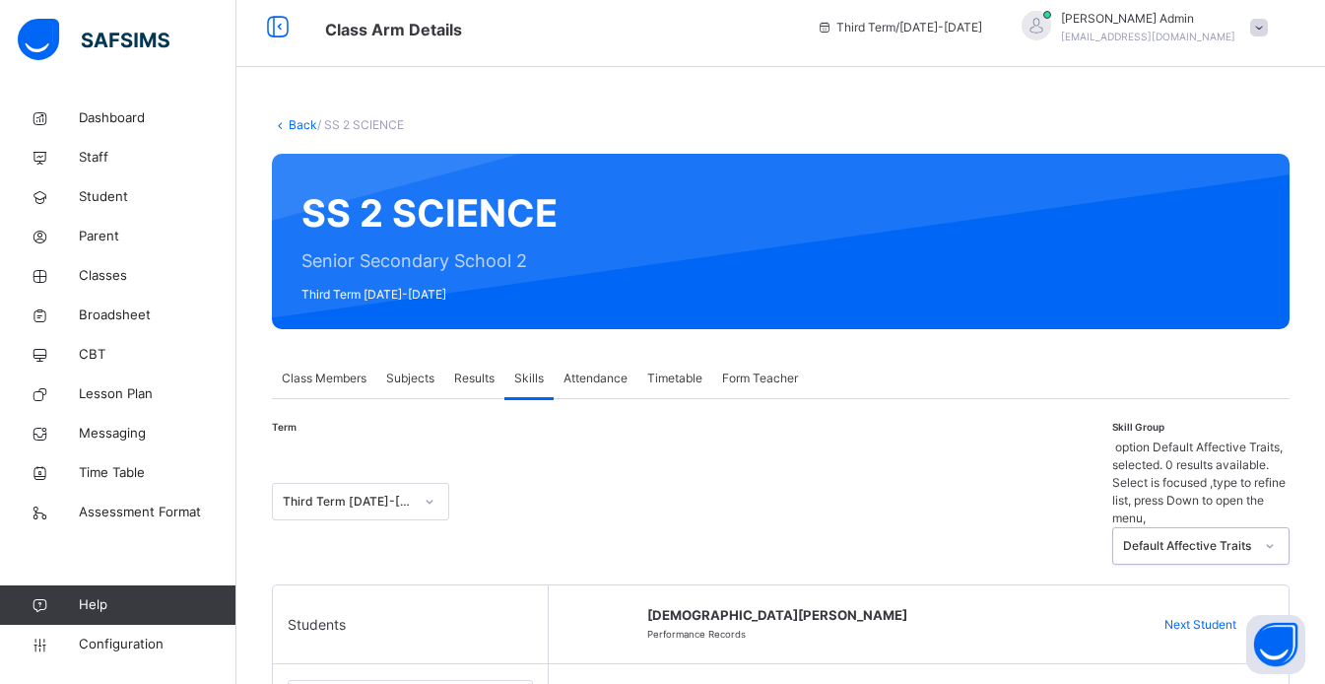
scroll to position [7, 0]
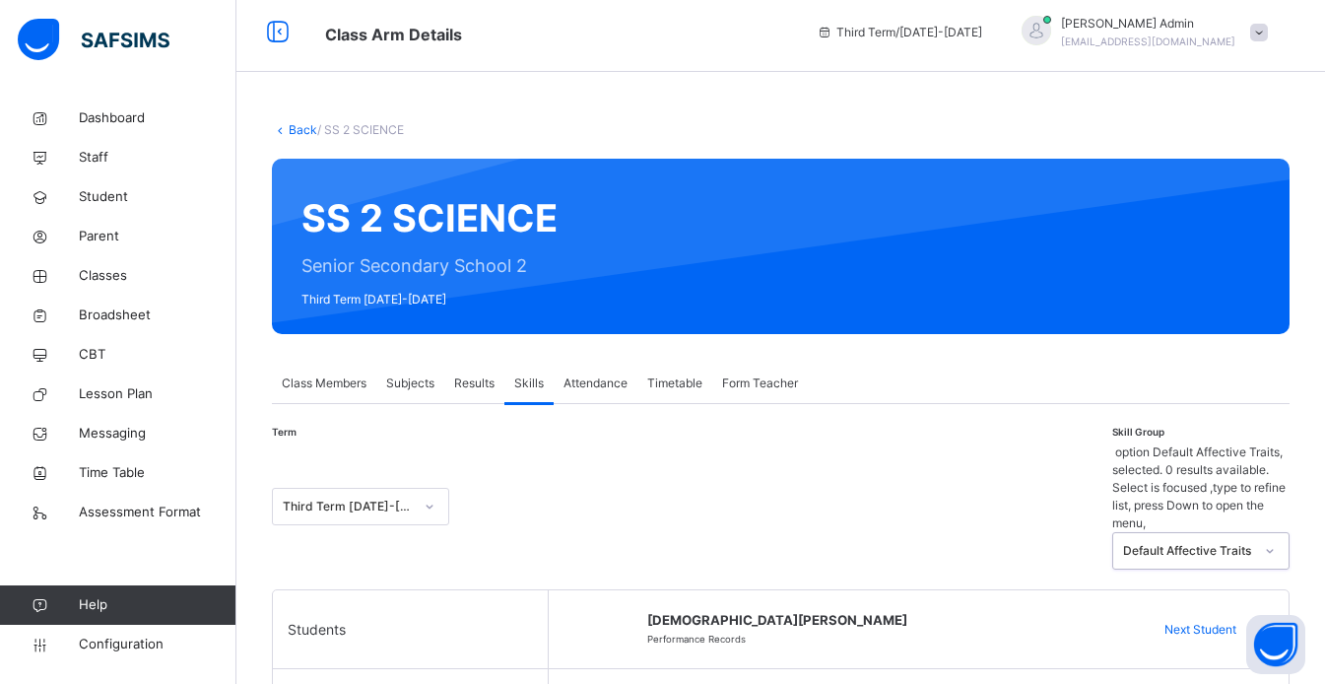
click at [1260, 622] on icon at bounding box center [1252, 630] width 15 height 16
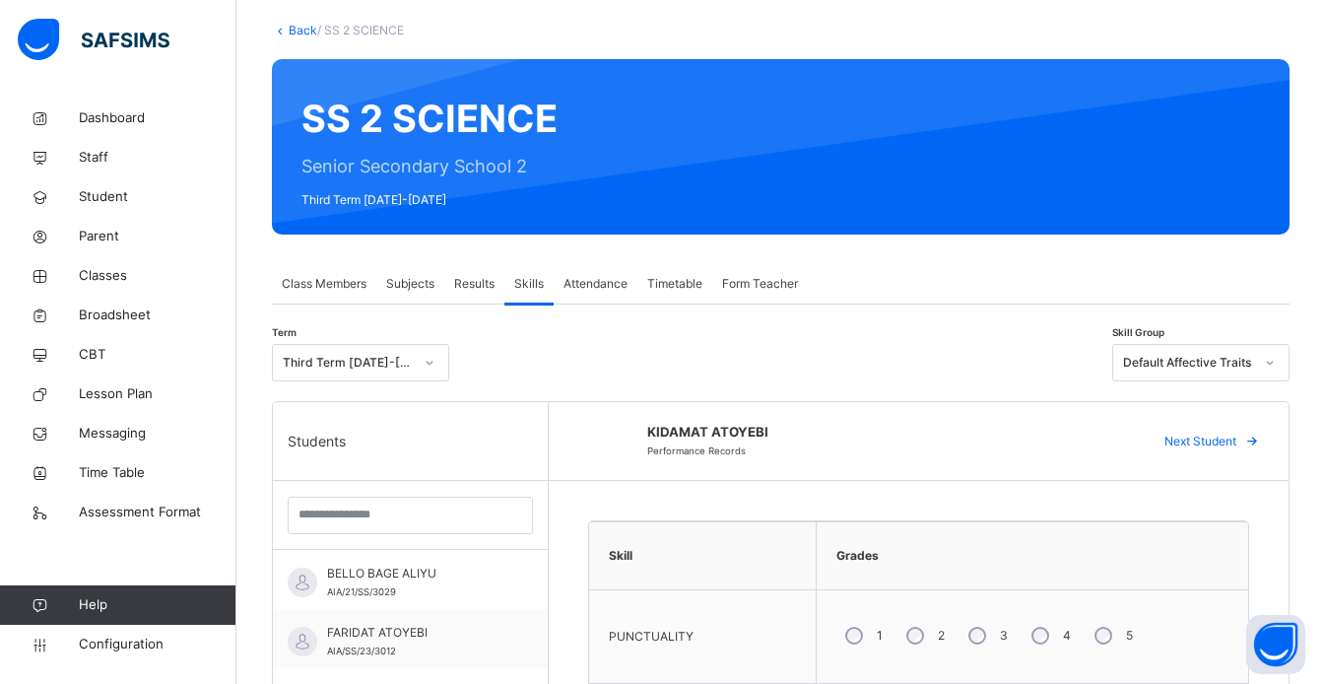
scroll to position [78, 0]
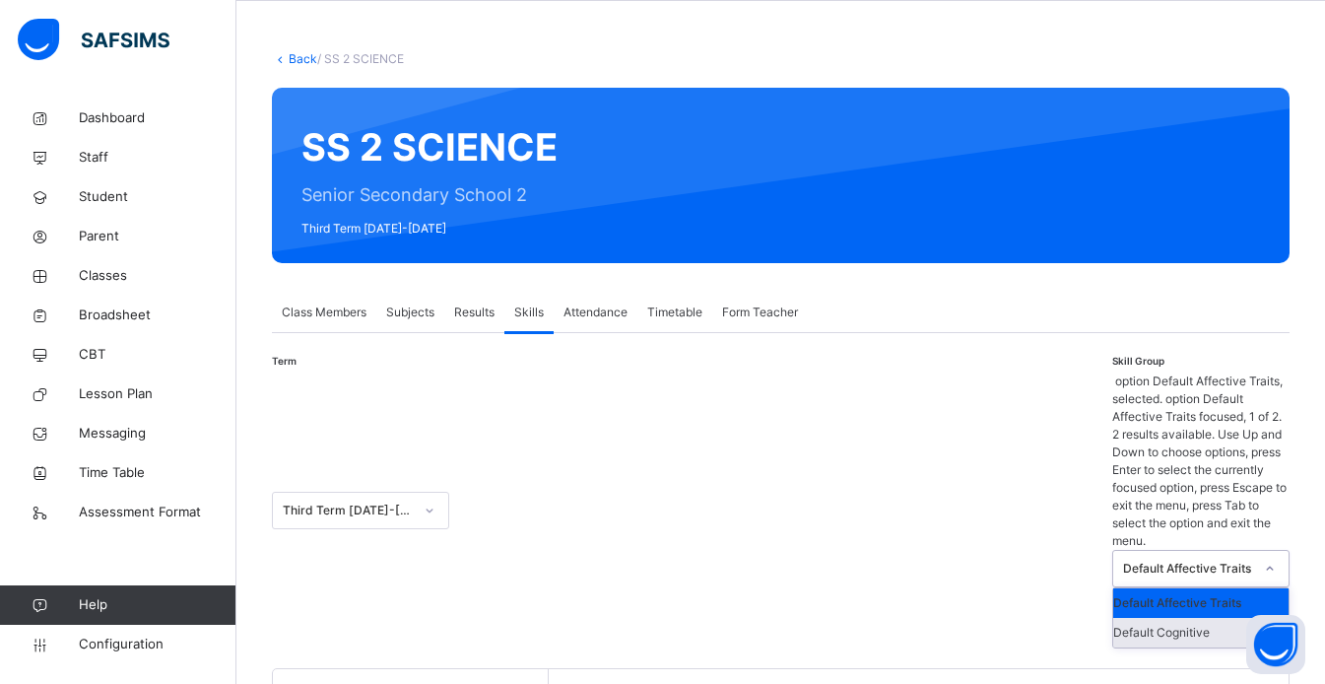
click at [1243, 618] on div "Default Cognitive" at bounding box center [1200, 633] width 175 height 30
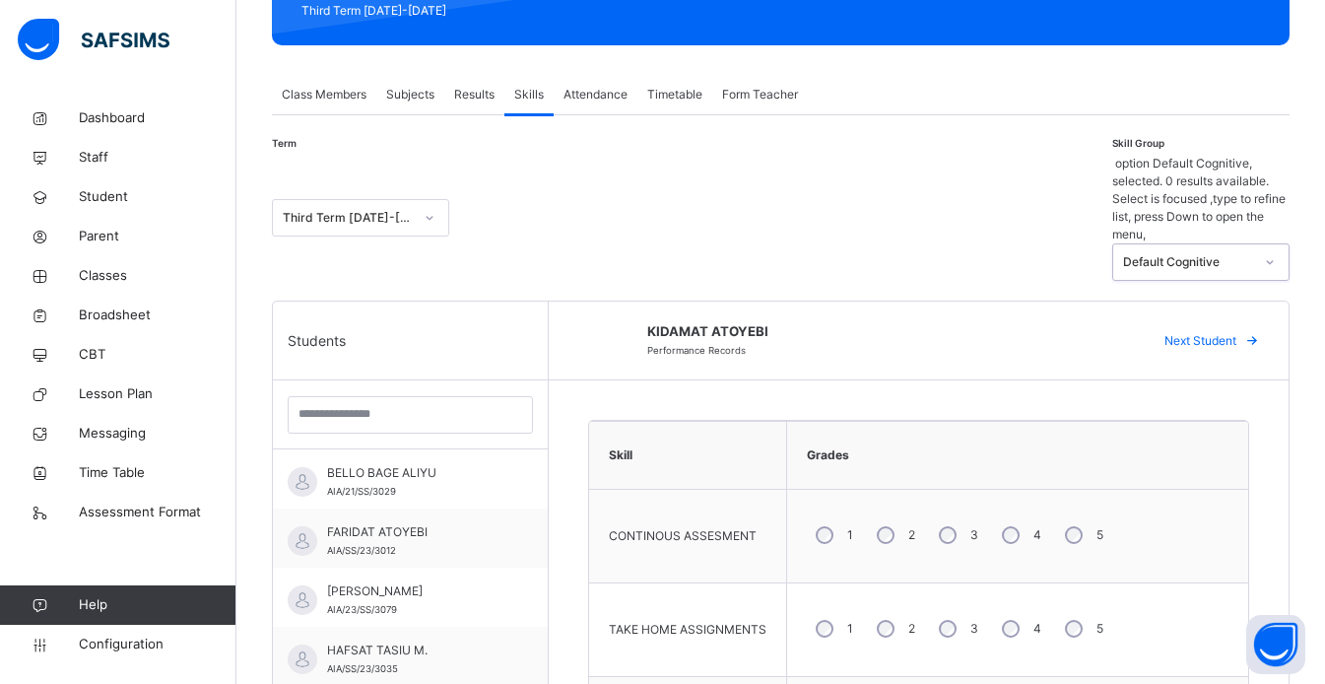
scroll to position [343, 0]
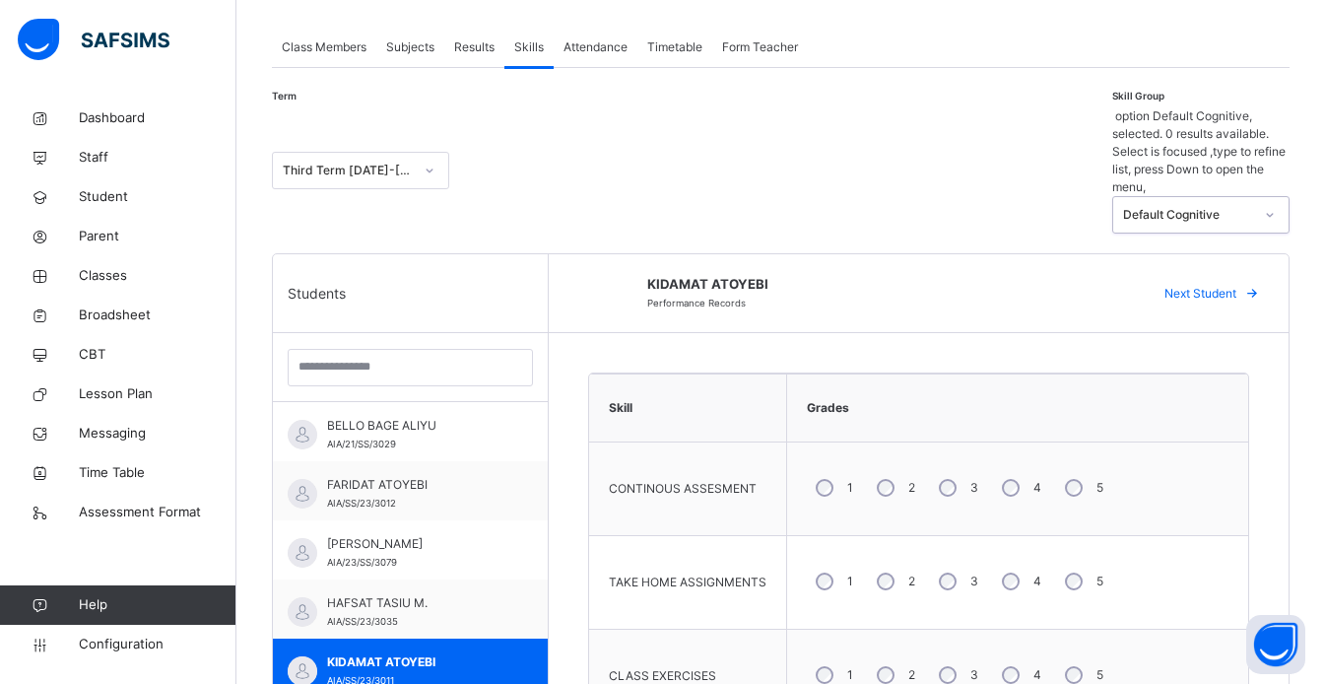
click at [1254, 278] on span at bounding box center [1252, 294] width 32 height 32
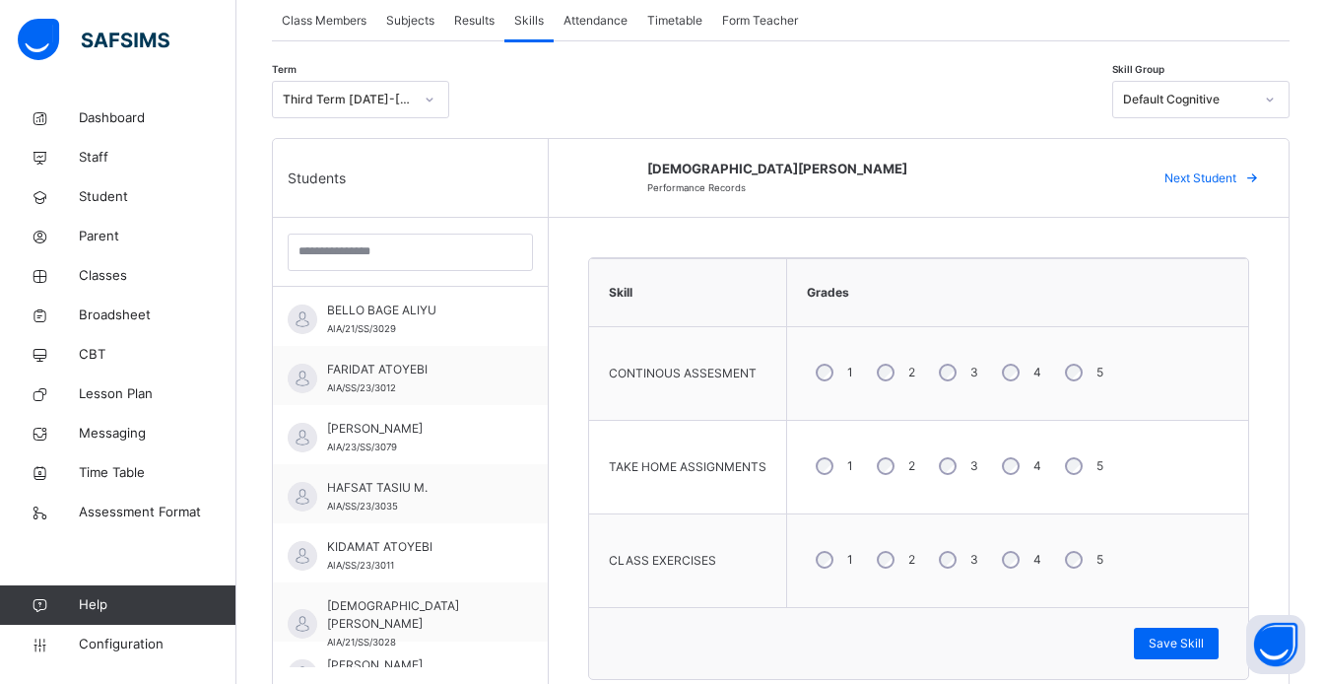
scroll to position [383, 0]
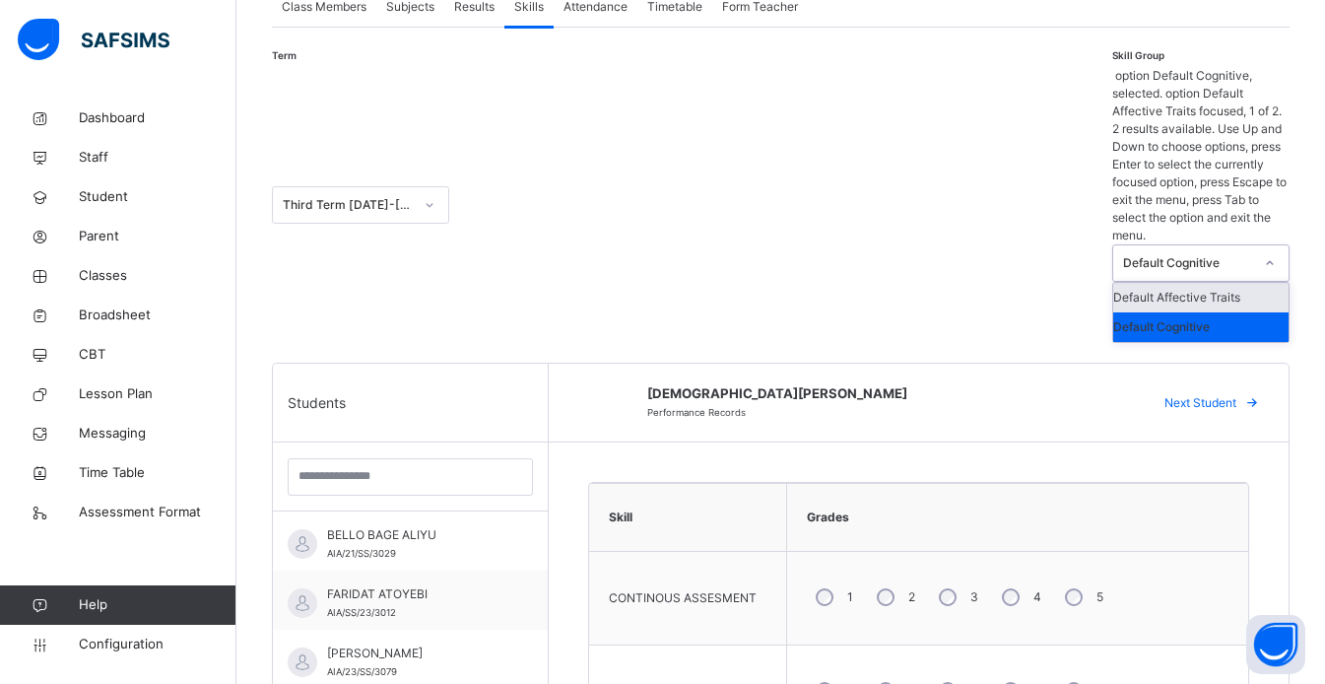
click at [1253, 283] on div "Default Affective Traits" at bounding box center [1200, 298] width 175 height 30
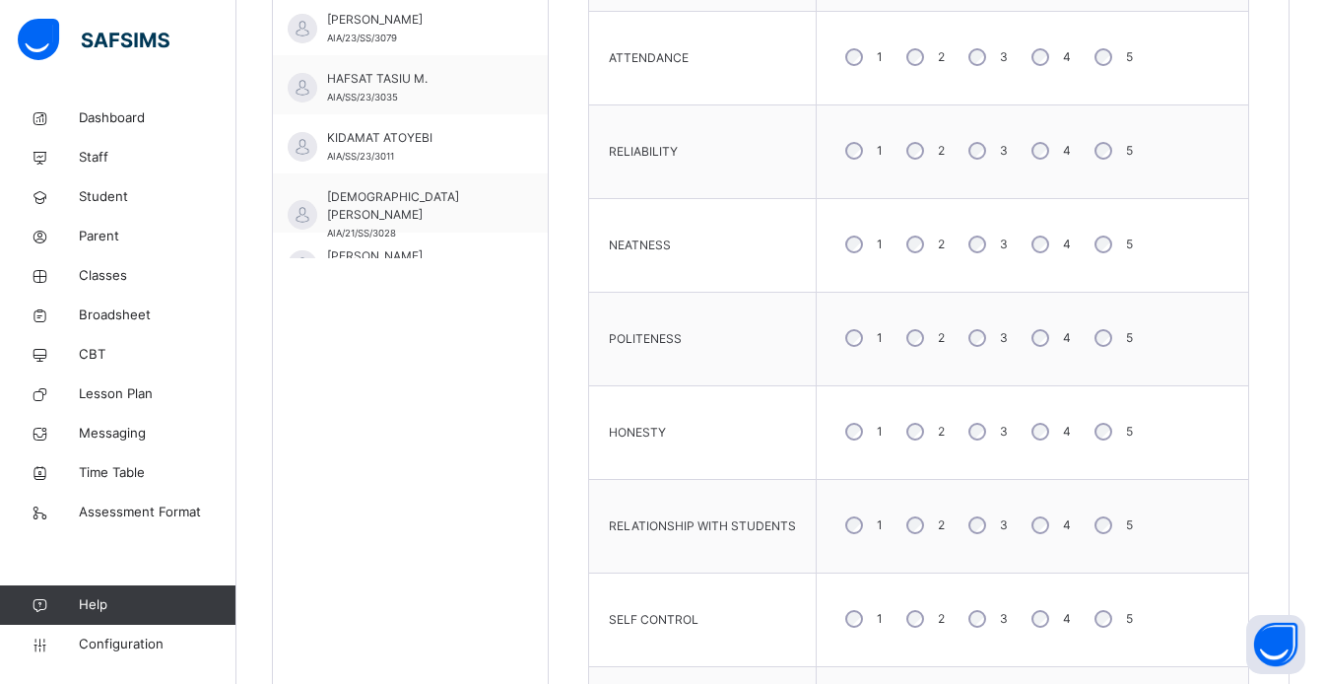
scroll to position [1110, 0]
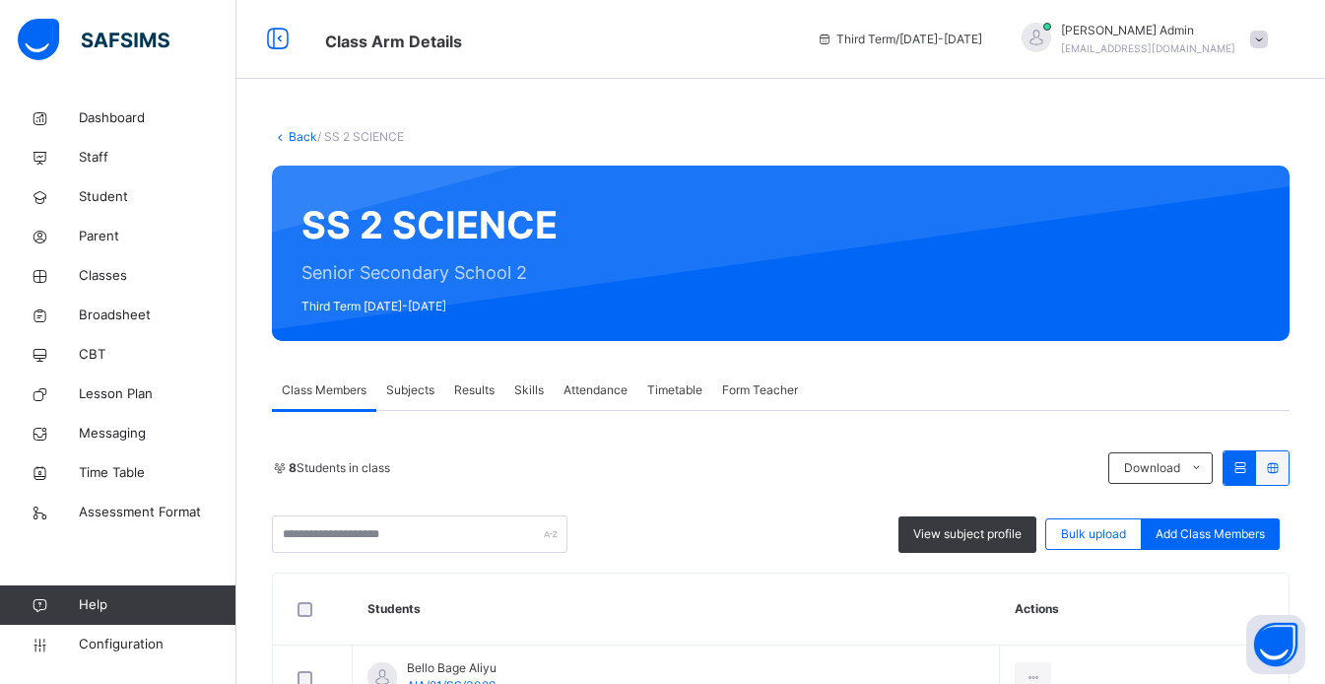
click at [300, 139] on link "Back" at bounding box center [303, 136] width 29 height 15
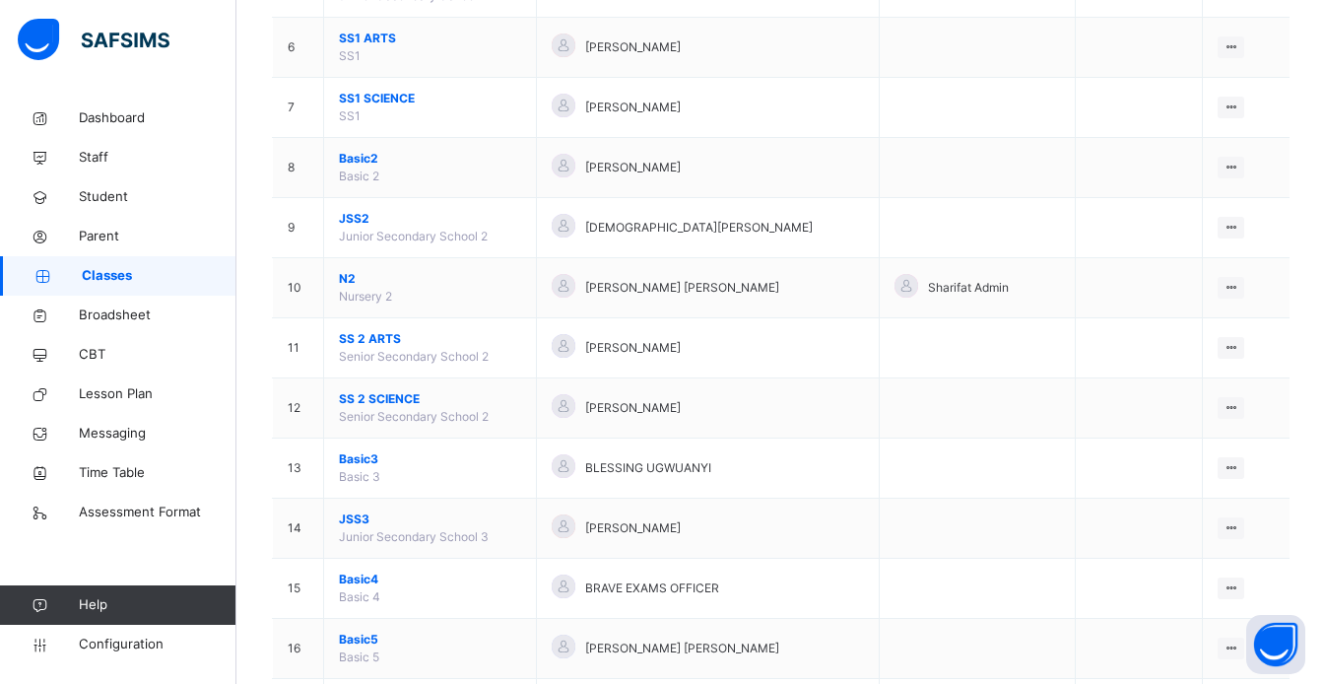
scroll to position [549, 0]
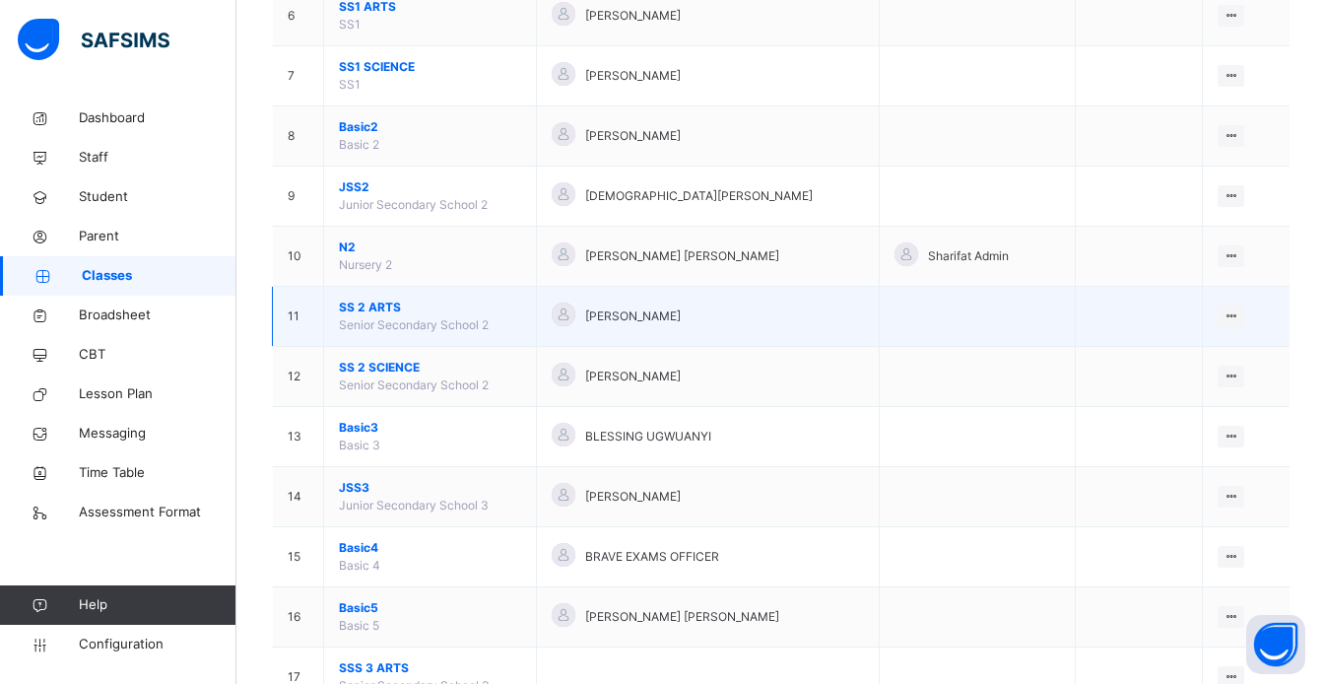
click at [413, 314] on span "SS 2 ARTS" at bounding box center [430, 308] width 182 height 18
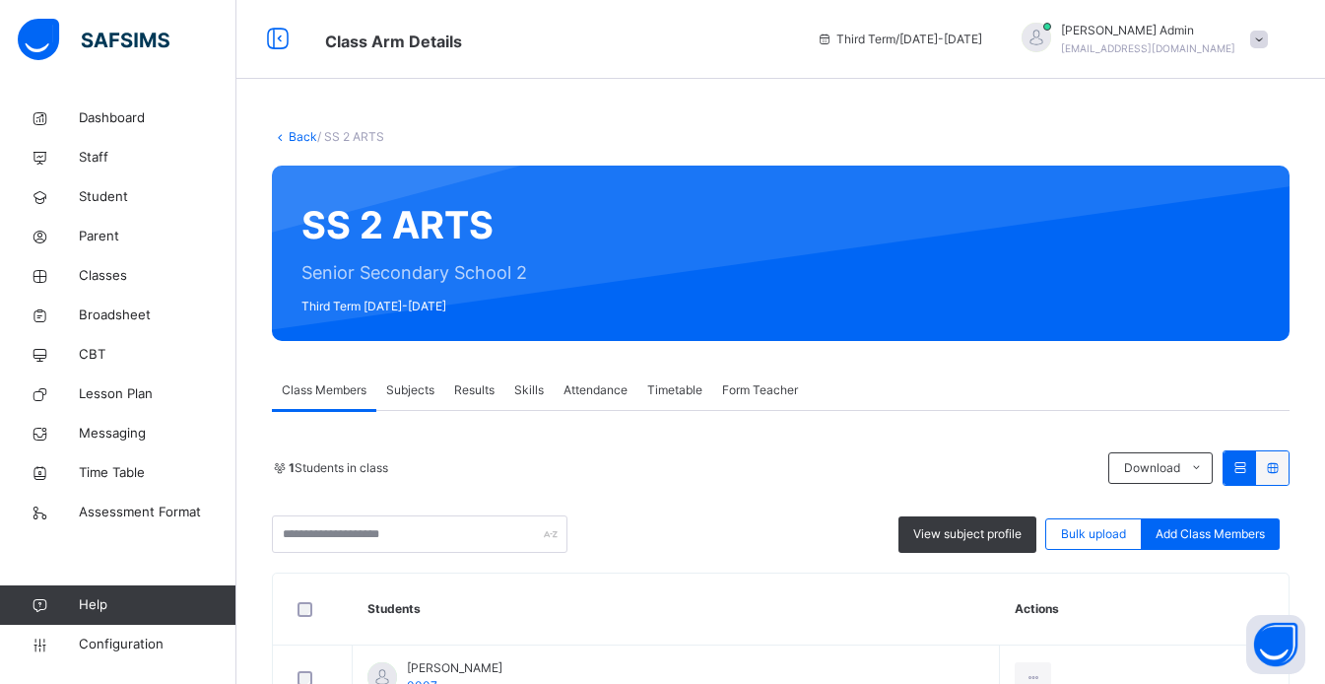
click at [527, 390] on span "Skills" at bounding box center [529, 390] width 30 height 18
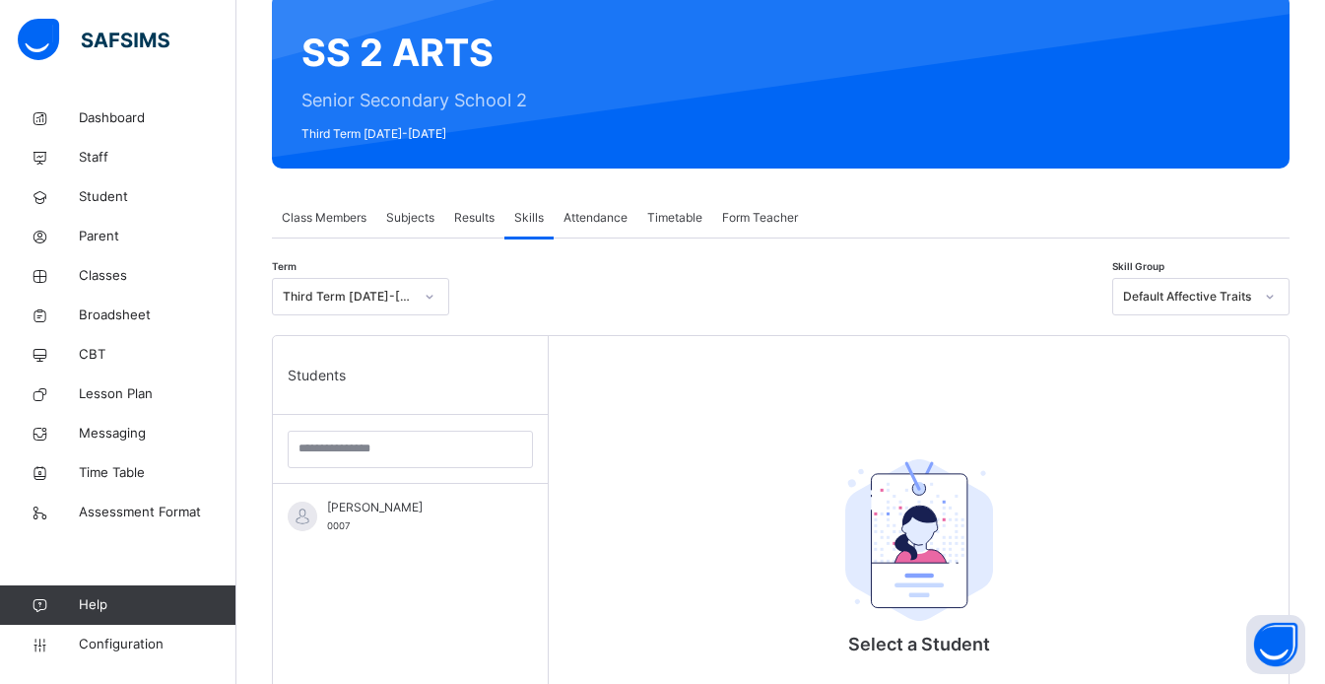
scroll to position [173, 0]
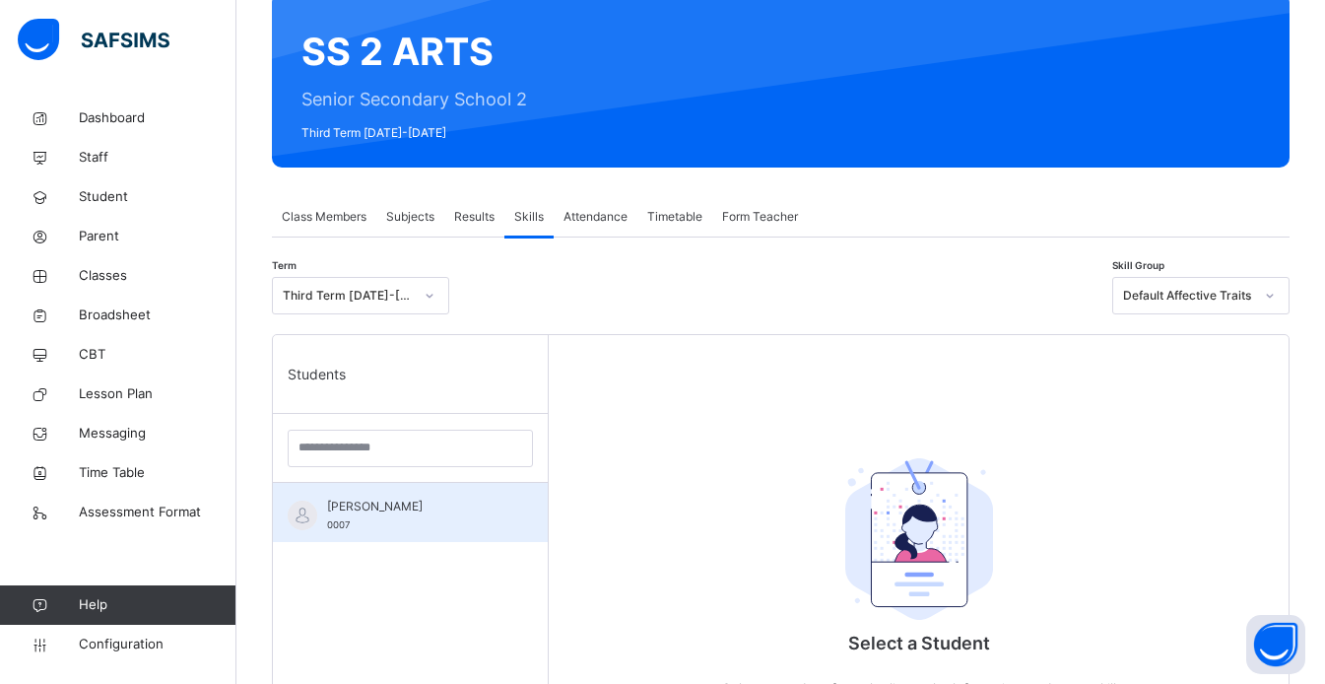
click at [349, 512] on span "[PERSON_NAME]" at bounding box center [415, 507] width 176 height 18
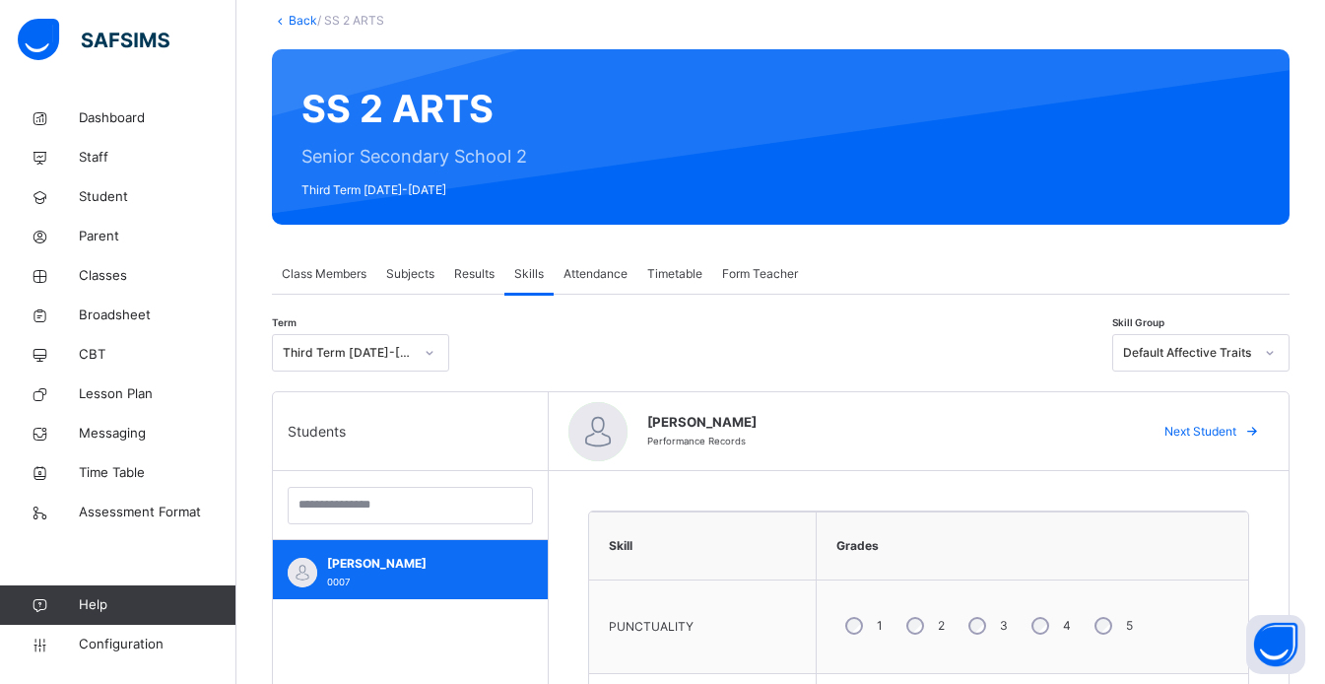
scroll to position [0, 0]
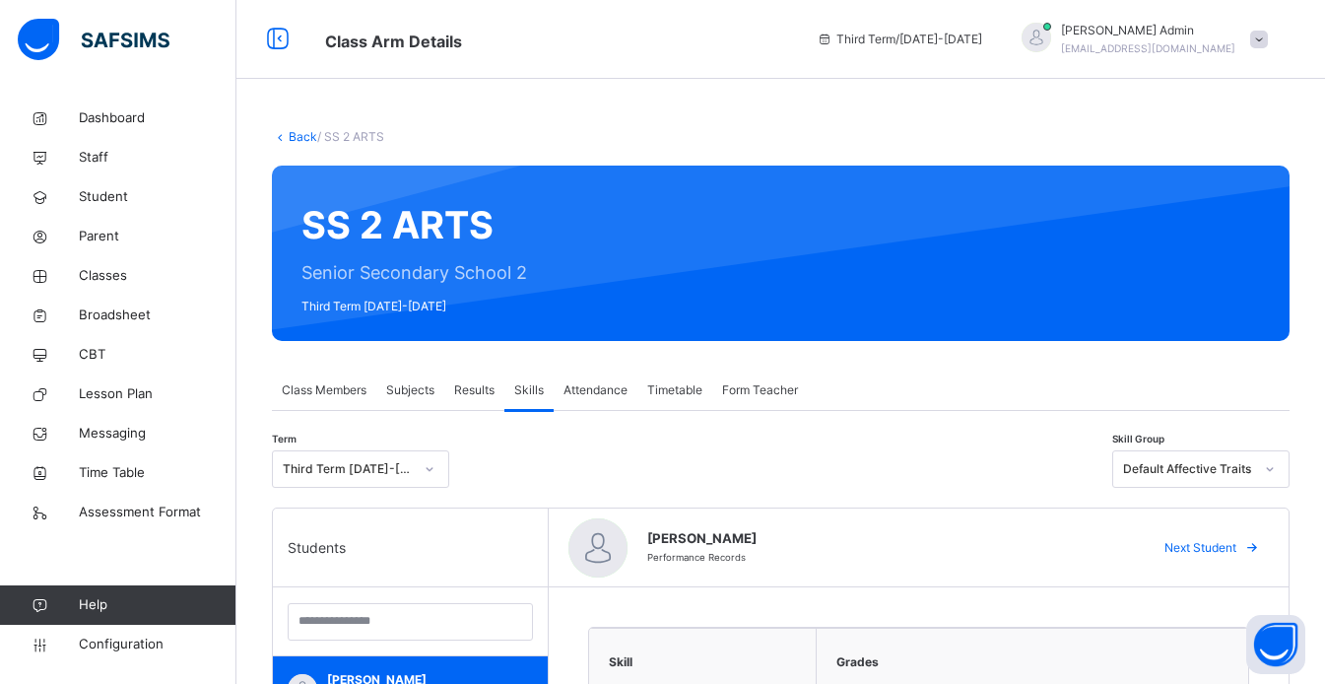
click at [785, 392] on span "Form Teacher" at bounding box center [760, 390] width 76 height 18
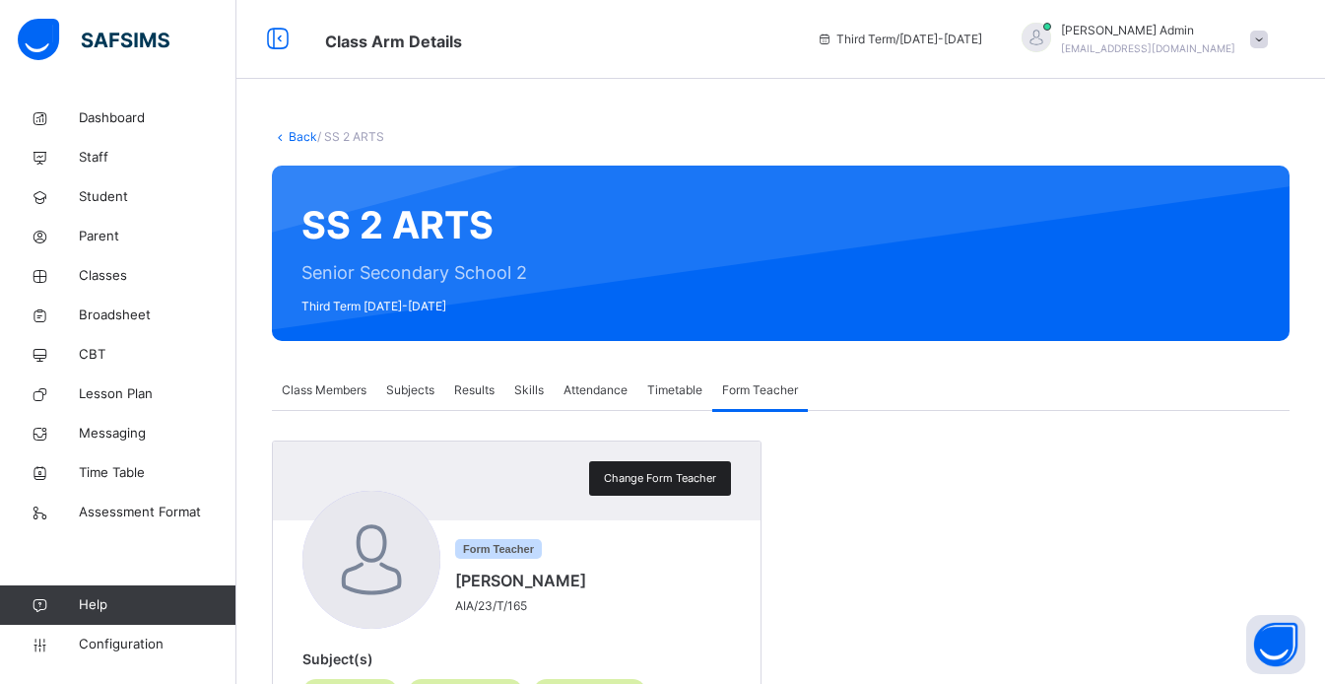
click at [707, 477] on span "Change Form Teacher" at bounding box center [660, 478] width 112 height 17
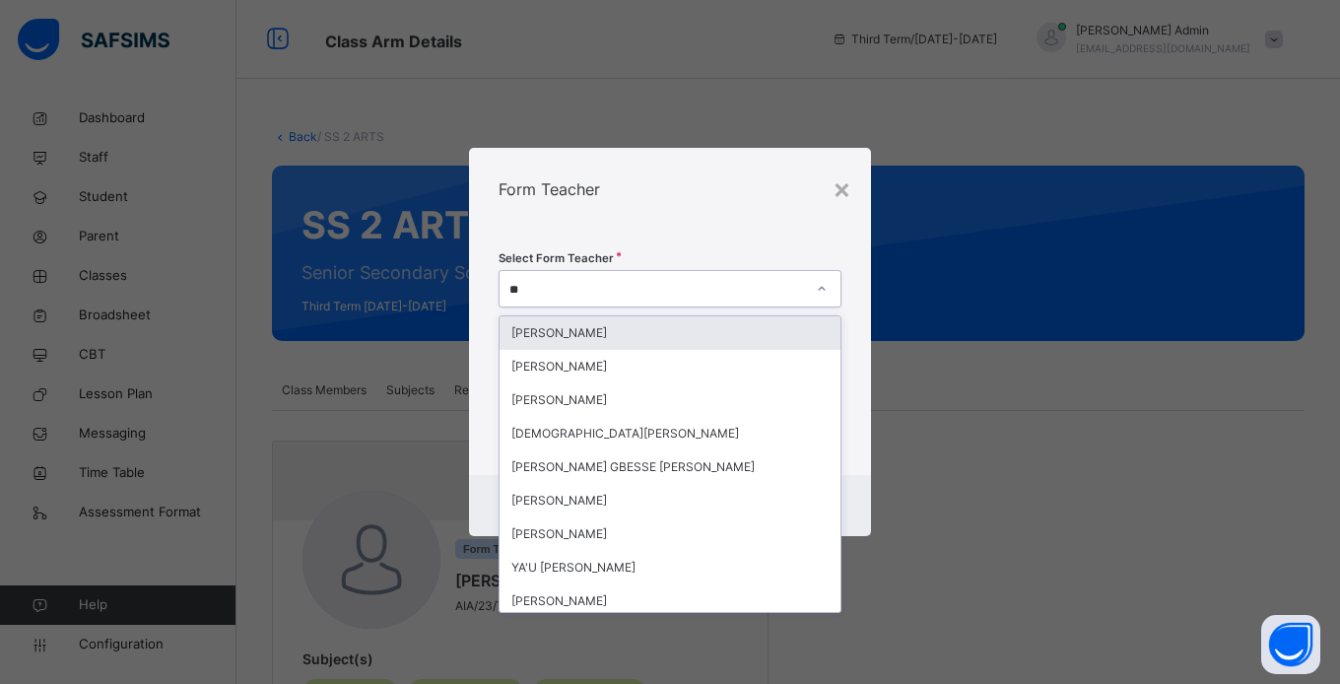
type input "***"
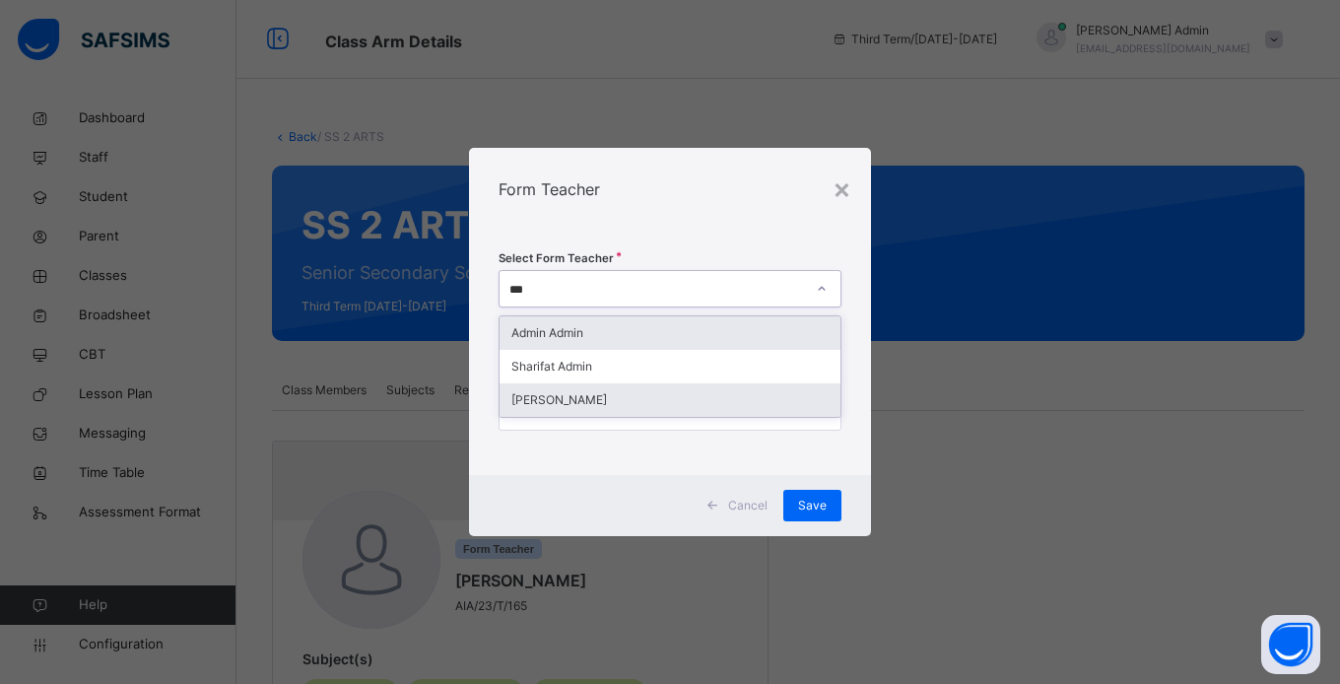
click at [662, 398] on div "[PERSON_NAME]" at bounding box center [670, 399] width 341 height 33
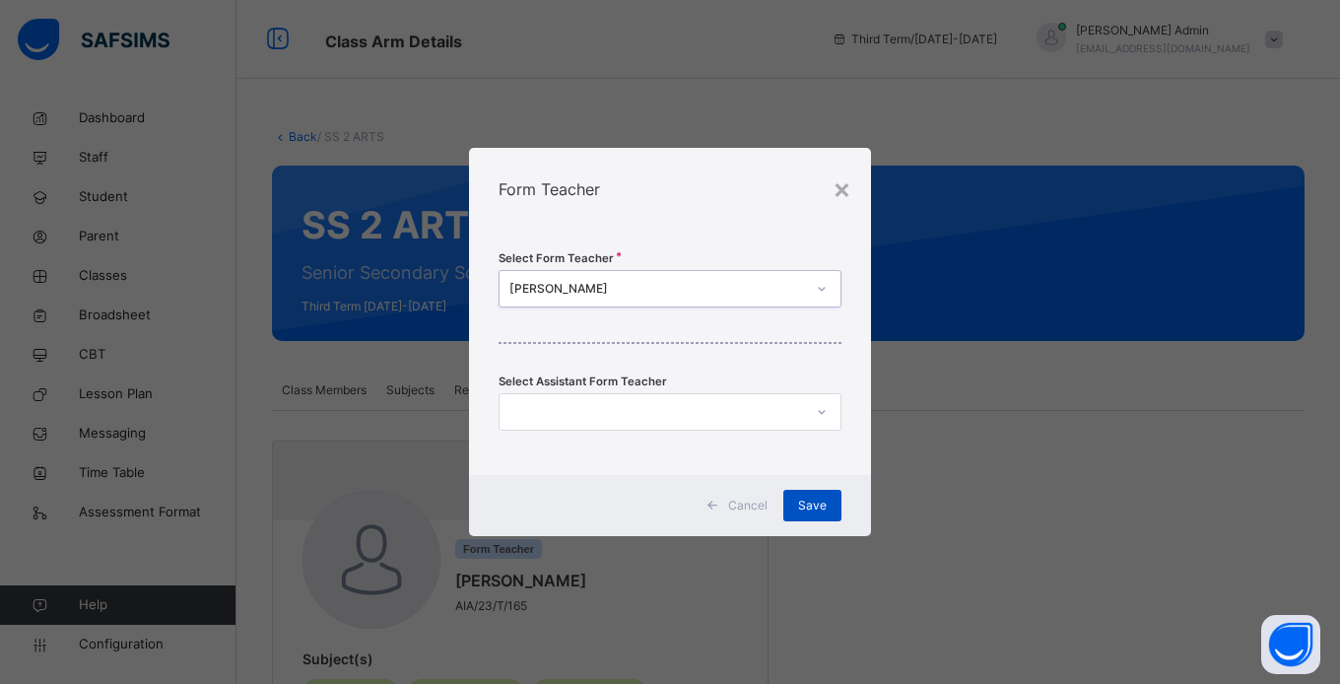
click at [816, 512] on span "Save" at bounding box center [812, 506] width 29 height 18
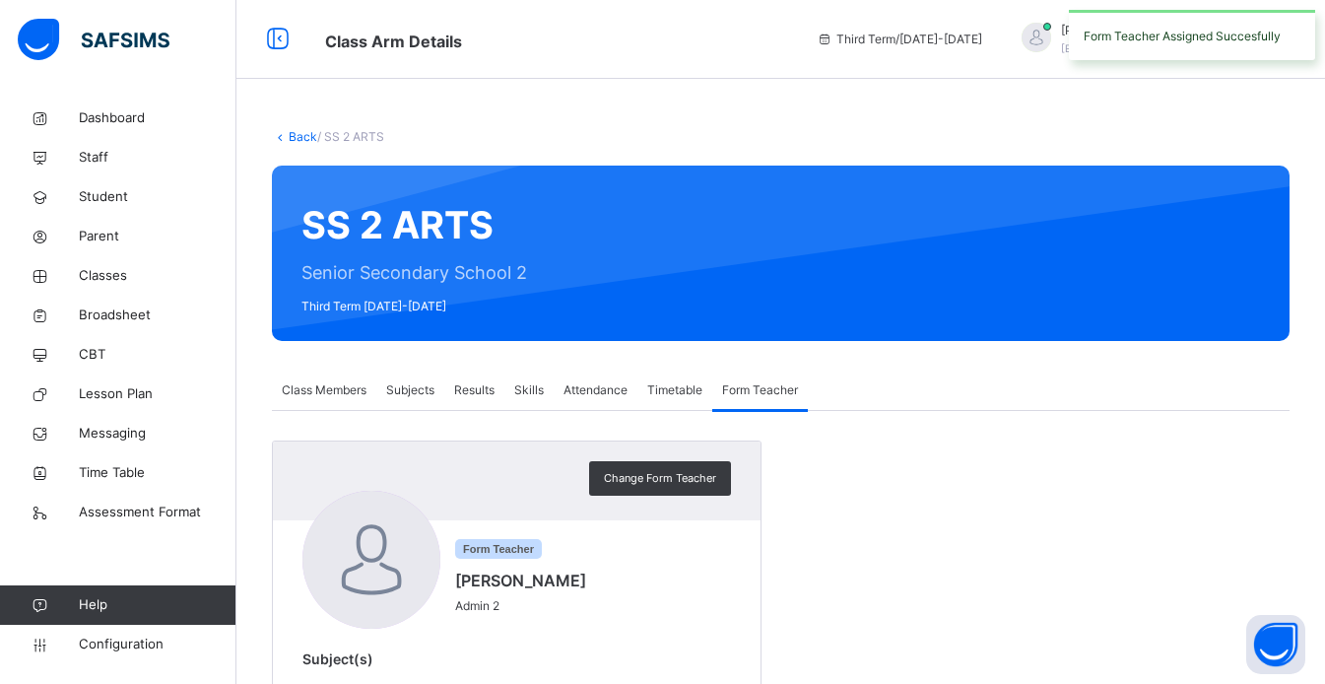
scroll to position [73, 0]
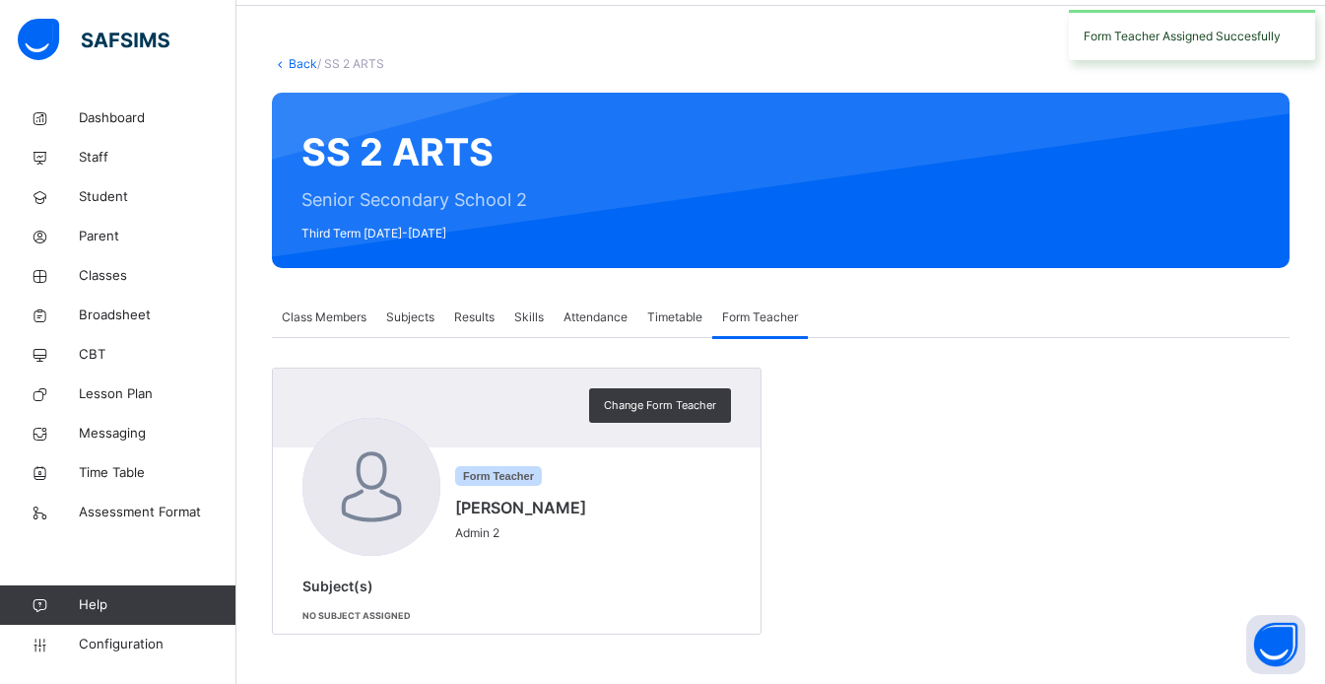
click at [533, 319] on span "Skills" at bounding box center [529, 317] width 30 height 18
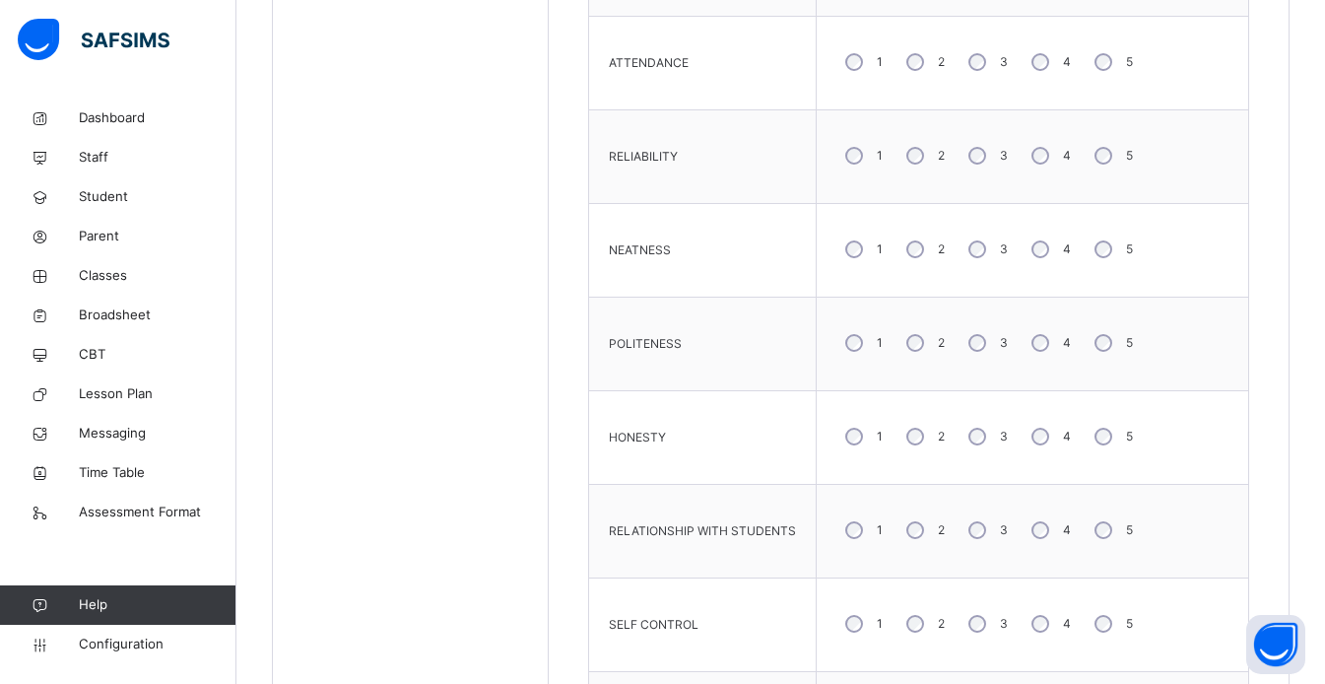
scroll to position [1038, 0]
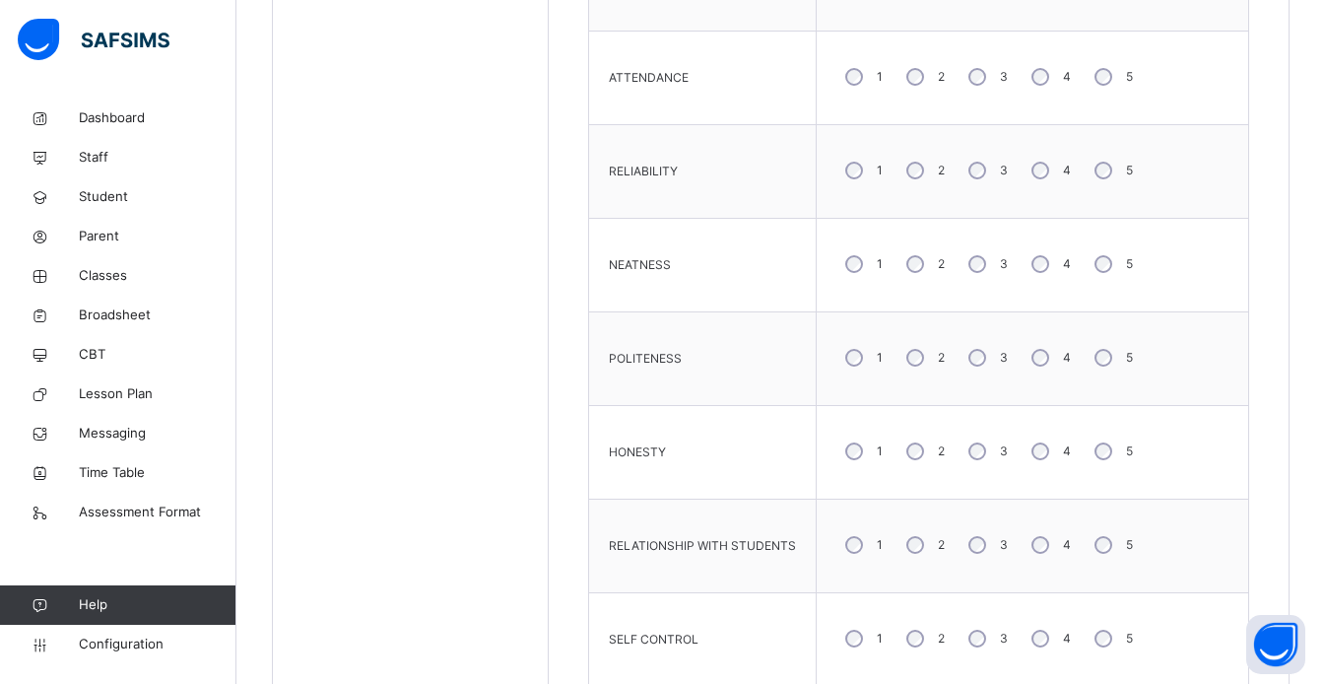
scroll to position [756, 0]
click at [1046, 366] on div "4" at bounding box center [1049, 360] width 53 height 41
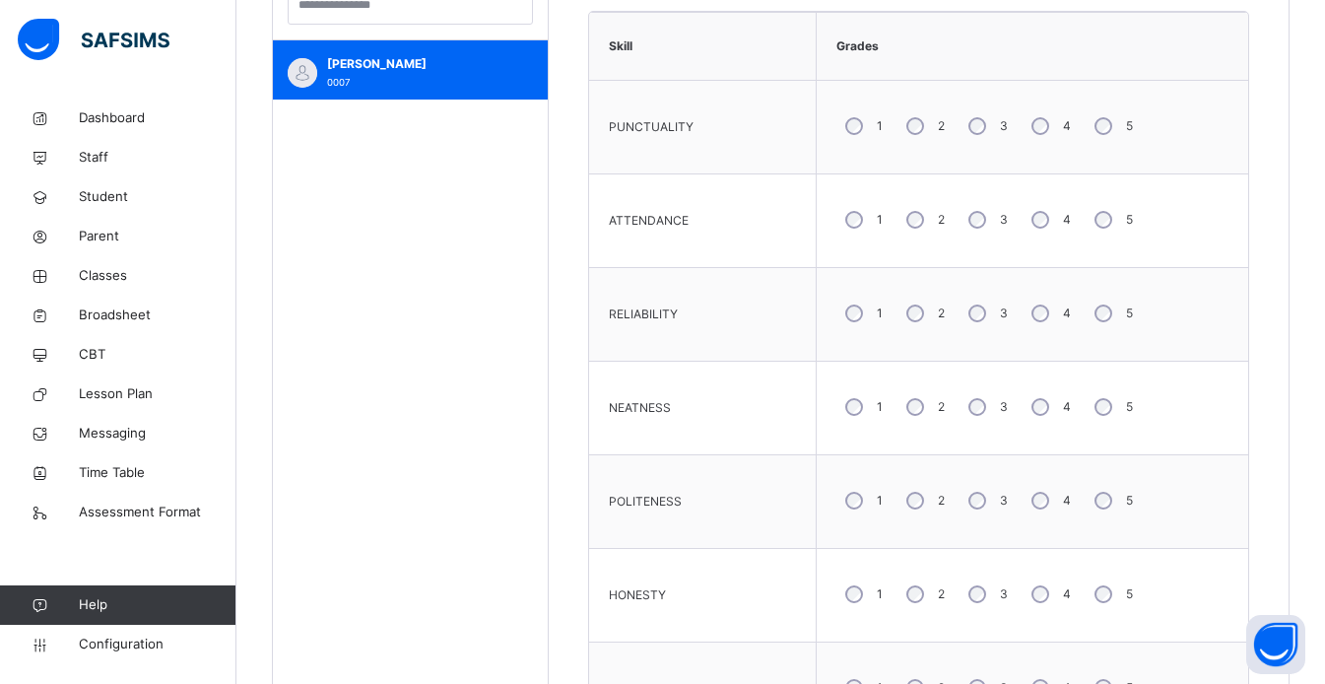
scroll to position [1038, 0]
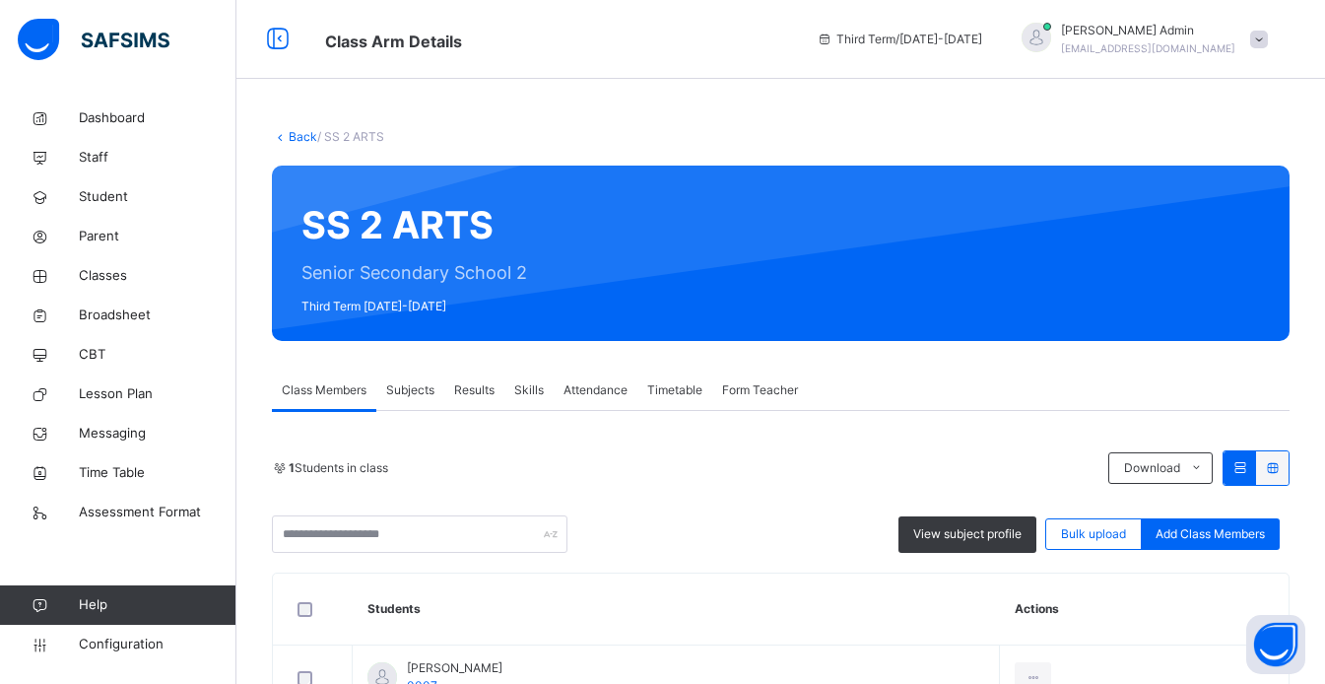
scroll to position [136, 0]
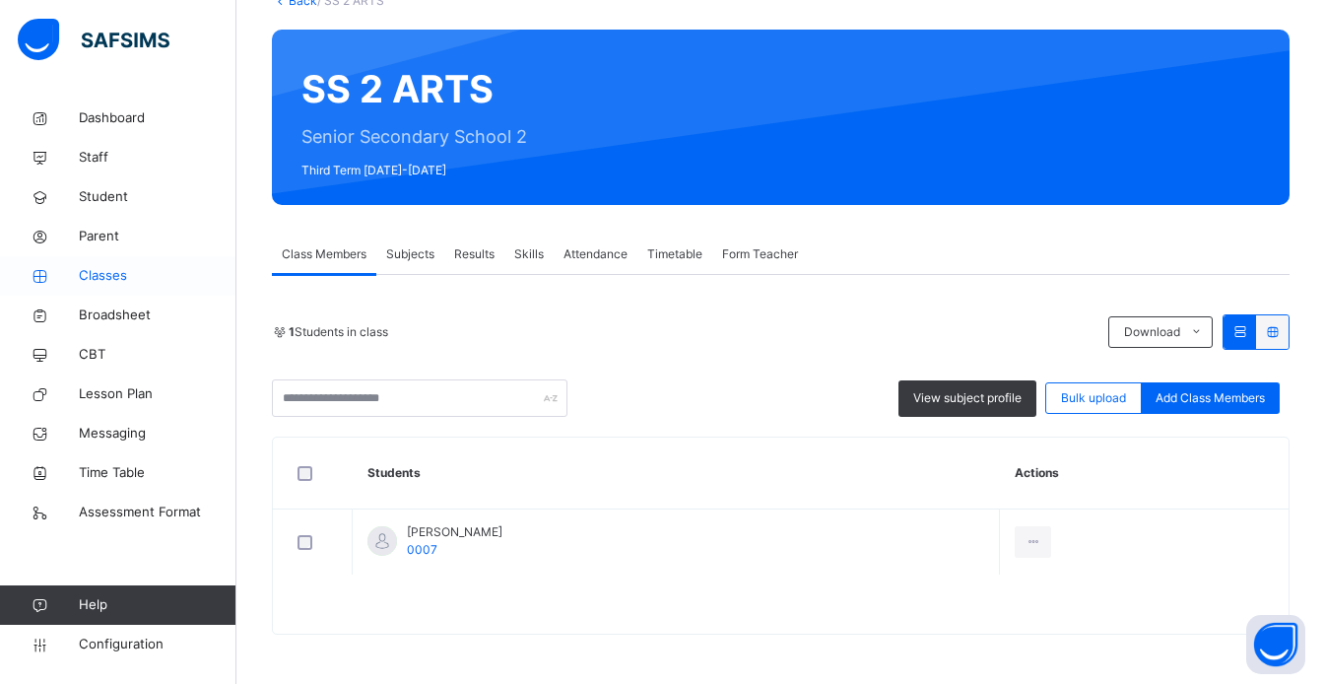
click at [110, 269] on span "Classes" at bounding box center [158, 276] width 158 height 20
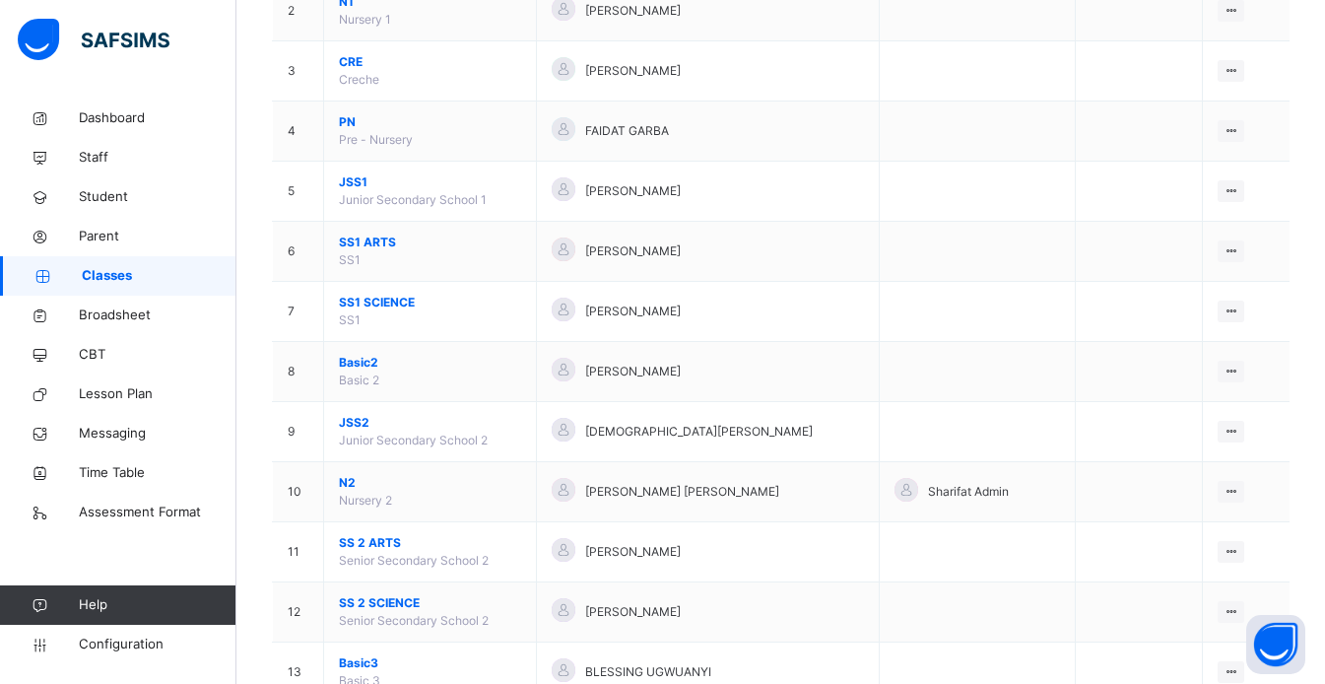
scroll to position [302, 0]
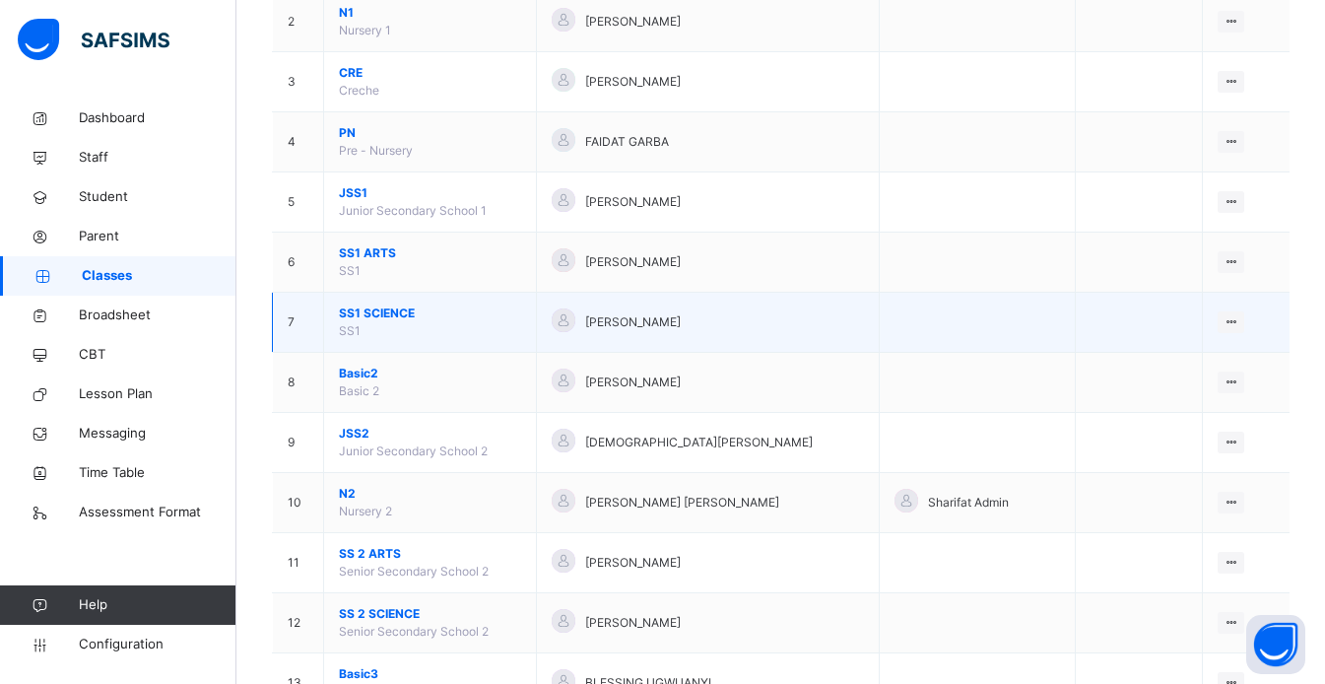
click at [385, 320] on span "SS1 SCIENCE" at bounding box center [430, 313] width 182 height 18
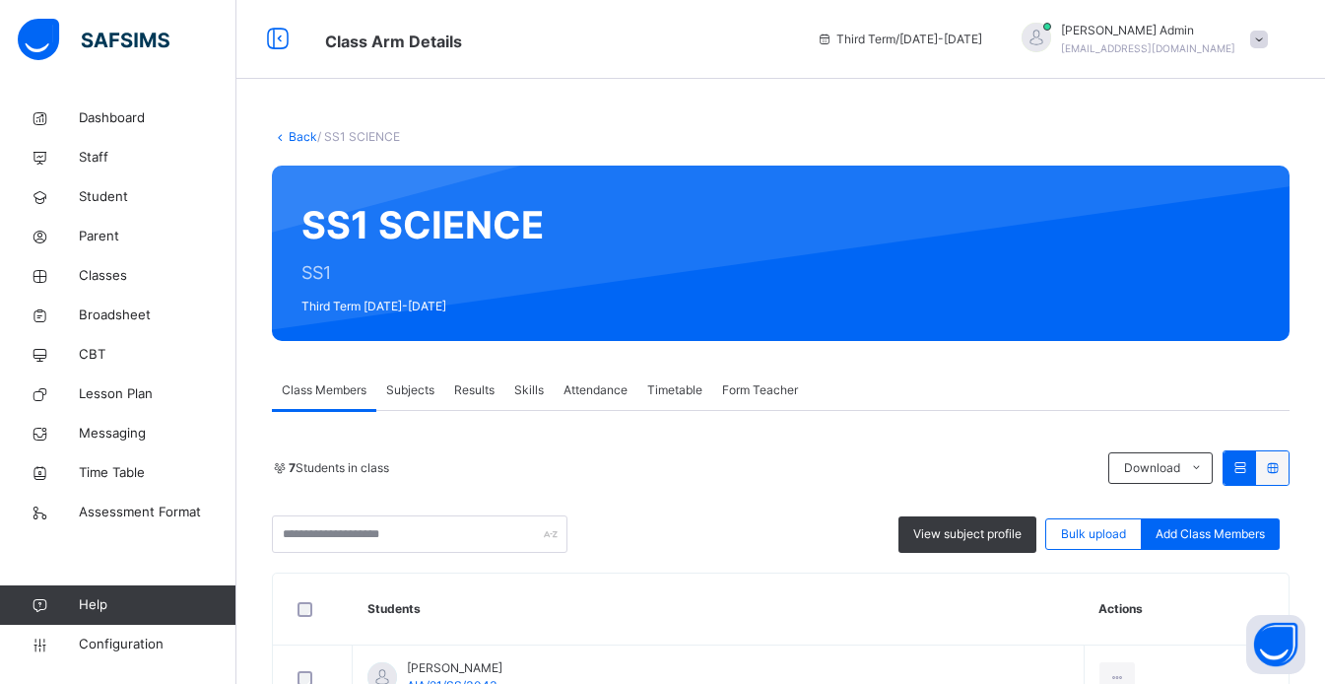
click at [769, 393] on span "Form Teacher" at bounding box center [760, 390] width 76 height 18
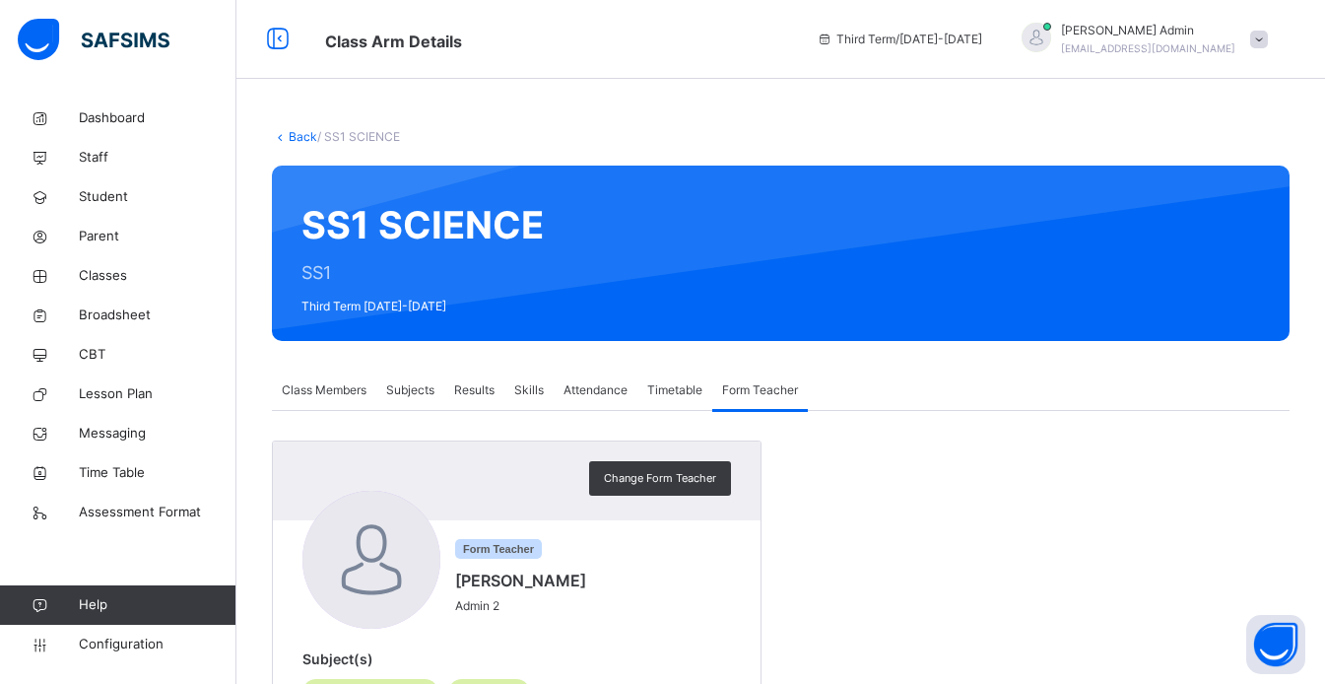
scroll to position [83, 0]
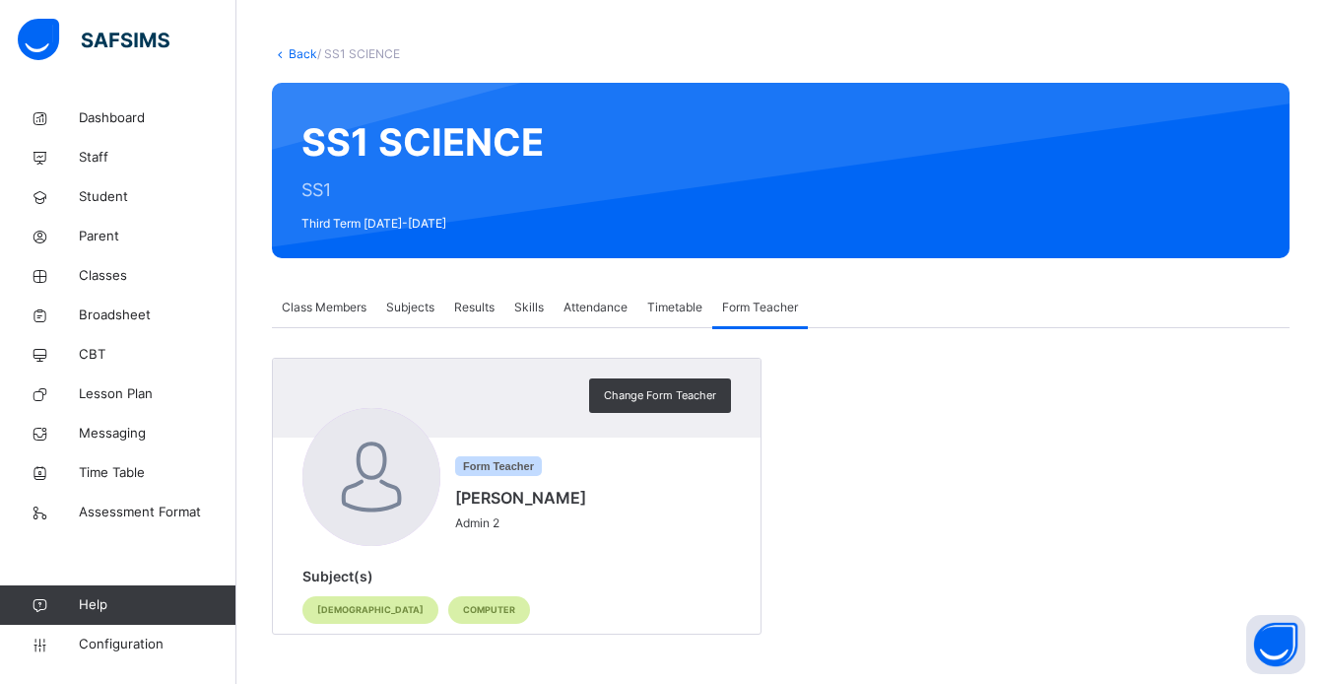
click at [302, 56] on link "Back" at bounding box center [303, 53] width 29 height 15
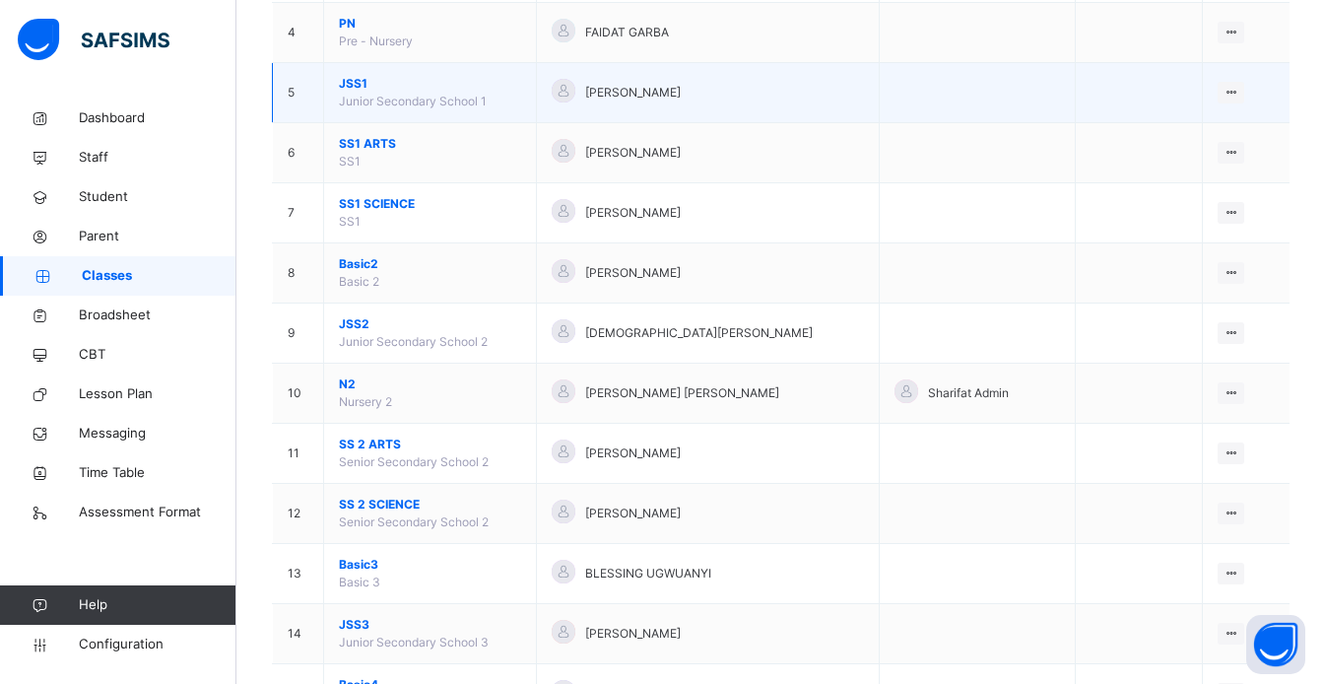
scroll to position [410, 0]
click at [372, 82] on span "JSS1" at bounding box center [430, 86] width 182 height 18
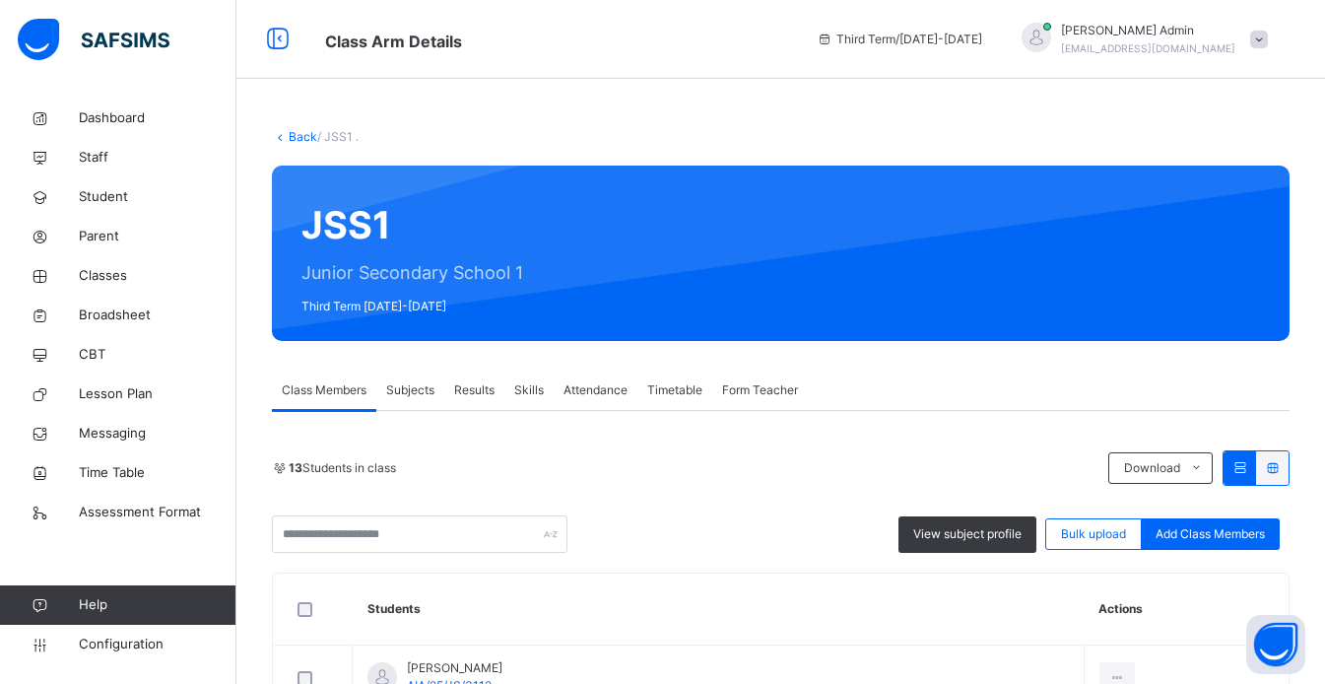
click at [779, 394] on span "Form Teacher" at bounding box center [760, 390] width 76 height 18
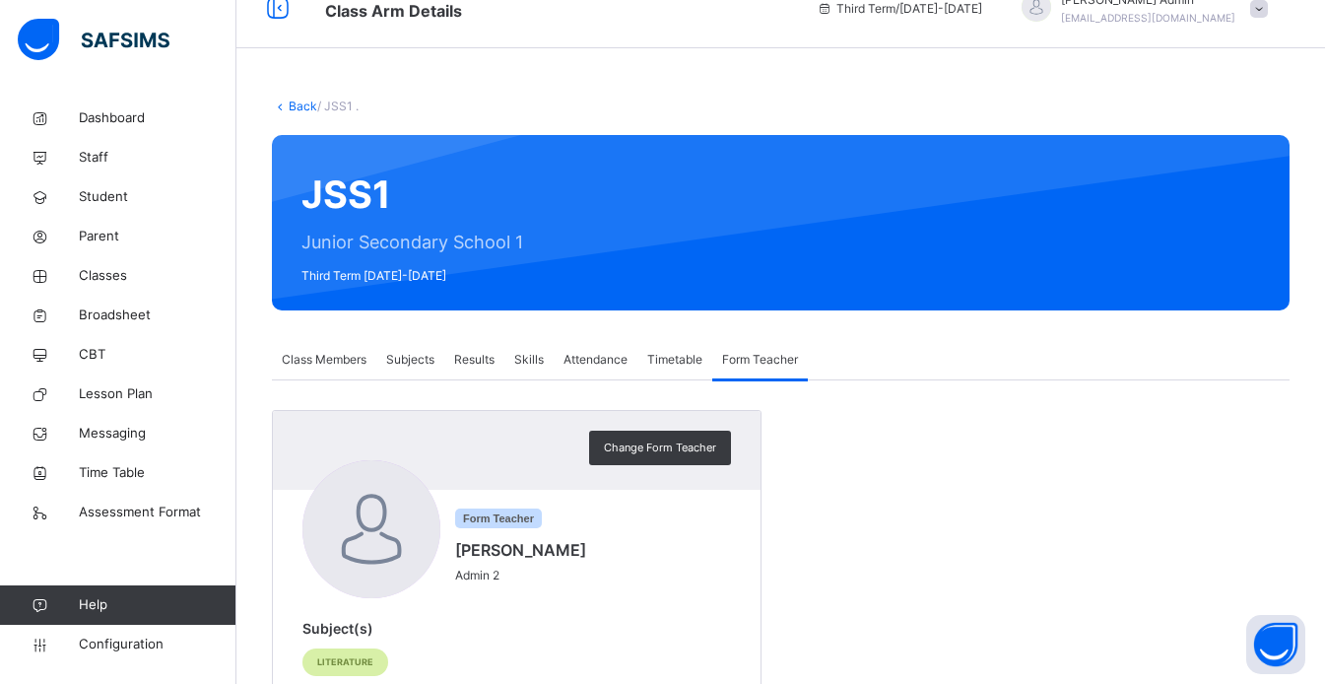
scroll to position [83, 0]
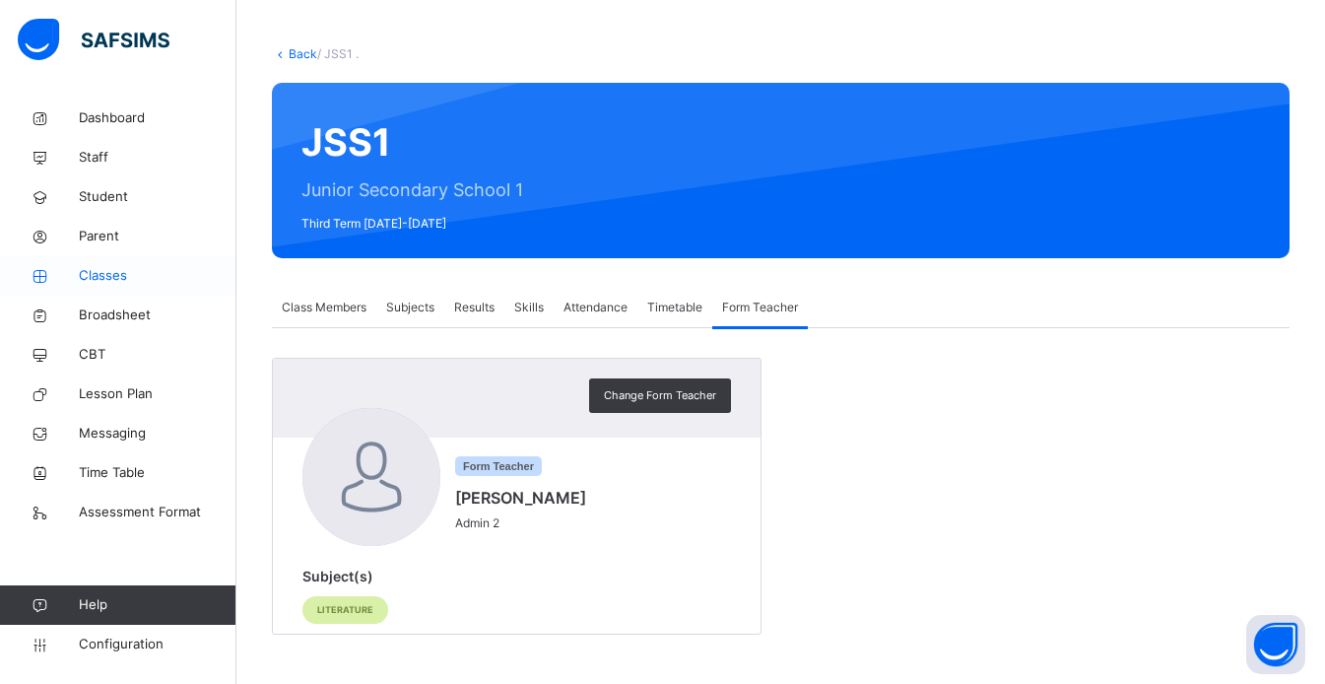
click at [121, 275] on span "Classes" at bounding box center [158, 276] width 158 height 20
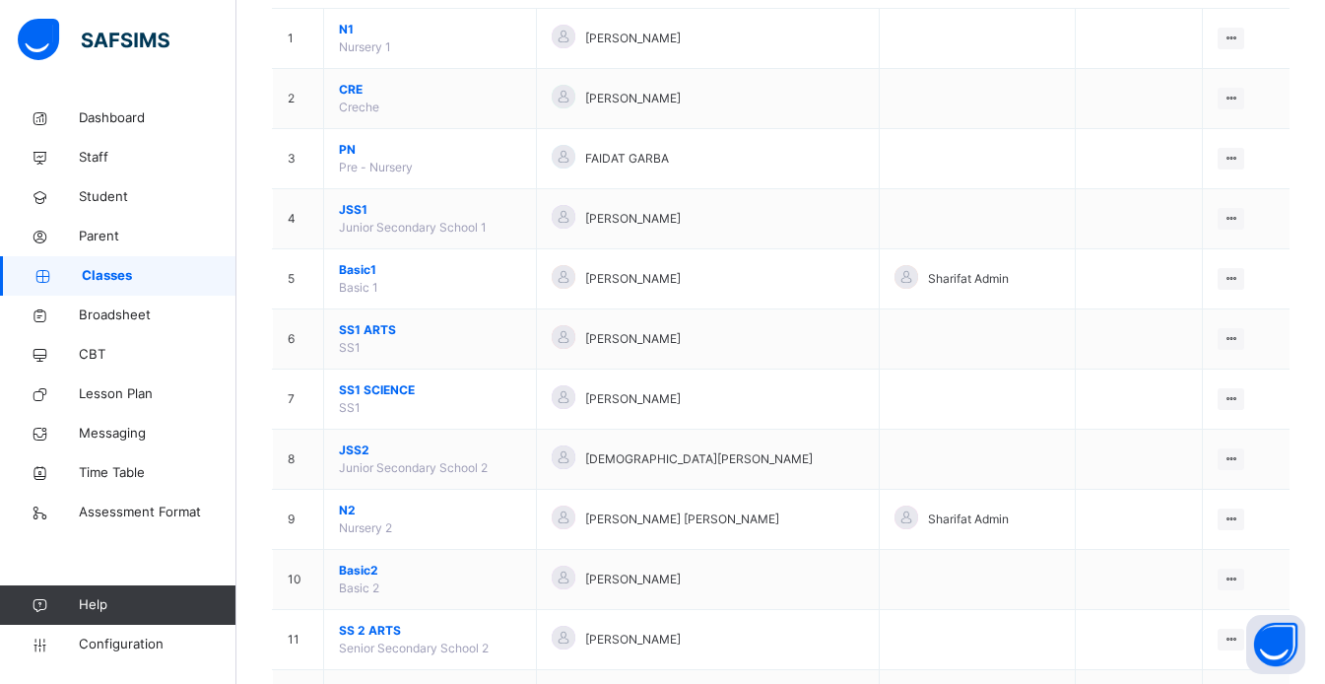
scroll to position [233, 0]
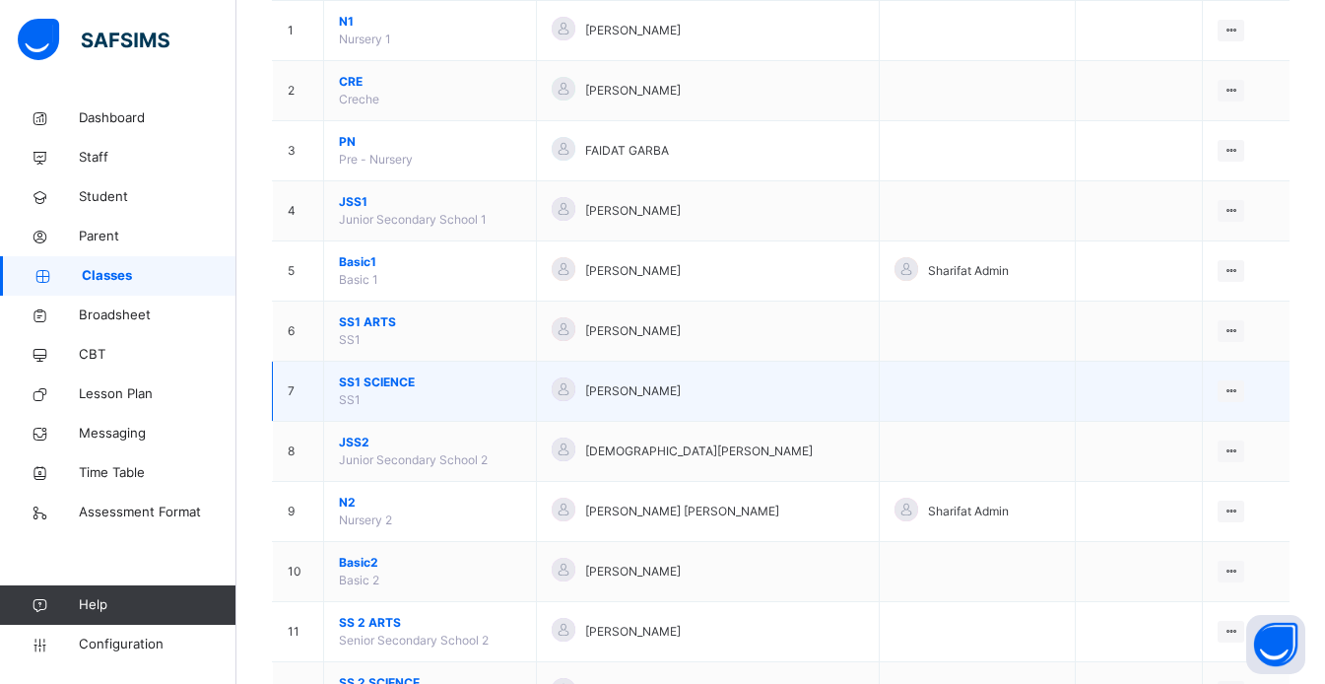
click at [358, 390] on span "SS1 SCIENCE" at bounding box center [430, 382] width 182 height 18
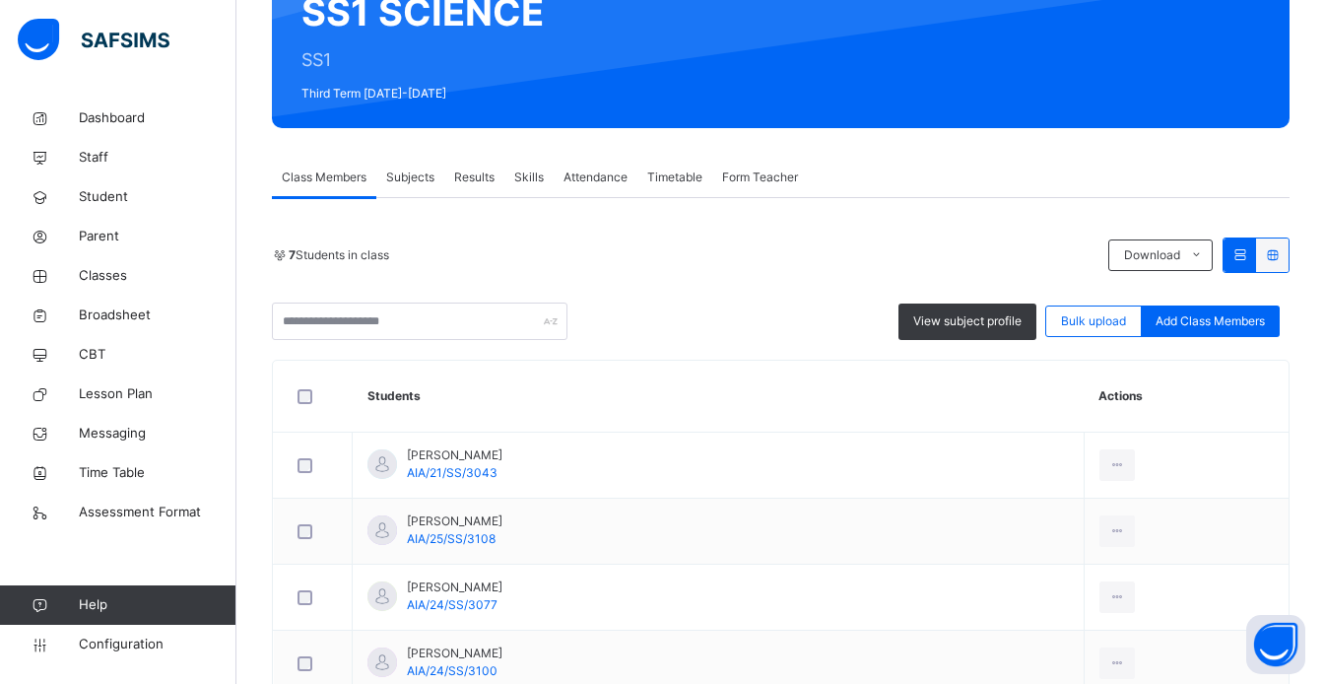
click at [776, 175] on span "Form Teacher" at bounding box center [760, 177] width 76 height 18
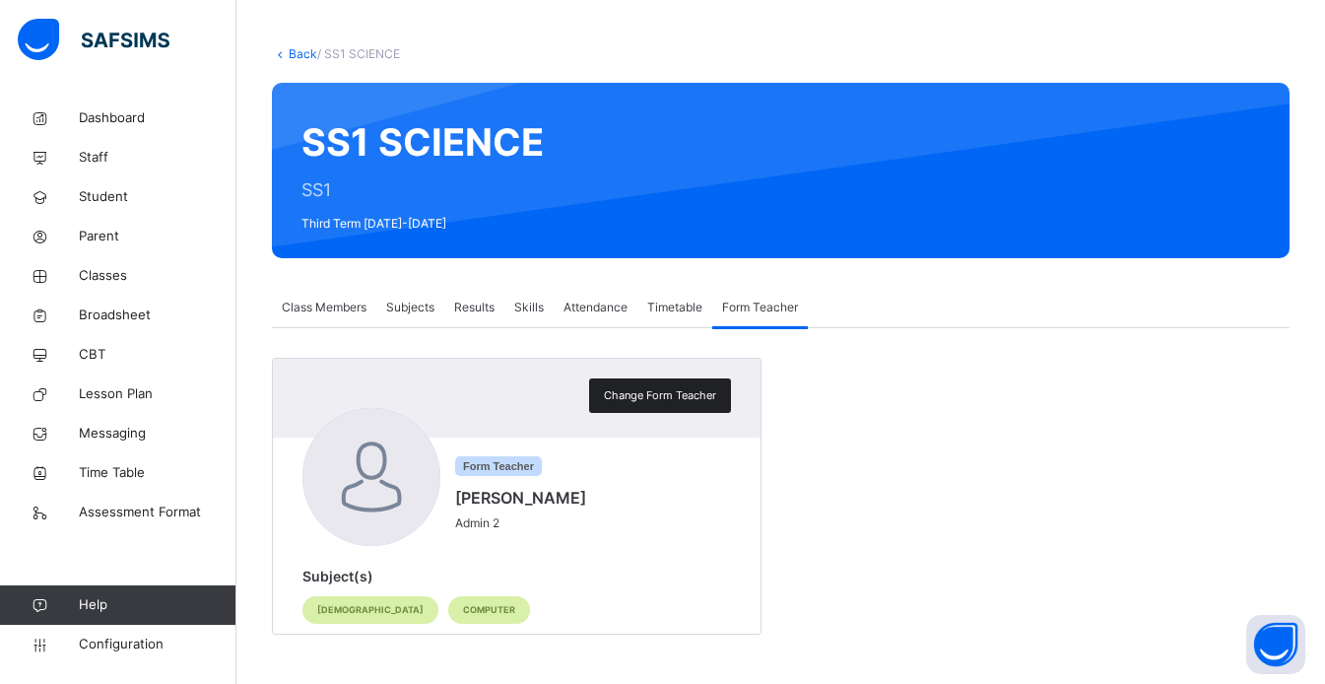
click at [680, 396] on span "Change Form Teacher" at bounding box center [660, 395] width 112 height 17
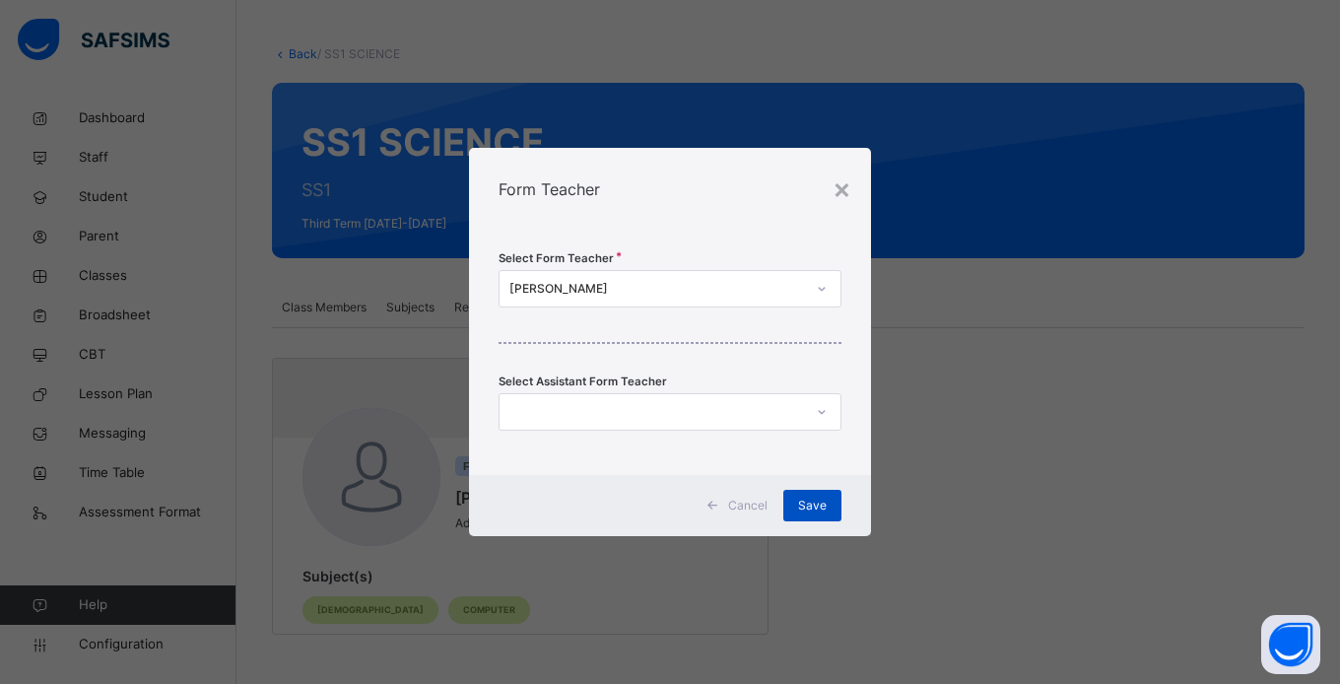
click at [811, 515] on div "Save" at bounding box center [812, 506] width 58 height 32
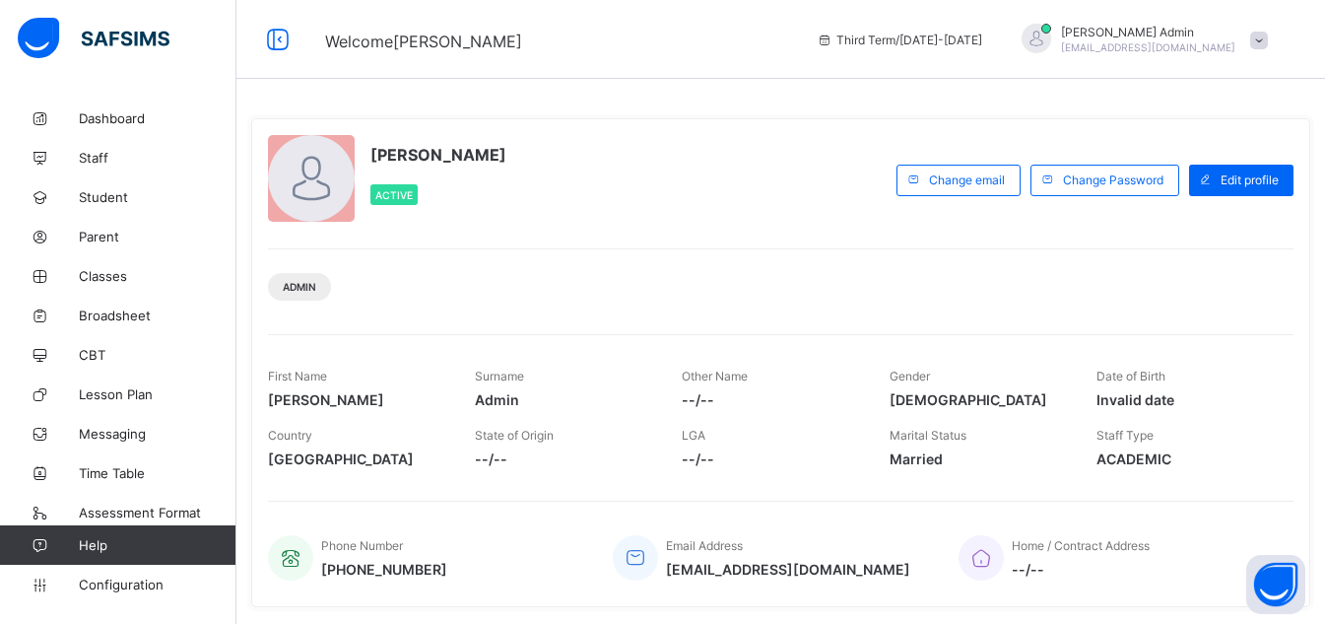
click at [98, 268] on span "Classes" at bounding box center [158, 276] width 158 height 16
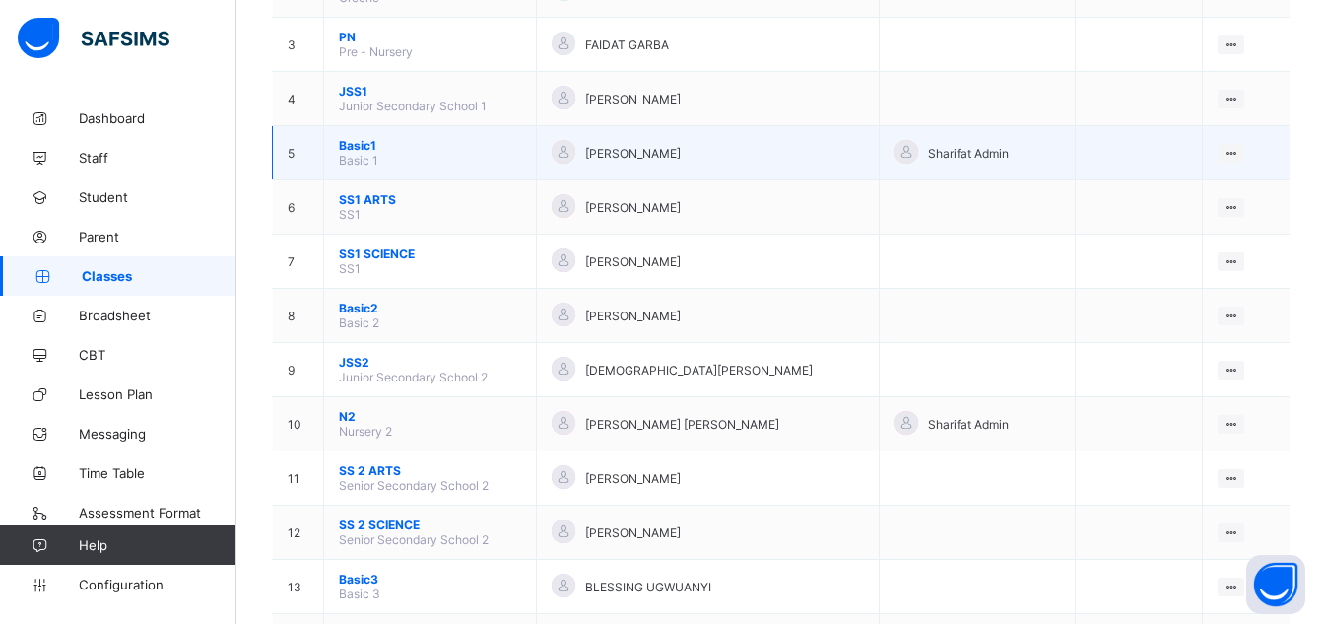
scroll to position [328, 0]
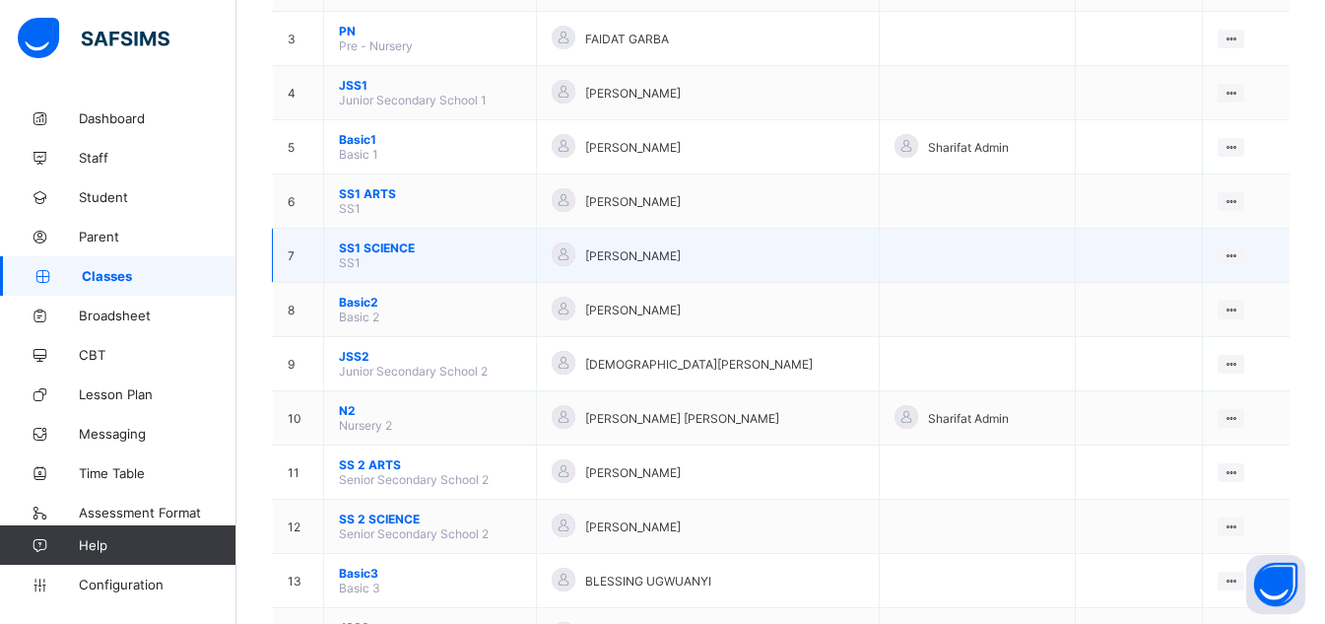
click at [387, 254] on span "SS1 SCIENCE" at bounding box center [430, 247] width 182 height 15
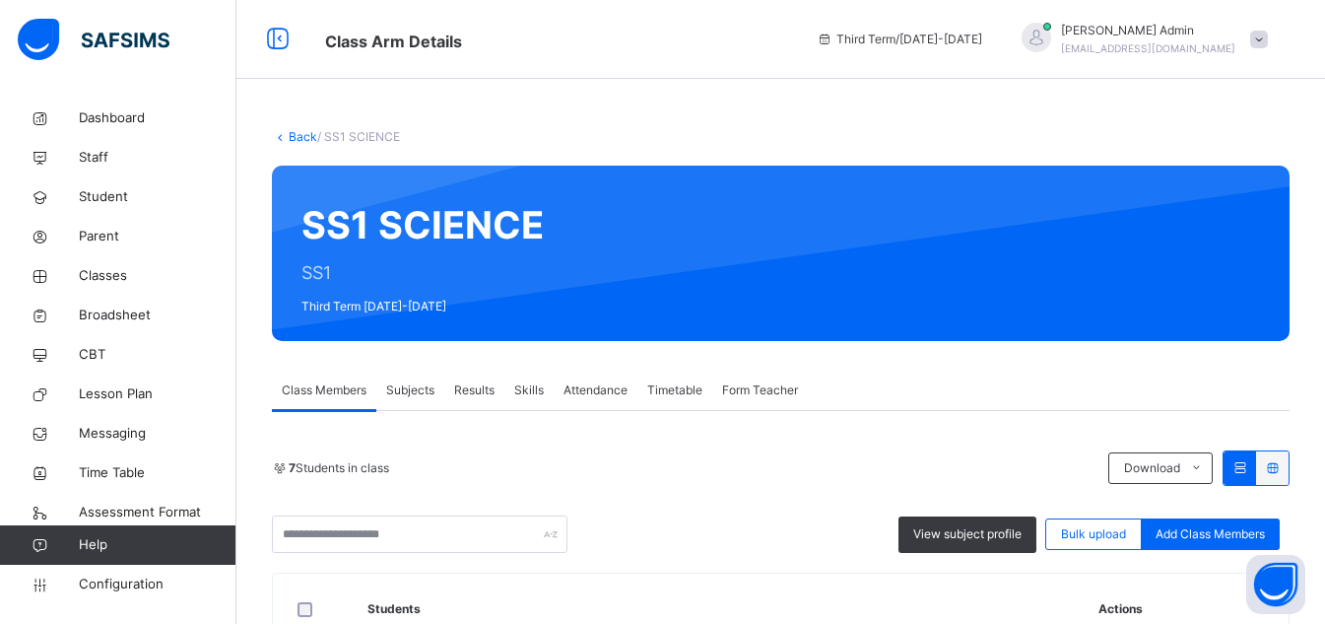
click at [521, 385] on span "Skills" at bounding box center [529, 390] width 30 height 18
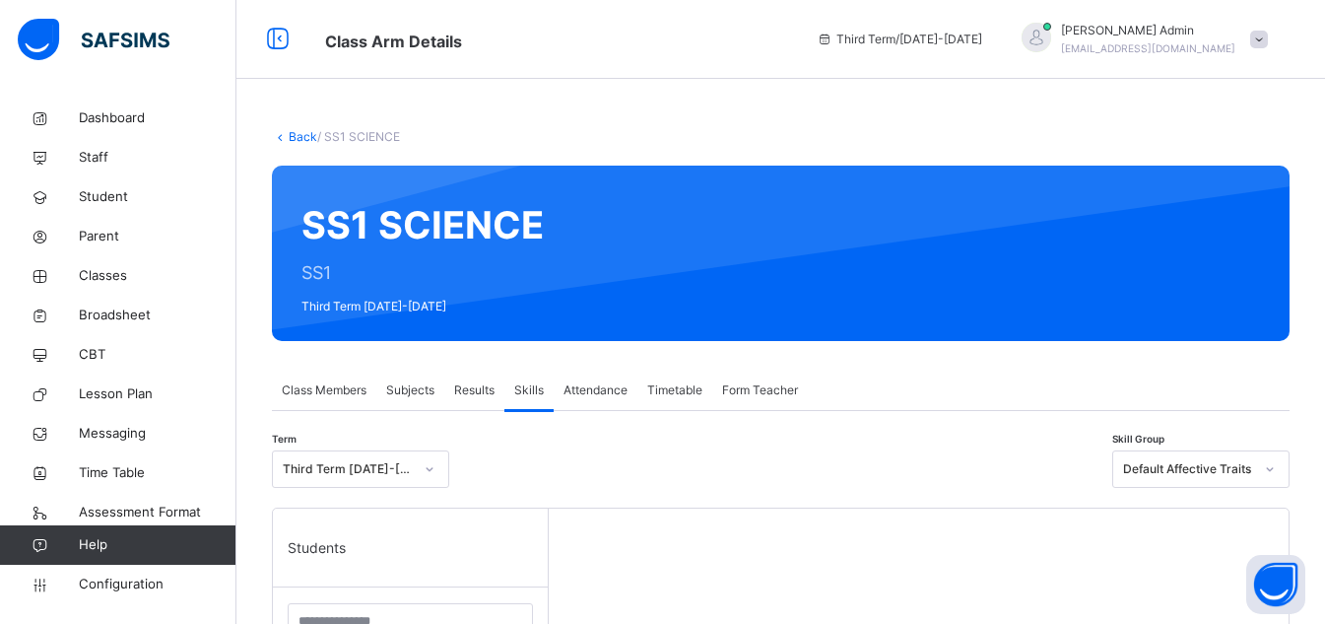
click at [769, 400] on div "Form Teacher" at bounding box center [760, 389] width 96 height 39
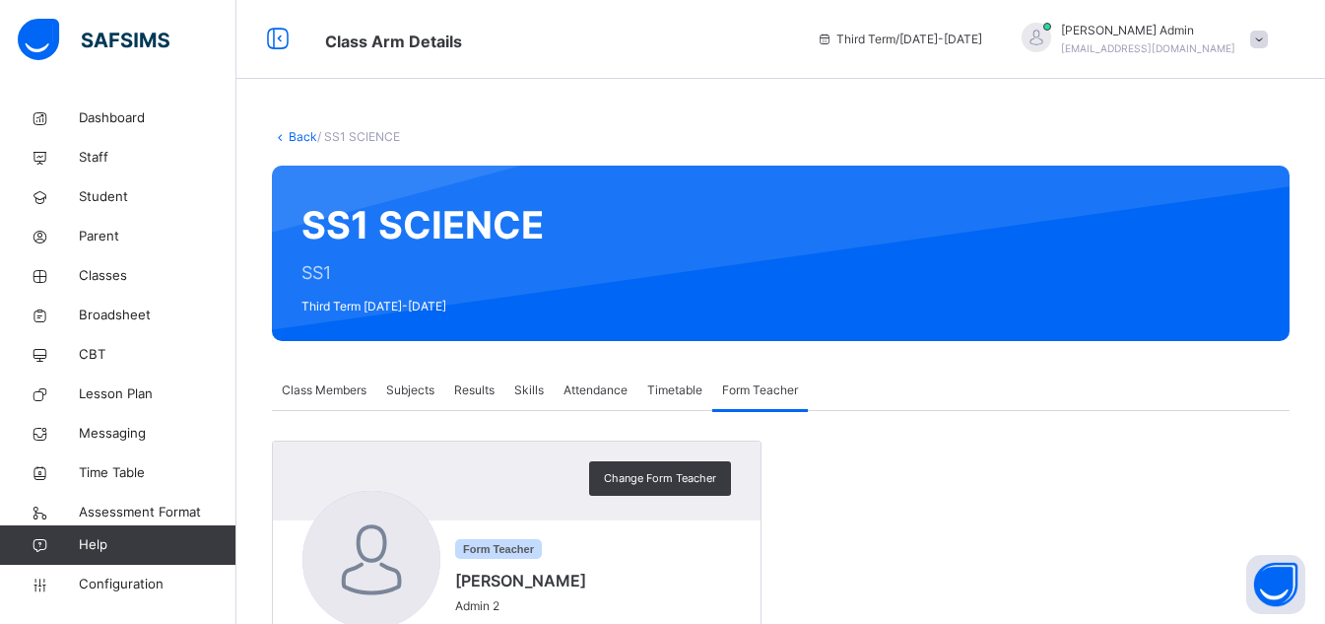
click at [533, 390] on span "Skills" at bounding box center [529, 390] width 30 height 18
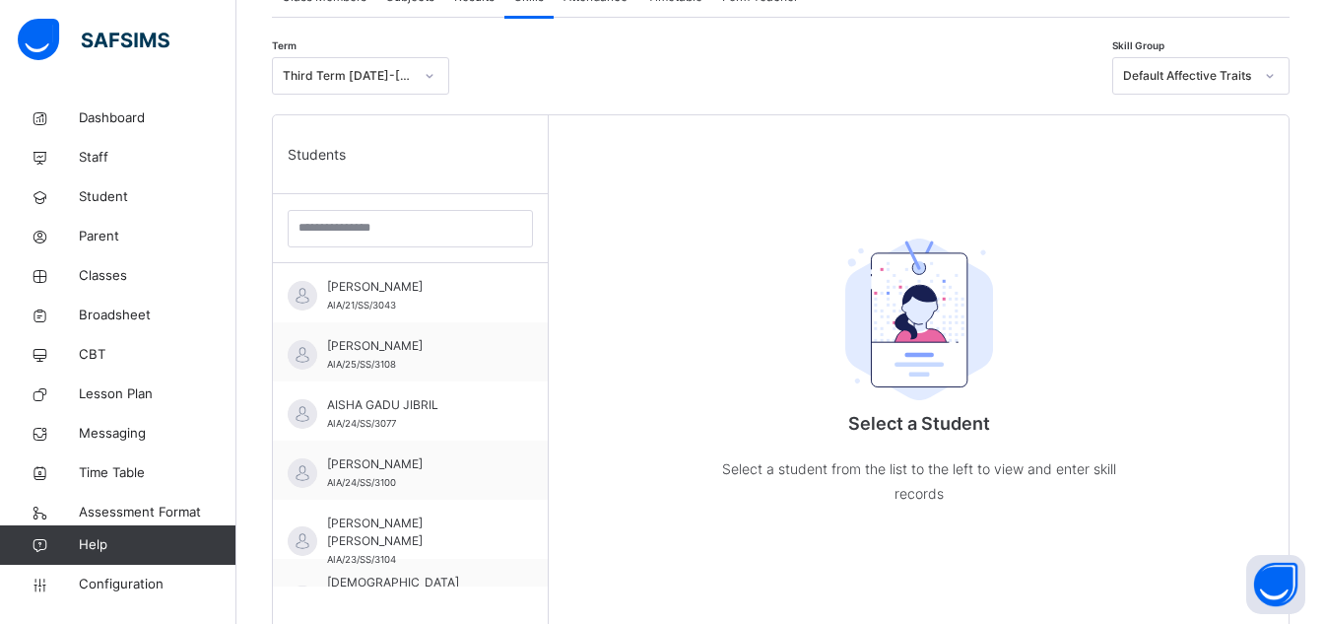
scroll to position [394, 0]
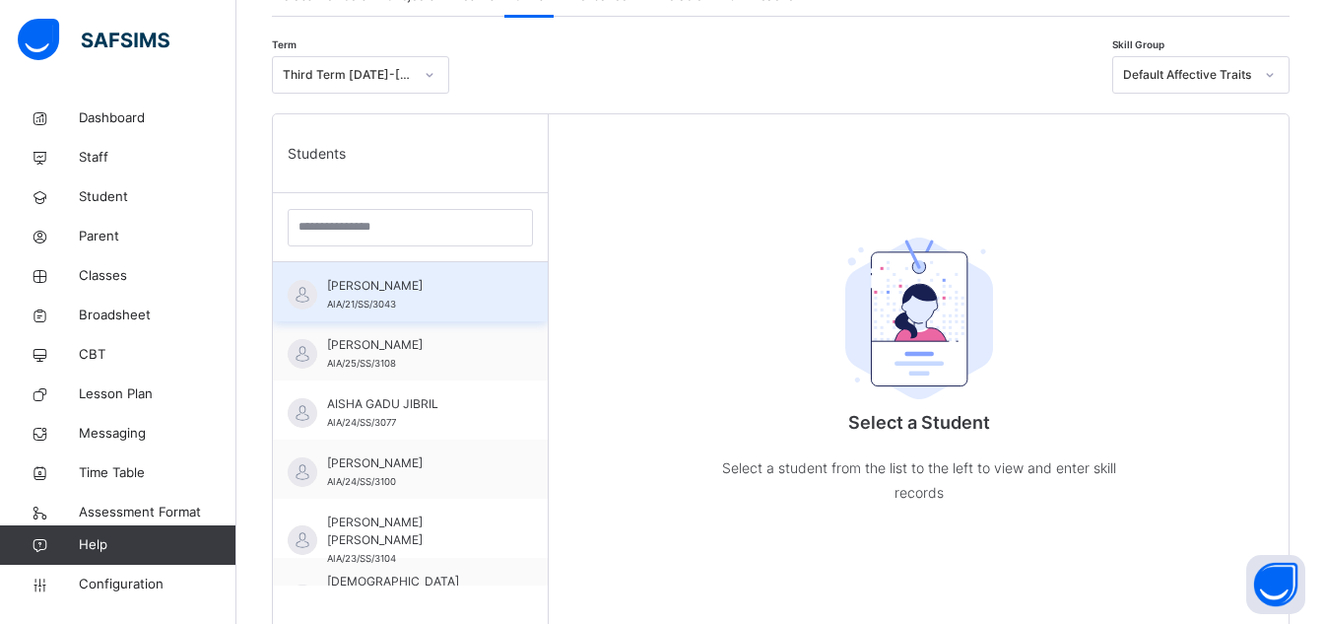
click at [445, 300] on div "[PERSON_NAME] AIA/21/SS/3043" at bounding box center [415, 294] width 176 height 35
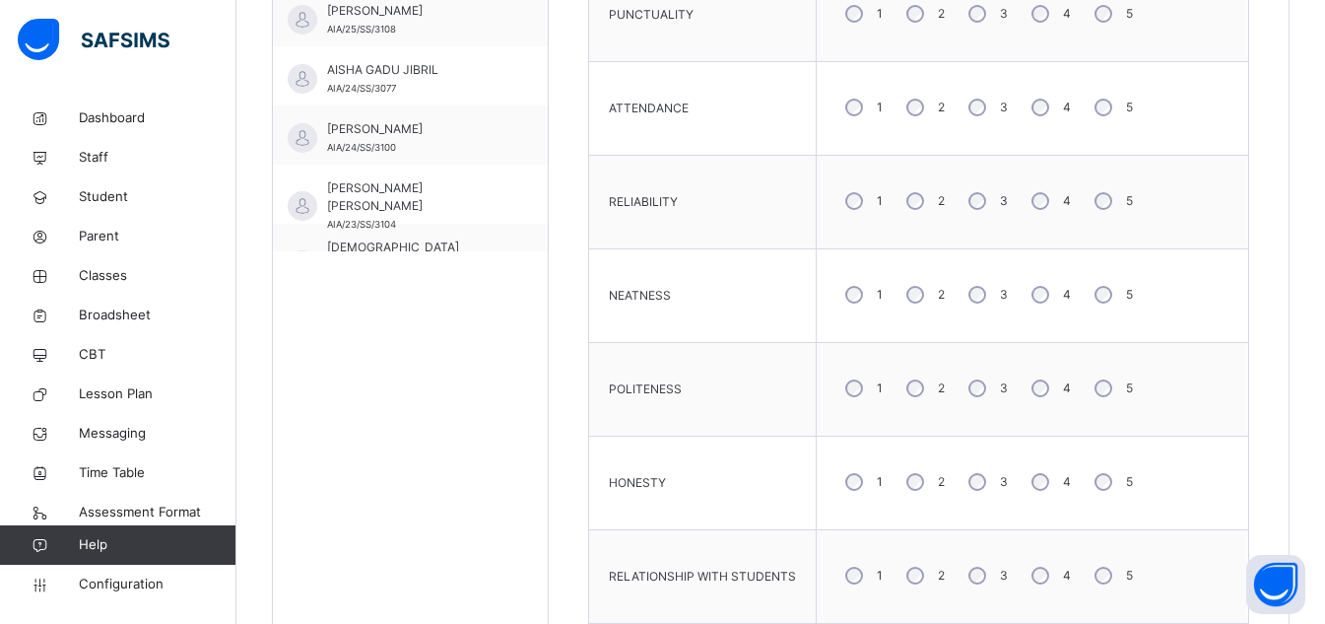
scroll to position [716, 0]
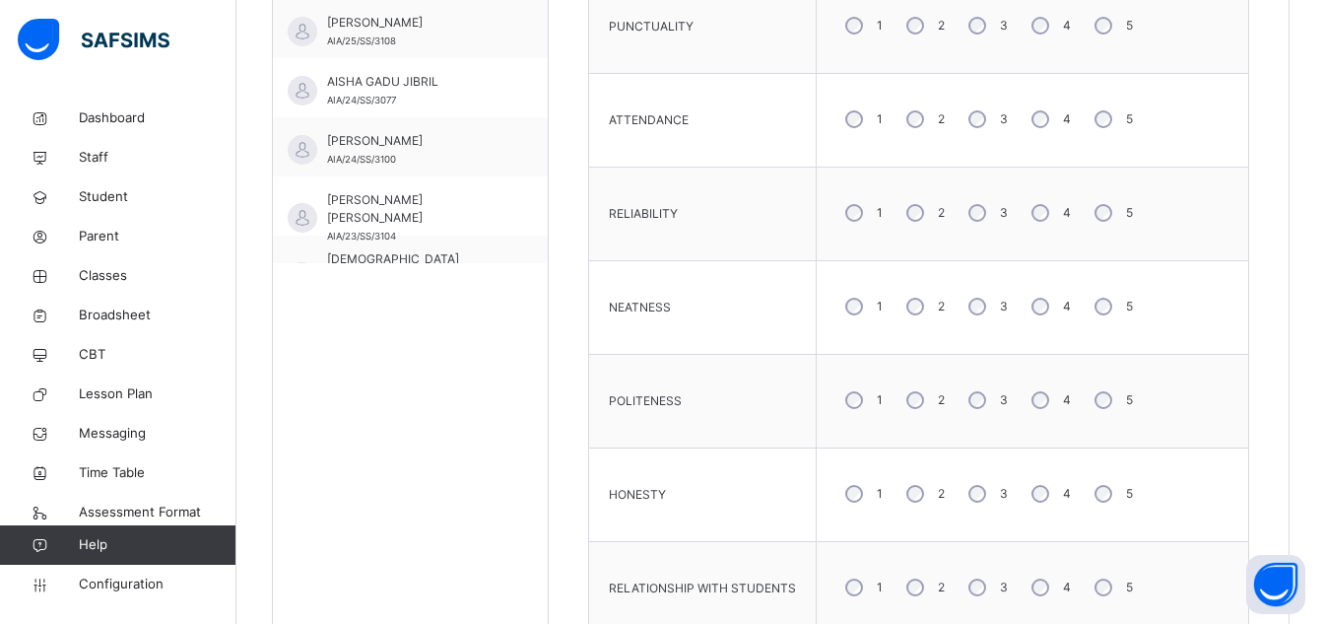
click at [1120, 311] on div "5" at bounding box center [1112, 306] width 52 height 41
click at [1109, 24] on div "5" at bounding box center [1112, 25] width 52 height 41
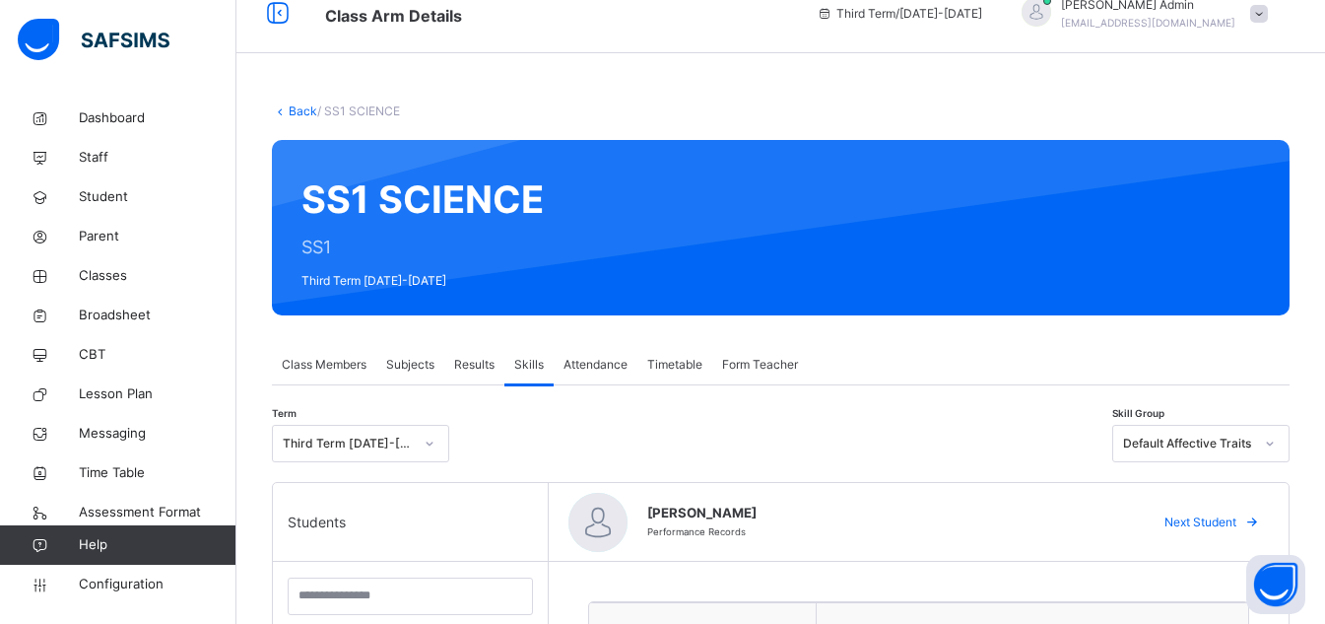
scroll to position [0, 0]
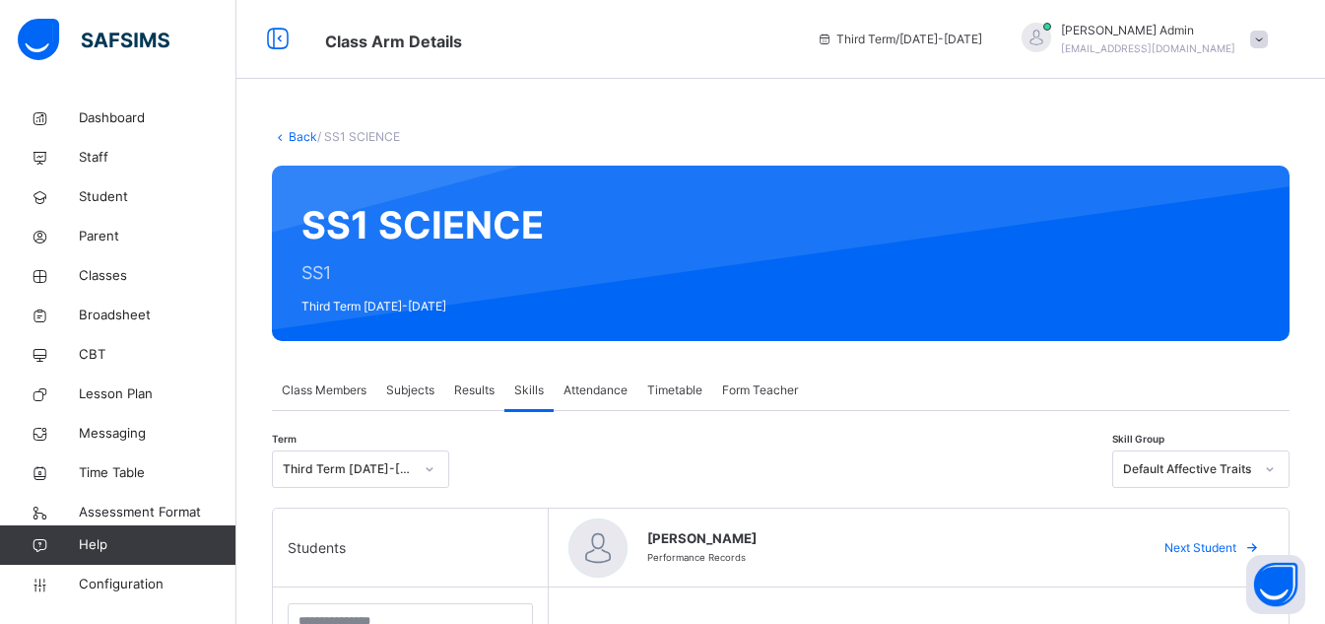
click at [759, 395] on span "Form Teacher" at bounding box center [760, 390] width 76 height 18
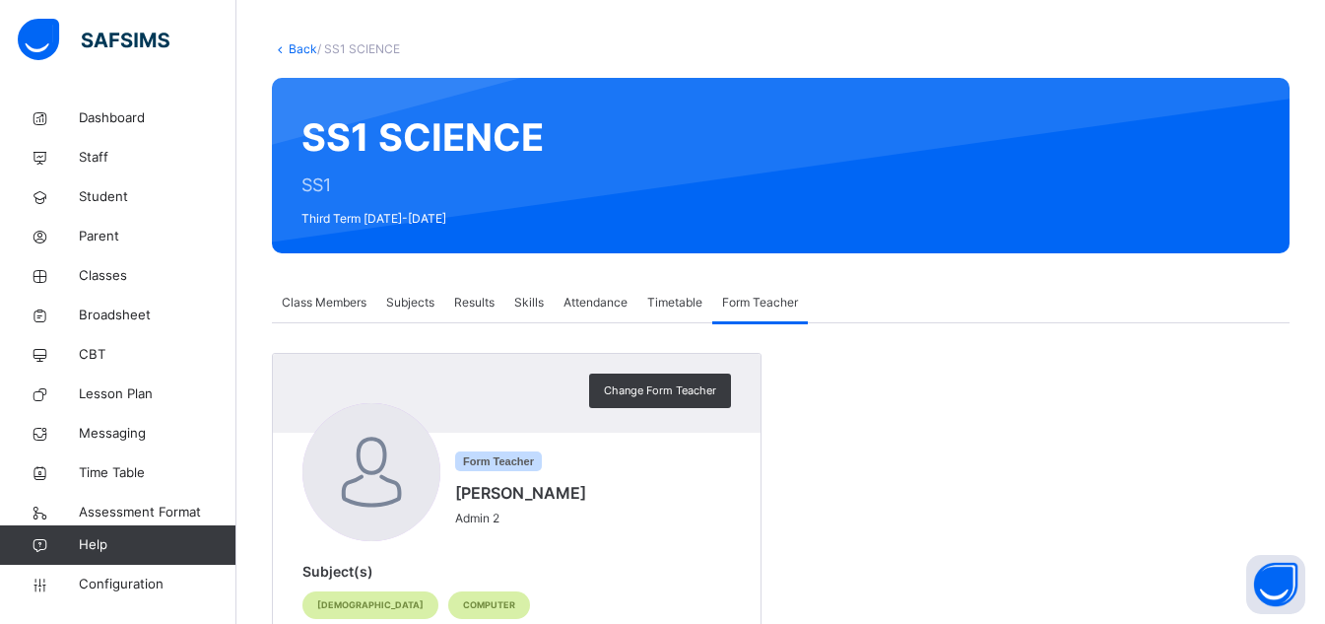
scroll to position [143, 0]
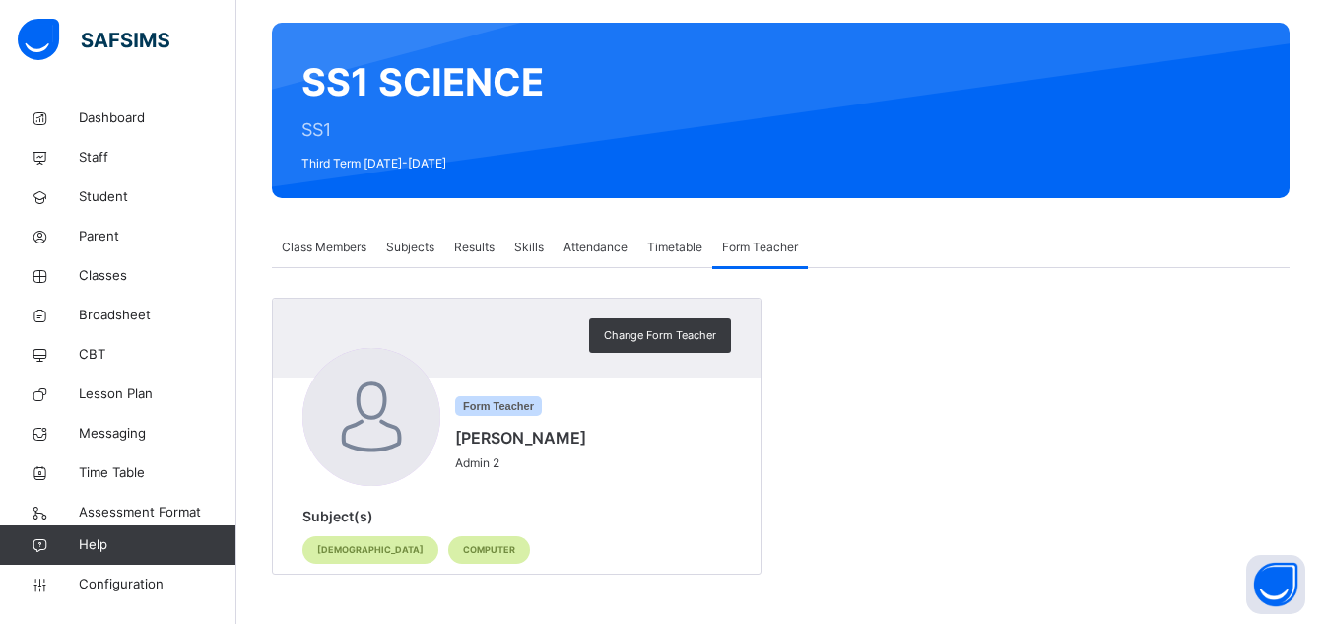
click at [535, 242] on span "Skills" at bounding box center [529, 247] width 30 height 18
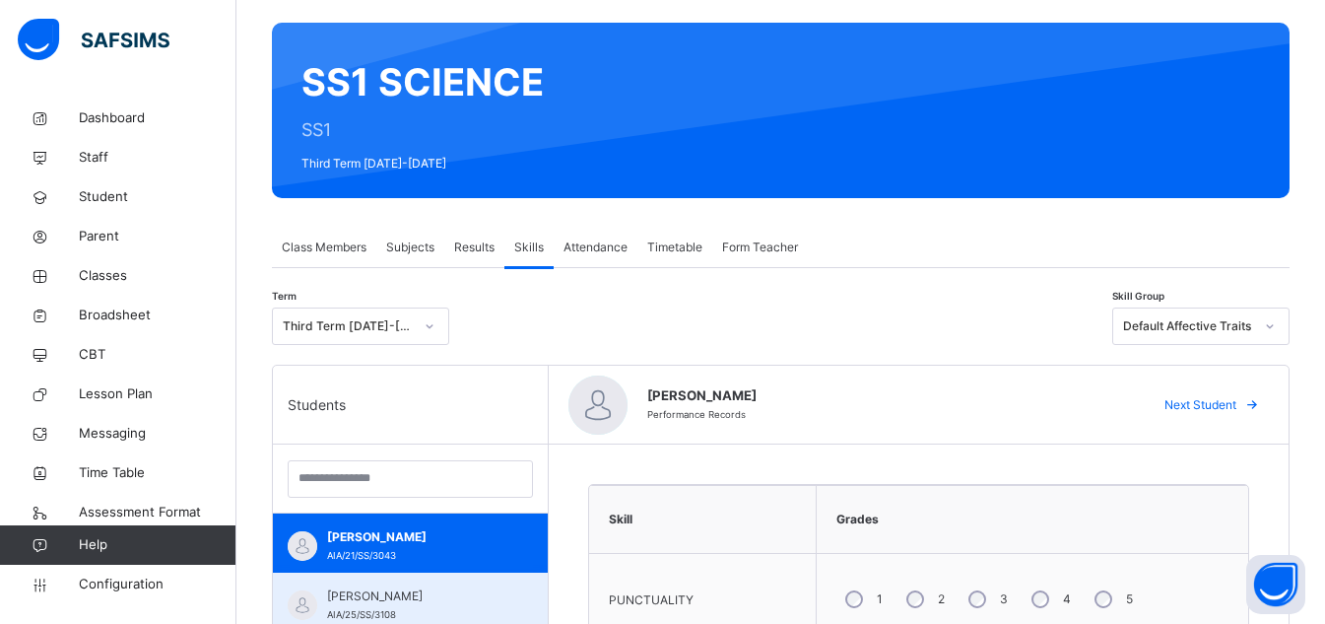
click at [437, 587] on span "[PERSON_NAME]" at bounding box center [415, 596] width 176 height 18
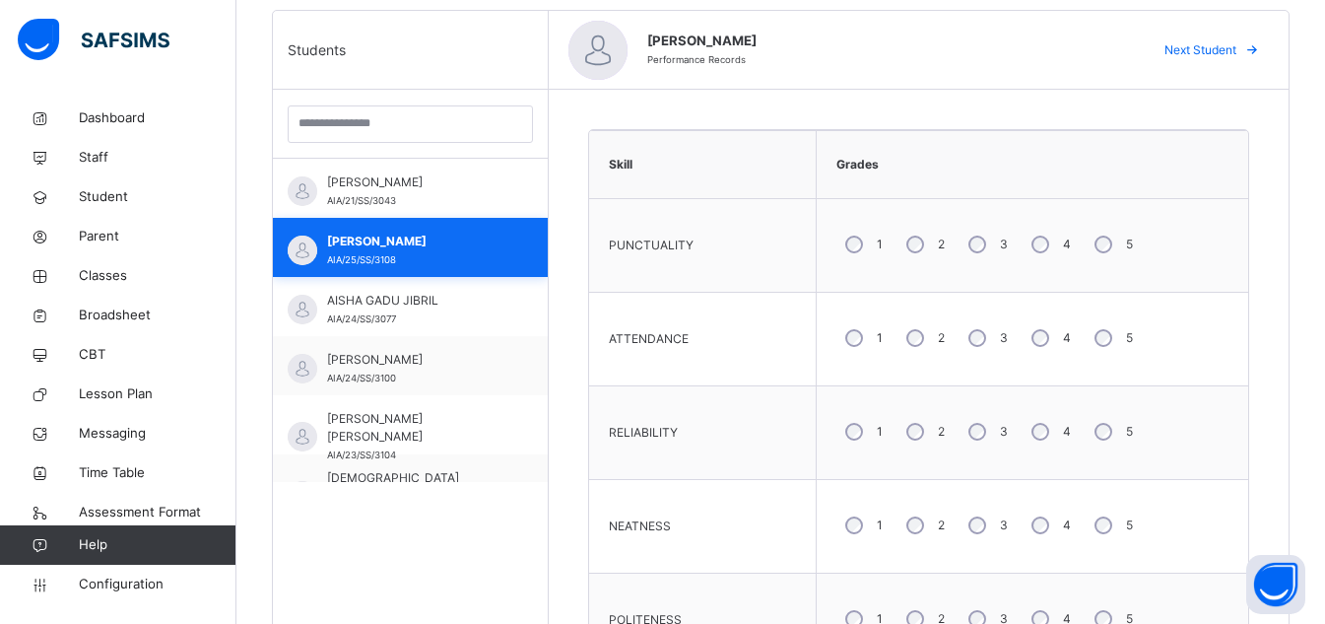
scroll to position [547, 0]
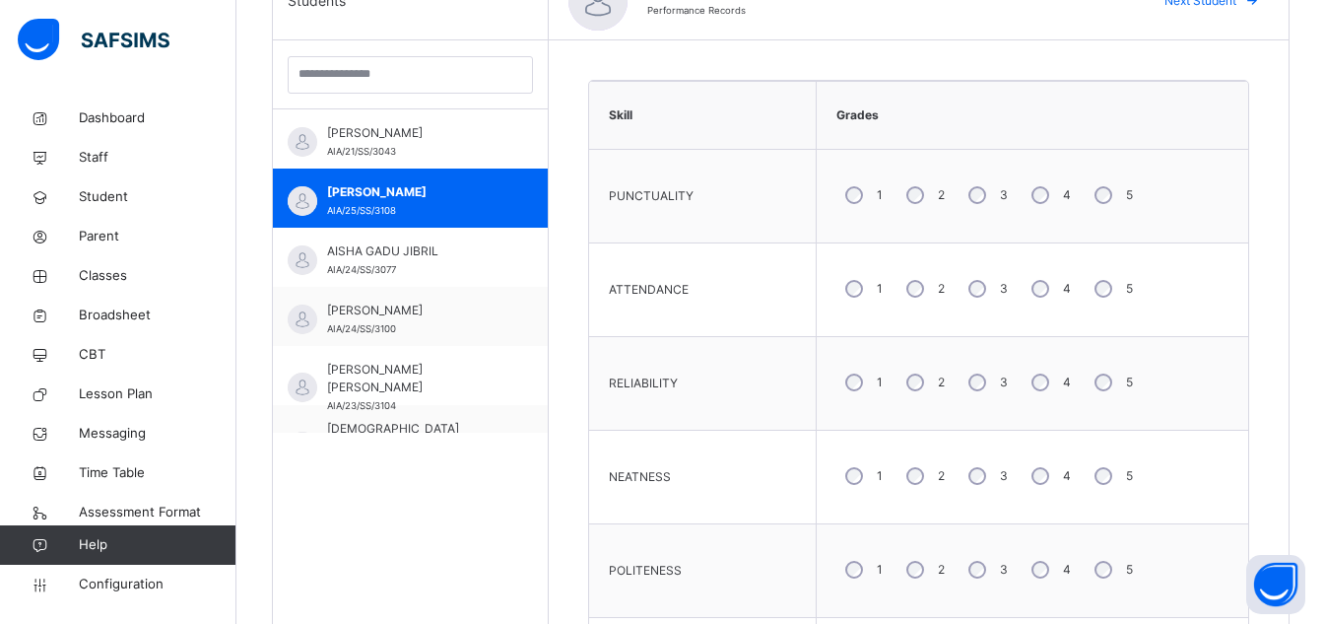
click at [1038, 392] on div "4" at bounding box center [1049, 382] width 53 height 41
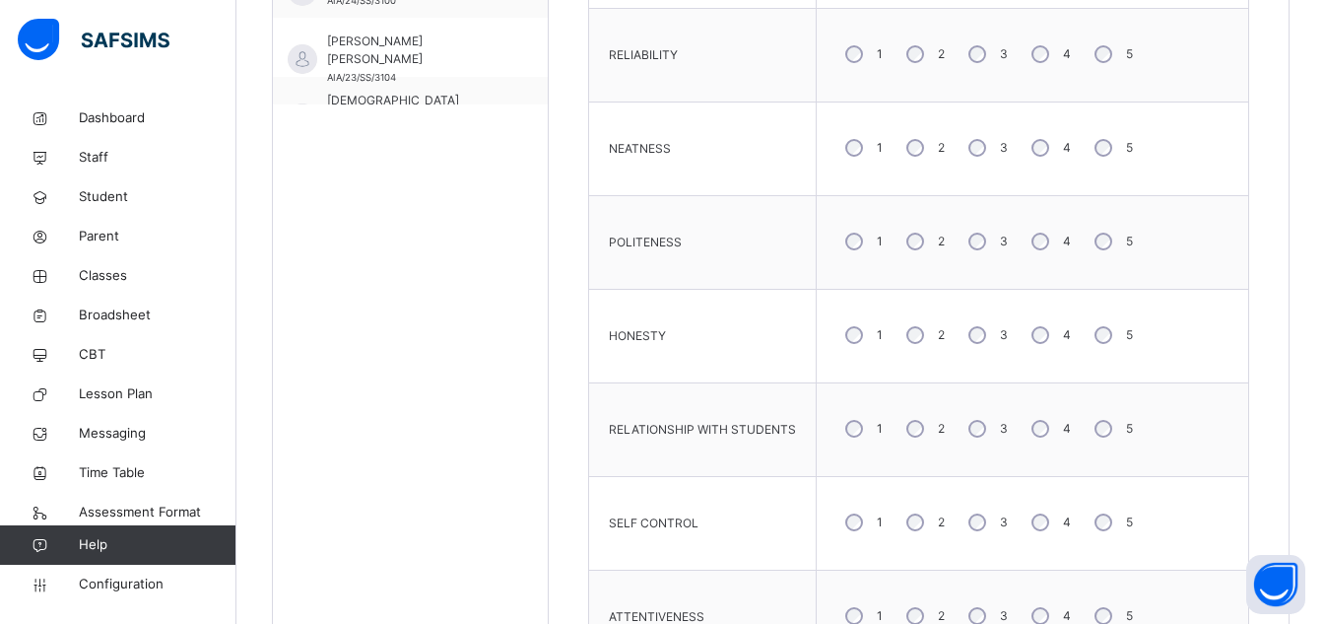
scroll to position [878, 0]
click at [1037, 435] on div "4" at bounding box center [1049, 425] width 53 height 41
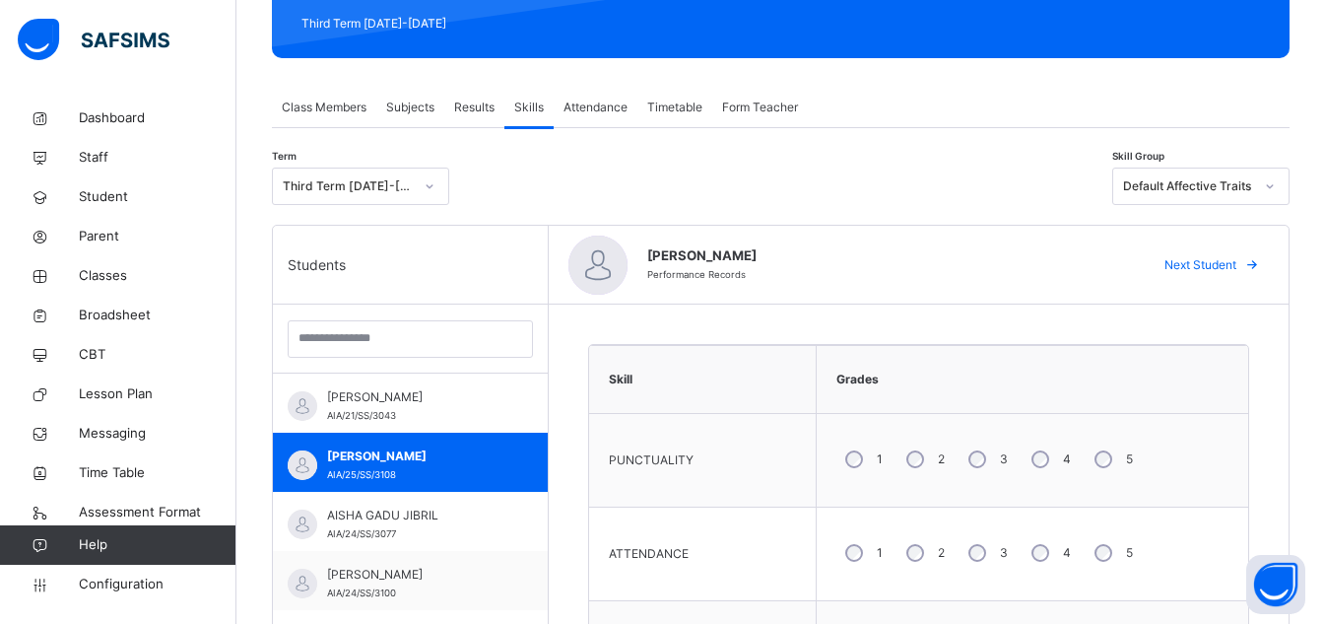
scroll to position [280, 0]
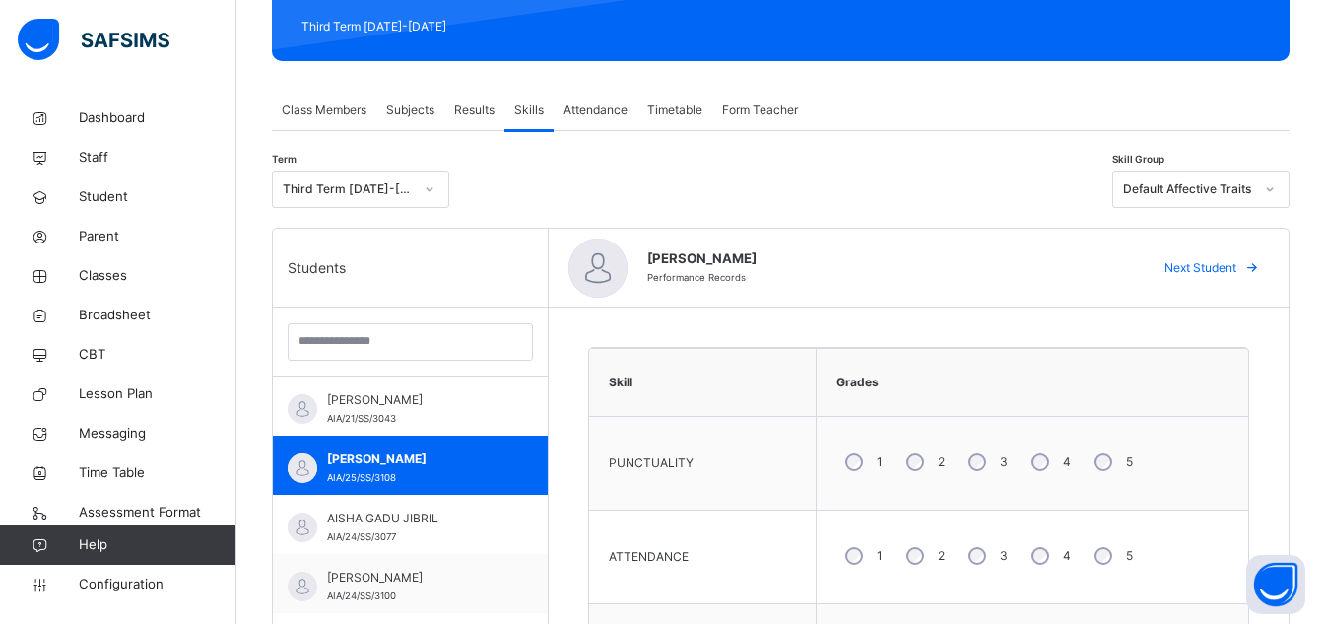
click at [780, 111] on span "Form Teacher" at bounding box center [760, 110] width 76 height 18
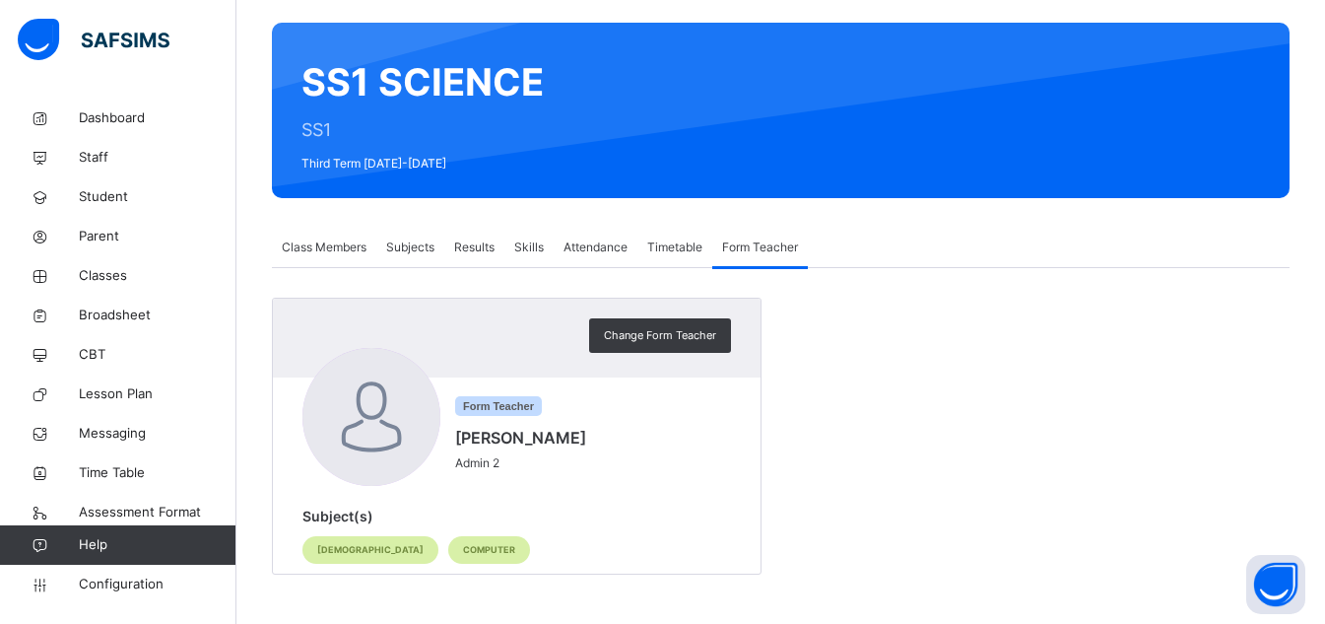
click at [529, 247] on span "Skills" at bounding box center [529, 247] width 30 height 18
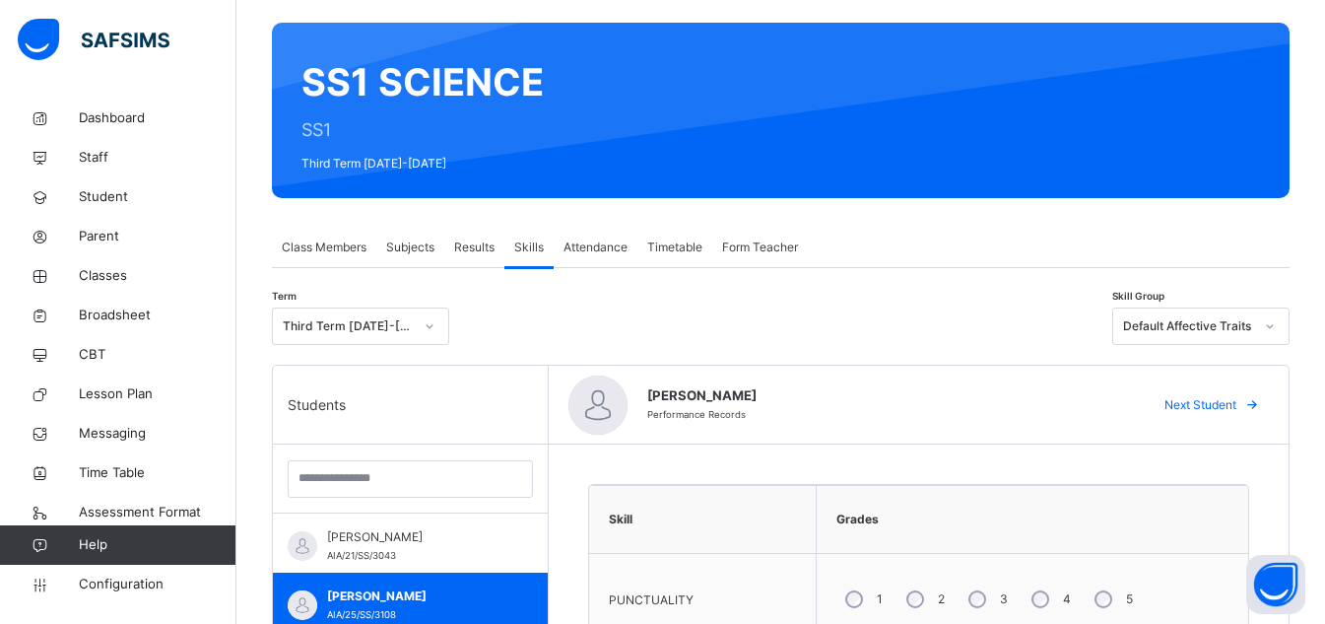
scroll to position [280, 0]
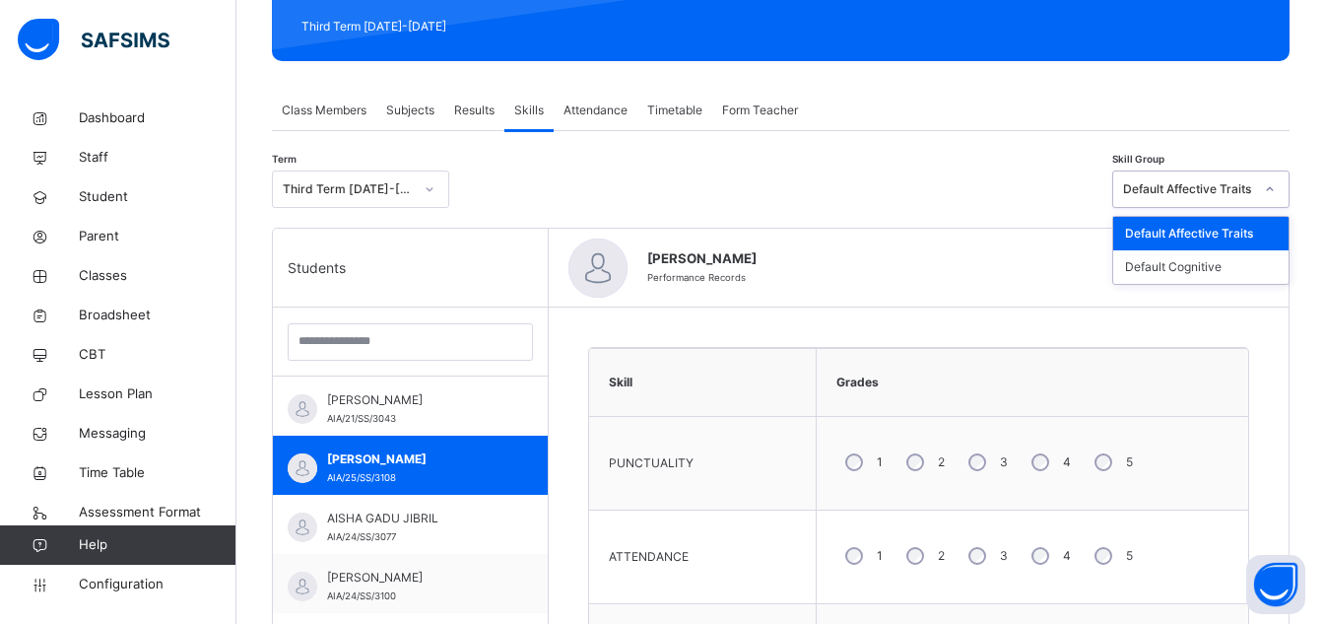
click at [1224, 196] on div "Default Affective Traits" at bounding box center [1188, 189] width 130 height 18
click at [1205, 267] on div "Default Cognitive" at bounding box center [1200, 266] width 175 height 33
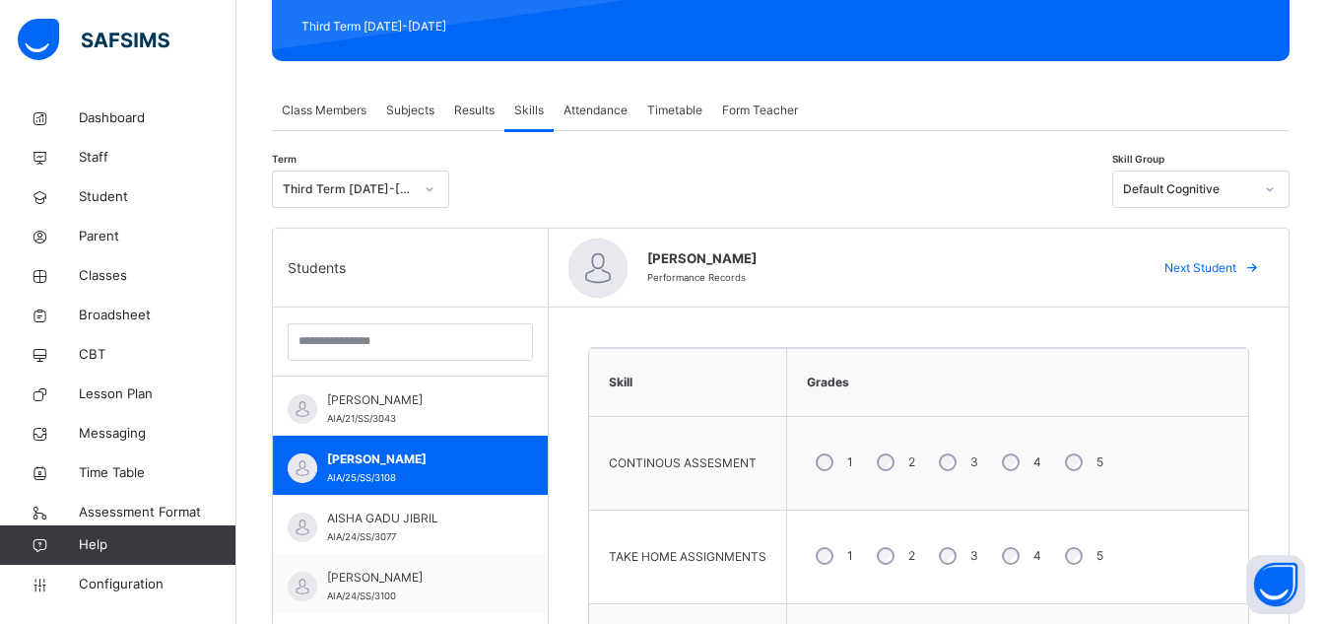
click at [1004, 558] on tbody "CONTINOUS ASSESMENT 1 2 3 4 5 TAKE HOME ASSIGNMENTS 1 2 3 4 5 CLASS EXERCISES 1…" at bounding box center [918, 557] width 659 height 281
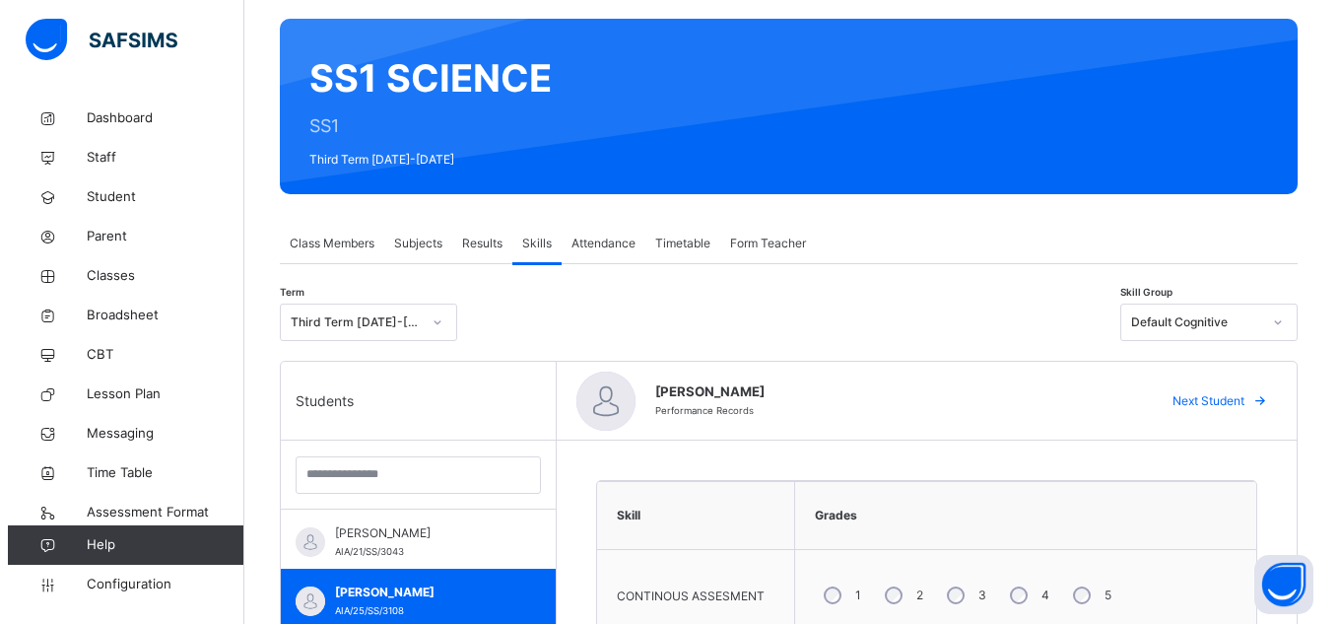
scroll to position [139, 0]
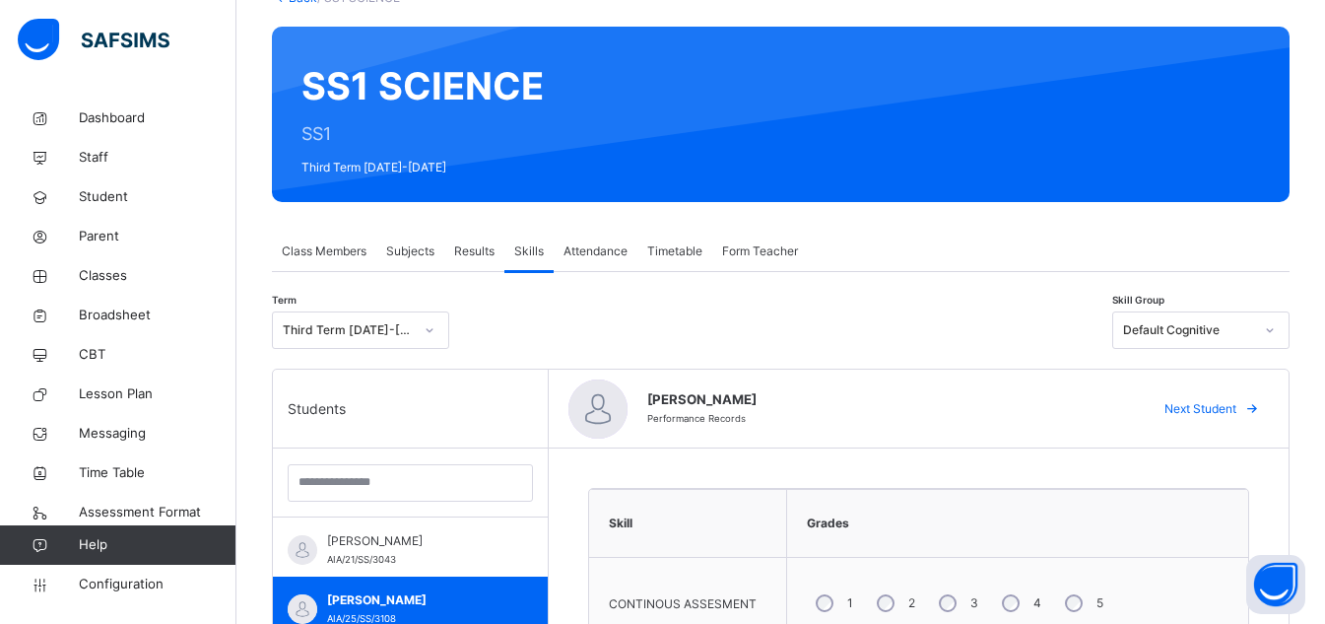
click at [757, 252] on span "Form Teacher" at bounding box center [760, 251] width 76 height 18
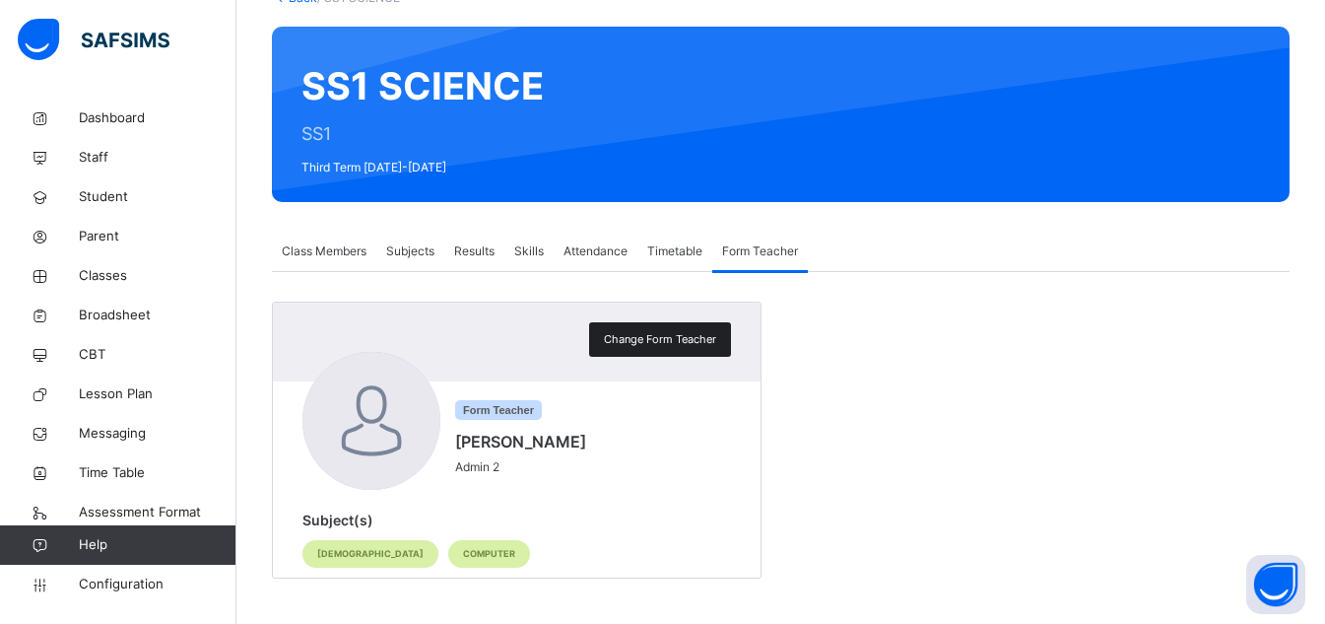
click at [665, 332] on span "Change Form Teacher" at bounding box center [660, 339] width 112 height 17
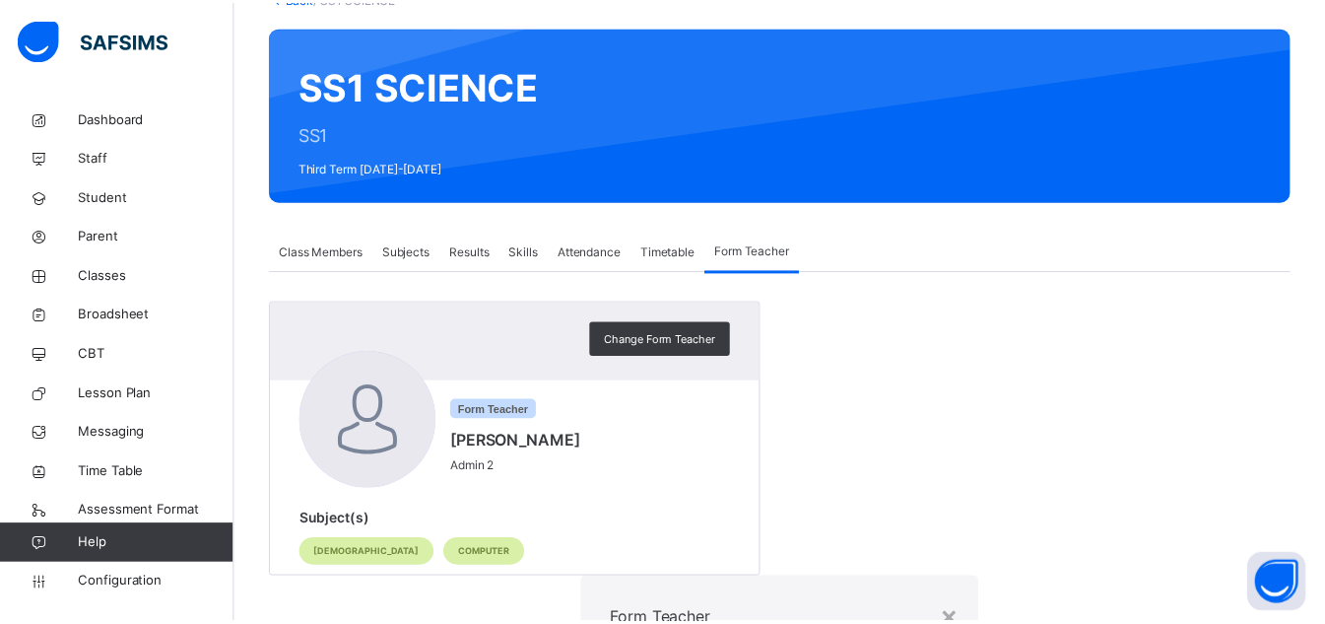
scroll to position [133, 0]
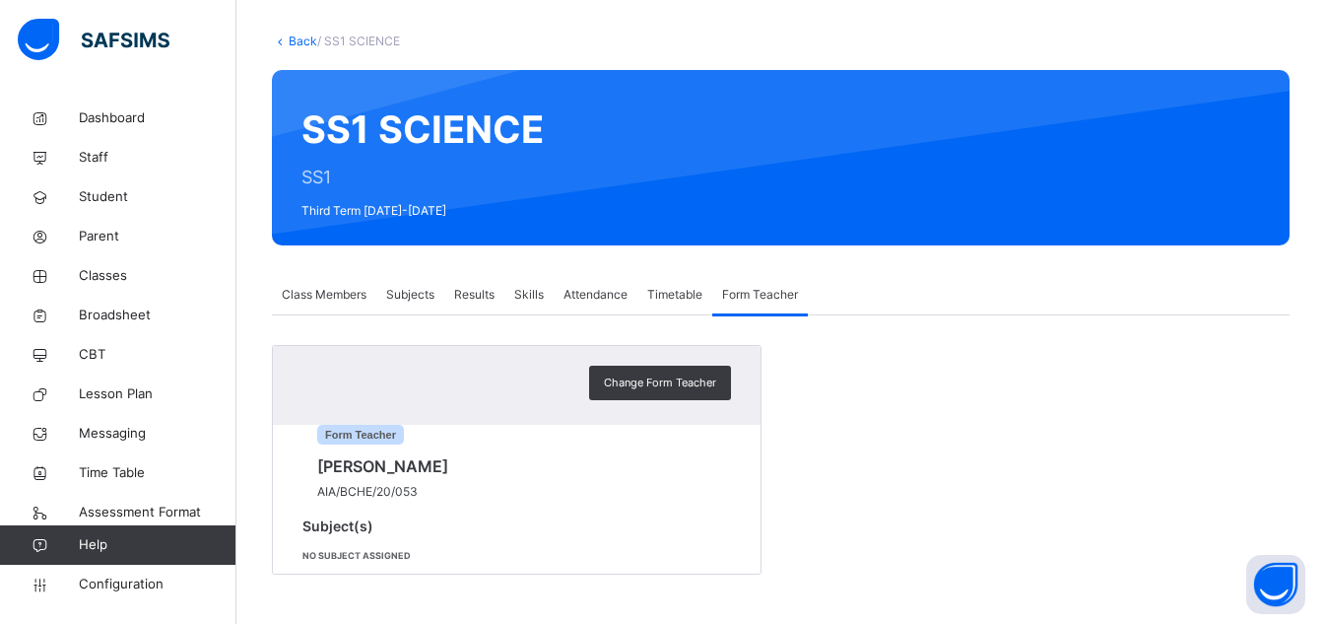
click at [537, 286] on span "Skills" at bounding box center [529, 295] width 30 height 18
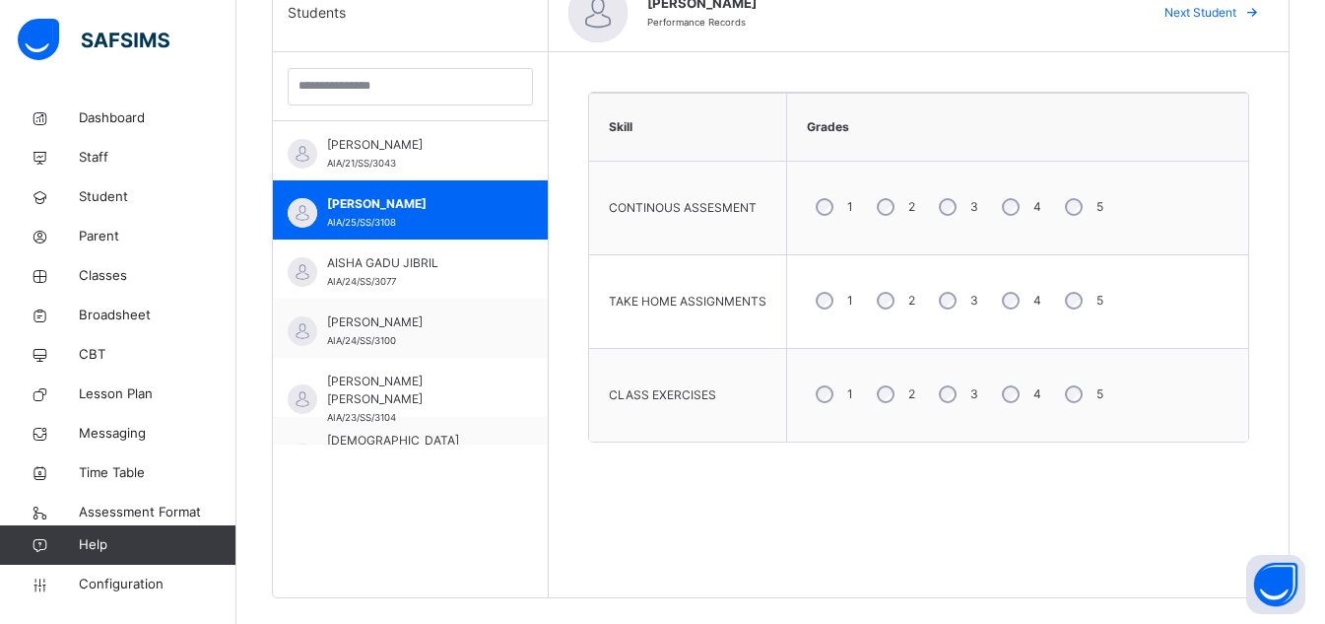
scroll to position [559, 0]
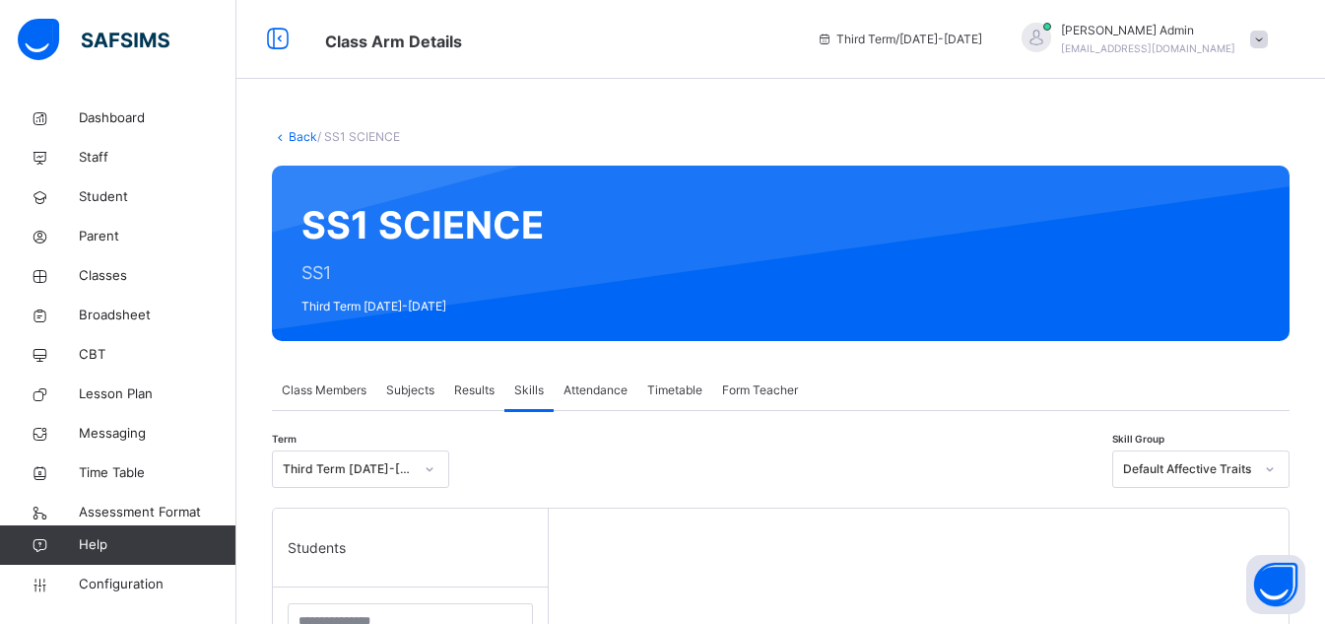
scroll to position [494, 0]
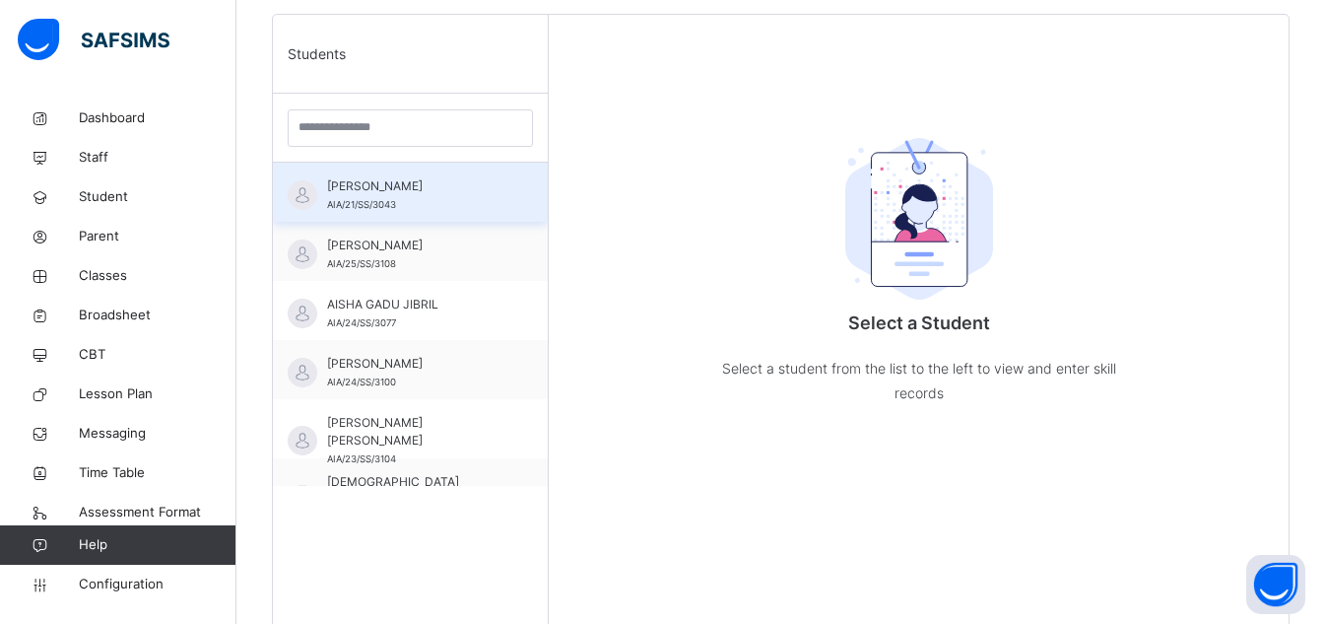
click at [461, 187] on span "[PERSON_NAME]" at bounding box center [415, 186] width 176 height 18
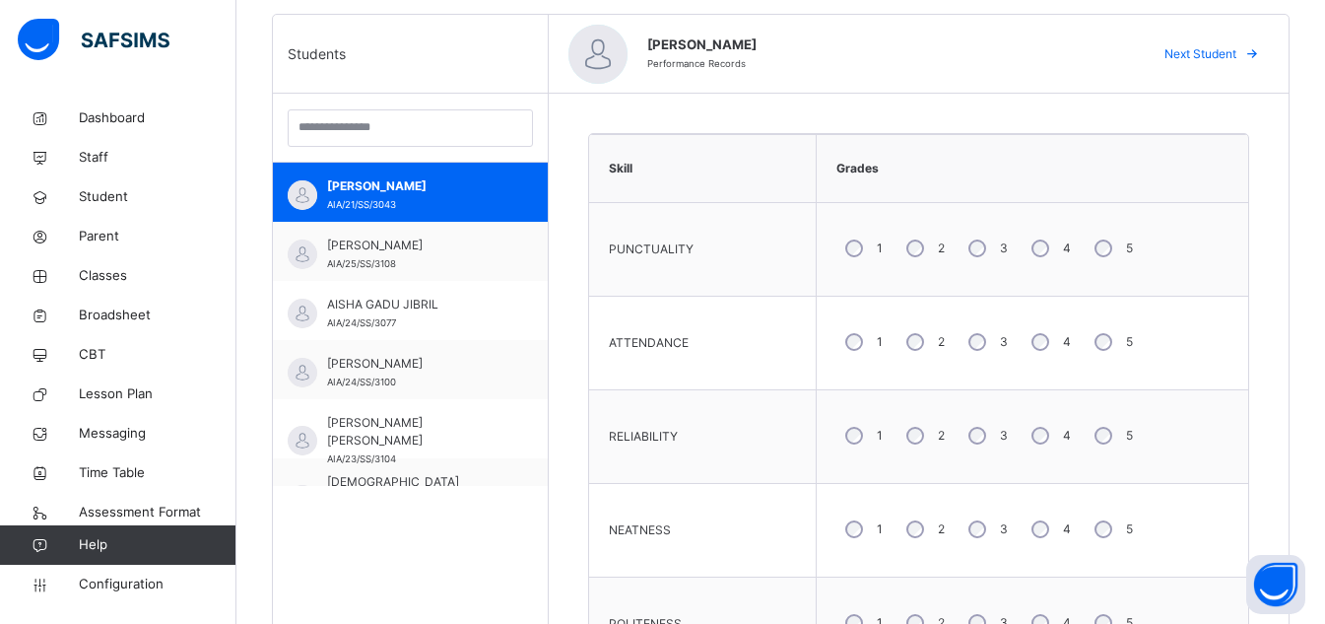
click at [1046, 254] on div "4" at bounding box center [1049, 248] width 53 height 41
click at [1118, 233] on div "5" at bounding box center [1112, 248] width 52 height 41
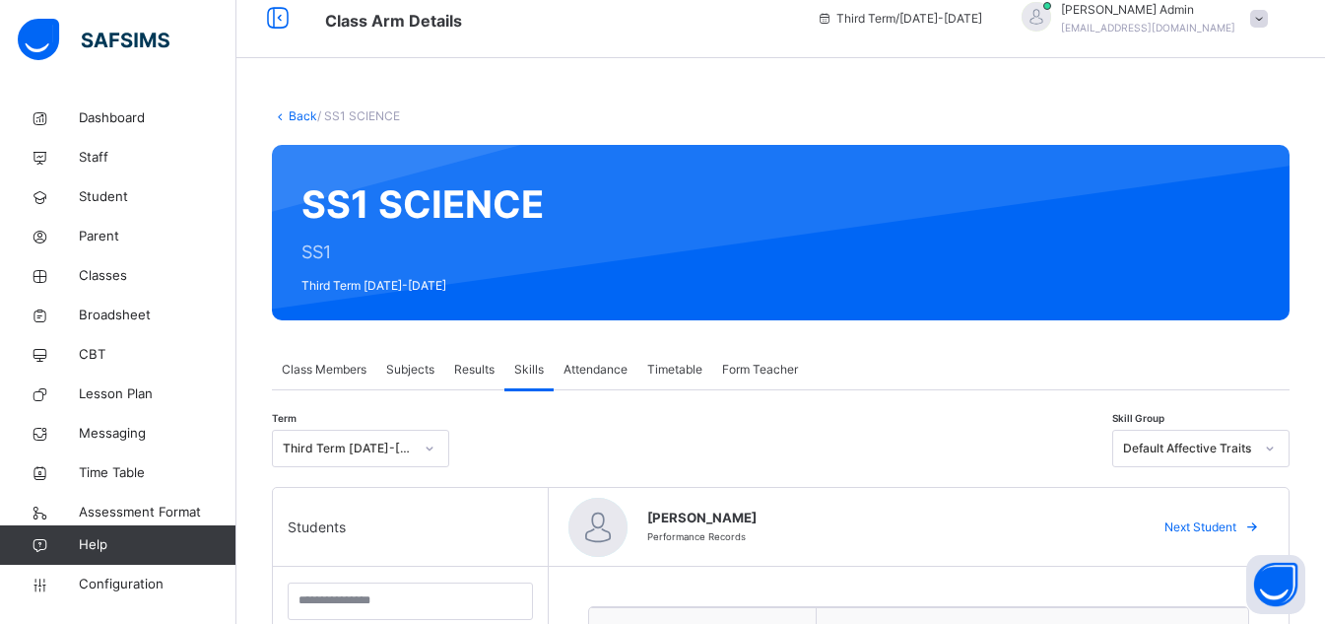
scroll to position [0, 0]
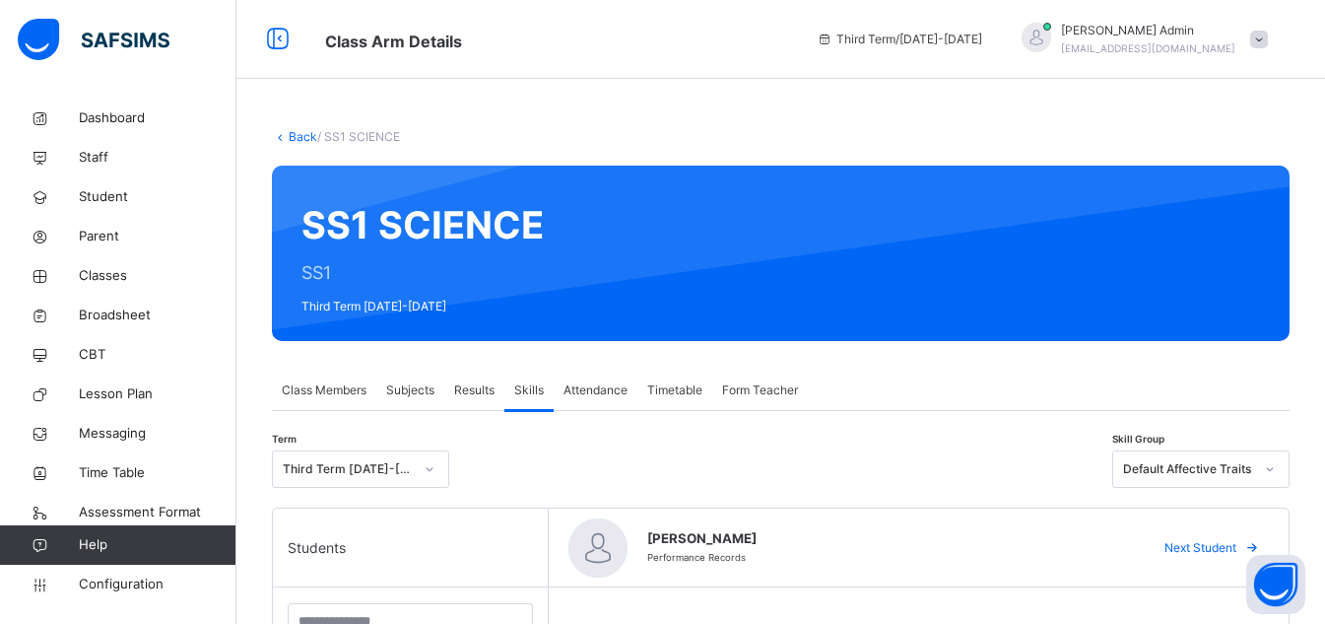
click at [772, 394] on span "Form Teacher" at bounding box center [760, 390] width 76 height 18
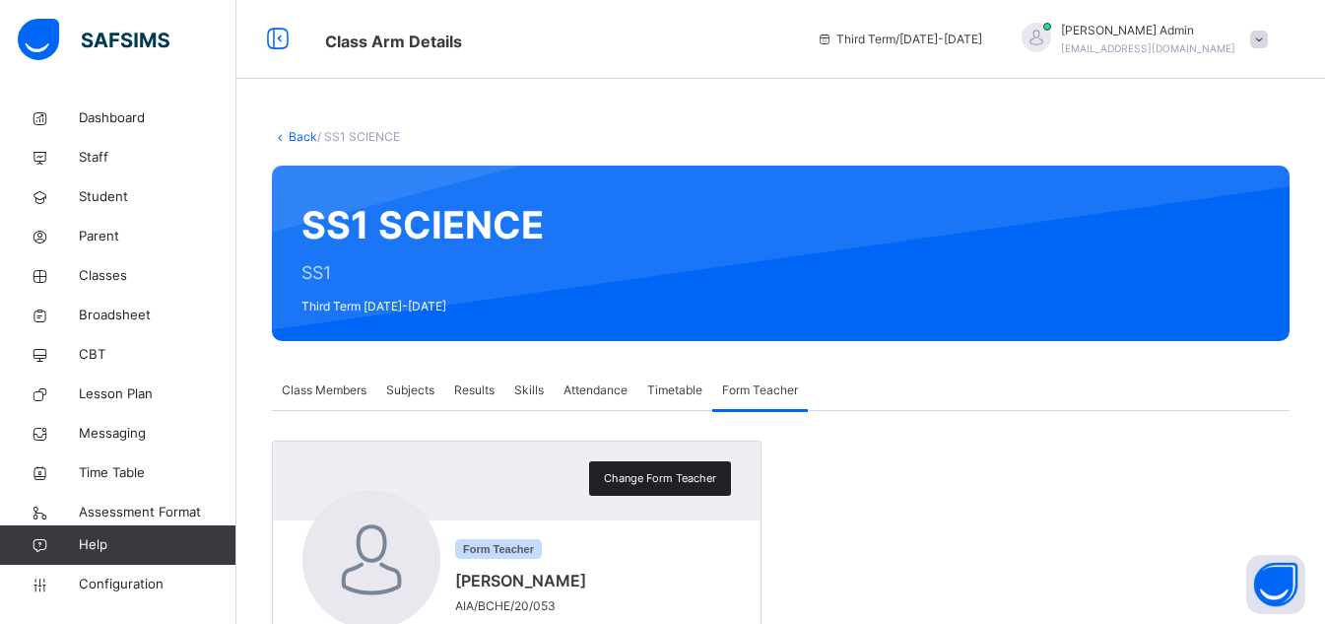
click at [701, 480] on span "Change Form Teacher" at bounding box center [660, 478] width 112 height 17
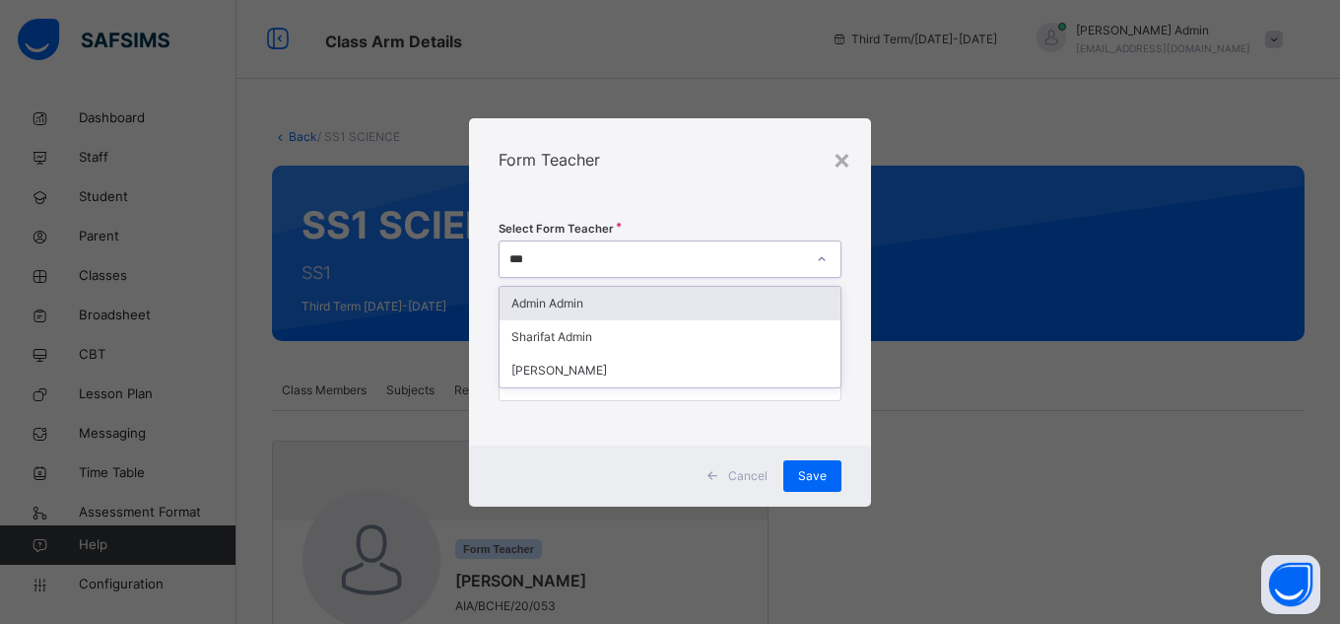
type input "****"
click at [722, 301] on div "Admin Admin" at bounding box center [670, 303] width 341 height 33
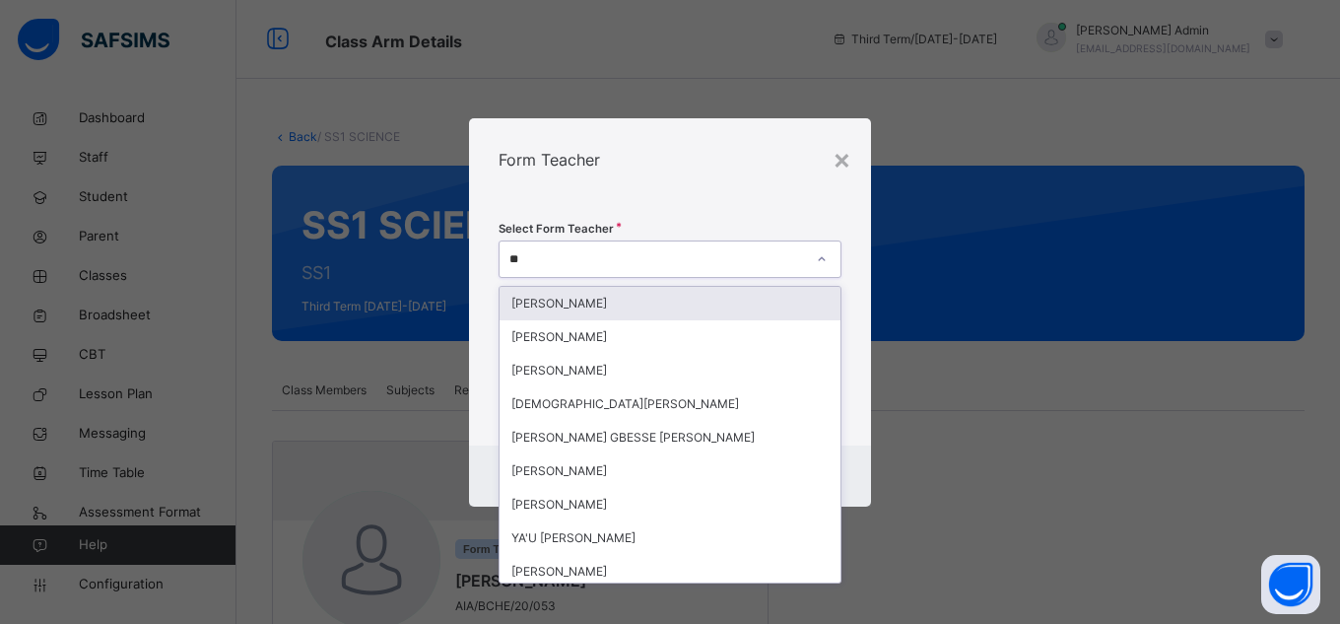
type input "***"
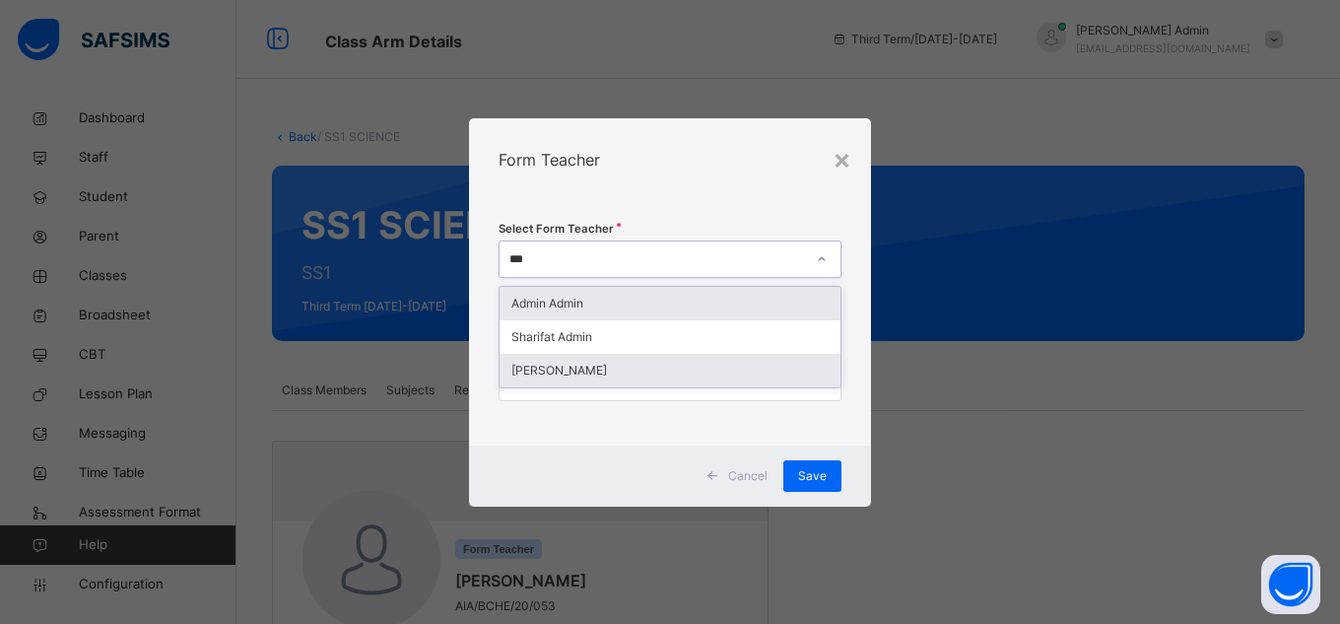
click at [652, 372] on div "[PERSON_NAME]" at bounding box center [670, 370] width 341 height 33
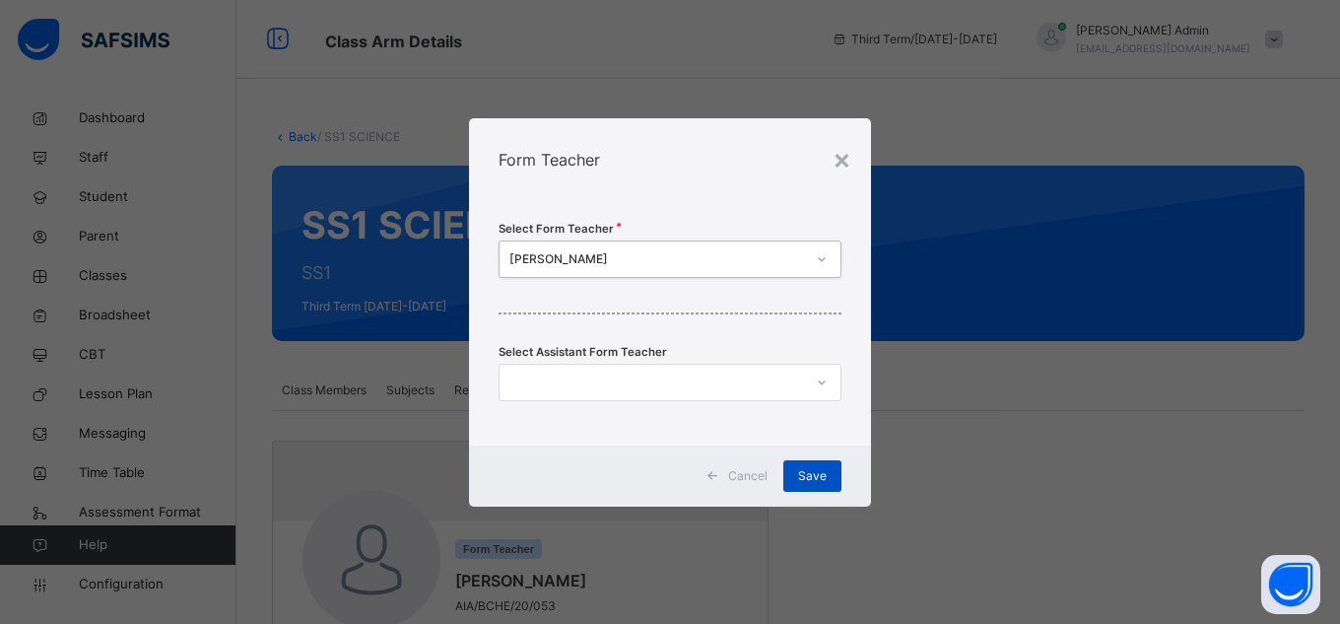
click at [821, 476] on span "Save" at bounding box center [812, 476] width 29 height 18
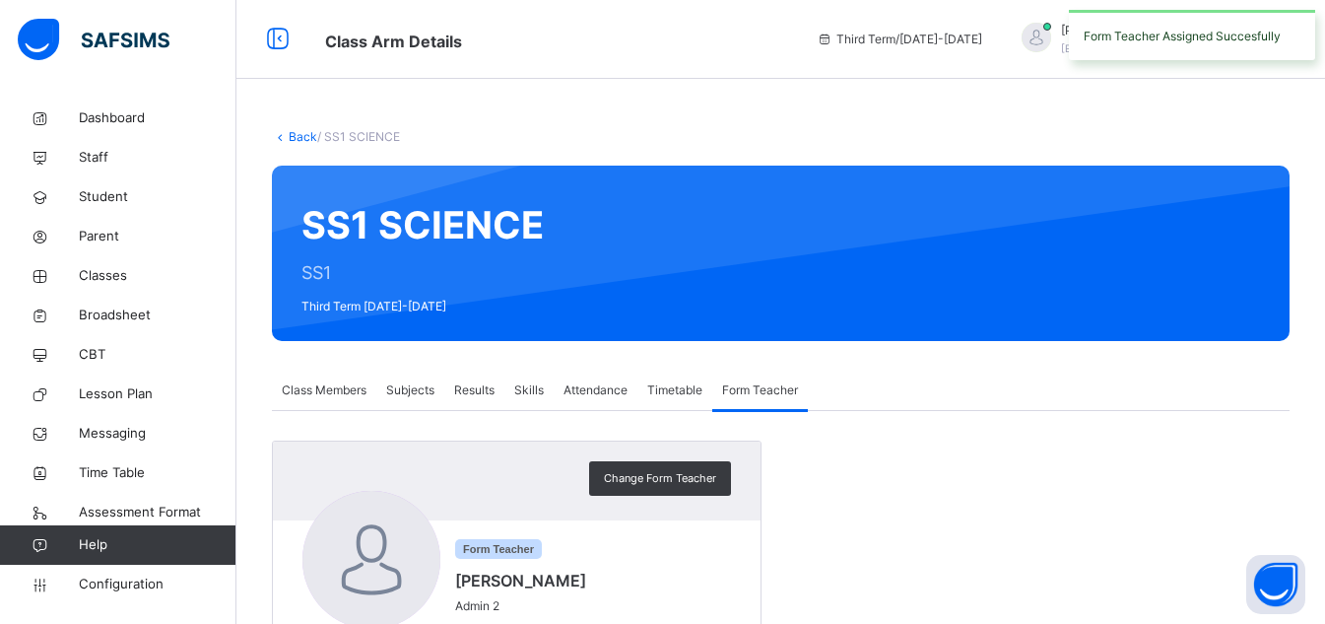
click at [543, 394] on span "Skills" at bounding box center [529, 390] width 30 height 18
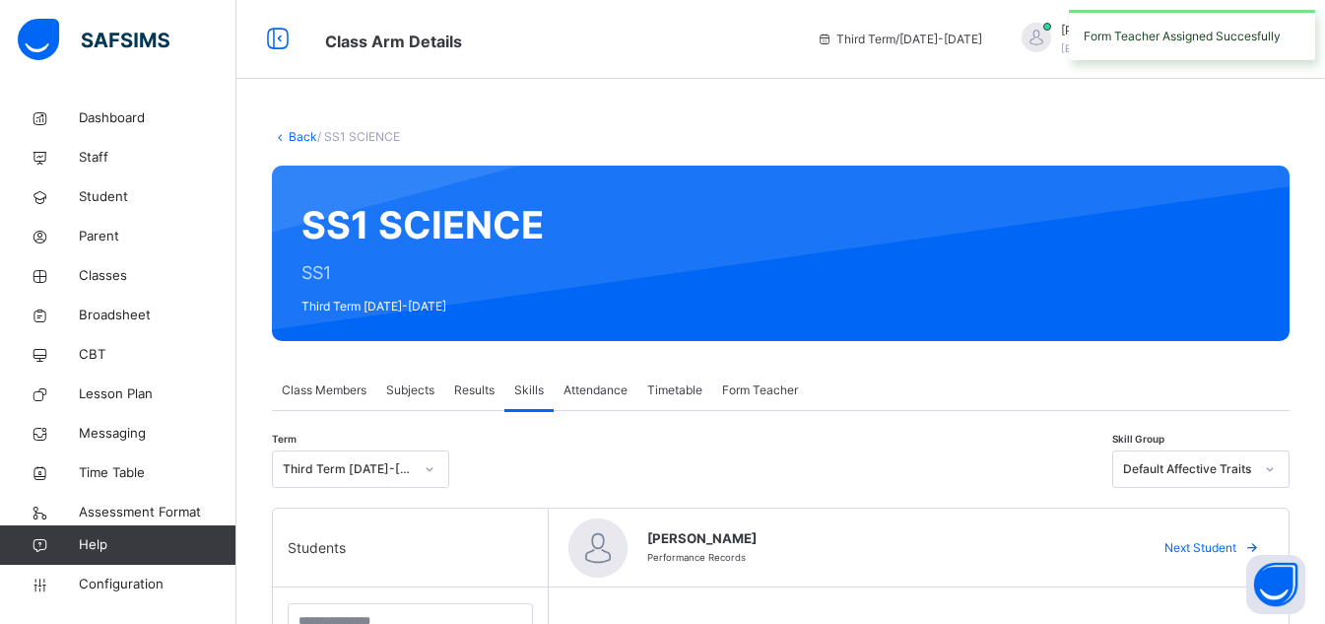
click at [619, 396] on span "Attendance" at bounding box center [596, 390] width 64 height 18
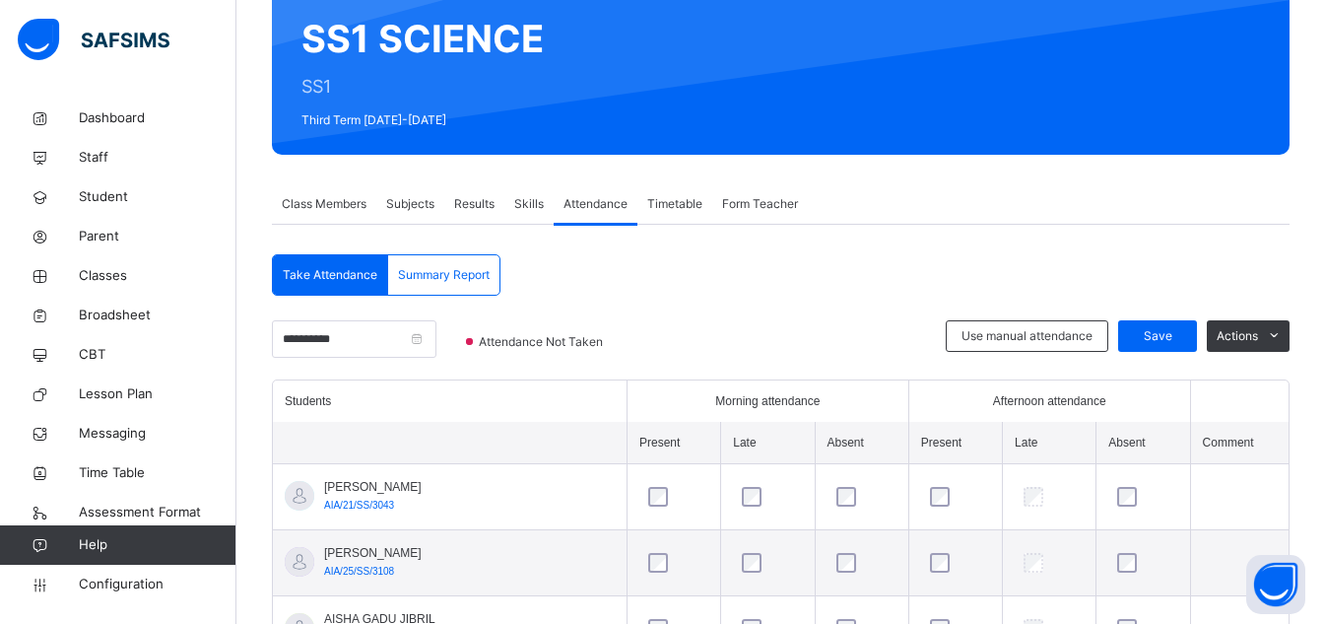
scroll to position [148, 0]
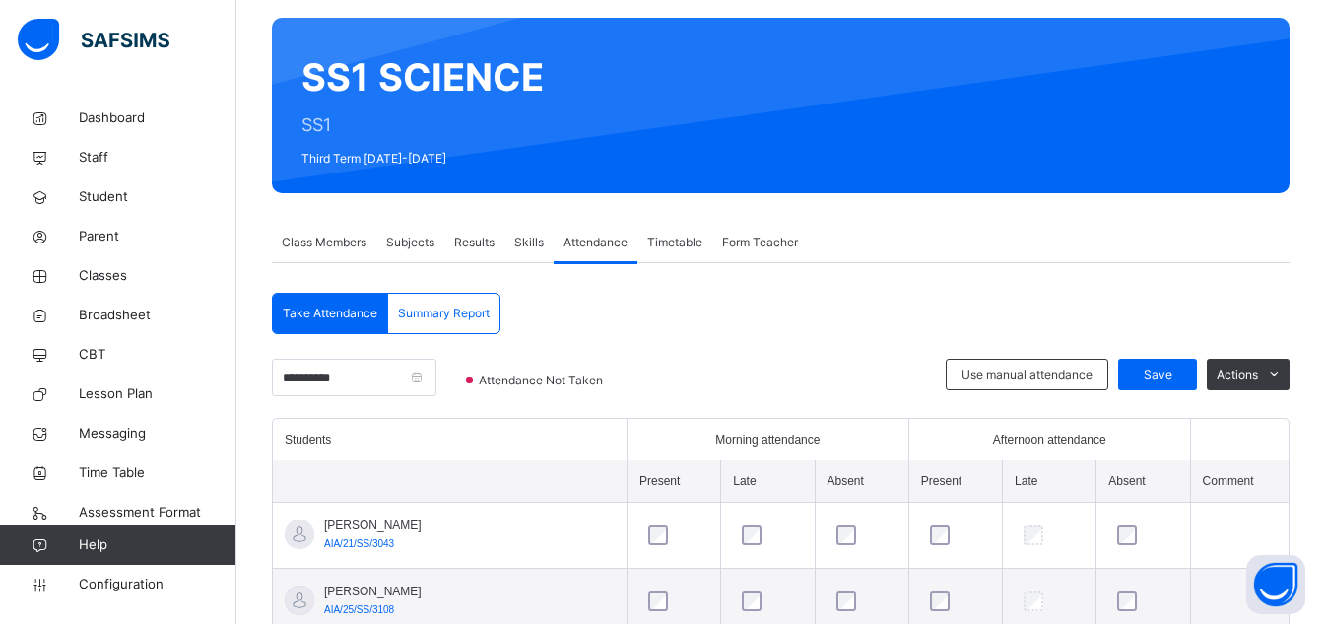
click at [538, 245] on span "Skills" at bounding box center [529, 242] width 30 height 18
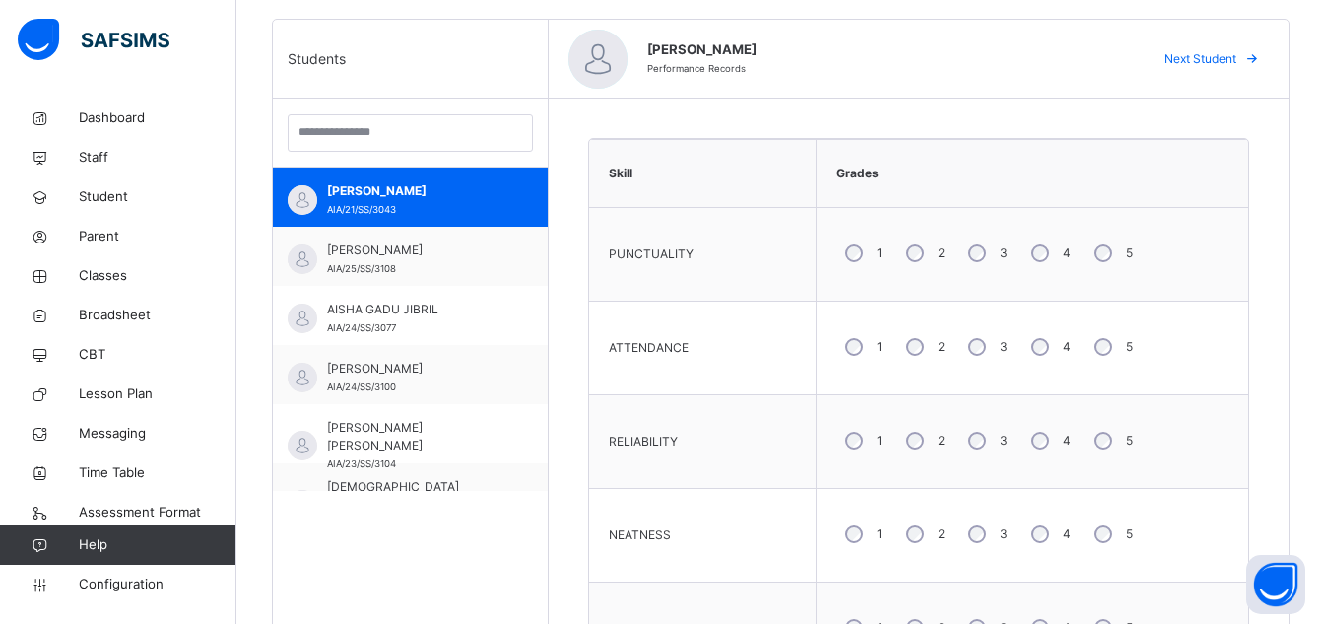
scroll to position [484, 0]
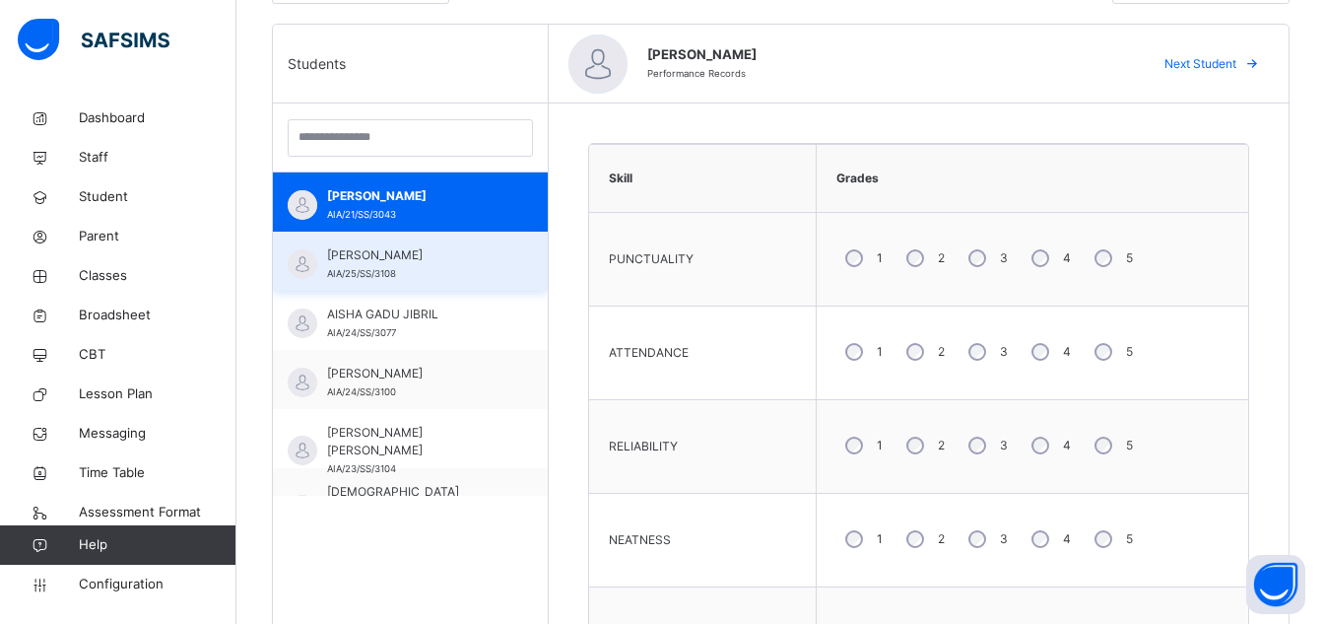
click at [438, 287] on div "[PERSON_NAME] AIA/25/SS/3108" at bounding box center [410, 261] width 275 height 59
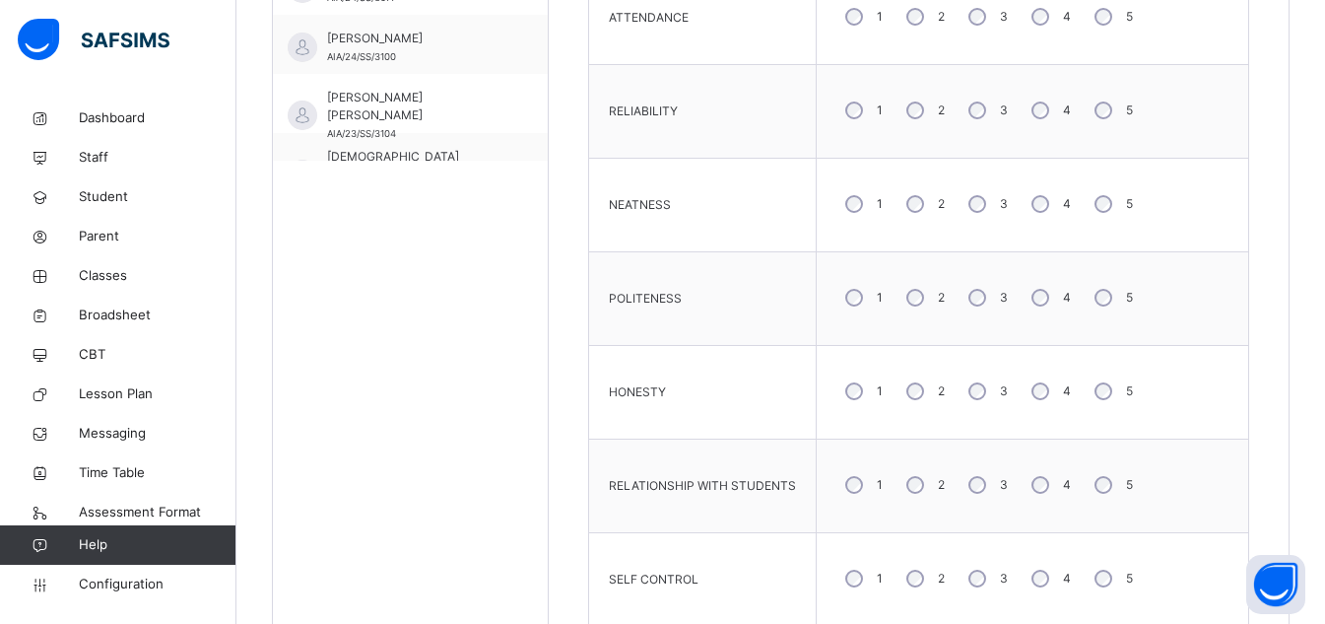
scroll to position [824, 0]
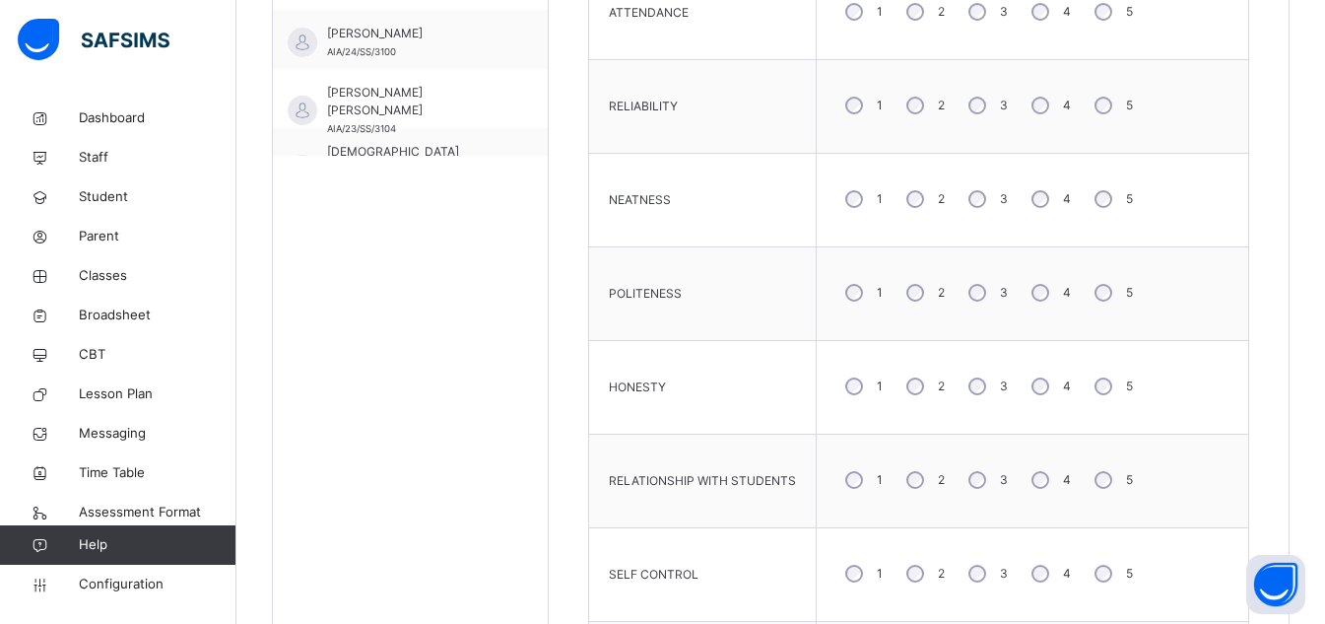
click at [1063, 292] on label "4" at bounding box center [1067, 293] width 8 height 18
click at [1109, 296] on div "5" at bounding box center [1112, 292] width 52 height 41
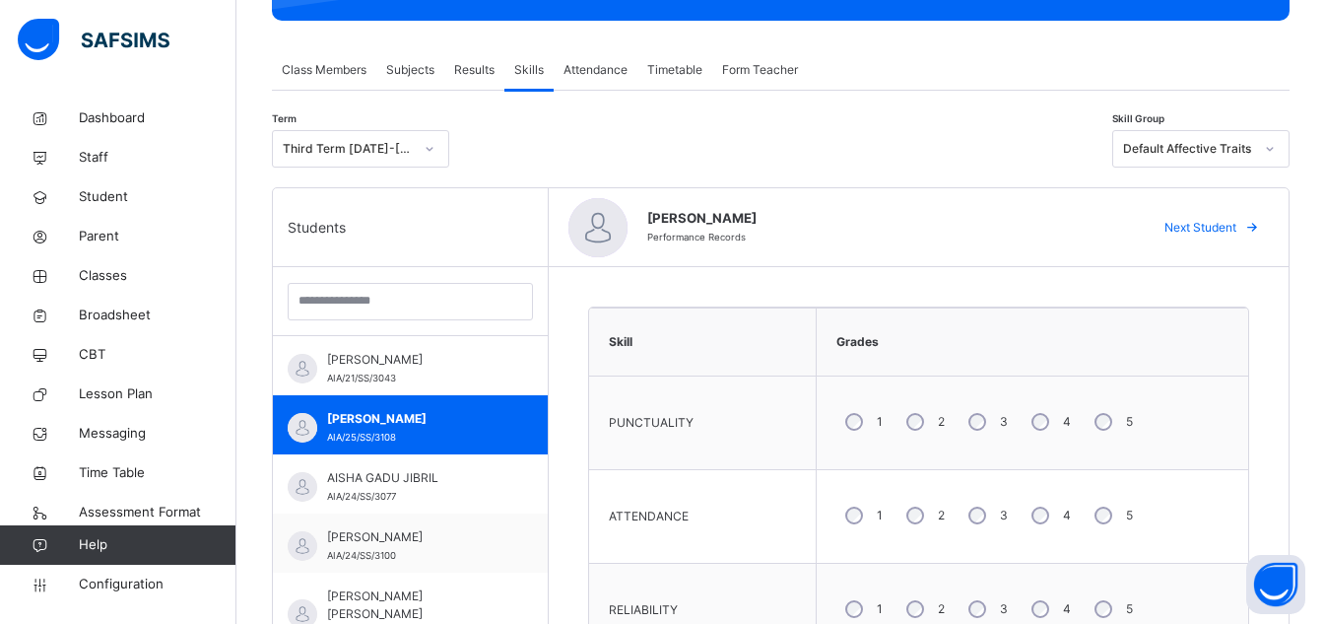
scroll to position [309, 0]
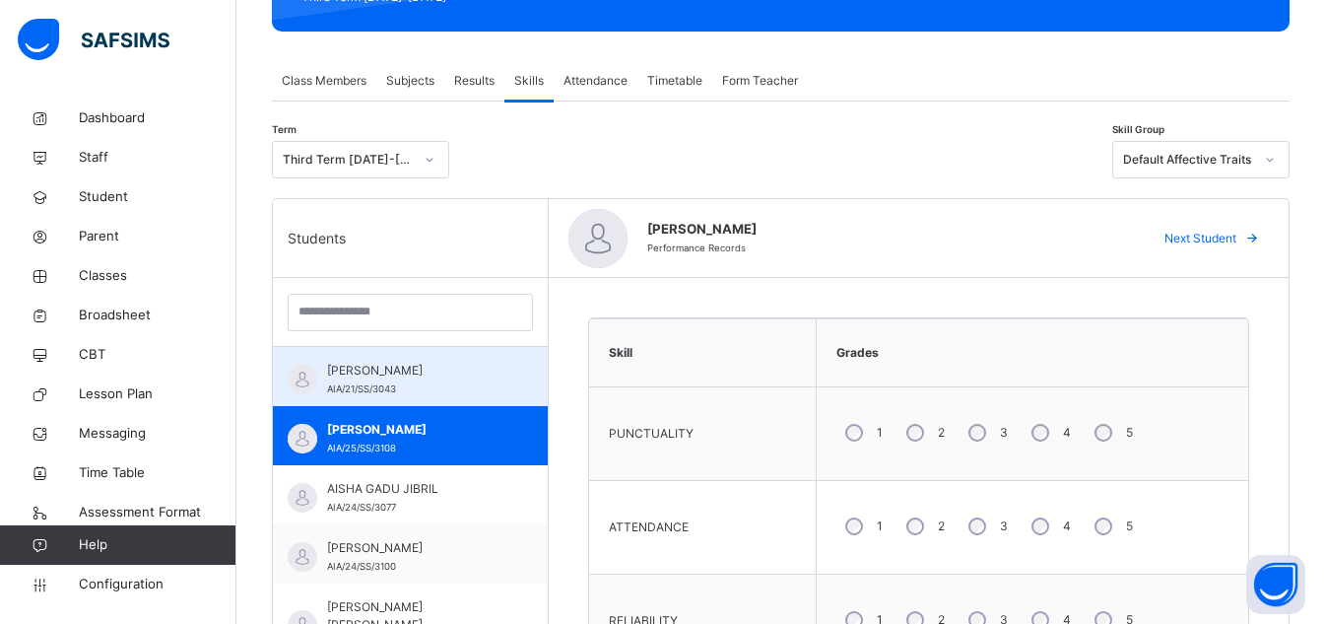
click at [458, 400] on div "ABDULAZIZ MARYAM AIA/21/SS/3043" at bounding box center [410, 376] width 275 height 59
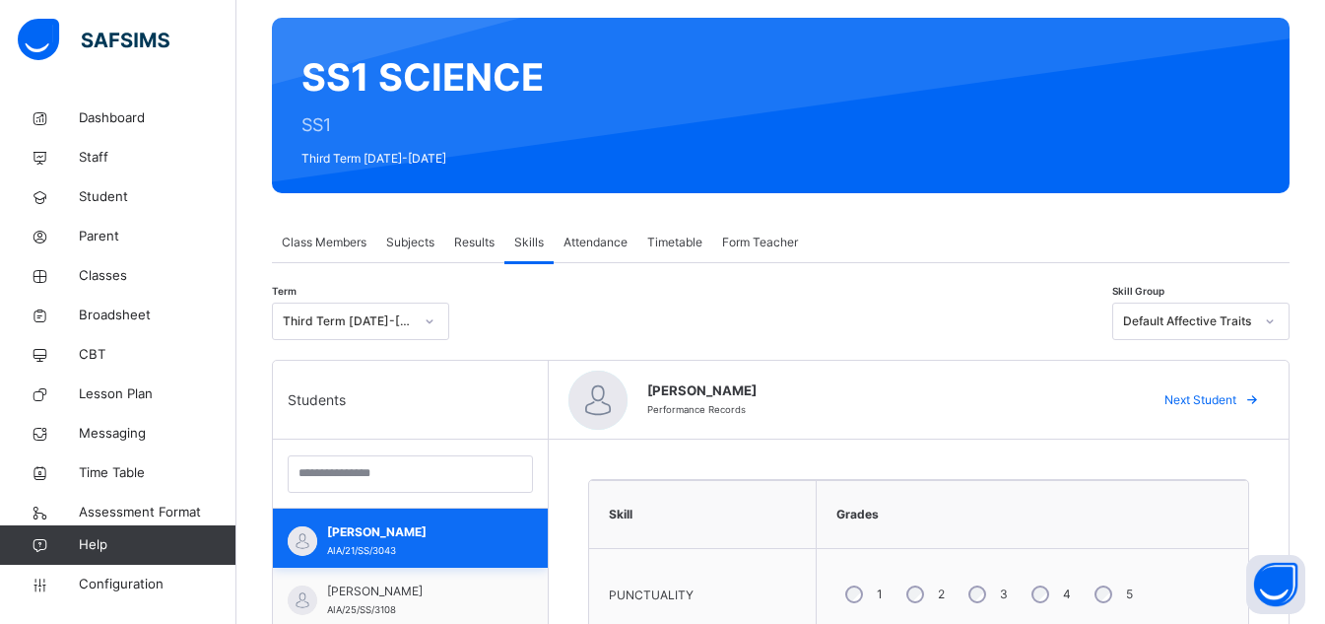
scroll to position [0, 0]
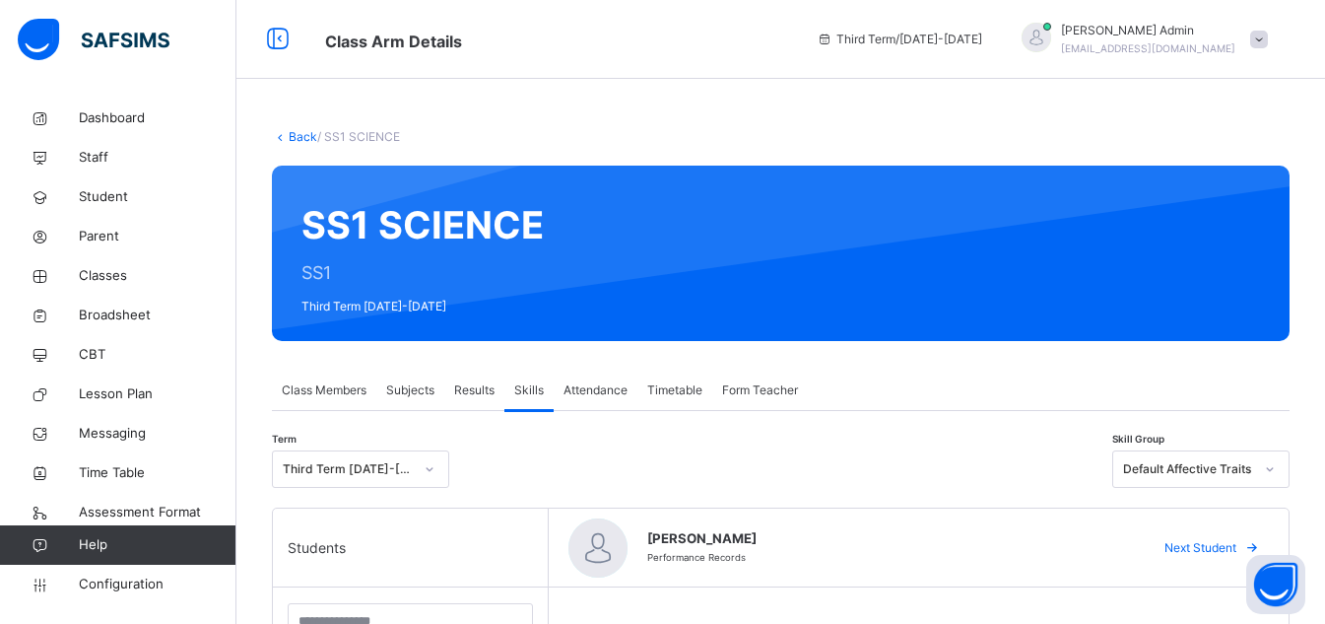
click at [764, 394] on span "Form Teacher" at bounding box center [760, 390] width 76 height 18
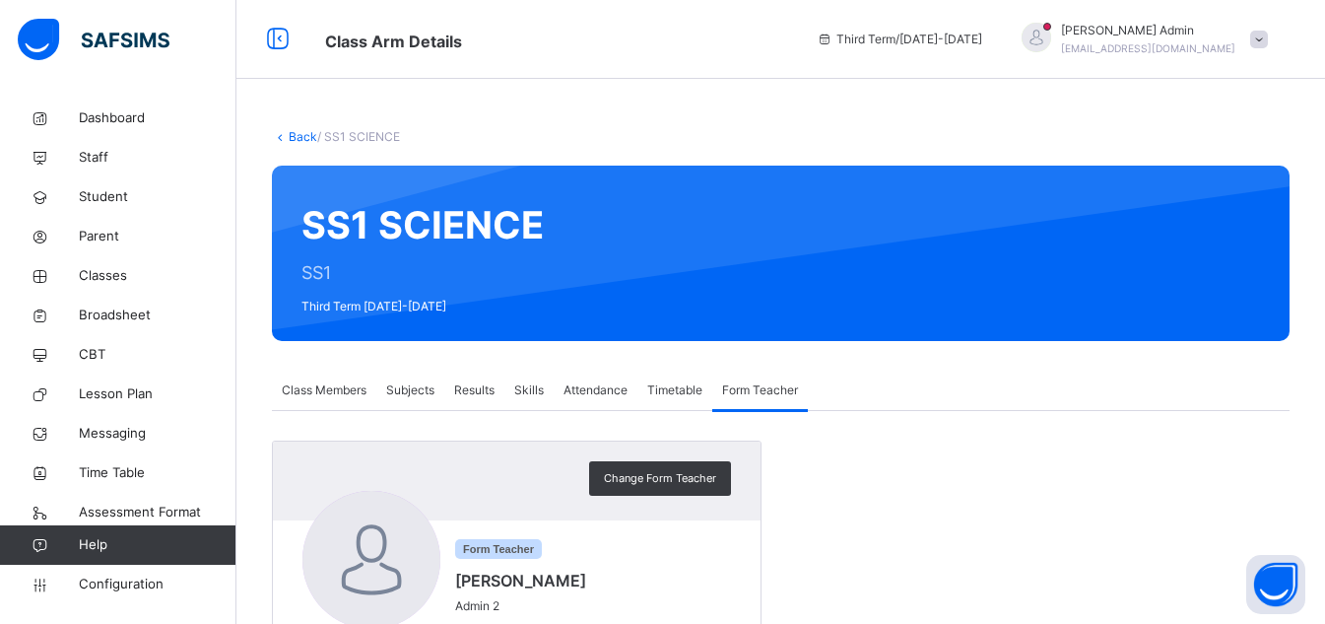
click at [823, 470] on div "Change Form Teacher Form Teacher Abdul Admin Admin 2 Subject(s) Quran COMPUTER" at bounding box center [781, 578] width 1018 height 277
click at [833, 470] on div "Change Form Teacher Form Teacher Abdul Admin Admin 2 Subject(s) Quran COMPUTER" at bounding box center [781, 578] width 1018 height 277
click at [887, 467] on div "Change Form Teacher Form Teacher Abdul Admin Admin 2 Subject(s) Quran COMPUTER" at bounding box center [781, 578] width 1018 height 277
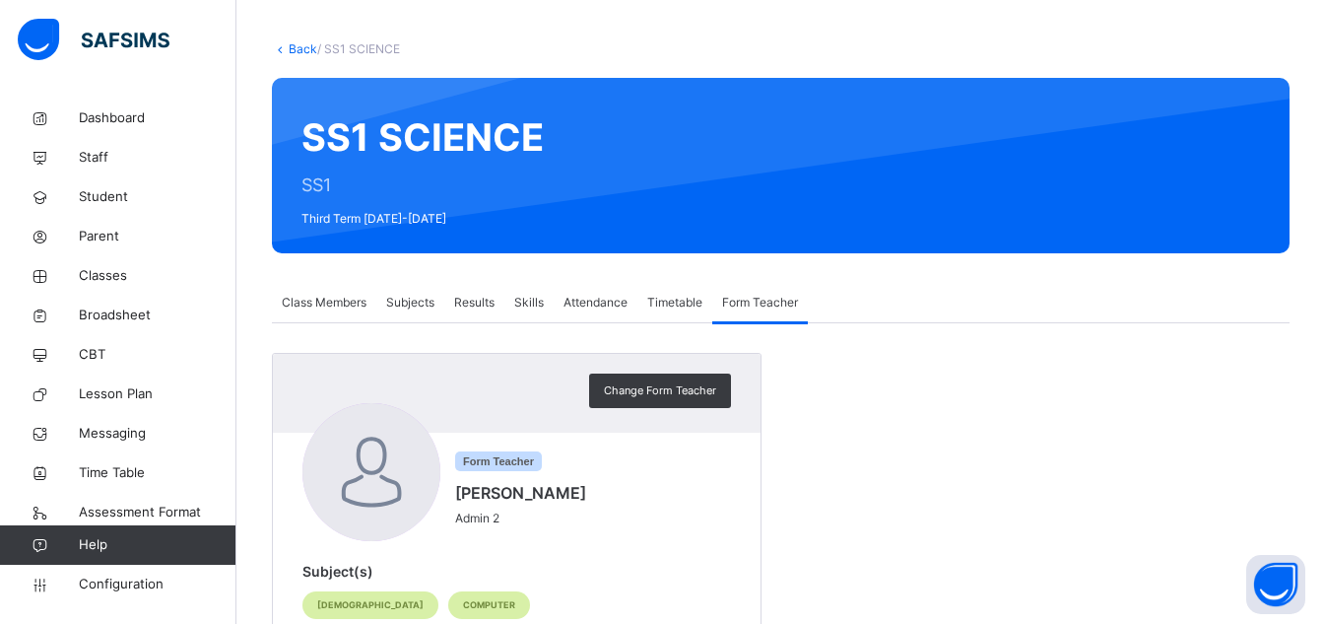
scroll to position [143, 0]
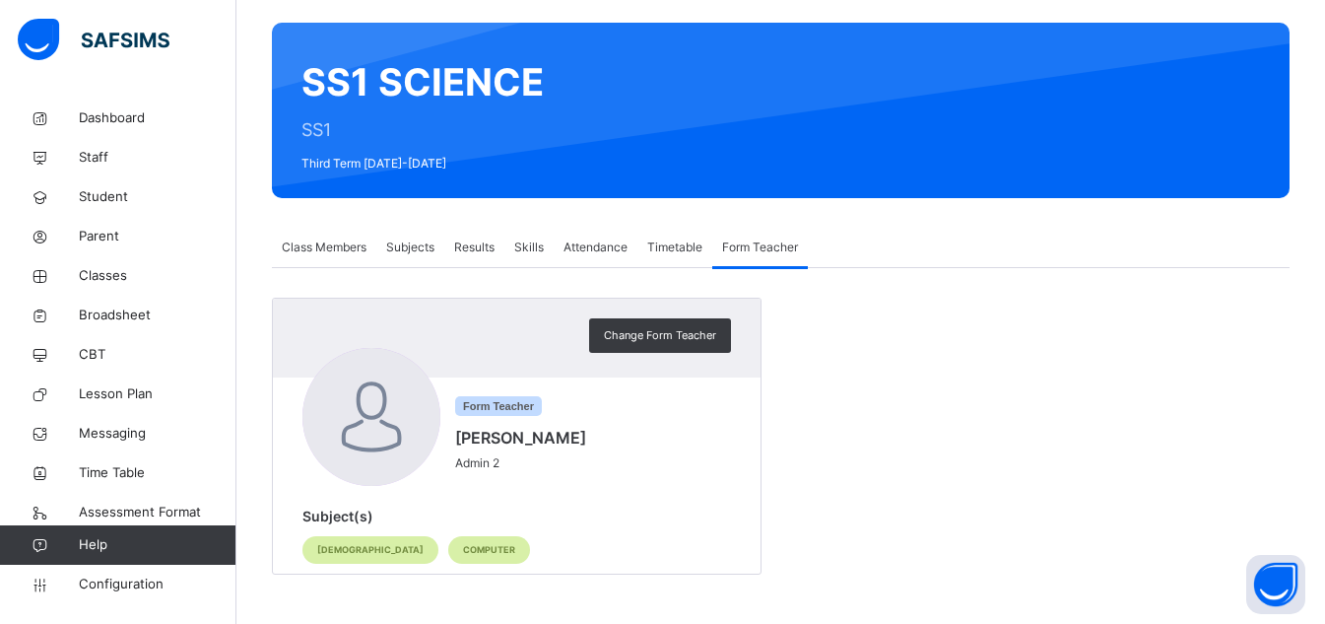
click at [533, 249] on span "Skills" at bounding box center [529, 247] width 30 height 18
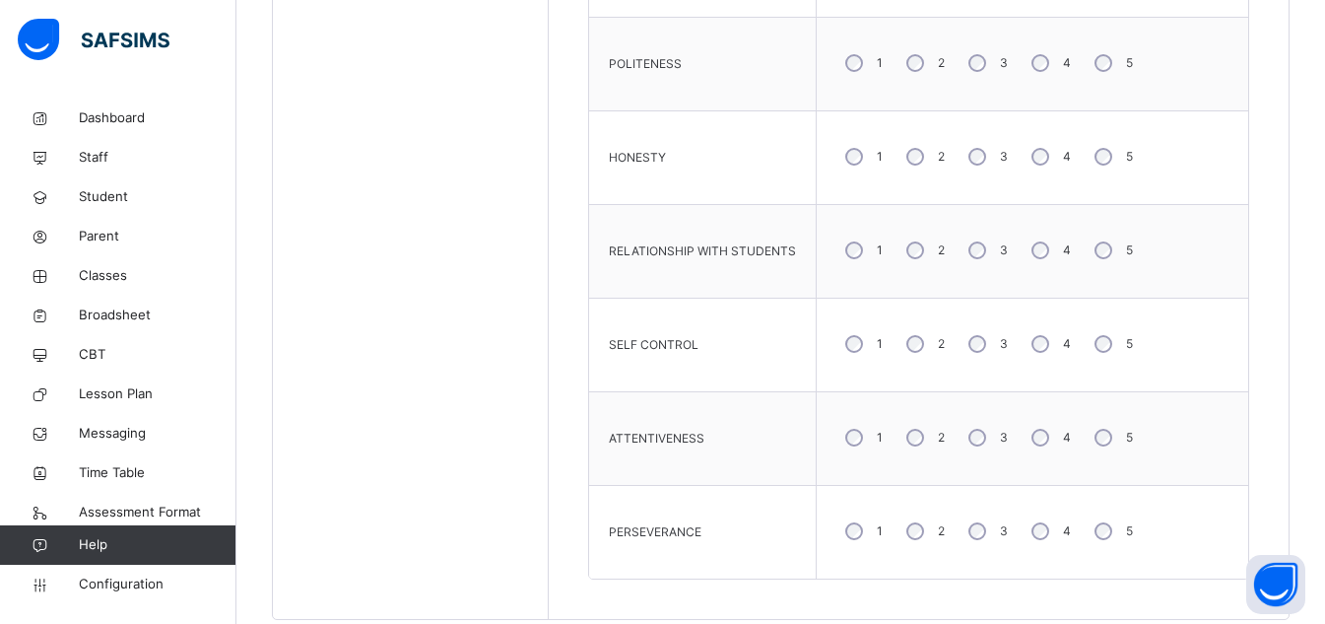
scroll to position [1099, 0]
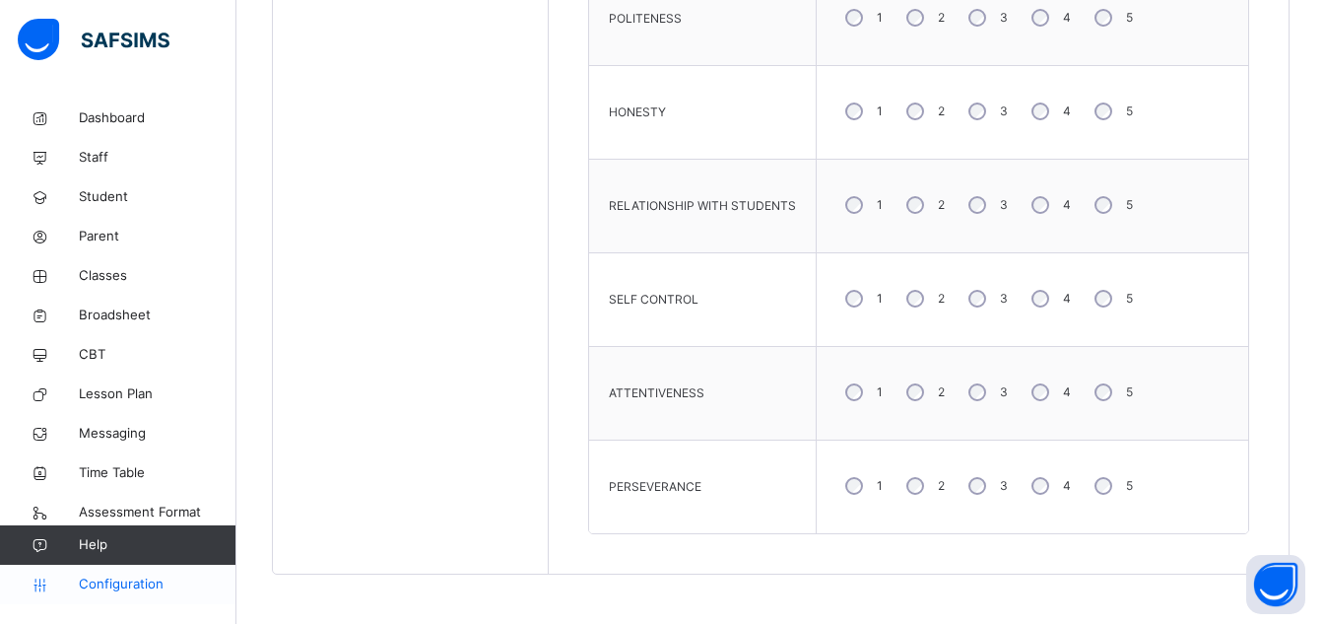
click at [125, 595] on link "Configuration" at bounding box center [117, 584] width 235 height 39
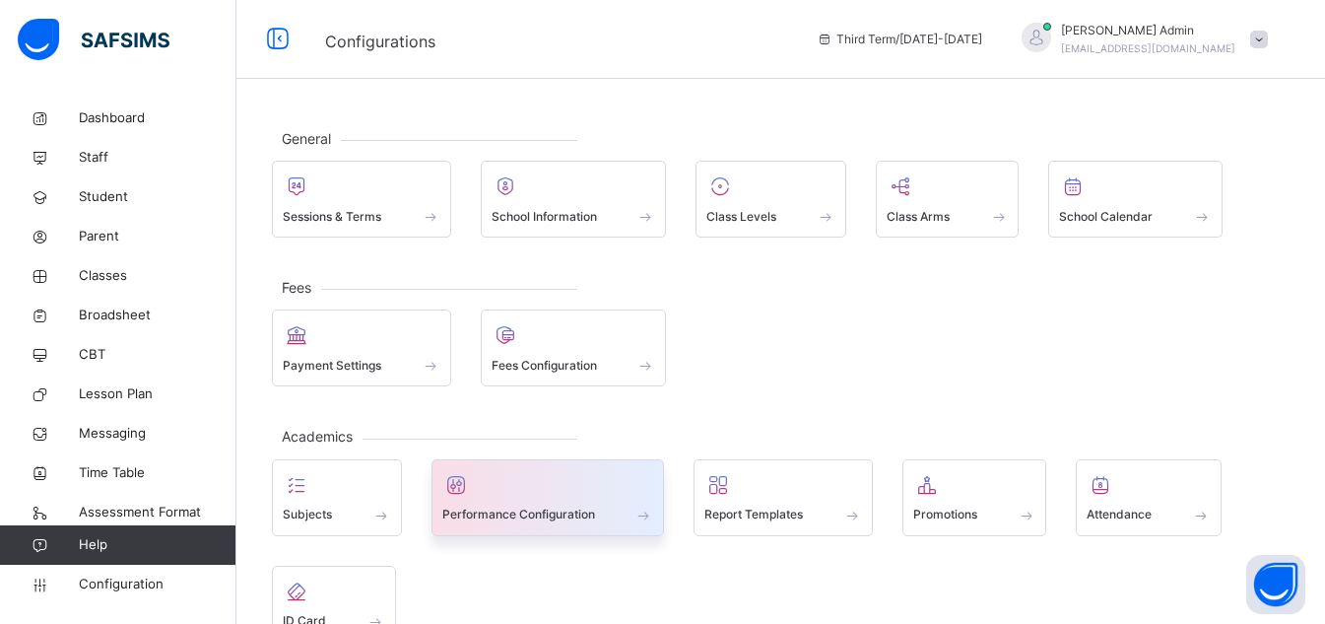
click at [505, 506] on span "Performance Configuration" at bounding box center [518, 514] width 153 height 18
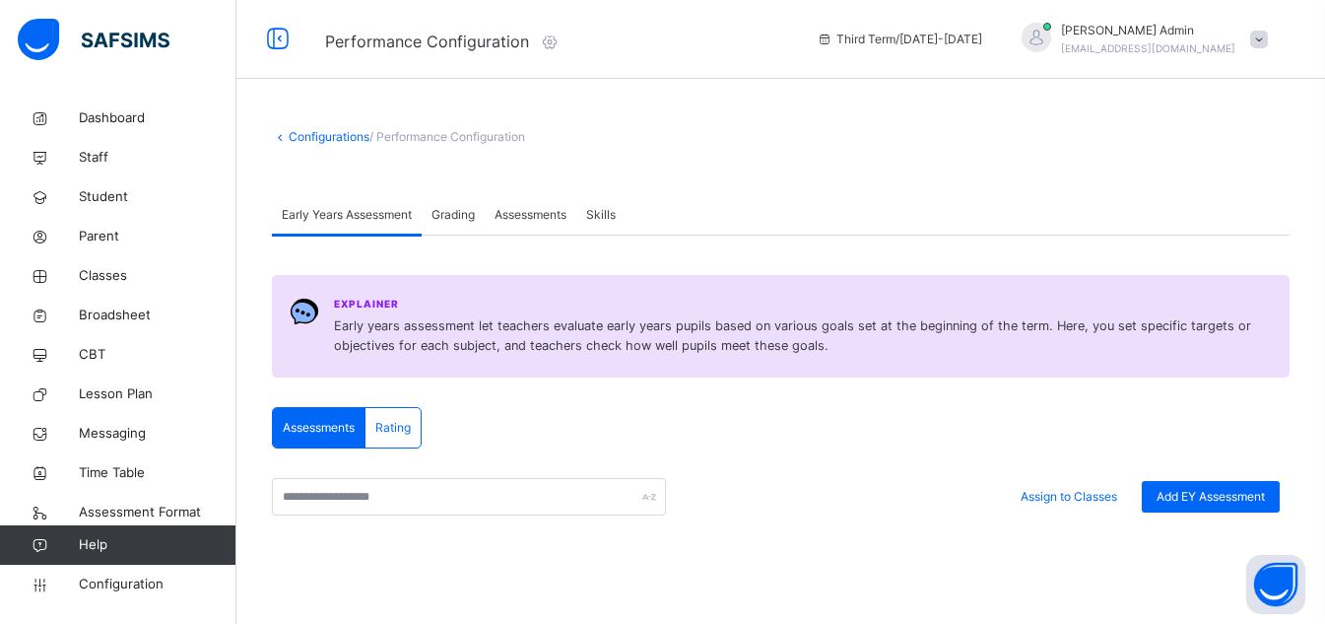
click at [589, 217] on div "Skills" at bounding box center [600, 214] width 49 height 39
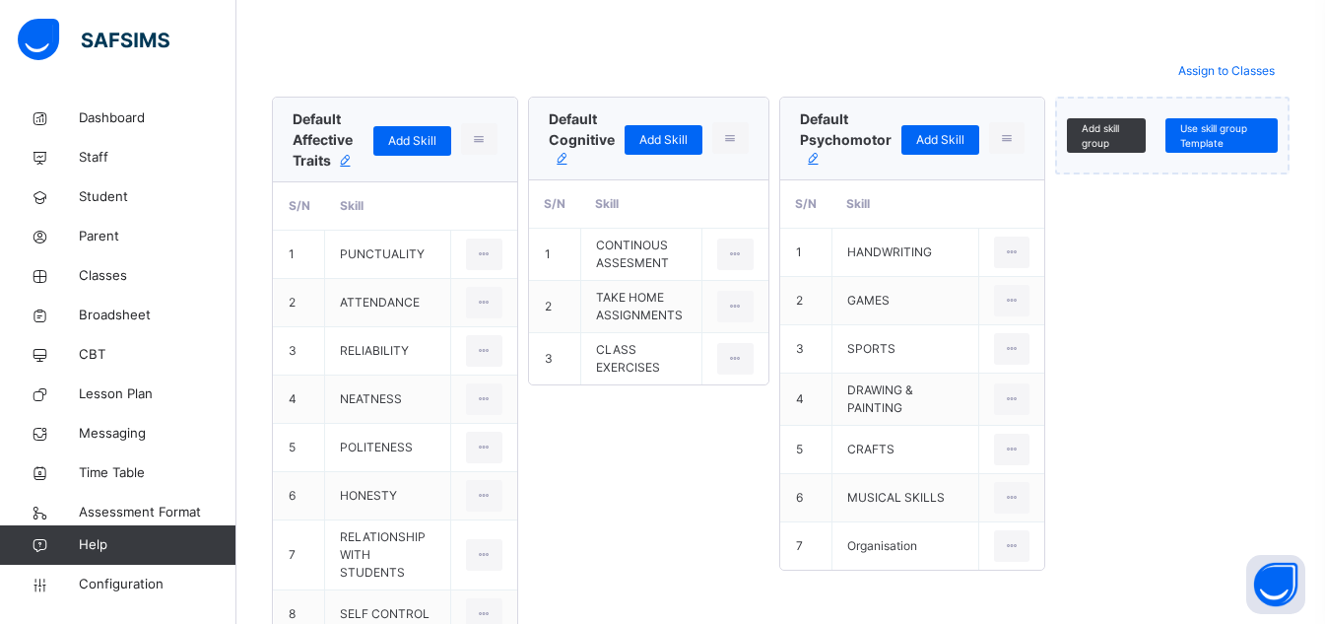
scroll to position [441, 0]
click at [480, 111] on div "Default Affective Traits Add Skill Delete skill group" at bounding box center [395, 140] width 205 height 62
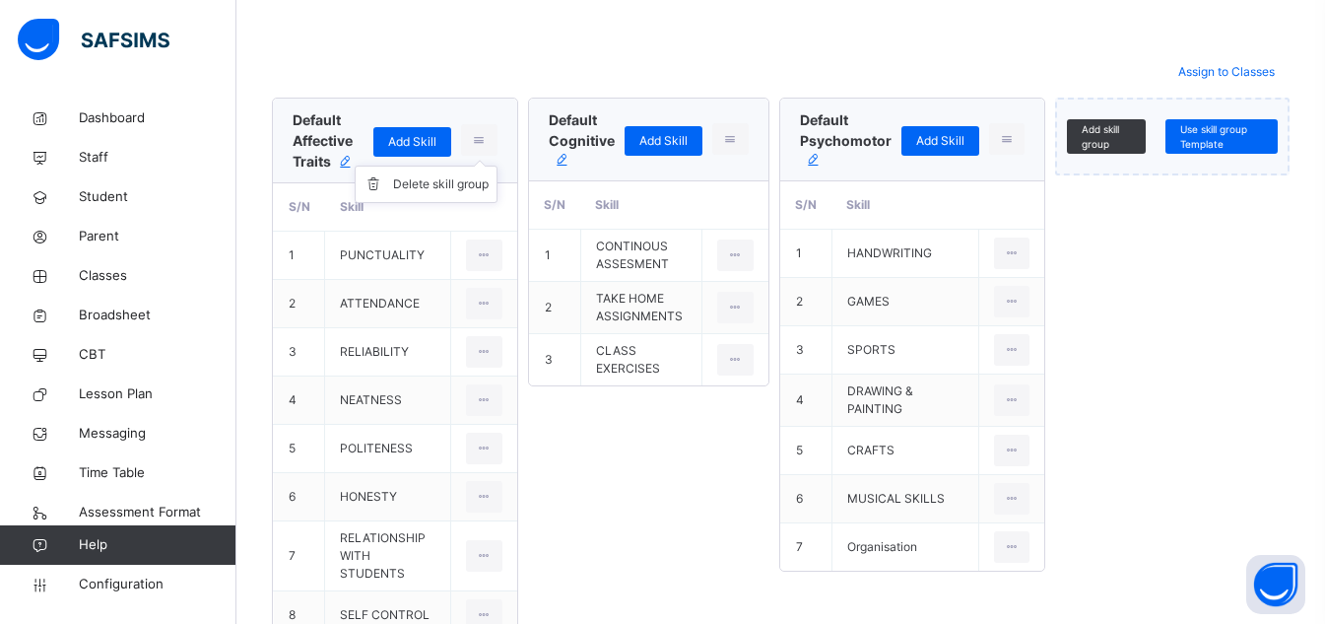
click at [473, 166] on ul "Delete skill group" at bounding box center [426, 184] width 143 height 37
click at [380, 390] on td "NEATNESS" at bounding box center [388, 400] width 126 height 48
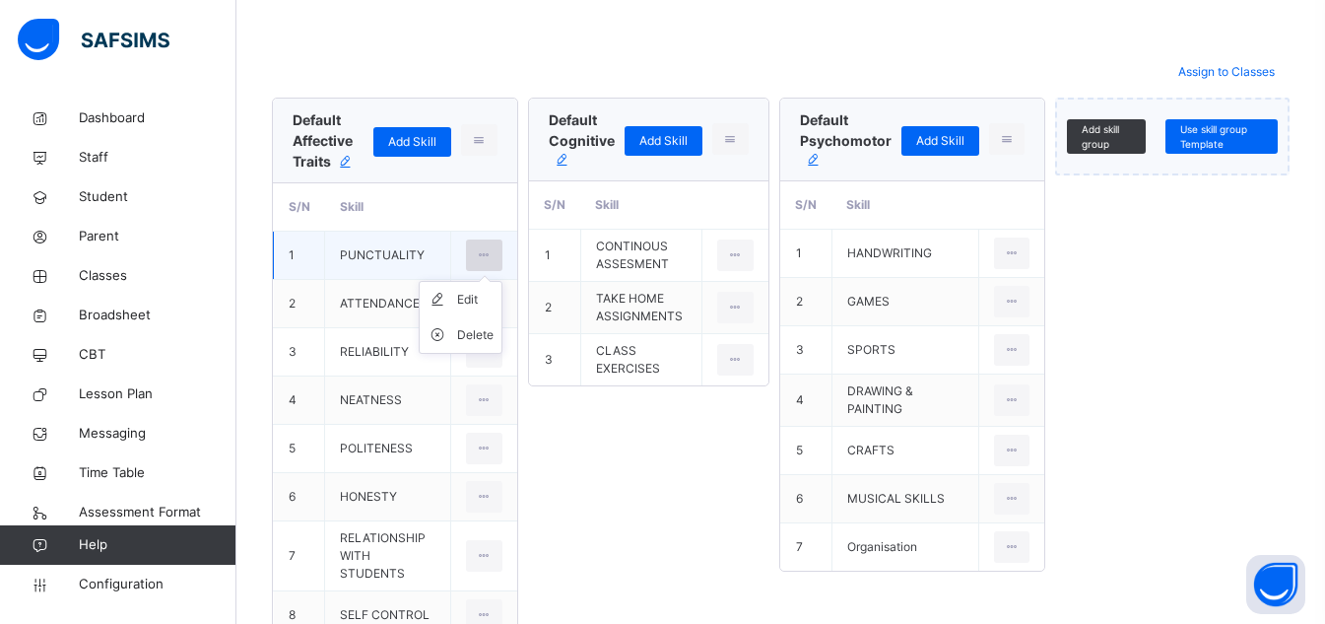
click at [477, 246] on icon at bounding box center [484, 255] width 17 height 18
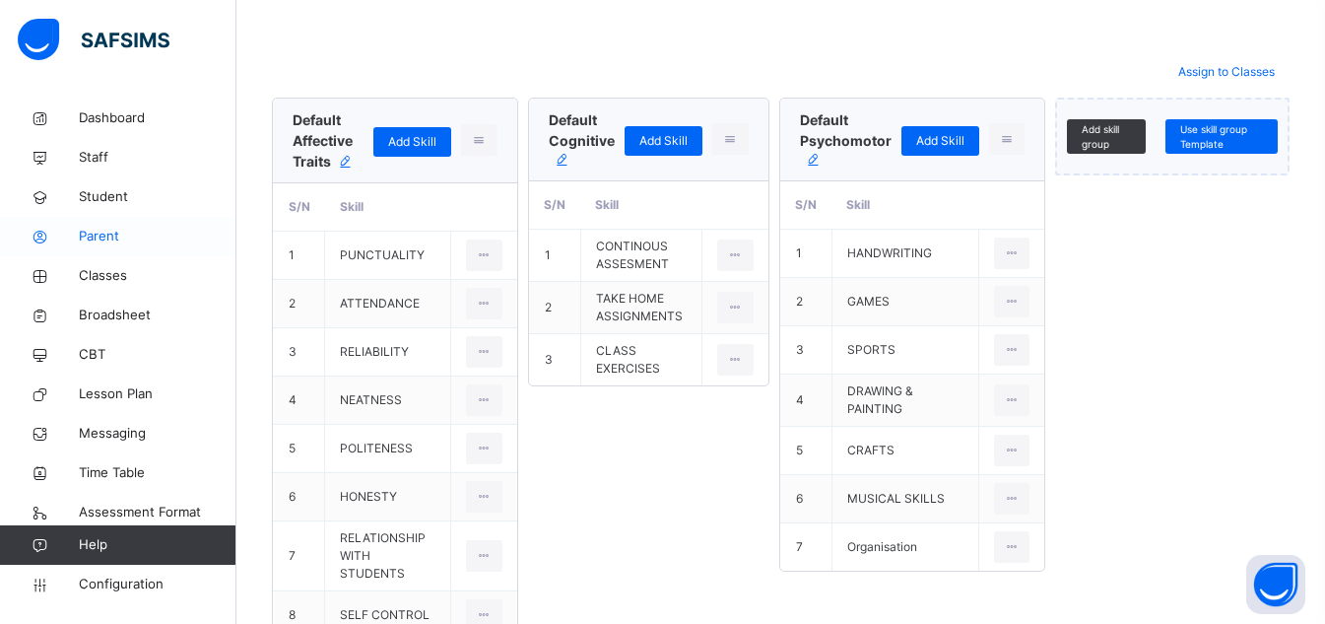
click at [41, 232] on icon at bounding box center [39, 237] width 79 height 15
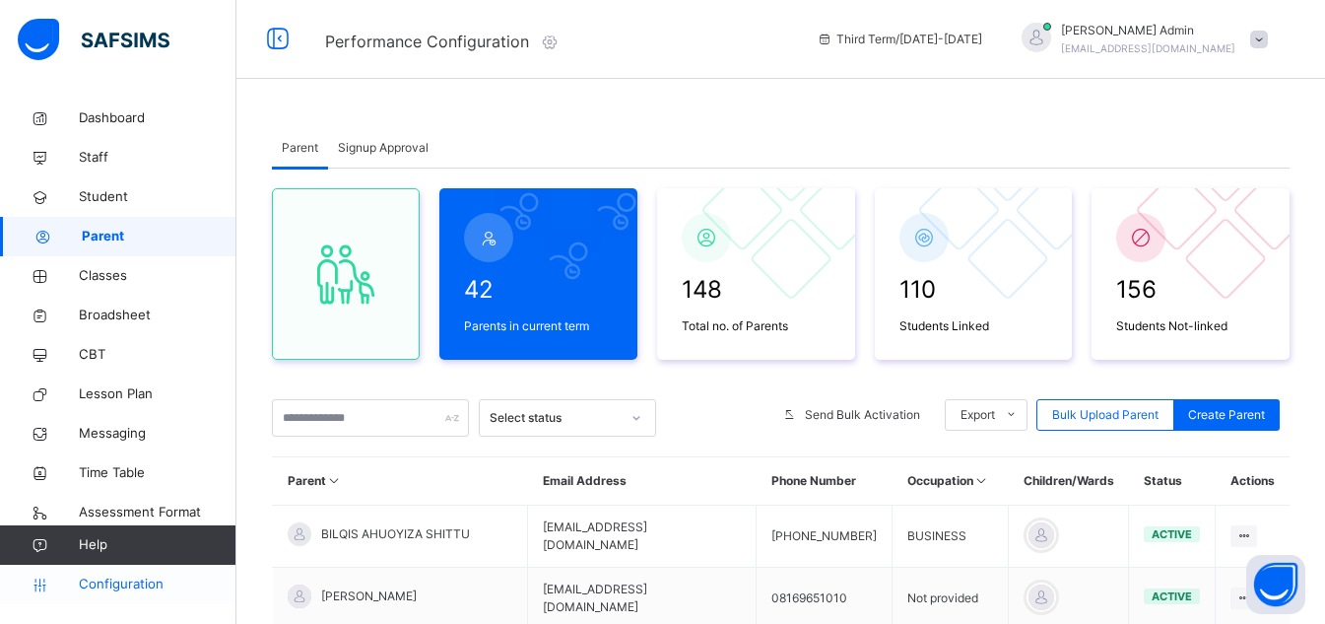
click at [120, 597] on link "Configuration" at bounding box center [117, 584] width 235 height 39
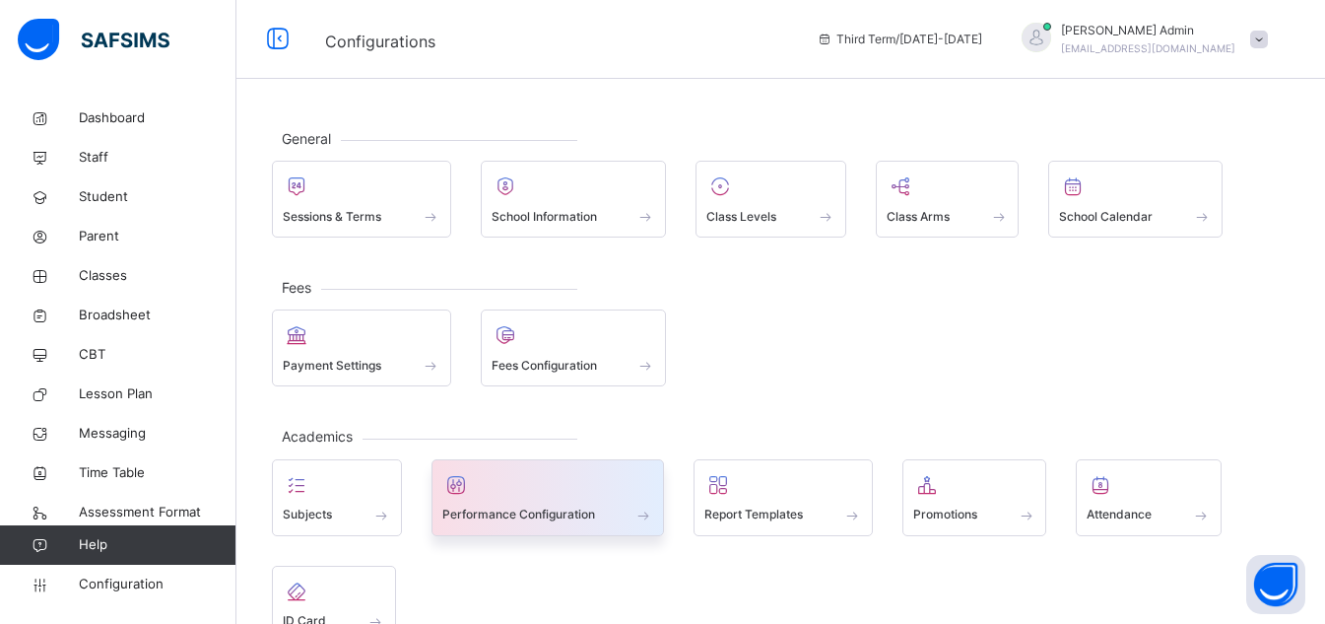
click at [521, 515] on span "Performance Configuration" at bounding box center [518, 514] width 153 height 18
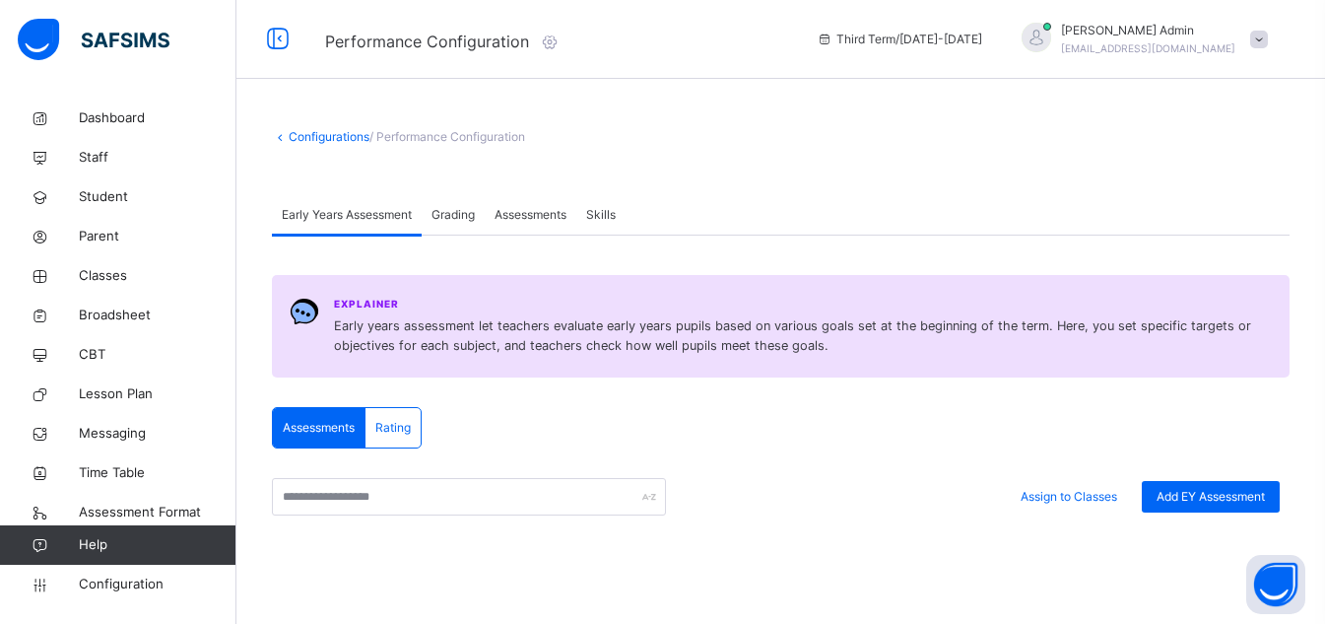
click at [601, 213] on span "Skills" at bounding box center [601, 215] width 30 height 18
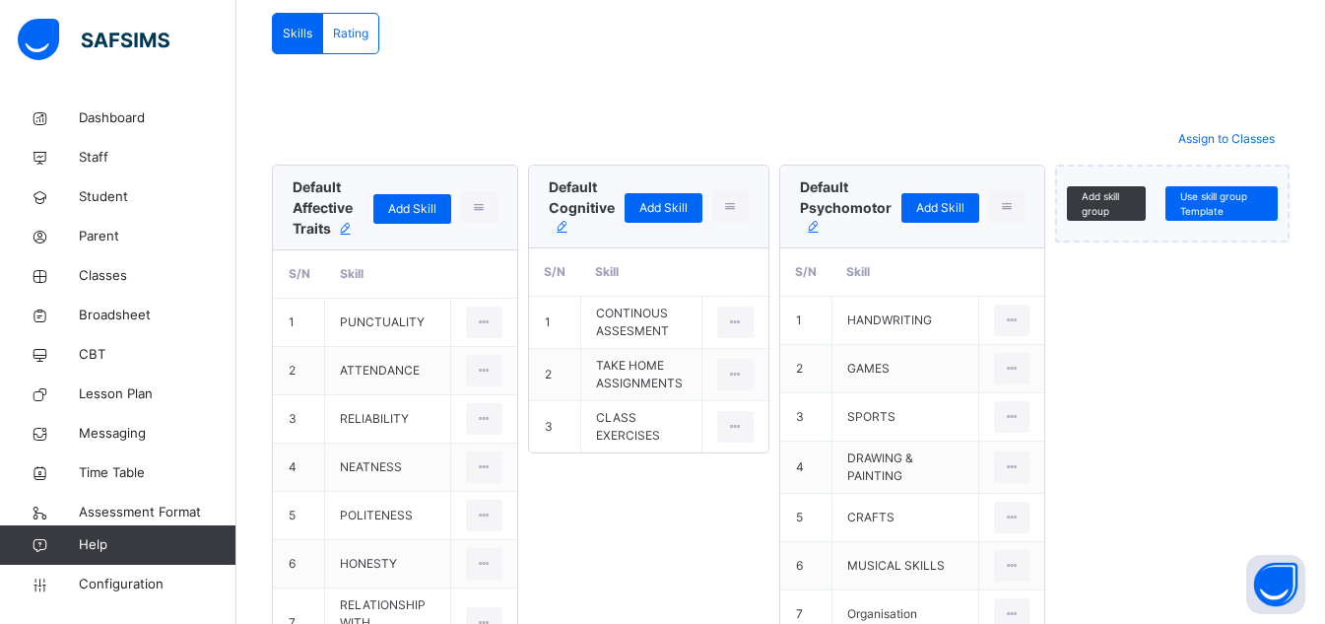
scroll to position [381, 0]
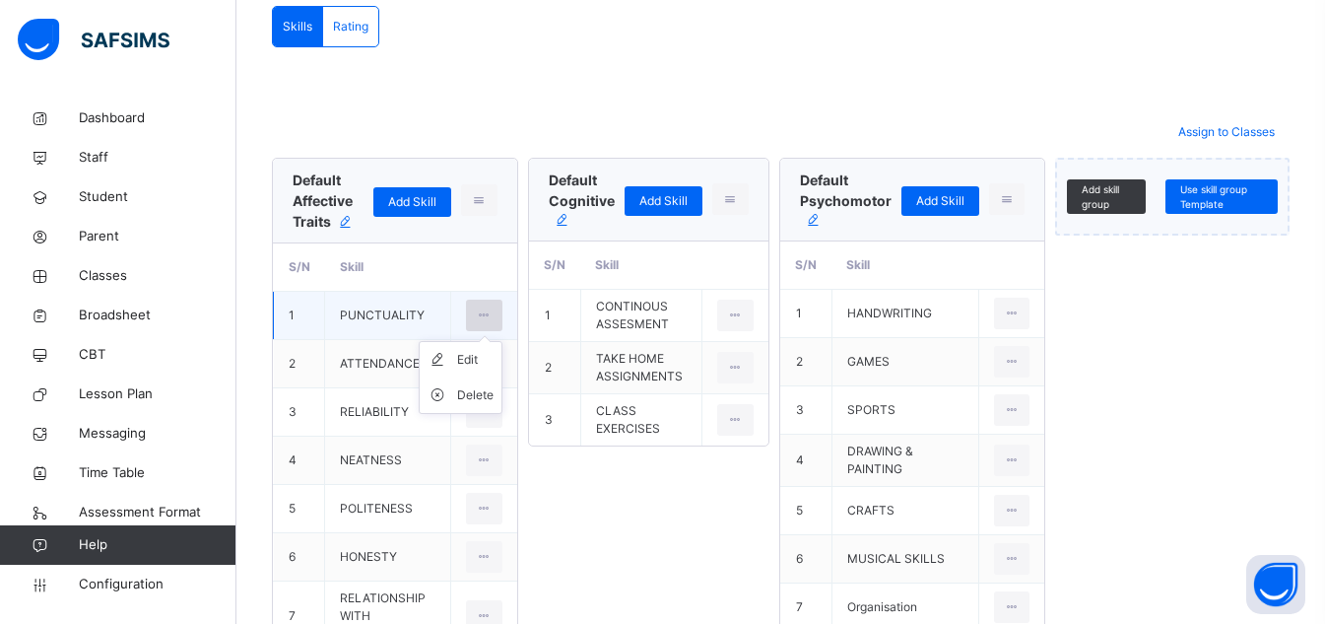
click at [488, 318] on icon at bounding box center [484, 315] width 17 height 18
click at [487, 357] on div "Edit" at bounding box center [475, 360] width 36 height 20
click at [438, 316] on icon at bounding box center [436, 315] width 14 height 12
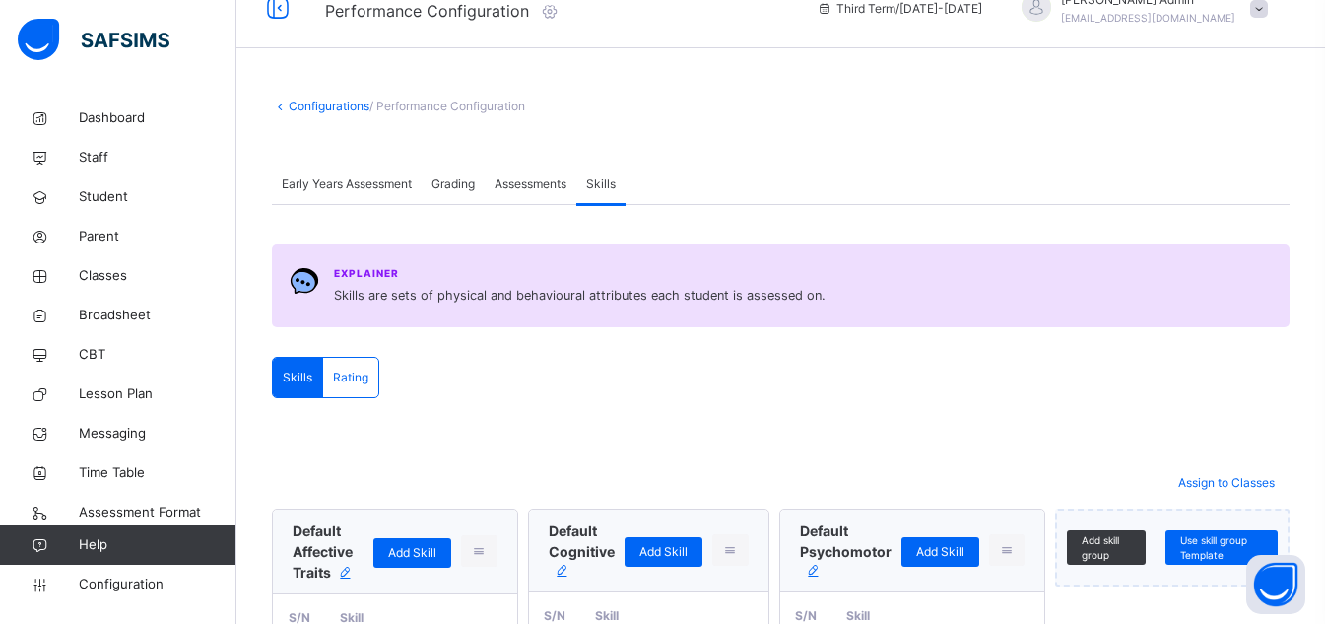
scroll to position [0, 0]
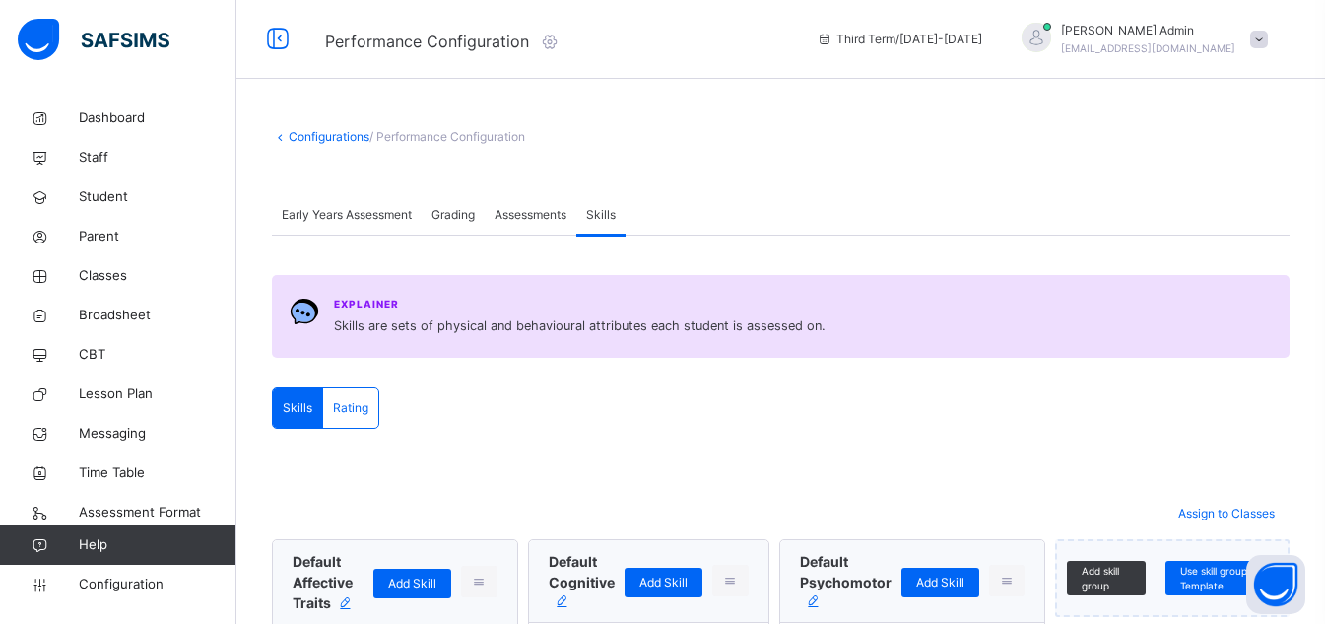
click at [359, 413] on span "Rating" at bounding box center [350, 408] width 35 height 18
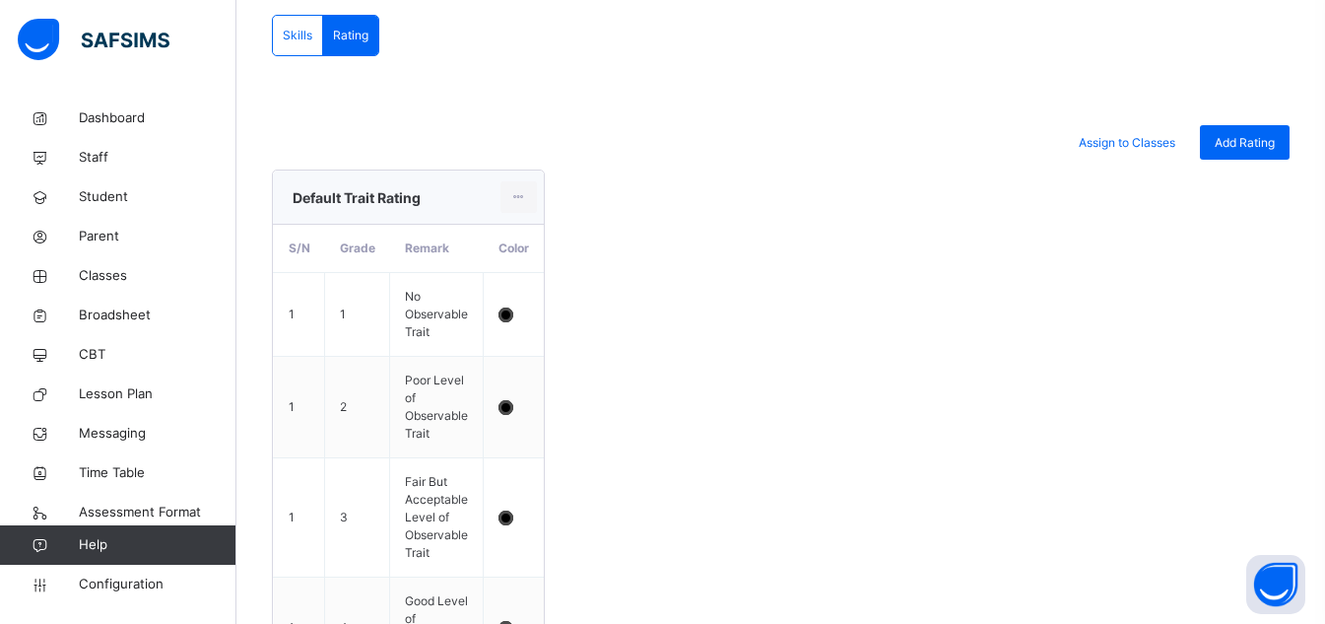
scroll to position [382, 0]
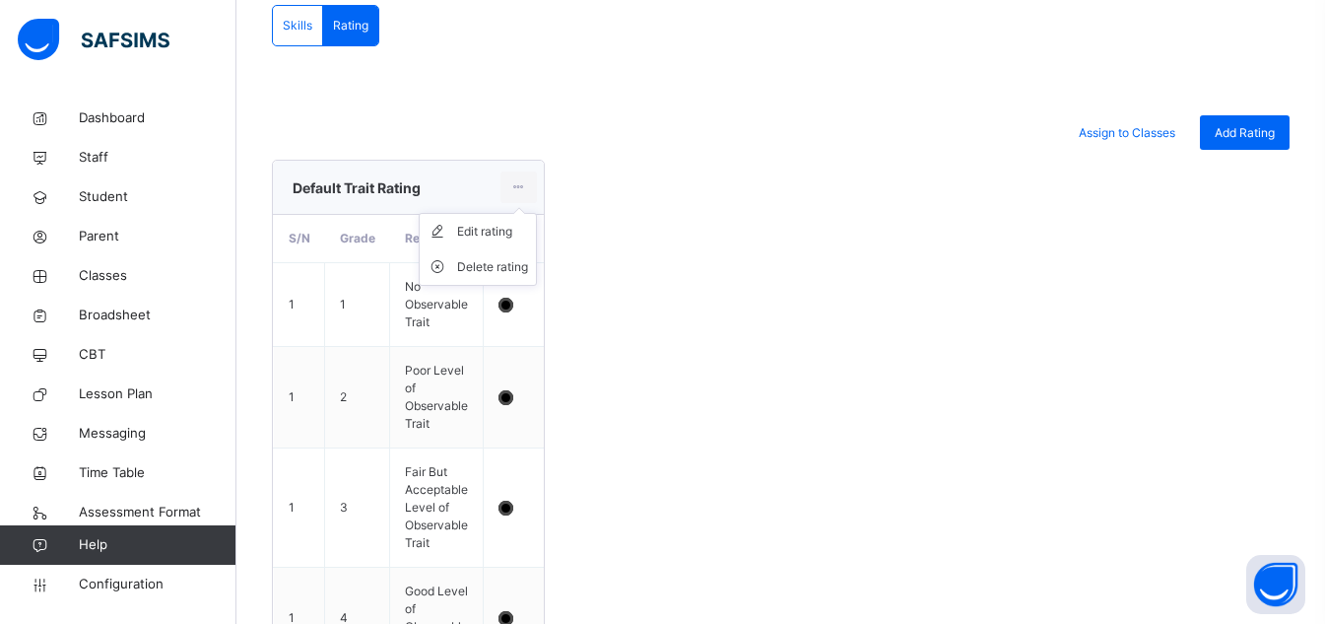
click at [504, 213] on ul "Edit rating Delete rating" at bounding box center [478, 249] width 118 height 73
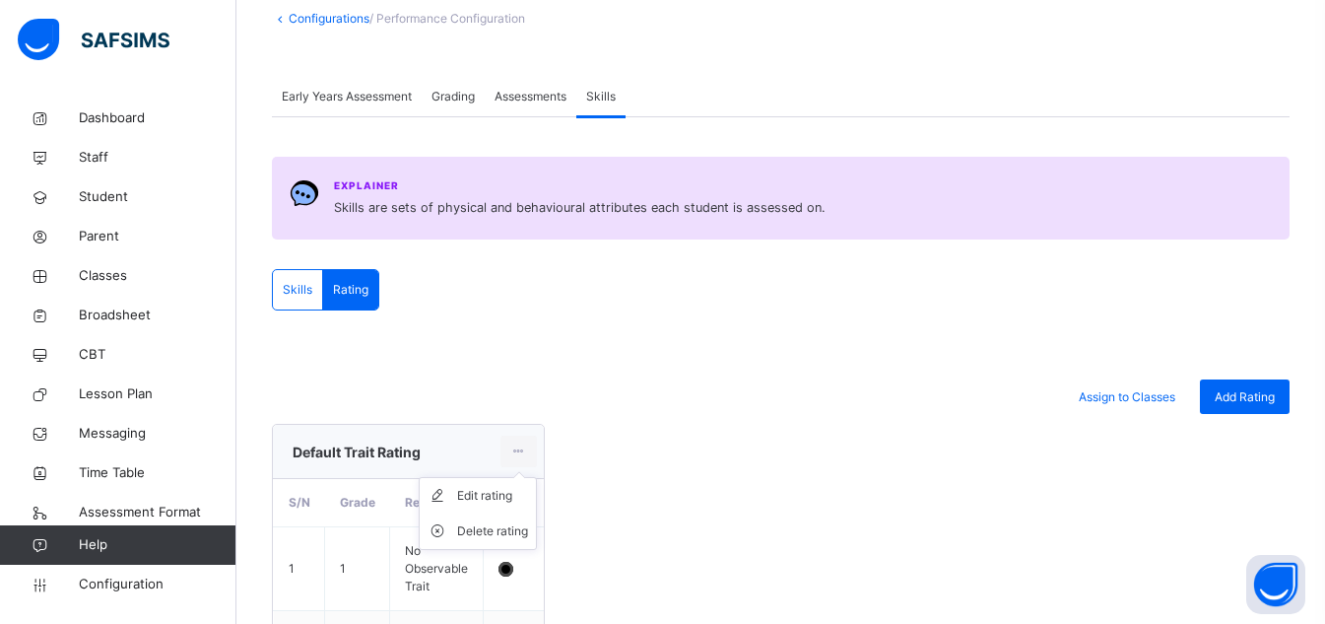
scroll to position [93, 0]
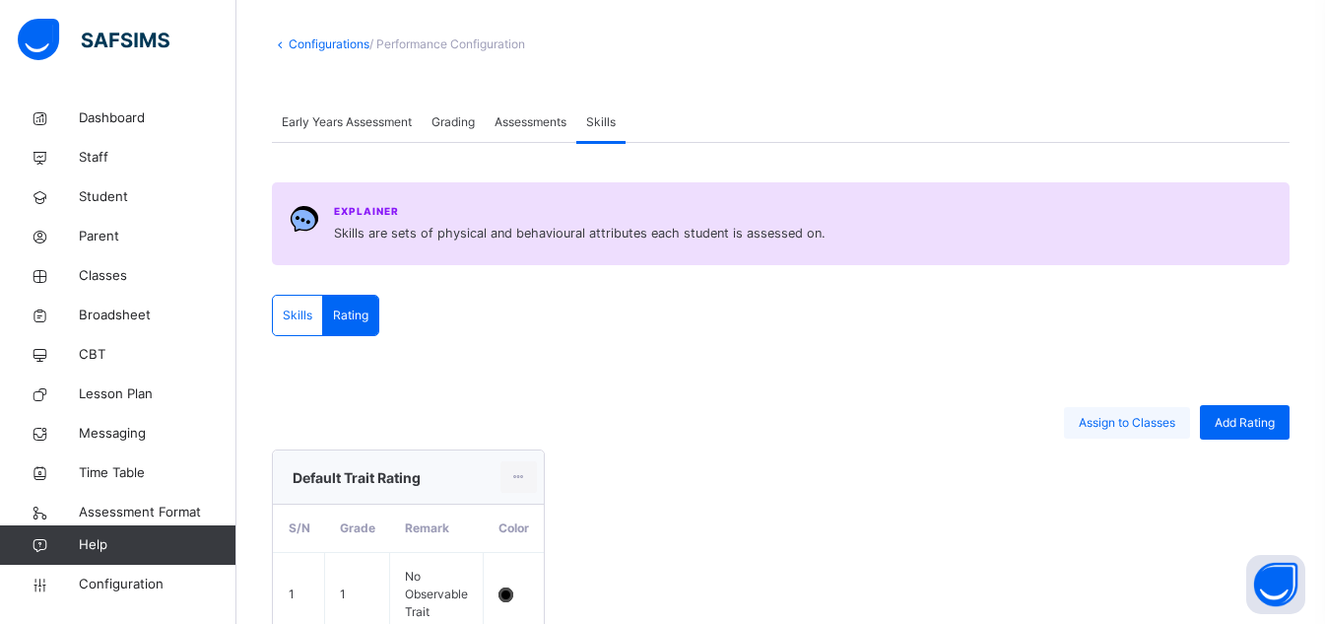
click at [1175, 429] on span "Assign to Classes" at bounding box center [1127, 423] width 97 height 18
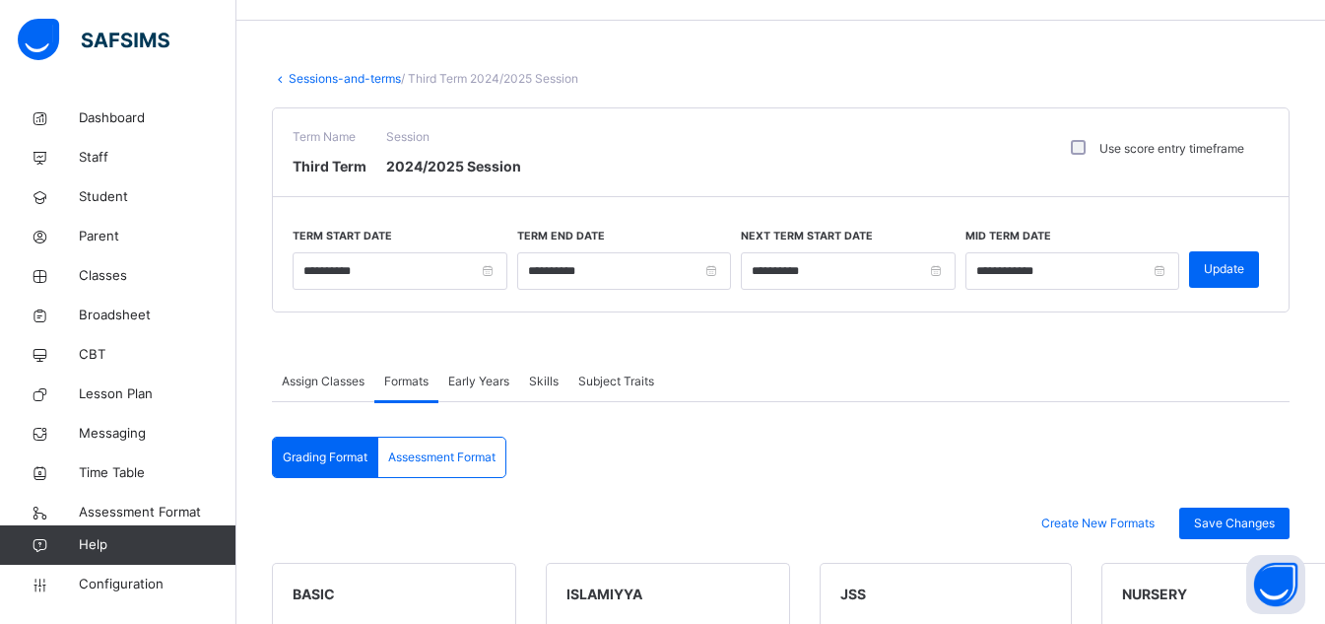
scroll to position [54, 0]
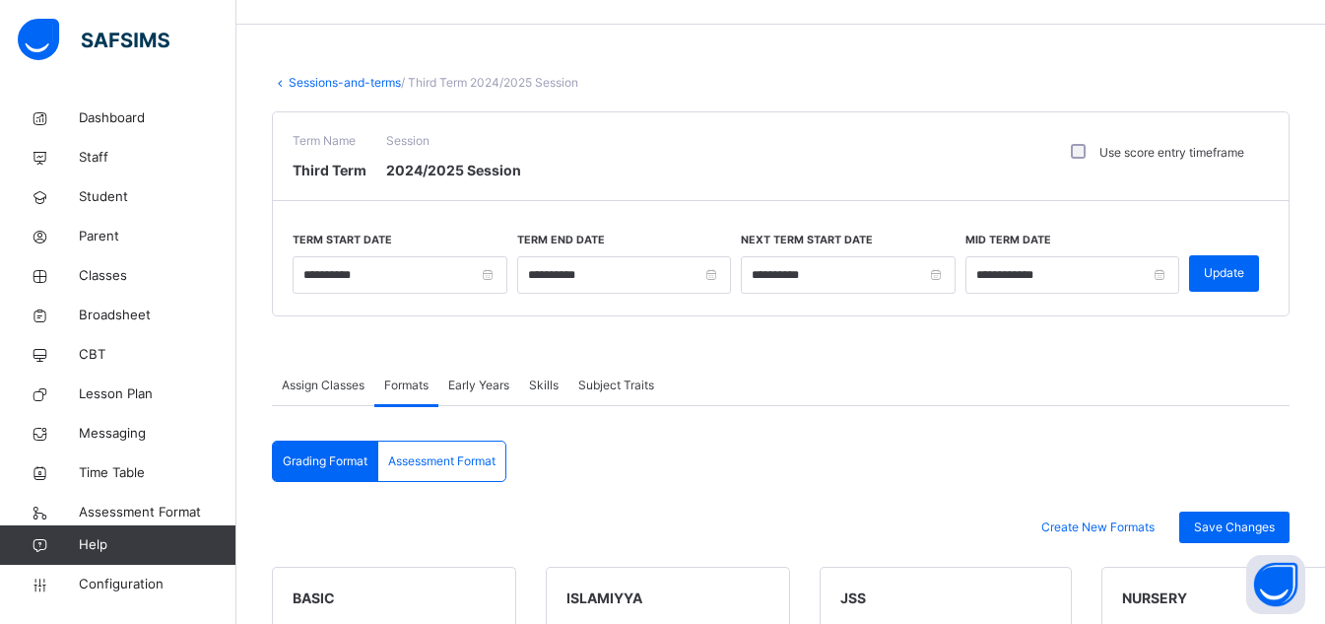
click at [542, 389] on span "Skills" at bounding box center [544, 385] width 30 height 18
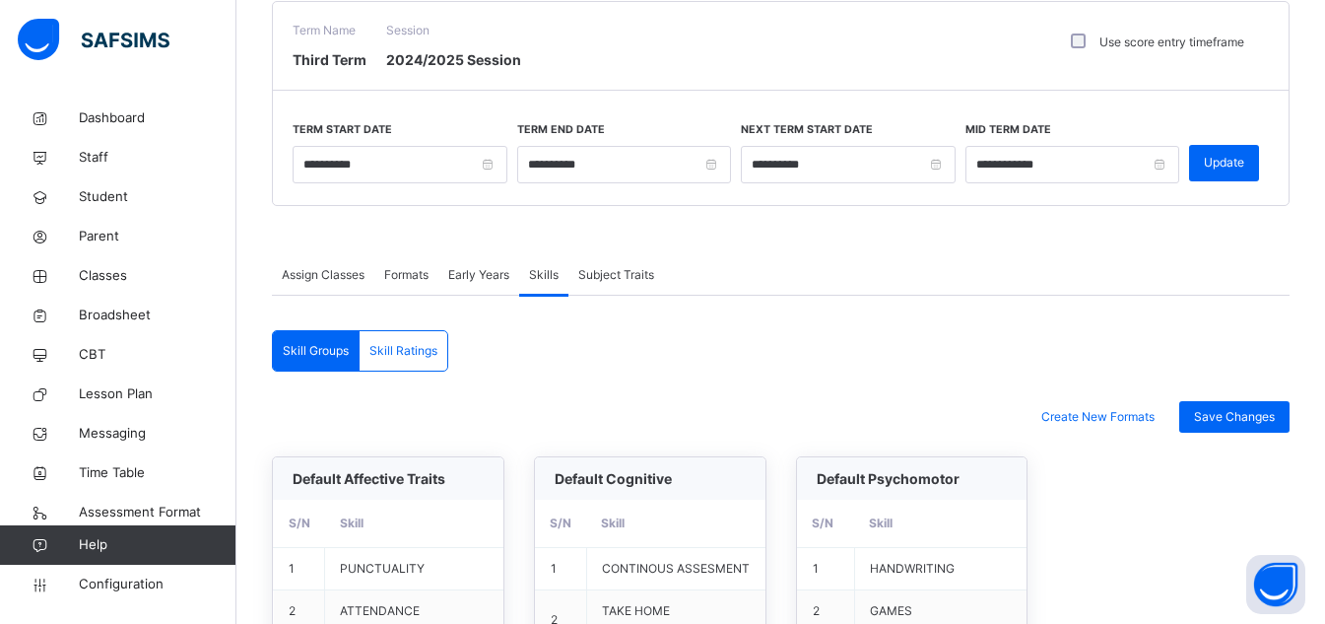
scroll to position [201, 0]
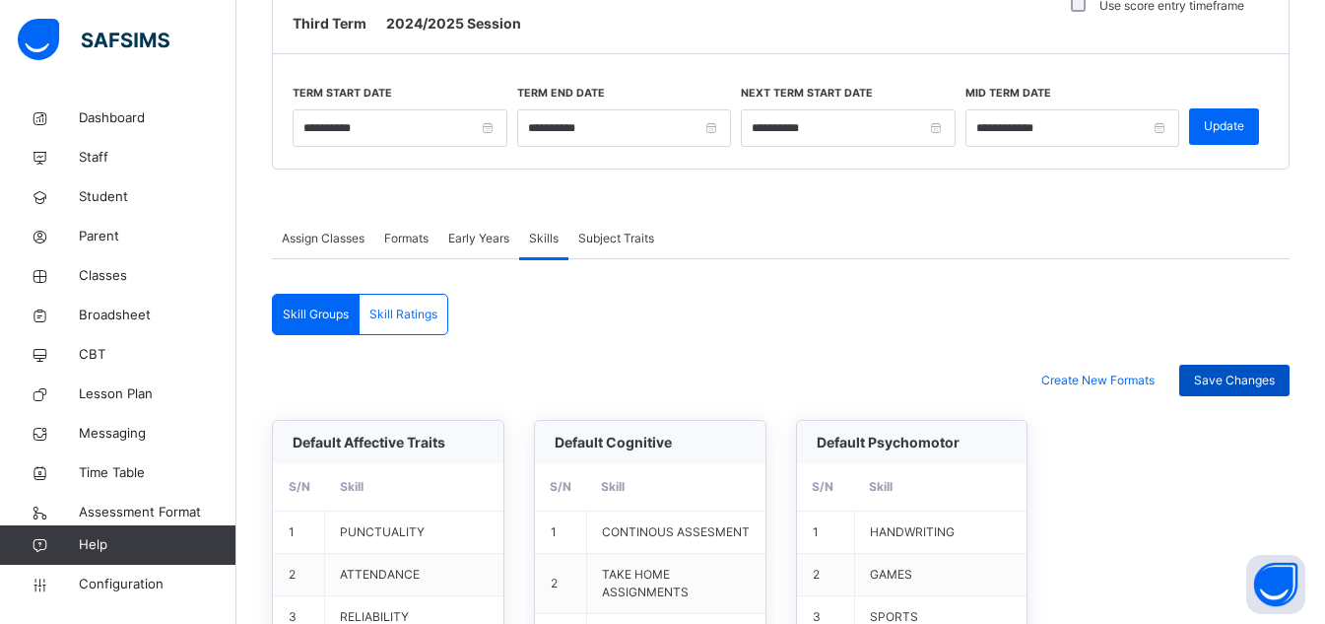
click at [1273, 391] on div "Save Changes" at bounding box center [1234, 381] width 110 height 32
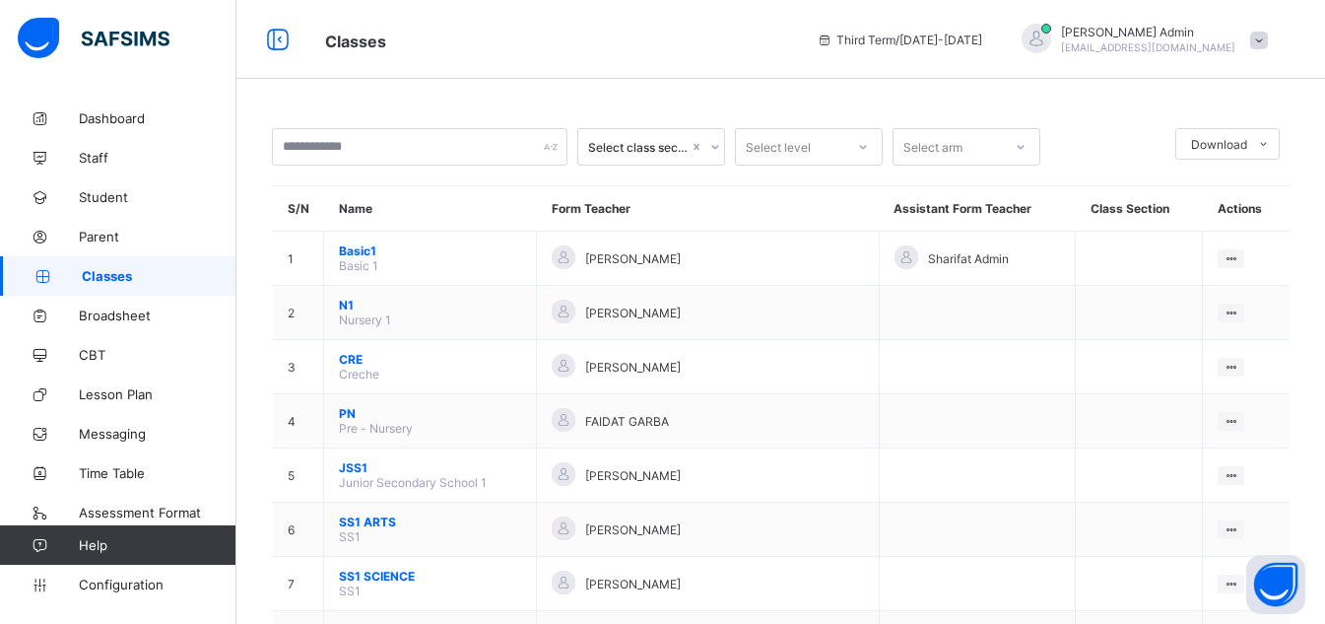
scroll to position [176, 0]
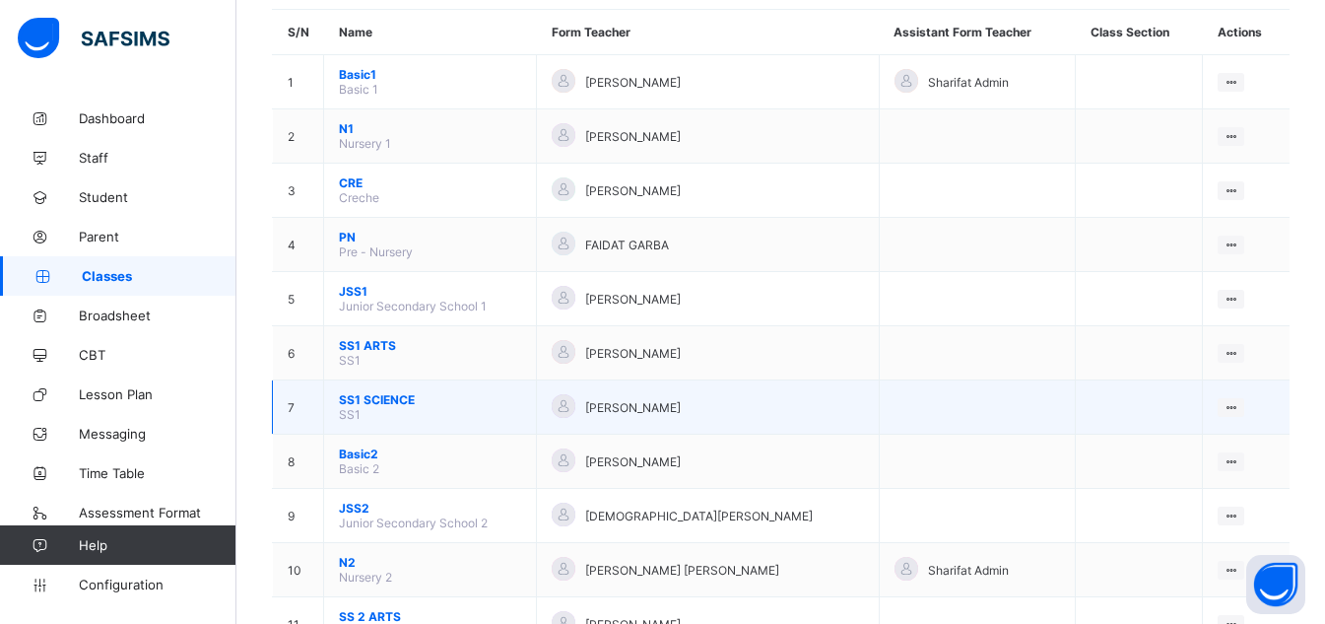
click at [401, 419] on td "SS1 SCIENCE SS1" at bounding box center [430, 407] width 213 height 54
click at [389, 405] on span "SS1 SCIENCE" at bounding box center [430, 399] width 182 height 15
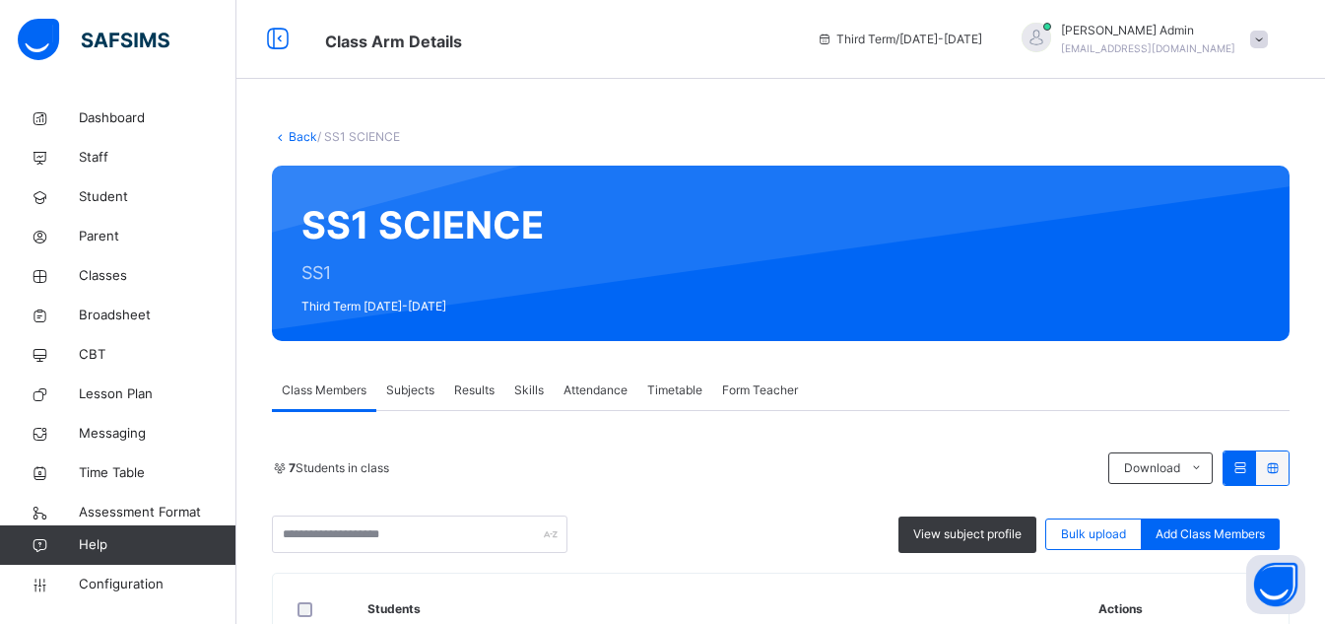
click at [532, 398] on span "Skills" at bounding box center [529, 390] width 30 height 18
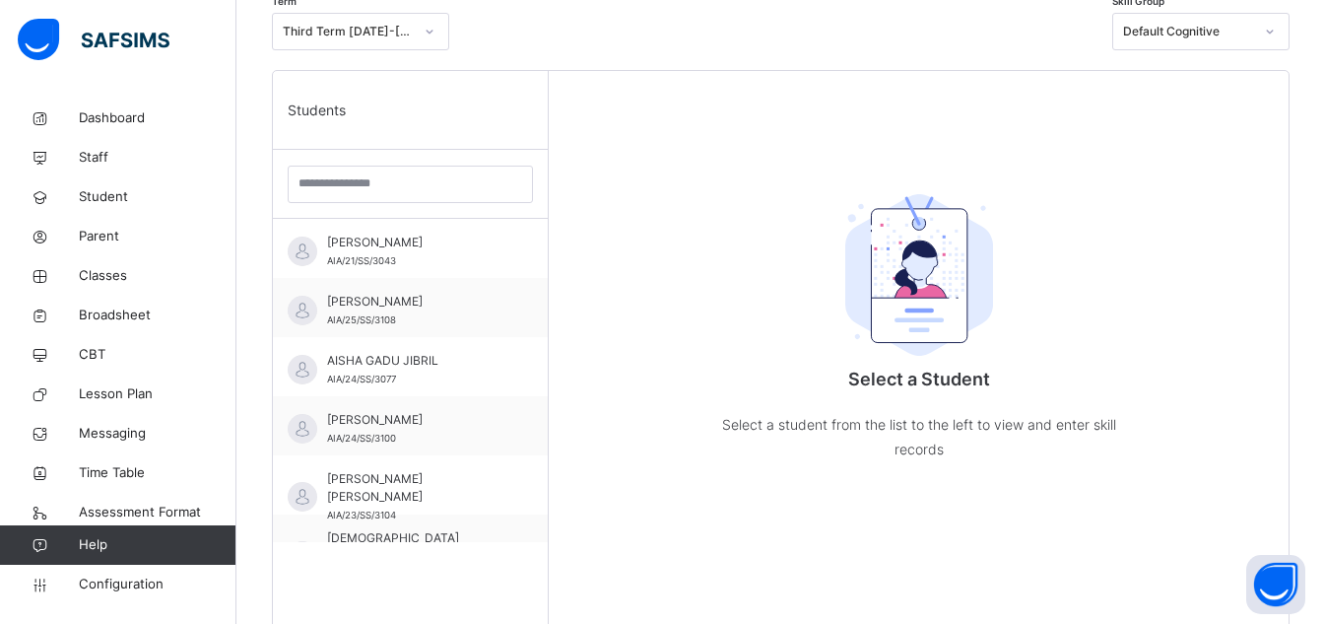
scroll to position [447, 0]
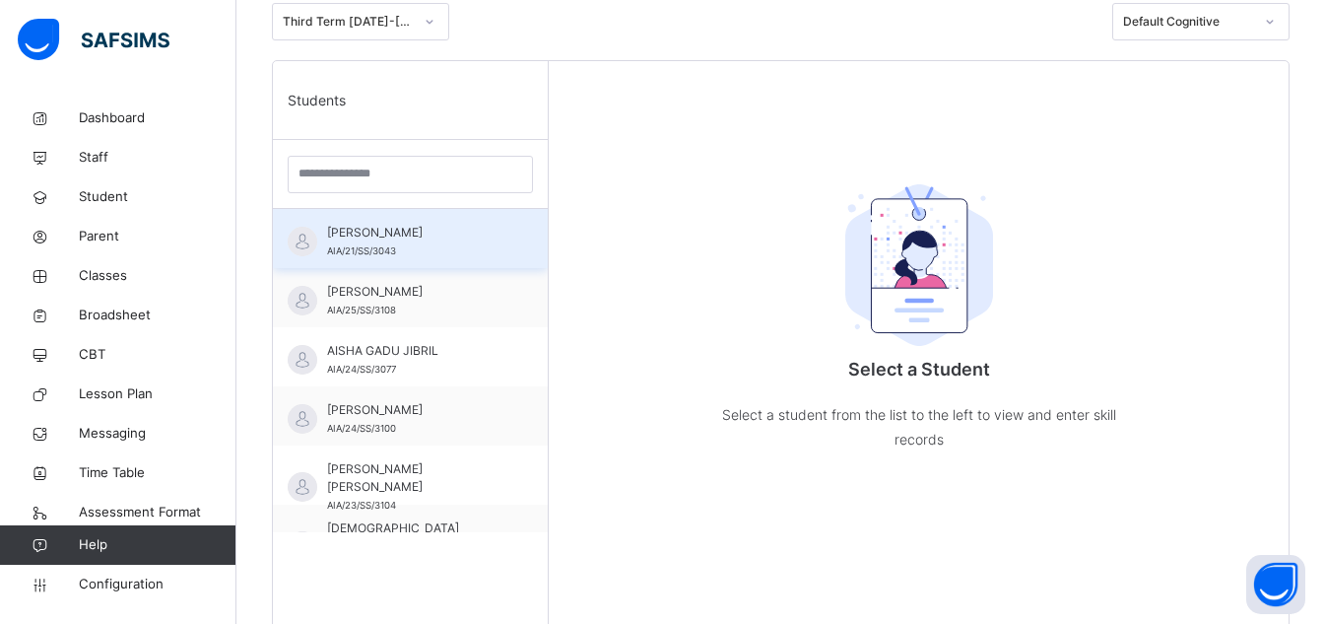
click at [447, 251] on div "ABDULAZIZ MARYAM AIA/21/SS/3043" at bounding box center [415, 241] width 176 height 35
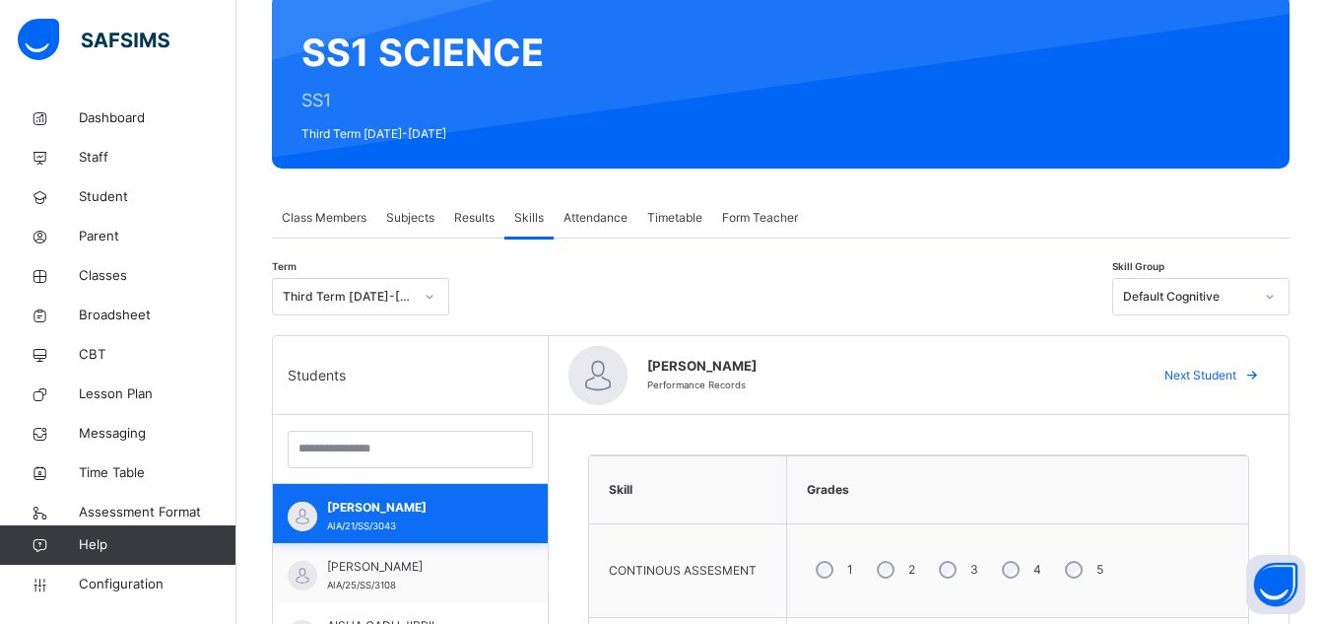
scroll to position [159, 0]
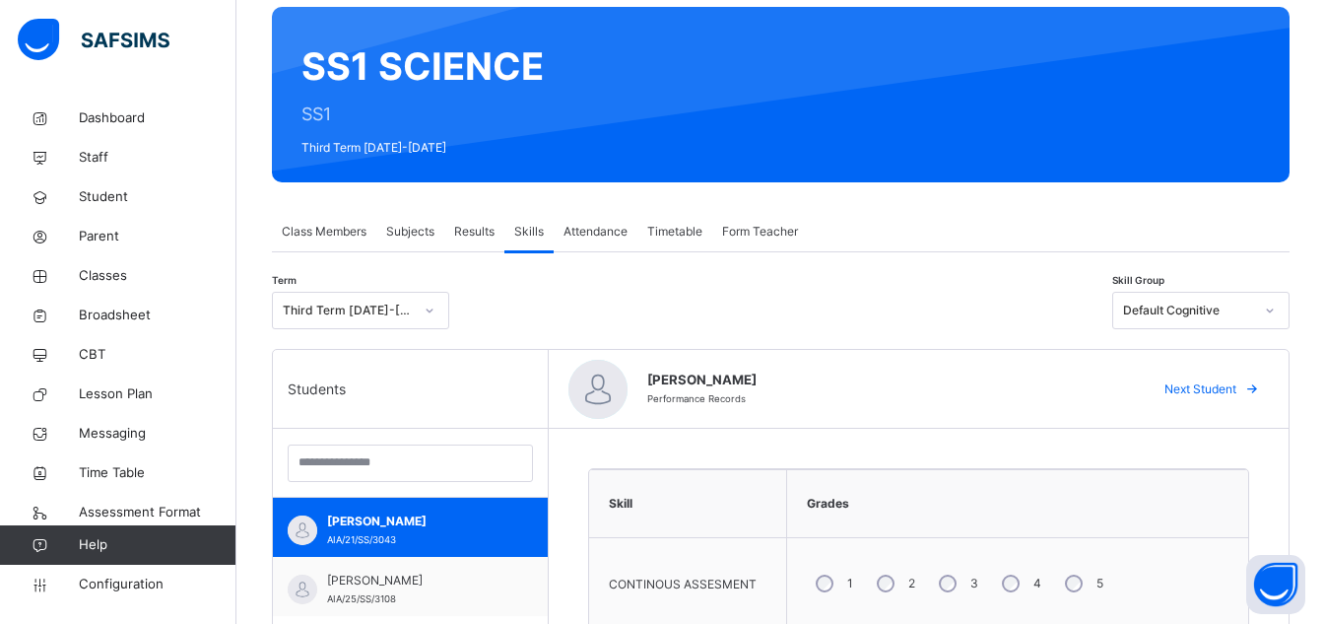
click at [768, 237] on span "Form Teacher" at bounding box center [760, 232] width 76 height 18
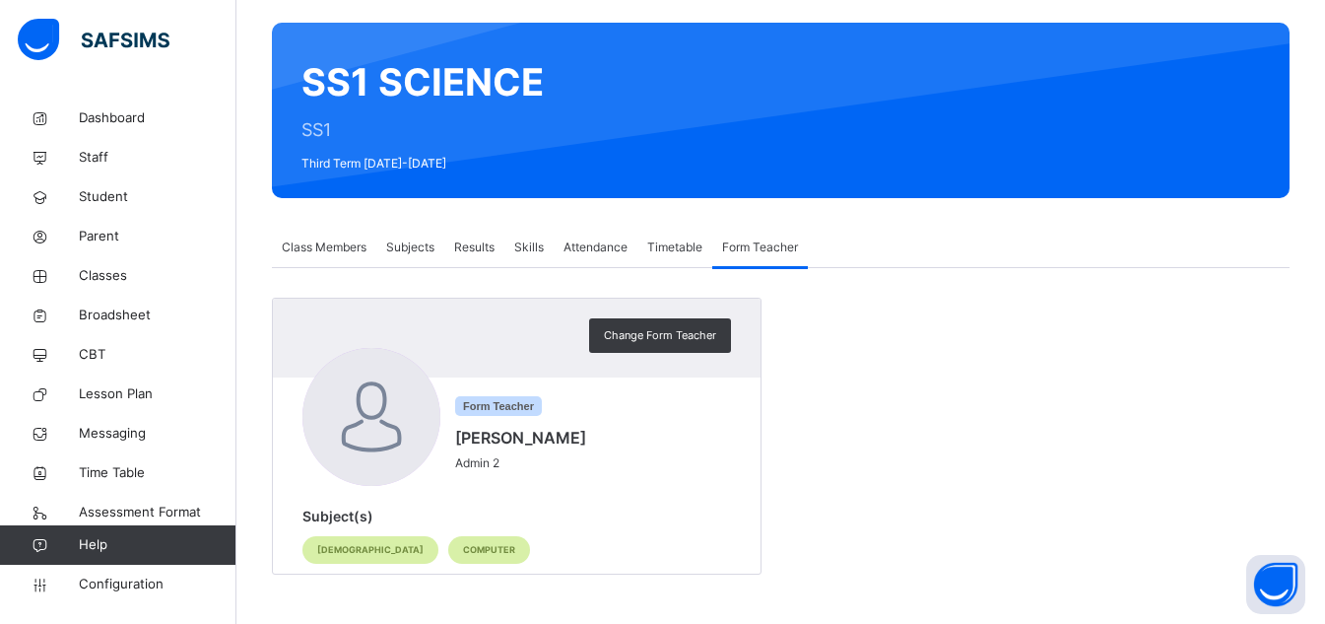
click at [535, 248] on span "Skills" at bounding box center [529, 247] width 30 height 18
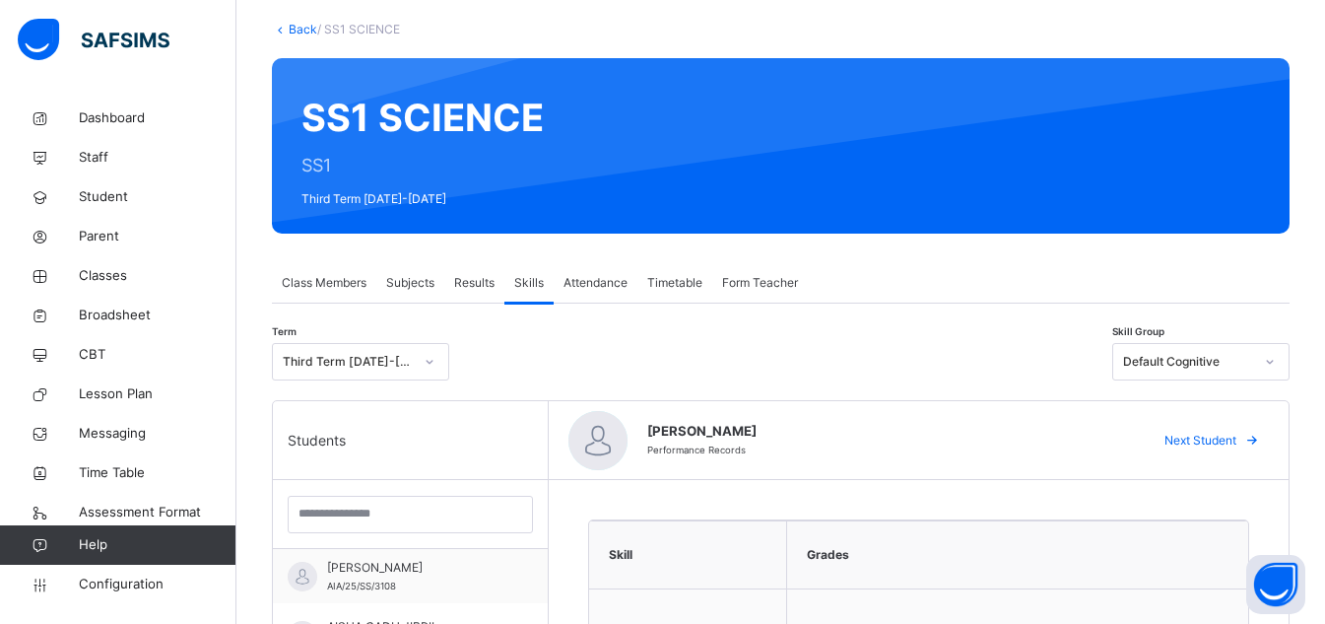
scroll to position [78, 0]
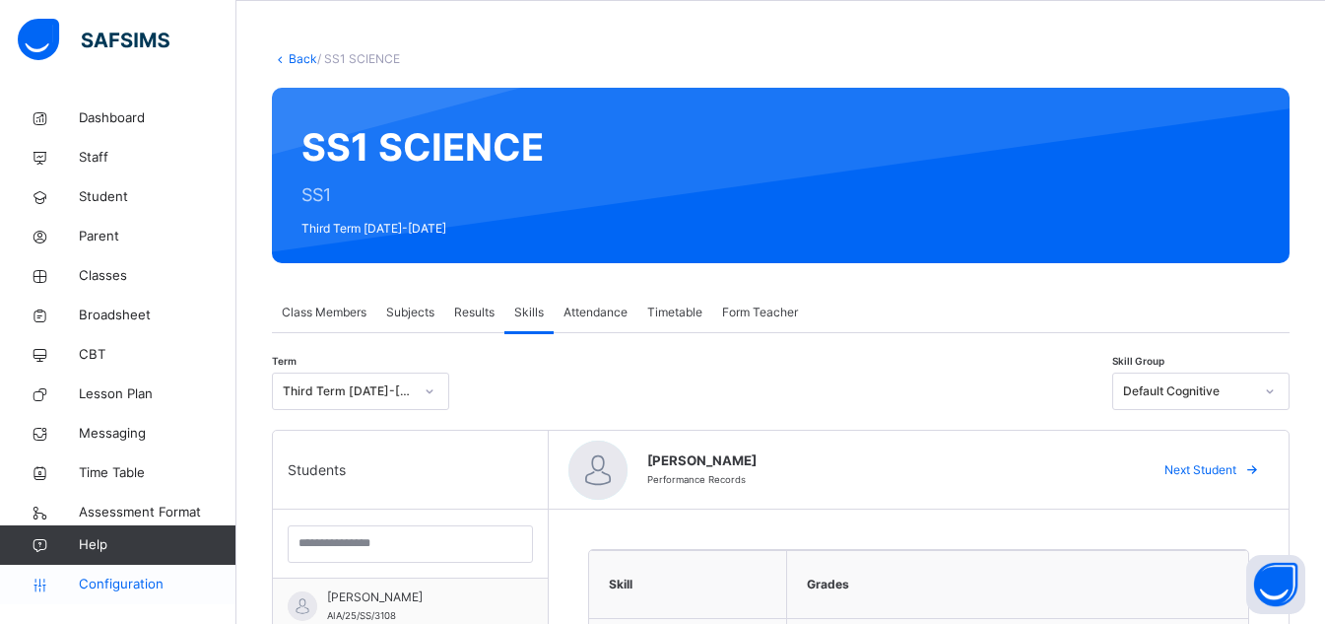
click at [88, 588] on span "Configuration" at bounding box center [157, 584] width 157 height 20
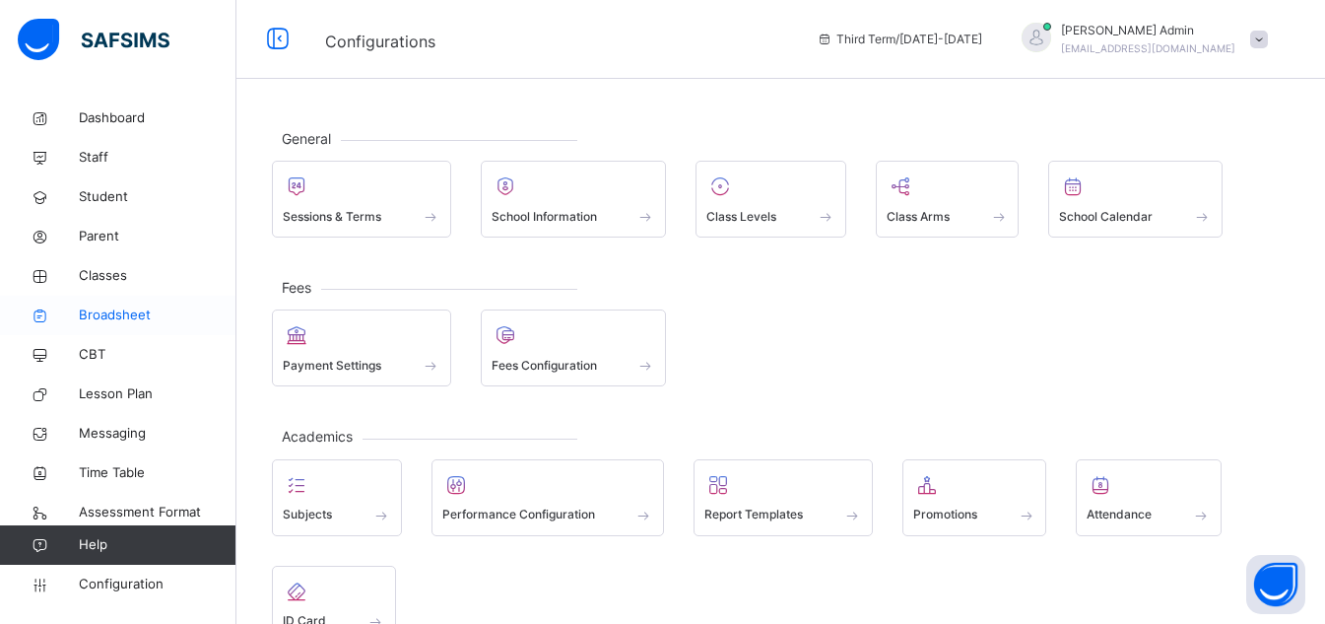
click at [124, 314] on span "Broadsheet" at bounding box center [158, 315] width 158 height 20
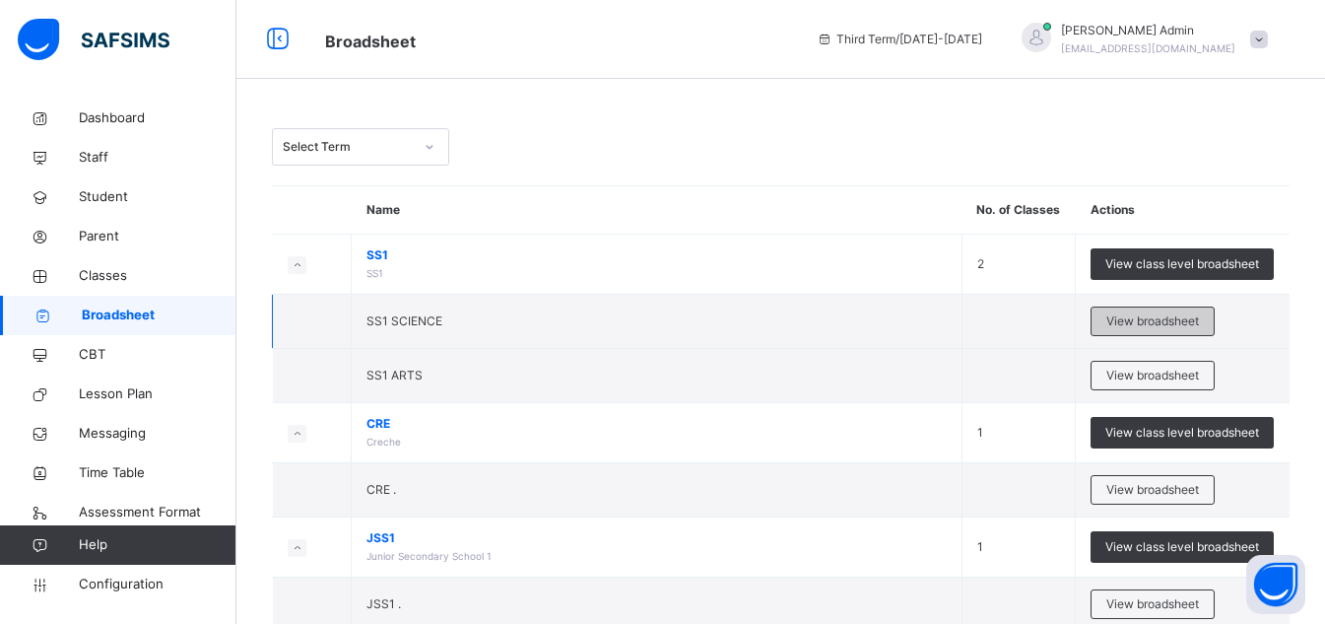
click at [1147, 325] on span "View broadsheet" at bounding box center [1152, 321] width 93 height 18
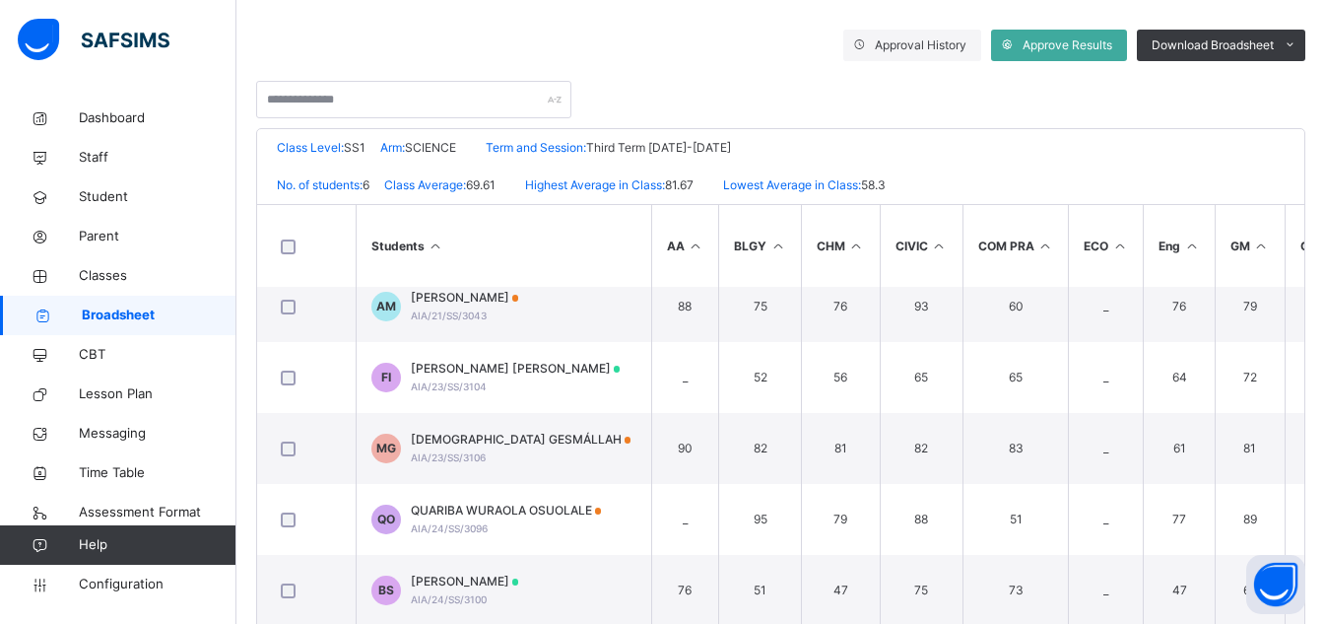
scroll to position [354, 0]
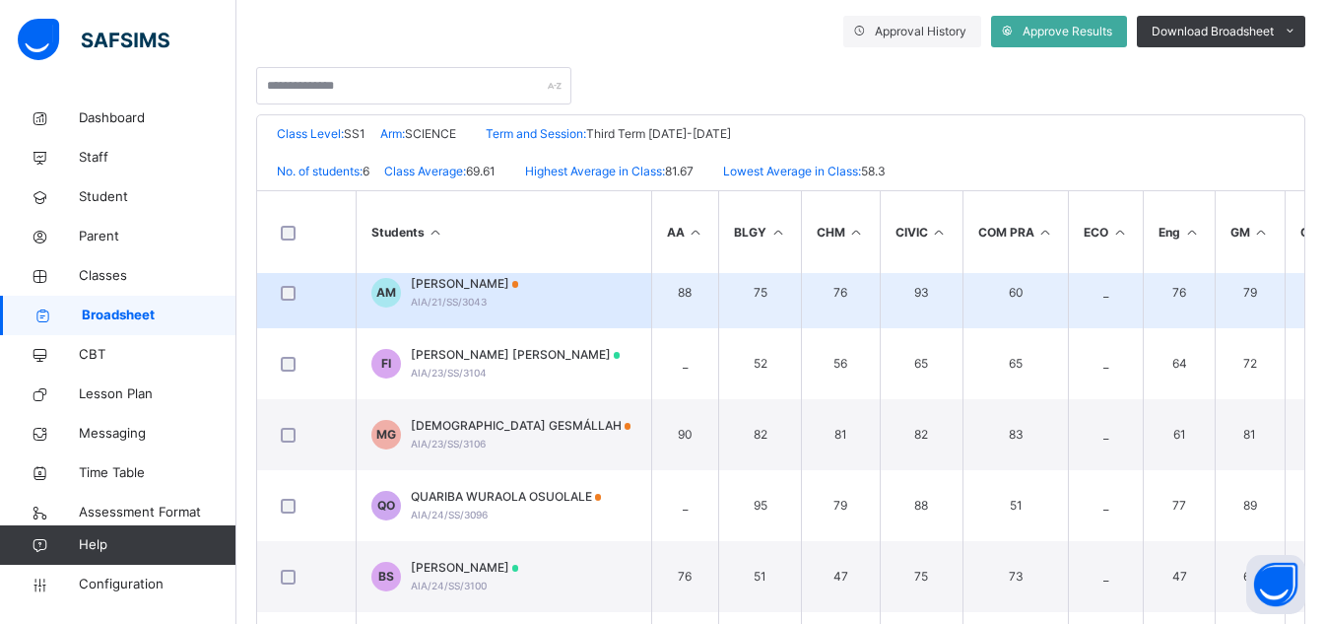
click at [473, 300] on span "AIA/21/SS/3043" at bounding box center [449, 302] width 76 height 12
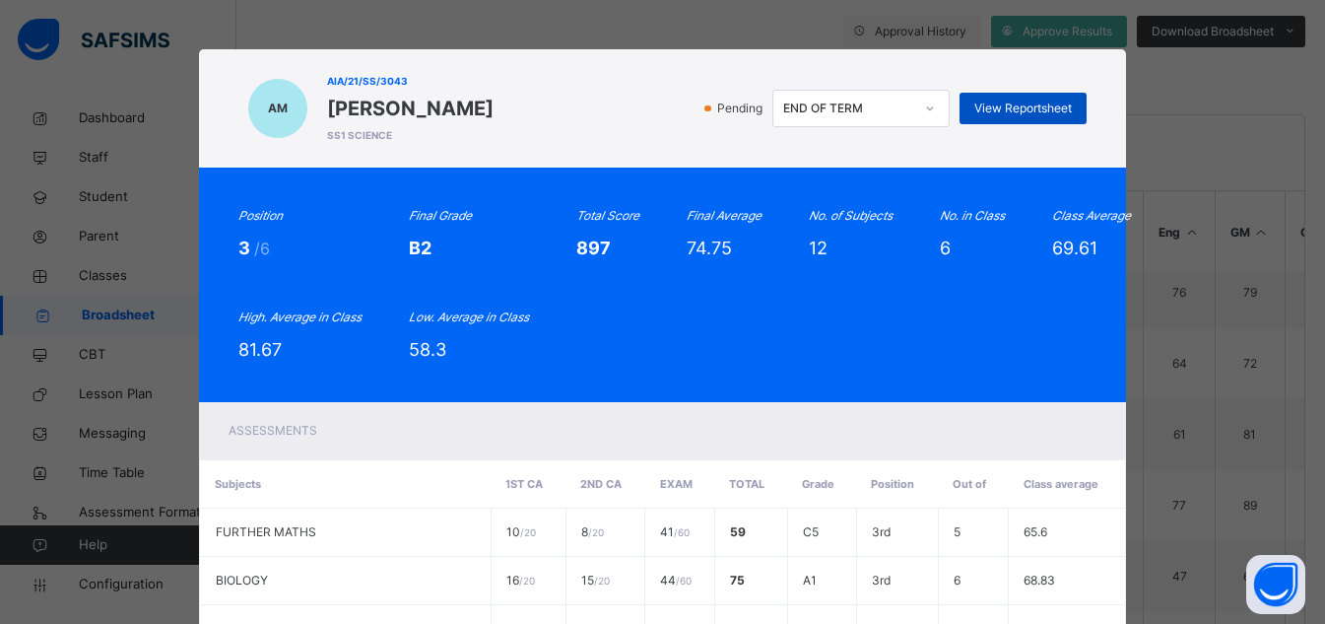
click at [1035, 107] on span "View Reportsheet" at bounding box center [1023, 109] width 98 height 18
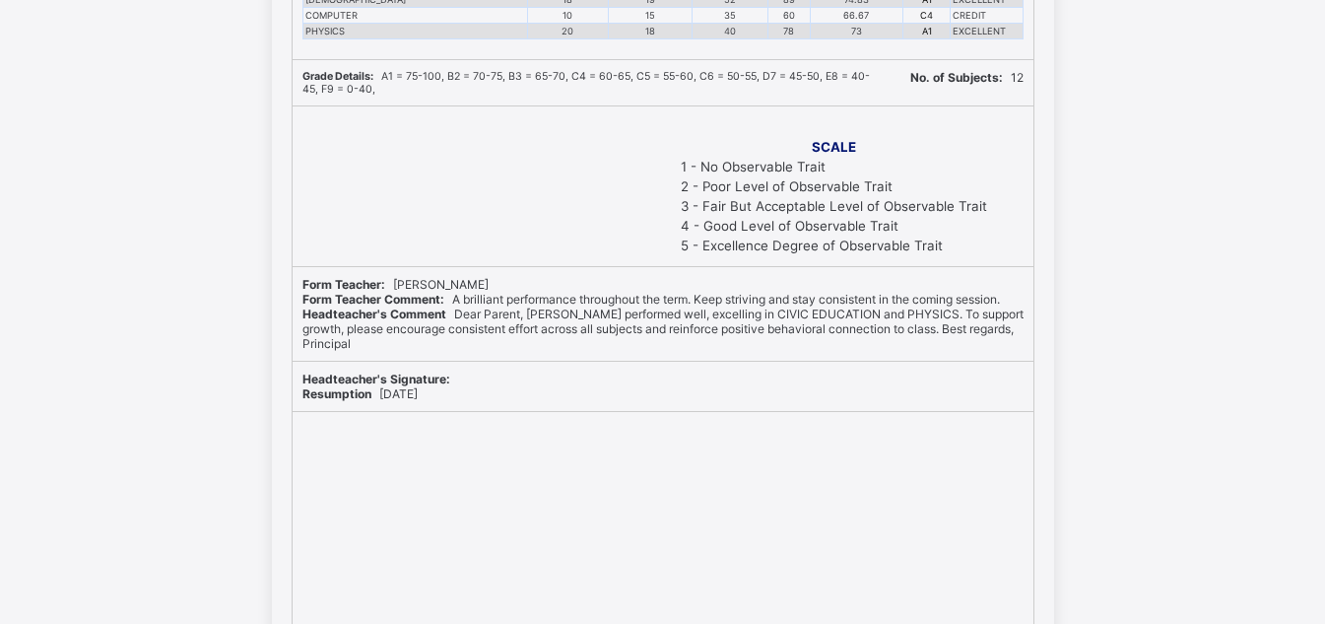
scroll to position [649, 0]
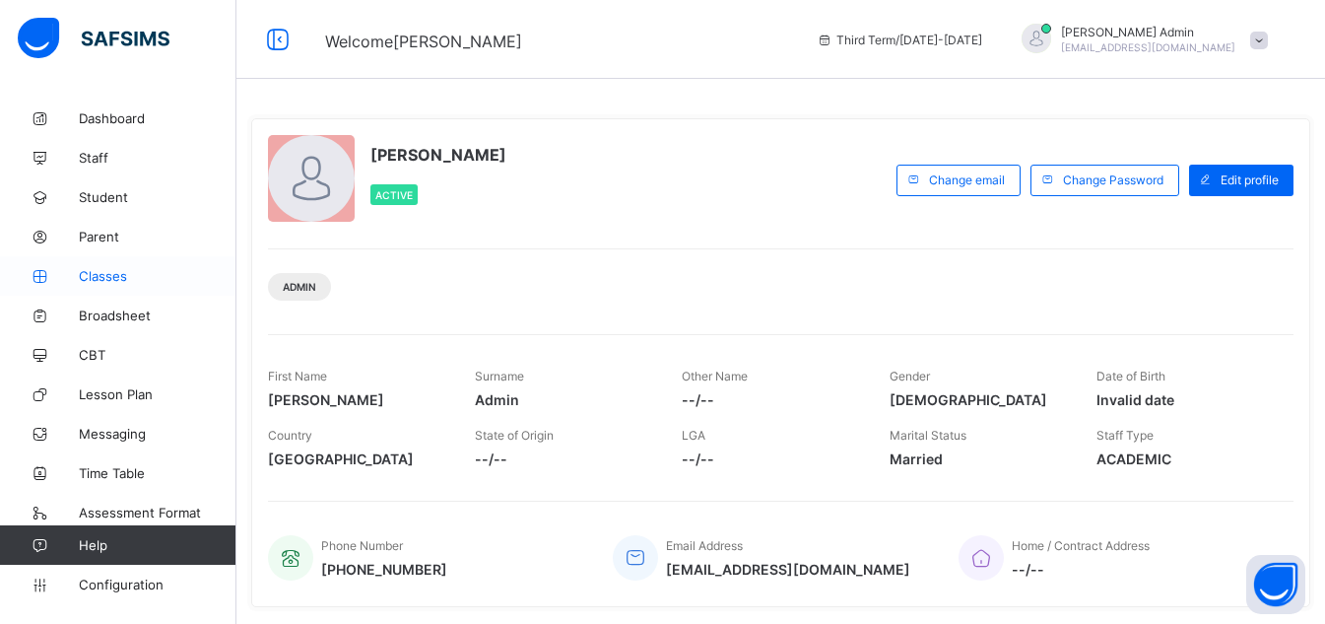
click at [116, 278] on span "Classes" at bounding box center [158, 276] width 158 height 16
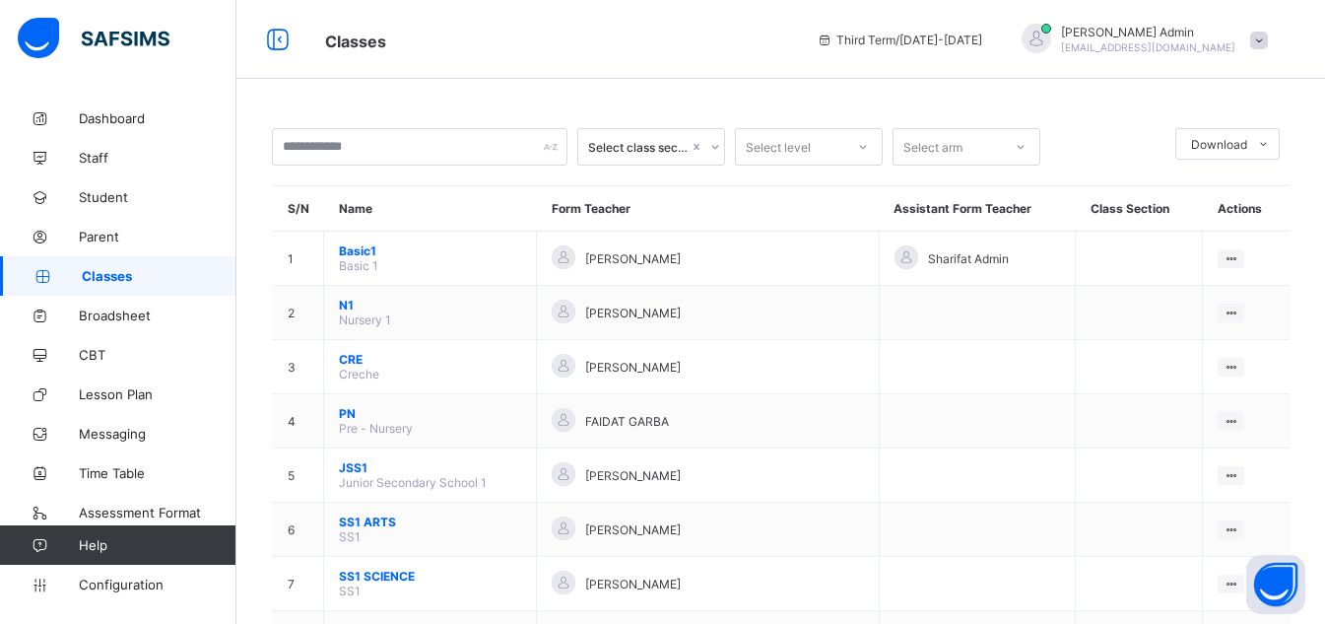
click at [116, 278] on span "Classes" at bounding box center [159, 276] width 155 height 16
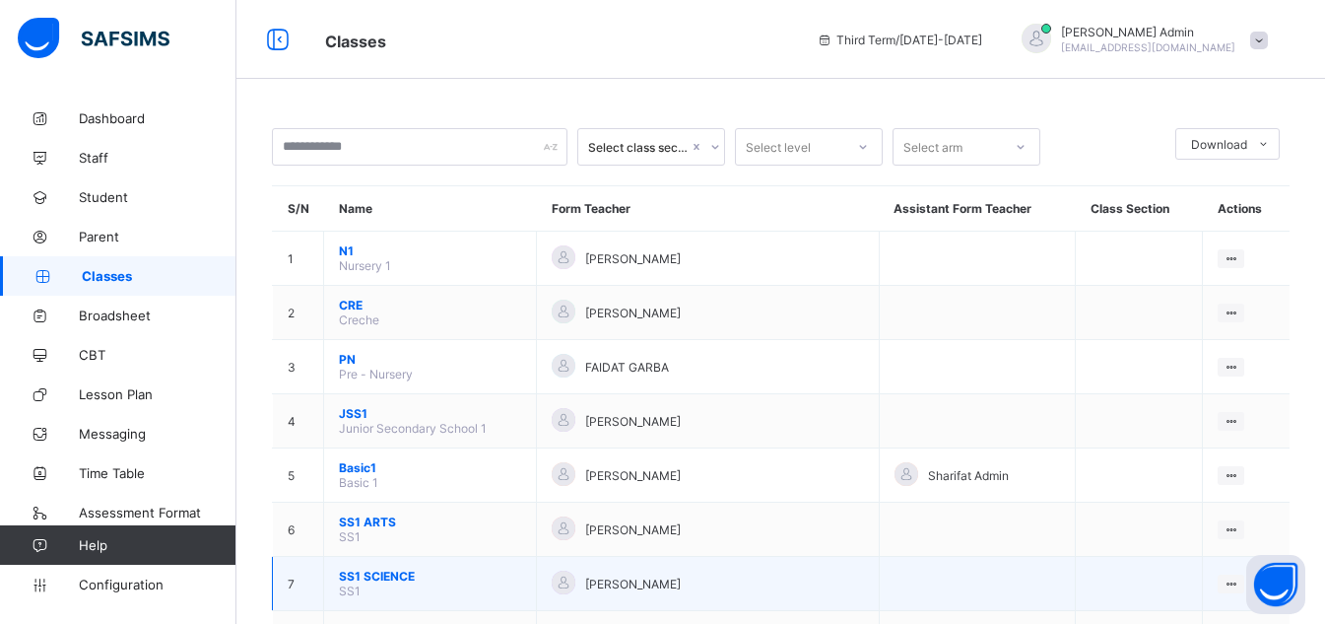
click at [366, 578] on span "SS1 SCIENCE" at bounding box center [430, 575] width 182 height 15
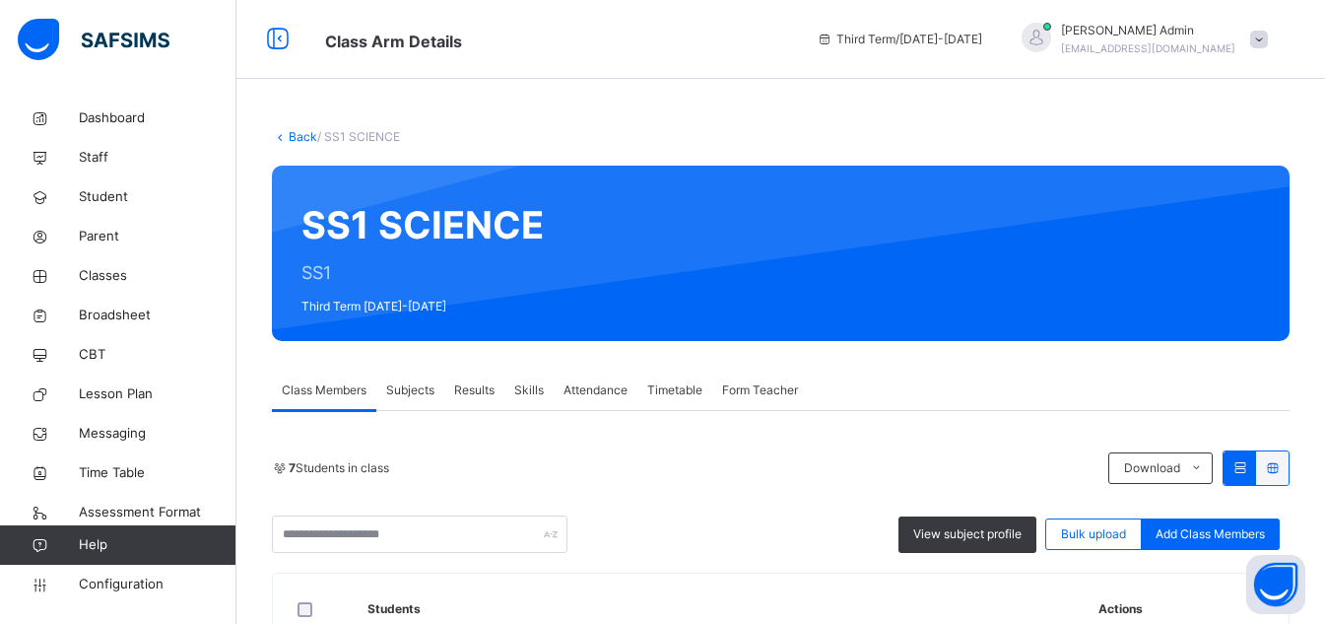
click at [527, 388] on span "Skills" at bounding box center [529, 390] width 30 height 18
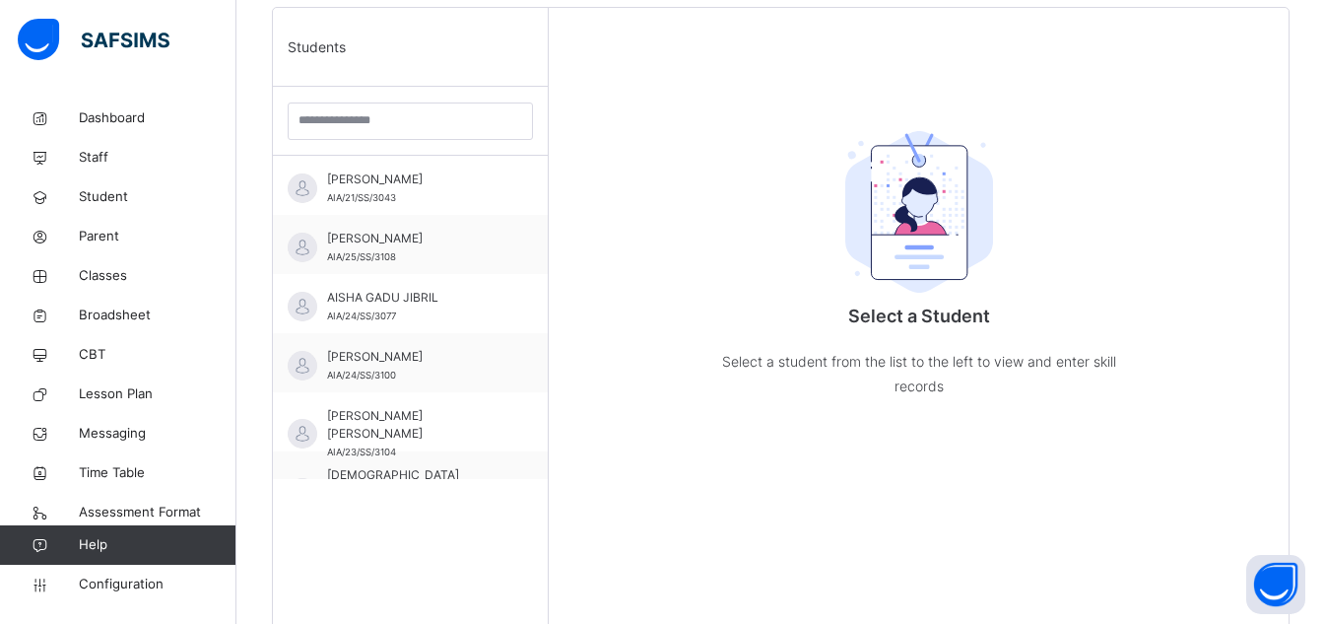
scroll to position [512, 0]
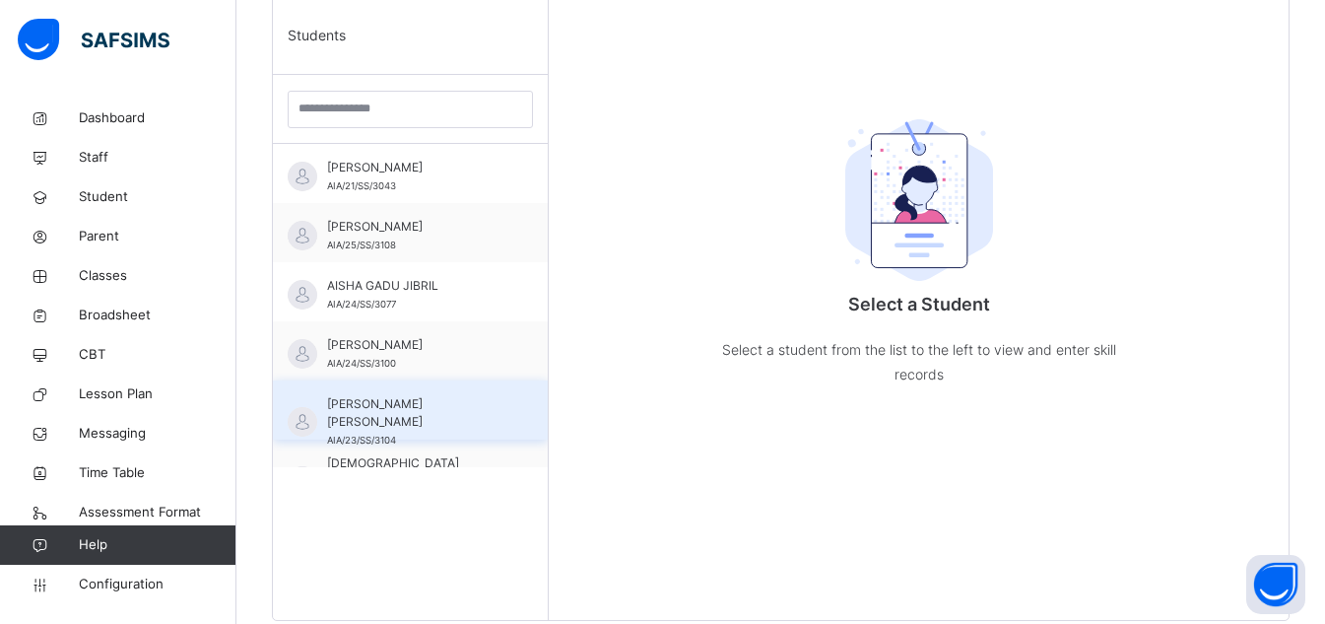
click at [475, 395] on span "[PERSON_NAME] [PERSON_NAME]" at bounding box center [415, 412] width 176 height 35
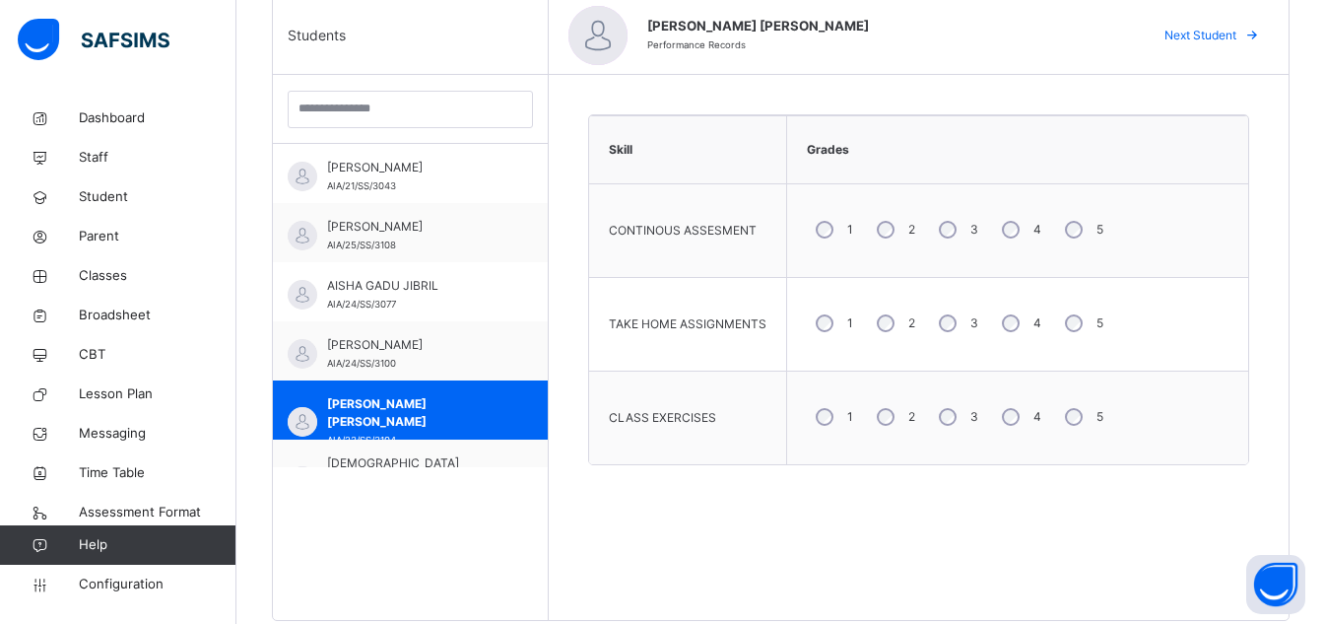
click at [934, 317] on div "3" at bounding box center [956, 322] width 53 height 41
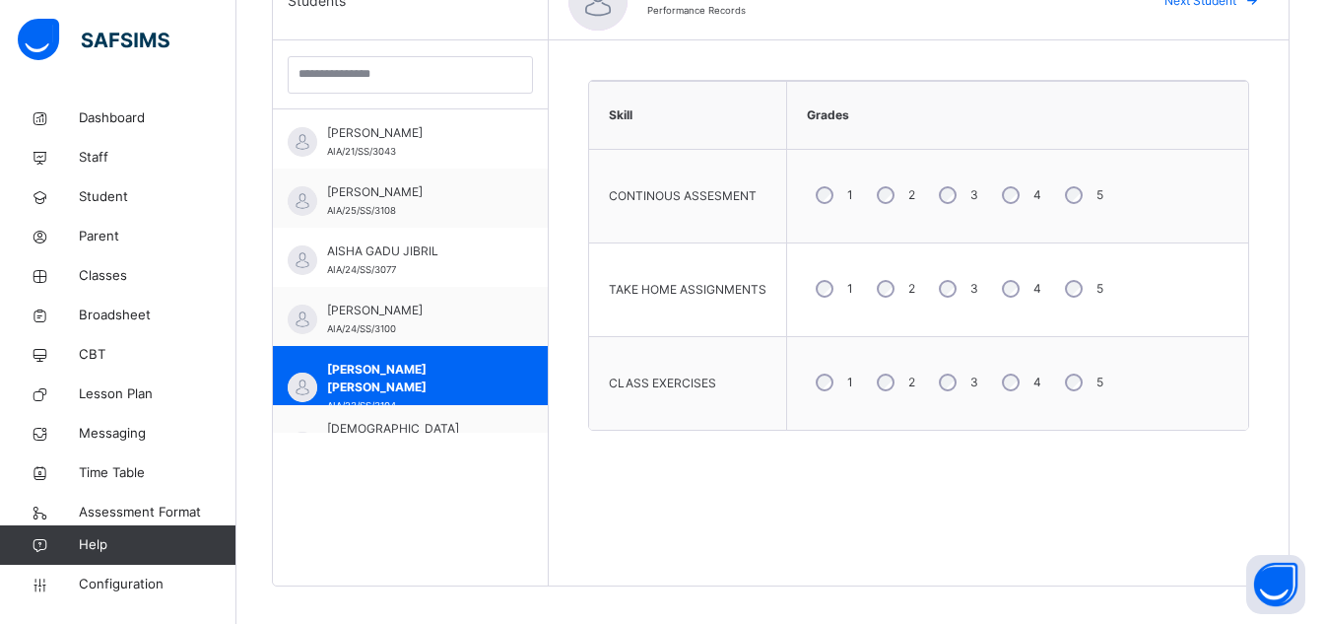
scroll to position [559, 0]
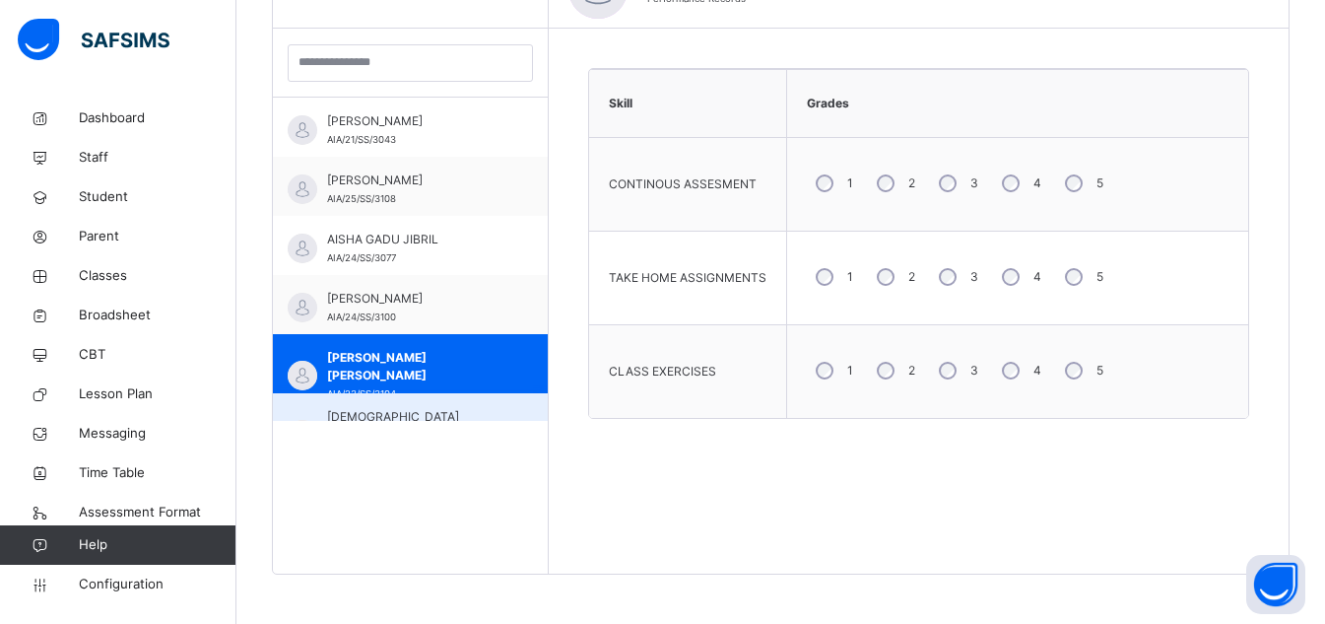
click at [442, 420] on span "[DEMOGRAPHIC_DATA] GESMÁLLAH" at bounding box center [415, 425] width 176 height 35
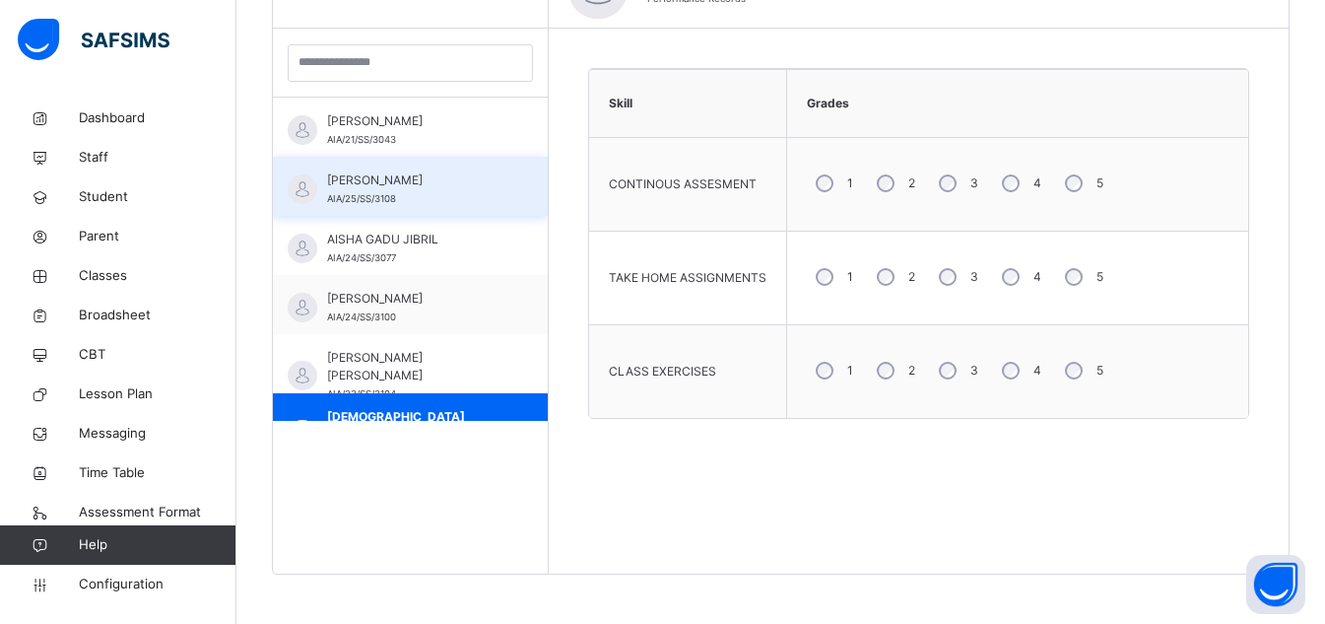
click at [445, 164] on div "[PERSON_NAME] AIA/25/SS/3108" at bounding box center [410, 186] width 275 height 59
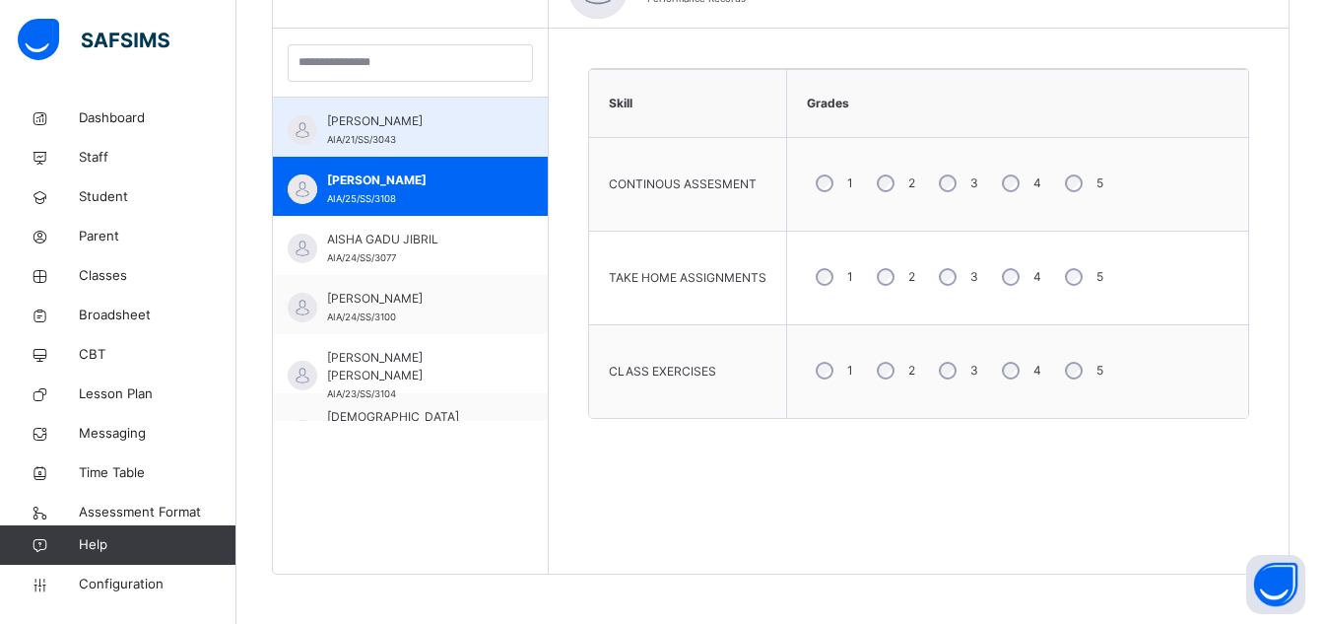
click at [456, 115] on span "[PERSON_NAME]" at bounding box center [415, 121] width 176 height 18
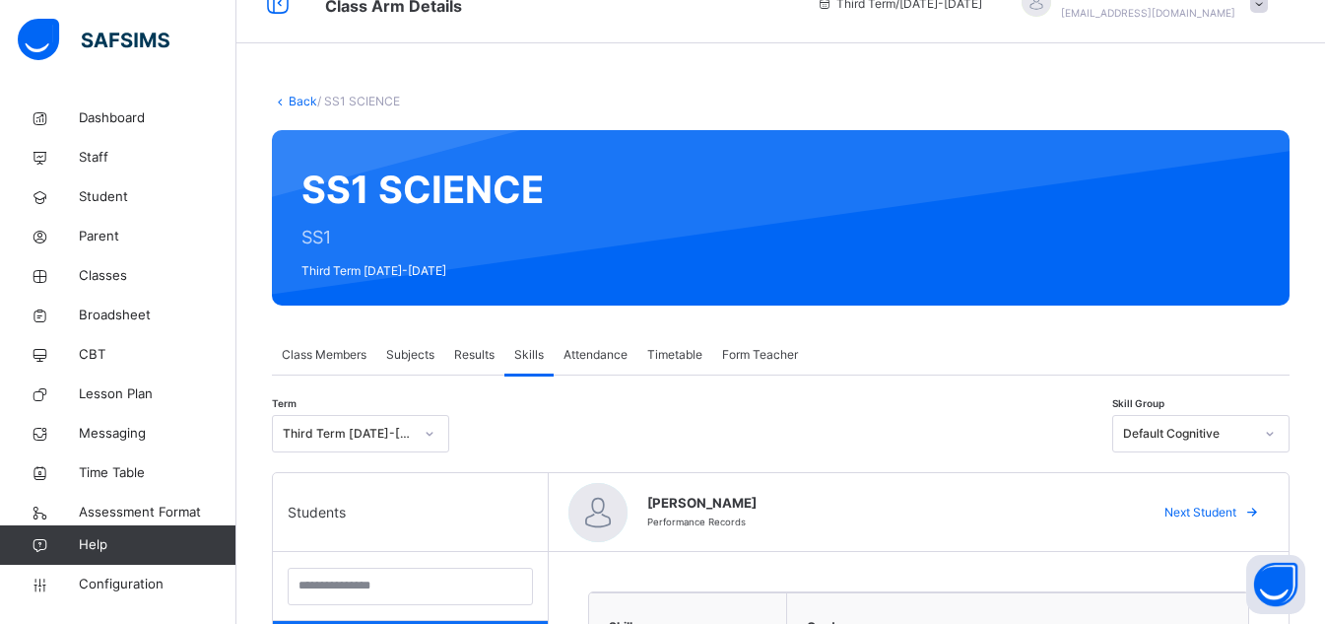
scroll to position [0, 0]
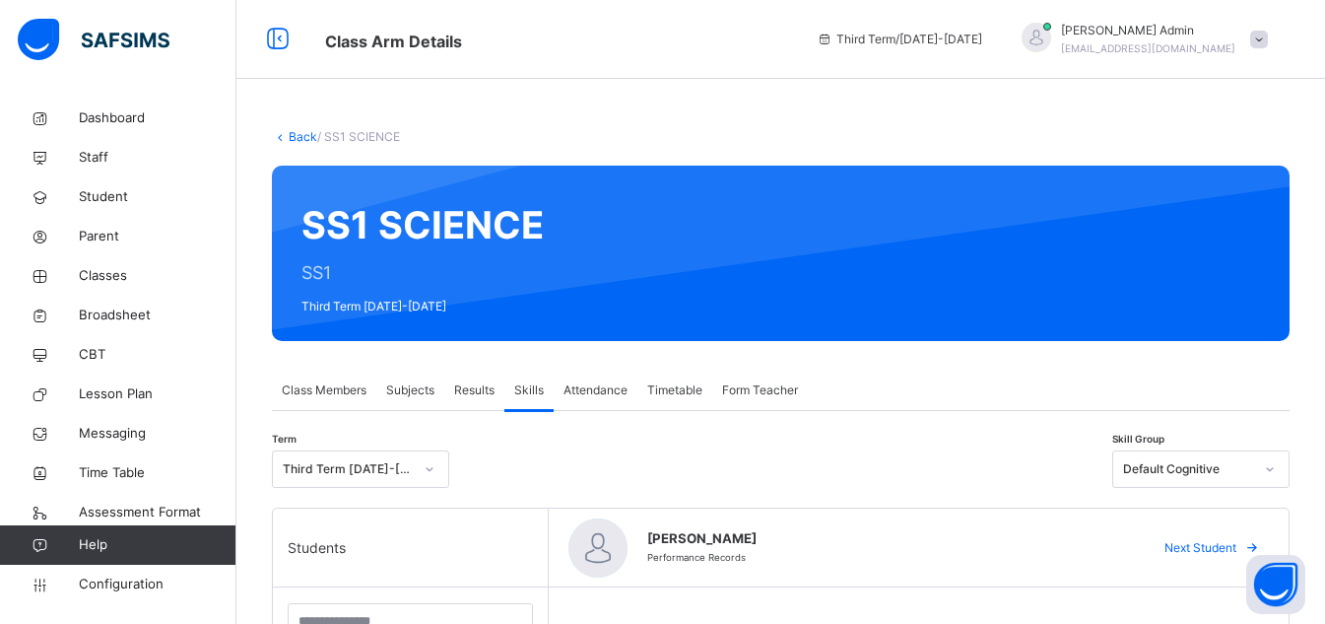
click at [605, 390] on span "Attendance" at bounding box center [596, 390] width 64 height 18
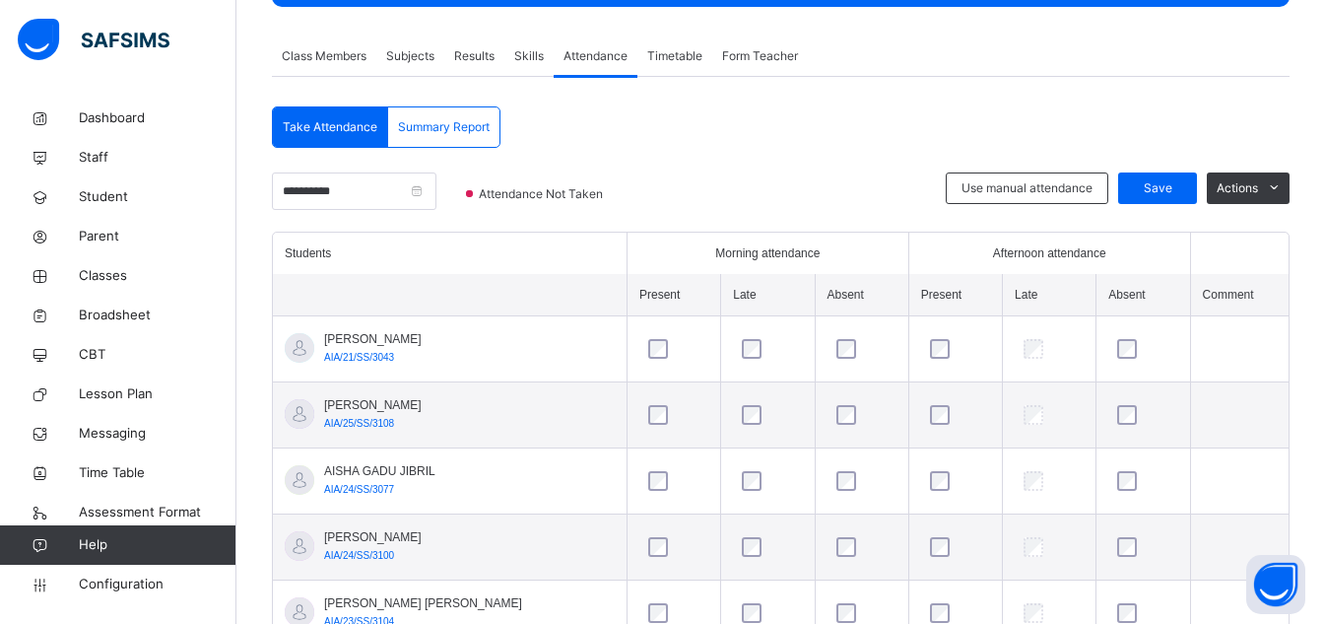
scroll to position [330, 0]
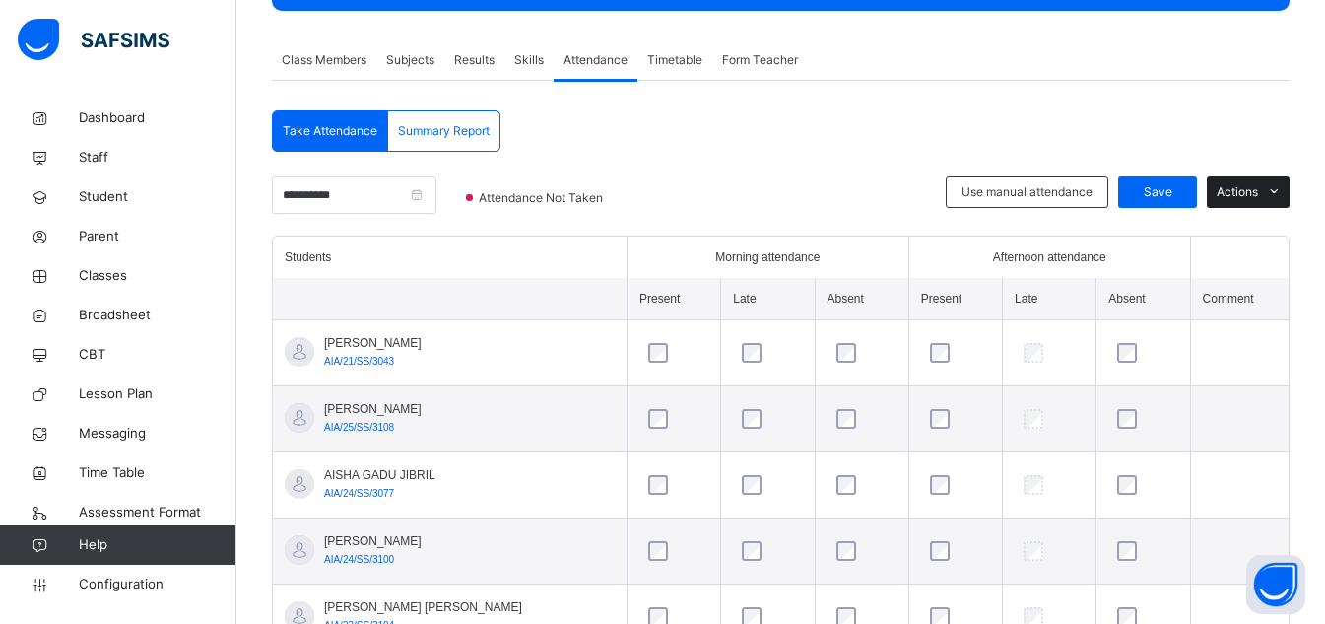
click at [1276, 194] on span at bounding box center [1274, 192] width 32 height 32
click at [1207, 480] on td at bounding box center [1239, 485] width 99 height 66
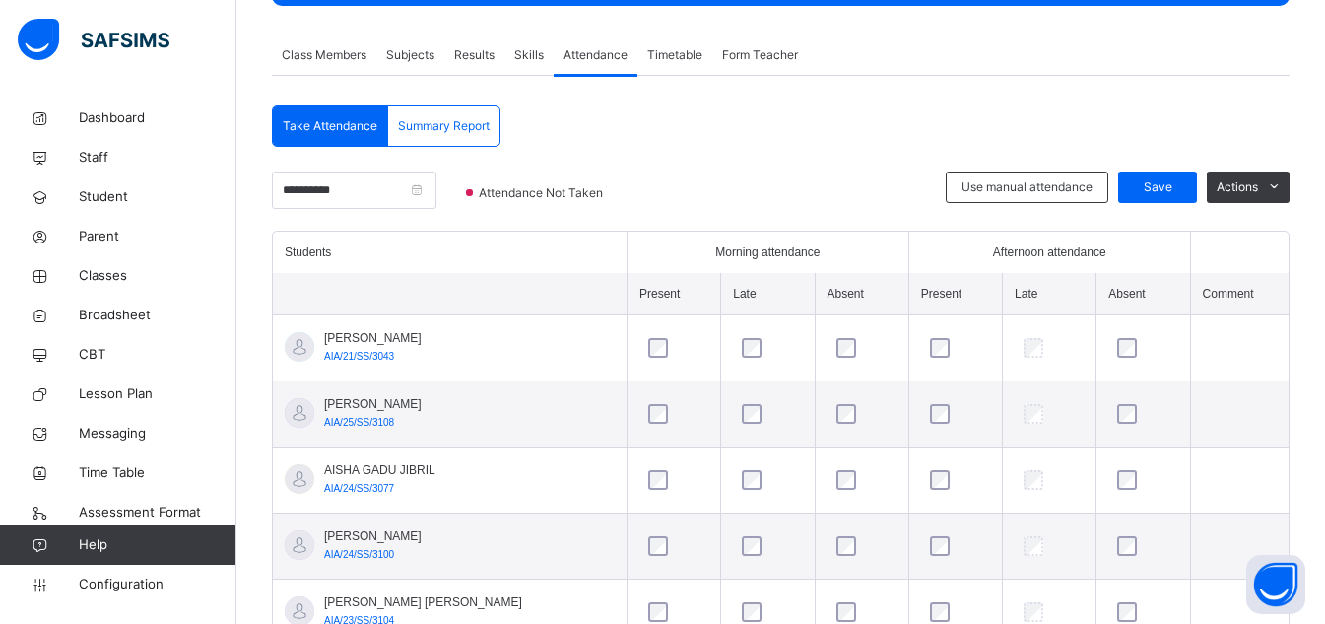
scroll to position [316, 0]
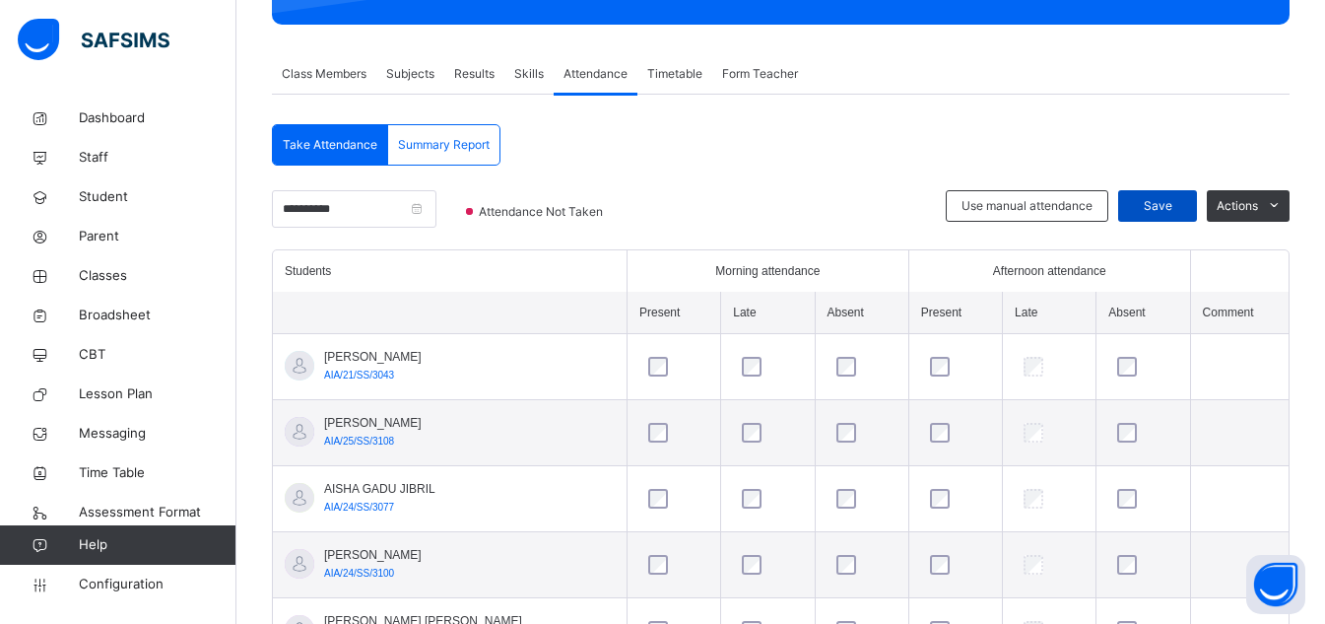
click at [1182, 209] on span "Save" at bounding box center [1157, 206] width 49 height 18
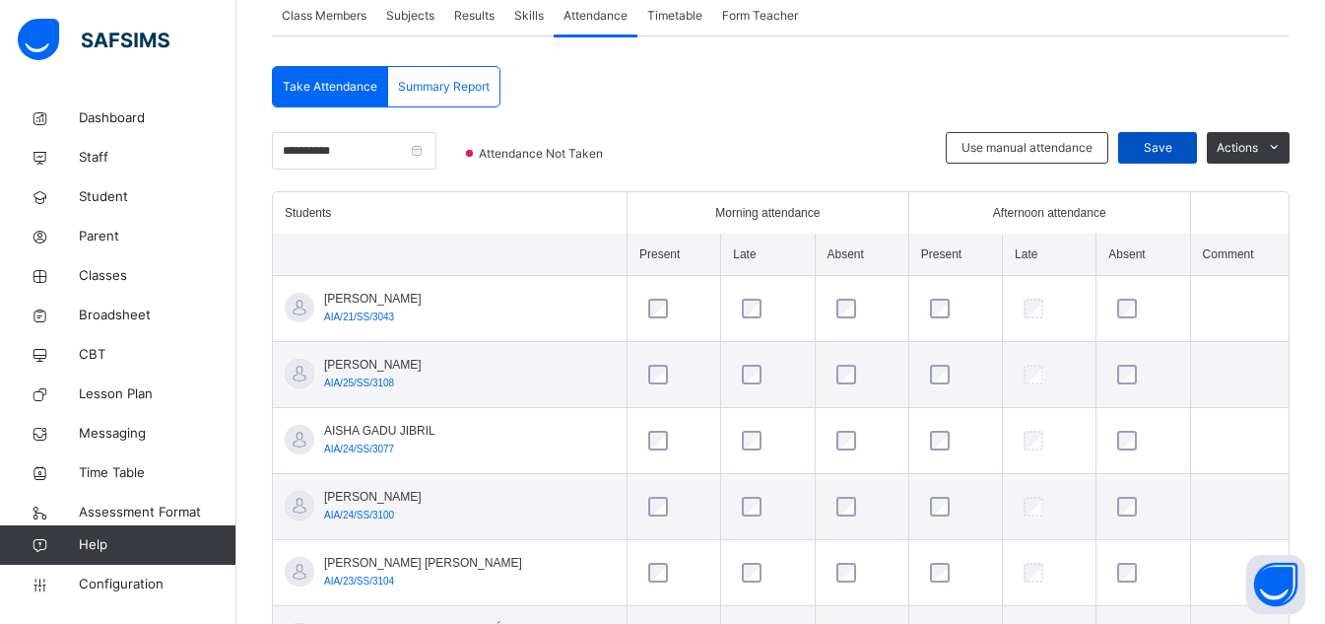
scroll to position [376, 0]
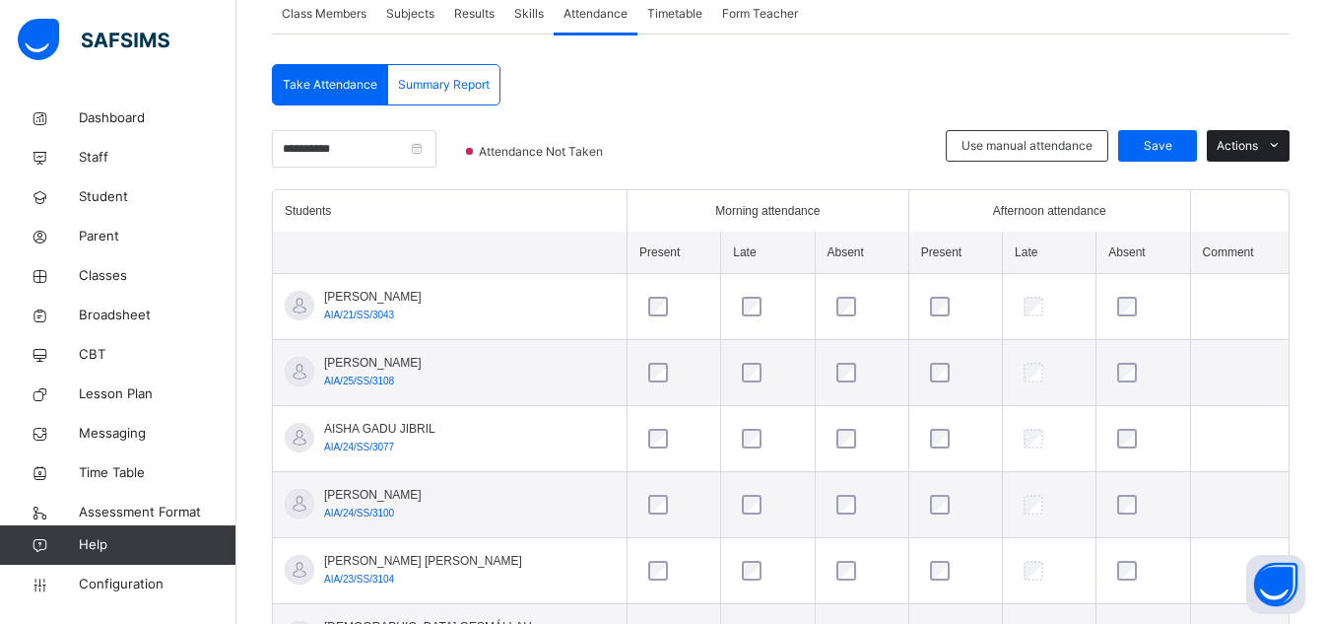
click at [1290, 148] on span at bounding box center [1274, 146] width 32 height 32
click at [1213, 375] on td at bounding box center [1239, 373] width 99 height 66
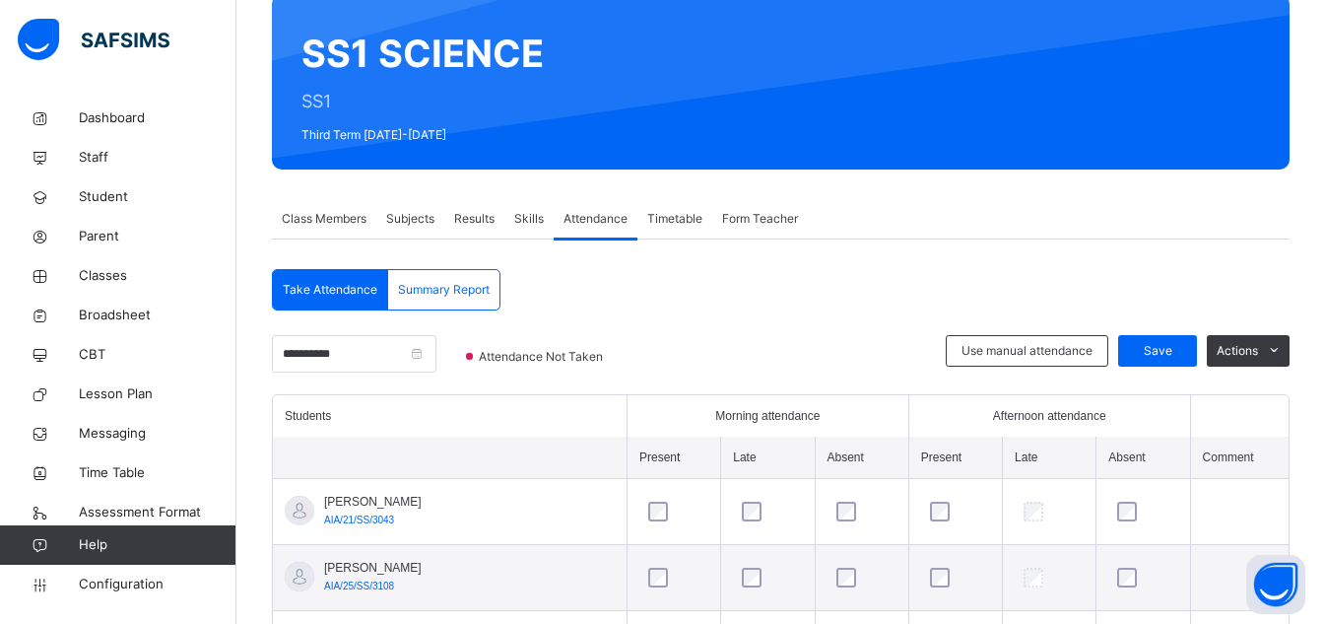
scroll to position [162, 0]
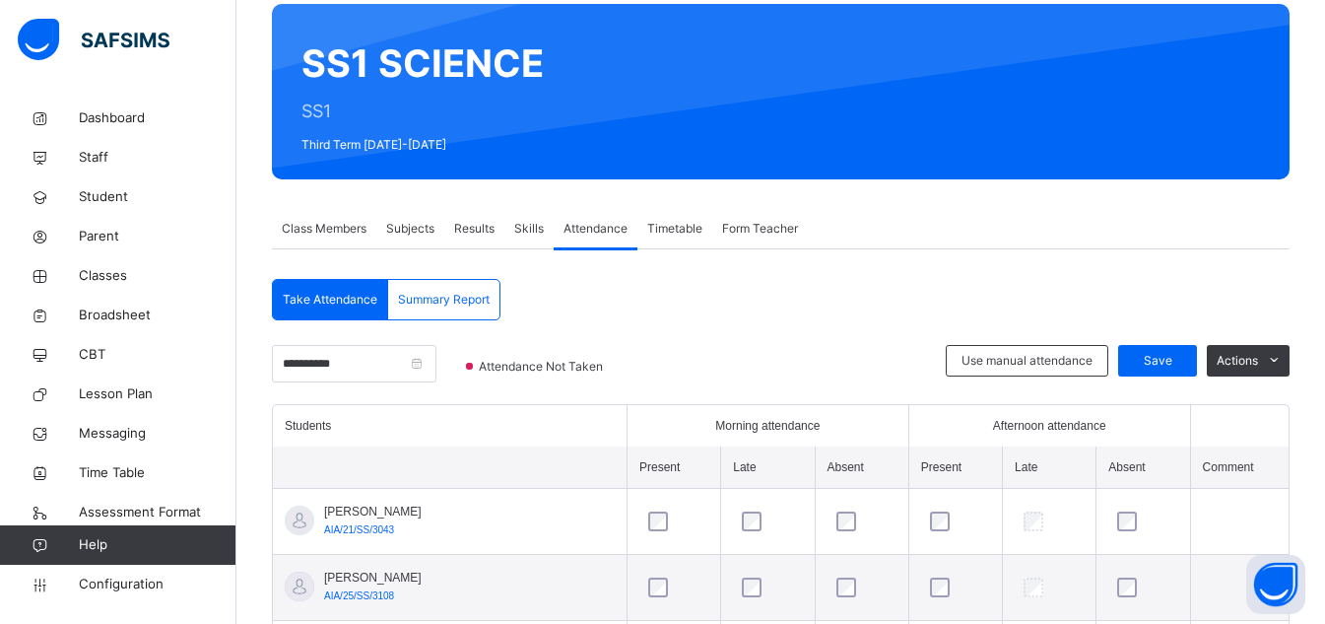
click at [684, 231] on span "Timetable" at bounding box center [674, 229] width 55 height 18
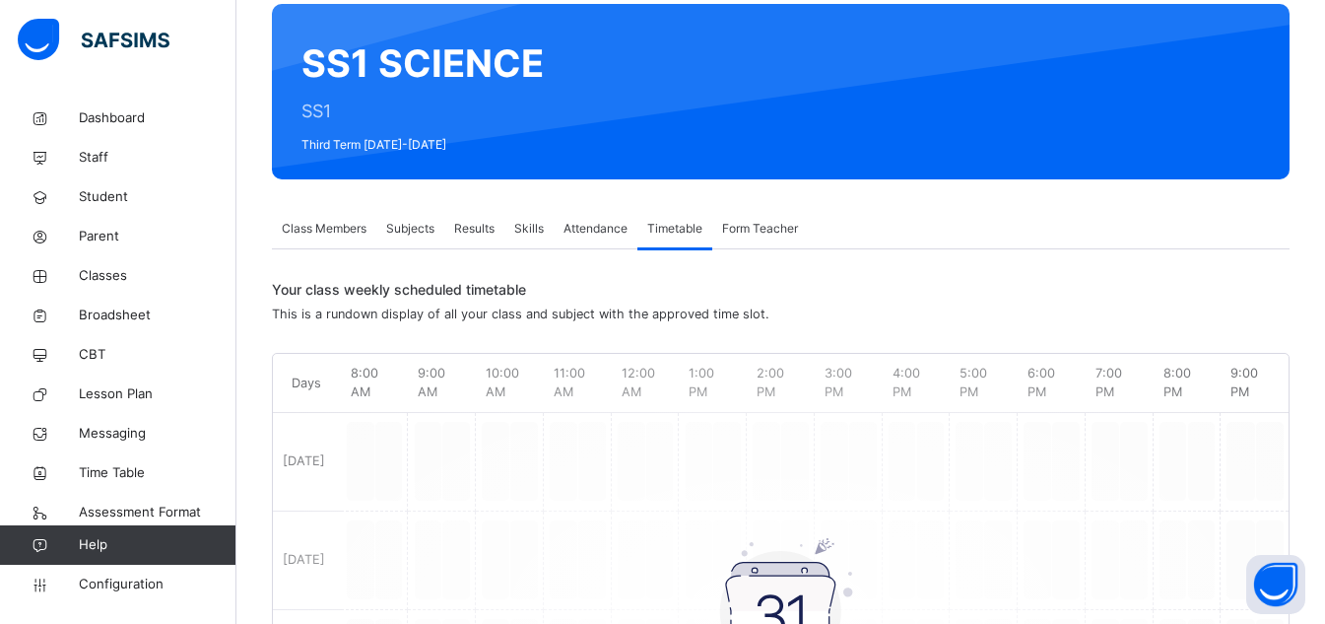
click at [773, 225] on span "Form Teacher" at bounding box center [760, 229] width 76 height 18
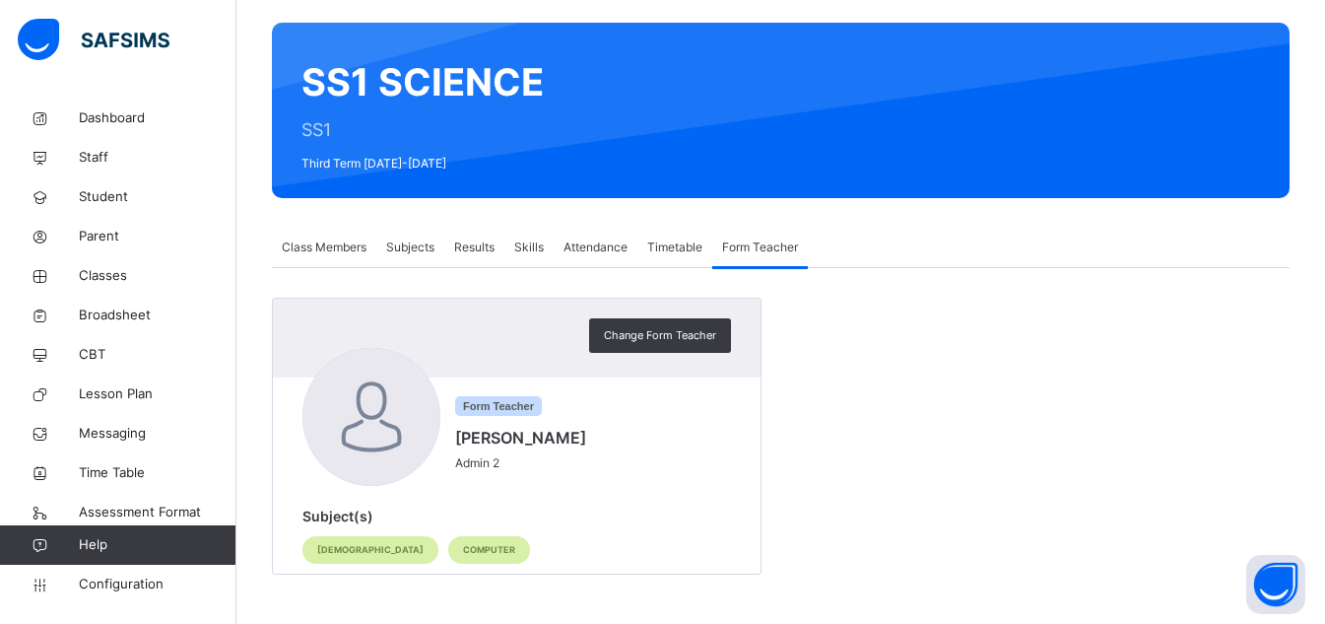
click at [388, 432] on div at bounding box center [371, 417] width 138 height 138
click at [107, 234] on span "Parent" at bounding box center [158, 237] width 158 height 20
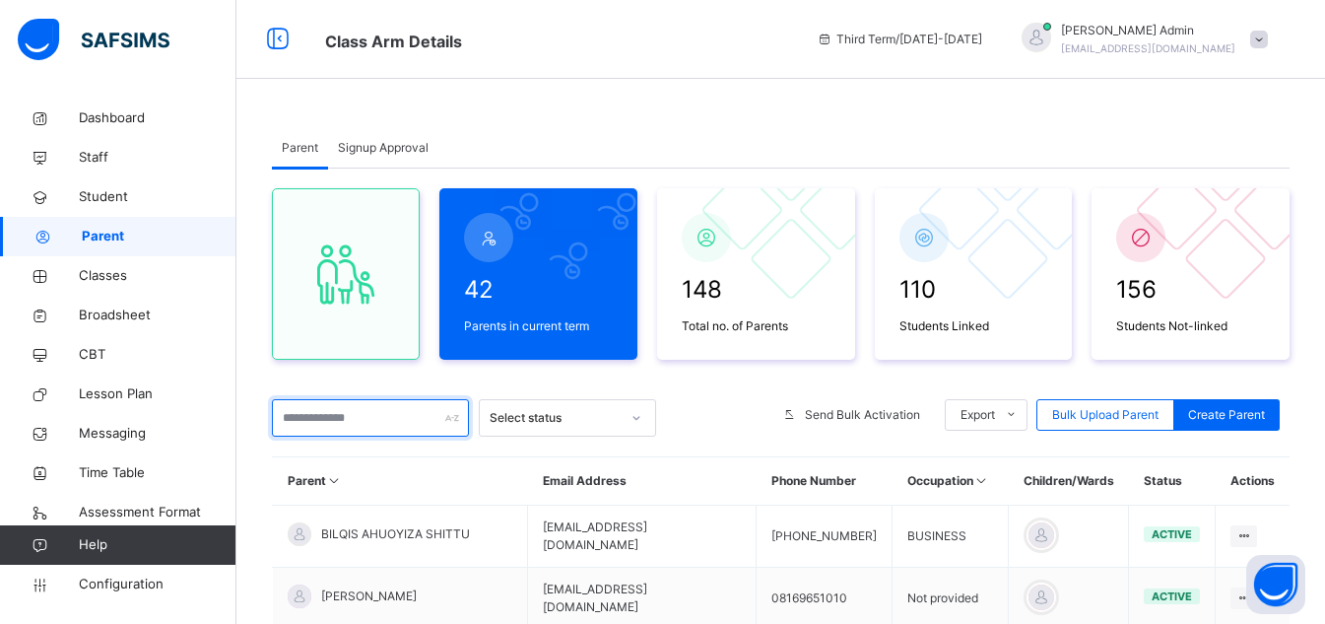
click at [359, 421] on input "text" at bounding box center [370, 417] width 197 height 37
type input "******"
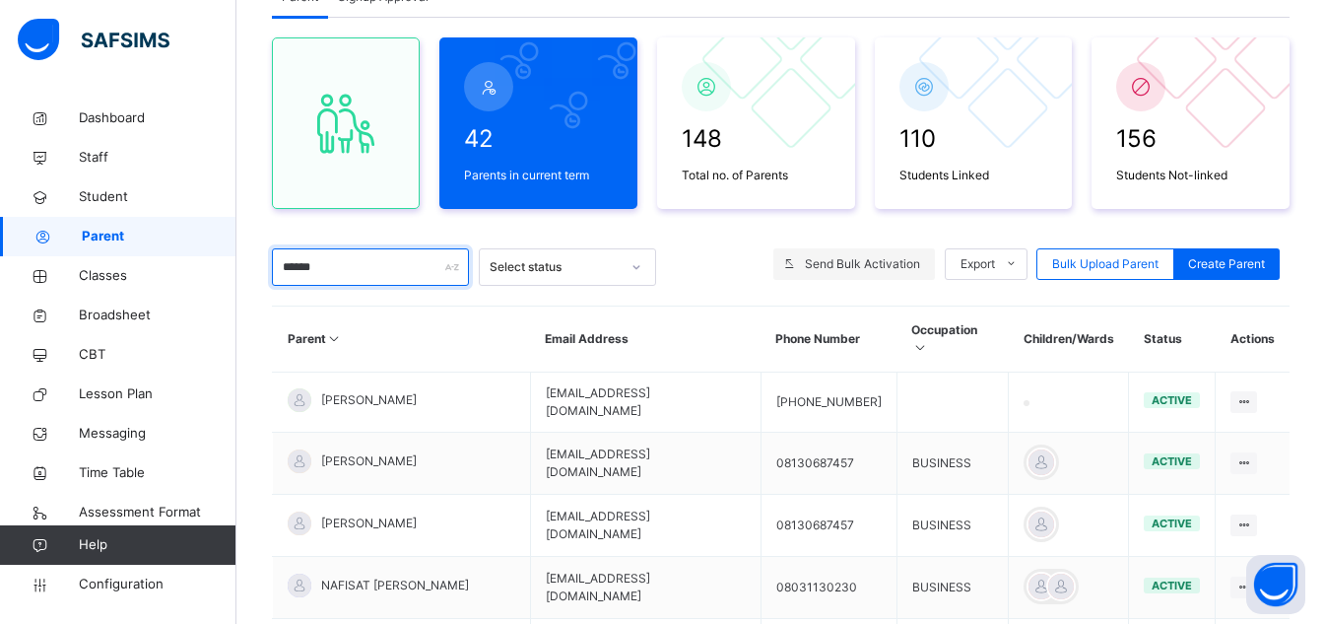
scroll to position [164, 0]
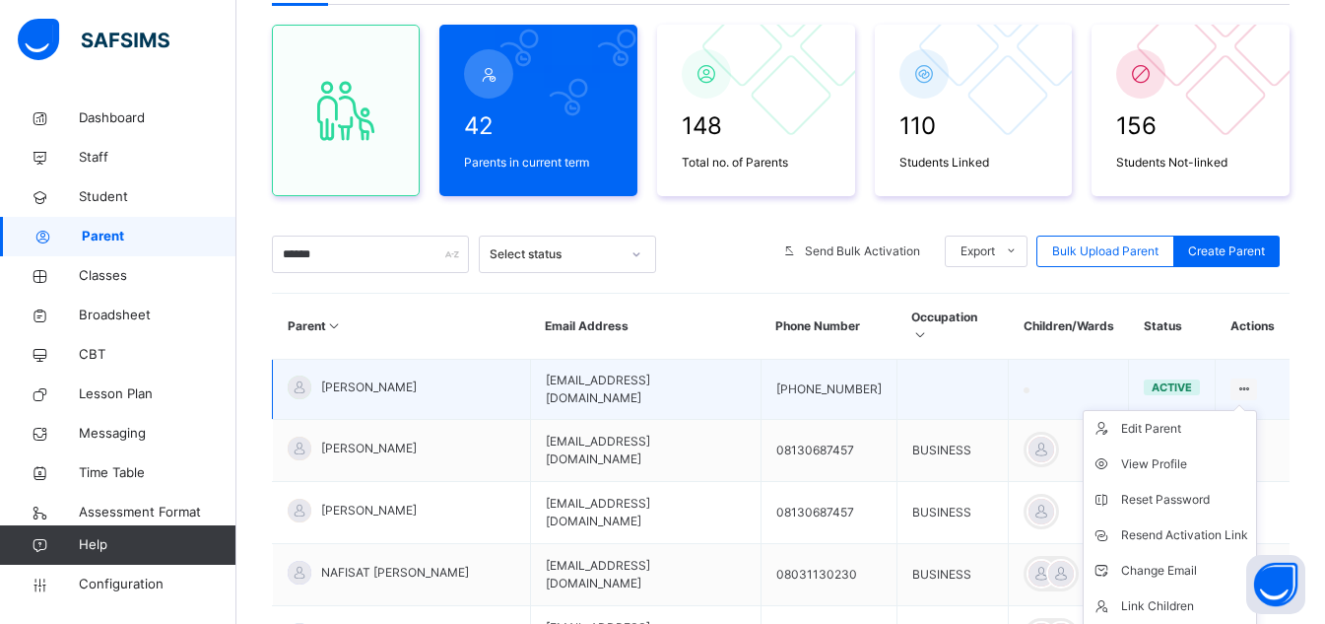
click at [1252, 381] on icon at bounding box center [1243, 388] width 17 height 15
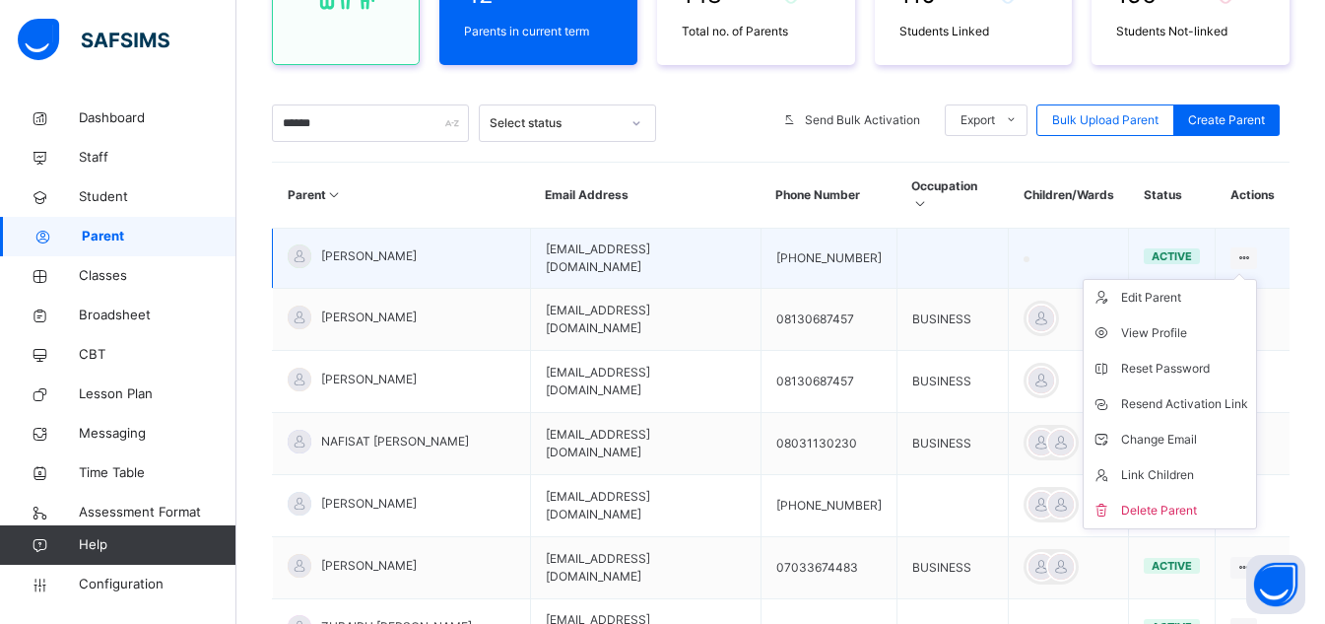
scroll to position [306, 0]
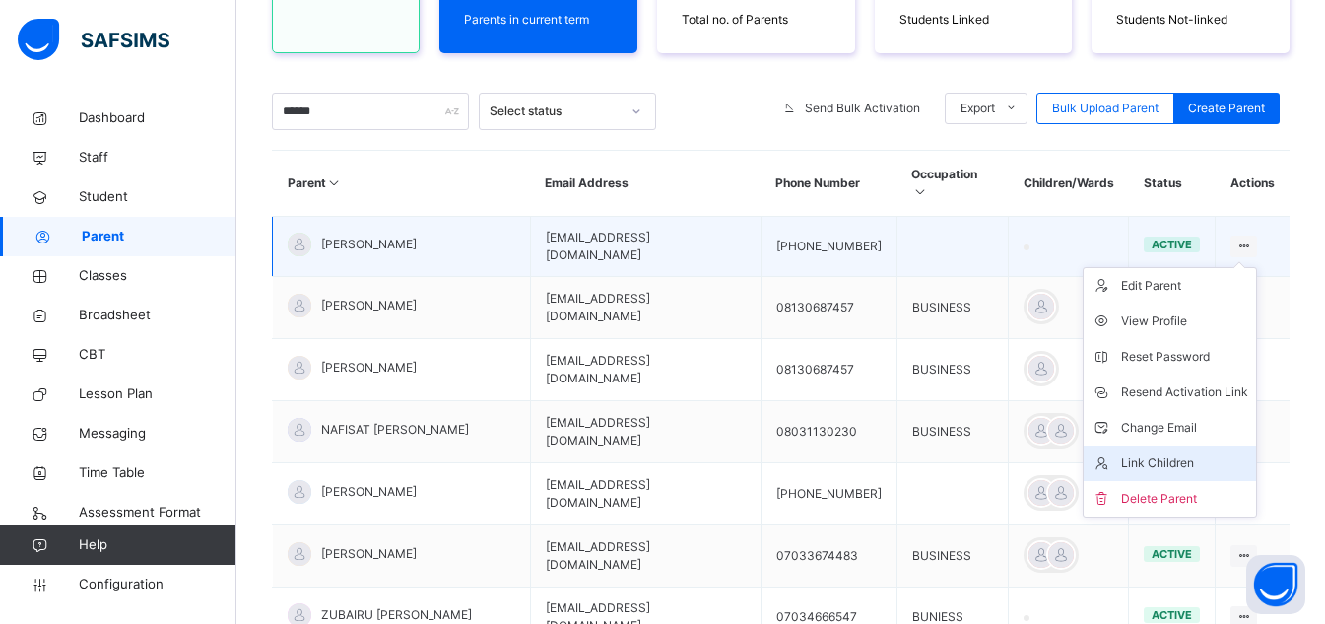
click at [1205, 453] on div "Link Children" at bounding box center [1184, 463] width 127 height 20
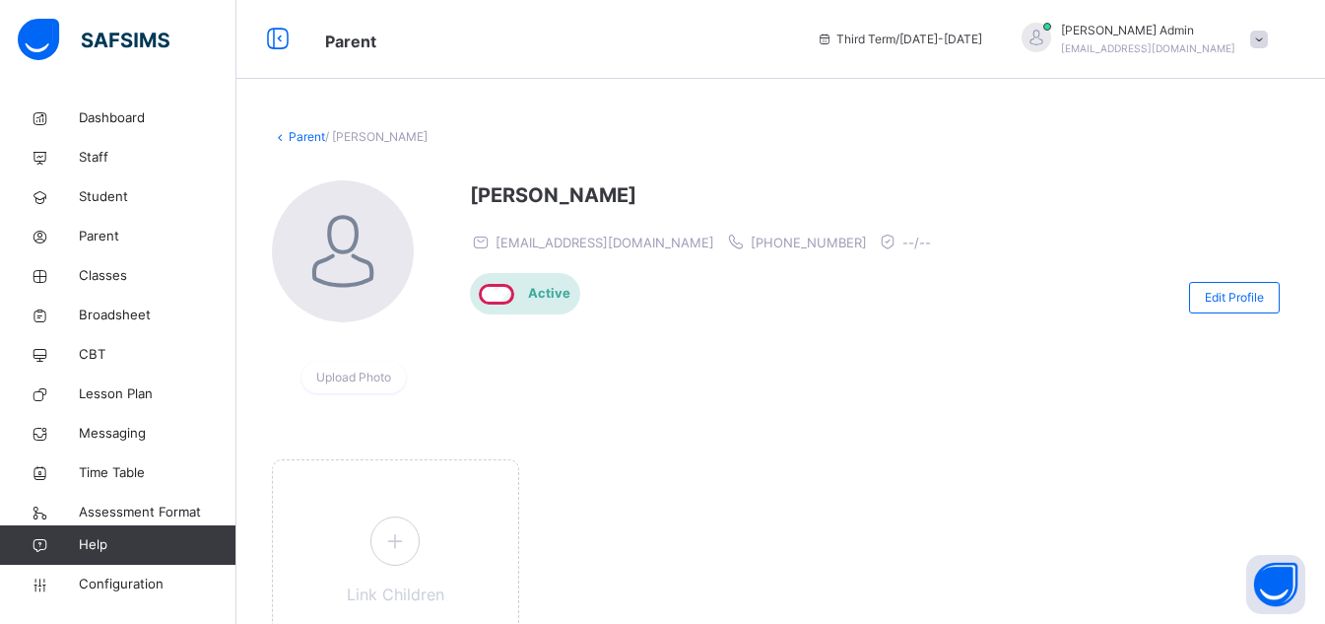
scroll to position [64, 0]
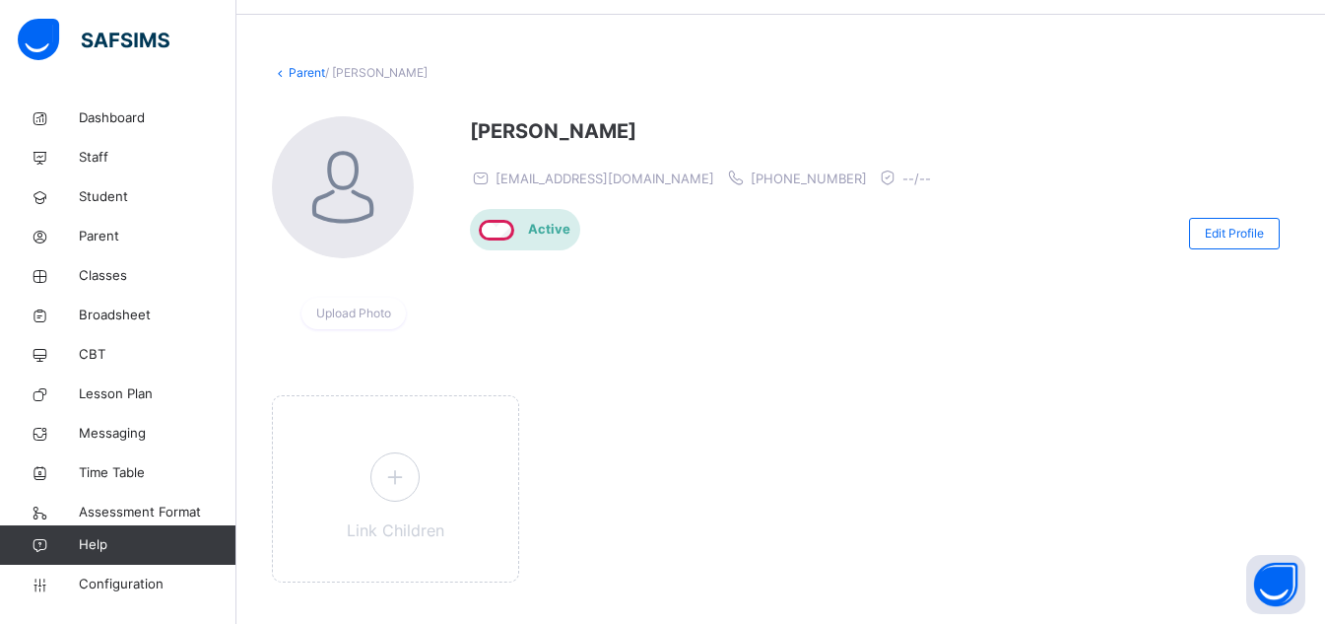
click at [839, 405] on div "Link Children" at bounding box center [781, 498] width 1018 height 207
click at [400, 466] on icon at bounding box center [394, 476] width 35 height 38
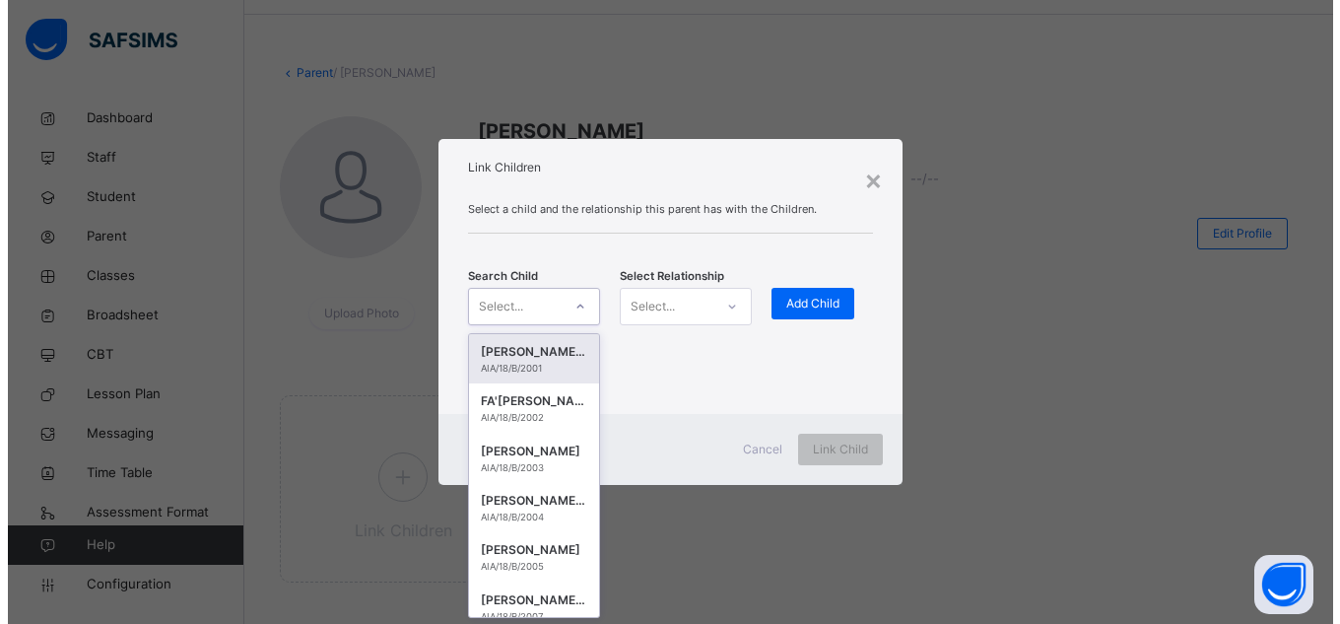
scroll to position [0, 0]
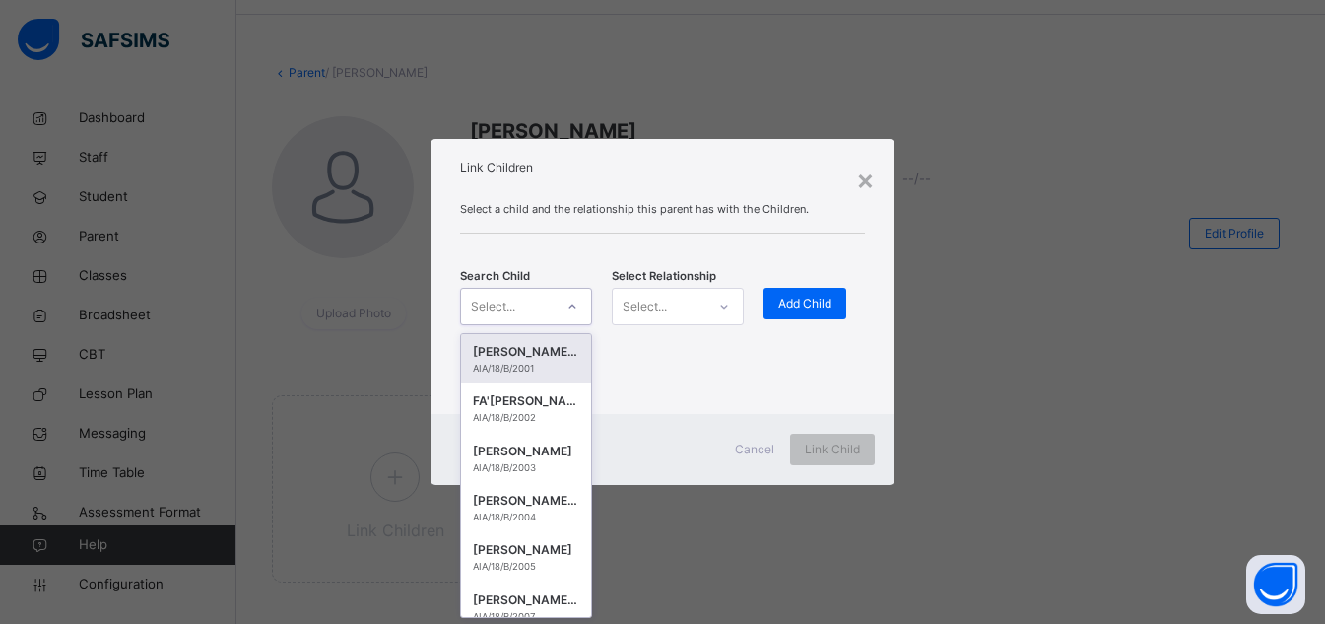
click at [571, 307] on icon at bounding box center [572, 307] width 12 height 20
type input "***"
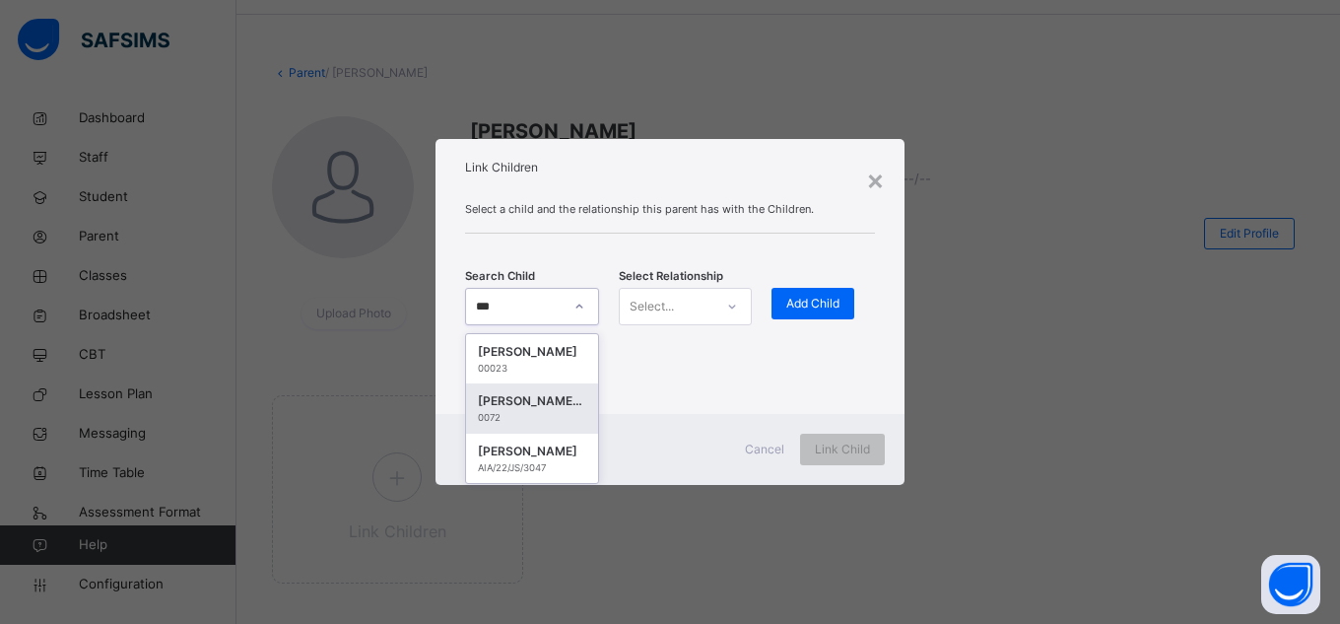
click at [537, 407] on div "[PERSON_NAME] [PERSON_NAME]" at bounding box center [532, 401] width 108 height 20
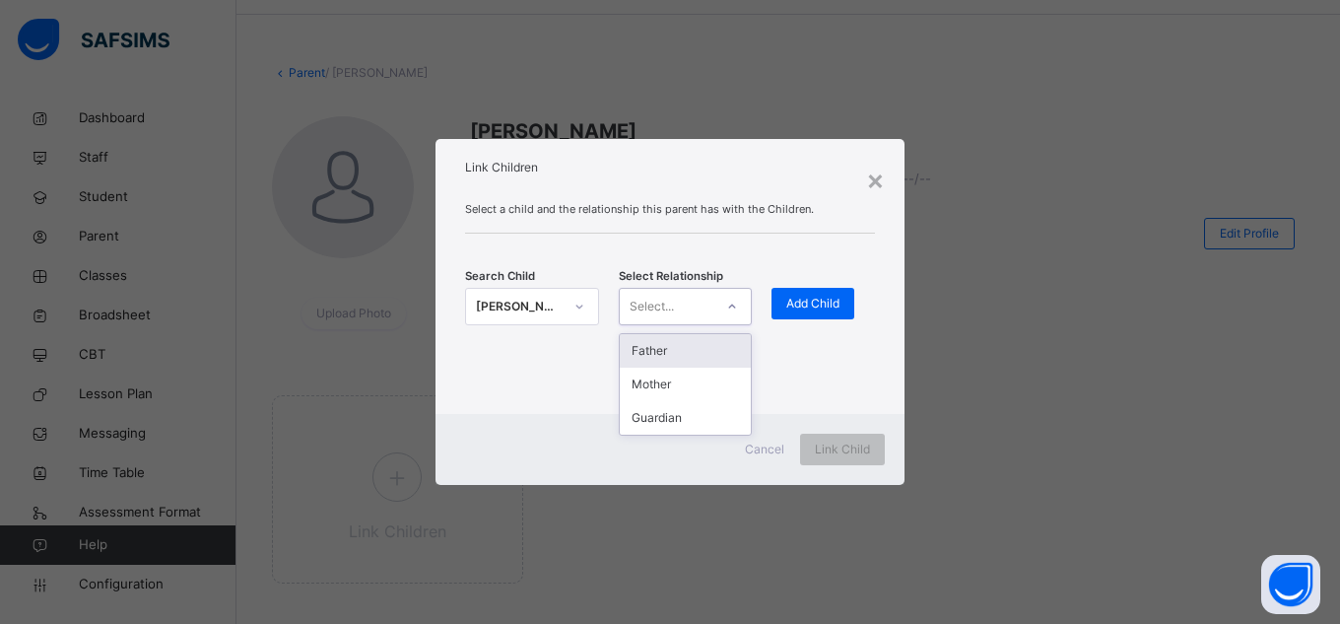
click at [718, 311] on div at bounding box center [731, 307] width 33 height 32
click at [687, 419] on div "Guardian" at bounding box center [686, 417] width 132 height 33
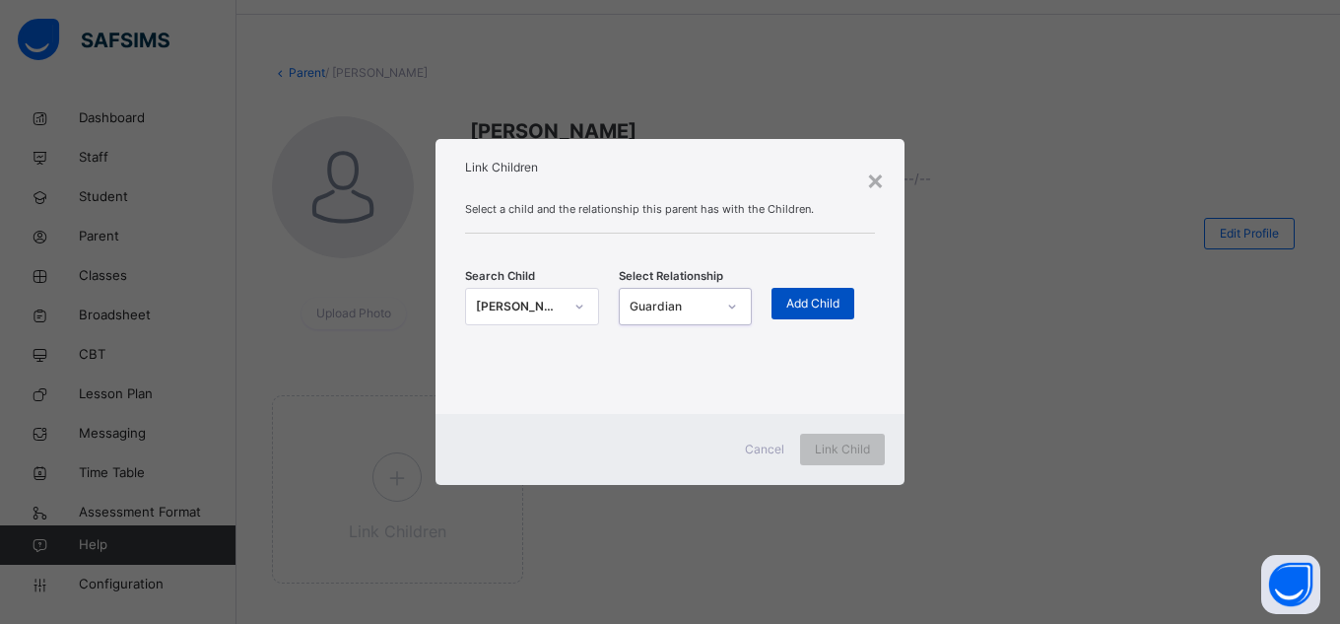
click at [832, 298] on span "Add Child" at bounding box center [812, 304] width 53 height 18
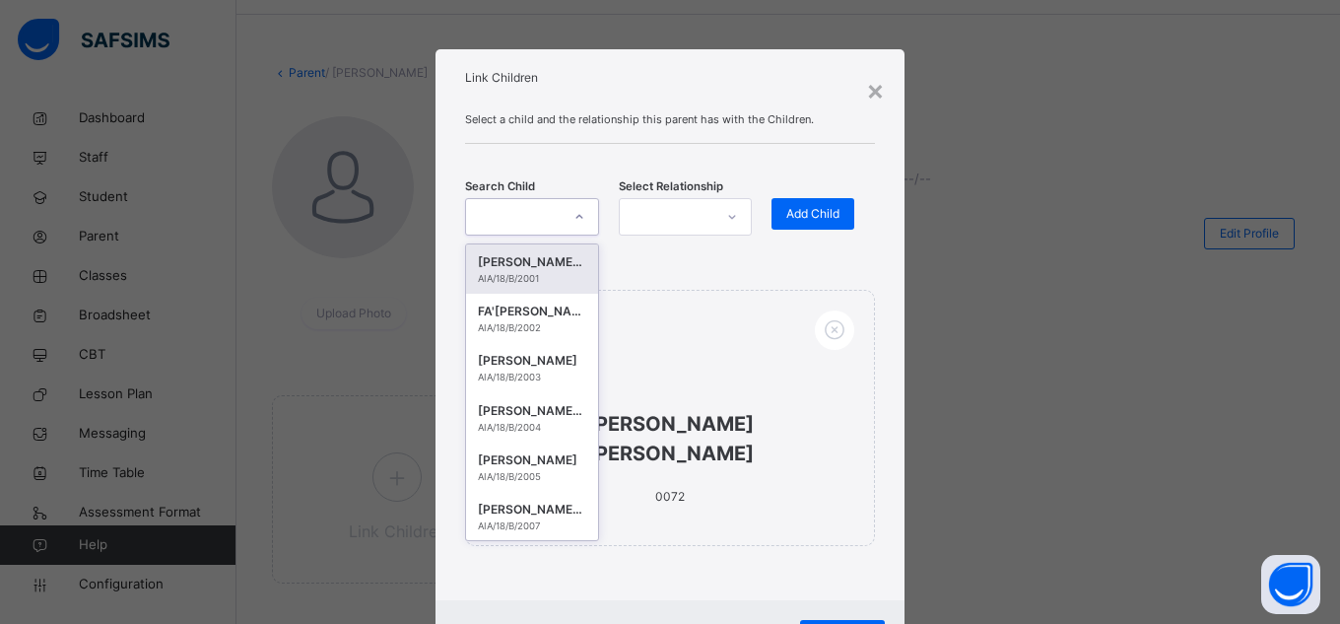
click at [555, 219] on div at bounding box center [513, 216] width 95 height 31
type input "******"
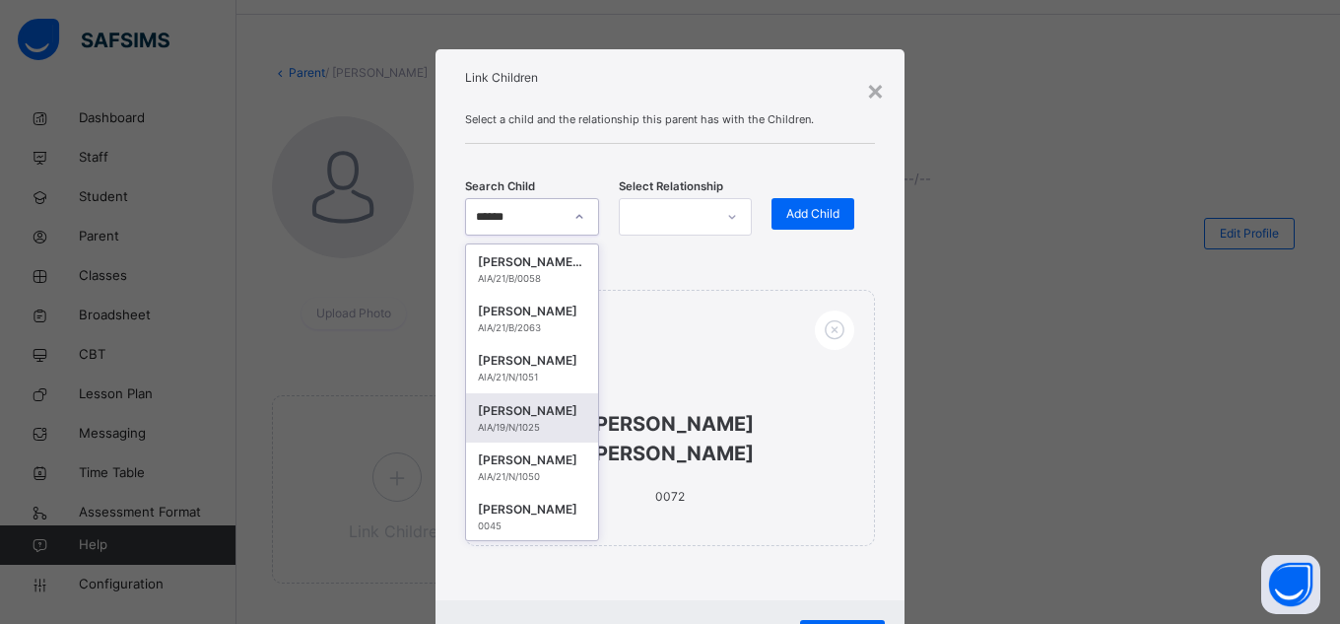
click at [514, 433] on div "AIA/19/N/1025" at bounding box center [532, 428] width 108 height 14
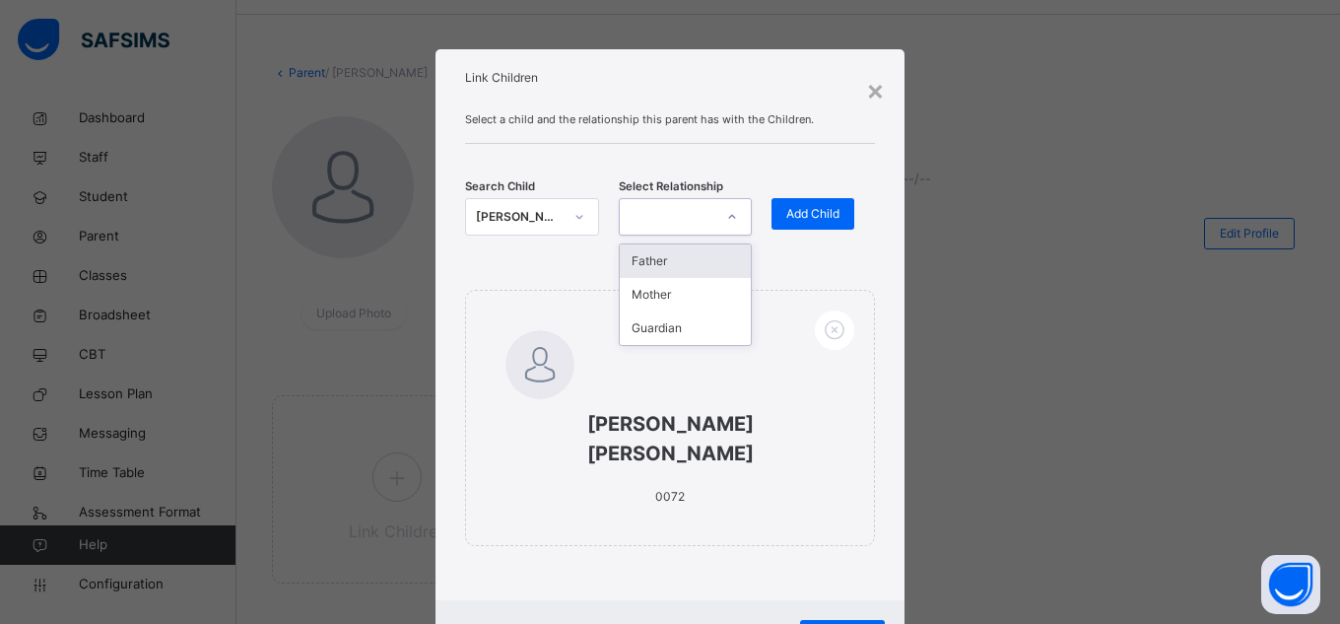
click at [715, 204] on div at bounding box center [731, 217] width 33 height 32
click at [701, 327] on div "Guardian" at bounding box center [686, 327] width 132 height 33
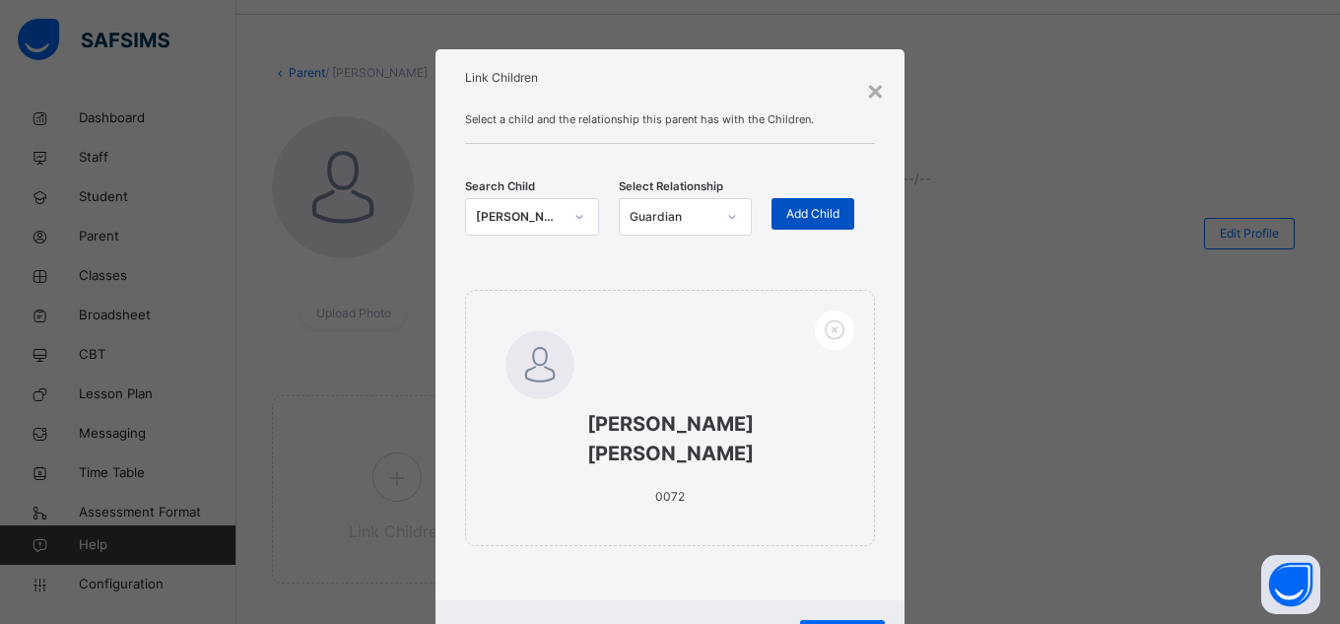
click at [796, 209] on span "Add Child" at bounding box center [812, 214] width 53 height 18
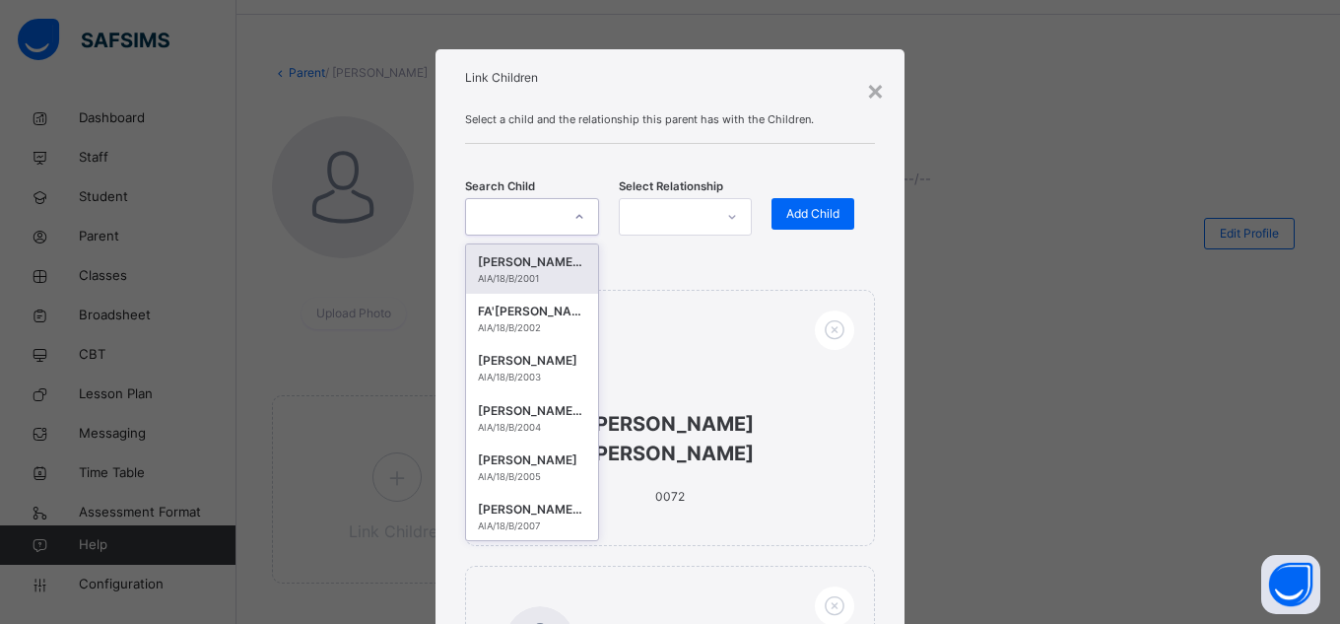
click at [573, 215] on icon at bounding box center [579, 217] width 12 height 20
type input "*****"
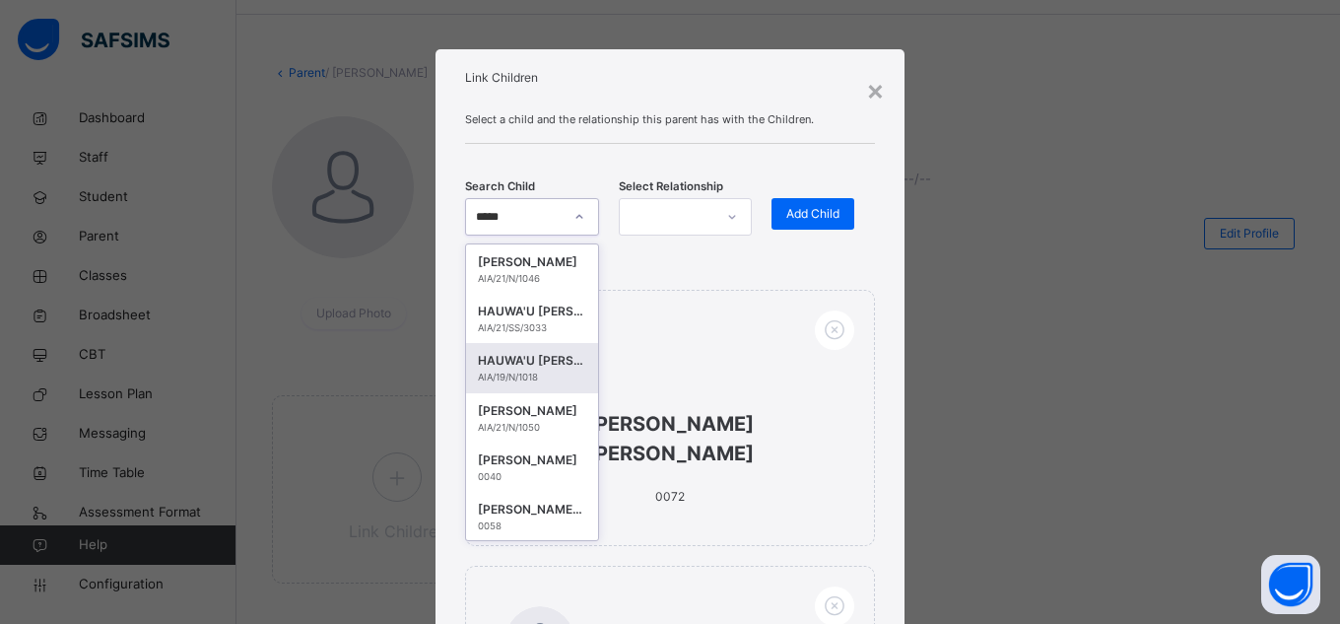
click at [528, 375] on div "AIA/19/N/1018" at bounding box center [532, 377] width 108 height 14
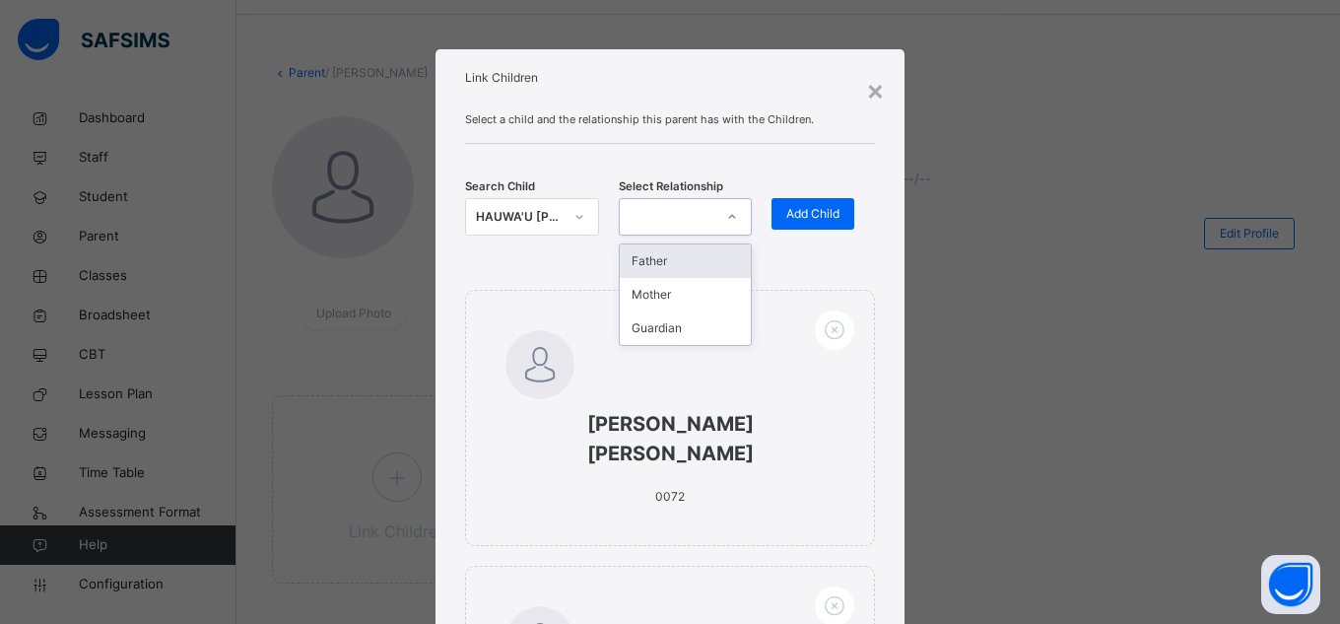
click at [667, 227] on div at bounding box center [667, 216] width 95 height 31
click at [660, 320] on div "Guardian" at bounding box center [686, 327] width 132 height 33
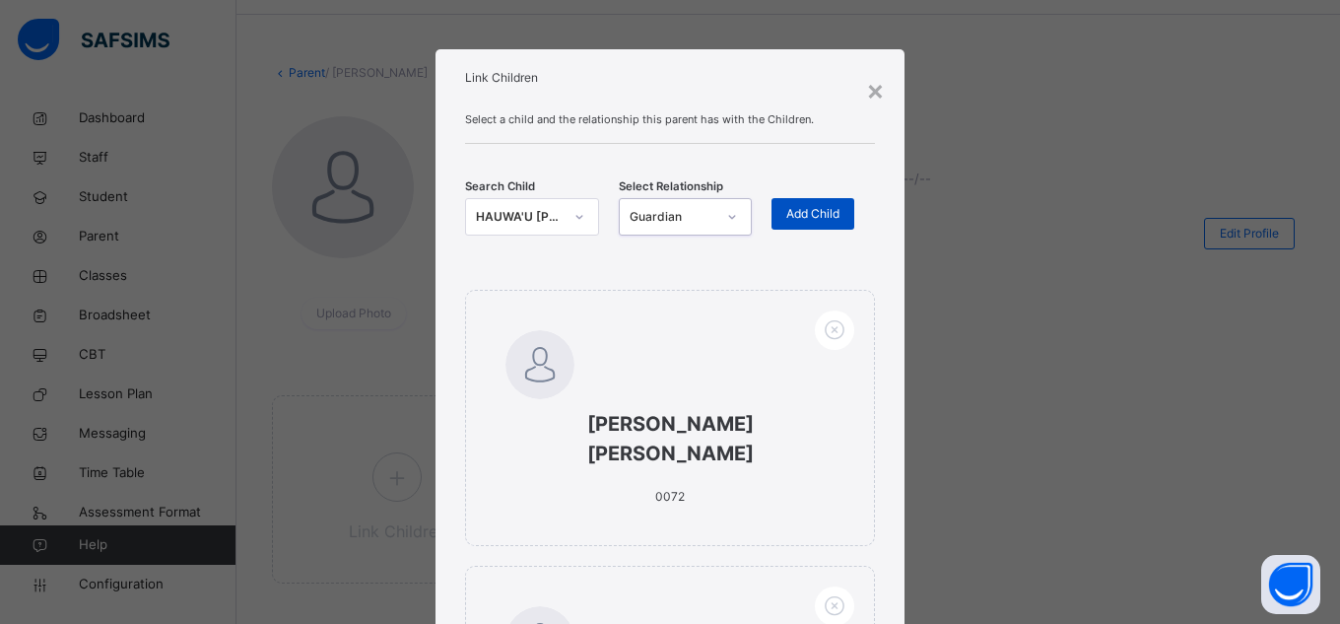
click at [798, 209] on span "Add Child" at bounding box center [812, 214] width 53 height 18
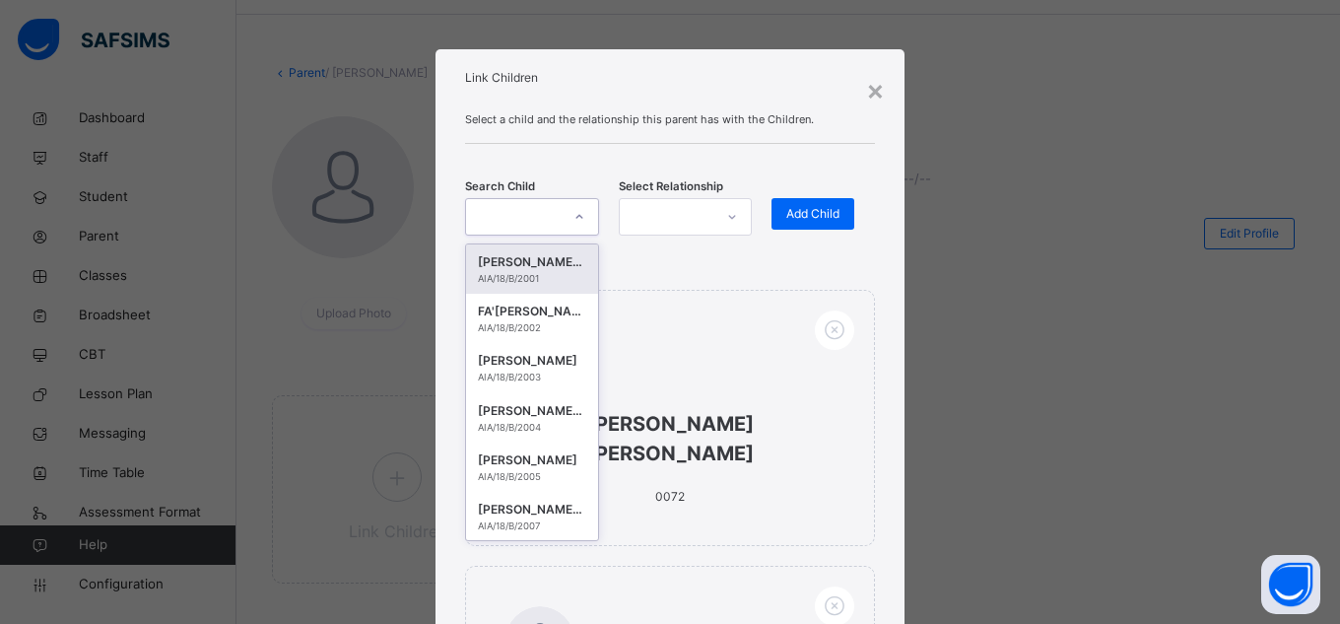
click at [576, 219] on icon at bounding box center [579, 217] width 12 height 20
type input "*******"
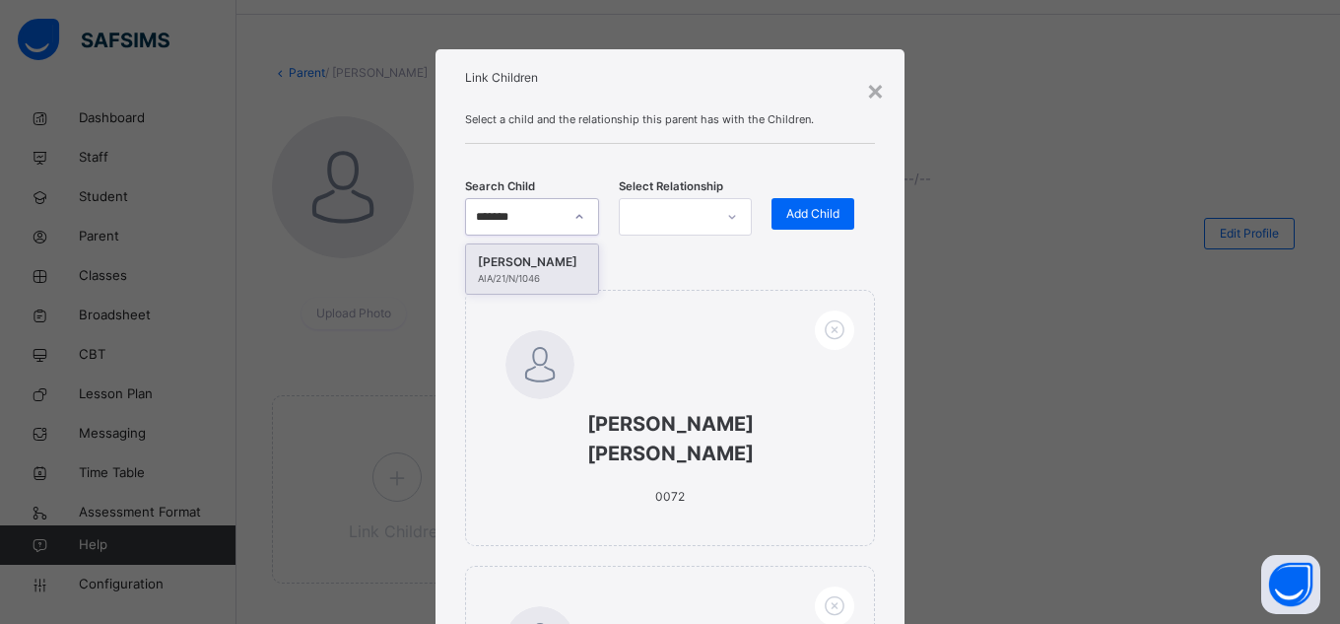
click at [563, 256] on div "[PERSON_NAME]" at bounding box center [532, 262] width 108 height 20
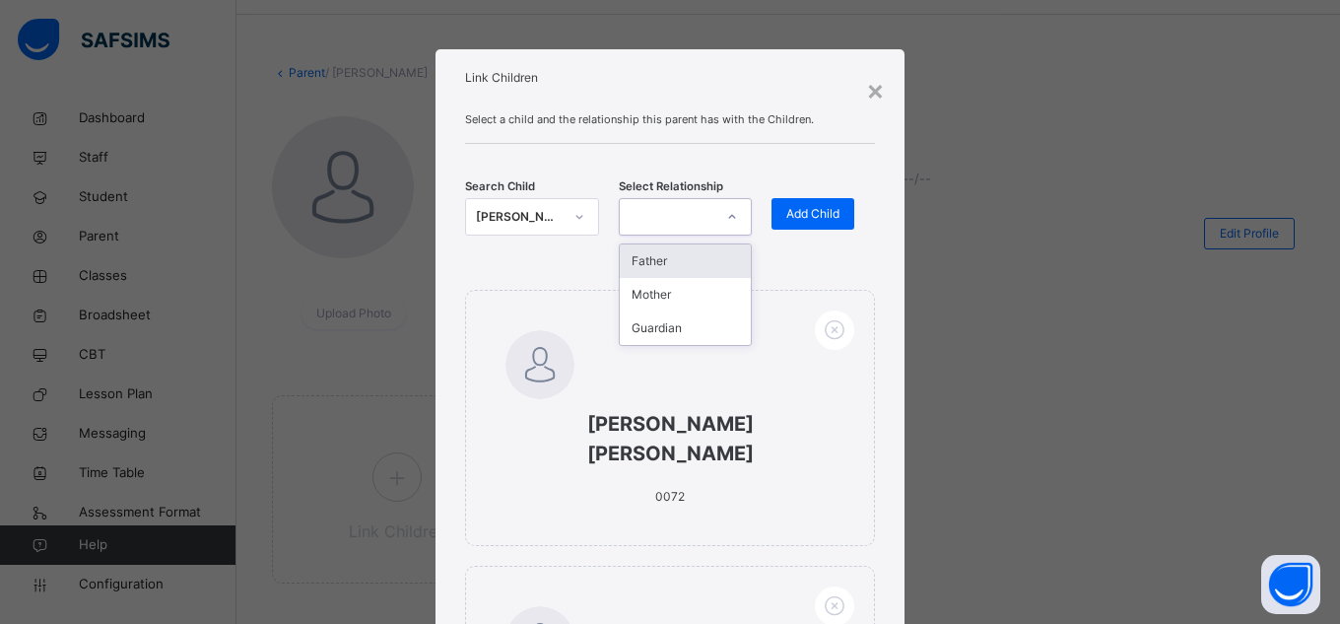
click at [717, 214] on div at bounding box center [731, 217] width 33 height 32
click at [708, 329] on div "Guardian" at bounding box center [686, 327] width 132 height 33
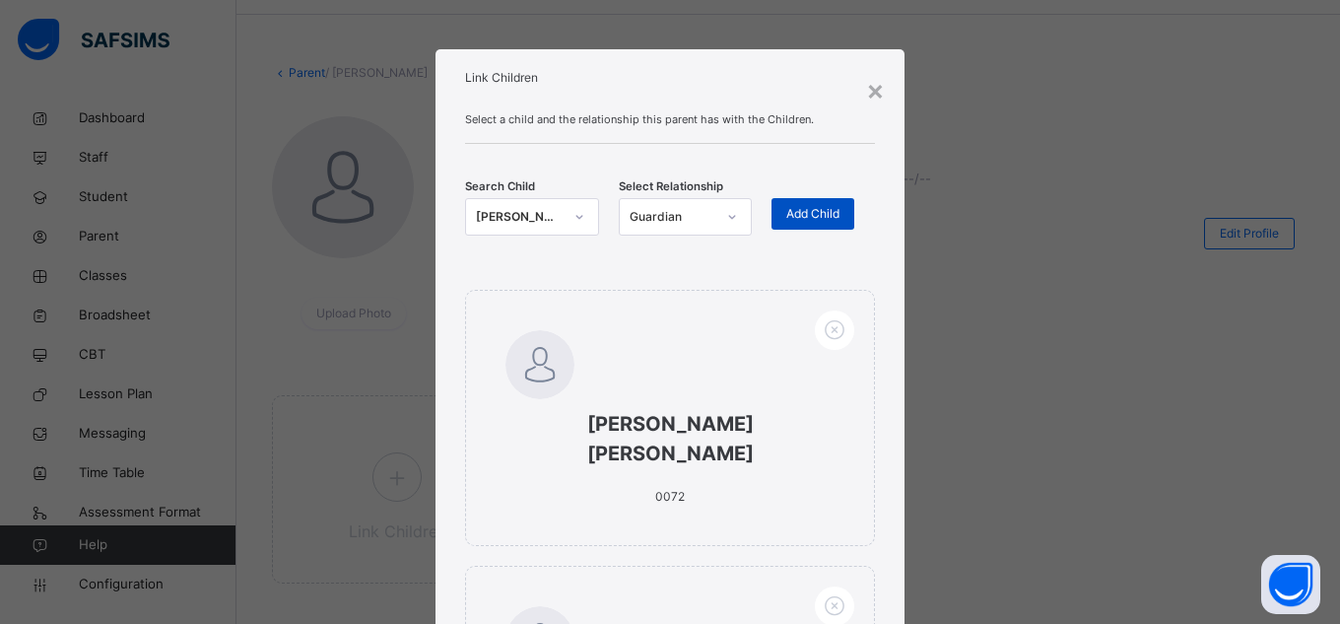
click at [821, 212] on span "Add Child" at bounding box center [812, 214] width 53 height 18
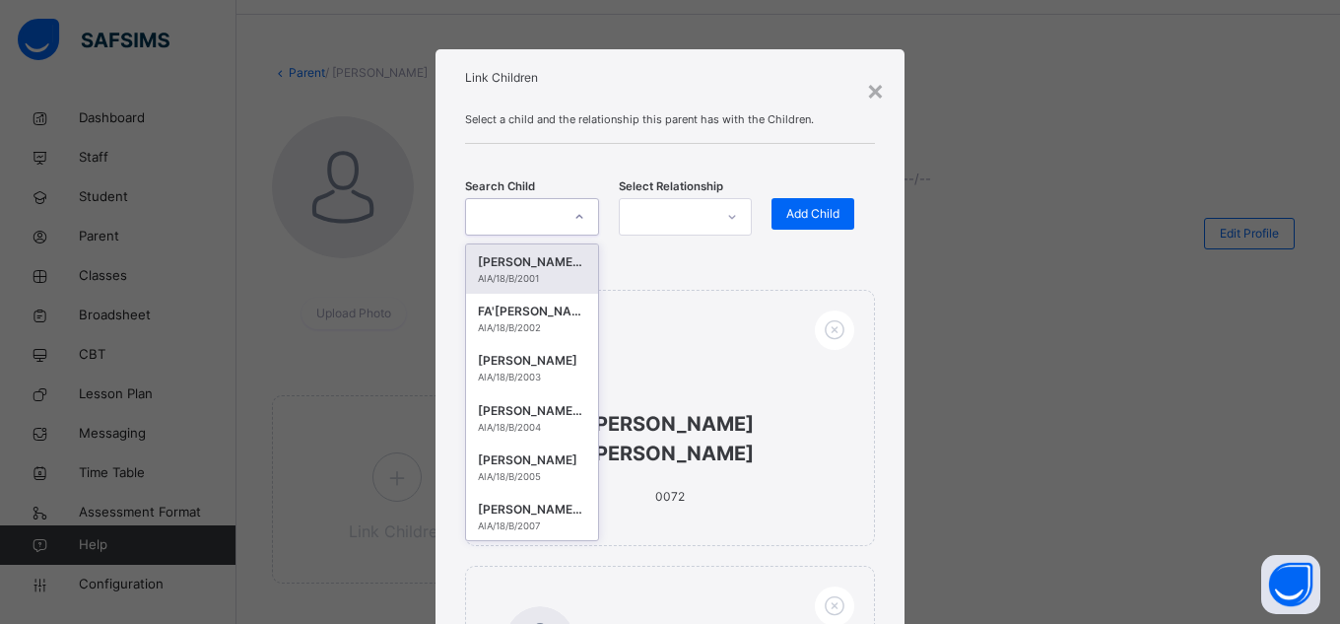
click at [561, 219] on div at bounding box center [579, 216] width 37 height 35
type input "*"
type input "***"
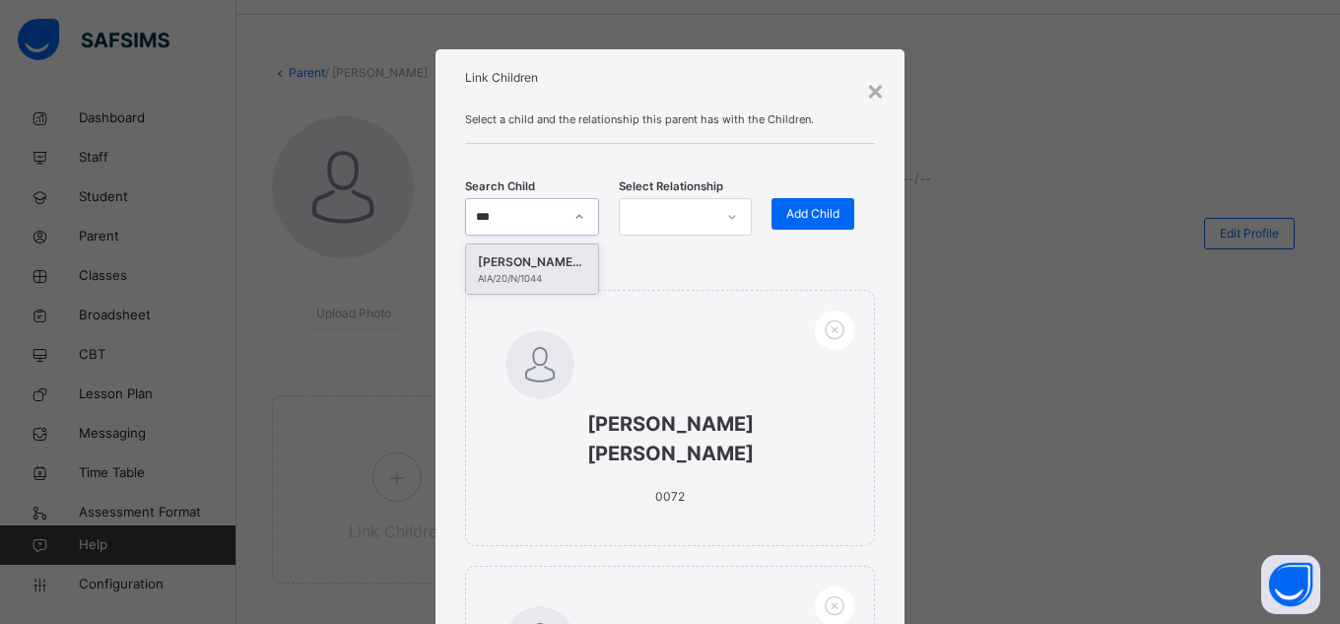
click at [543, 264] on div "[PERSON_NAME] [PERSON_NAME]" at bounding box center [532, 262] width 108 height 20
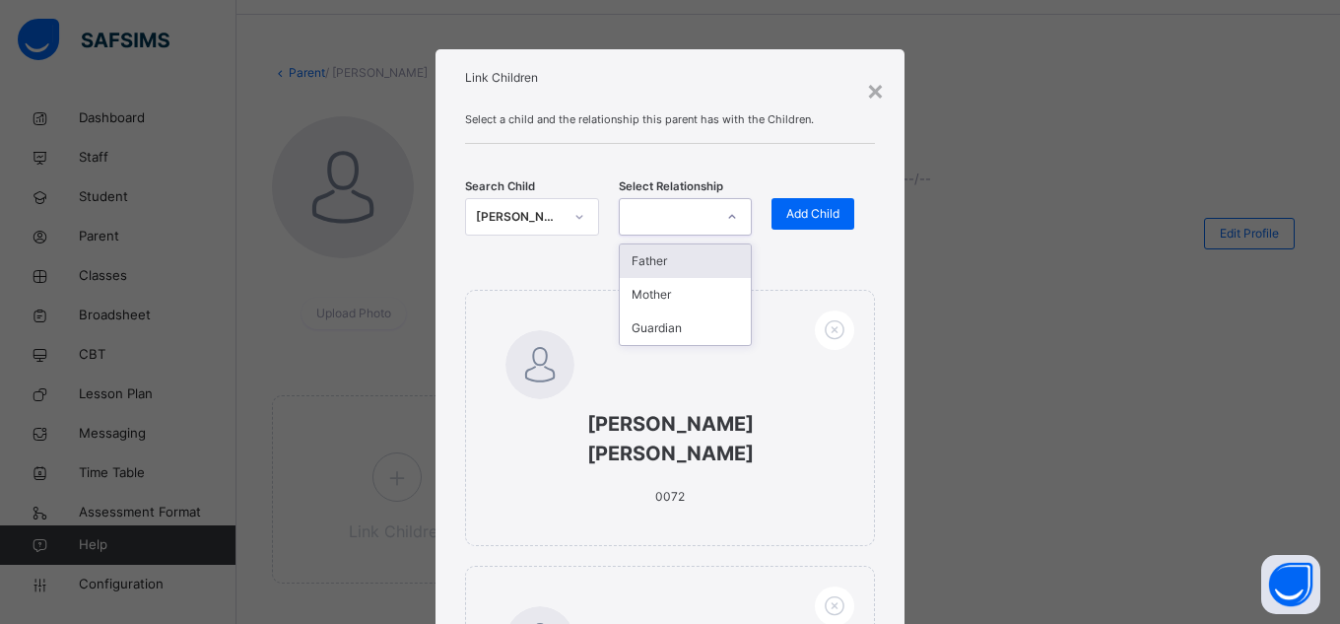
click at [683, 204] on div at bounding box center [667, 216] width 95 height 31
click at [666, 321] on div "Guardian" at bounding box center [686, 327] width 132 height 33
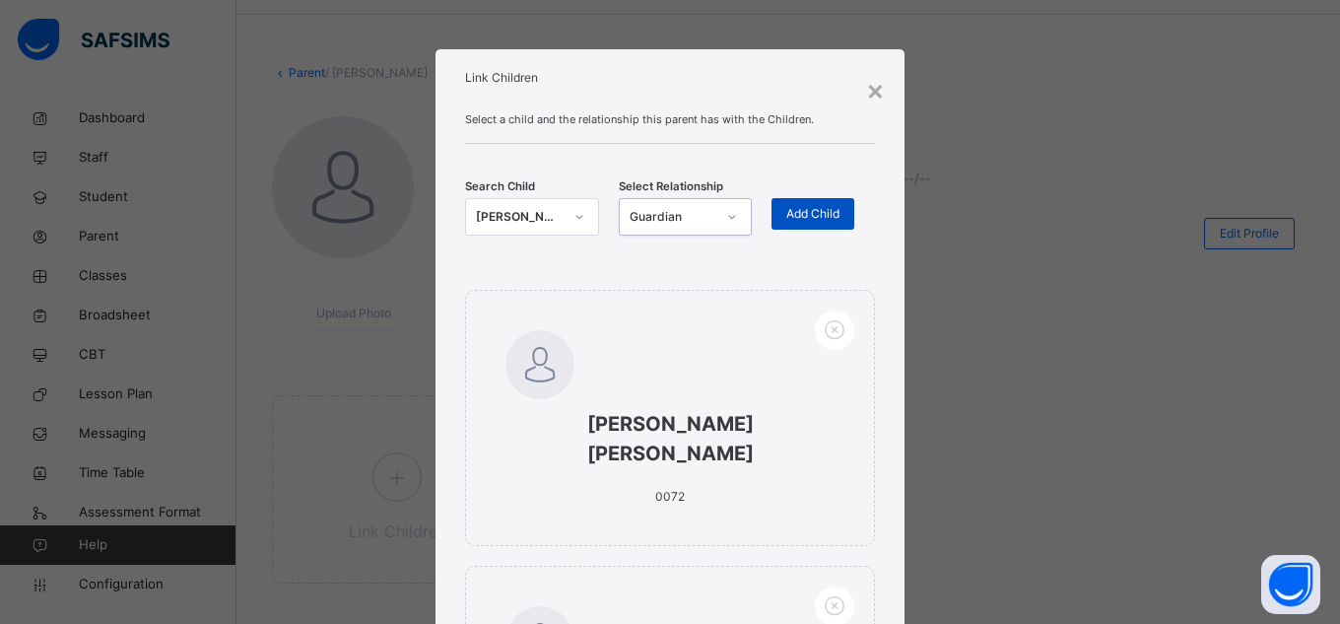
click at [787, 220] on span "Add Child" at bounding box center [812, 214] width 53 height 18
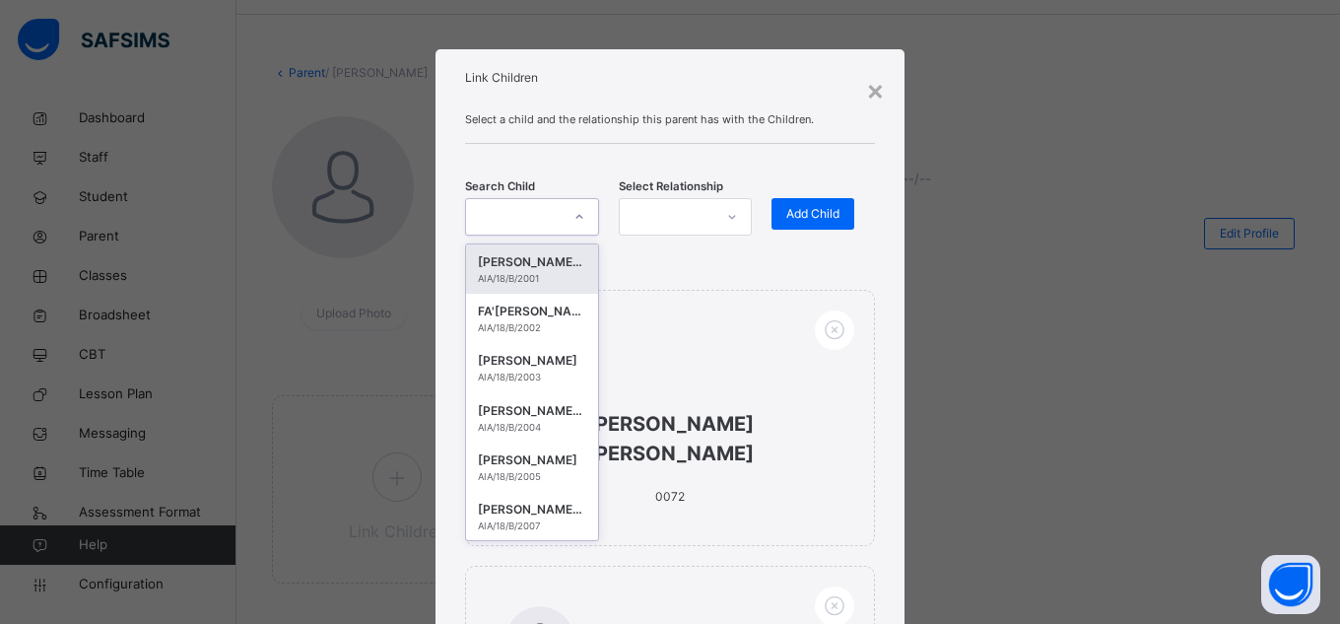
click at [537, 220] on div at bounding box center [513, 216] width 95 height 31
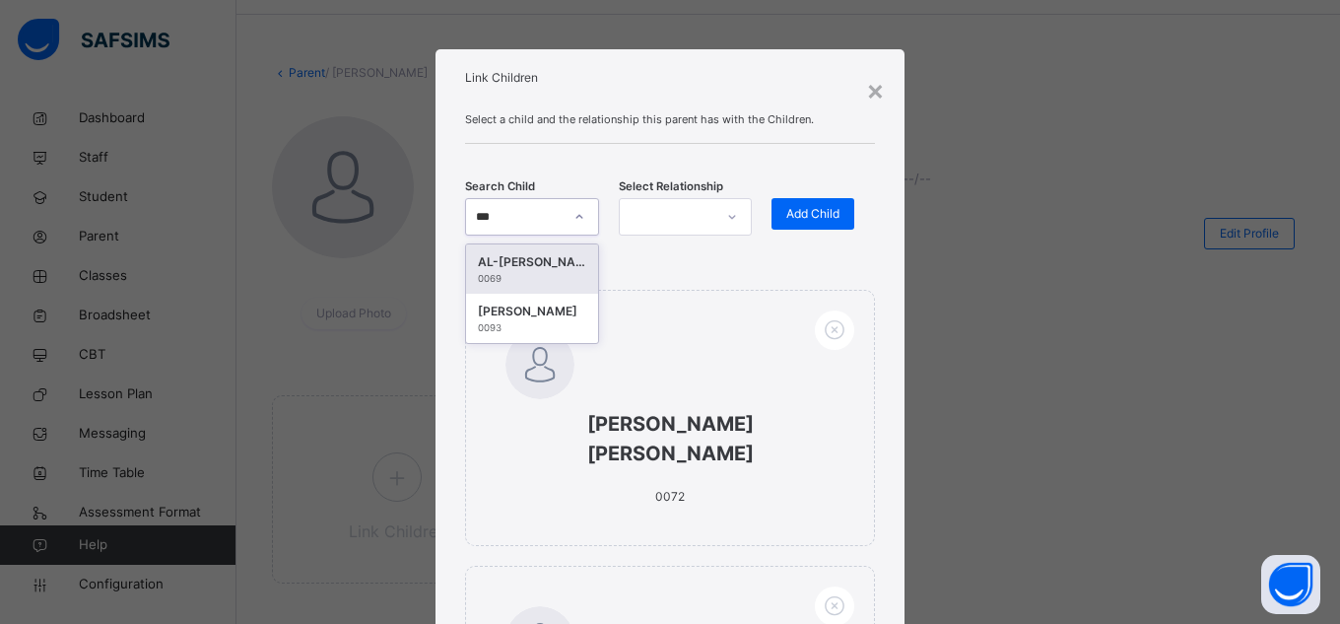
type input "****"
click at [502, 282] on div "0069" at bounding box center [532, 279] width 108 height 14
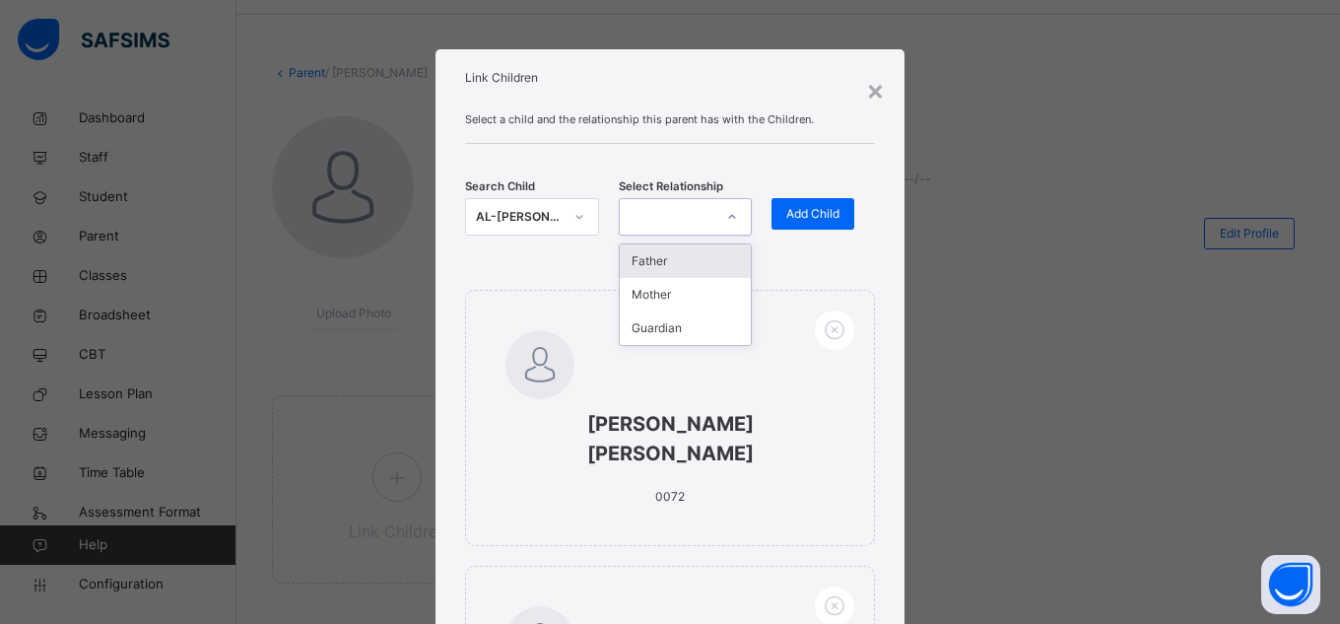
click at [669, 230] on div at bounding box center [667, 216] width 95 height 31
click at [667, 317] on div "Guardian" at bounding box center [686, 327] width 132 height 33
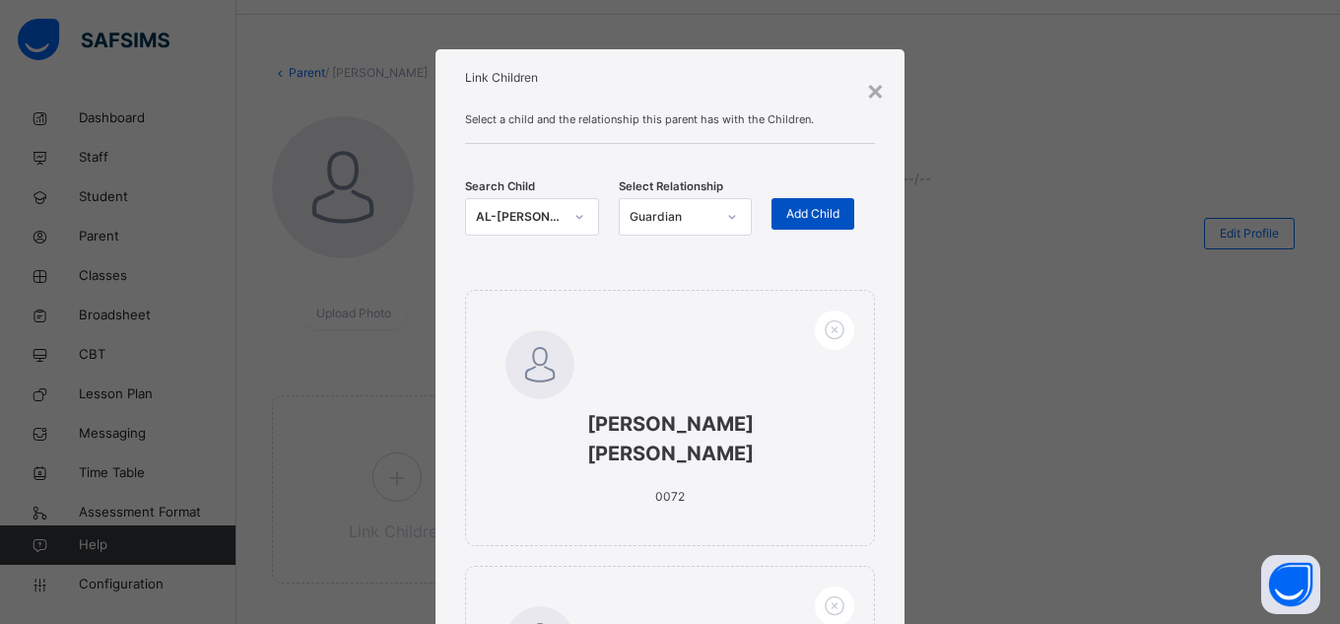
click at [803, 220] on span "Add Child" at bounding box center [812, 214] width 53 height 18
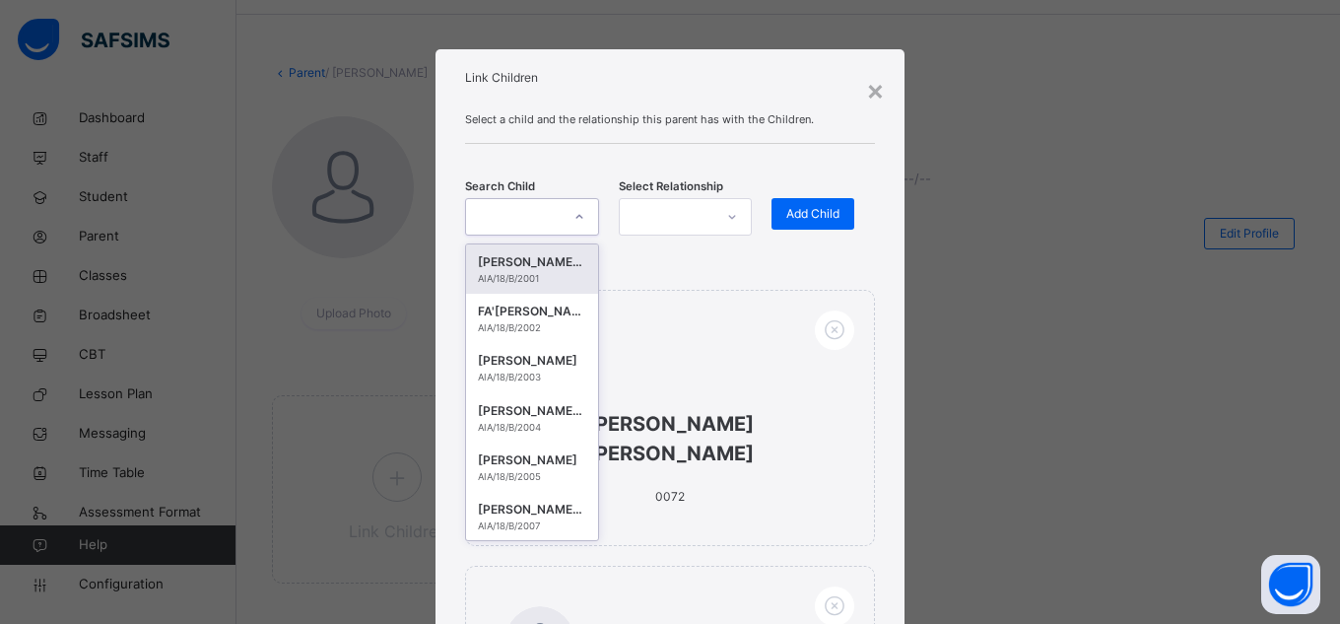
click at [542, 208] on div at bounding box center [513, 216] width 95 height 31
type input "*****"
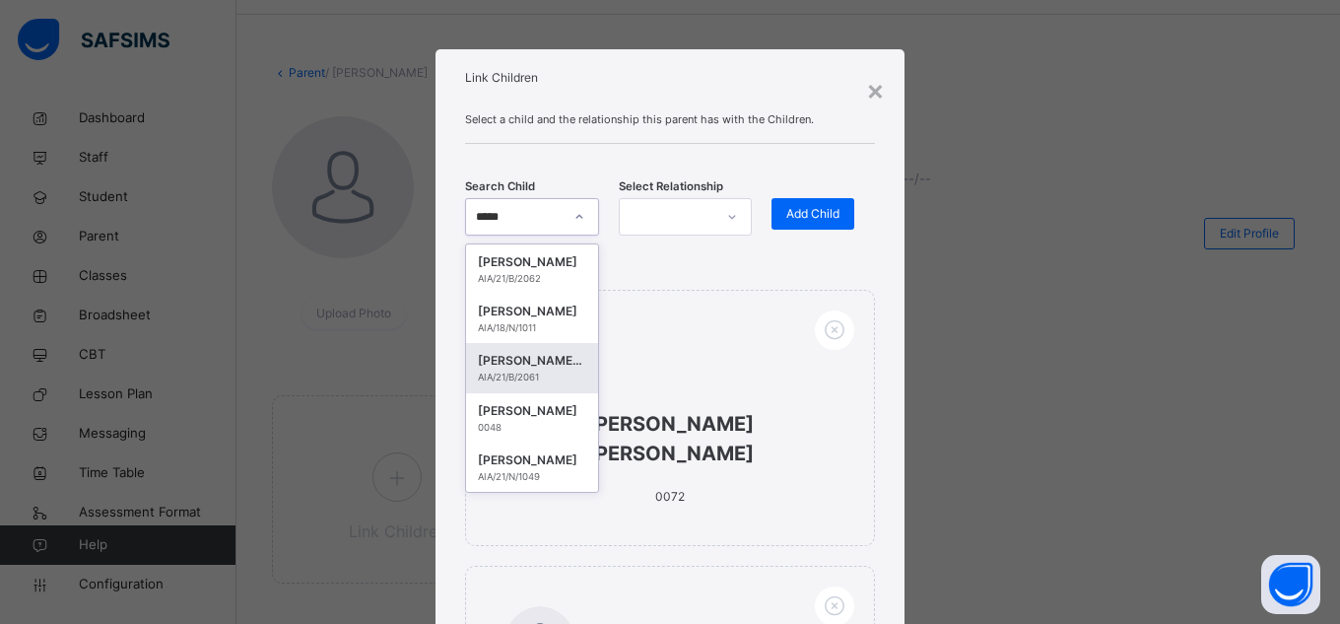
click at [486, 372] on div "AIA/21/B/2061" at bounding box center [532, 377] width 108 height 14
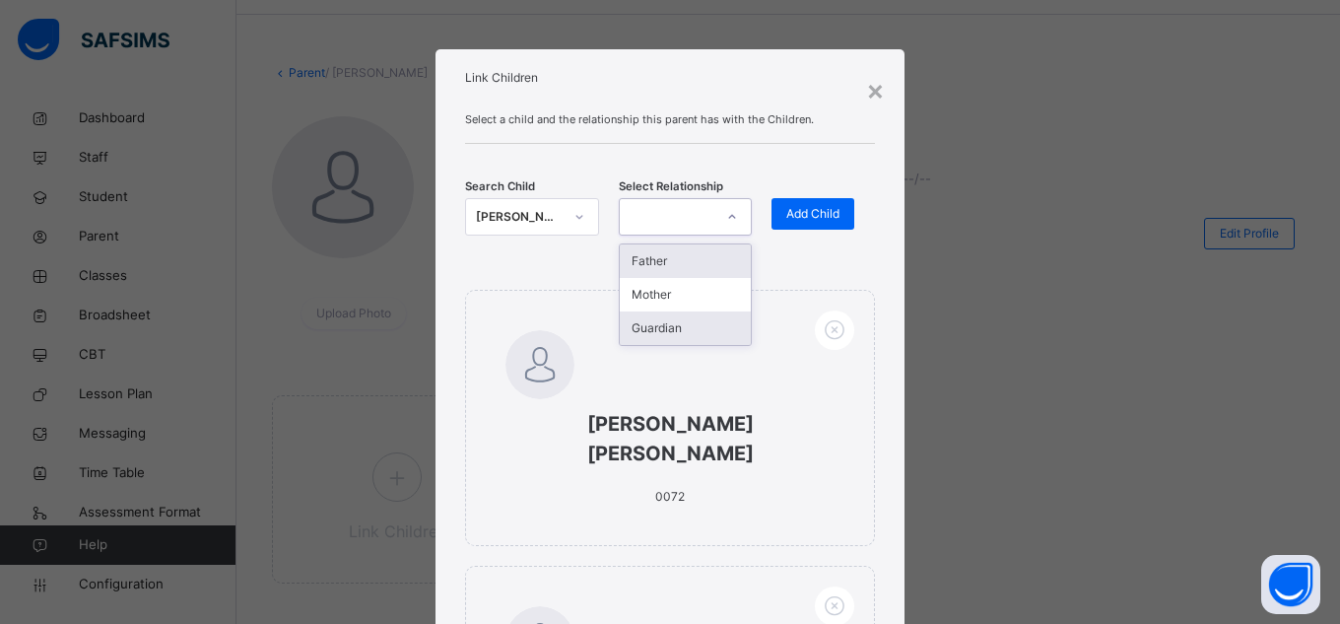
click at [688, 334] on div "Guardian" at bounding box center [686, 327] width 132 height 33
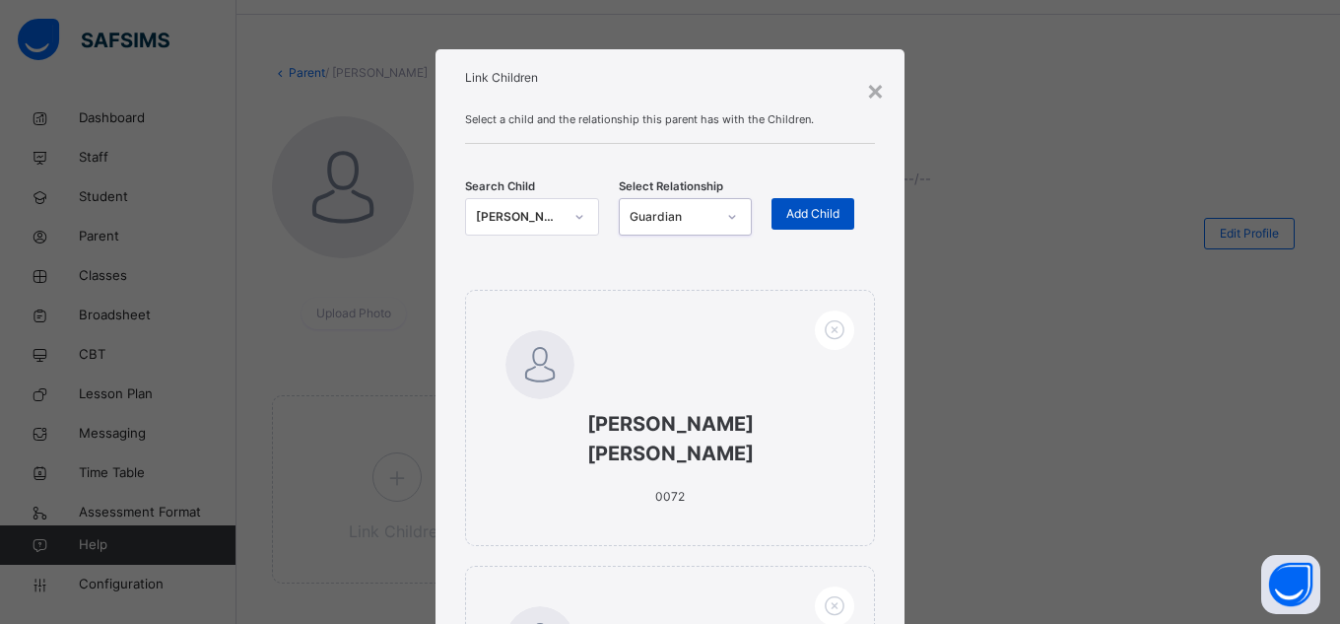
click at [833, 211] on span "Add Child" at bounding box center [812, 214] width 53 height 18
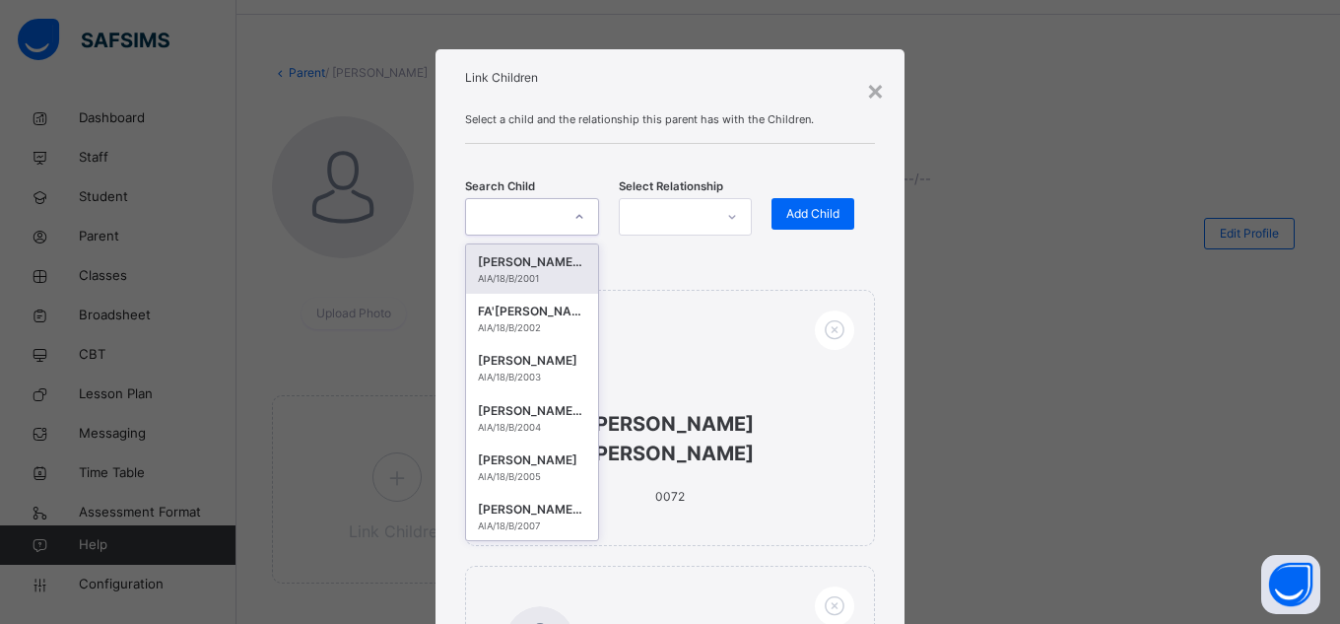
click at [573, 215] on icon at bounding box center [579, 217] width 12 height 20
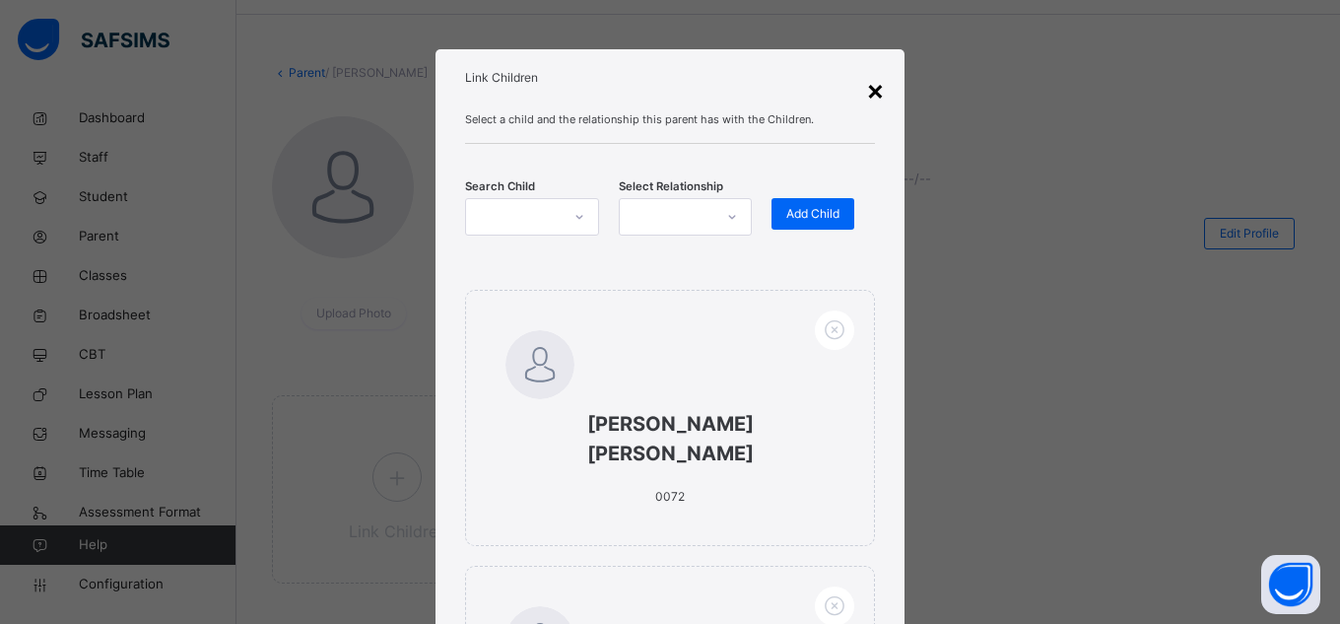
click at [873, 91] on div "×" at bounding box center [875, 89] width 19 height 41
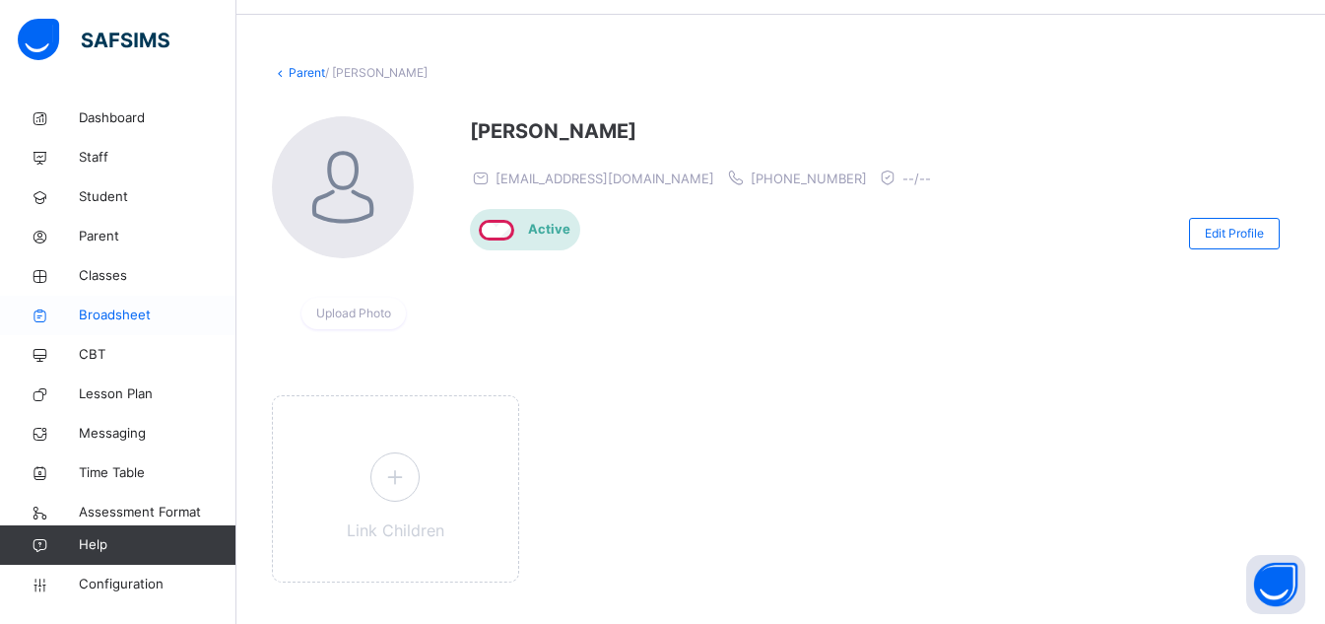
click at [108, 320] on span "Broadsheet" at bounding box center [158, 315] width 158 height 20
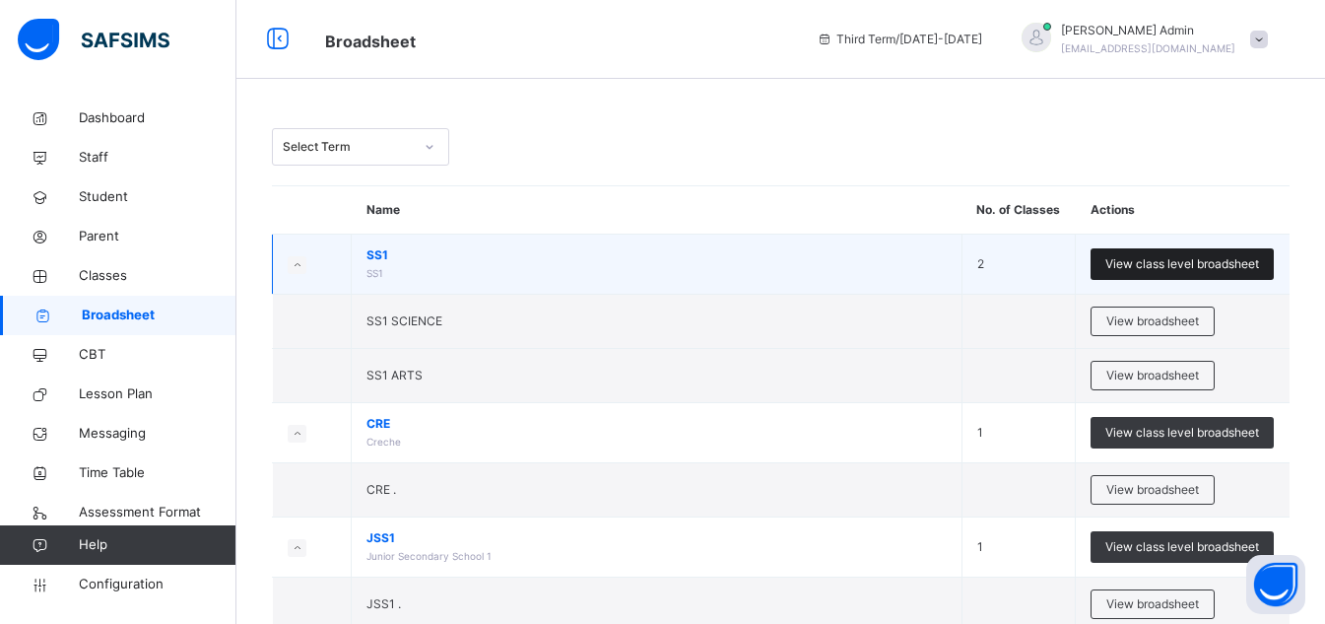
click at [1181, 253] on div "View class level broadsheet" at bounding box center [1182, 264] width 183 height 32
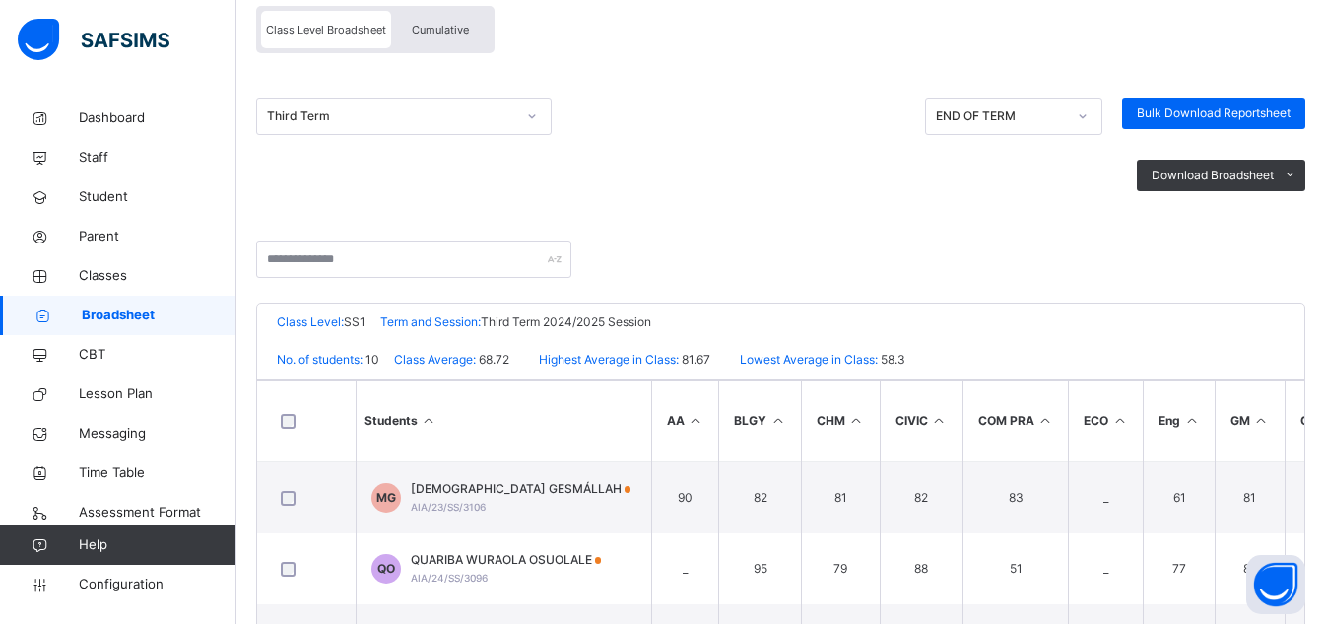
scroll to position [207, 0]
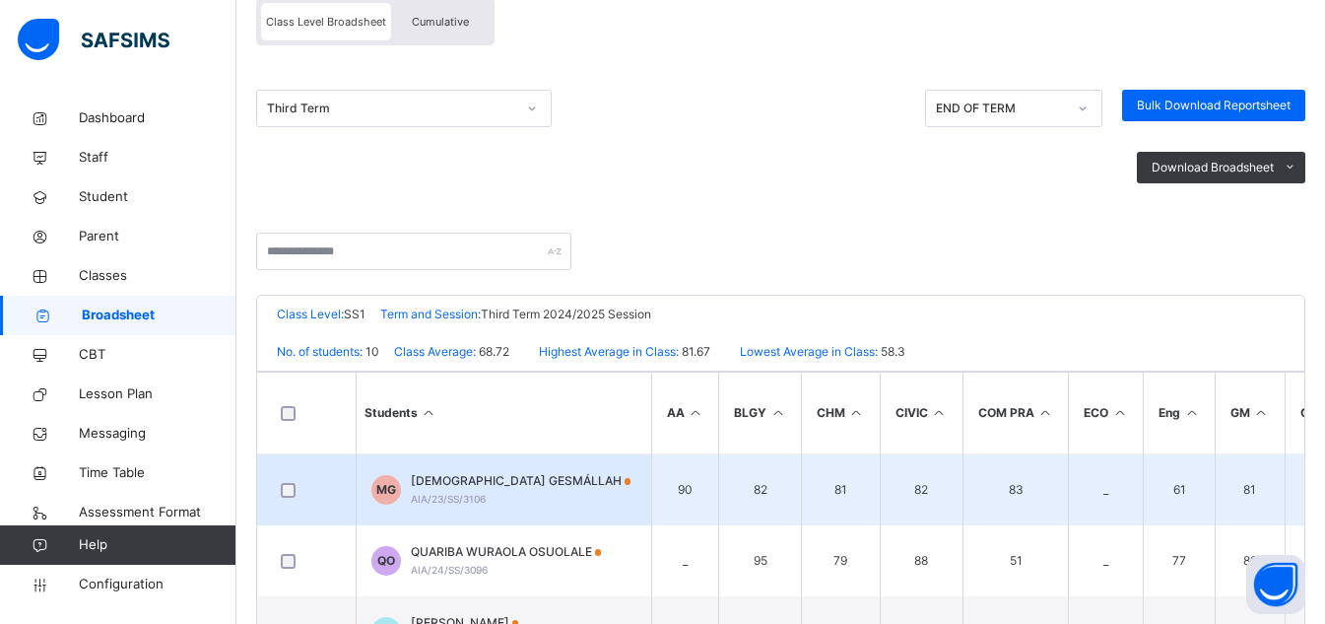
click at [526, 486] on span "[DEMOGRAPHIC_DATA] GESMÁLLAH" at bounding box center [521, 481] width 221 height 18
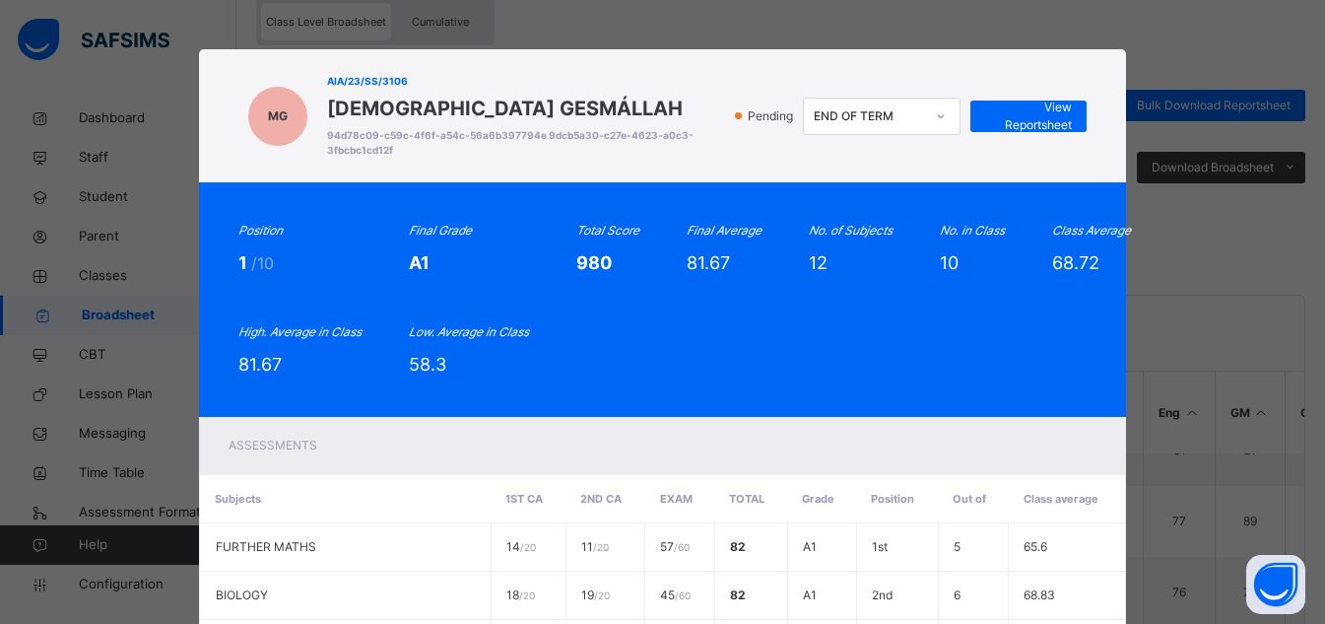
scroll to position [79, 0]
click at [1001, 397] on div "Position 1 /10 Final Grade A1 Total Score 980 Final Average 81.67 No. of Subjec…" at bounding box center [663, 299] width 928 height 234
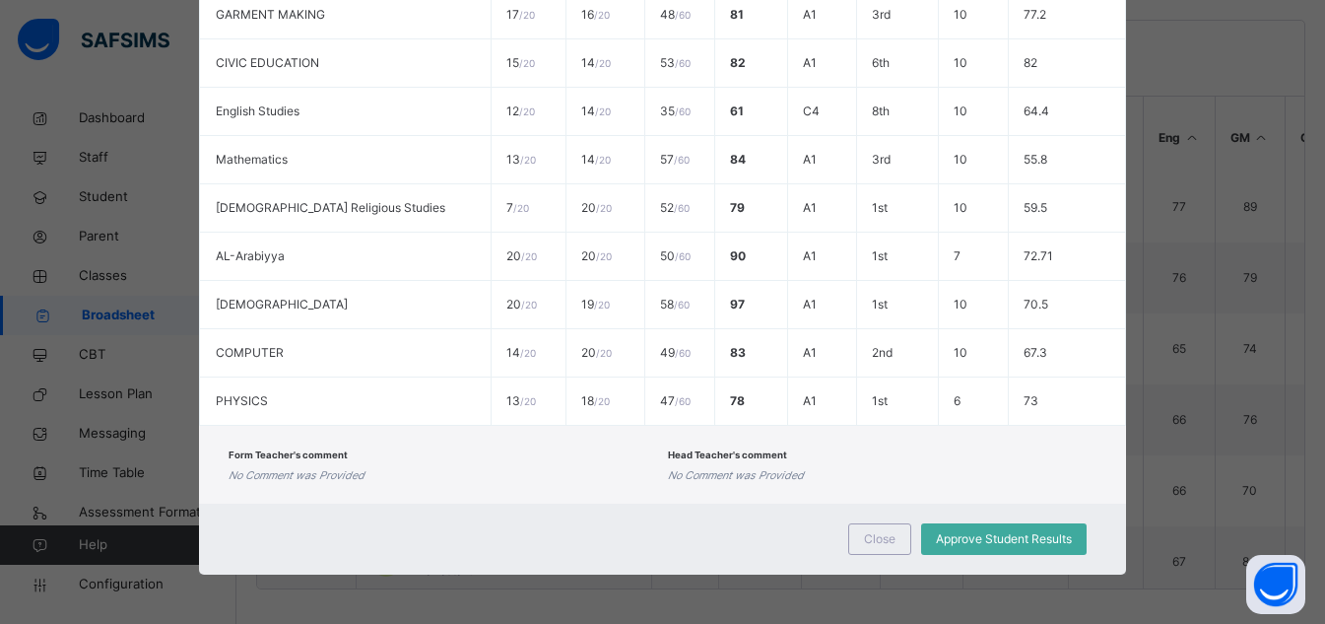
scroll to position [483, 0]
click at [881, 538] on span "Close" at bounding box center [880, 539] width 32 height 18
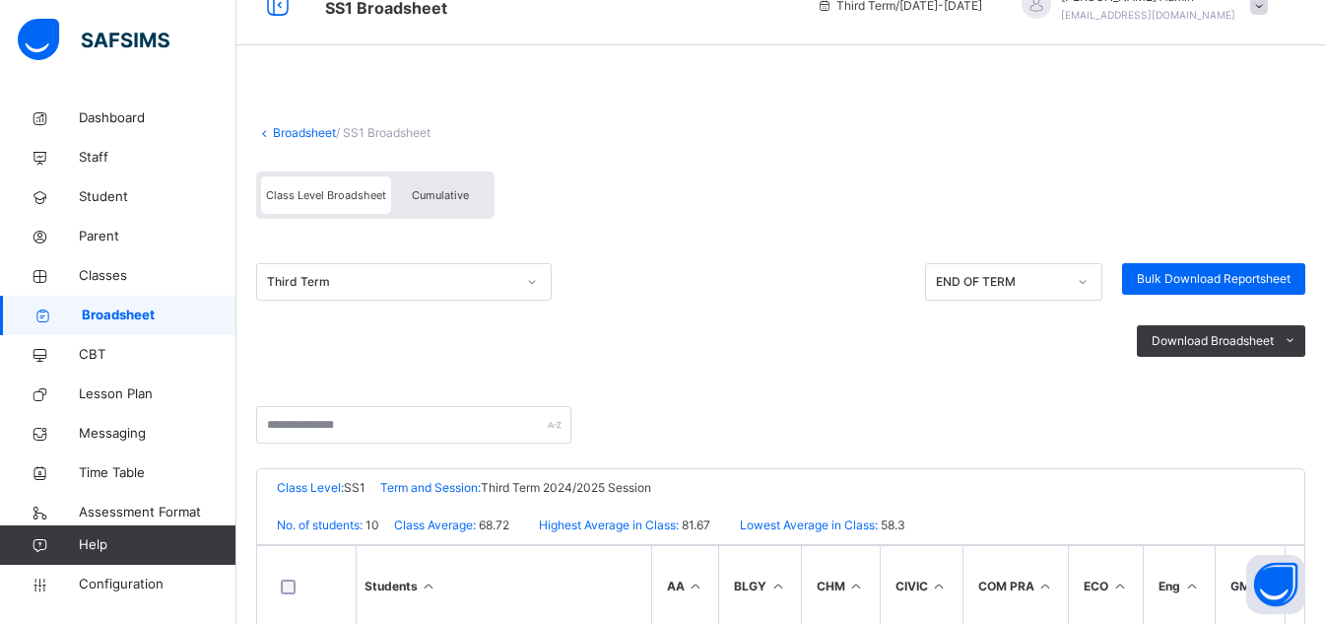
scroll to position [33, 0]
click at [273, 140] on link "Broadsheet" at bounding box center [304, 133] width 63 height 15
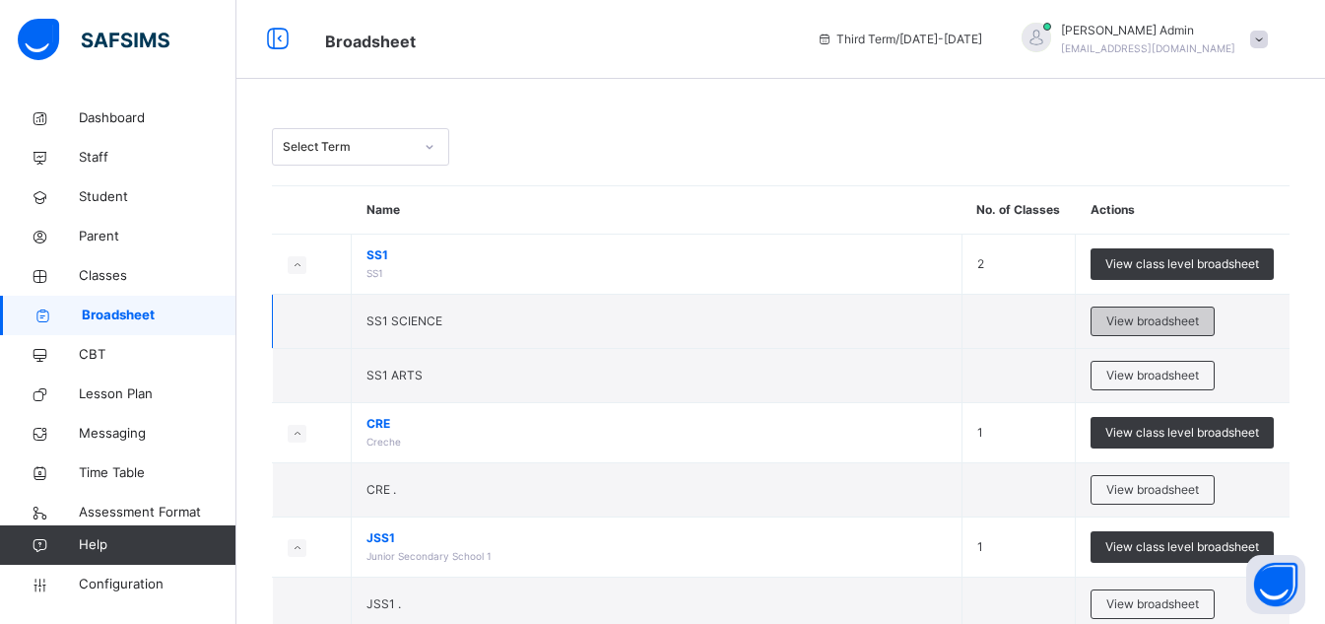
click at [1162, 318] on span "View broadsheet" at bounding box center [1152, 321] width 93 height 18
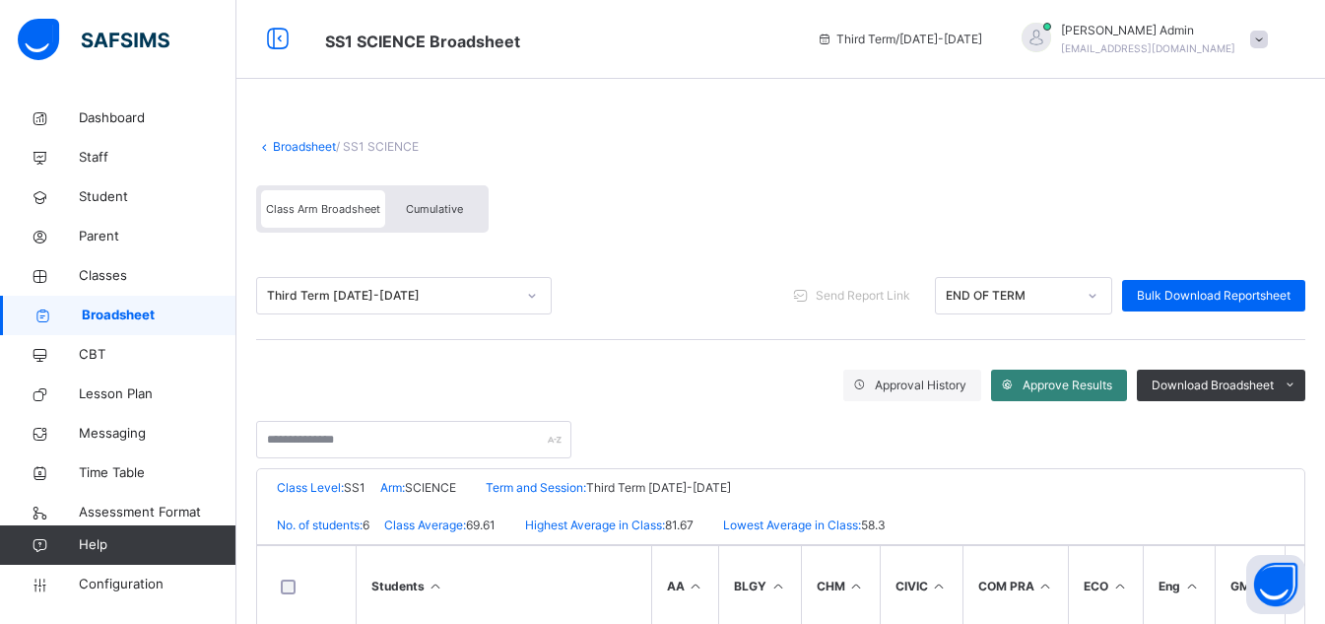
click at [1068, 393] on span "Approve Results" at bounding box center [1068, 385] width 90 height 18
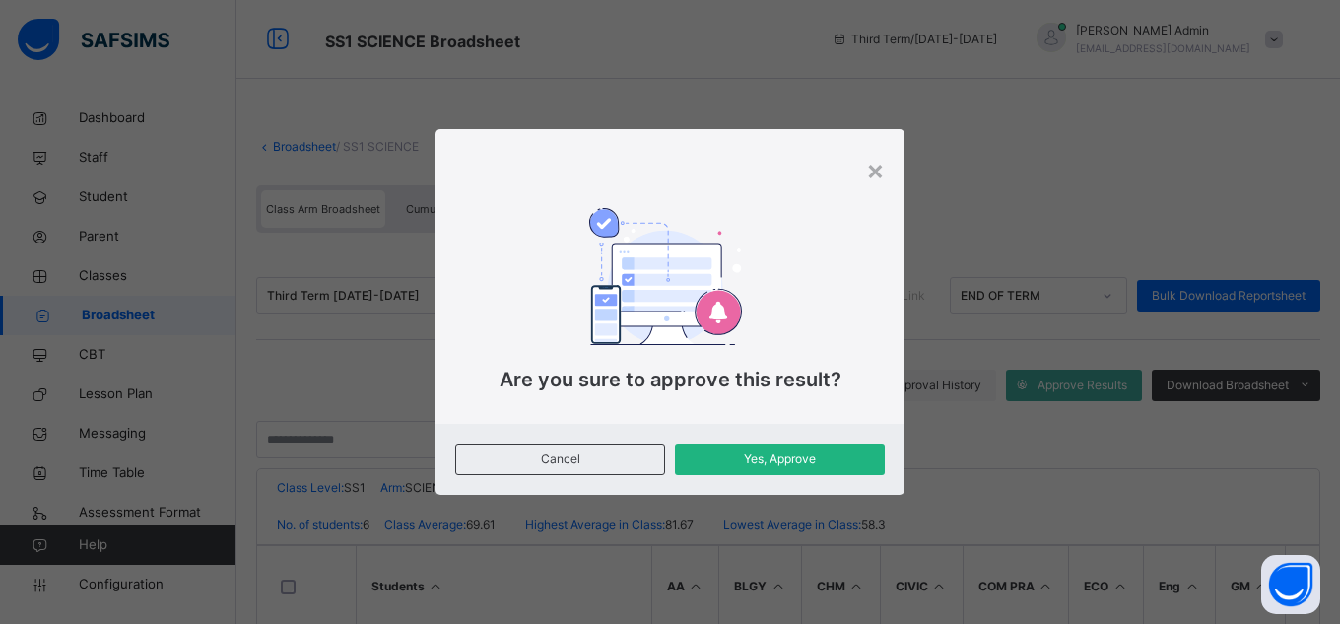
click at [826, 461] on span "Yes, Approve" at bounding box center [780, 459] width 180 height 18
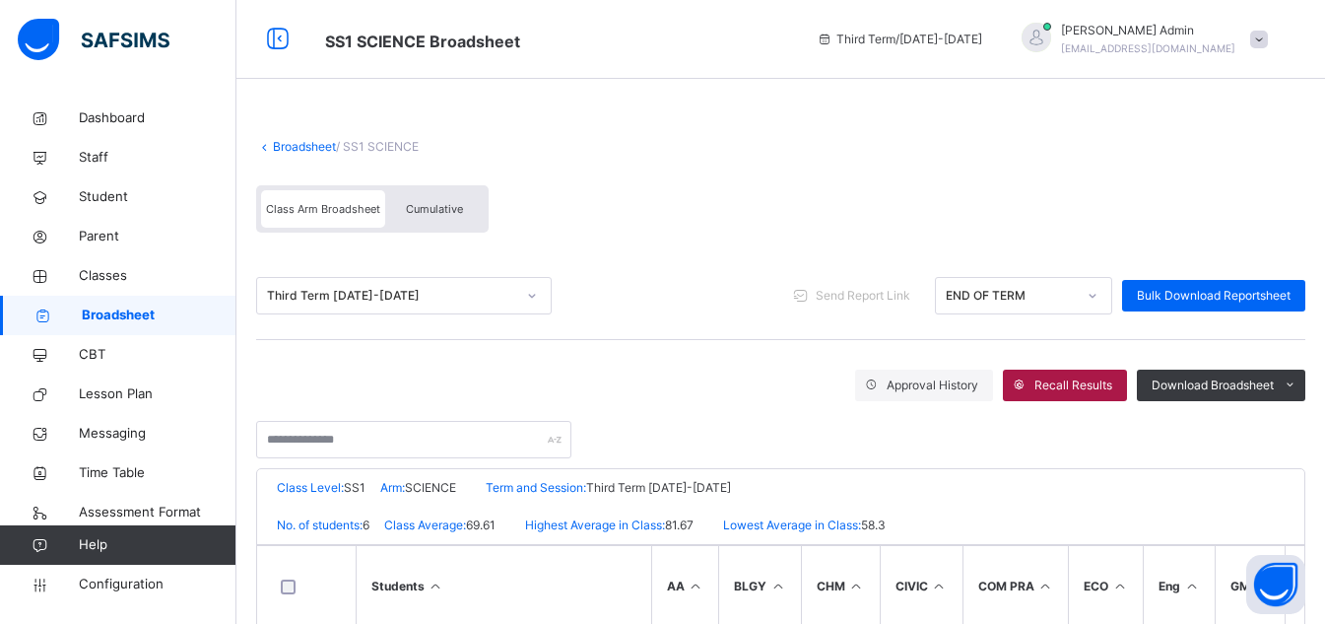
click at [1067, 390] on span "Recall Results" at bounding box center [1073, 385] width 78 height 18
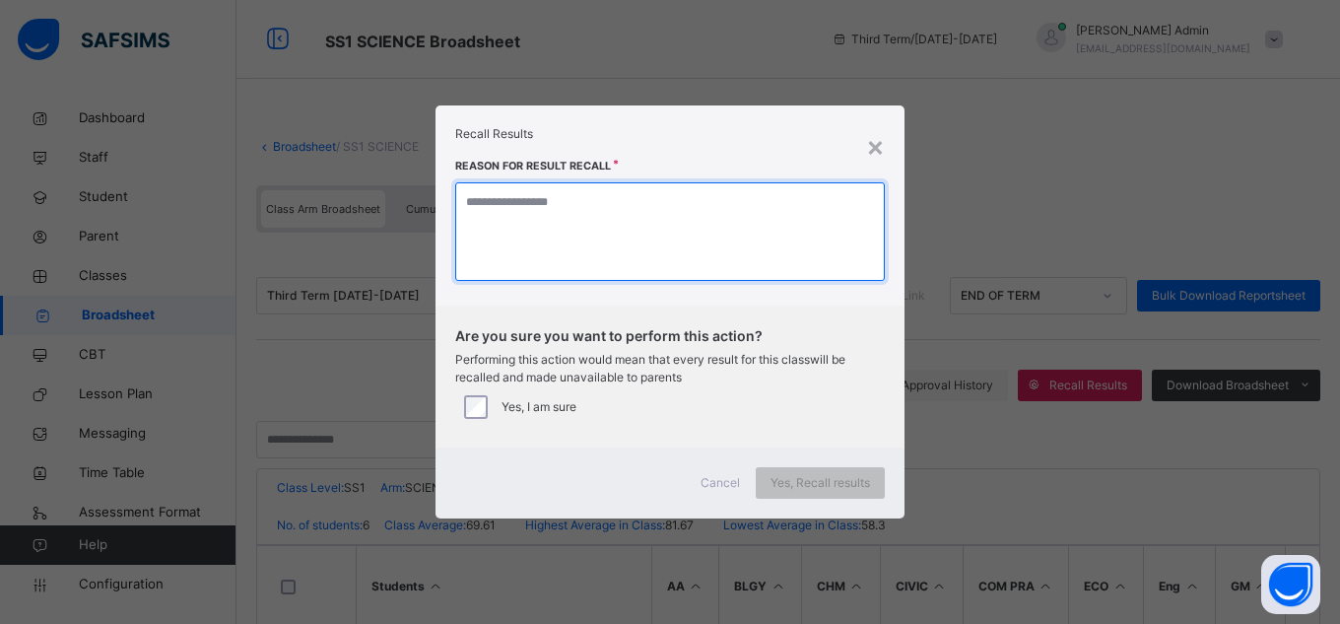
click at [509, 200] on textarea at bounding box center [670, 231] width 430 height 99
type textarea "*****"
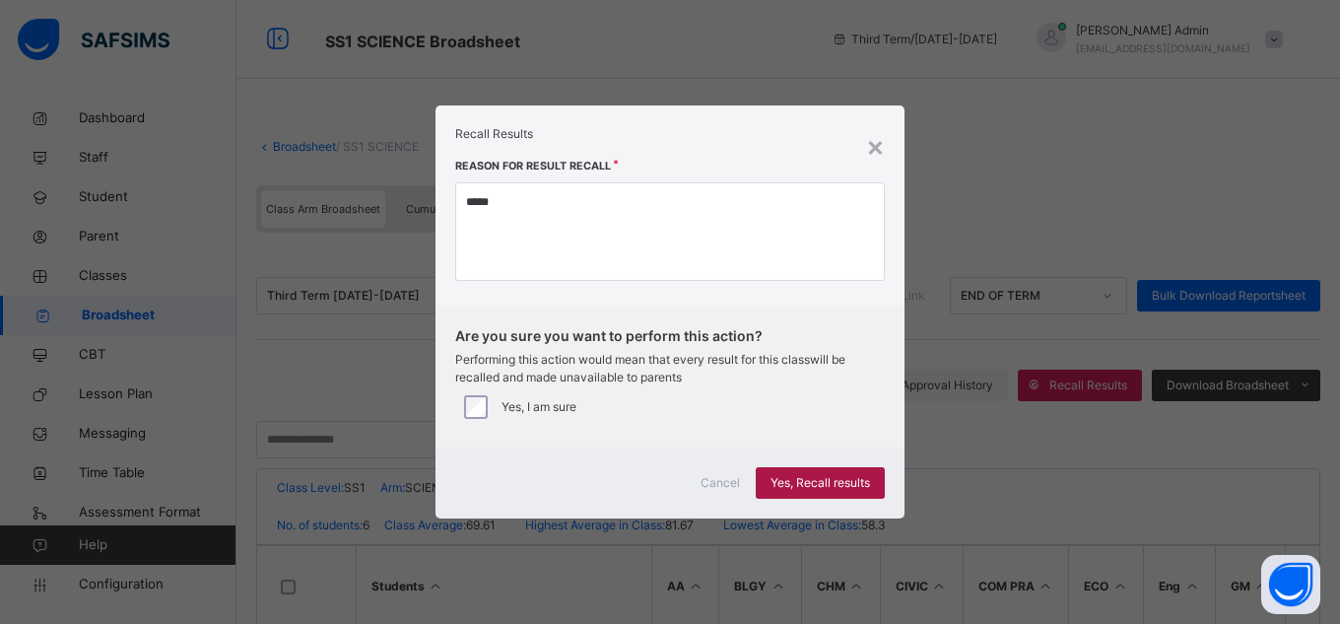
click at [763, 478] on div "Yes, Recall results" at bounding box center [820, 483] width 129 height 32
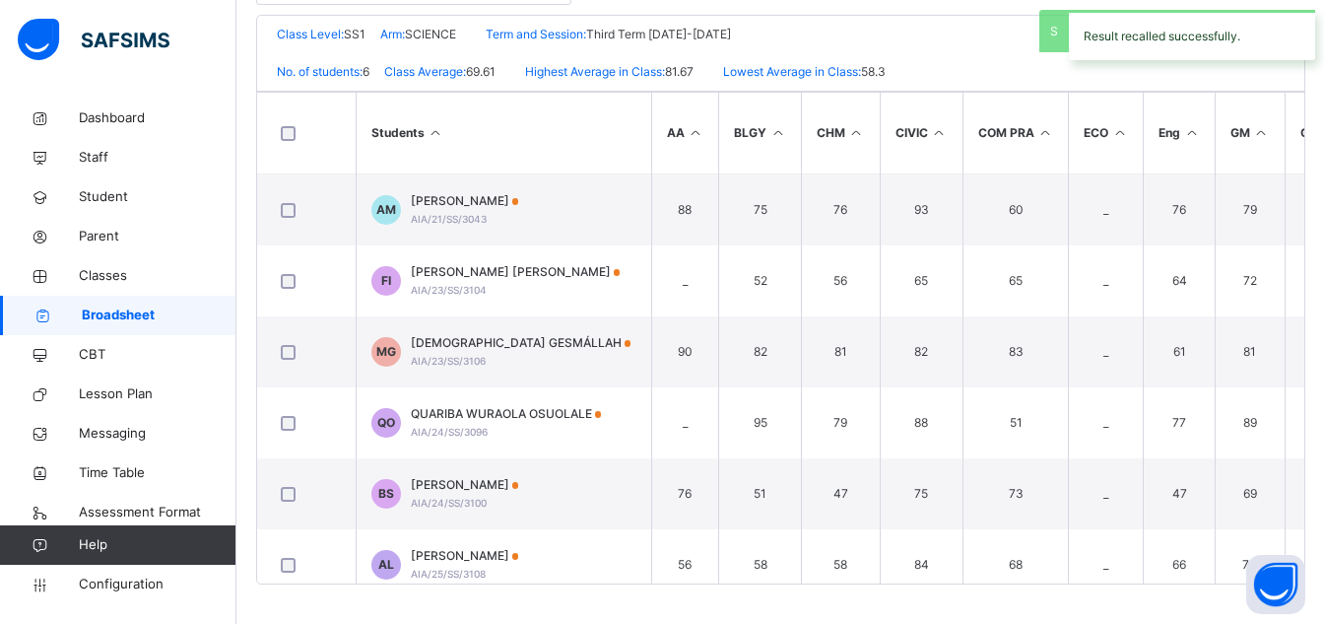
scroll to position [25, 0]
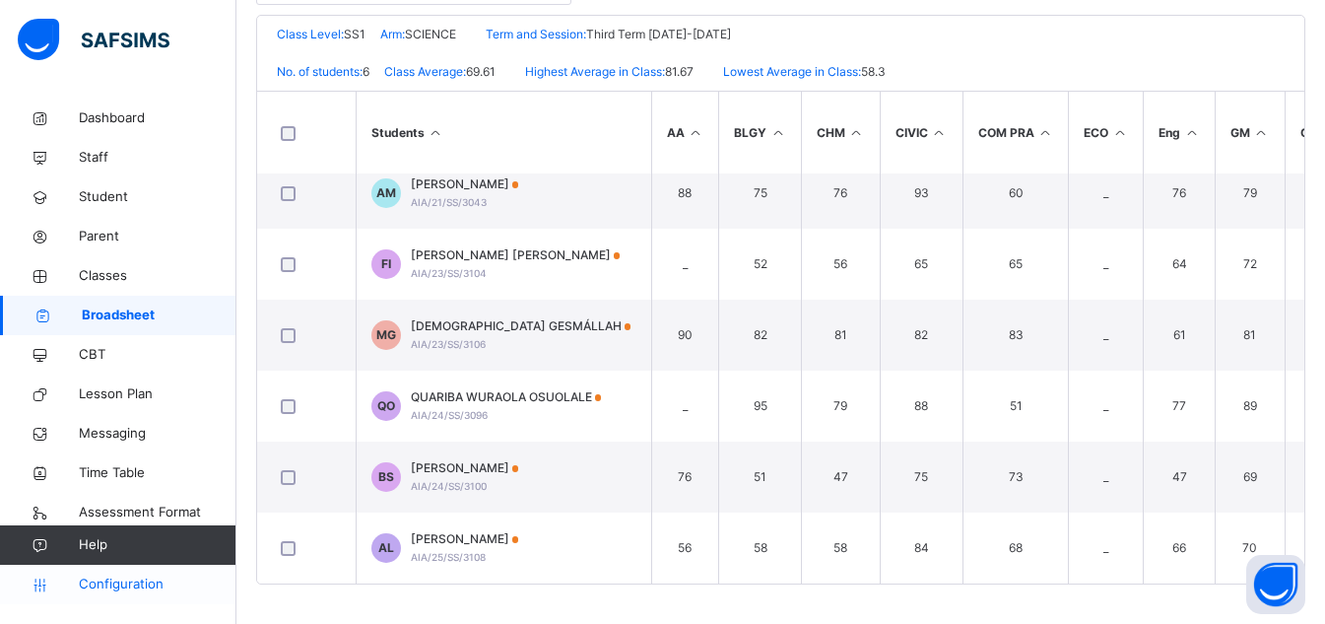
click at [133, 580] on span "Configuration" at bounding box center [157, 584] width 157 height 20
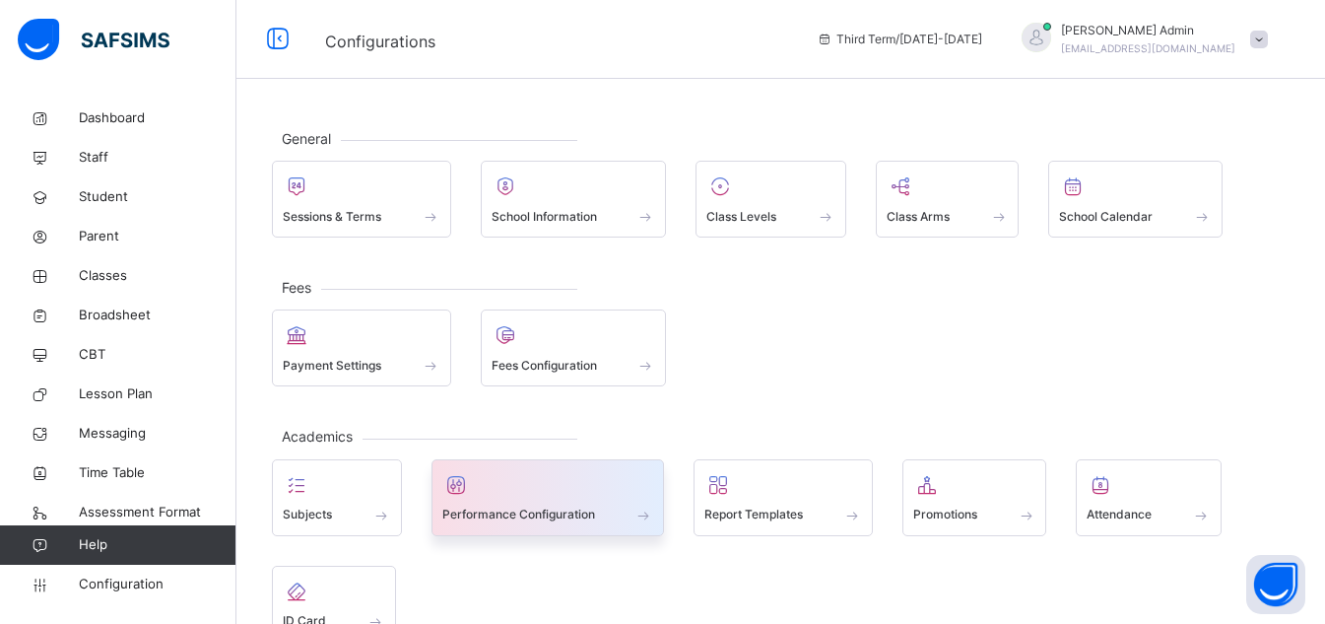
click at [539, 504] on div "Performance Configuration" at bounding box center [548, 514] width 212 height 21
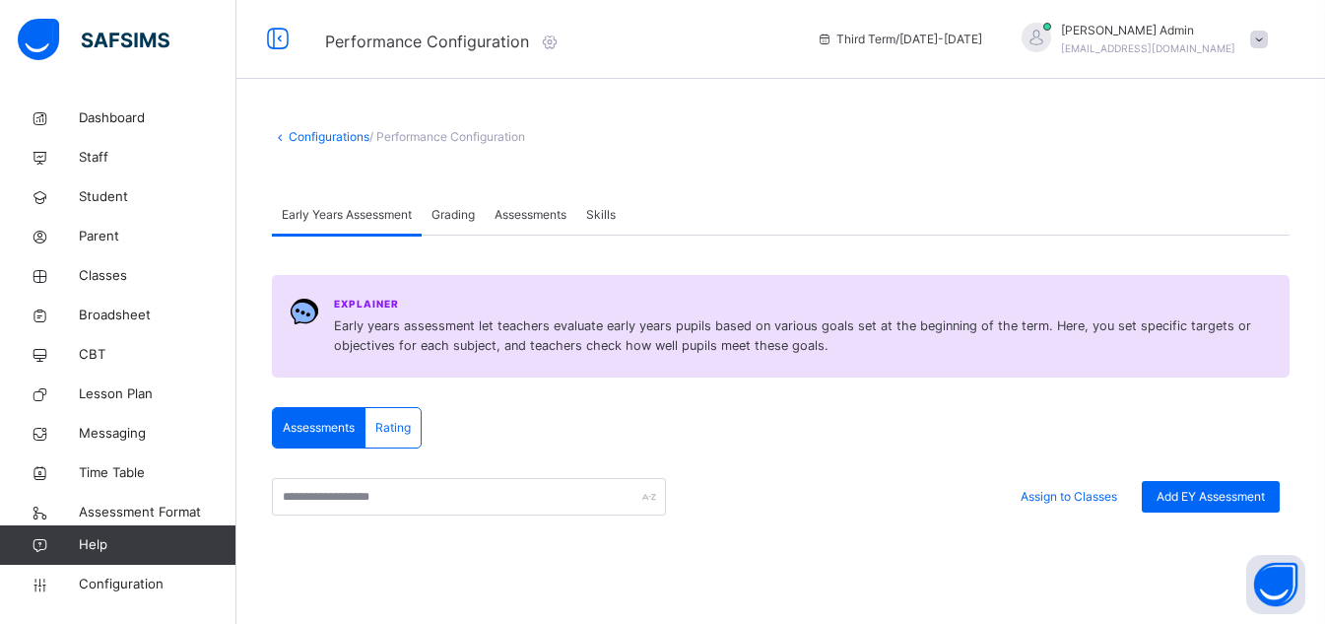
click at [594, 220] on span "Skills" at bounding box center [601, 215] width 30 height 18
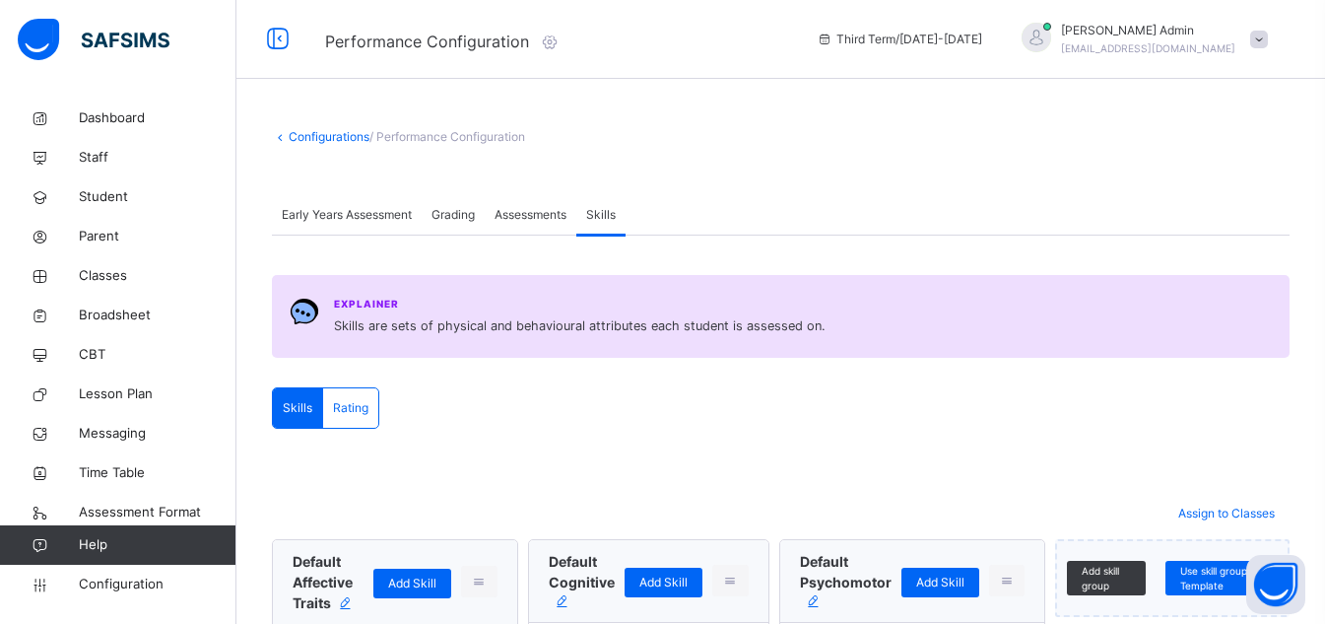
click at [354, 419] on div "Rating" at bounding box center [350, 407] width 55 height 39
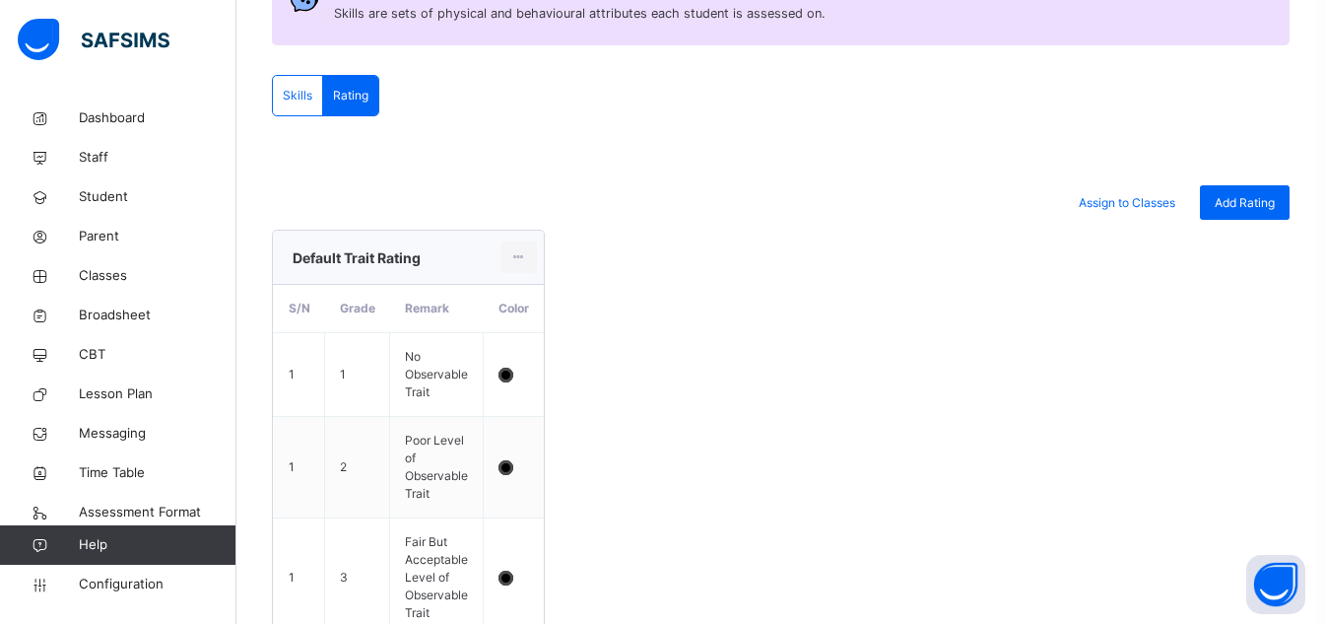
scroll to position [297, 0]
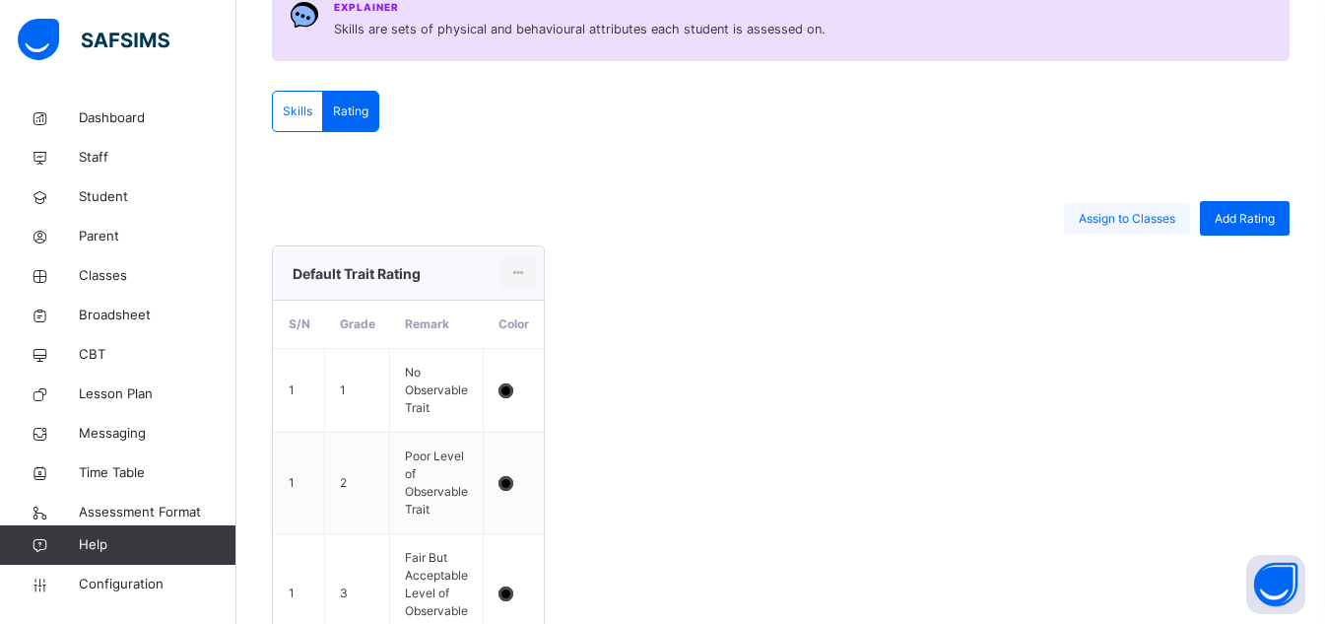
click at [1113, 226] on span "Assign to Classes" at bounding box center [1127, 219] width 97 height 18
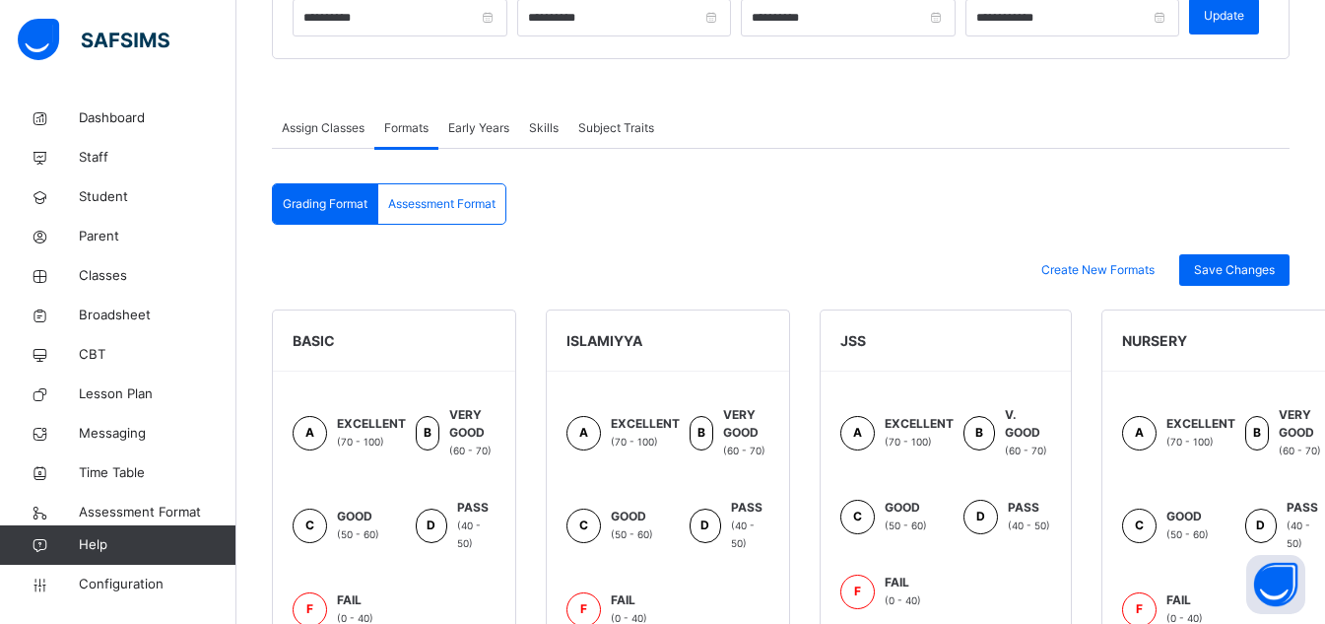
scroll to position [306, 0]
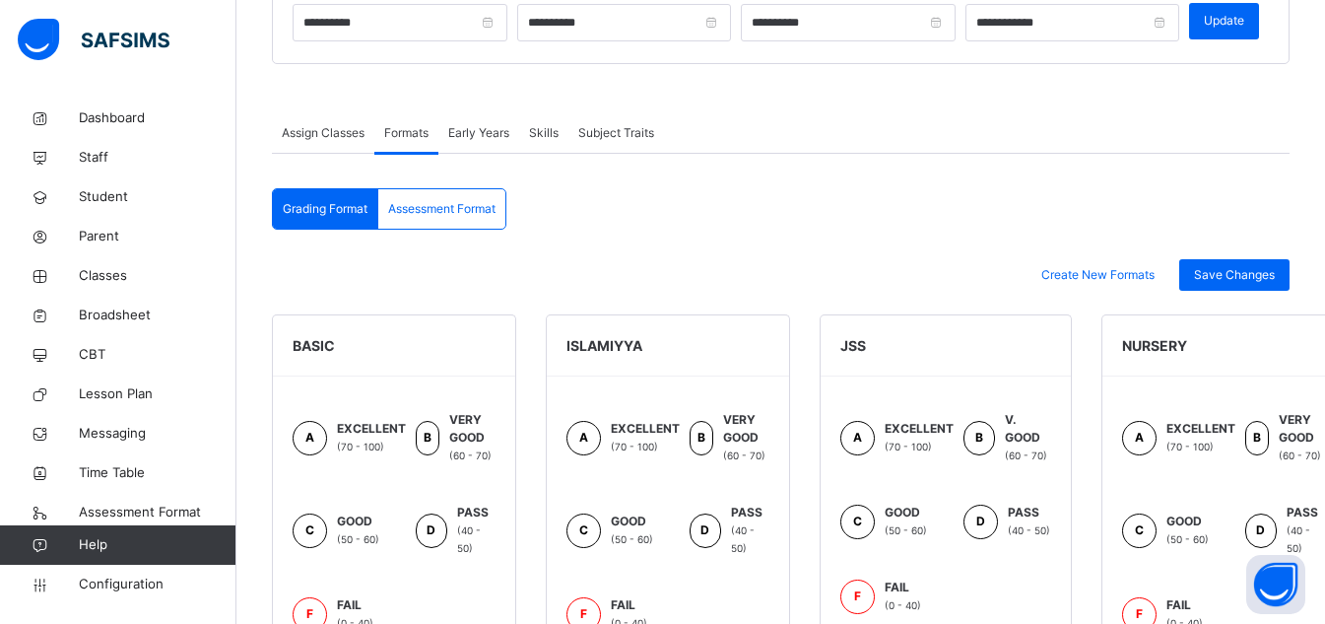
click at [554, 132] on span "Skills" at bounding box center [544, 133] width 30 height 18
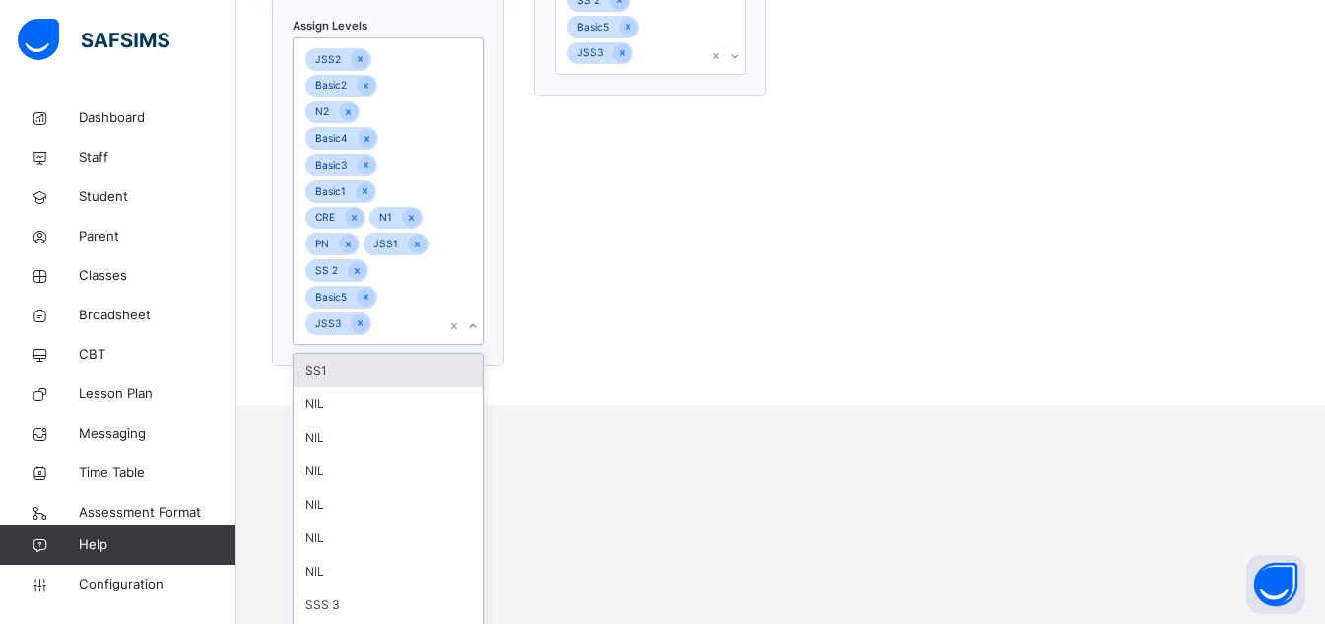
scroll to position [6, 0]
click at [381, 616] on div "B 4B" at bounding box center [388, 632] width 189 height 33
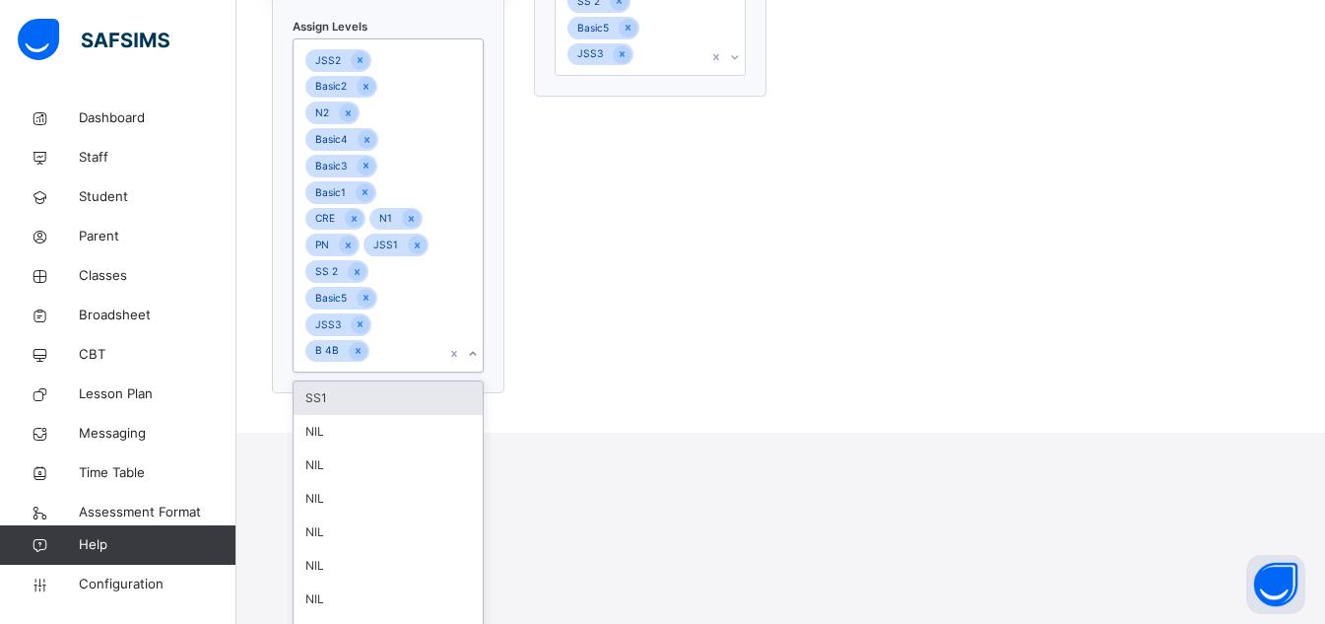
click at [432, 381] on div "SS1" at bounding box center [388, 397] width 189 height 33
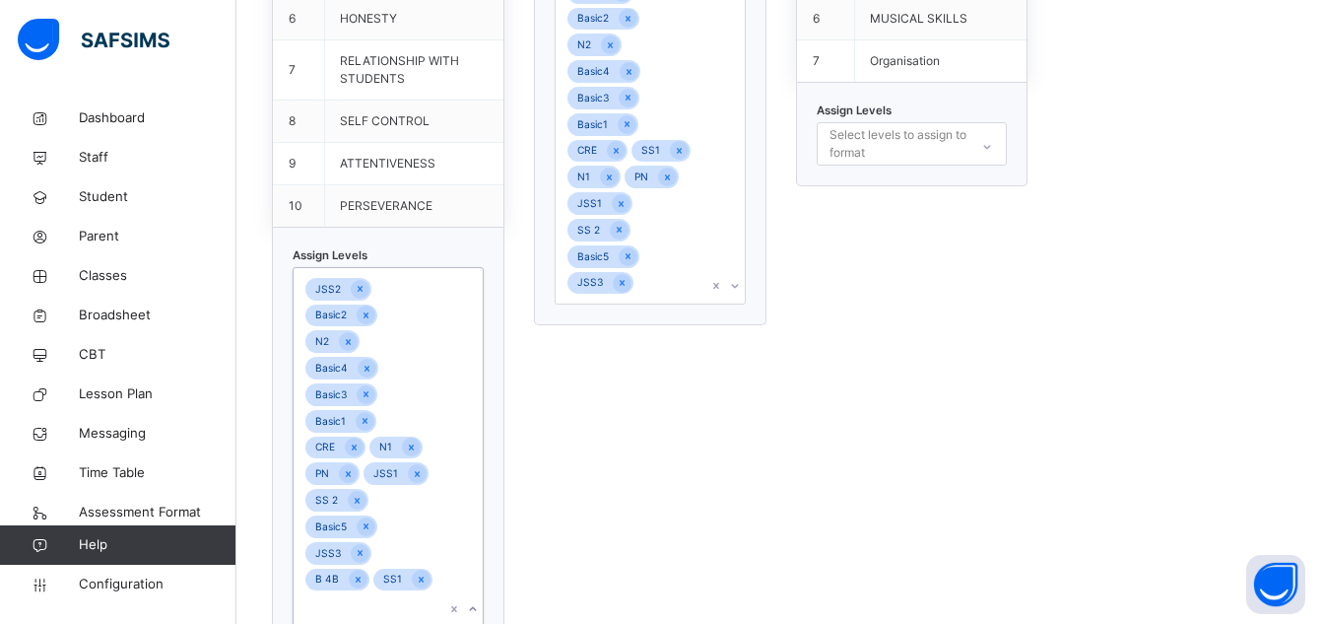
scroll to position [914, 0]
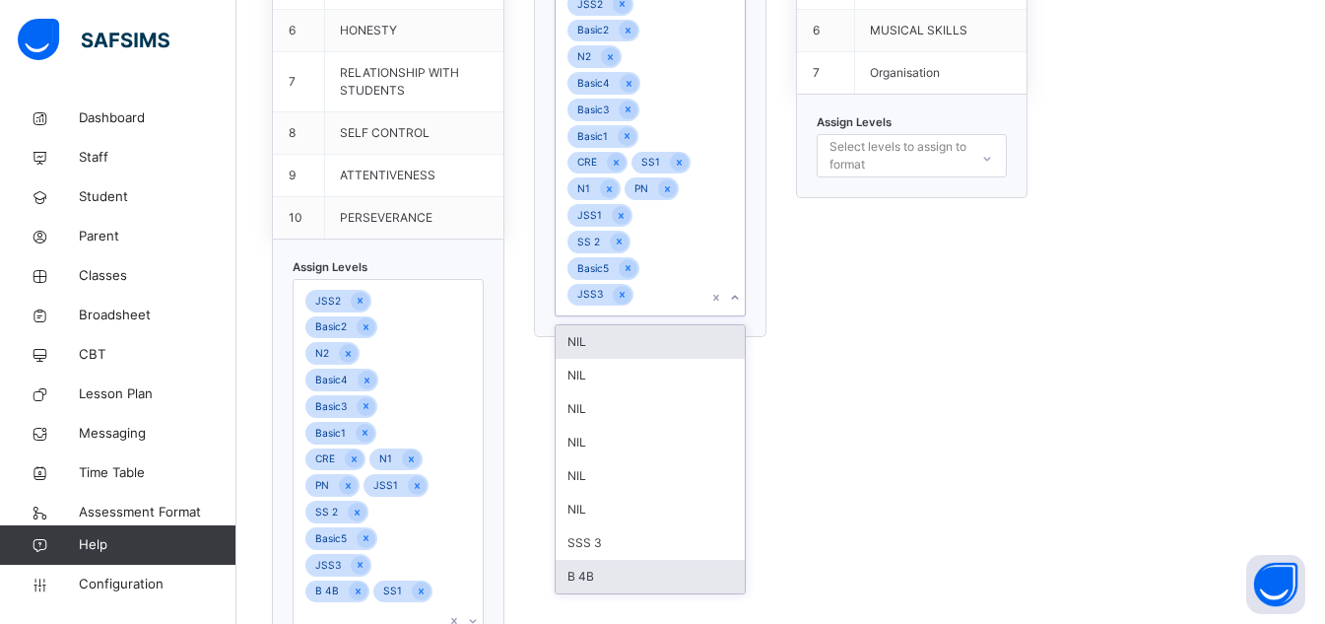
click at [623, 560] on div "B 4B" at bounding box center [650, 576] width 189 height 33
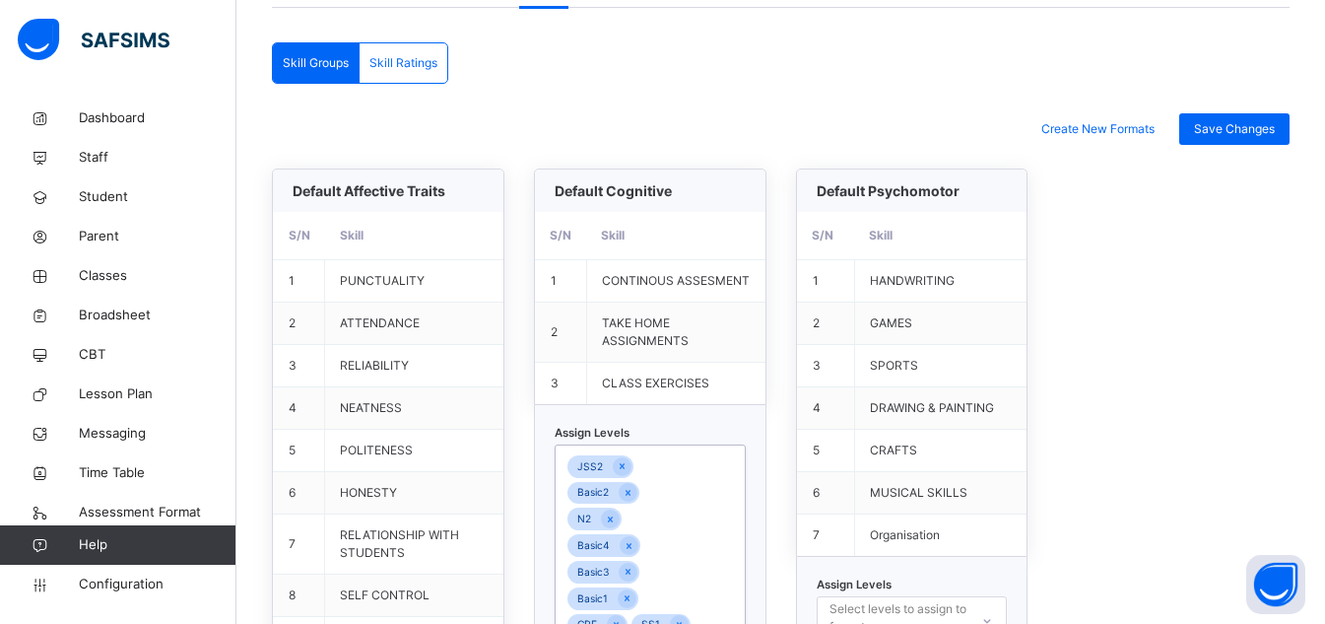
scroll to position [449, 0]
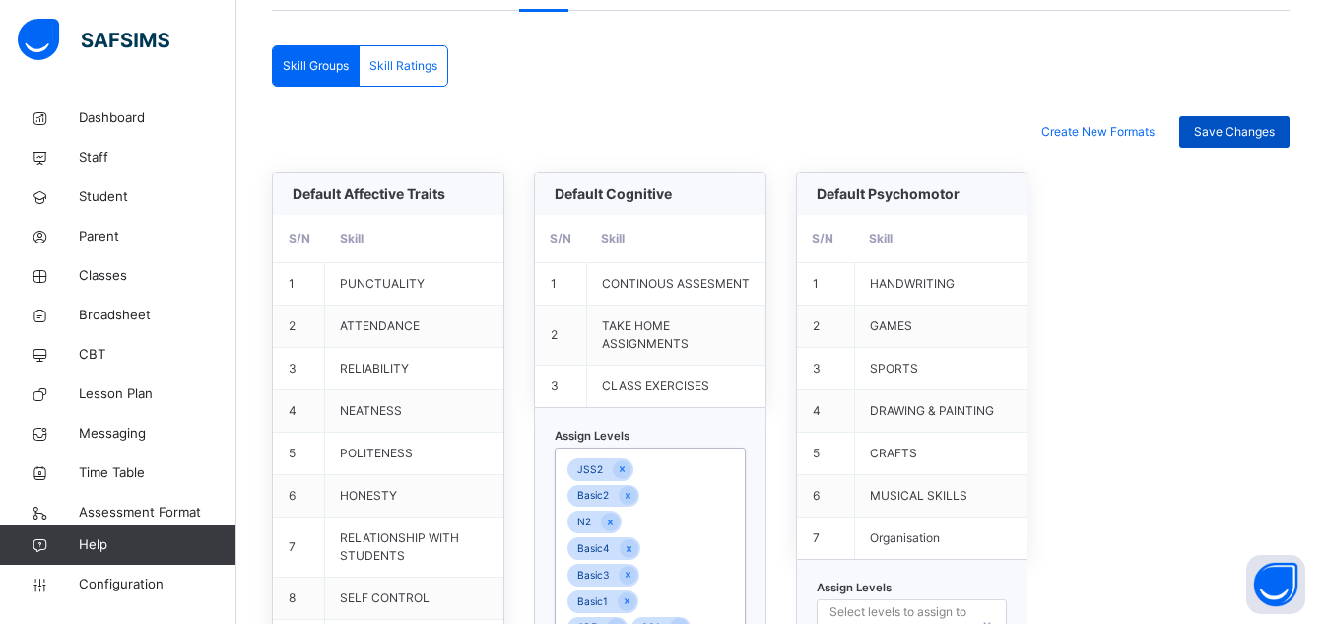
click at [1269, 136] on span "Save Changes" at bounding box center [1234, 132] width 81 height 18
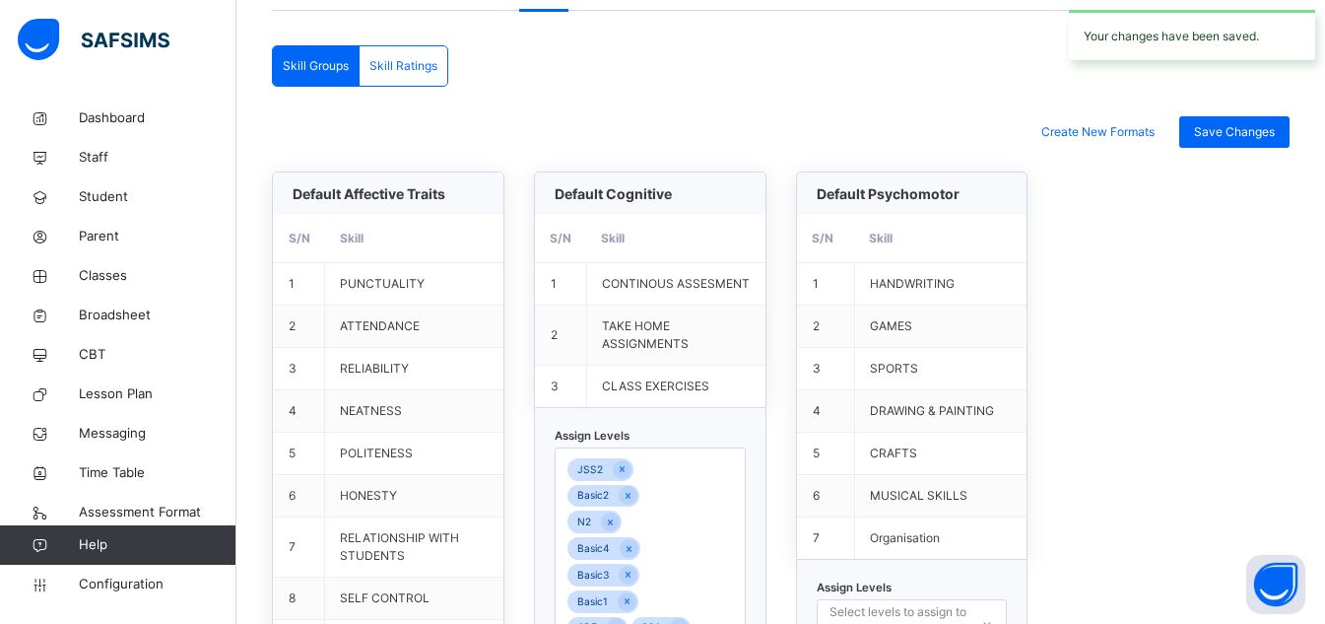
click at [402, 59] on span "Skill Ratings" at bounding box center [403, 66] width 68 height 18
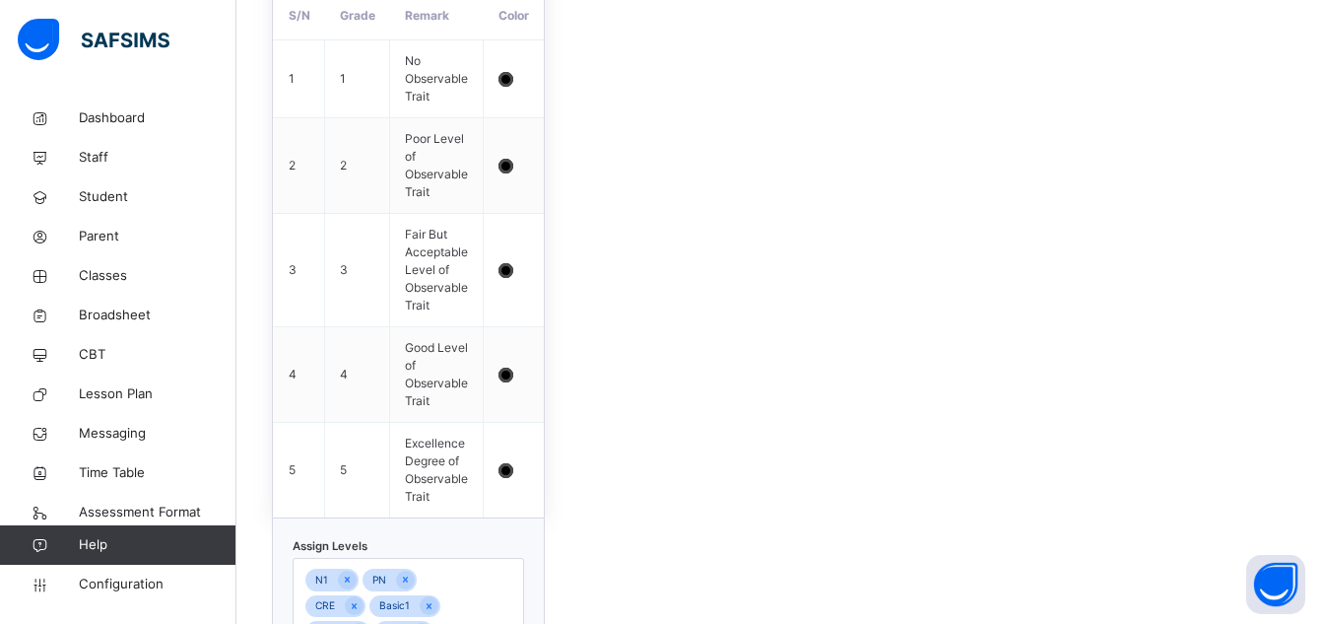
scroll to position [895, 0]
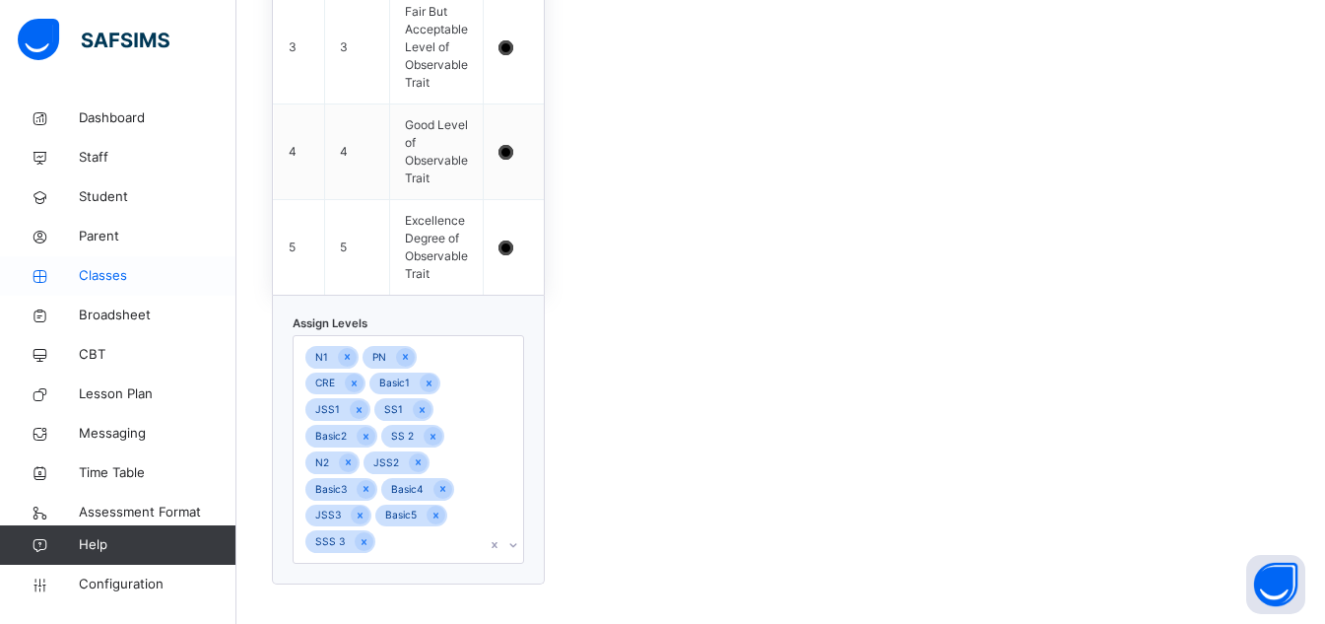
click at [93, 281] on span "Classes" at bounding box center [158, 276] width 158 height 20
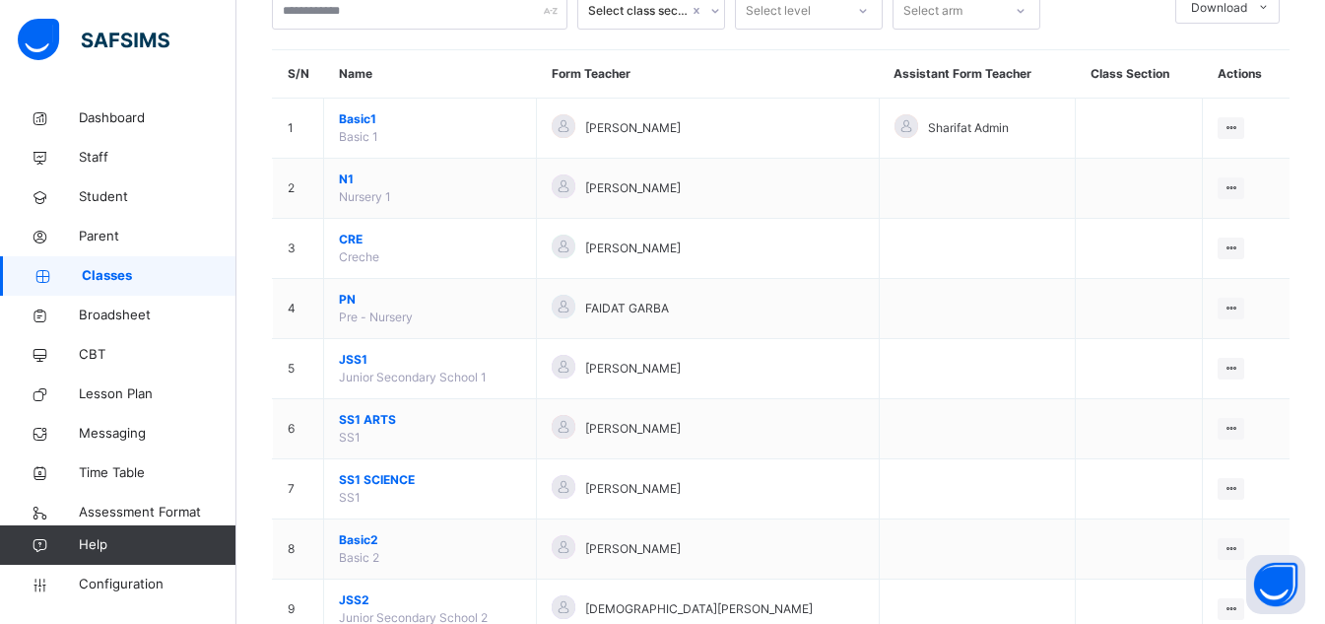
scroll to position [157, 0]
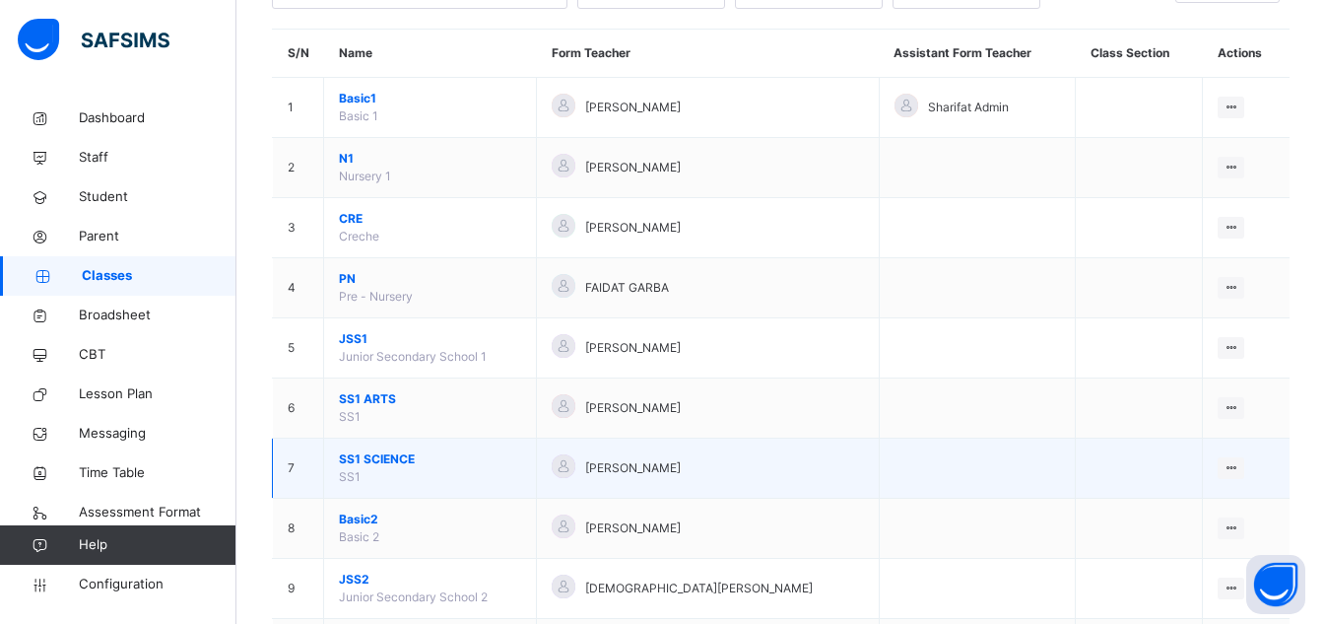
click at [386, 465] on span "SS1 SCIENCE" at bounding box center [430, 459] width 182 height 18
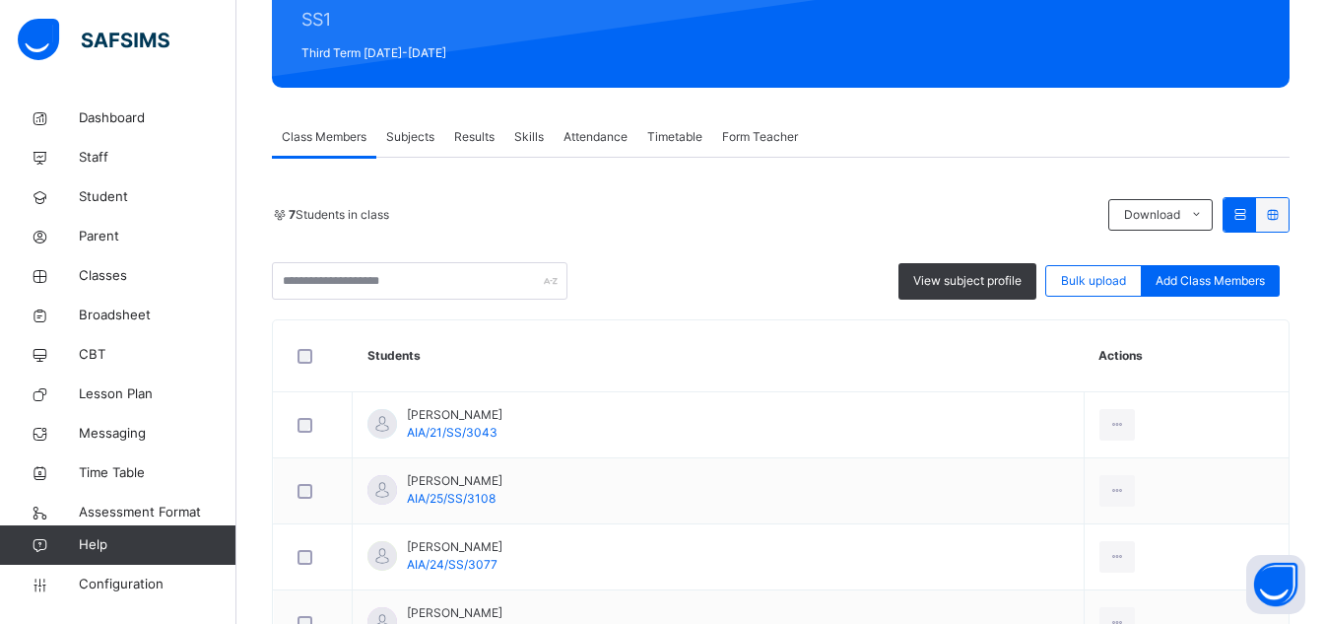
scroll to position [262, 0]
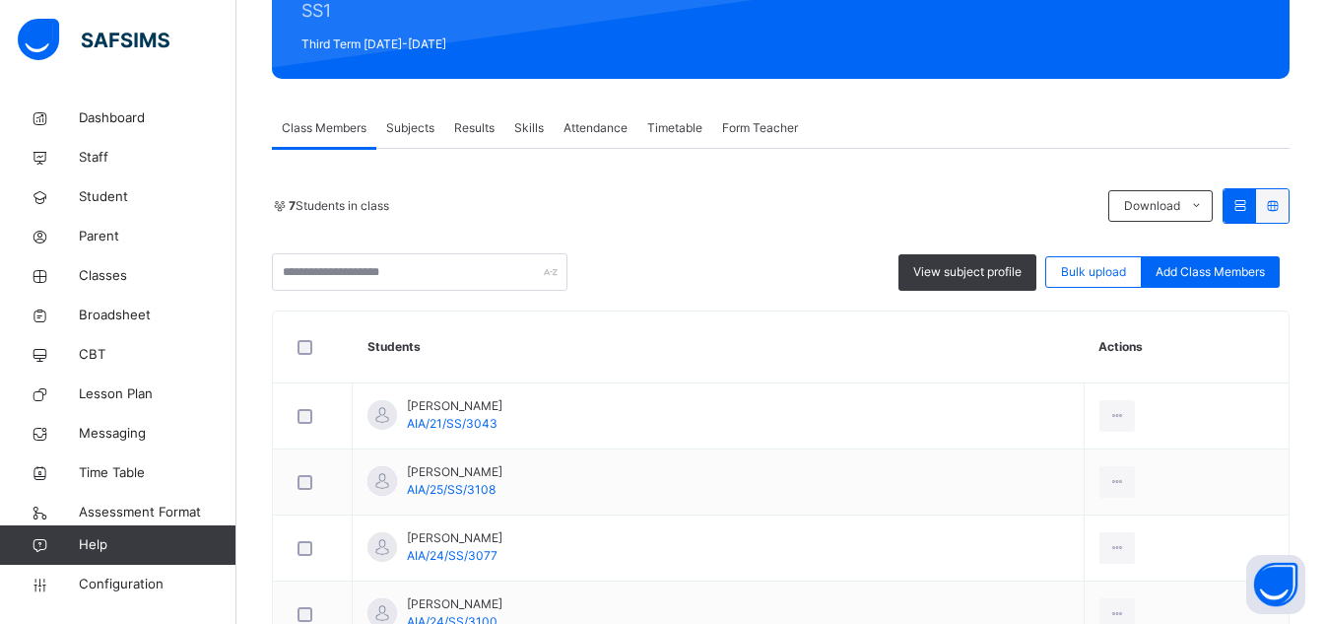
click at [544, 138] on div "Skills" at bounding box center [528, 127] width 49 height 39
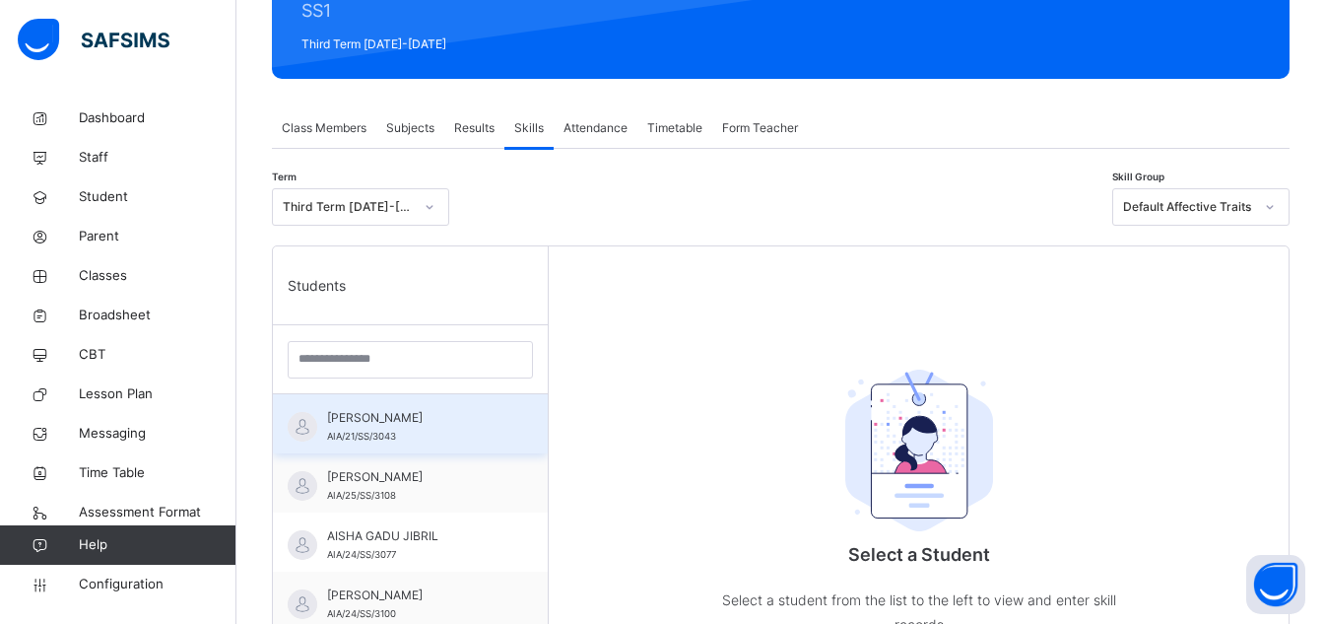
click at [451, 424] on span "[PERSON_NAME]" at bounding box center [415, 418] width 176 height 18
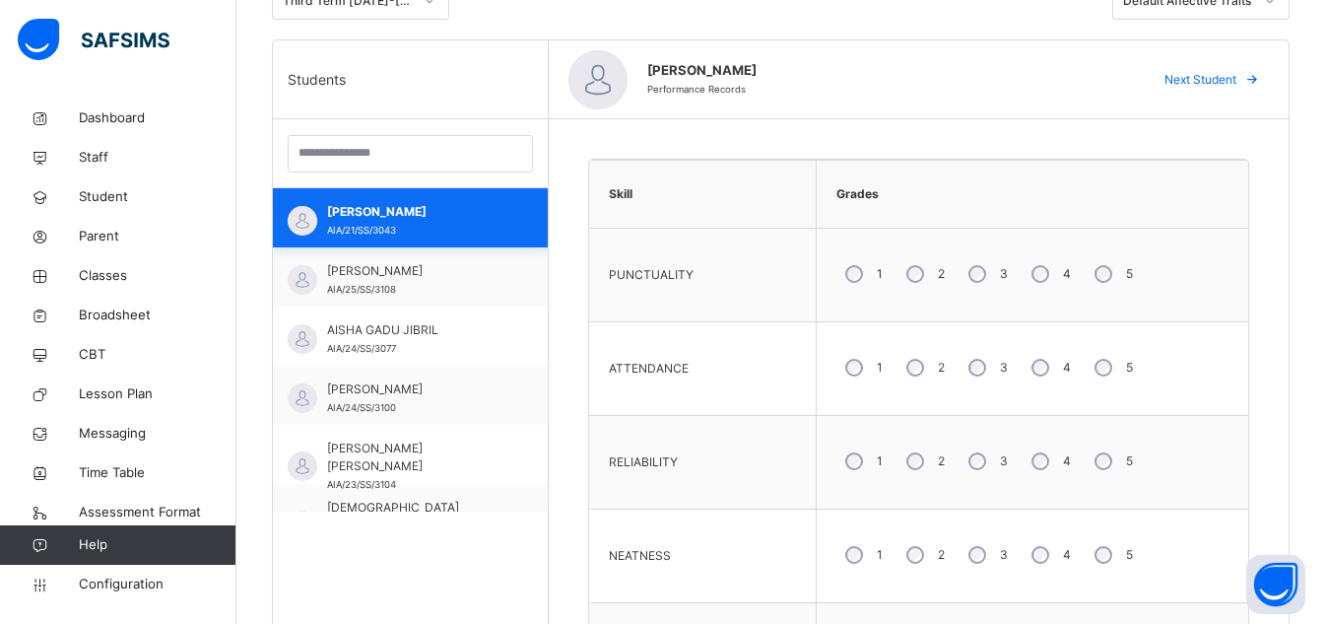
scroll to position [464, 0]
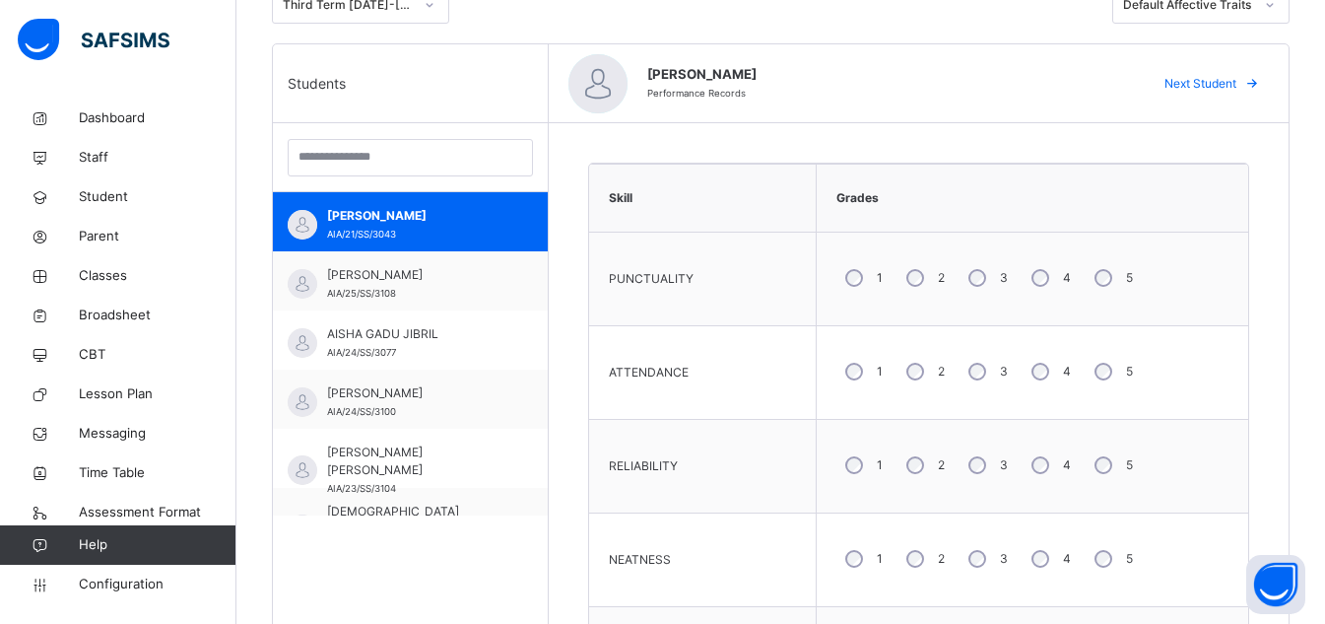
click at [1109, 363] on div "5" at bounding box center [1112, 371] width 52 height 41
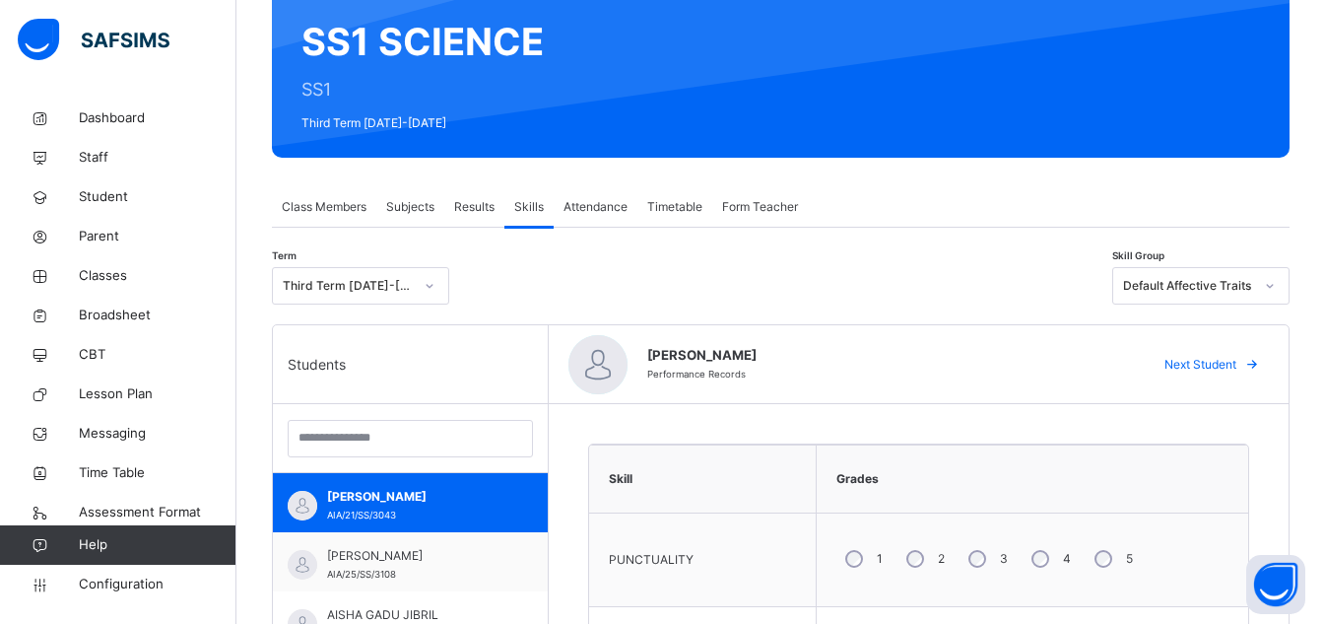
scroll to position [0, 0]
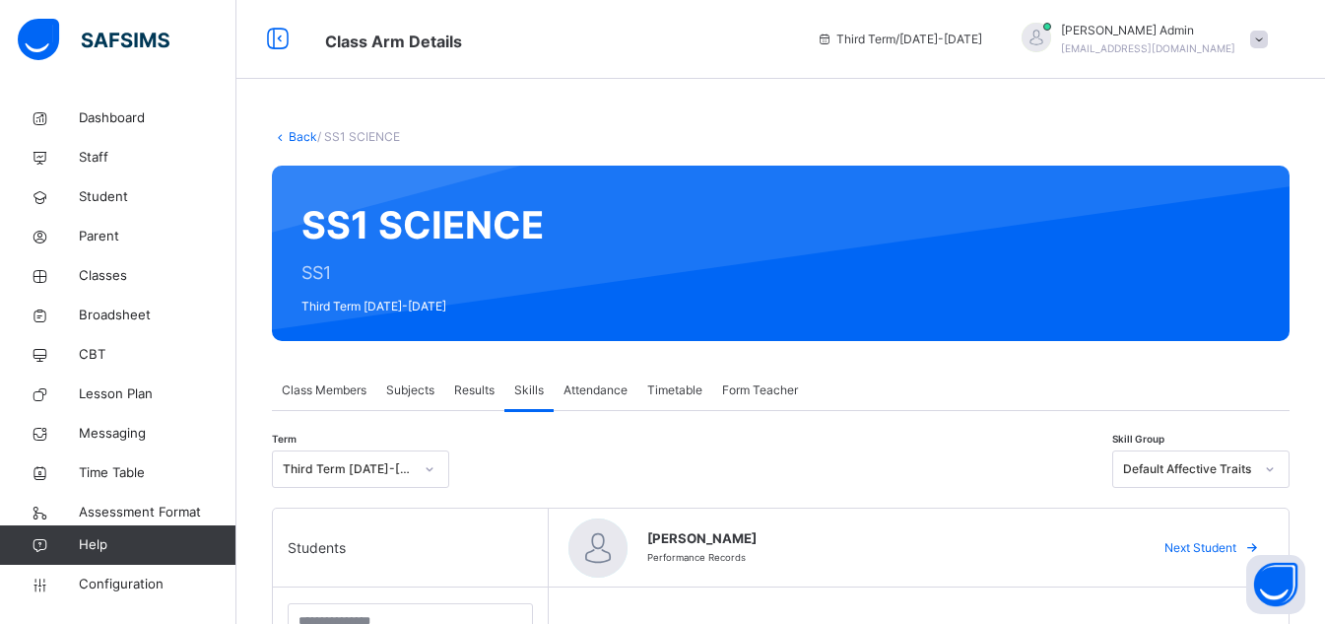
click at [304, 130] on link "Back" at bounding box center [303, 136] width 29 height 15
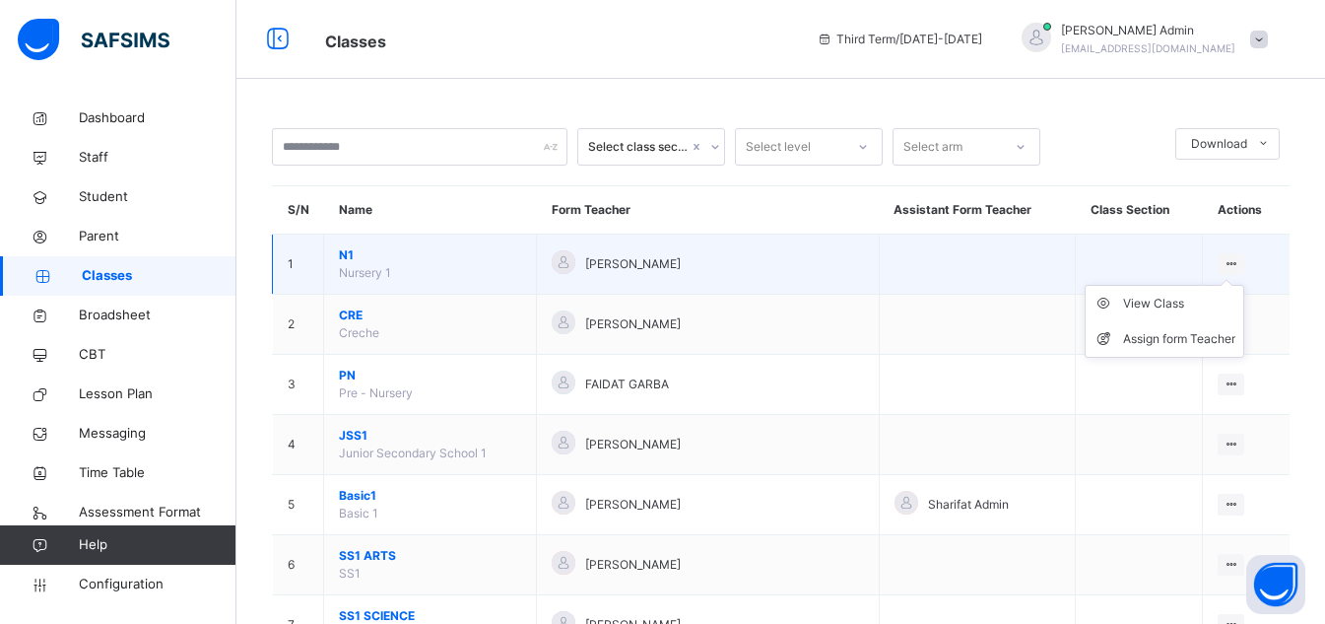
click at [1244, 285] on ul "View Class Assign form Teacher" at bounding box center [1165, 321] width 160 height 73
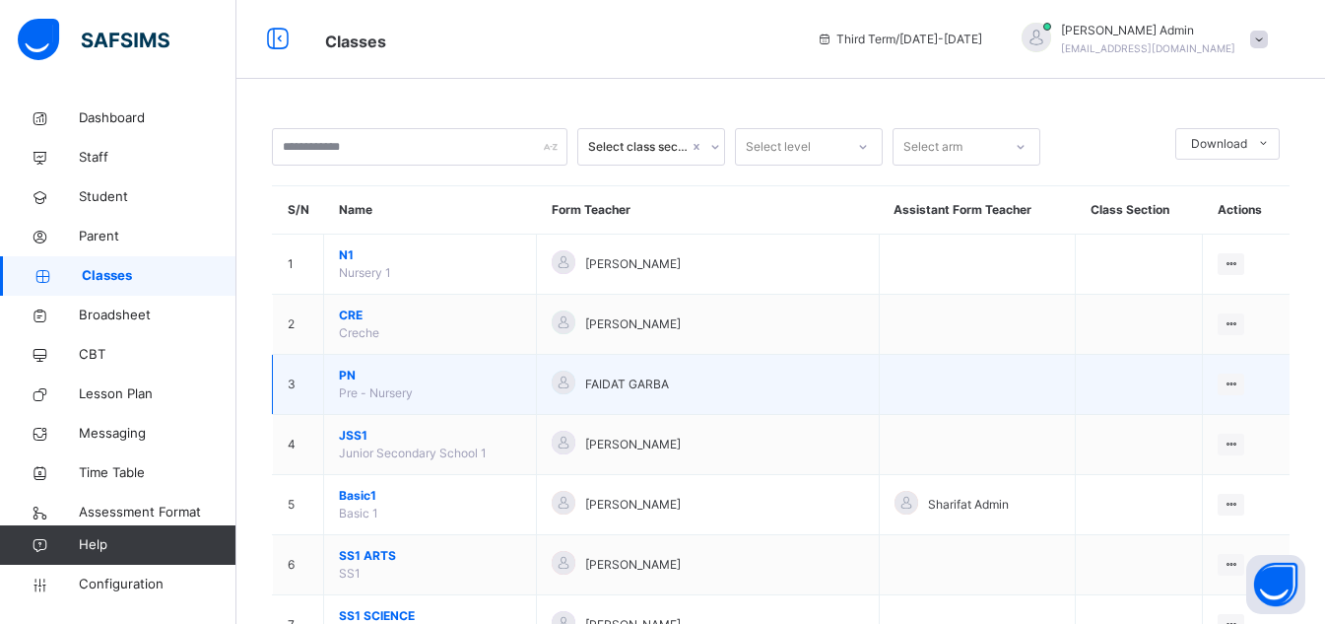
click at [879, 400] on td at bounding box center [977, 385] width 197 height 60
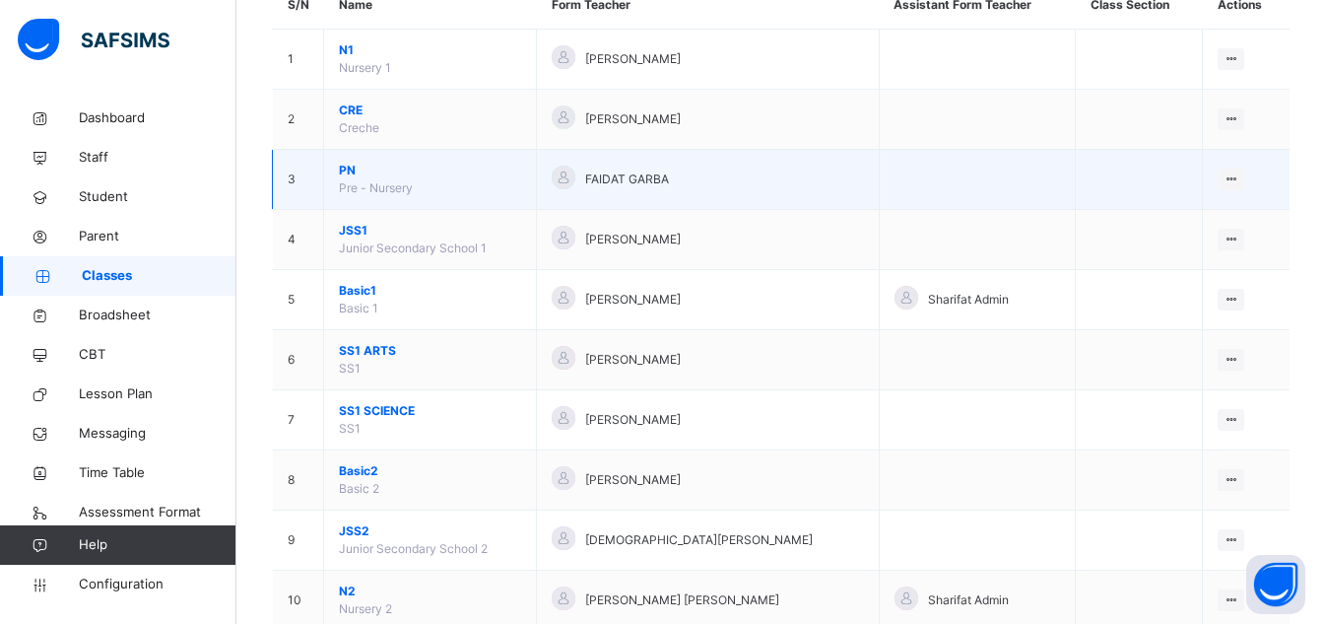
scroll to position [207, 0]
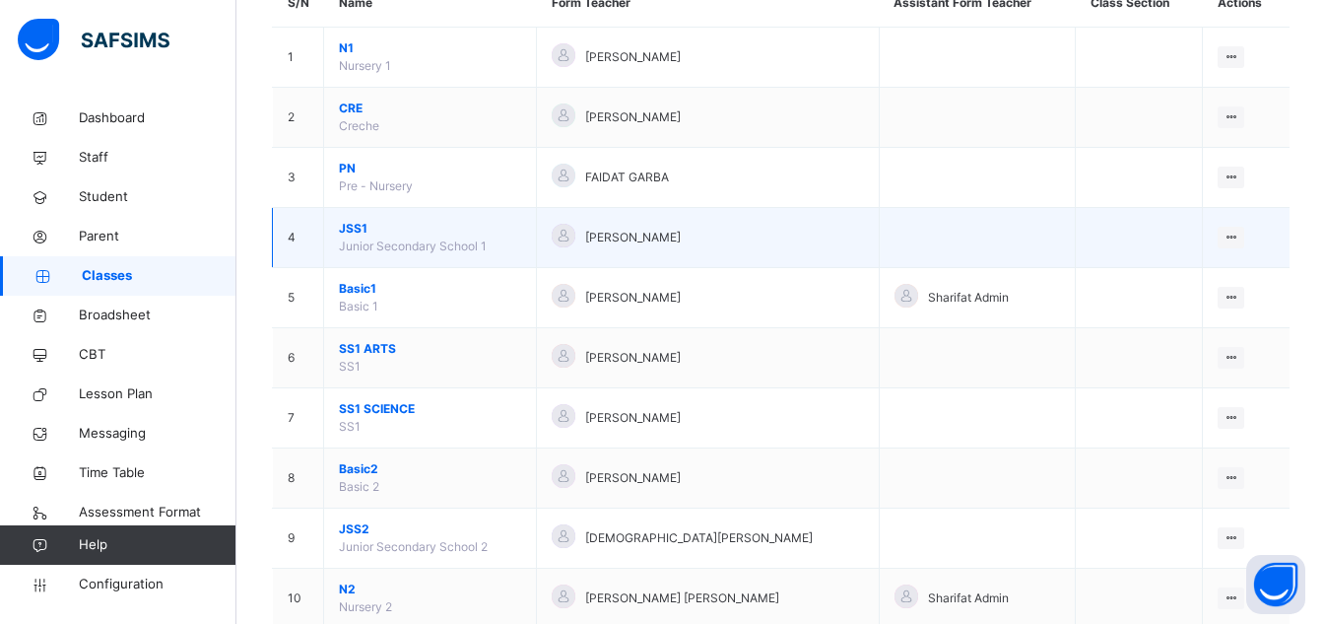
click at [411, 251] on span "Junior Secondary School 1" at bounding box center [413, 245] width 148 height 15
click at [366, 233] on span "JSS1" at bounding box center [430, 229] width 182 height 18
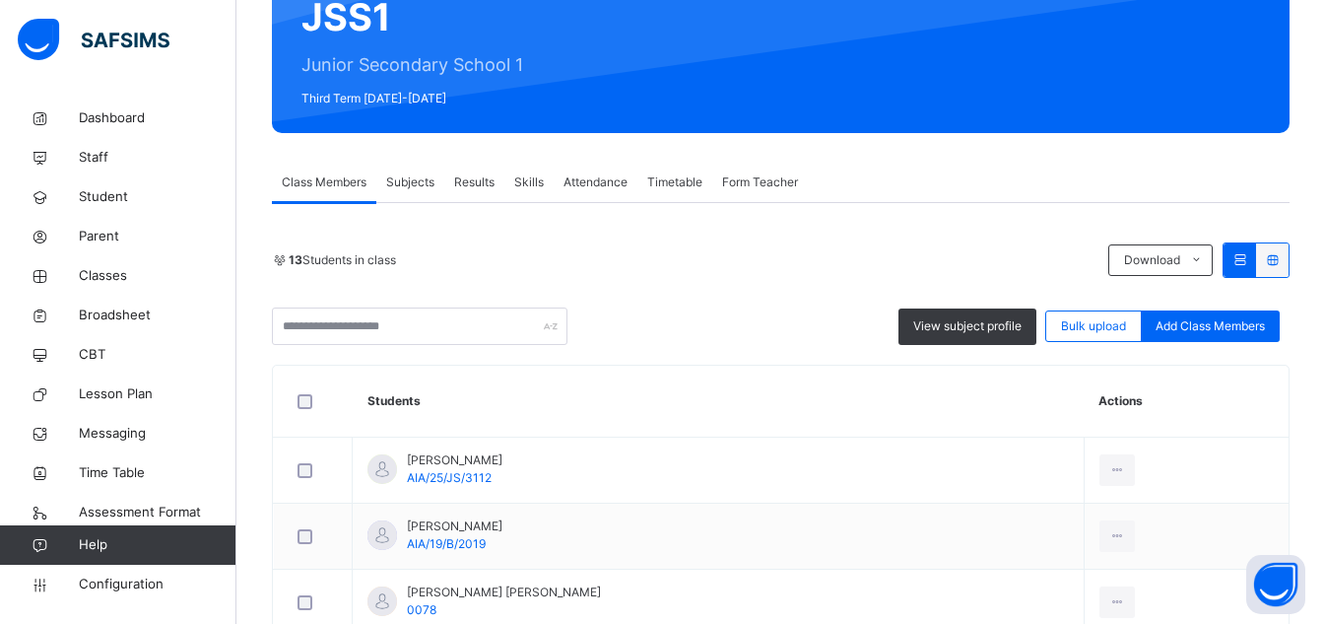
scroll to position [256, 0]
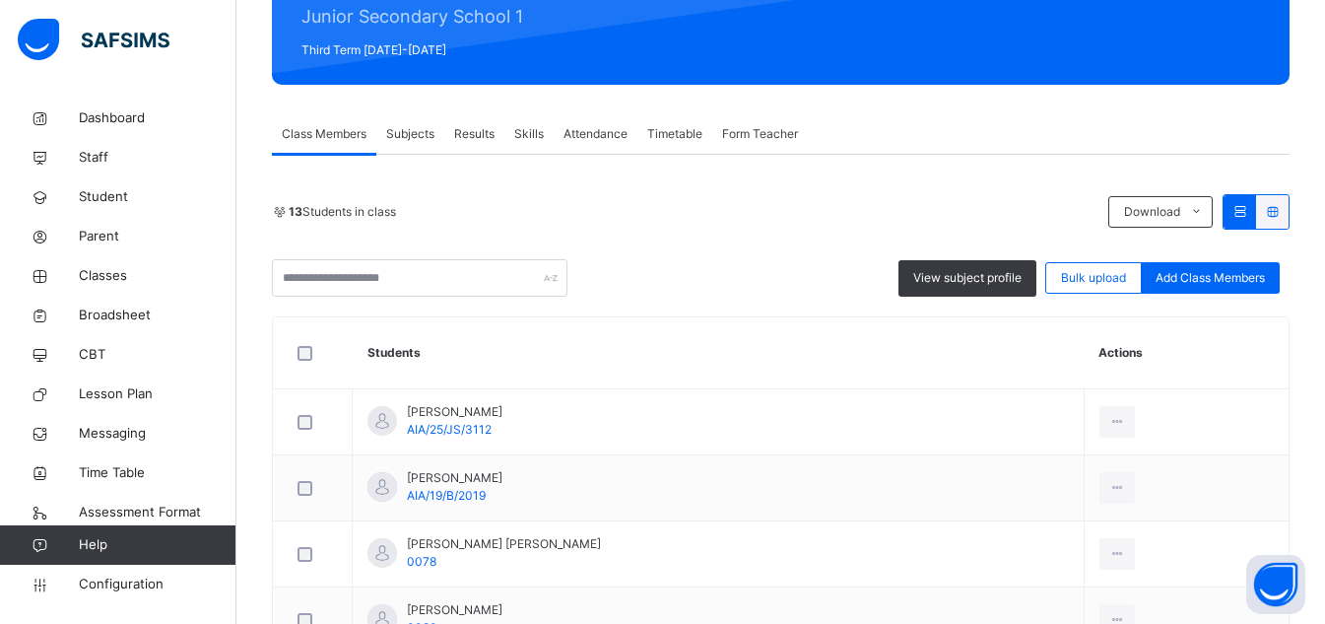
click at [535, 128] on span "Skills" at bounding box center [529, 134] width 30 height 18
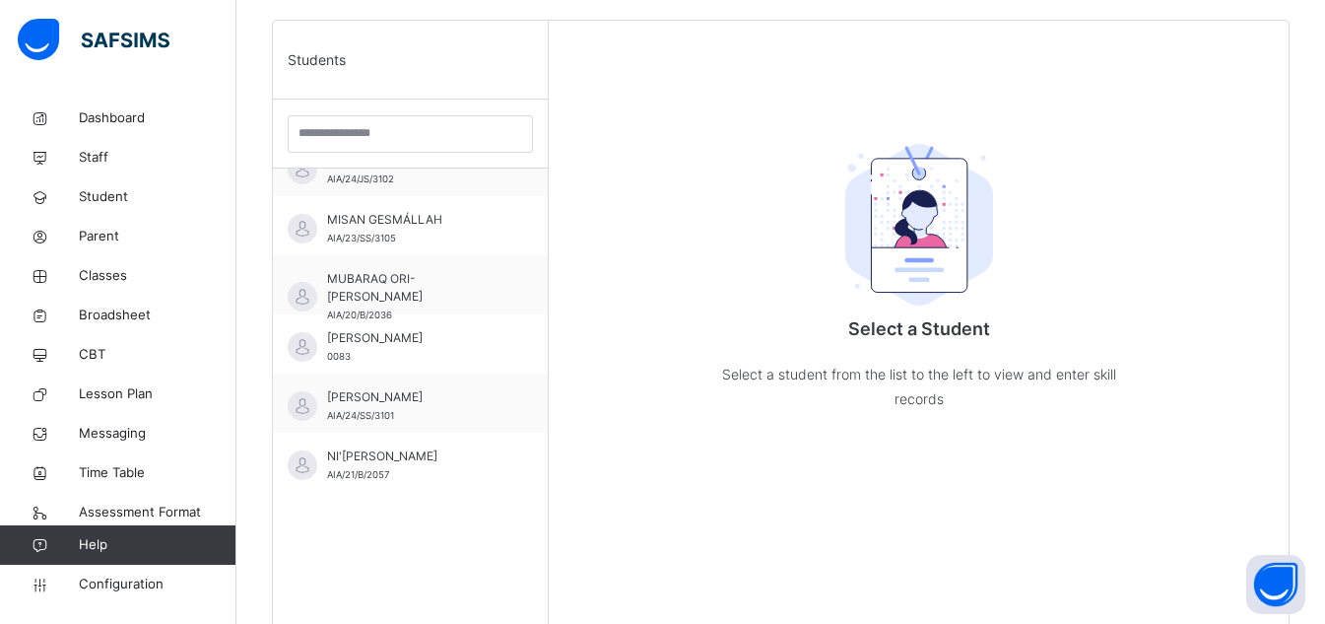
scroll to position [559, 0]
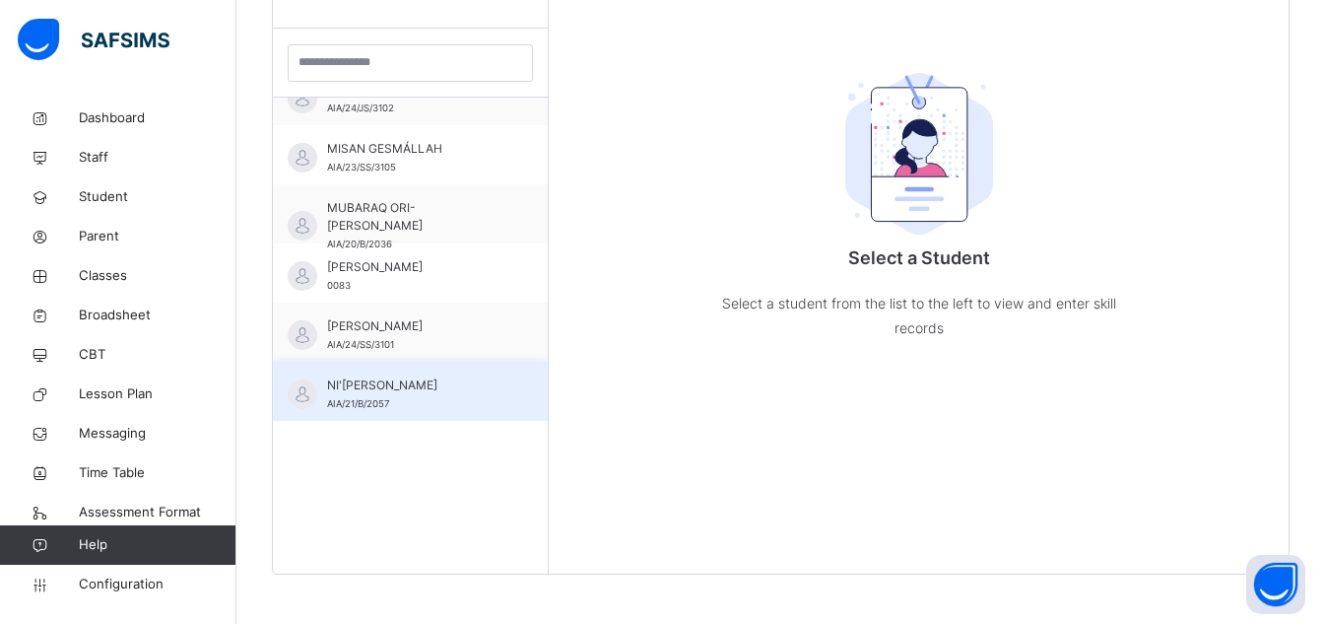
click at [353, 395] on div "NI'[PERSON_NAME] AIA/21/B/2057" at bounding box center [415, 393] width 176 height 35
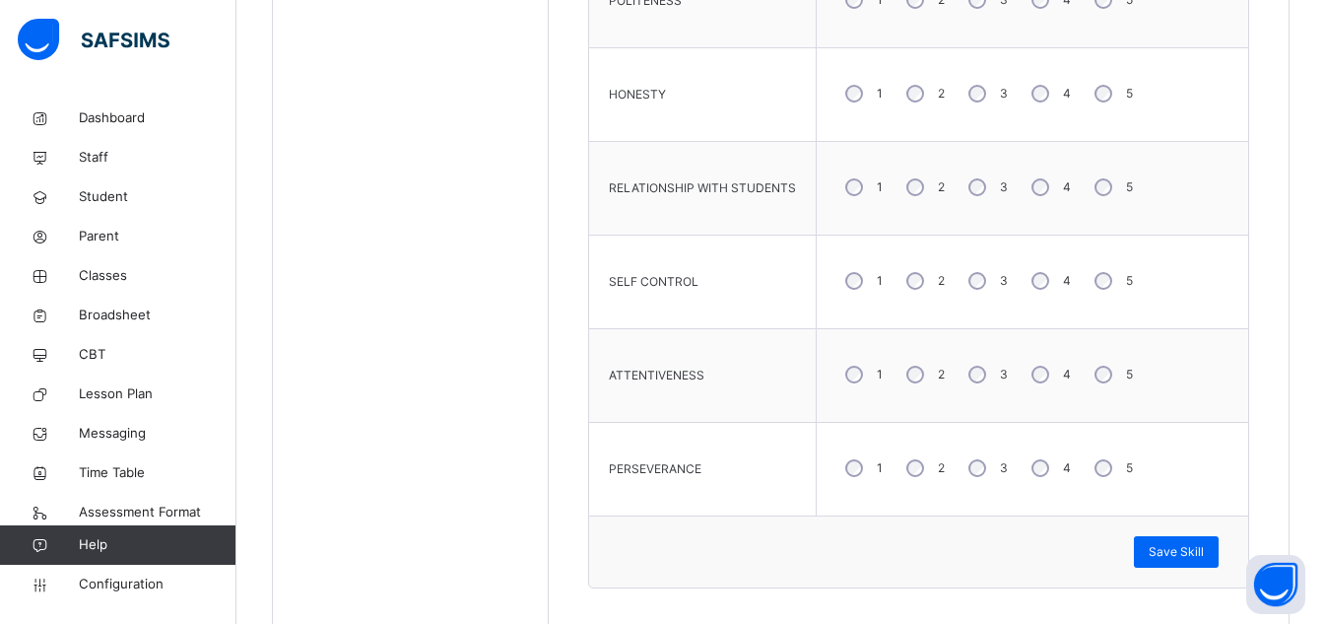
scroll to position [1170, 0]
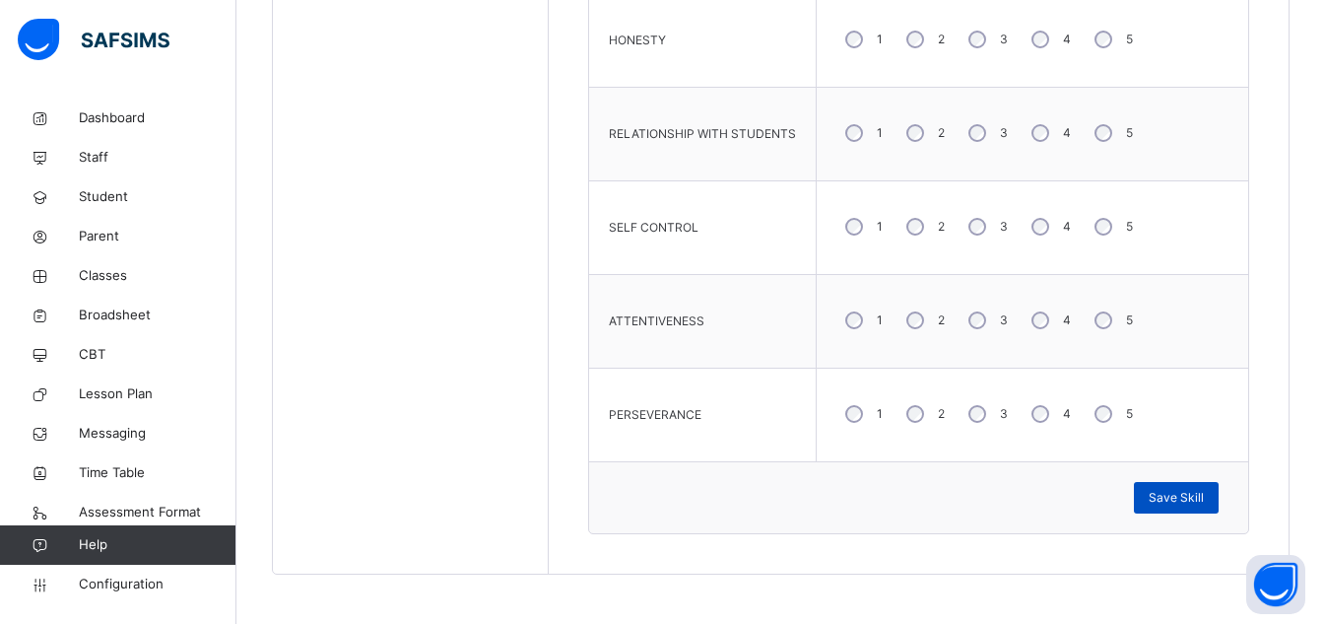
click at [1177, 512] on div "Save Skill" at bounding box center [1176, 498] width 85 height 32
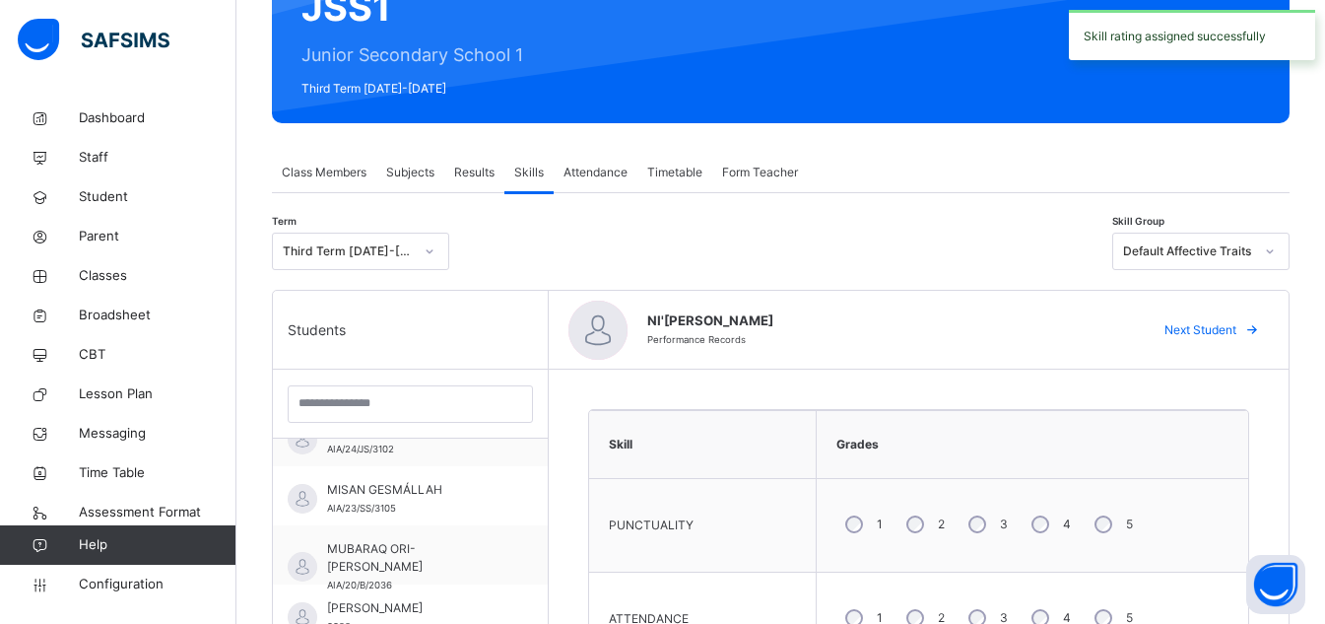
click at [764, 168] on span "Form Teacher" at bounding box center [760, 173] width 76 height 18
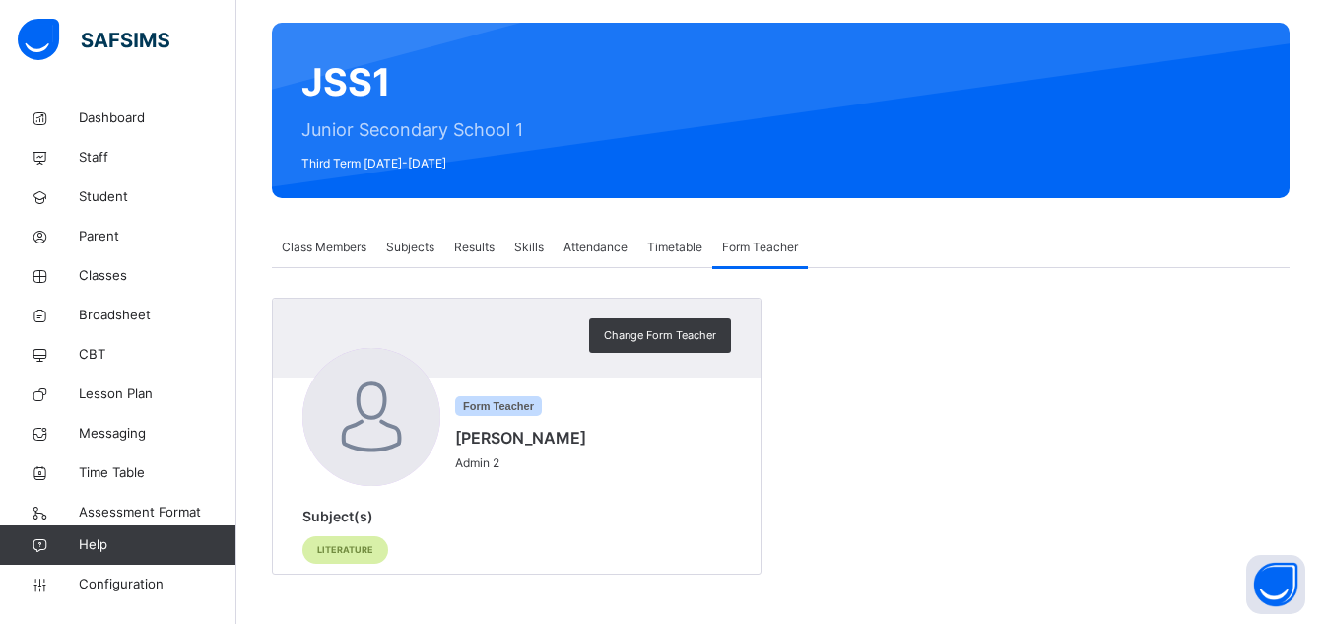
click at [347, 427] on div at bounding box center [371, 417] width 138 height 138
click at [102, 397] on span "Lesson Plan" at bounding box center [158, 394] width 158 height 20
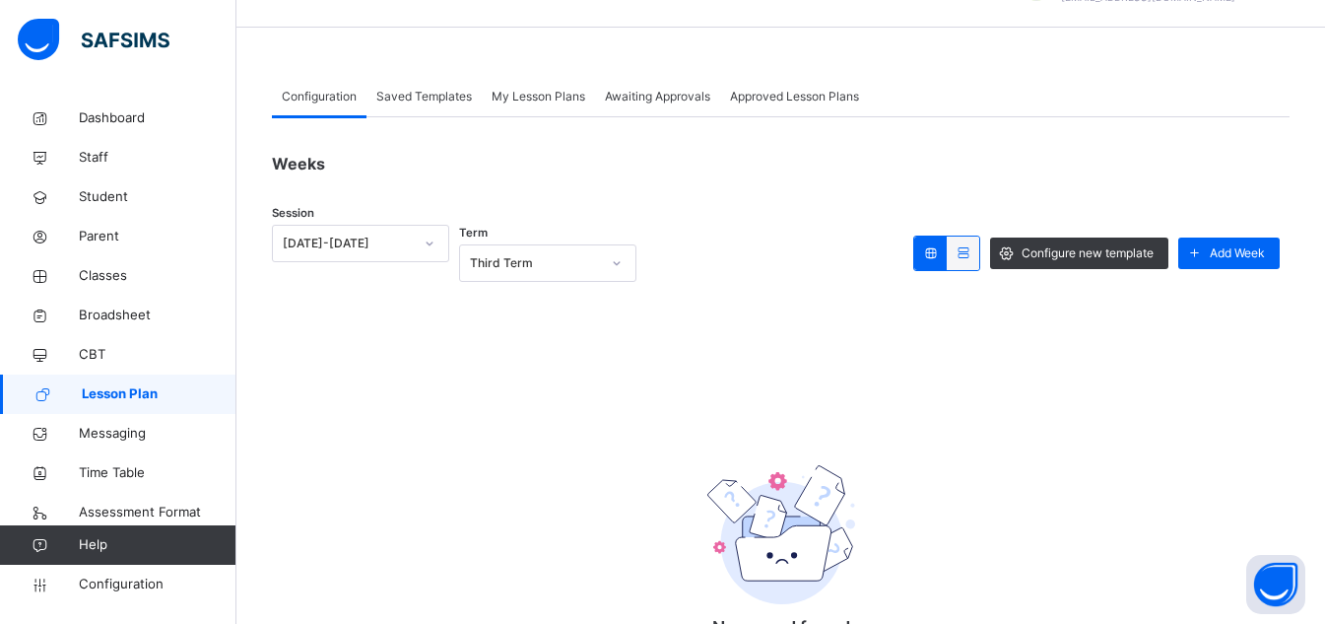
scroll to position [53, 0]
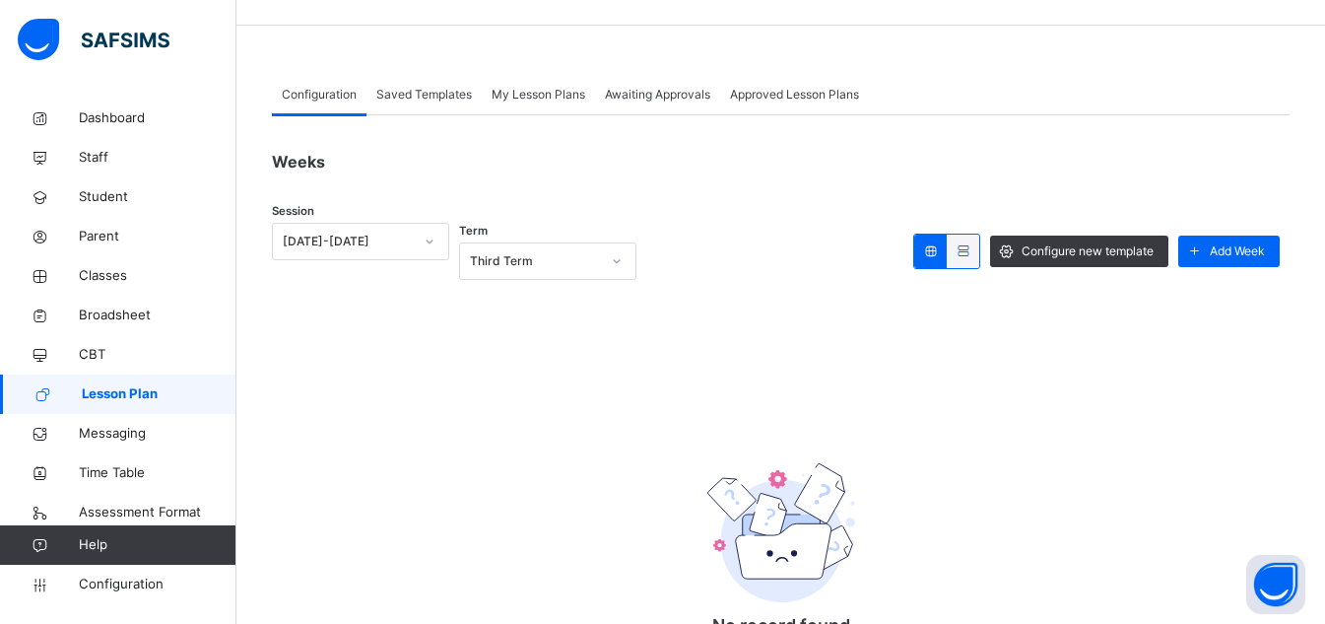
click at [421, 89] on span "Saved Templates" at bounding box center [424, 95] width 96 height 18
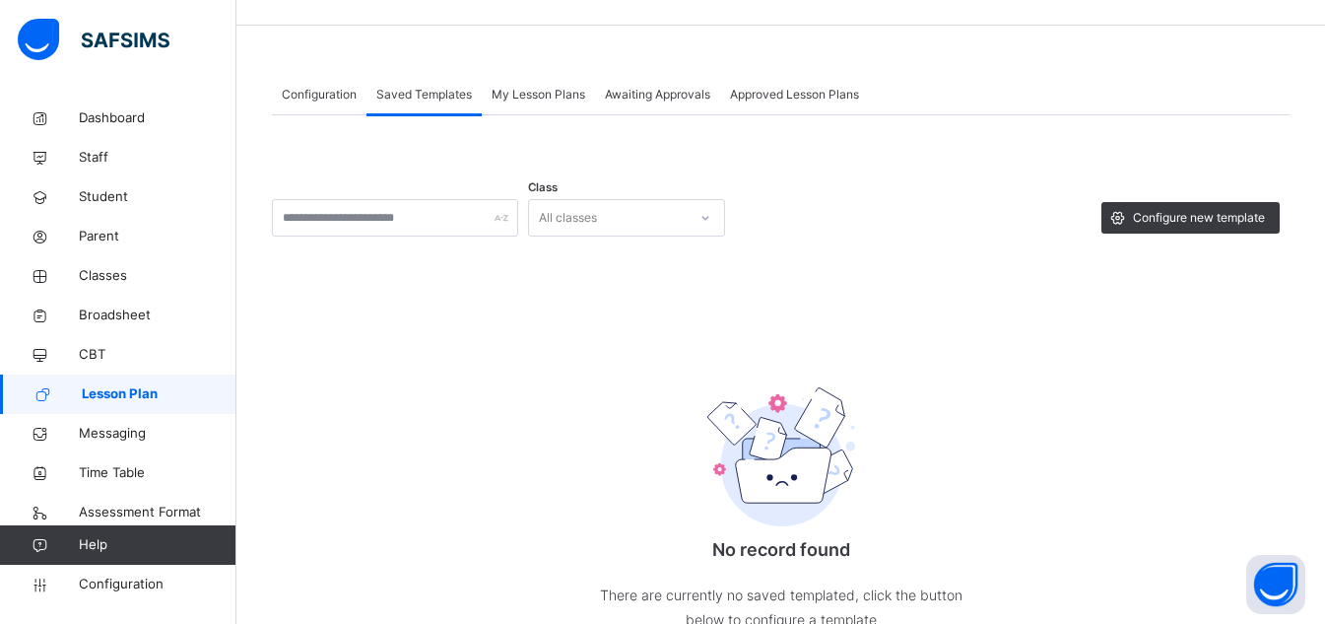
click at [540, 100] on span "My Lesson Plans" at bounding box center [539, 95] width 94 height 18
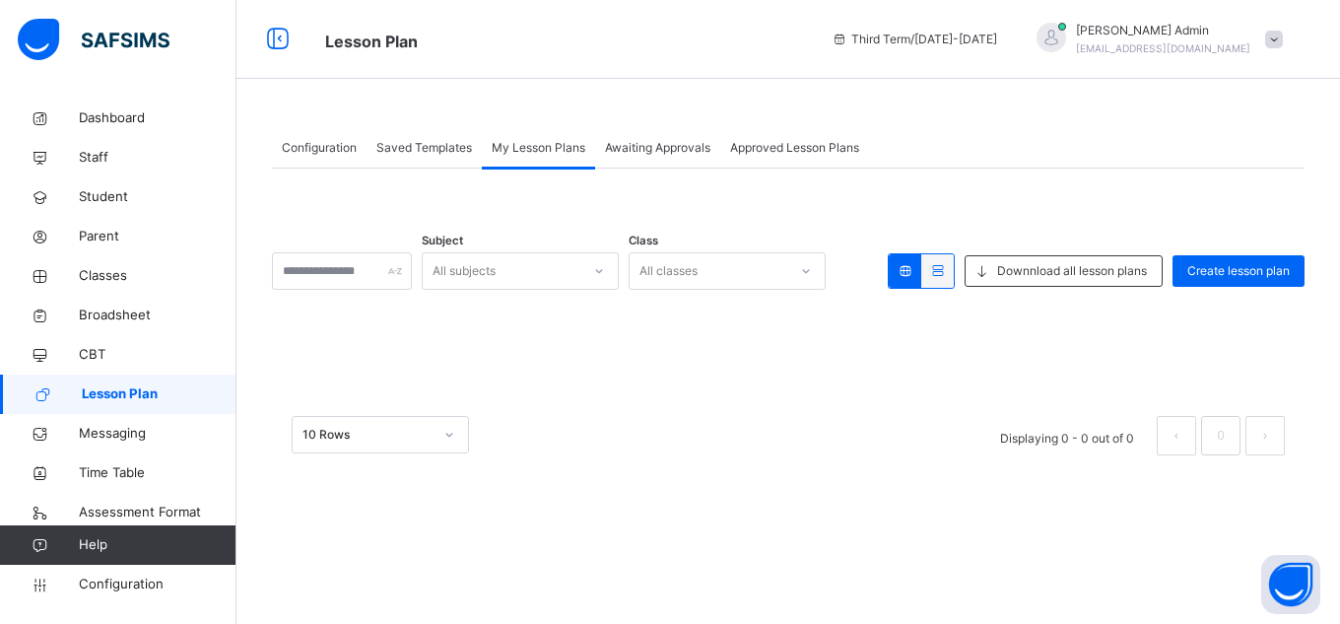
click at [638, 148] on span "Awaiting Approvals" at bounding box center [657, 148] width 105 height 18
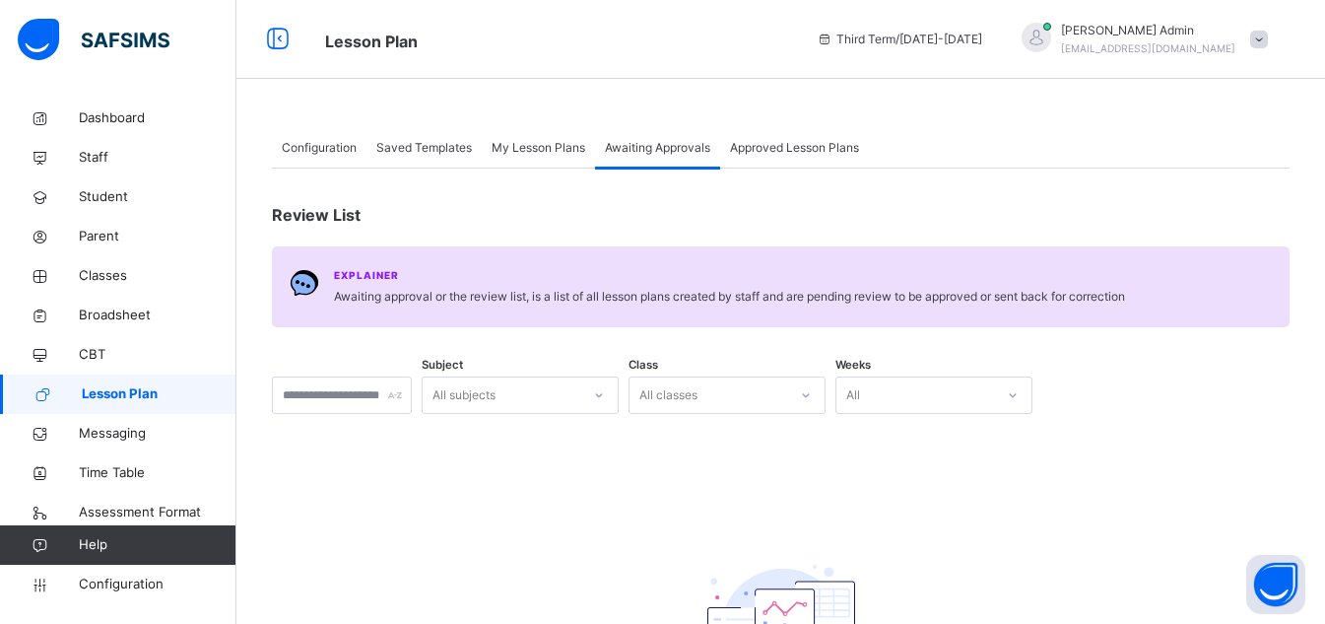
click at [821, 157] on div "Approved Lesson Plans" at bounding box center [794, 147] width 149 height 39
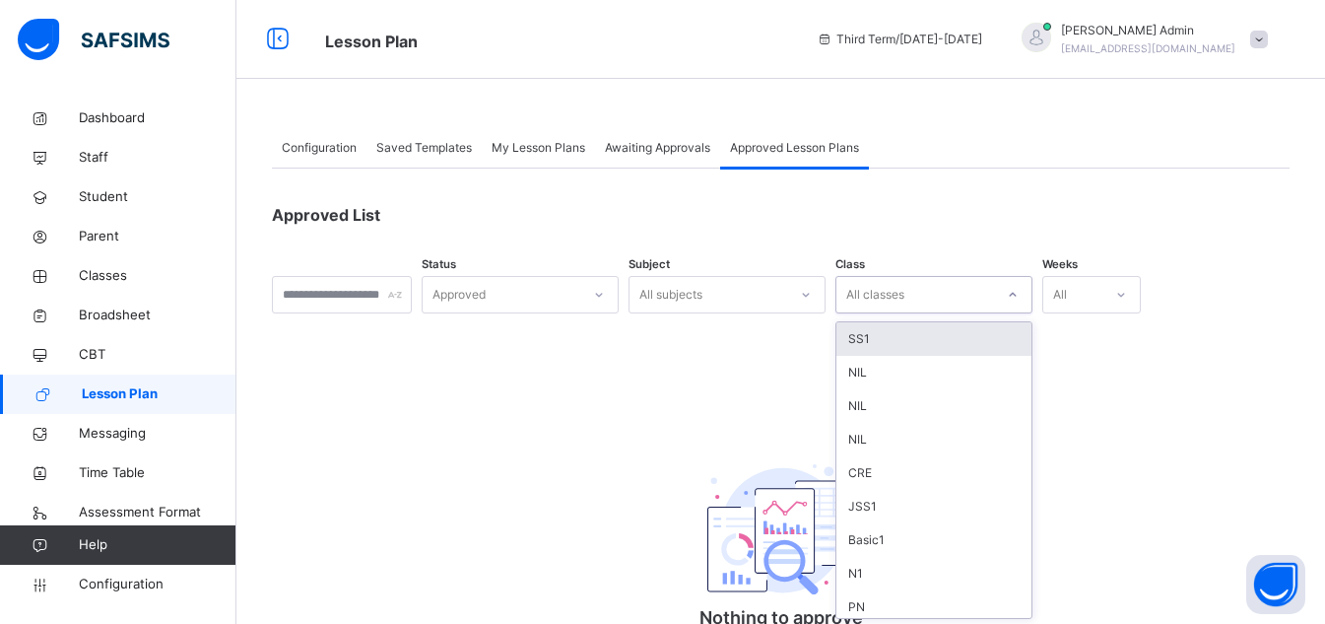
click at [1165, 438] on div "Approved List Status Approved Subject All subjects Class option SS1 focused, 1 …" at bounding box center [781, 441] width 1018 height 546
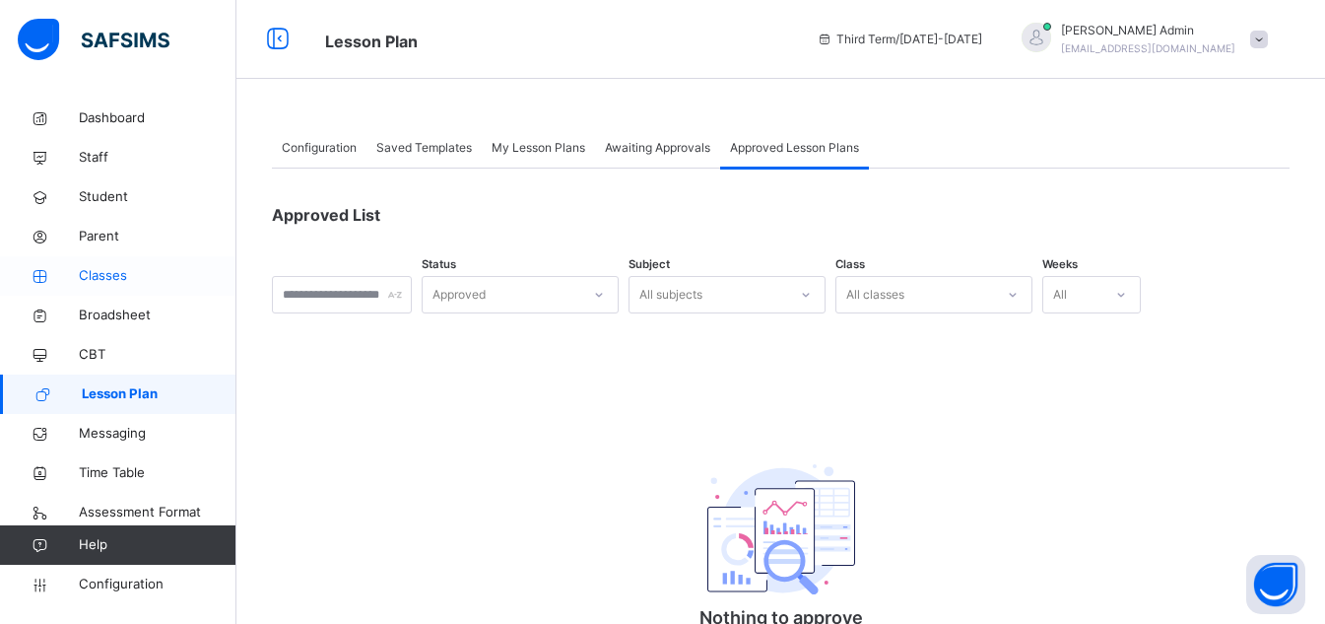
click at [119, 282] on span "Classes" at bounding box center [158, 276] width 158 height 20
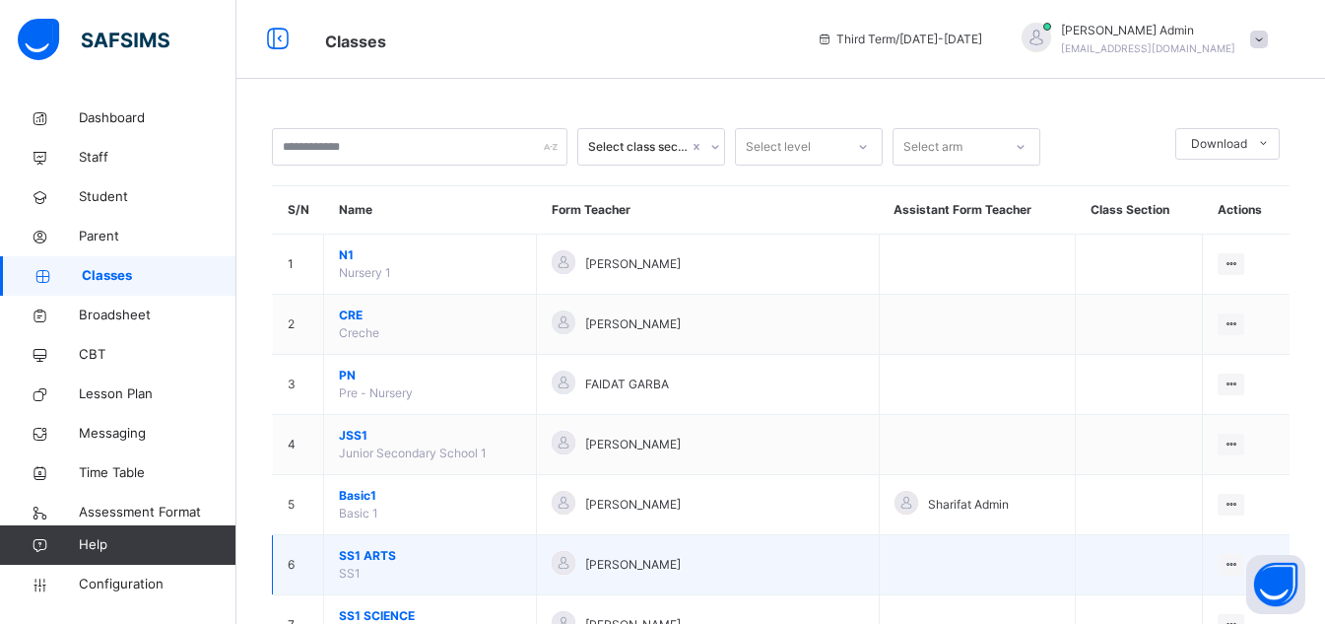
click at [389, 551] on span "SS1 ARTS" at bounding box center [430, 556] width 182 height 18
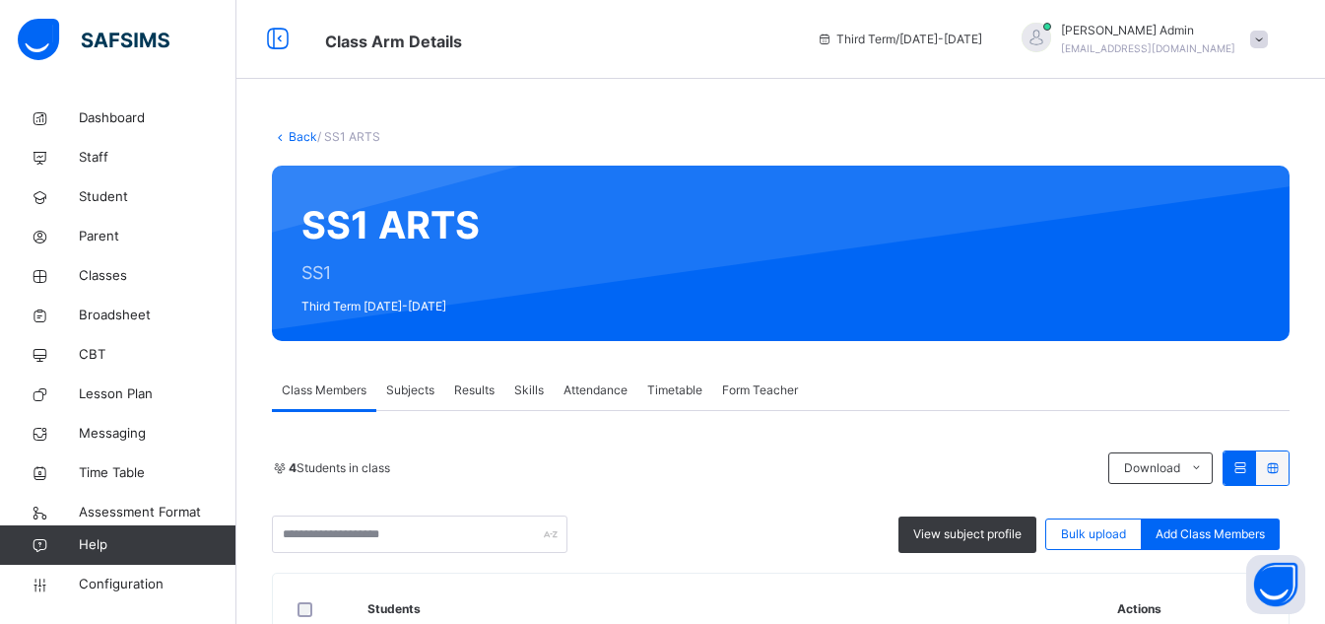
click at [527, 390] on span "Skills" at bounding box center [529, 390] width 30 height 18
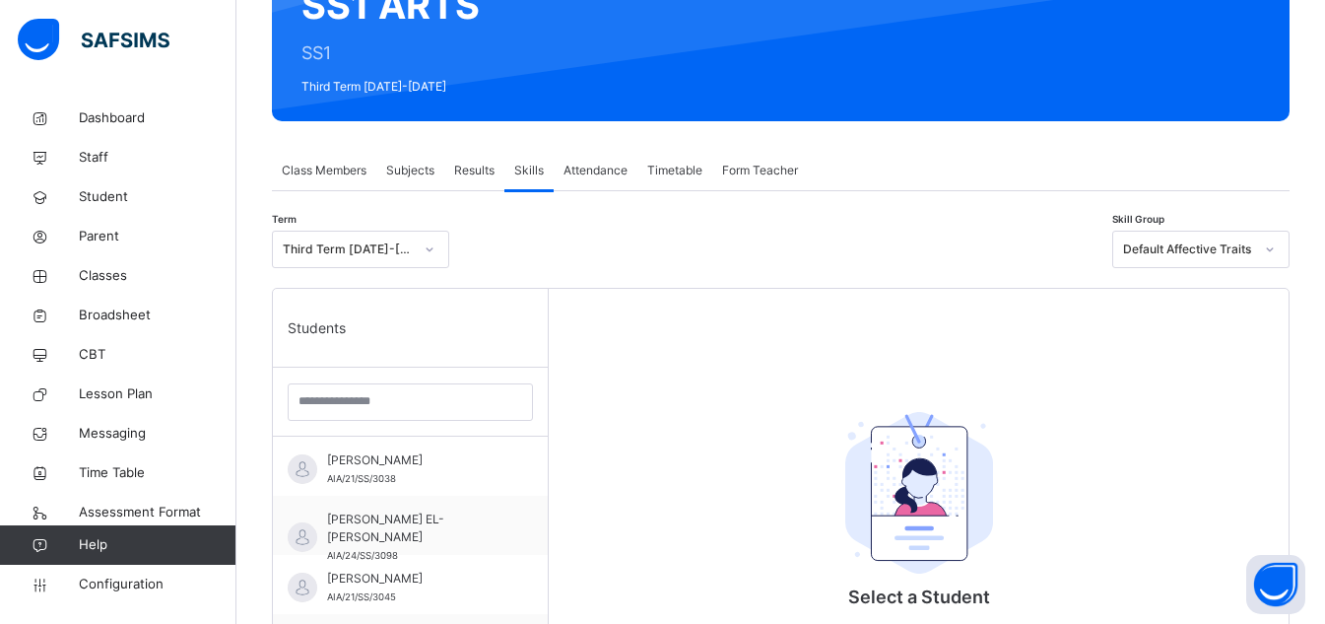
scroll to position [236, 0]
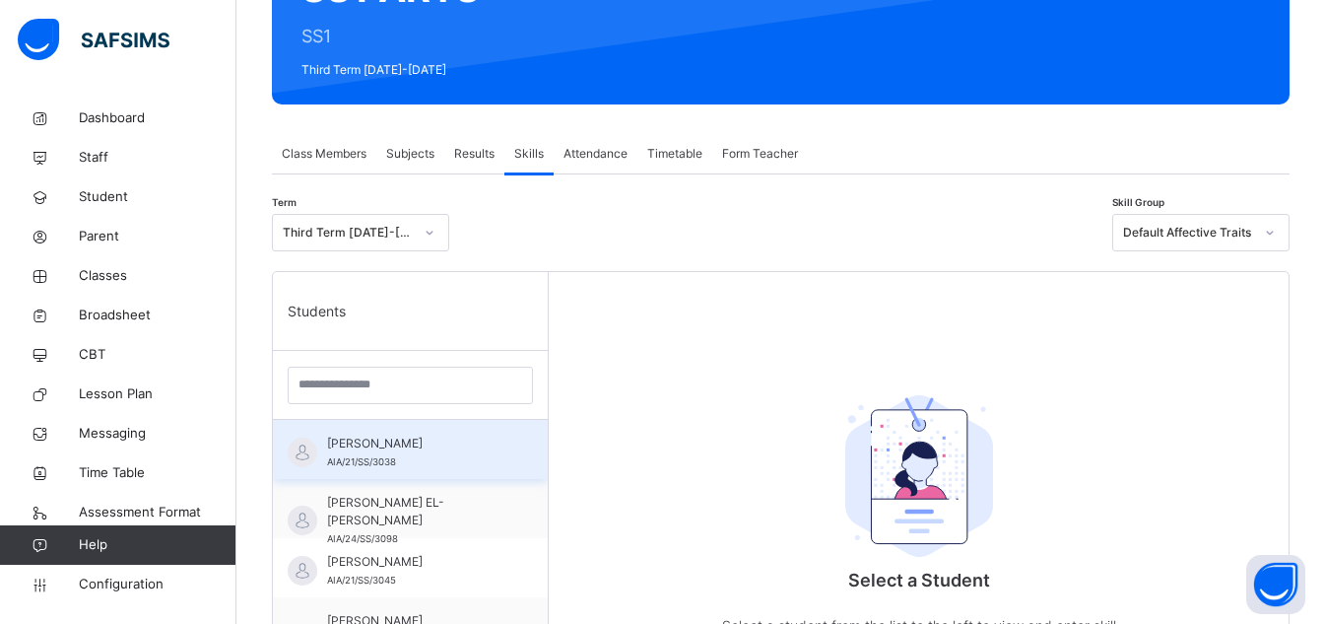
click at [441, 448] on span "[PERSON_NAME]" at bounding box center [415, 443] width 176 height 18
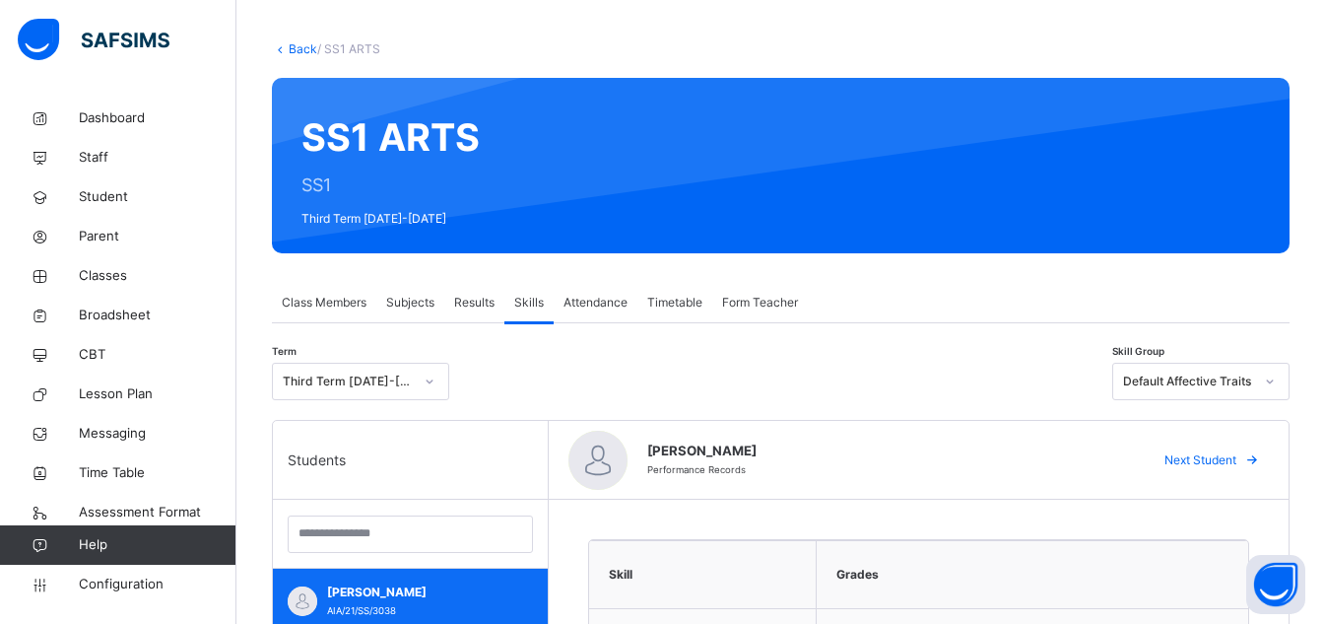
scroll to position [0, 0]
